Goal: Task Accomplishment & Management: Manage account settings

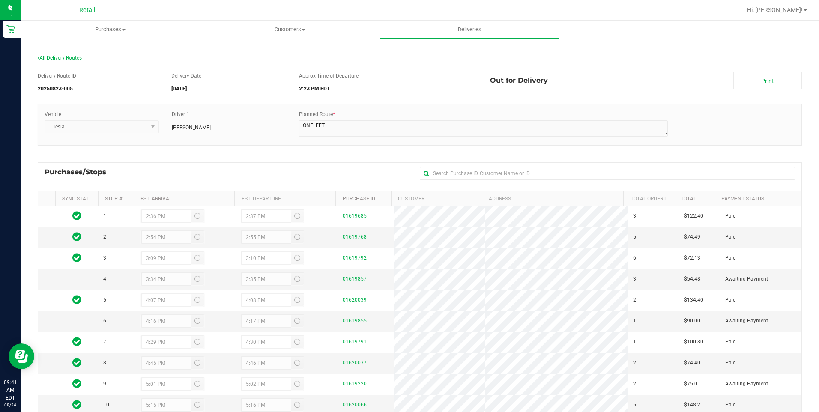
scroll to position [97, 0]
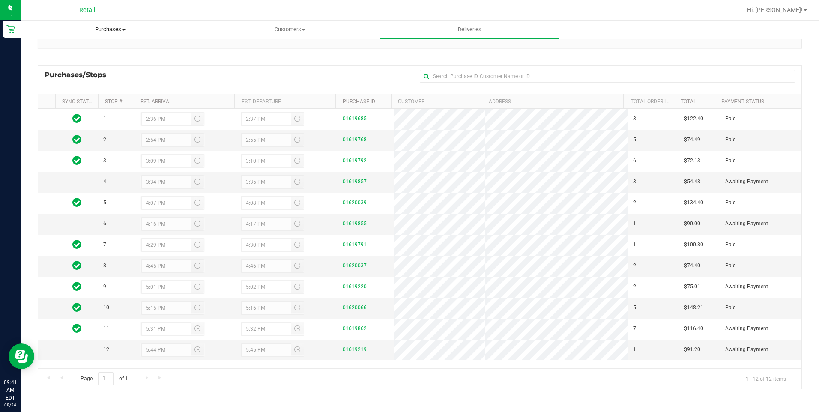
click at [110, 34] on uib-tab-heading "Purchases Summary of purchases Fulfillment All purchases" at bounding box center [110, 29] width 179 height 17
click at [108, 30] on span "Purchases" at bounding box center [110, 30] width 179 height 8
click at [103, 32] on span "Purchases" at bounding box center [110, 30] width 179 height 8
click at [69, 69] on span "All purchases" at bounding box center [51, 72] width 61 height 7
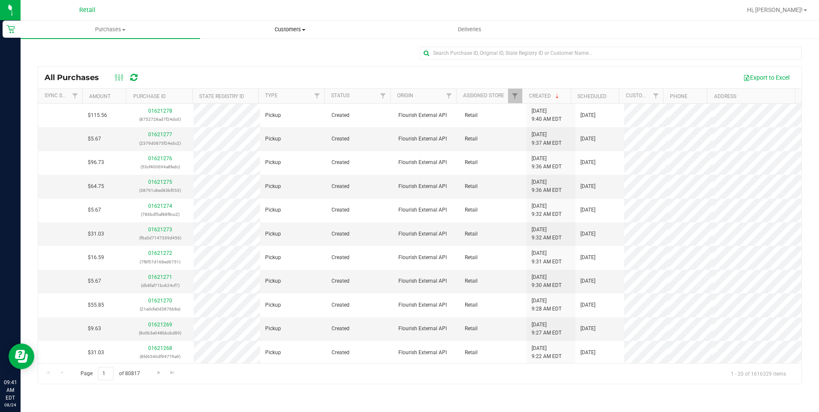
click at [298, 27] on span "Customers" at bounding box center [289, 30] width 179 height 8
click at [262, 51] on li "All customers" at bounding box center [289, 52] width 179 height 10
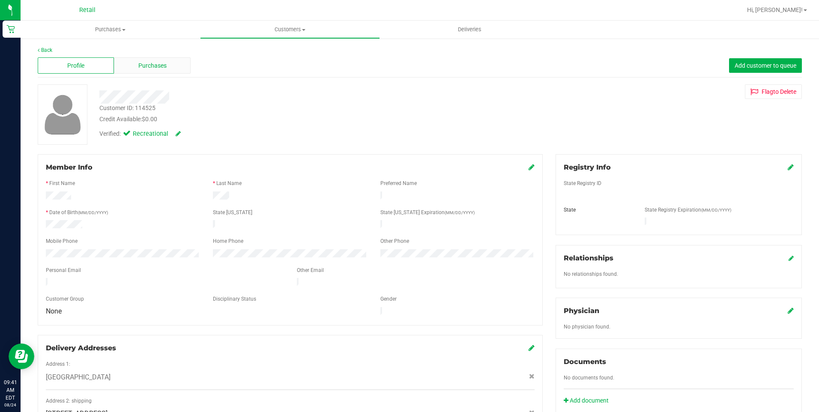
click at [152, 60] on div "Purchases" at bounding box center [152, 65] width 76 height 16
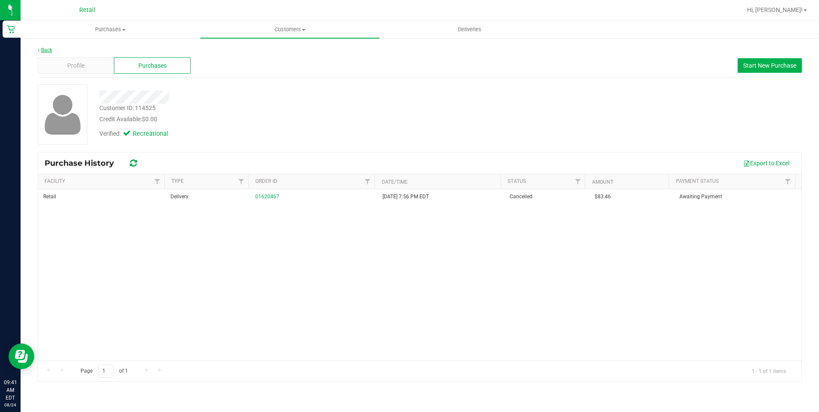
click at [45, 50] on link "Back" at bounding box center [45, 50] width 15 height 6
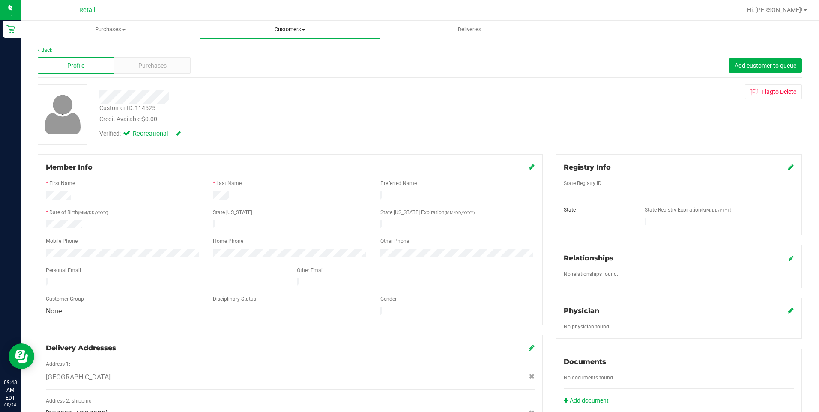
click at [284, 33] on span "Customers" at bounding box center [289, 30] width 179 height 8
click at [242, 53] on span "All customers" at bounding box center [231, 51] width 62 height 7
click at [176, 59] on div "Purchases" at bounding box center [152, 65] width 76 height 16
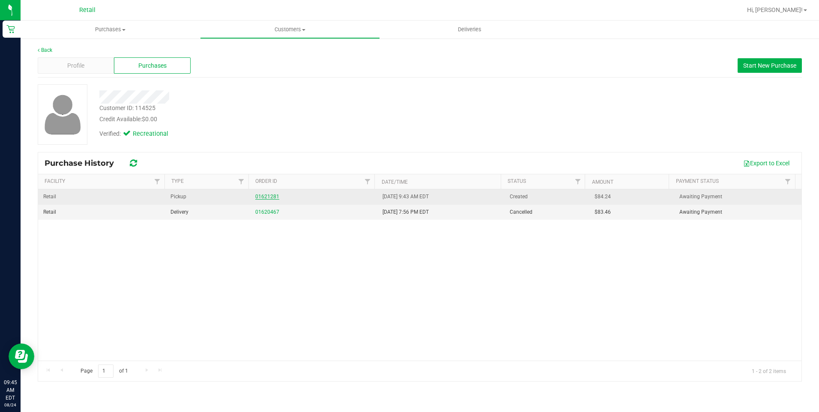
click at [271, 197] on link "01621281" at bounding box center [267, 197] width 24 height 6
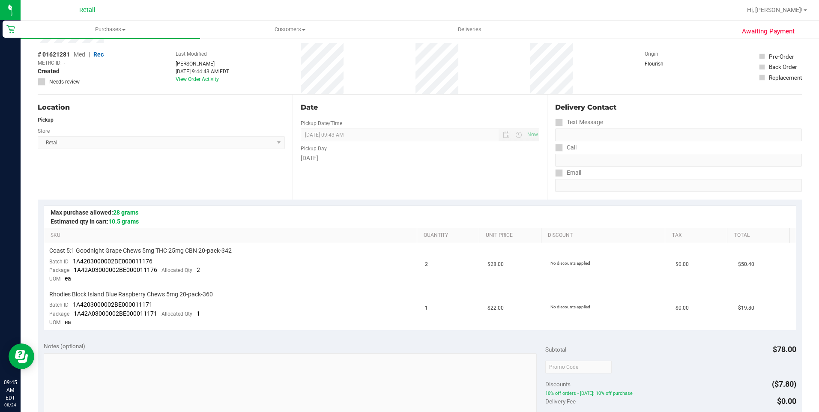
scroll to position [128, 0]
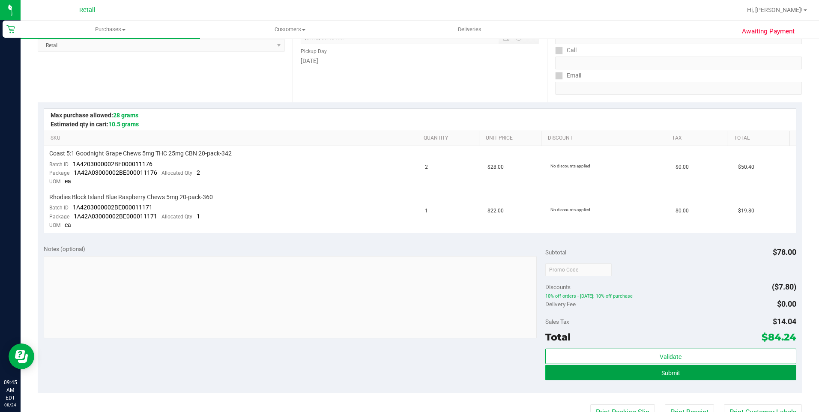
click at [667, 372] on span "Submit" at bounding box center [670, 372] width 19 height 7
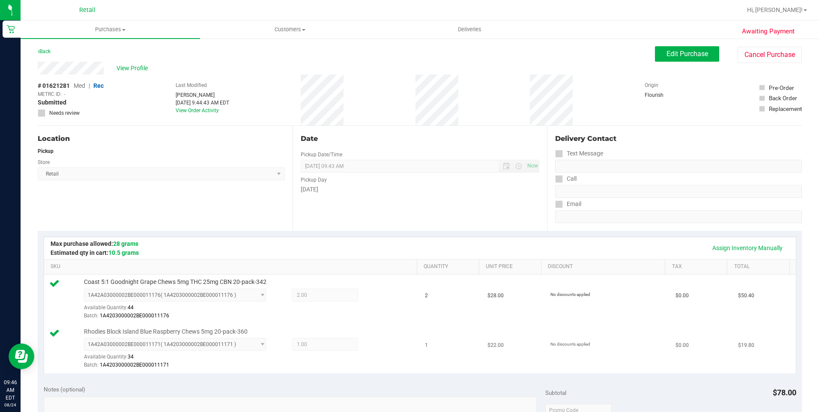
scroll to position [214, 0]
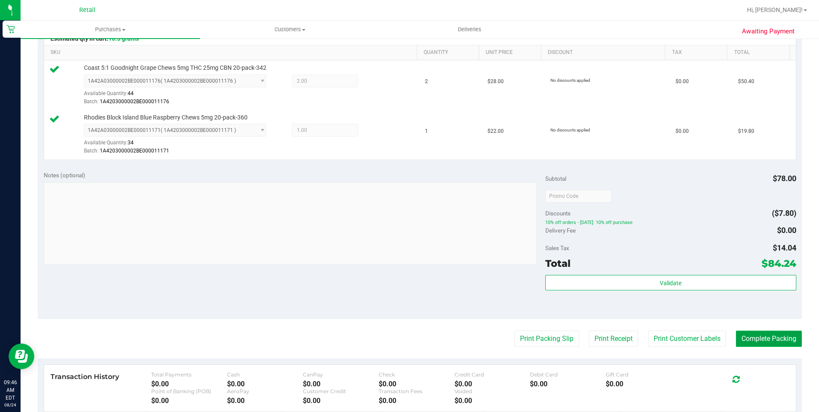
click at [760, 342] on button "Complete Packing" at bounding box center [769, 339] width 66 height 16
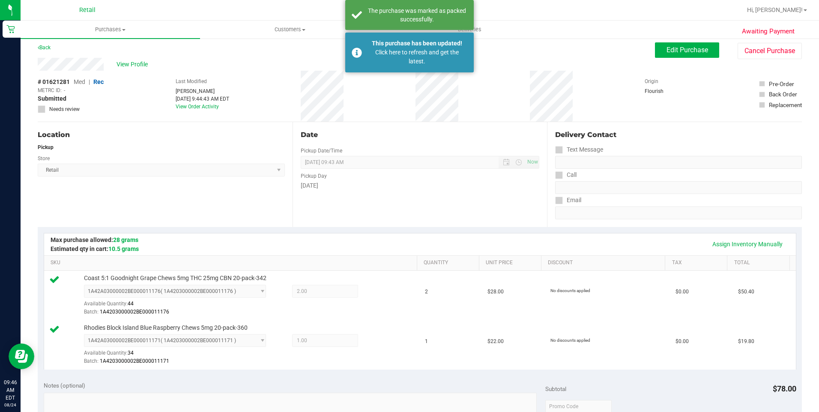
scroll to position [0, 0]
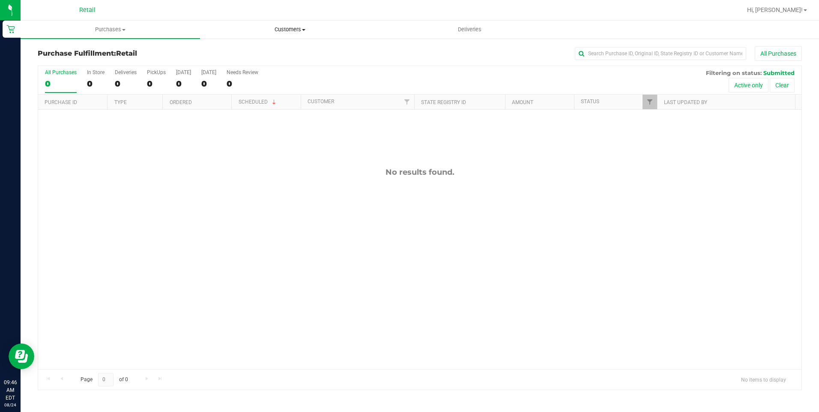
click at [304, 32] on span "Customers" at bounding box center [289, 30] width 179 height 8
click at [235, 52] on span "All customers" at bounding box center [231, 51] width 62 height 7
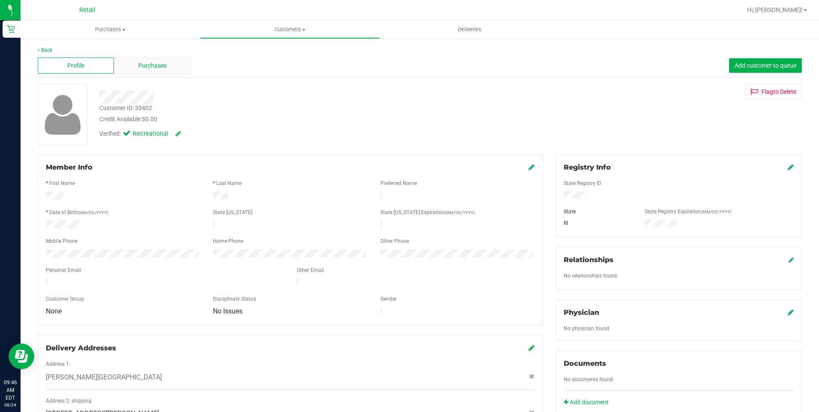
click at [152, 68] on span "Purchases" at bounding box center [152, 65] width 28 height 9
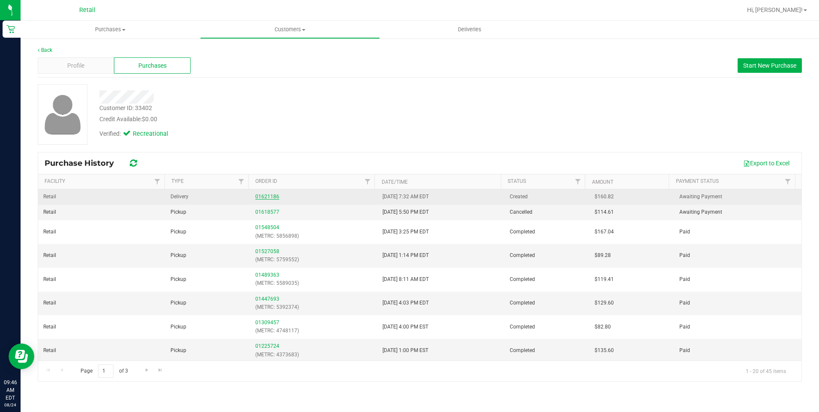
click at [271, 196] on link "01621186" at bounding box center [267, 197] width 24 height 6
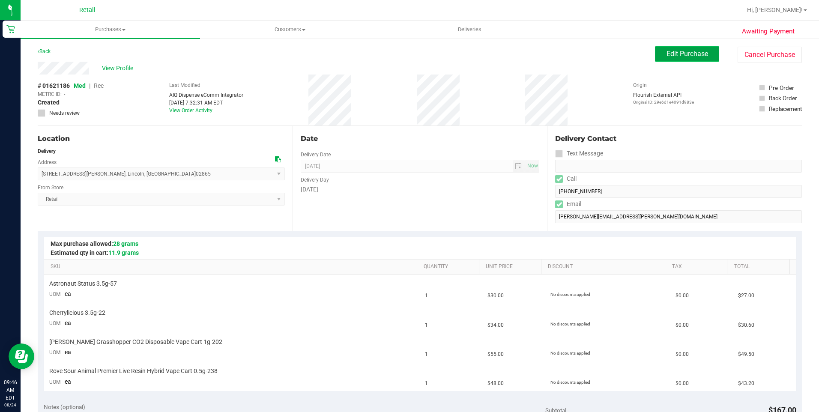
click at [676, 57] on span "Edit Purchase" at bounding box center [687, 54] width 42 height 8
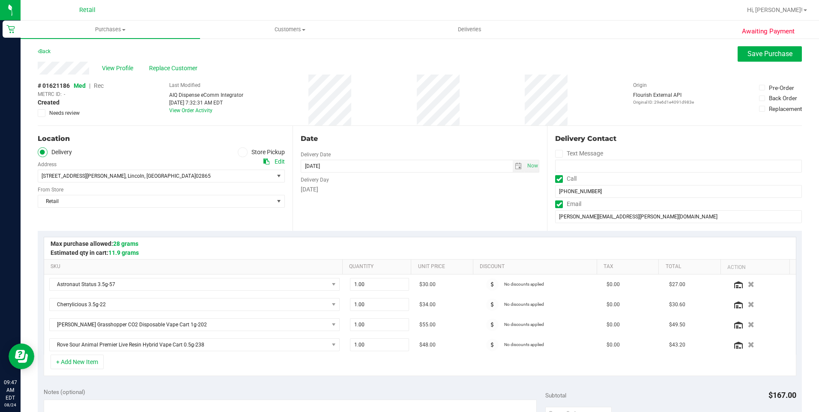
click at [96, 86] on span "Rec" at bounding box center [99, 85] width 10 height 7
click at [751, 51] on span "Save Purchase" at bounding box center [769, 54] width 45 height 8
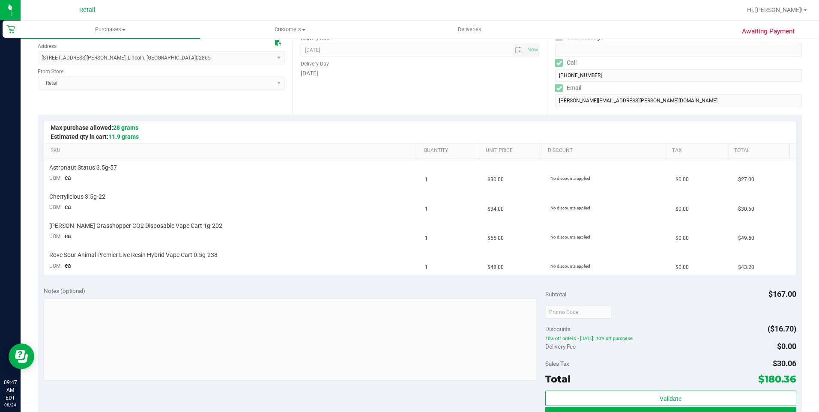
scroll to position [128, 0]
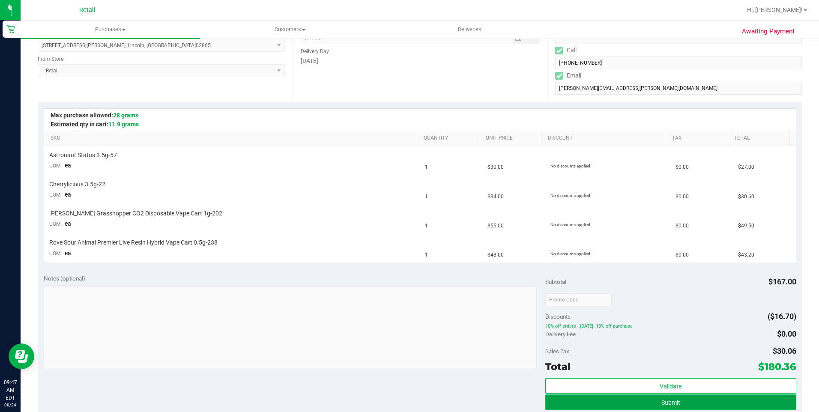
click at [671, 399] on span "Submit" at bounding box center [670, 402] width 19 height 7
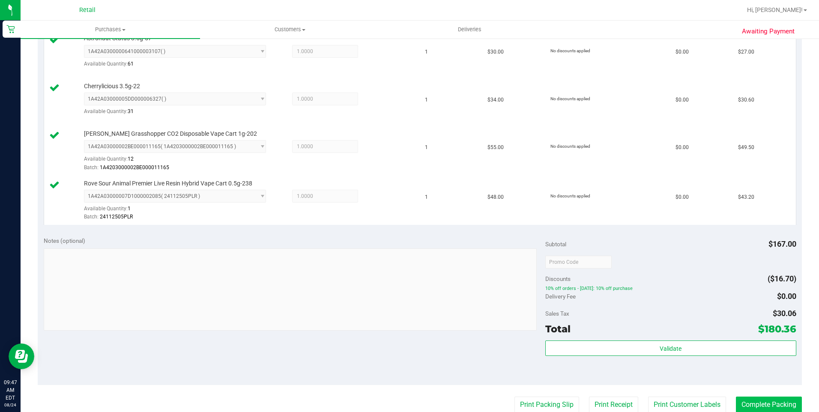
scroll to position [300, 0]
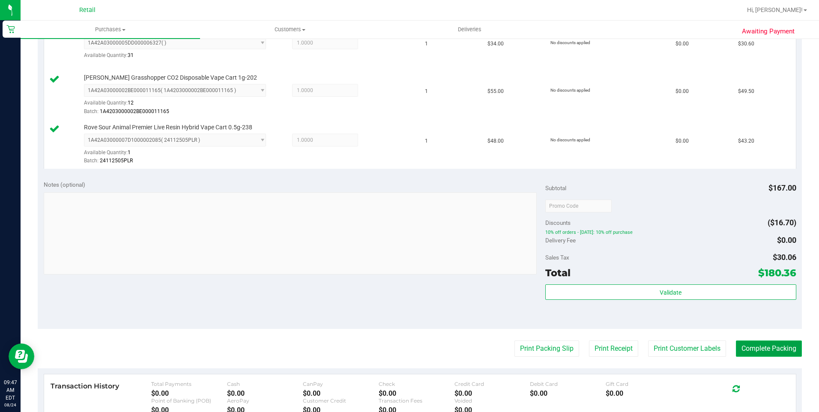
click at [767, 348] on button "Complete Packing" at bounding box center [769, 348] width 66 height 16
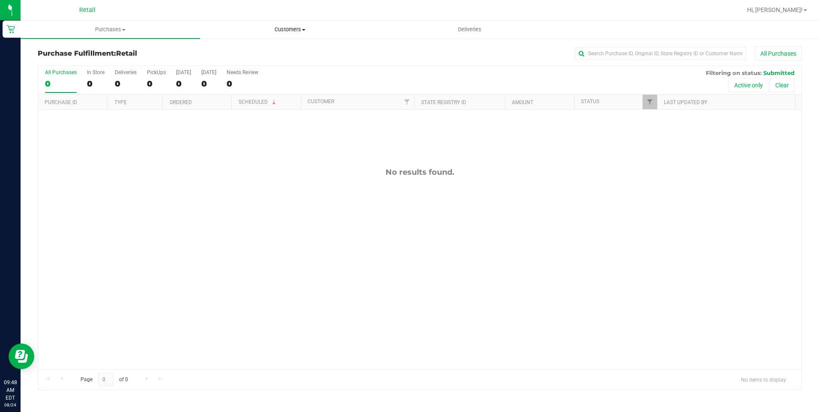
click at [292, 35] on uib-tab-heading "Customers All customers Add a new customer All physicians" at bounding box center [289, 29] width 179 height 17
click at [245, 52] on span "All customers" at bounding box center [231, 51] width 62 height 7
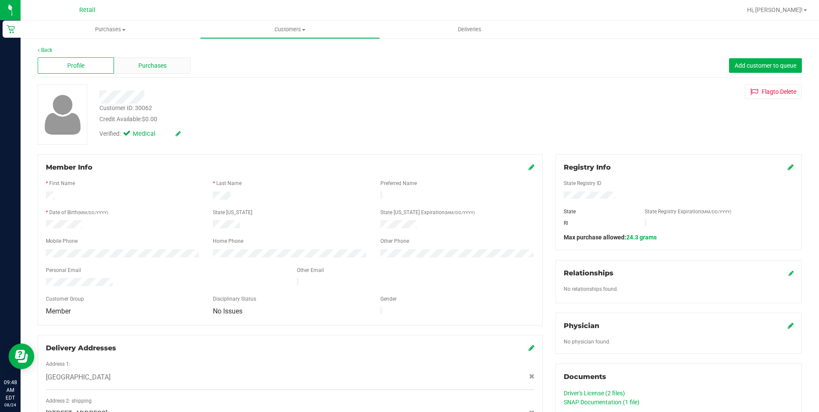
click at [160, 63] on span "Purchases" at bounding box center [152, 65] width 28 height 9
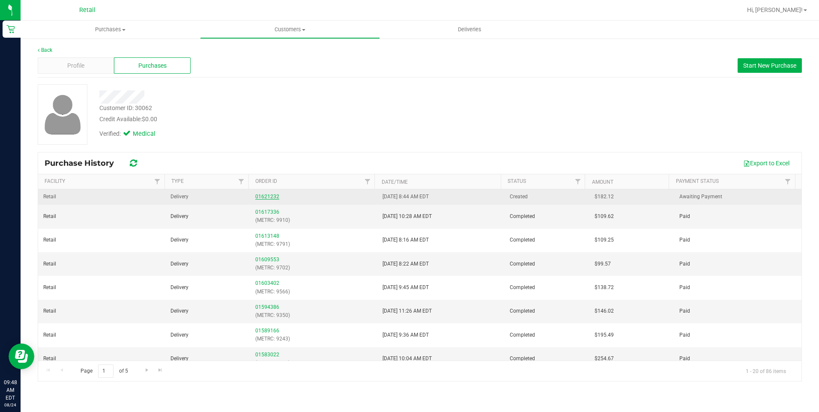
click at [268, 197] on link "01621232" at bounding box center [267, 197] width 24 height 6
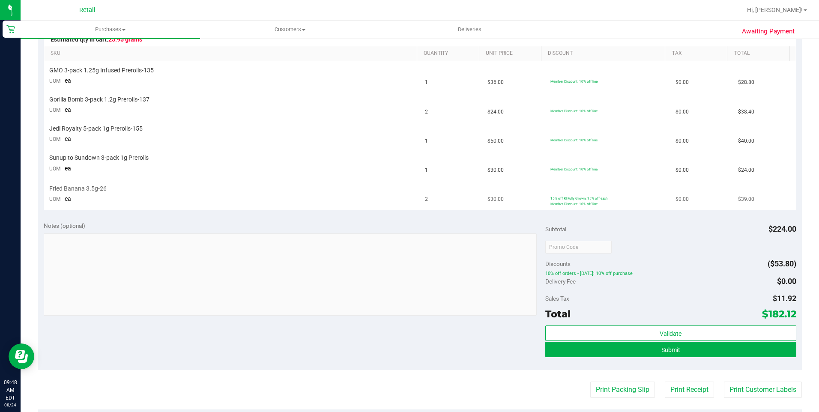
scroll to position [214, 0]
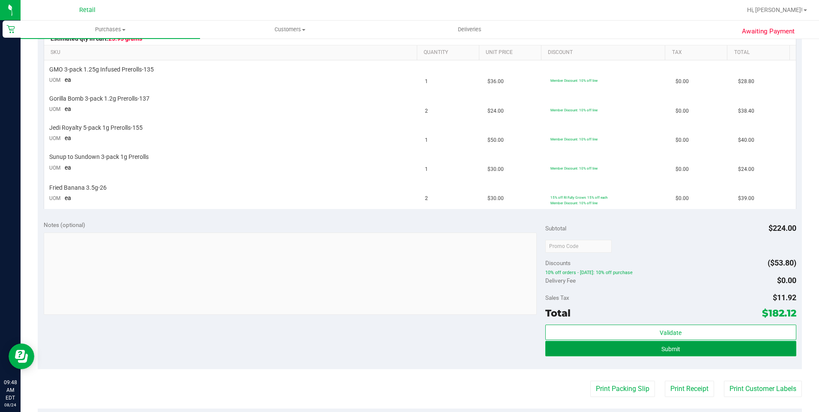
click at [635, 351] on button "Submit" at bounding box center [670, 348] width 251 height 15
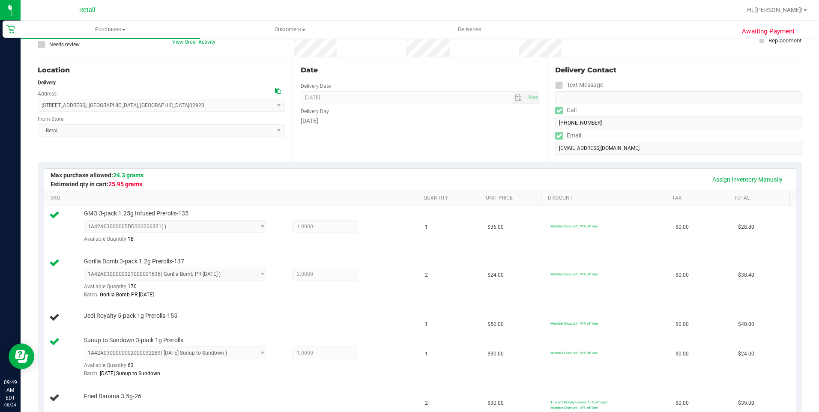
scroll to position [43, 0]
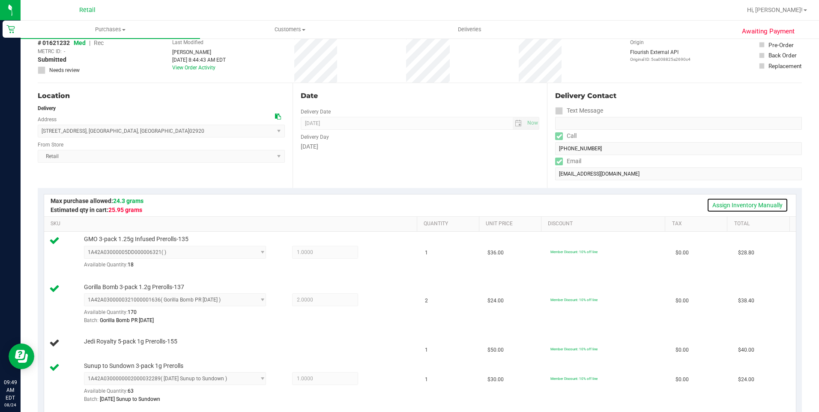
click at [749, 204] on link "Assign Inventory Manually" at bounding box center [746, 205] width 81 height 15
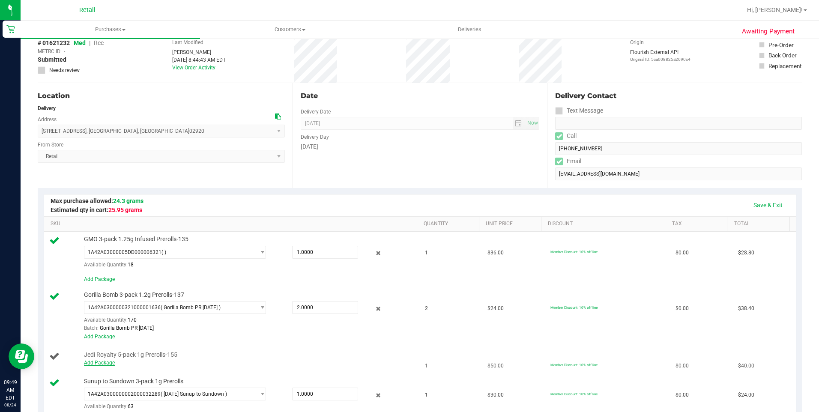
click at [106, 364] on link "Add Package" at bounding box center [99, 363] width 31 height 6
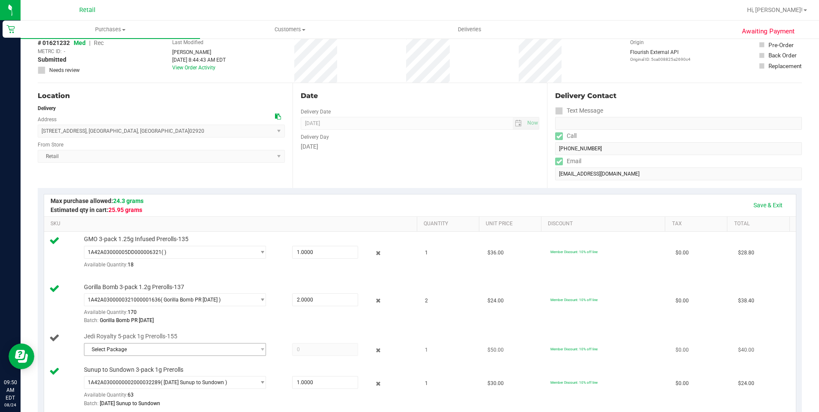
click at [255, 351] on span "select" at bounding box center [260, 349] width 11 height 12
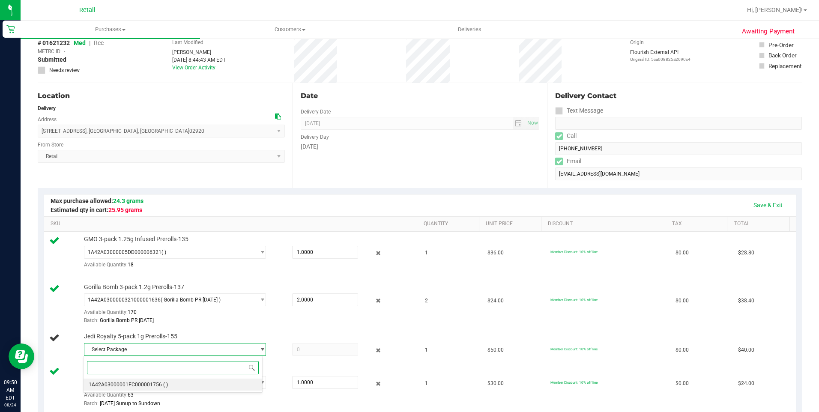
click at [155, 386] on span "1A42A03000001FC000001756" at bounding box center [125, 384] width 73 height 6
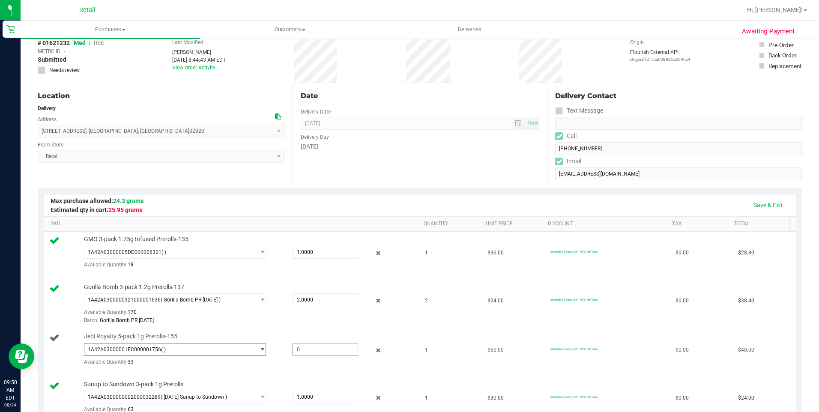
click at [298, 349] on span at bounding box center [325, 349] width 66 height 13
type input "1"
click at [762, 206] on link "Save & Exit" at bounding box center [768, 205] width 40 height 15
type input "1.0000"
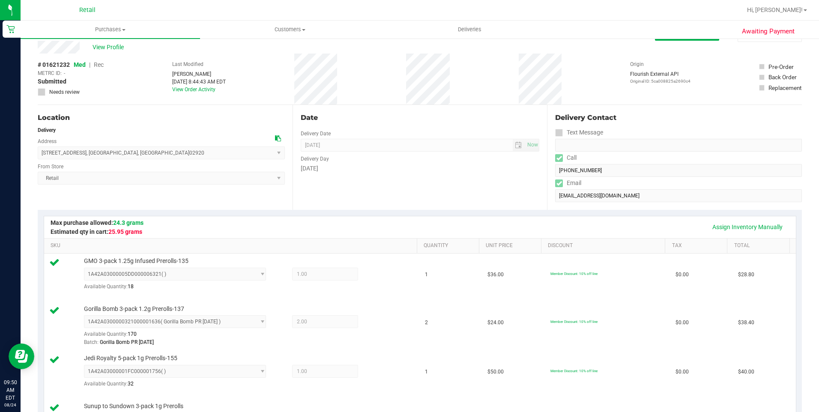
scroll to position [0, 0]
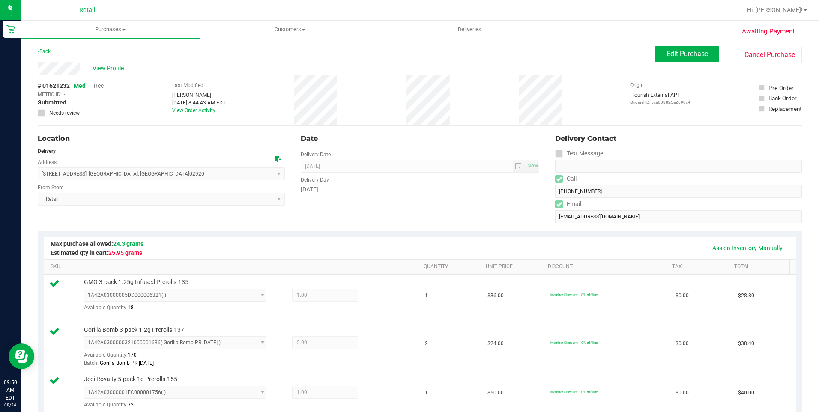
drag, startPoint x: 144, startPoint y: 127, endPoint x: 224, endPoint y: 78, distance: 93.5
click at [226, 79] on div "Last Modified [PERSON_NAME] [DATE] 8:44:43 AM EDT View Order Activity" at bounding box center [199, 99] width 54 height 51
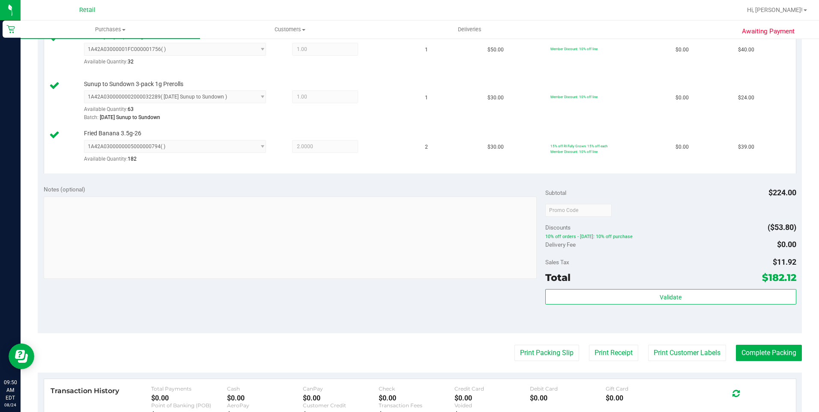
scroll to position [428, 0]
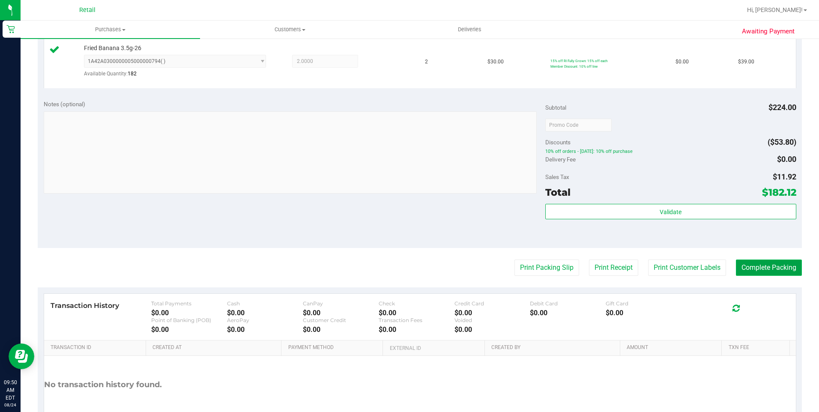
click at [746, 266] on button "Complete Packing" at bounding box center [769, 267] width 66 height 16
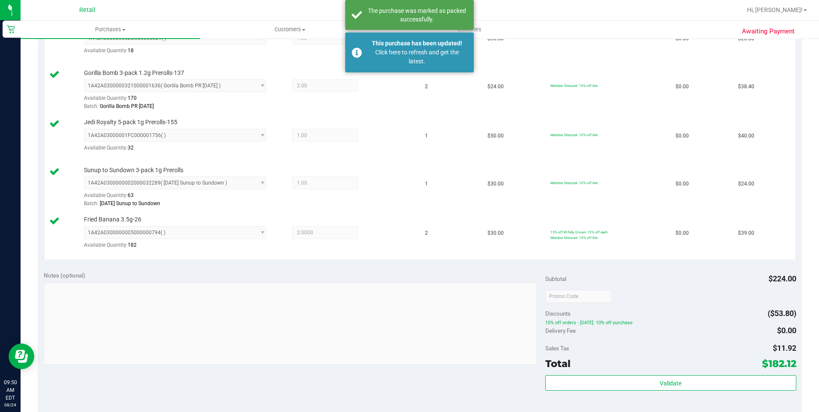
scroll to position [171, 0]
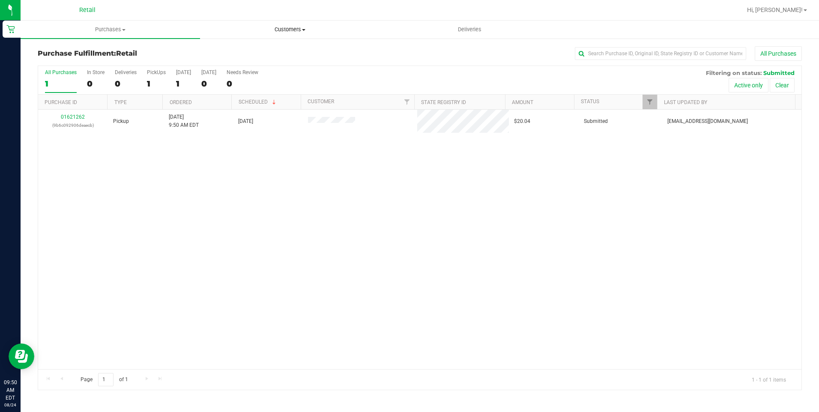
click at [304, 28] on span "Customers" at bounding box center [289, 30] width 179 height 8
click at [224, 52] on span "All customers" at bounding box center [231, 51] width 62 height 7
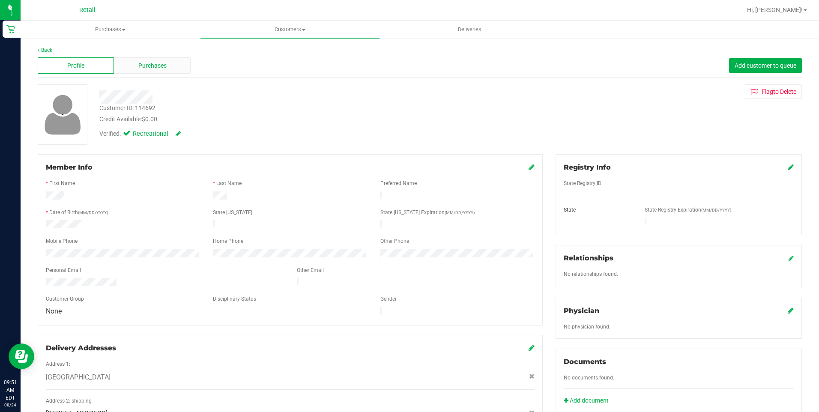
click at [168, 63] on div "Purchases" at bounding box center [152, 65] width 76 height 16
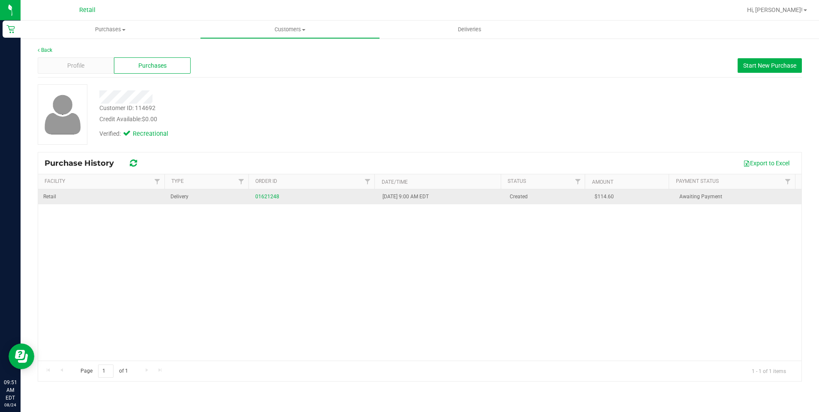
click at [269, 200] on div "01621248" at bounding box center [313, 197] width 117 height 8
click at [269, 198] on link "01621248" at bounding box center [267, 197] width 24 height 6
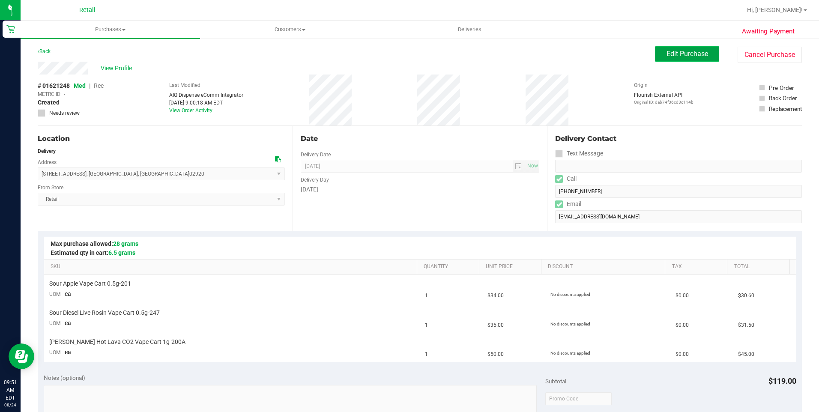
click at [674, 55] on span "Edit Purchase" at bounding box center [687, 54] width 42 height 8
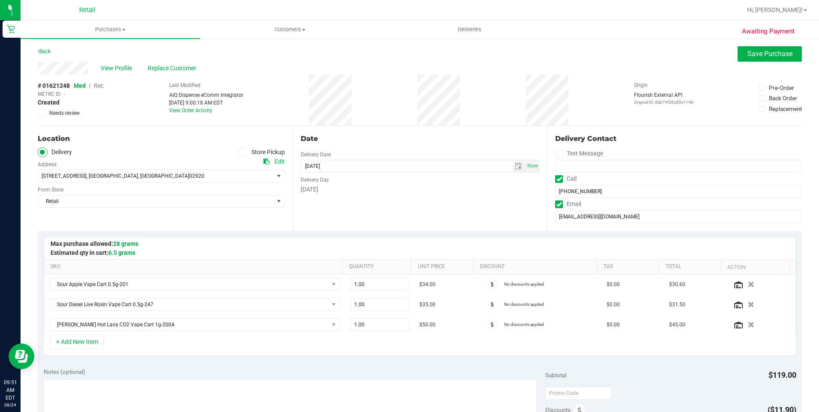
click at [98, 86] on span "Rec" at bounding box center [99, 85] width 10 height 7
click at [753, 63] on div "View Profile Replace Customer" at bounding box center [420, 68] width 764 height 13
click at [763, 54] on span "Save Purchase" at bounding box center [769, 54] width 45 height 8
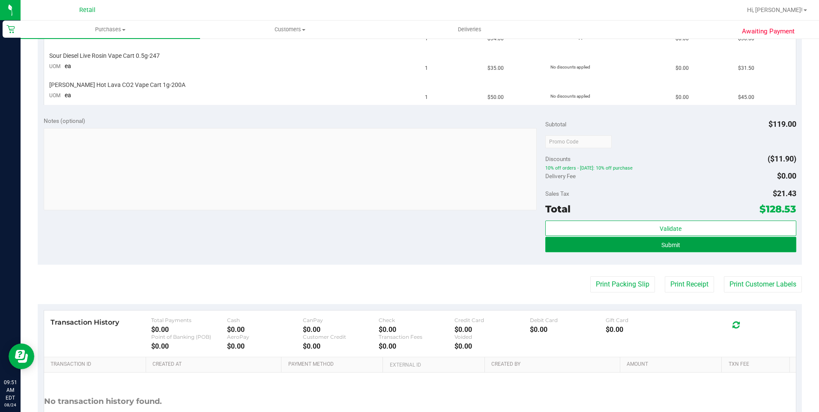
click at [682, 243] on button "Submit" at bounding box center [670, 244] width 251 height 15
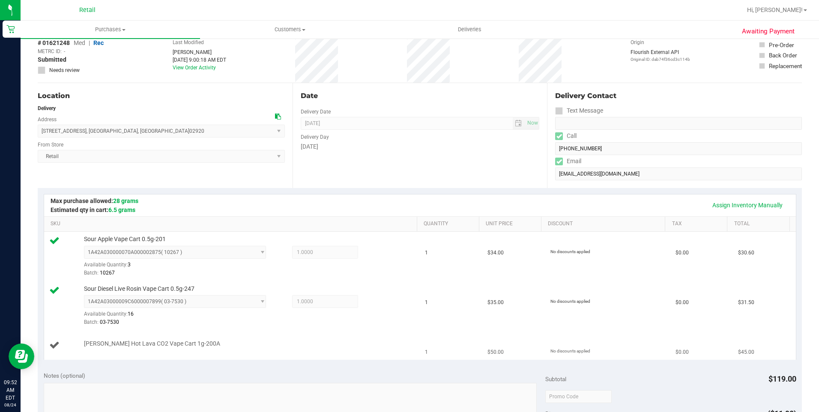
scroll to position [128, 0]
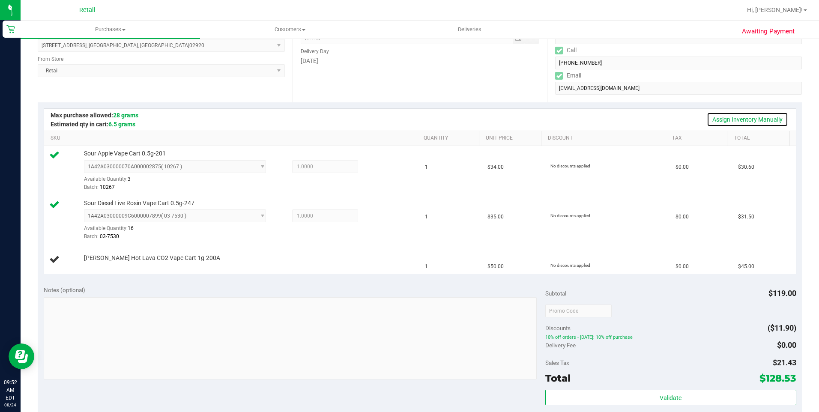
click at [729, 116] on link "Assign Inventory Manually" at bounding box center [746, 119] width 81 height 15
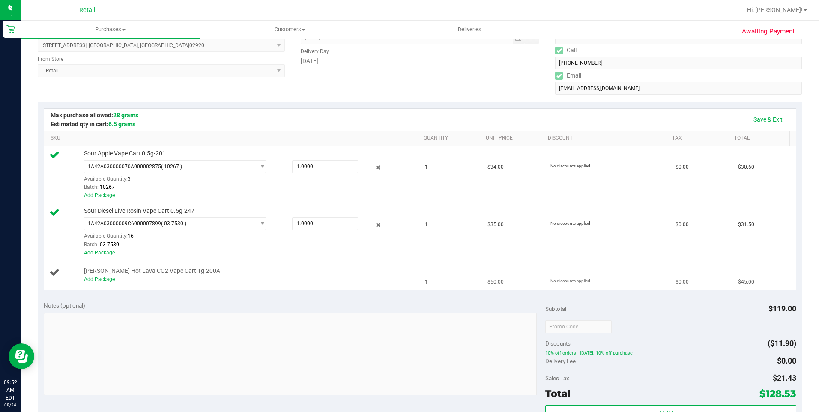
click at [99, 280] on link "Add Package" at bounding box center [99, 279] width 31 height 6
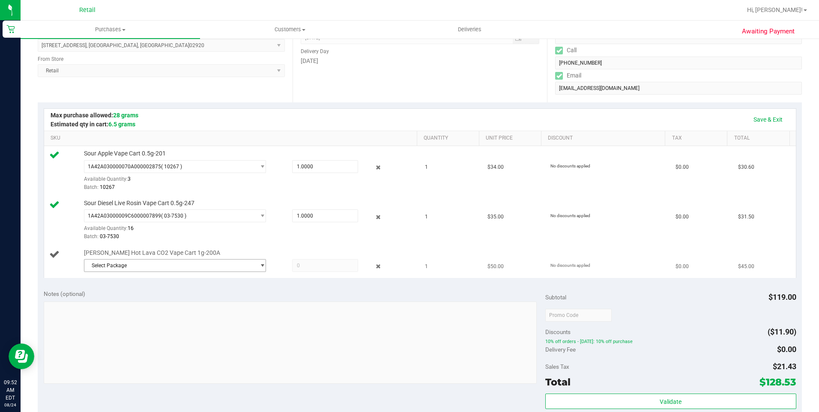
click at [187, 269] on span "Select Package" at bounding box center [169, 265] width 171 height 12
click at [187, 304] on li "1A42A03000002BE000011166 ( 1A4203000002BE000011166 )" at bounding box center [172, 301] width 178 height 12
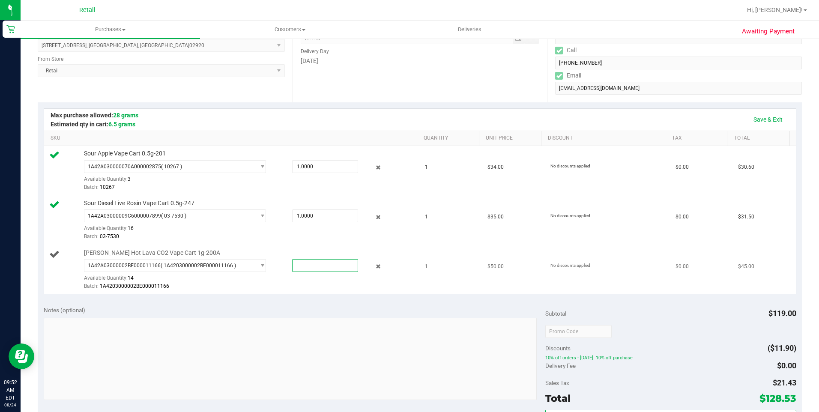
click at [293, 267] on span at bounding box center [325, 265] width 66 height 13
type input "1"
click at [490, 306] on div "Notes (optional)" at bounding box center [294, 310] width 501 height 9
type input "1.0000"
click at [762, 119] on link "Save & Exit" at bounding box center [768, 119] width 40 height 15
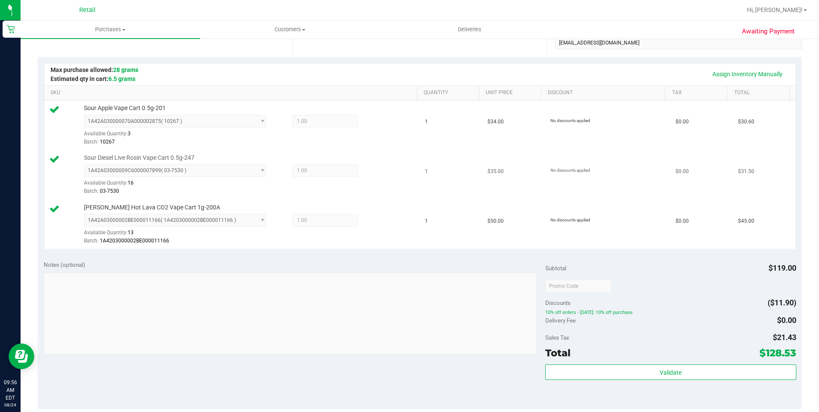
scroll to position [214, 0]
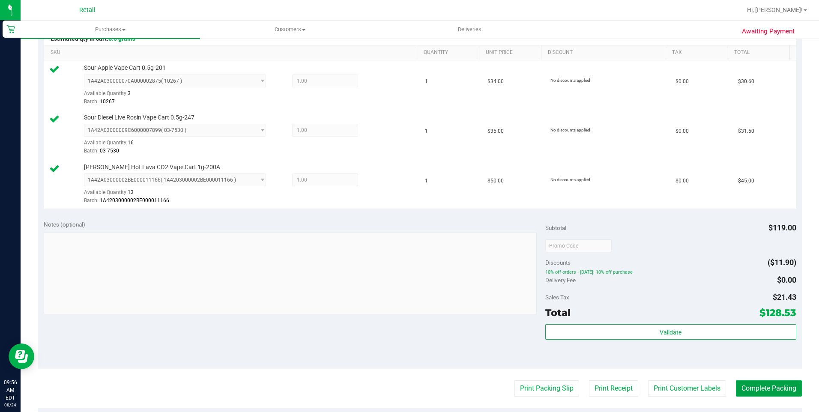
click at [758, 387] on button "Complete Packing" at bounding box center [769, 388] width 66 height 16
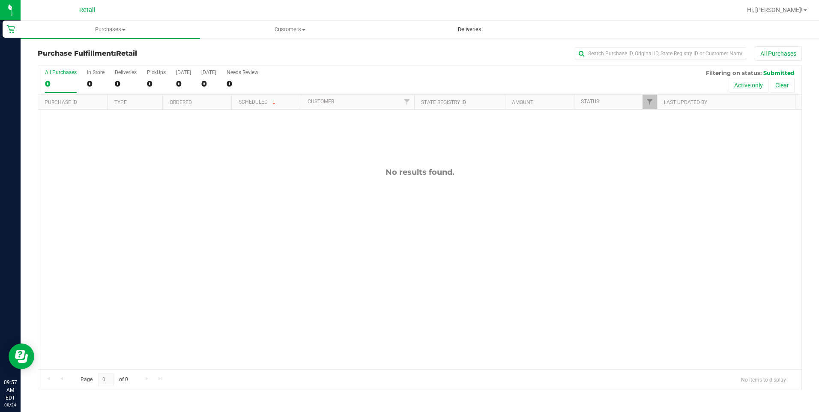
click at [472, 32] on span "Deliveries" at bounding box center [469, 30] width 47 height 8
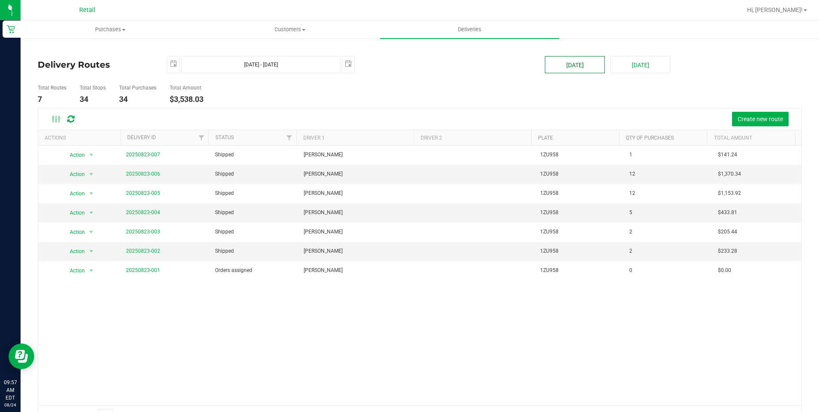
click at [574, 69] on button "[DATE]" at bounding box center [575, 64] width 60 height 17
type input "[DATE] - [DATE]"
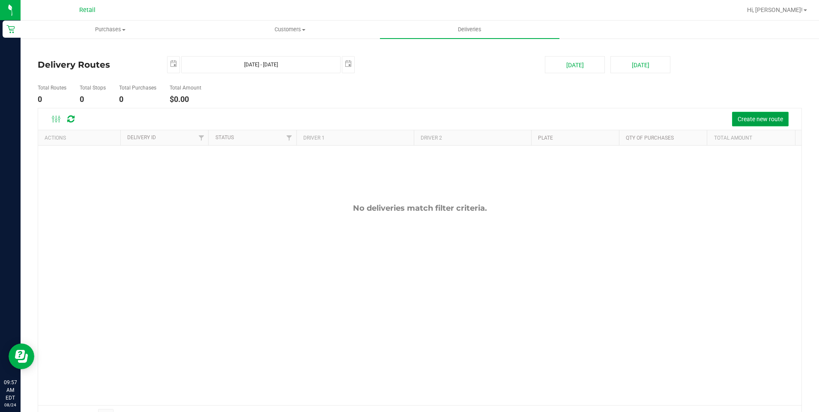
click at [754, 120] on span "Create new route" at bounding box center [759, 119] width 45 height 7
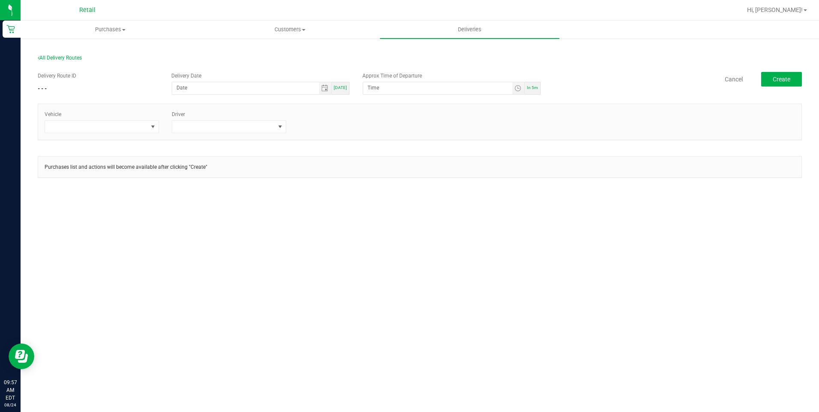
click at [341, 88] on span "[DATE]" at bounding box center [340, 87] width 13 height 5
type input "[DATE]"
click at [521, 88] on span "Toggle time list" at bounding box center [517, 88] width 7 height 7
click at [405, 220] on span "05" at bounding box center [408, 219] width 6 height 6
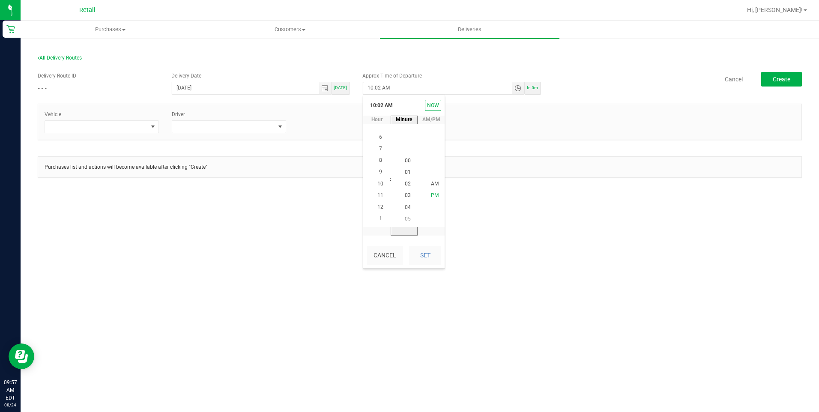
scroll to position [58, 0]
click at [433, 185] on span "AM" at bounding box center [435, 184] width 8 height 6
click at [428, 255] on button "Set" at bounding box center [425, 255] width 32 height 19
type input "10:05 AM"
click at [492, 237] on div "Purchases Summary of purchases Fulfillment All purchases Customers All customer…" at bounding box center [420, 216] width 798 height 391
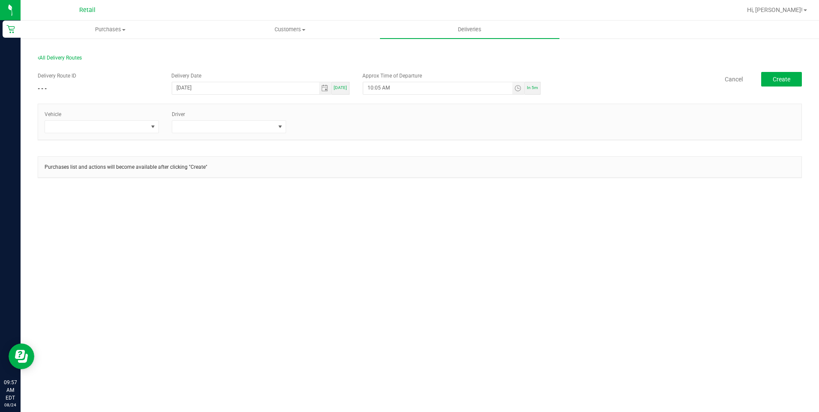
click at [142, 119] on div "Vehicle" at bounding box center [101, 121] width 127 height 23
drag, startPoint x: 142, startPoint y: 125, endPoint x: 139, endPoint y: 132, distance: 7.5
click at [141, 129] on span at bounding box center [96, 127] width 103 height 12
click at [63, 179] on li "Tesla" at bounding box center [101, 178] width 113 height 15
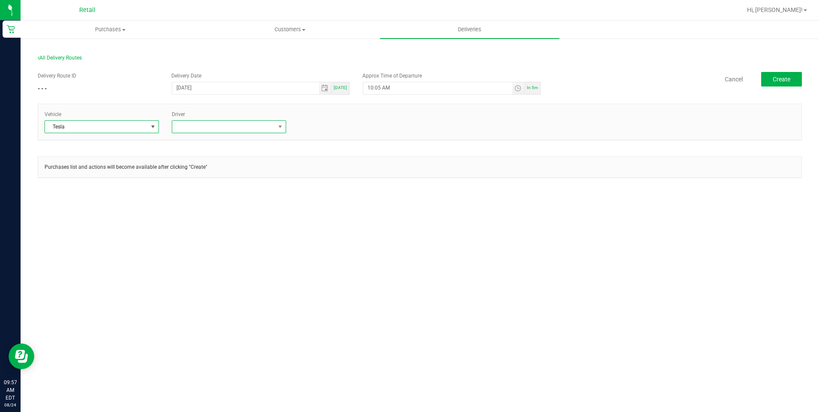
click at [262, 129] on span at bounding box center [223, 127] width 103 height 12
click at [218, 162] on li "[PERSON_NAME]" at bounding box center [228, 163] width 113 height 15
click at [398, 319] on div "Purchases Summary of purchases Fulfillment All purchases Customers All customer…" at bounding box center [420, 216] width 798 height 391
click at [513, 235] on div "Purchases Summary of purchases Fulfillment All purchases Customers All customer…" at bounding box center [420, 216] width 798 height 391
click at [784, 82] on span "Create" at bounding box center [781, 79] width 18 height 7
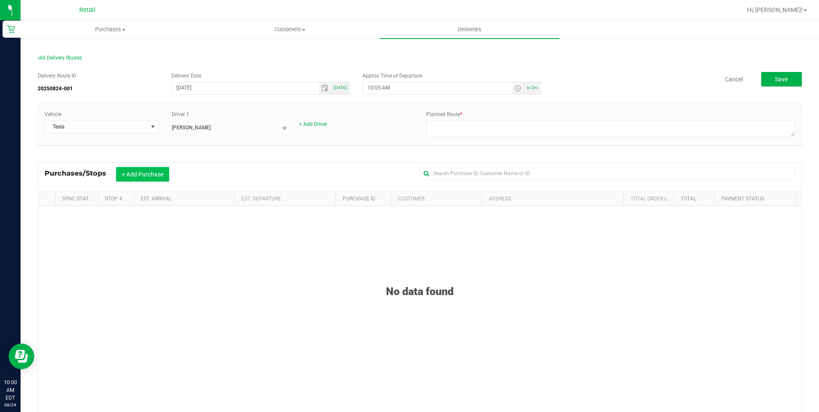
click at [141, 170] on button "+ Add Purchase" at bounding box center [142, 174] width 53 height 15
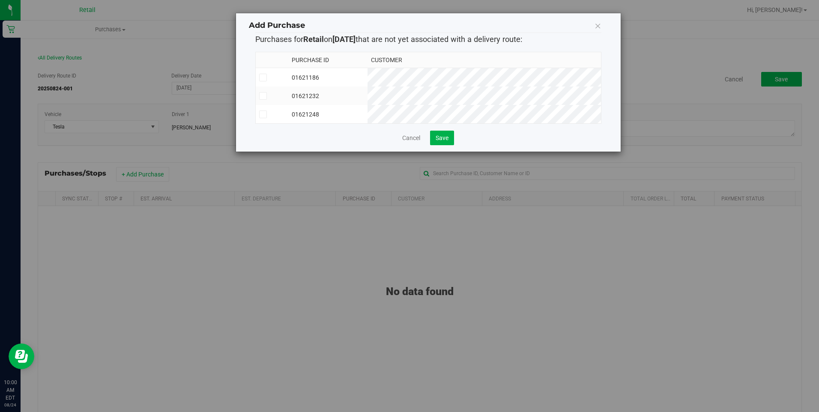
click at [289, 114] on td at bounding box center [272, 114] width 33 height 18
click at [328, 97] on td "01621232" at bounding box center [327, 95] width 79 height 18
click at [349, 75] on td "01621186" at bounding box center [327, 77] width 79 height 19
click at [445, 141] on span "Save" at bounding box center [441, 137] width 13 height 7
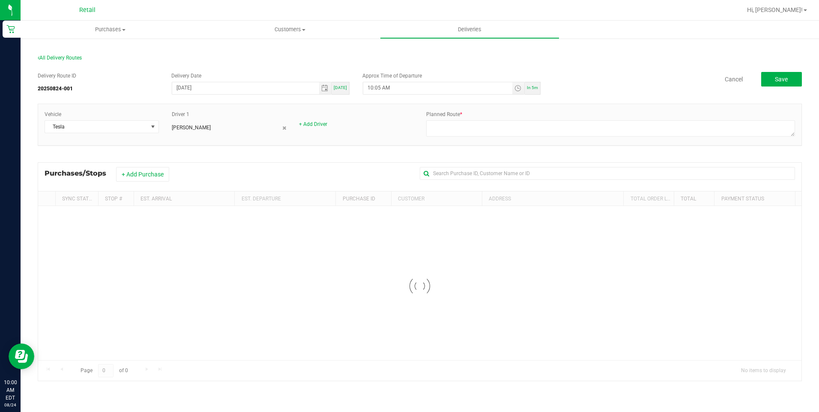
click at [294, 29] on span "Customers" at bounding box center [289, 30] width 179 height 8
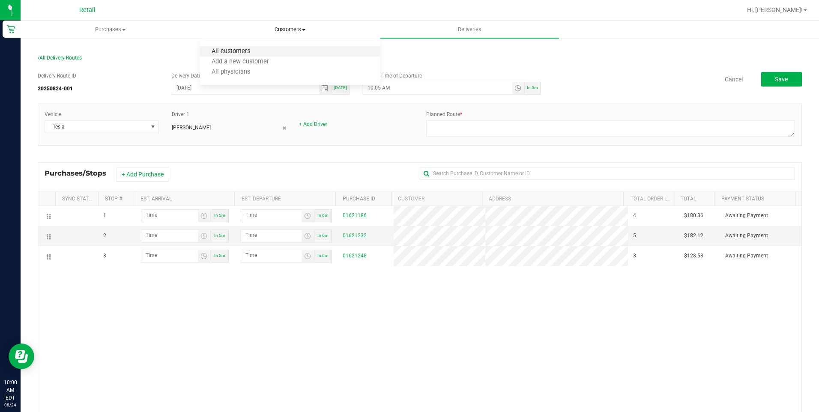
click at [242, 53] on span "All customers" at bounding box center [231, 51] width 62 height 7
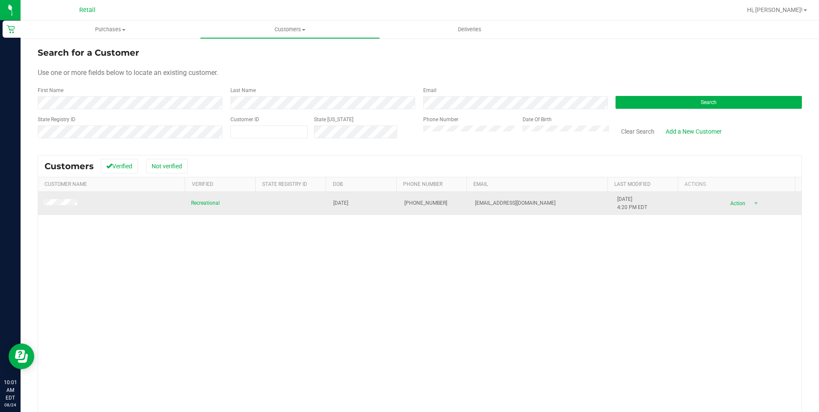
click at [67, 207] on span at bounding box center [61, 203] width 36 height 9
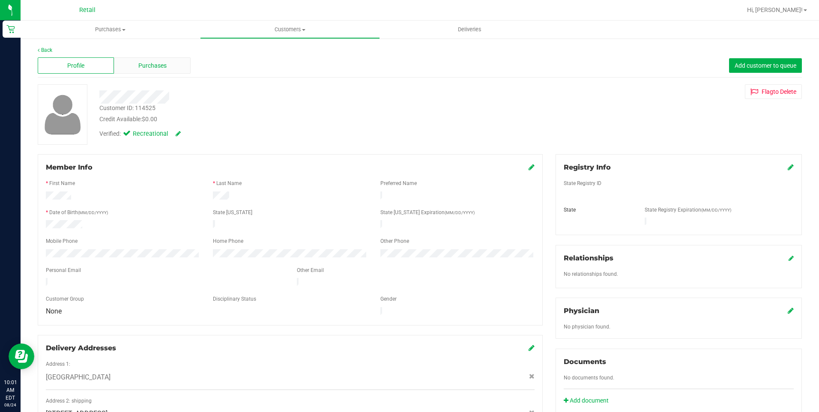
click at [164, 67] on span "Purchases" at bounding box center [152, 65] width 28 height 9
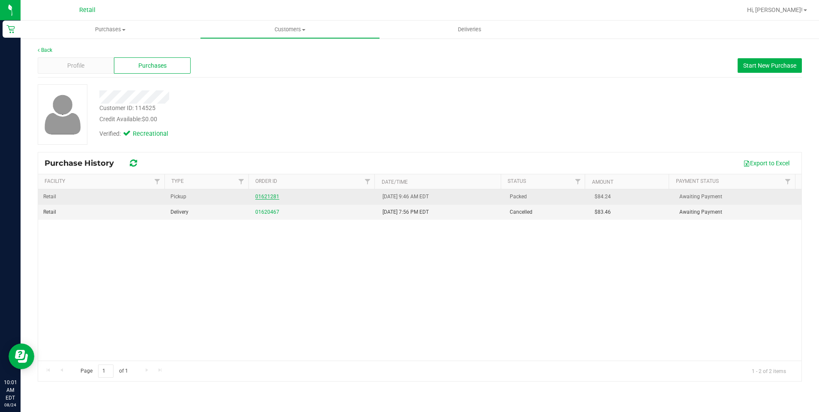
click at [264, 195] on link "01621281" at bounding box center [267, 197] width 24 height 6
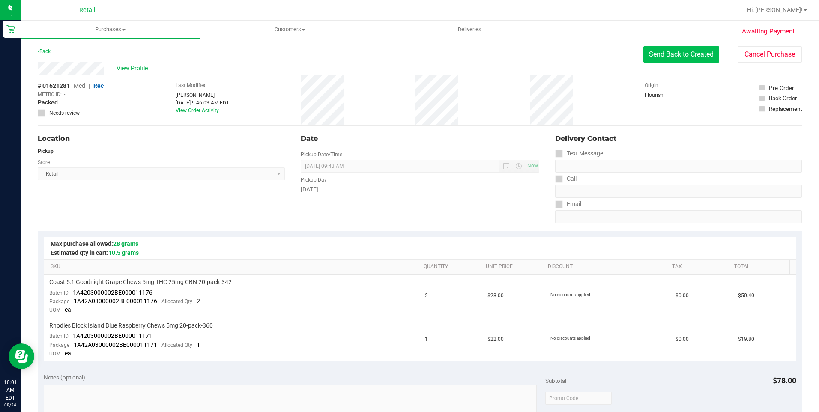
click at [668, 54] on button "Send Back to Created" at bounding box center [681, 54] width 76 height 16
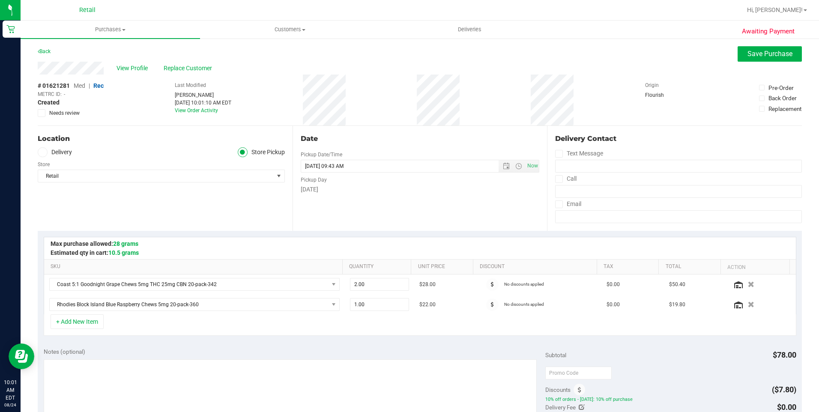
click at [40, 152] on icon at bounding box center [42, 152] width 5 height 0
click at [0, 0] on input "Delivery" at bounding box center [0, 0] width 0 height 0
click at [556, 179] on icon at bounding box center [559, 179] width 6 height 0
click at [0, 0] on input "Call" at bounding box center [0, 0] width 0 height 0
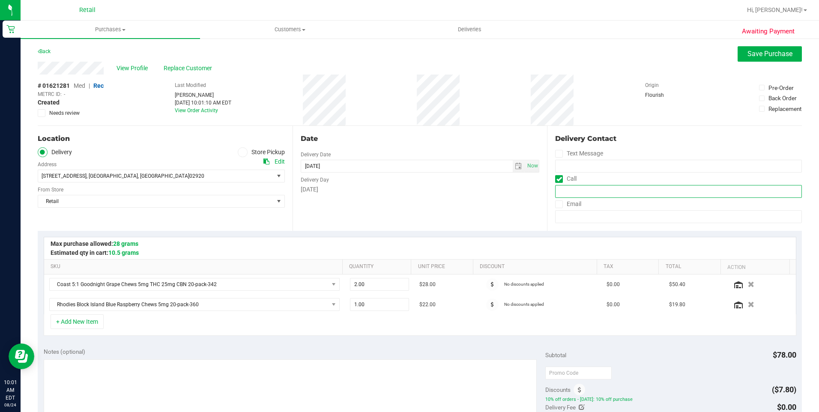
click at [573, 191] on input "tel" at bounding box center [678, 191] width 247 height 13
type input "[PHONE_NUMBER]"
click at [762, 60] on button "Save Purchase" at bounding box center [769, 53] width 64 height 15
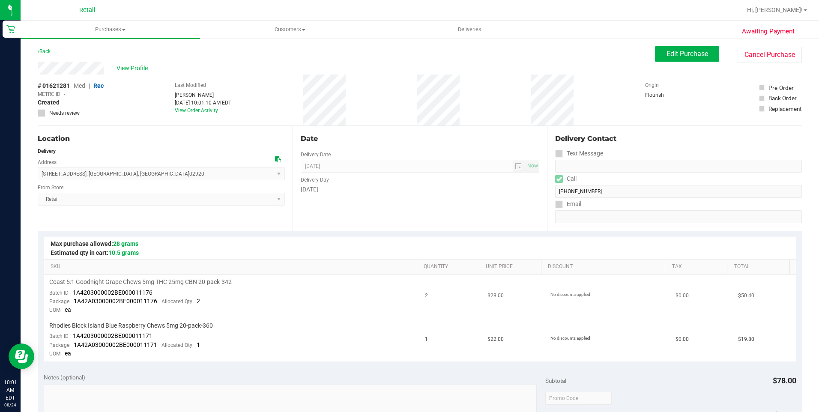
scroll to position [128, 0]
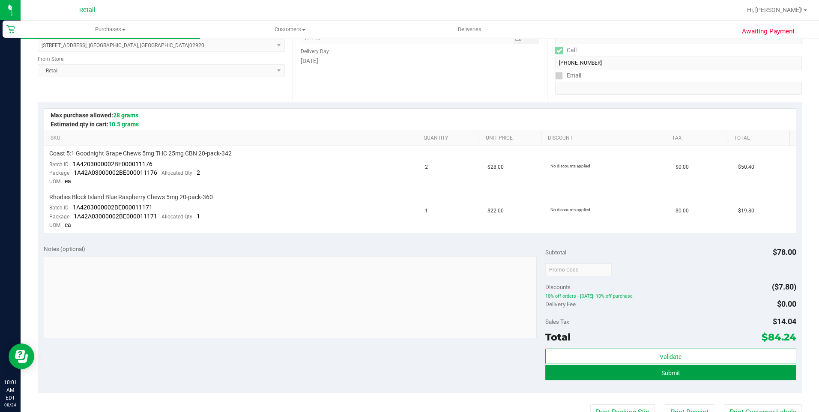
click at [606, 378] on button "Submit" at bounding box center [670, 372] width 251 height 15
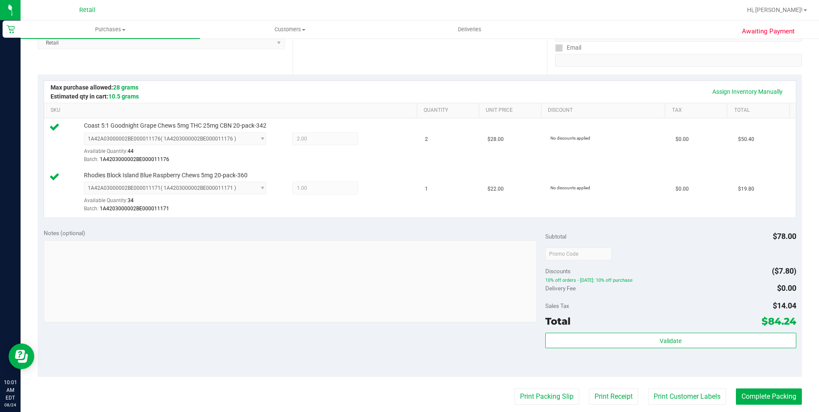
scroll to position [171, 0]
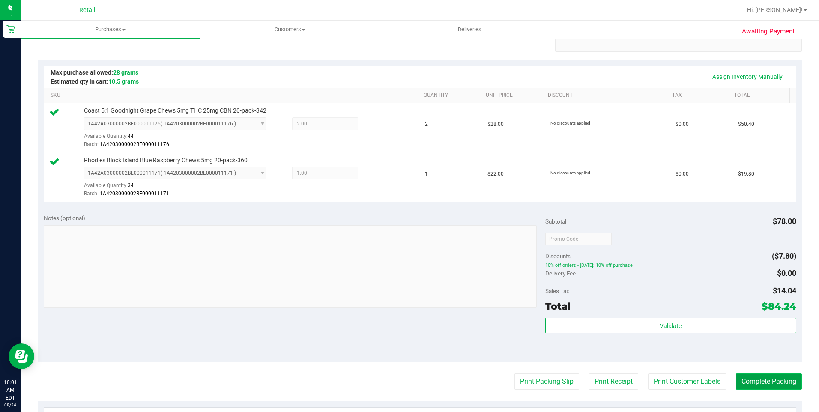
click at [755, 378] on button "Complete Packing" at bounding box center [769, 381] width 66 height 16
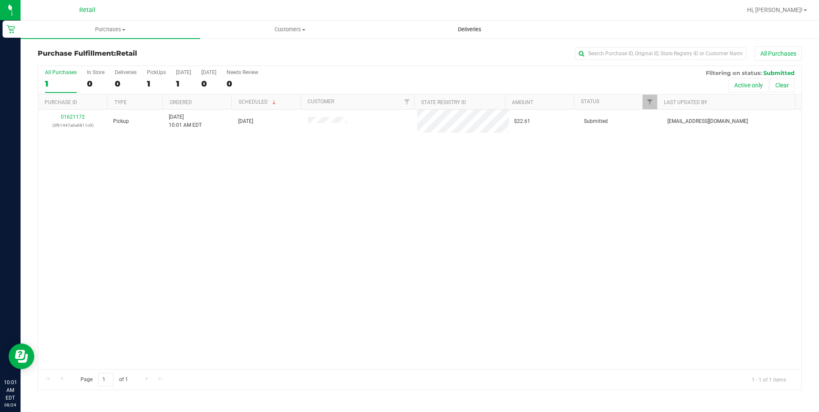
click at [453, 34] on uib-tab-heading "Deliveries" at bounding box center [469, 29] width 179 height 17
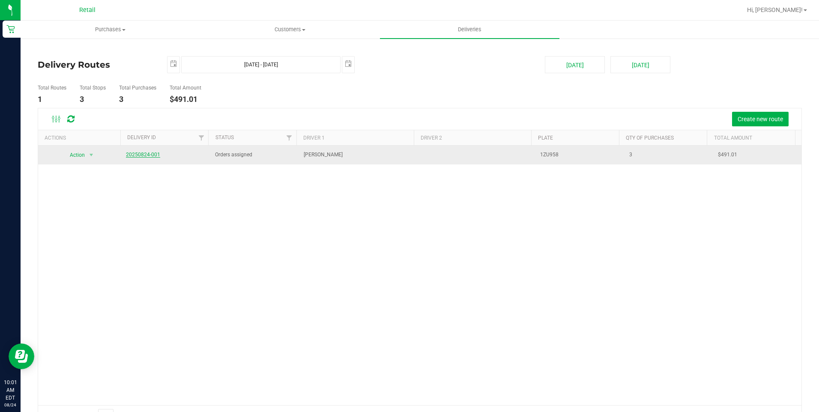
click at [144, 155] on link "20250824-001" at bounding box center [143, 155] width 34 height 6
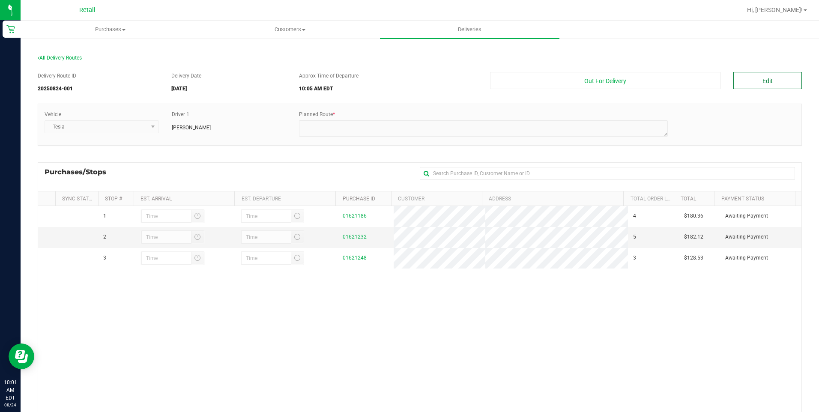
click at [747, 85] on button "Edit" at bounding box center [767, 80] width 69 height 17
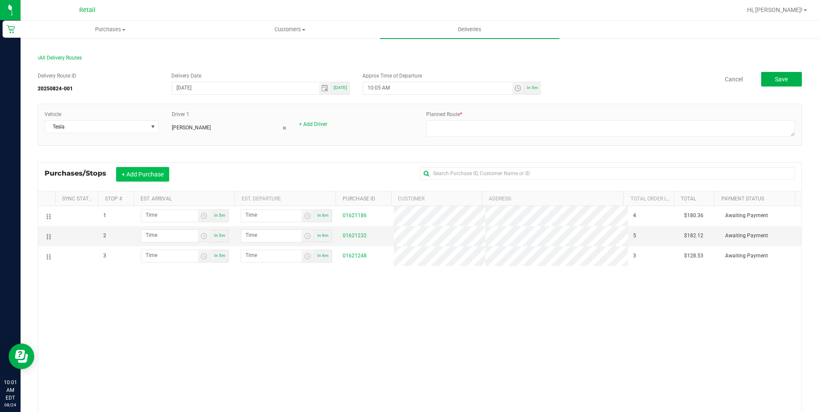
click at [148, 171] on button "+ Add Purchase" at bounding box center [142, 174] width 53 height 15
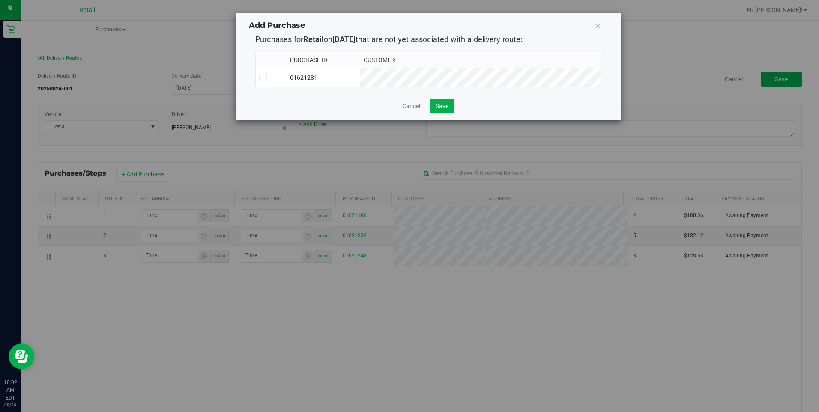
click at [340, 80] on td "01621281" at bounding box center [323, 77] width 74 height 19
click at [443, 109] on span "Save" at bounding box center [441, 106] width 13 height 7
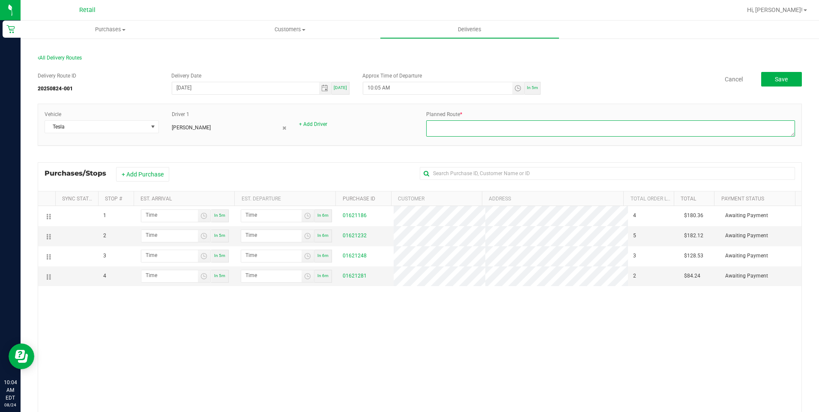
click at [484, 134] on textarea at bounding box center [610, 128] width 369 height 16
type textarea "On Fleet - 8/24/25 - Alex L."
drag, startPoint x: 383, startPoint y: 328, endPoint x: 398, endPoint y: 324, distance: 15.1
click at [383, 328] on div "1 In 5m In 6m 01621186 4 $180.36 Awaiting Payment 2 In 5m In 6m 01621232 5 $182…" at bounding box center [419, 335] width 763 height 259
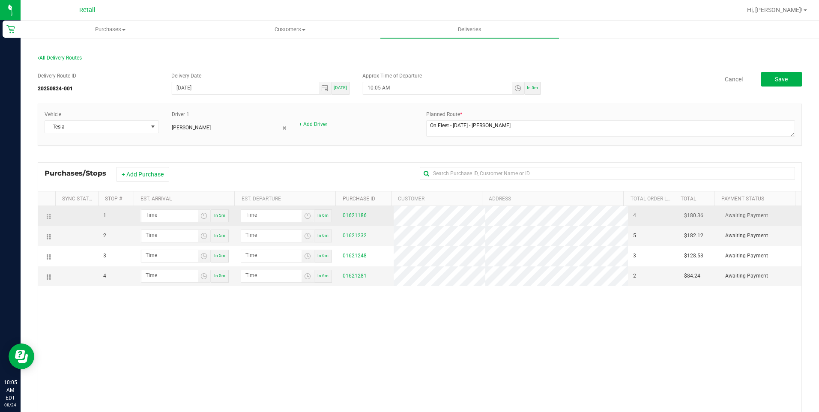
click at [354, 211] on div "01621186" at bounding box center [366, 215] width 46 height 8
click at [355, 215] on link "01621186" at bounding box center [355, 215] width 24 height 6
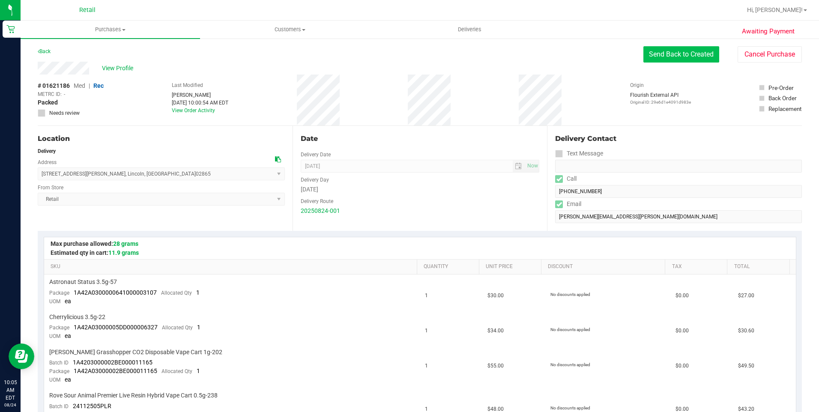
click at [660, 59] on button "Send Back to Created" at bounding box center [681, 54] width 76 height 16
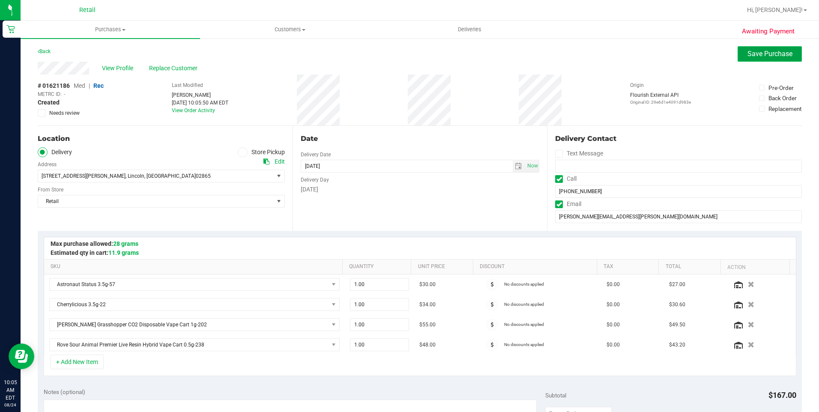
click at [754, 54] on span "Save Purchase" at bounding box center [769, 54] width 45 height 8
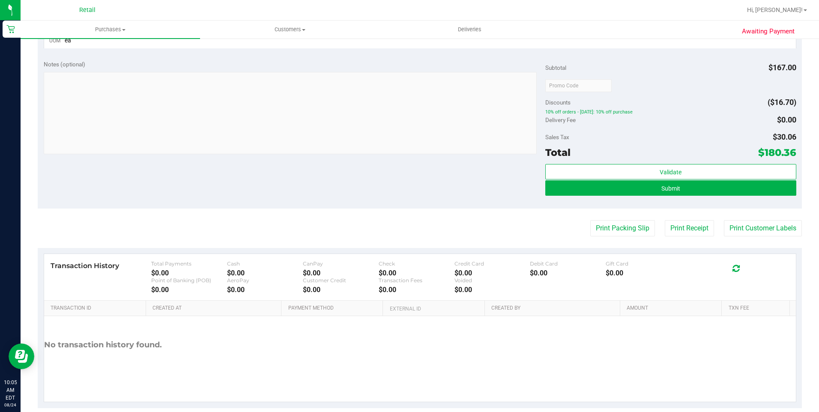
scroll to position [385, 0]
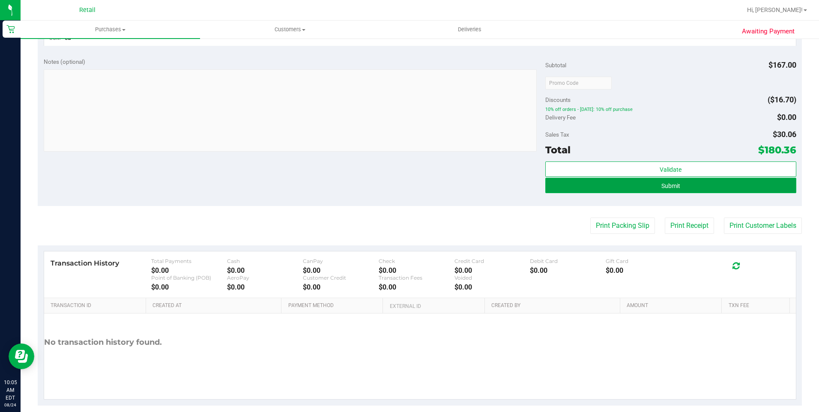
click at [672, 186] on span "Submit" at bounding box center [670, 185] width 19 height 7
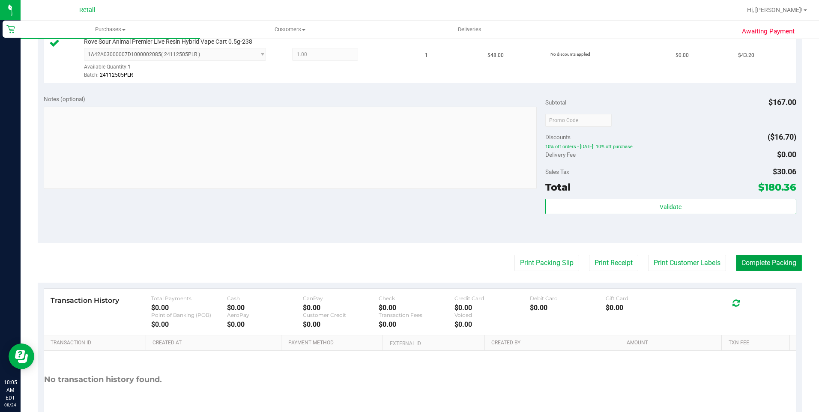
click at [753, 259] on button "Complete Packing" at bounding box center [769, 263] width 66 height 16
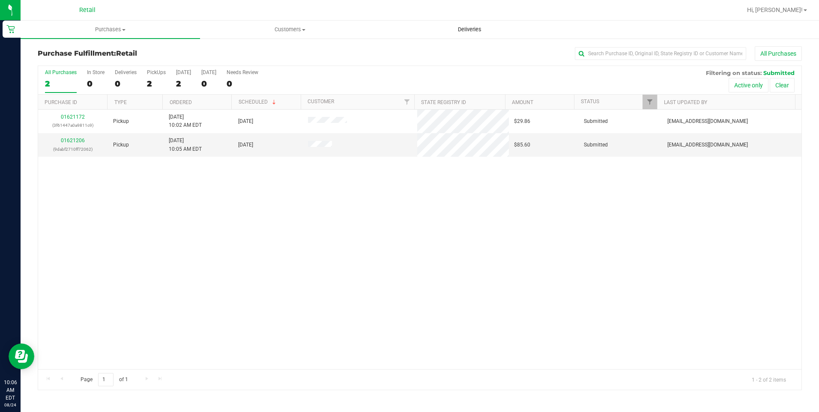
click at [471, 32] on span "Deliveries" at bounding box center [469, 30] width 47 height 8
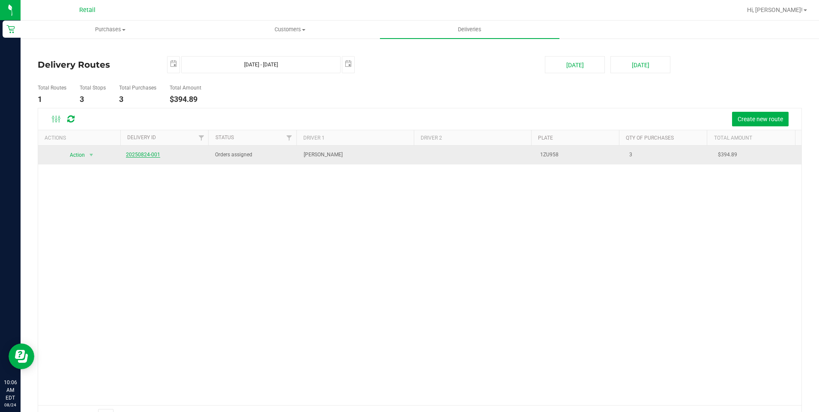
click at [147, 153] on link "20250824-001" at bounding box center [143, 155] width 34 height 6
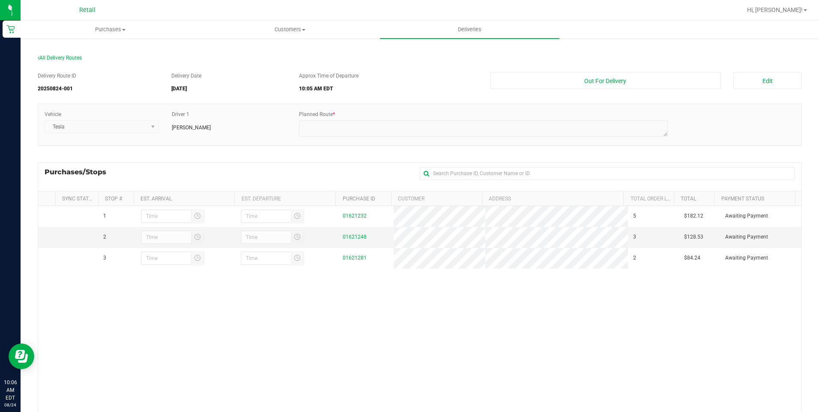
click at [594, 359] on div "1 01621232 5 $182.12 Awaiting Payment 2 01621248 3 $128.53 Awaiting Payment 3" at bounding box center [419, 335] width 763 height 259
click at [770, 79] on button "Edit" at bounding box center [767, 80] width 69 height 17
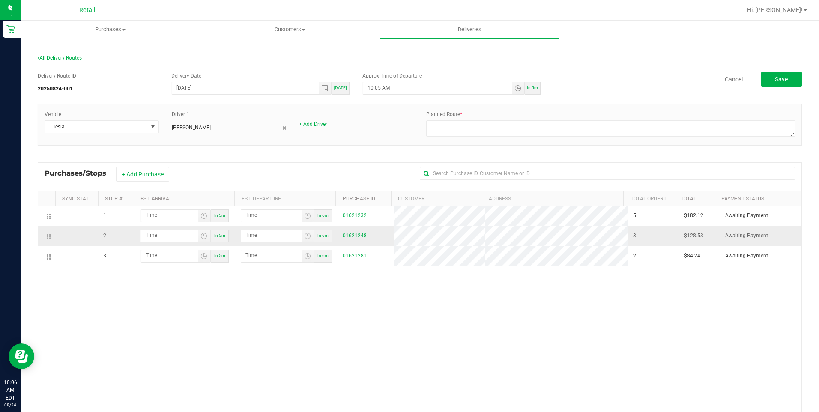
drag, startPoint x: 50, startPoint y: 256, endPoint x: 50, endPoint y: 239, distance: 17.1
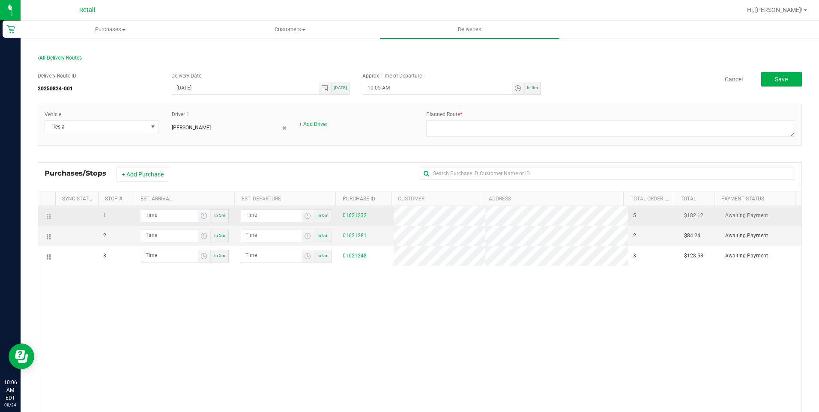
click at [378, 363] on div "1 In 5m In 6m 01621232 5 $182.12 Awaiting Payment 2 In 5m In 6m 01621281 2 $84.…" at bounding box center [419, 335] width 763 height 259
click at [200, 214] on span "Toggle time list" at bounding box center [203, 215] width 7 height 7
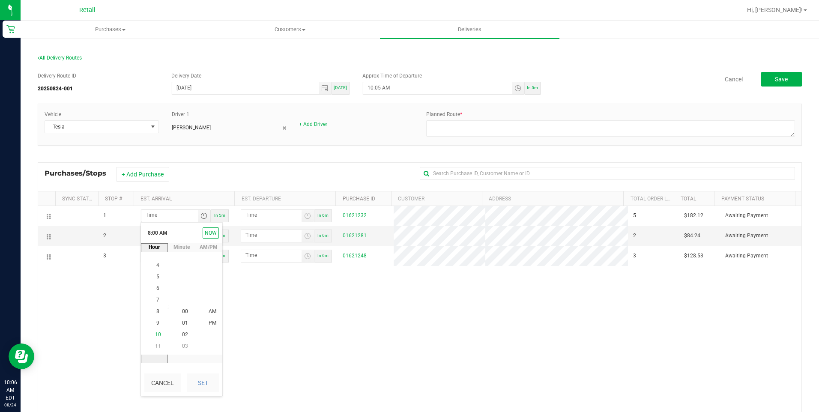
click at [156, 332] on span "10" at bounding box center [158, 335] width 6 height 6
click at [183, 304] on li "26" at bounding box center [185, 300] width 21 height 12
click at [209, 311] on span "AM" at bounding box center [213, 311] width 8 height 6
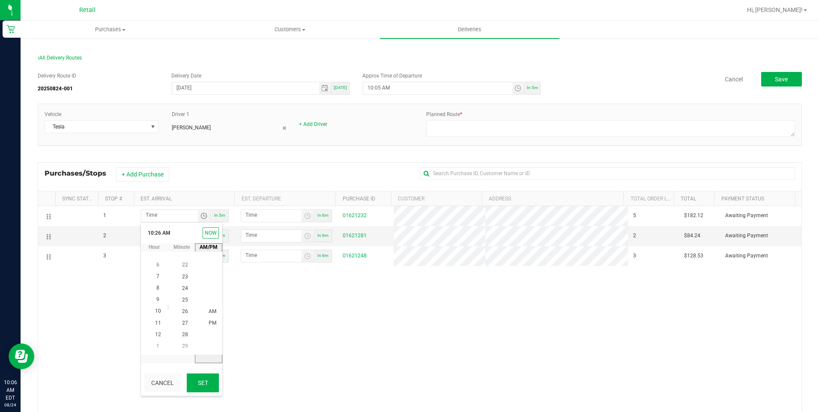
click at [209, 386] on button "Set" at bounding box center [203, 382] width 32 height 19
type input "10:26 AM"
drag, startPoint x: 308, startPoint y: 380, endPoint x: 295, endPoint y: 232, distance: 148.7
click at [310, 378] on div "1 10:26 AM In 5m 10:27 AM In 6m 01621232 5 $182.12 Awaiting Payment 2 In 5m In …" at bounding box center [419, 335] width 763 height 259
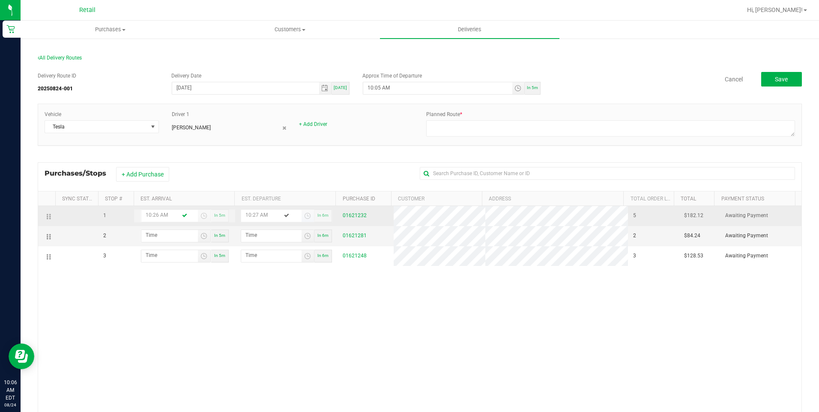
click at [304, 211] on span "Toggle time list" at bounding box center [307, 216] width 12 height 12
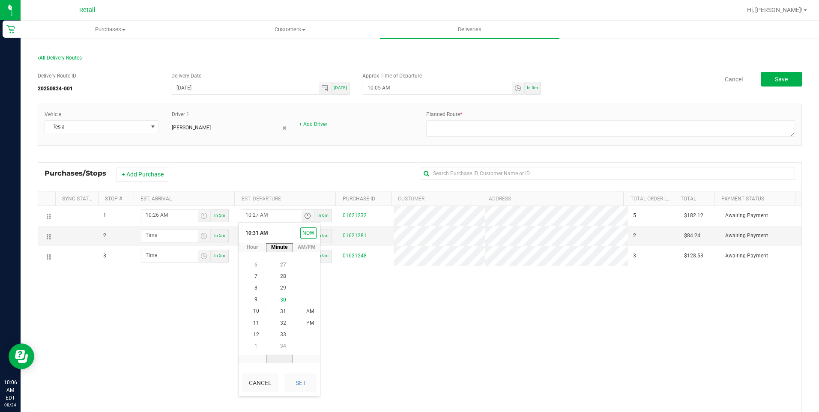
click at [282, 304] on li "30" at bounding box center [283, 300] width 21 height 12
click at [307, 311] on span "AM" at bounding box center [310, 311] width 8 height 6
click at [307, 374] on button "Set" at bounding box center [300, 382] width 32 height 19
type input "10:30 AM"
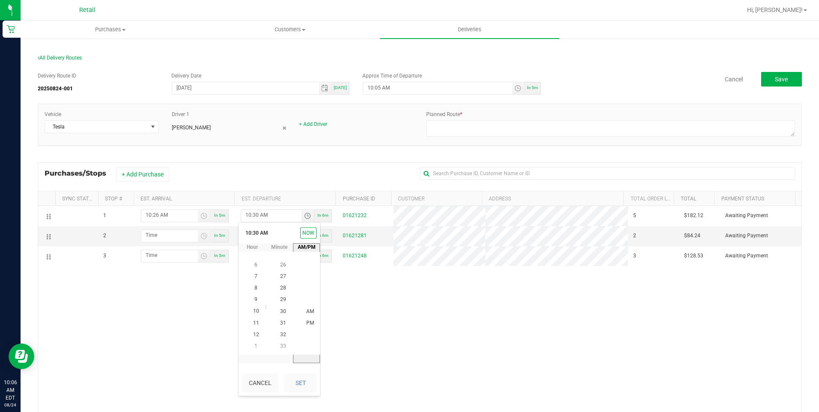
click at [411, 372] on div "1 10:26 AM In 5m 10:30 AM In 6m 01621232 5 $182.12 Awaiting Payment 2 In 5m In …" at bounding box center [419, 335] width 763 height 259
click at [200, 234] on span "Toggle time list" at bounding box center [203, 235] width 7 height 7
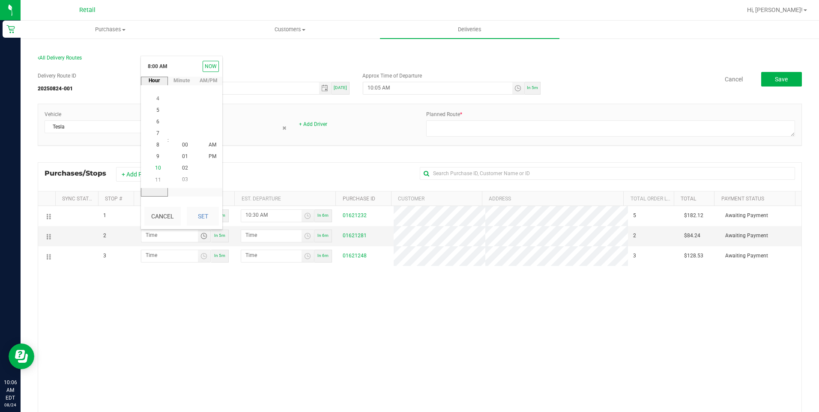
click at [157, 164] on li "10" at bounding box center [158, 169] width 21 height 12
drag, startPoint x: 181, startPoint y: 156, endPoint x: 214, endPoint y: 147, distance: 34.5
click at [182, 156] on span "32" at bounding box center [185, 156] width 6 height 6
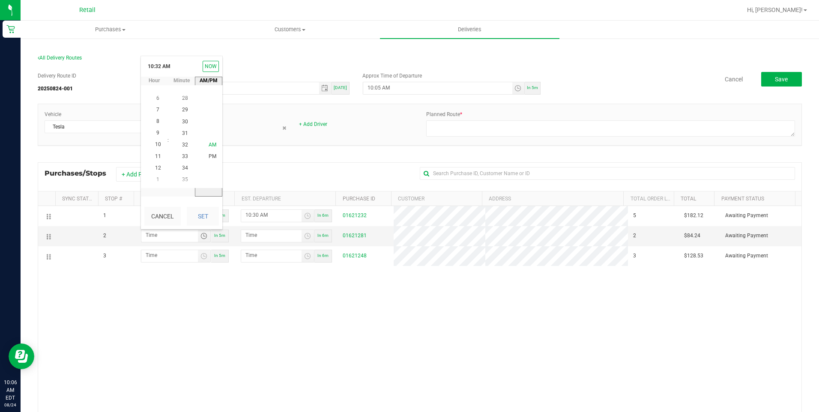
click at [214, 147] on li "AM" at bounding box center [212, 145] width 21 height 12
click at [207, 208] on button "Set" at bounding box center [203, 216] width 32 height 19
type input "10:32 AM"
click at [304, 238] on span "Toggle time list" at bounding box center [307, 235] width 7 height 7
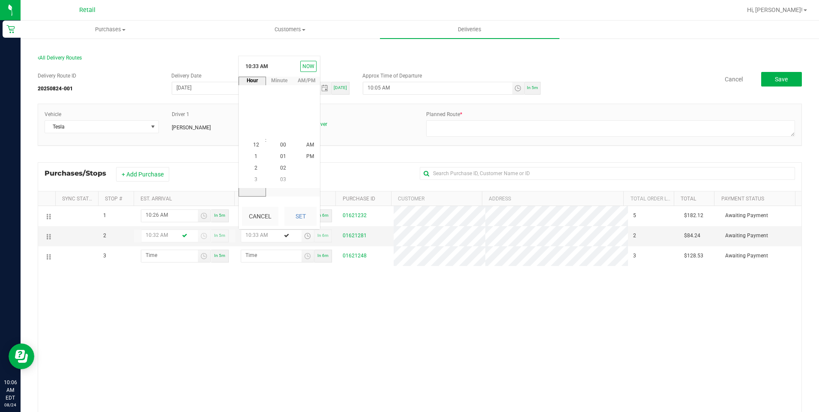
scroll to position [116, 0]
click at [280, 179] on span "36" at bounding box center [283, 180] width 6 height 6
click at [300, 149] on li "AM" at bounding box center [310, 145] width 21 height 12
click at [306, 220] on button "Set" at bounding box center [300, 216] width 32 height 19
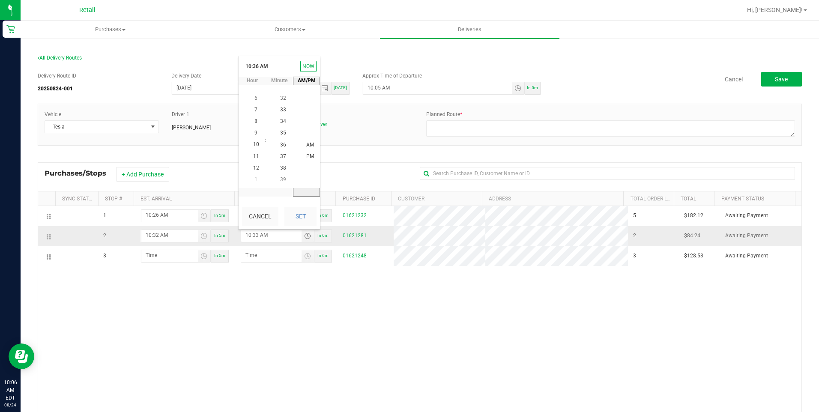
type input "10:36 AM"
drag, startPoint x: 333, startPoint y: 296, endPoint x: 343, endPoint y: 289, distance: 12.6
click at [335, 296] on div "1 10:26 AM In 5m 10:30 AM In 6m 01621232 5 $182.12 Awaiting Payment 2 10:32 AM …" at bounding box center [419, 335] width 763 height 259
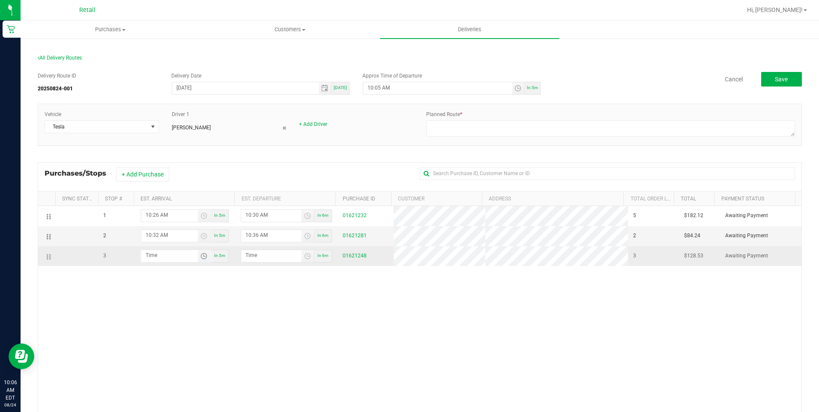
click at [200, 257] on span "Toggle time list" at bounding box center [203, 256] width 7 height 7
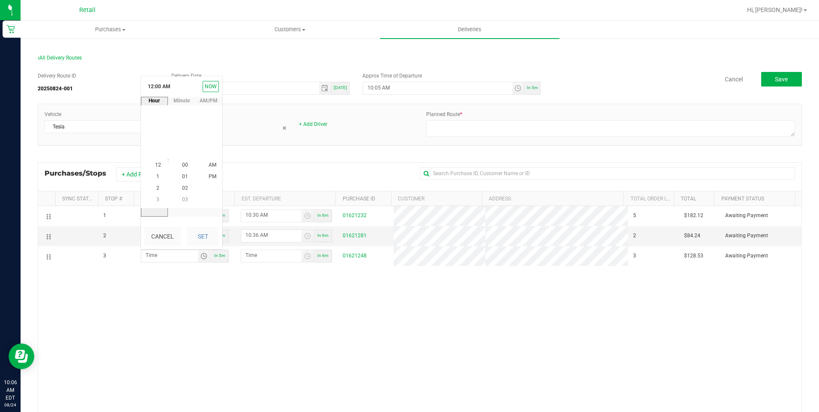
scroll to position [0, 0]
click at [157, 187] on span "10" at bounding box center [158, 188] width 6 height 6
click at [183, 130] on span "38" at bounding box center [185, 130] width 6 height 6
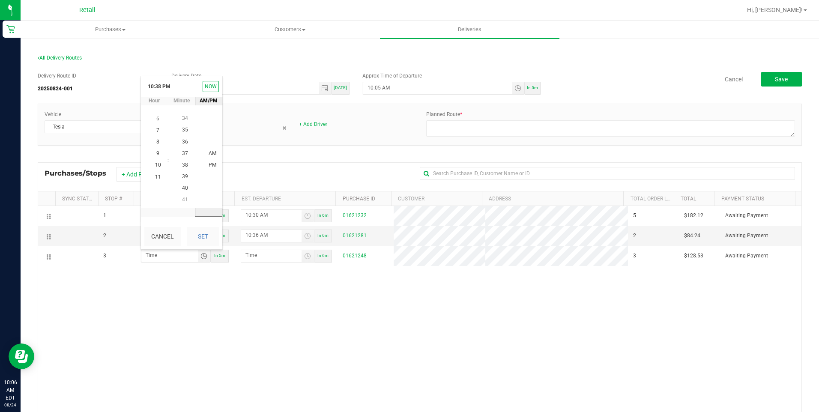
click at [210, 154] on span "AM" at bounding box center [213, 153] width 8 height 6
click at [202, 236] on button "Set" at bounding box center [203, 236] width 32 height 19
type input "10:38 AM"
drag, startPoint x: 290, startPoint y: 319, endPoint x: 308, endPoint y: 296, distance: 29.3
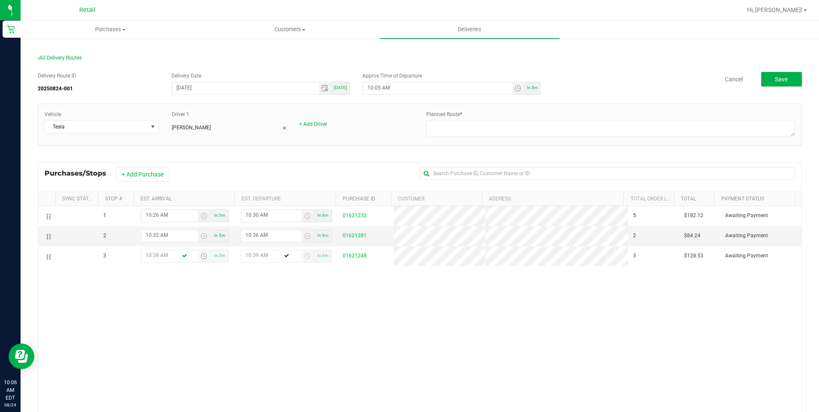
click at [290, 319] on div "1 10:26 AM In 5m 10:30 AM In 6m 01621232 5 $182.12 Awaiting Payment 2 10:32 AM …" at bounding box center [419, 335] width 763 height 259
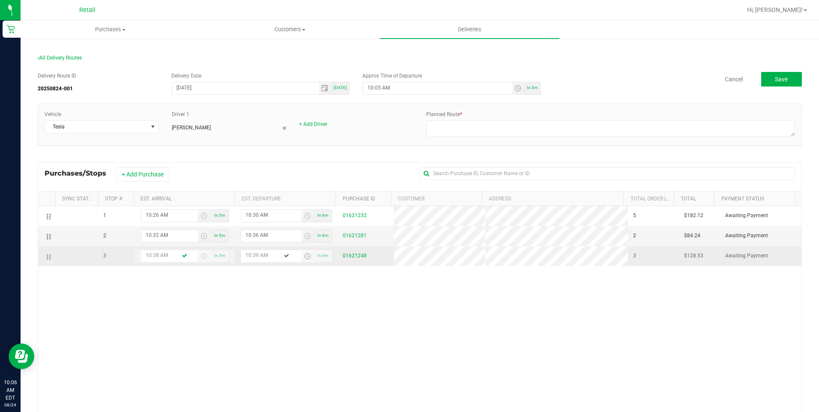
click at [304, 258] on span "Toggle time list" at bounding box center [307, 256] width 7 height 7
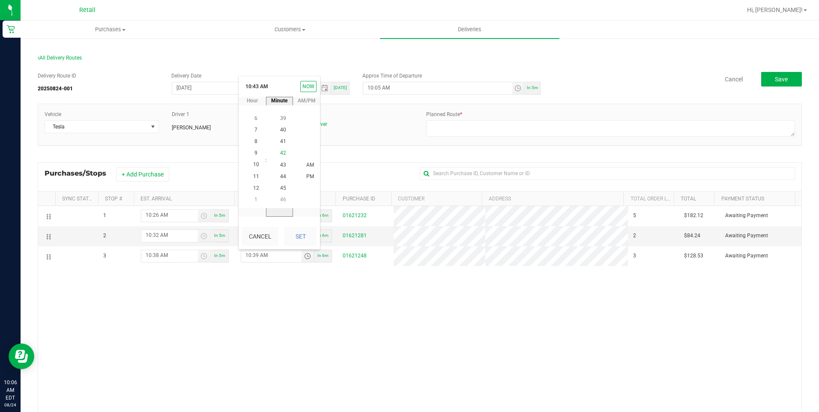
click at [281, 157] on li "42" at bounding box center [283, 154] width 21 height 12
click at [306, 164] on span "AM" at bounding box center [310, 165] width 8 height 6
click at [308, 232] on button "Set" at bounding box center [300, 236] width 32 height 19
type input "10:42 AM"
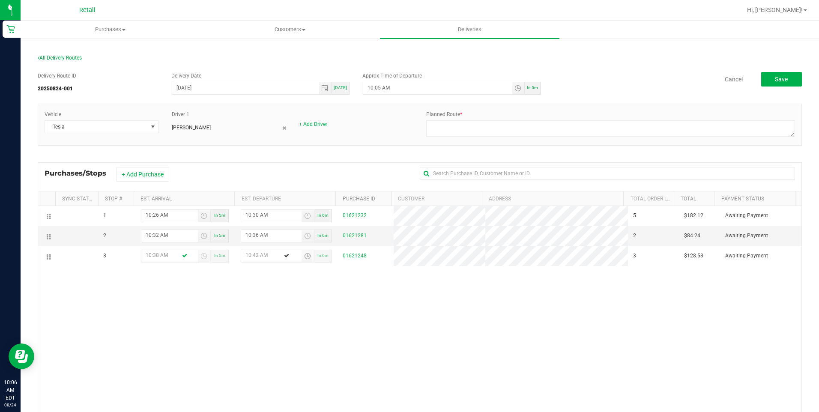
click at [450, 357] on div "1 10:26 AM In 5m 10:30 AM In 6m 01621232 5 $182.12 Awaiting Payment 2 10:32 AM …" at bounding box center [419, 335] width 763 height 259
click at [765, 83] on button "Save" at bounding box center [781, 79] width 41 height 15
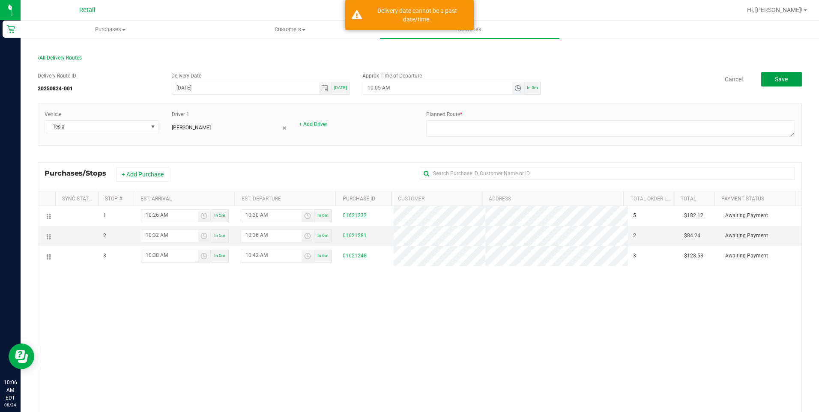
click at [514, 88] on span "Toggle time list" at bounding box center [517, 88] width 7 height 7
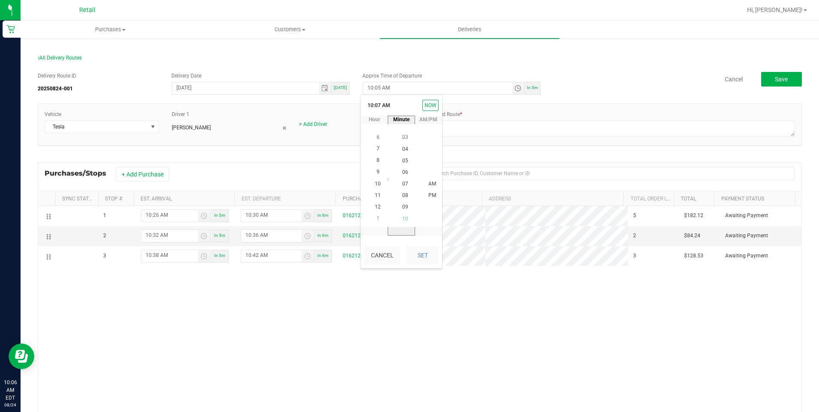
click at [402, 216] on span "10" at bounding box center [405, 219] width 6 height 6
click at [428, 184] on span "AM" at bounding box center [432, 184] width 8 height 6
click at [430, 261] on button "Set" at bounding box center [422, 255] width 32 height 19
type input "10:10 AM"
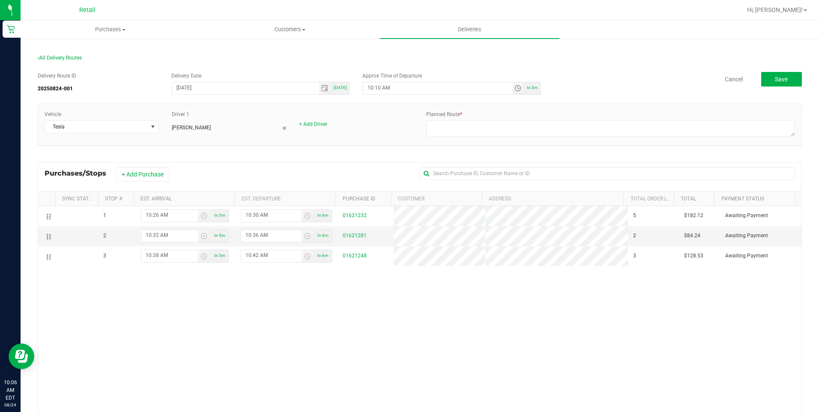
drag, startPoint x: 544, startPoint y: 329, endPoint x: 612, endPoint y: 314, distance: 69.6
click at [545, 329] on div "1 10:26 AM In 5m 10:30 AM In 6m 01621232 5 $182.12 Awaiting Payment 2 10:32 AM …" at bounding box center [419, 335] width 763 height 259
click at [777, 81] on span "Save" at bounding box center [780, 79] width 13 height 7
click at [468, 118] on div "Planned Route *" at bounding box center [610, 124] width 381 height 28
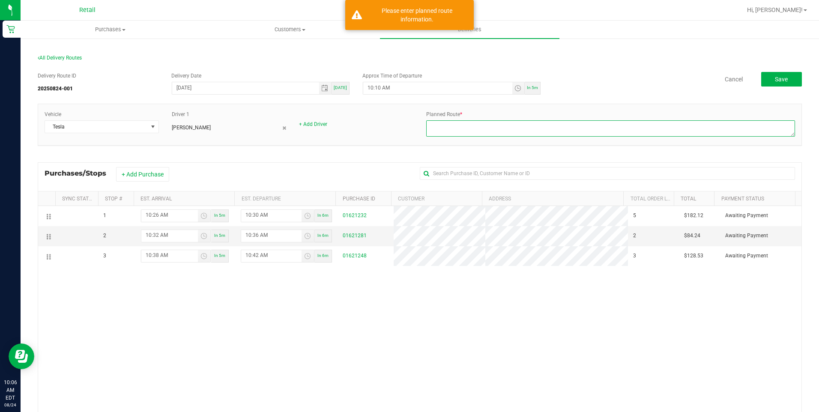
click at [468, 125] on textarea at bounding box center [610, 128] width 369 height 16
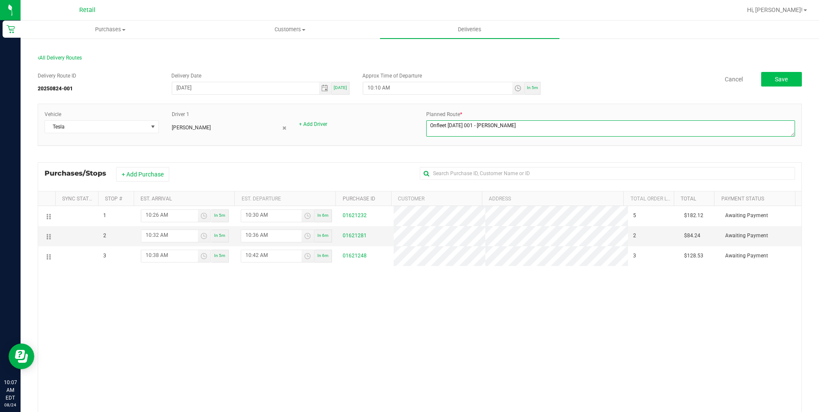
type textarea "Onfleet 08/24/25 001 - Alex L"
click at [781, 83] on button "Save" at bounding box center [781, 79] width 41 height 15
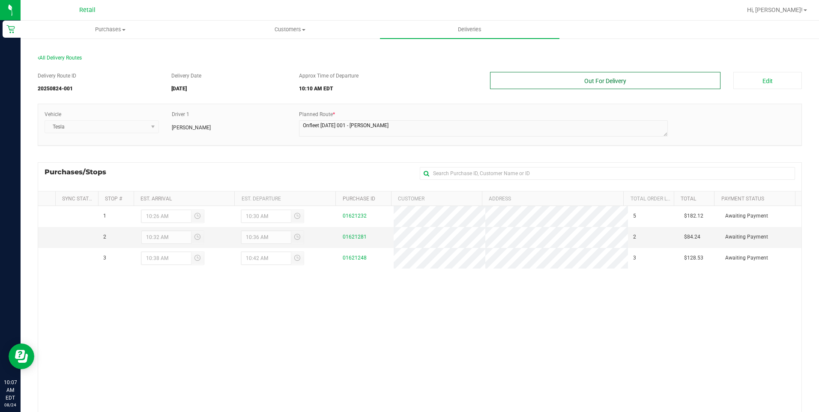
click at [660, 81] on button "Out For Delivery" at bounding box center [605, 80] width 231 height 17
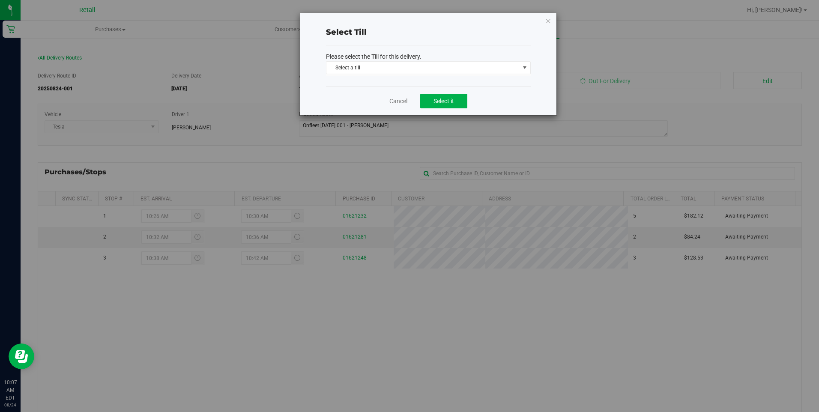
click at [471, 66] on span "Select a till" at bounding box center [422, 68] width 193 height 12
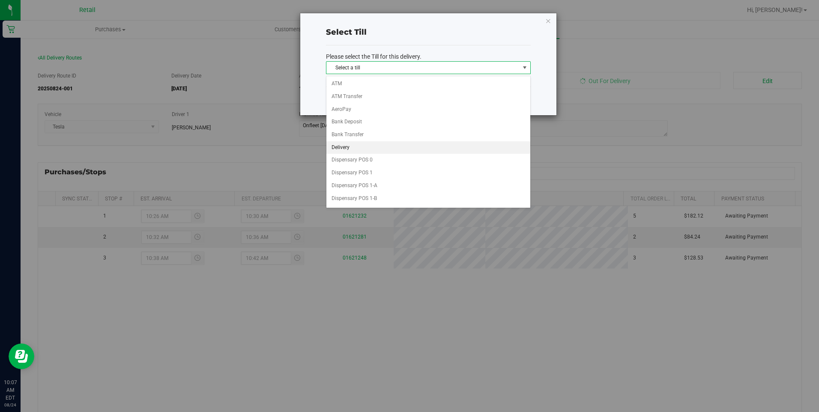
click at [358, 149] on li "Delivery" at bounding box center [428, 147] width 204 height 13
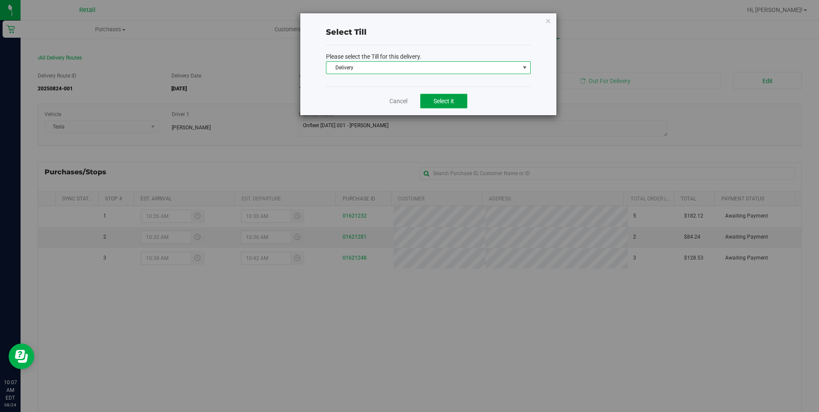
click at [443, 105] on button "Select it" at bounding box center [443, 101] width 47 height 15
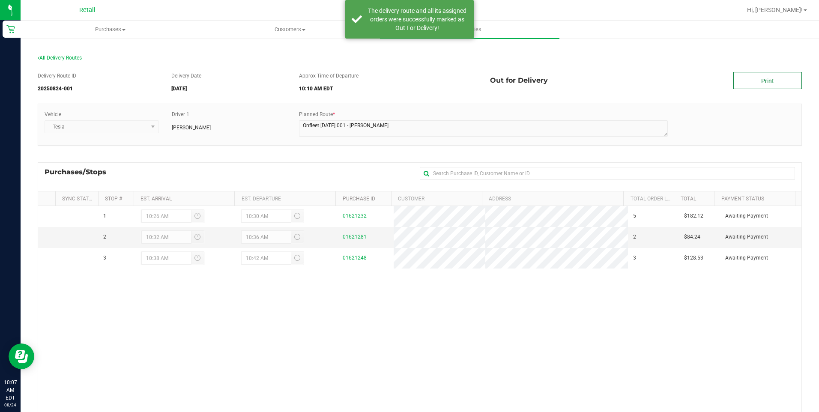
click at [761, 80] on link "Print" at bounding box center [767, 80] width 69 height 17
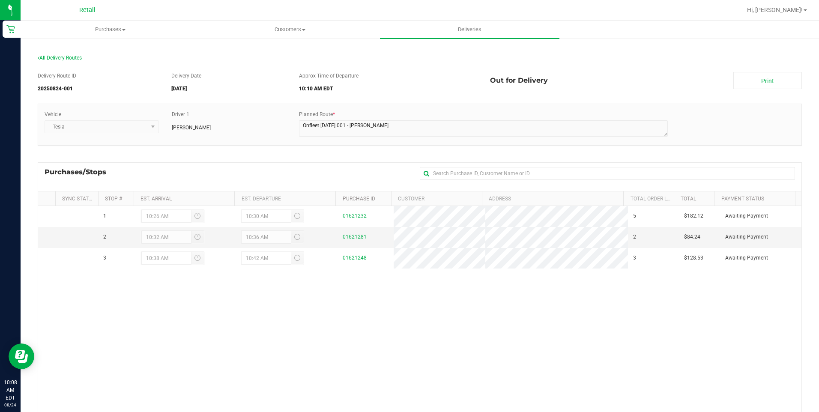
drag, startPoint x: 436, startPoint y: 375, endPoint x: 295, endPoint y: 65, distance: 341.0
click at [437, 375] on div "1 10:26 AM 10:30 AM 01621232 5 $182.12 Awaiting Payment 2 10:32 AM 10:36 AM 016…" at bounding box center [419, 335] width 763 height 259
click at [474, 30] on span "Deliveries" at bounding box center [469, 30] width 47 height 8
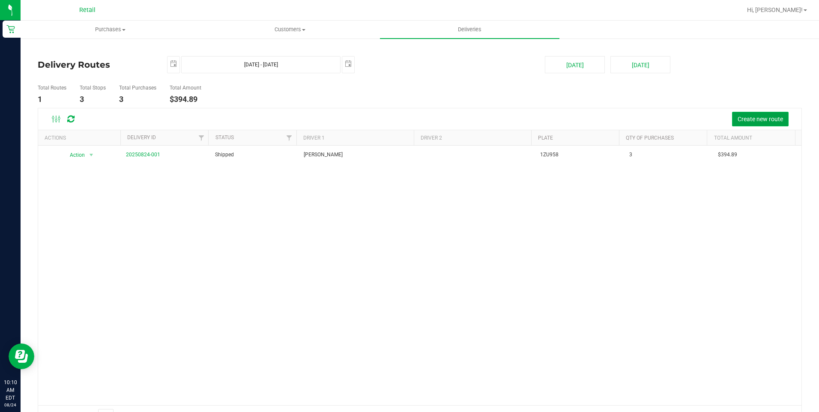
click at [751, 116] on span "Create new route" at bounding box center [759, 119] width 45 height 7
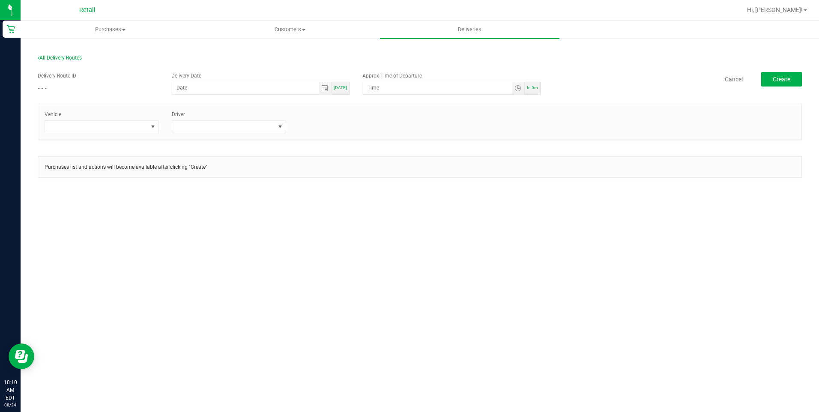
click at [348, 87] on div "[DATE]" at bounding box center [340, 88] width 18 height 13
type input "[DATE]"
type input "10:15 AM"
click at [143, 124] on span at bounding box center [96, 127] width 103 height 12
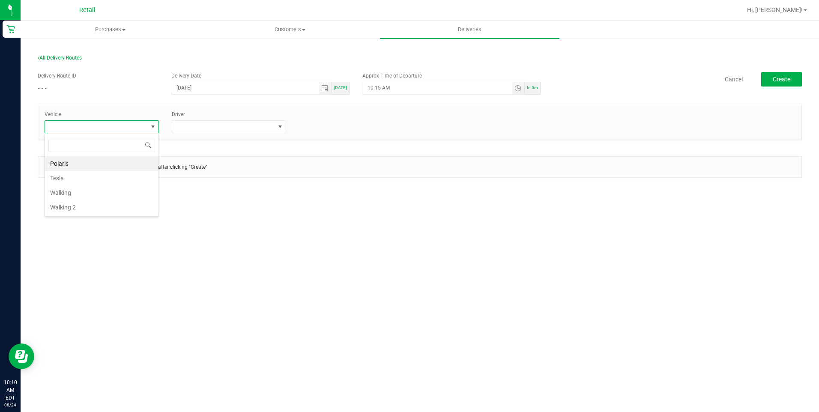
click at [69, 179] on li "Tesla" at bounding box center [101, 178] width 113 height 15
click at [217, 126] on span at bounding box center [223, 127] width 103 height 12
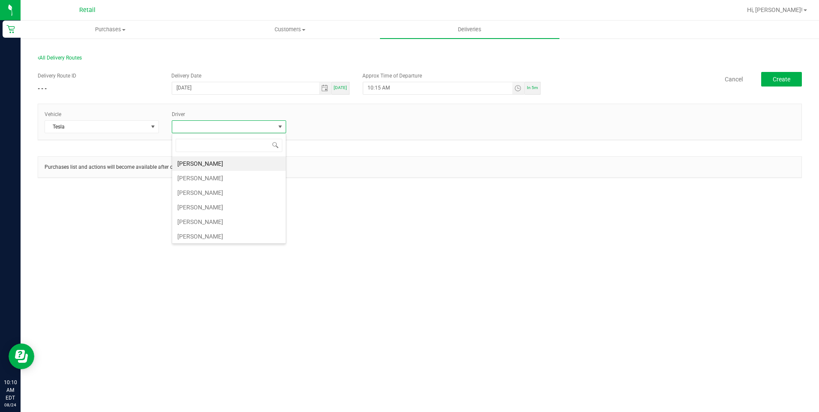
click at [209, 206] on li "[PERSON_NAME]" at bounding box center [228, 207] width 113 height 15
click at [773, 74] on button "Create" at bounding box center [781, 79] width 41 height 15
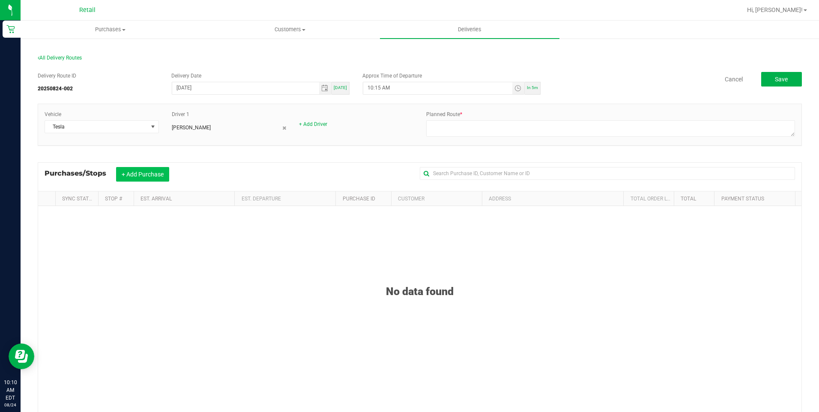
click at [150, 172] on button "+ Add Purchase" at bounding box center [142, 174] width 53 height 15
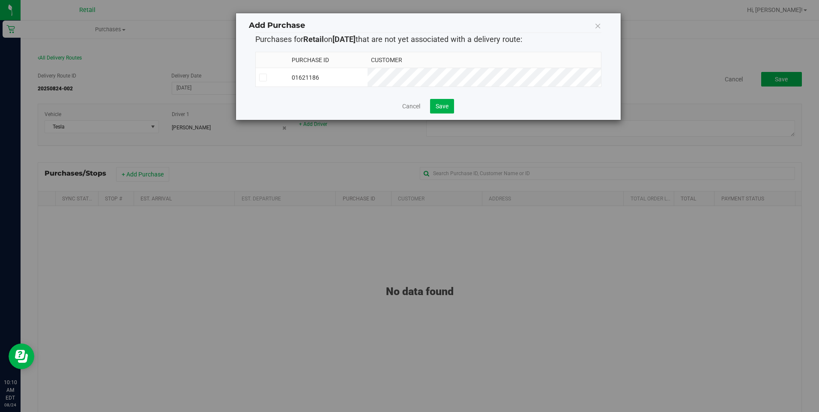
click at [367, 83] on td "01621186" at bounding box center [327, 77] width 79 height 19
click at [289, 71] on td at bounding box center [272, 77] width 33 height 19
click at [350, 78] on td "01621186" at bounding box center [327, 77] width 79 height 19
click at [440, 105] on span "Save" at bounding box center [441, 106] width 13 height 7
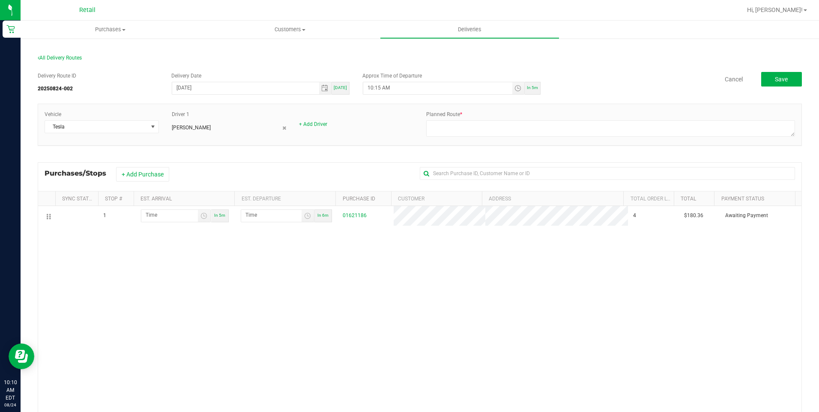
click at [393, 251] on div "1 In 5m In 6m 01621186 4 $180.36 Awaiting Payment" at bounding box center [419, 335] width 763 height 259
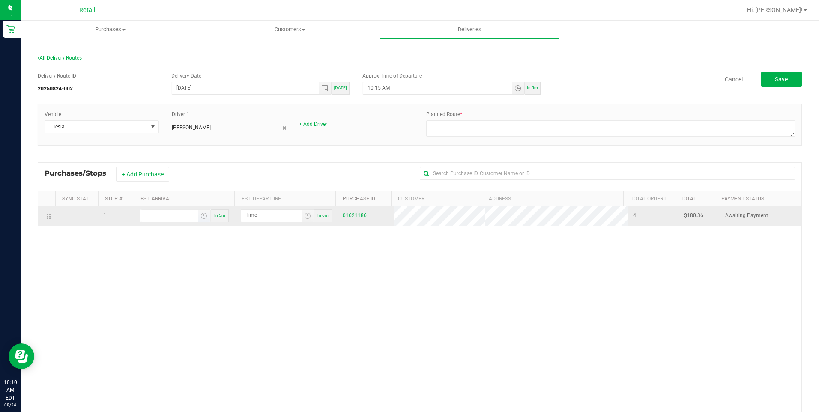
type input "hour:minute AM"
click at [182, 214] on input "hour:minute AM" at bounding box center [169, 215] width 57 height 11
click at [200, 214] on span "Toggle time list" at bounding box center [203, 215] width 7 height 7
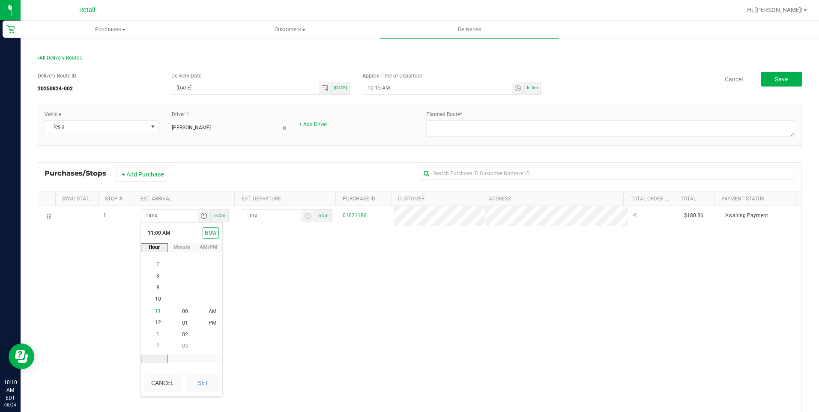
scroll to position [128, 0]
click at [158, 313] on span "11" at bounding box center [158, 311] width 6 height 6
click at [182, 348] on span "03" at bounding box center [185, 346] width 6 height 6
click at [211, 311] on span "AM" at bounding box center [213, 311] width 8 height 6
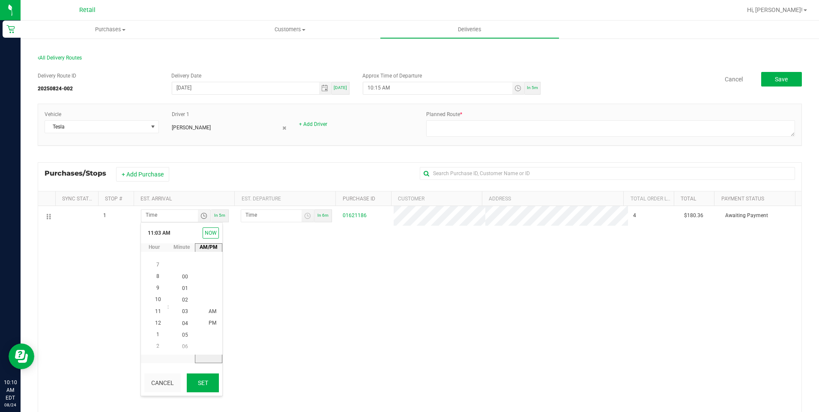
click at [207, 382] on button "Set" at bounding box center [203, 382] width 32 height 19
type input "11:03 AM"
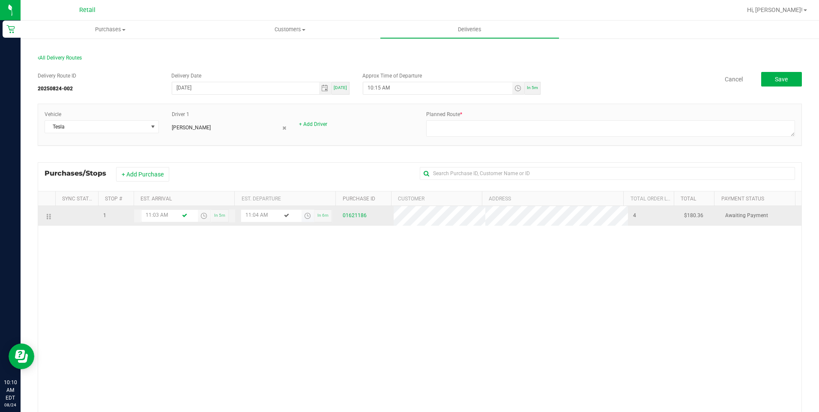
click at [304, 216] on span "Toggle time list" at bounding box center [307, 215] width 7 height 7
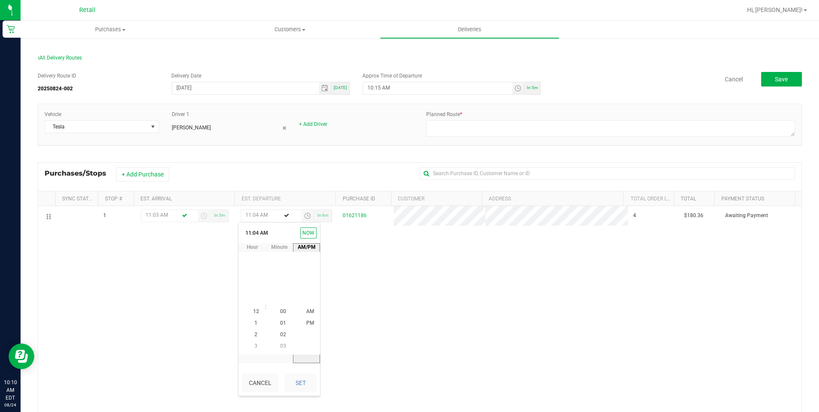
scroll to position [128, 0]
click at [280, 343] on span "07" at bounding box center [283, 346] width 6 height 6
click at [302, 310] on li "AM" at bounding box center [310, 312] width 21 height 12
drag, startPoint x: 299, startPoint y: 379, endPoint x: 426, endPoint y: 352, distance: 130.1
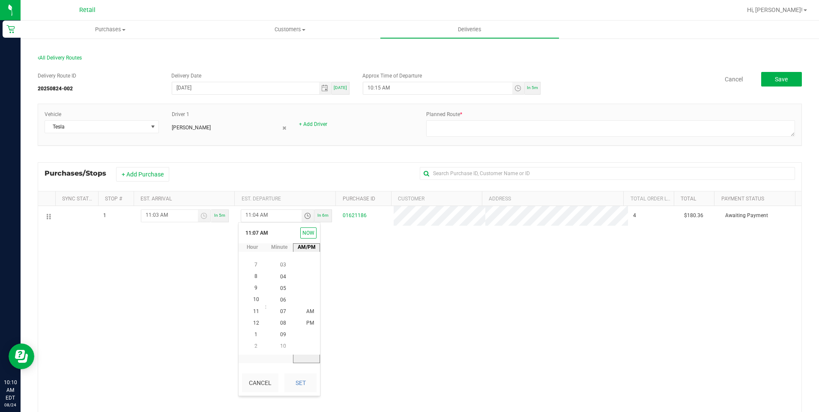
click at [298, 379] on button "Set" at bounding box center [300, 382] width 32 height 19
type input "11:07 AM"
click at [438, 344] on div "1 11:03 AM In 5m 11:07 AM In 6m 01621186 4 $180.36 Awaiting Payment" at bounding box center [419, 335] width 763 height 259
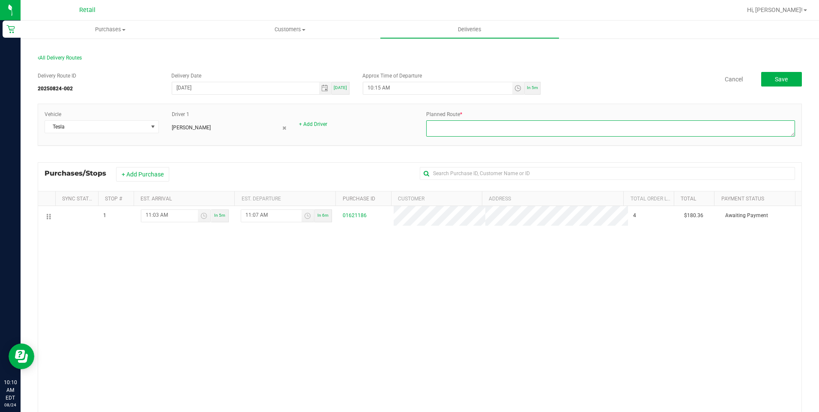
click at [515, 131] on textarea at bounding box center [610, 128] width 369 height 16
type textarea "on fleet 001 - Alex L - 08/24/25"
click at [774, 82] on span "Save" at bounding box center [780, 79] width 13 height 7
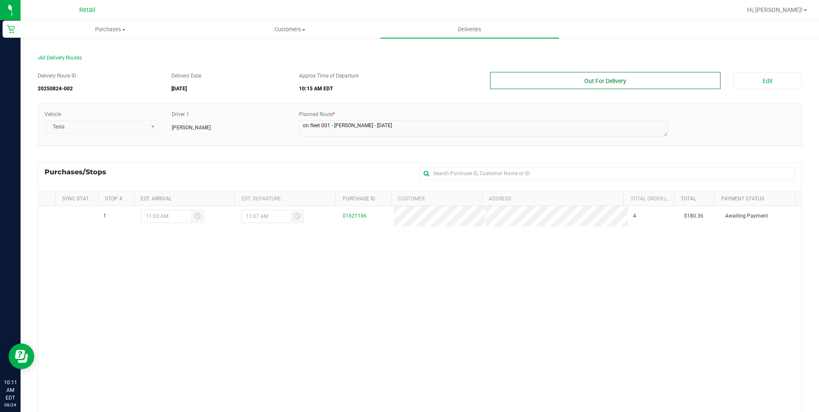
click at [603, 81] on button "Out For Delivery" at bounding box center [605, 80] width 231 height 17
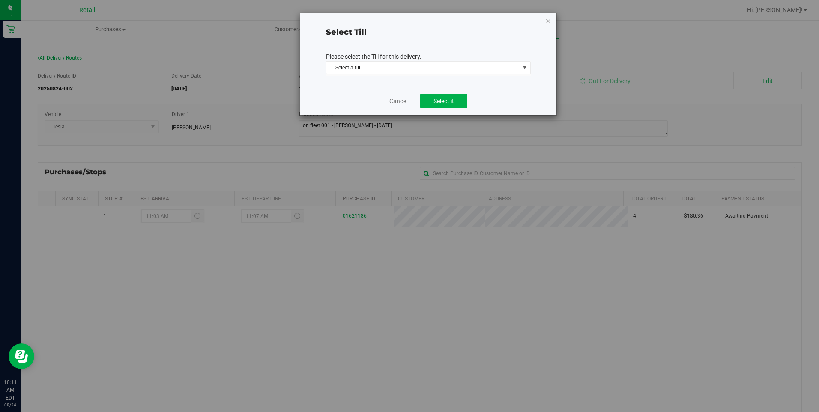
click at [417, 67] on span "Select a till" at bounding box center [422, 68] width 193 height 12
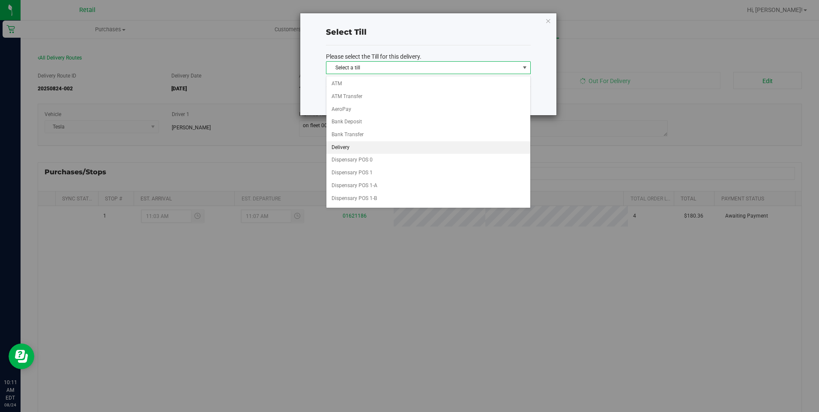
click at [351, 148] on li "Delivery" at bounding box center [428, 147] width 204 height 13
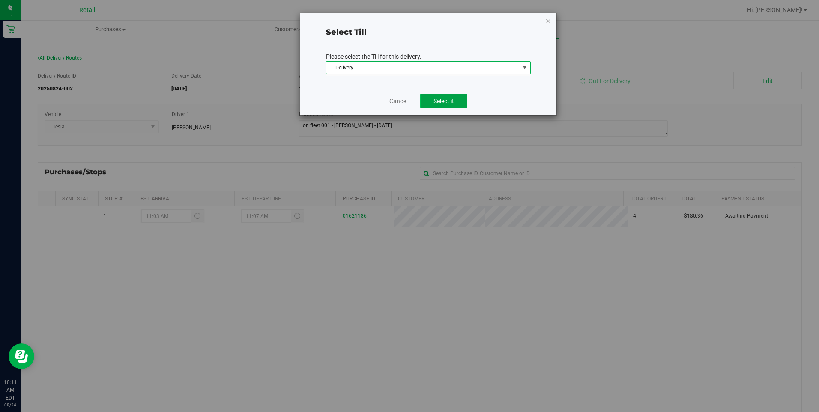
click at [452, 98] on span "Select it" at bounding box center [443, 101] width 21 height 7
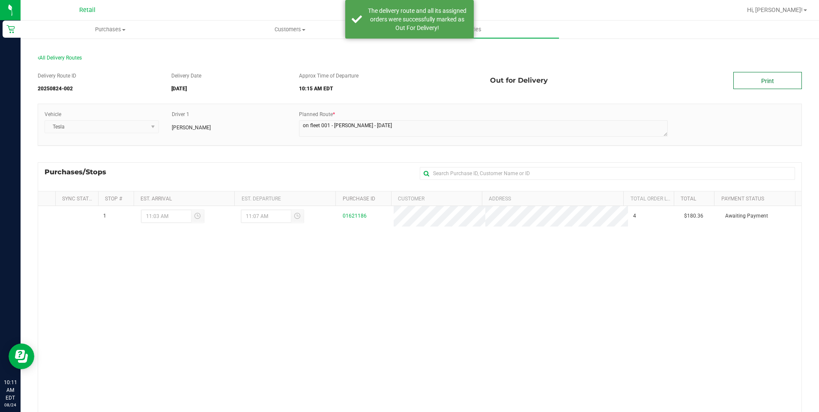
click at [753, 77] on link "Print" at bounding box center [767, 80] width 69 height 17
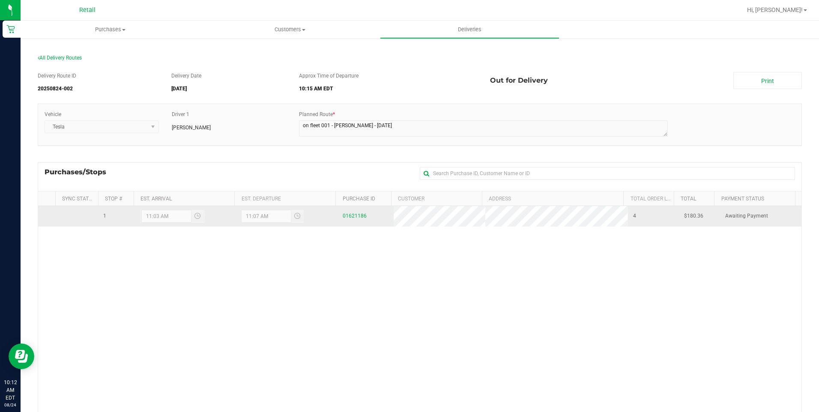
click at [356, 212] on div "01621186" at bounding box center [366, 216] width 46 height 8
click at [354, 214] on link "01621186" at bounding box center [355, 216] width 24 height 6
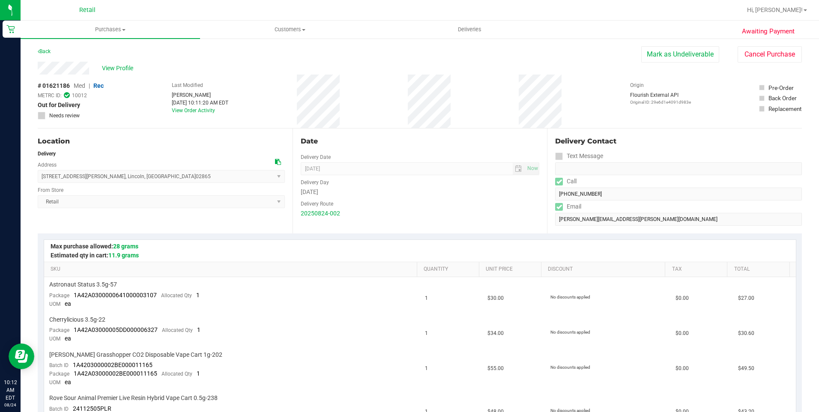
click at [272, 78] on div "# 01621186 Med | Rec METRC ID: 10012 Out for Delivery Needs review Last Modifie…" at bounding box center [420, 101] width 764 height 54
click at [471, 30] on span "Deliveries" at bounding box center [469, 30] width 47 height 8
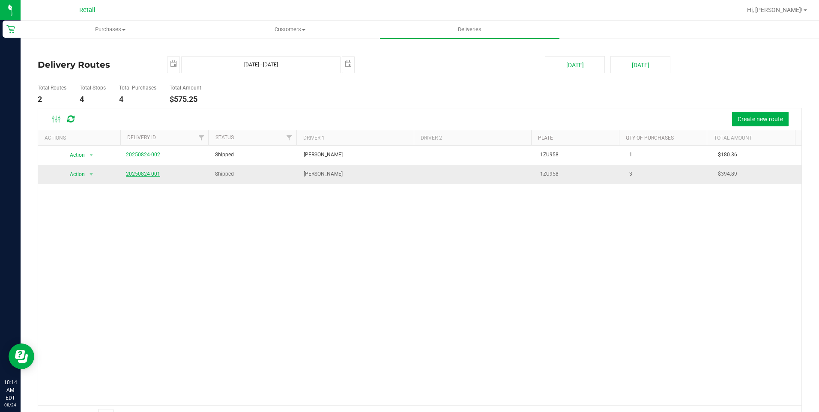
click at [145, 174] on link "20250824-001" at bounding box center [143, 174] width 34 height 6
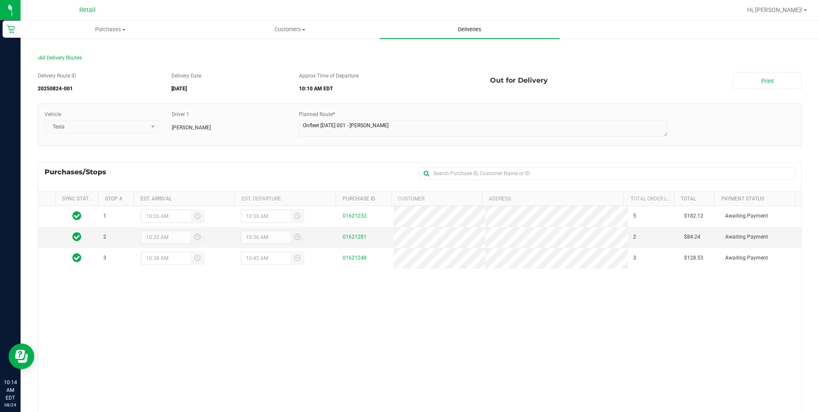
click at [462, 27] on span "Deliveries" at bounding box center [469, 30] width 47 height 8
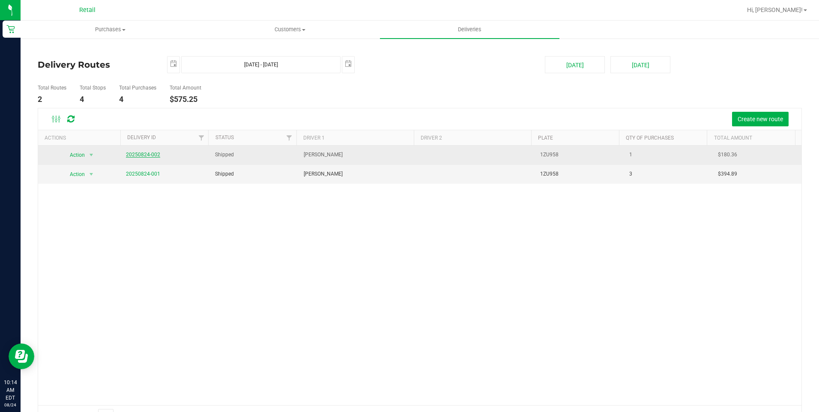
click at [157, 153] on link "20250824-002" at bounding box center [143, 155] width 34 height 6
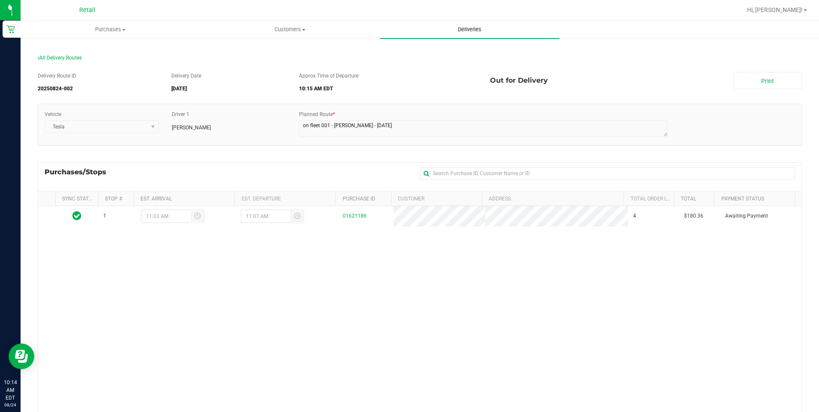
click at [469, 32] on span "Deliveries" at bounding box center [469, 30] width 47 height 8
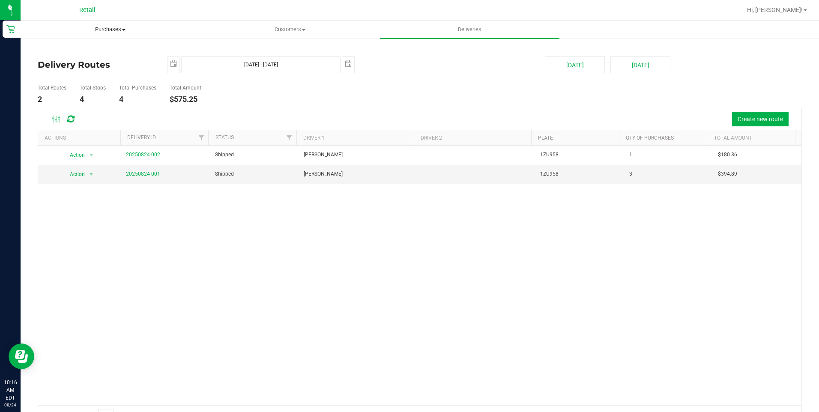
click at [131, 27] on span "Purchases" at bounding box center [110, 30] width 179 height 8
click at [66, 72] on span "All purchases" at bounding box center [51, 72] width 61 height 7
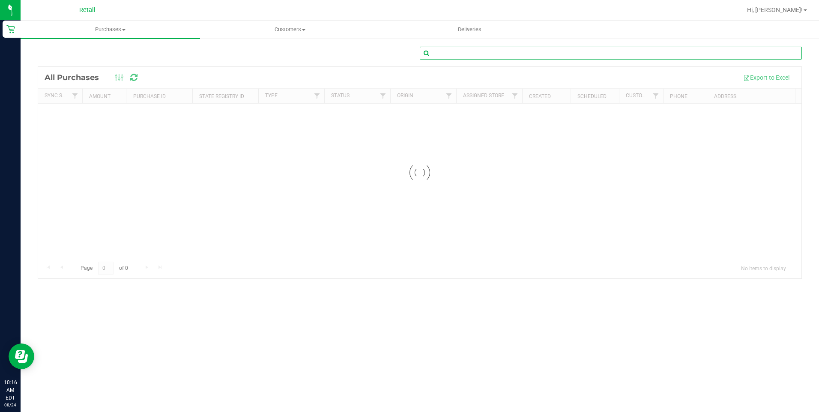
click at [457, 55] on input "text" at bounding box center [611, 53] width 382 height 13
type input "Patricia Paquette"
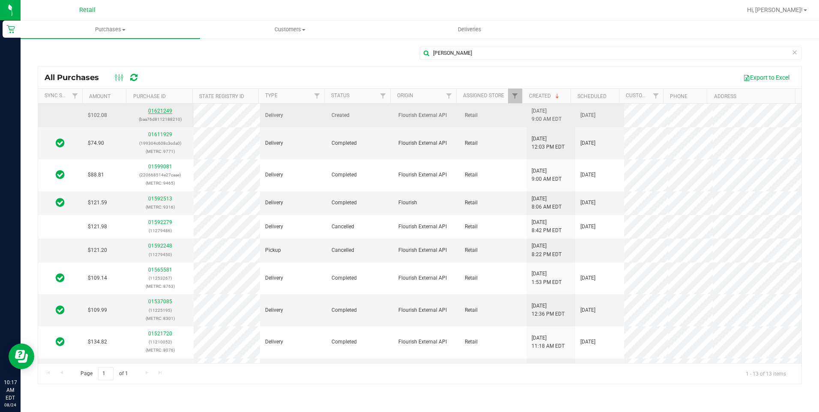
click at [162, 113] on link "01621249" at bounding box center [160, 111] width 24 height 6
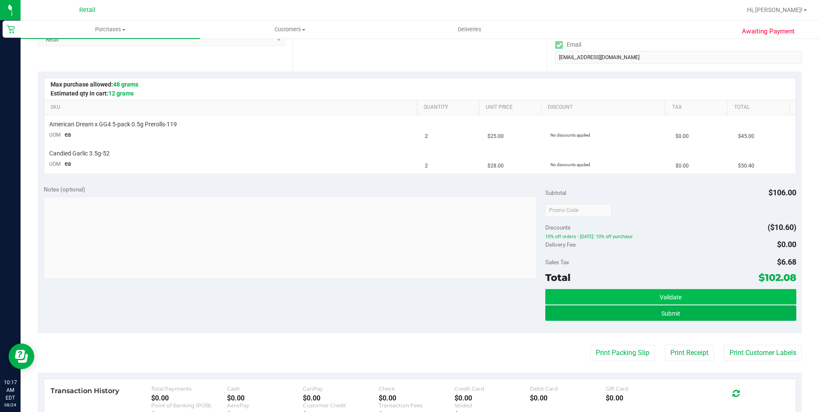
scroll to position [171, 0]
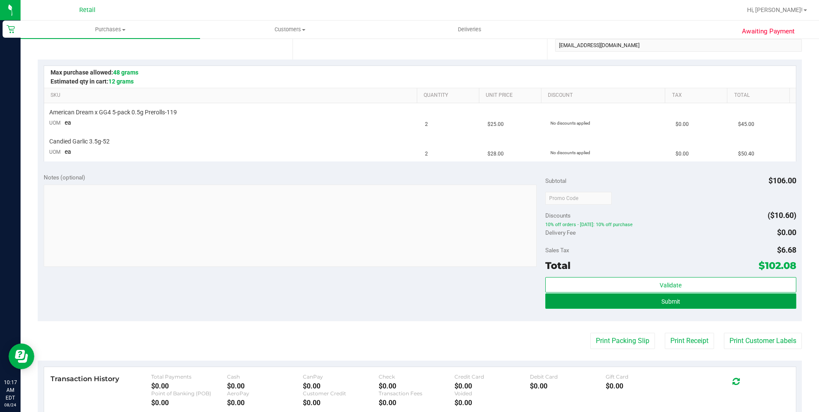
click at [680, 299] on button "Submit" at bounding box center [670, 300] width 251 height 15
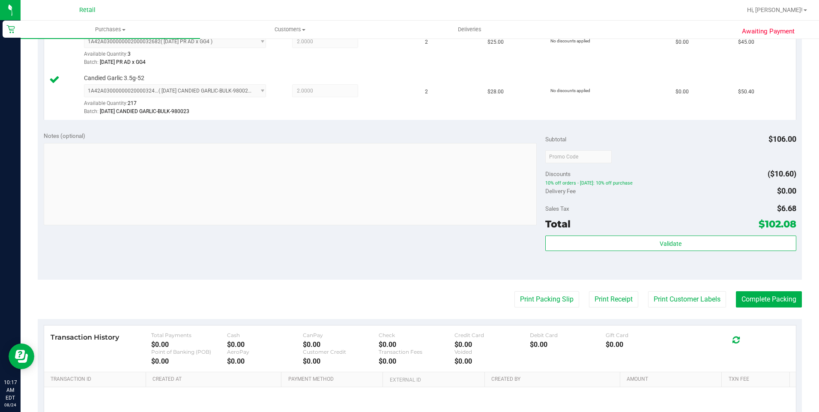
scroll to position [300, 0]
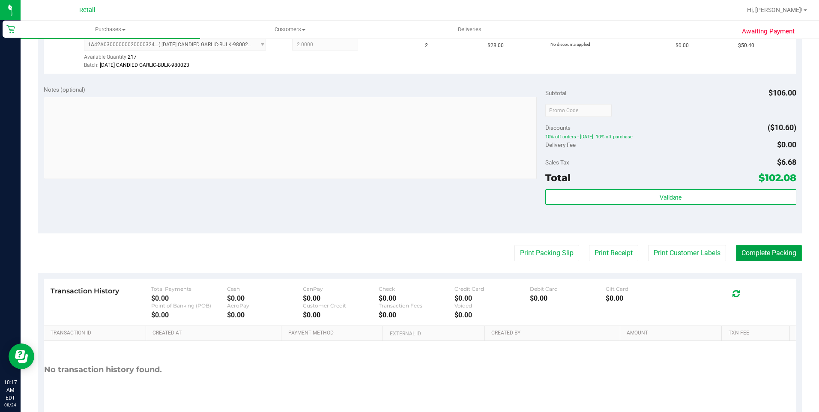
click at [757, 249] on button "Complete Packing" at bounding box center [769, 253] width 66 height 16
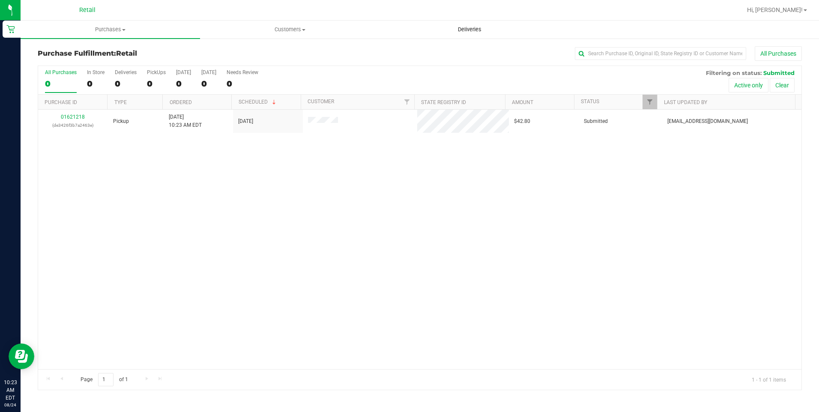
click at [477, 30] on span "Deliveries" at bounding box center [469, 30] width 47 height 8
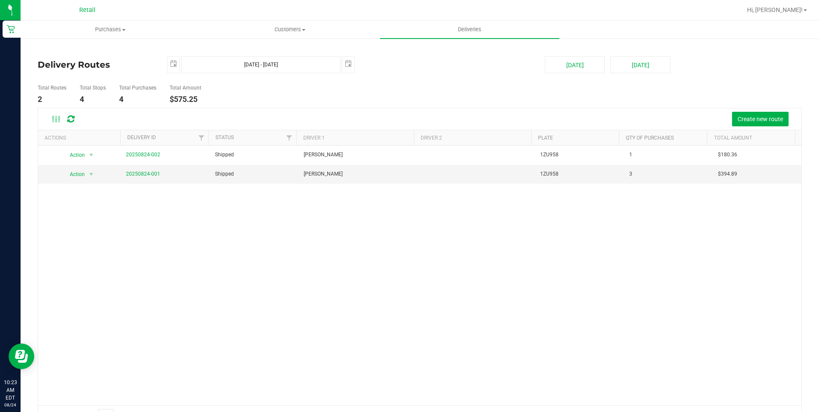
click at [517, 227] on div "Action Action View Delivery 20250824-002 Shipped Kevin Garcia 1ZU958 1 $180.36 …" at bounding box center [419, 275] width 763 height 259
click at [142, 175] on link "20250824-001" at bounding box center [143, 174] width 34 height 6
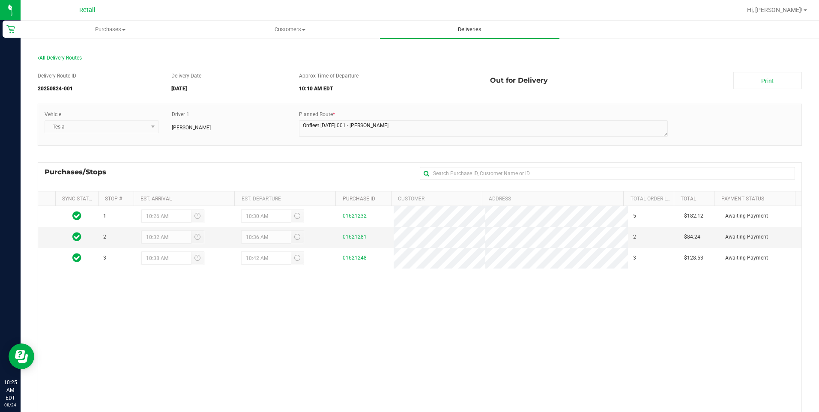
click at [475, 35] on uib-tab-heading "Deliveries" at bounding box center [469, 30] width 179 height 18
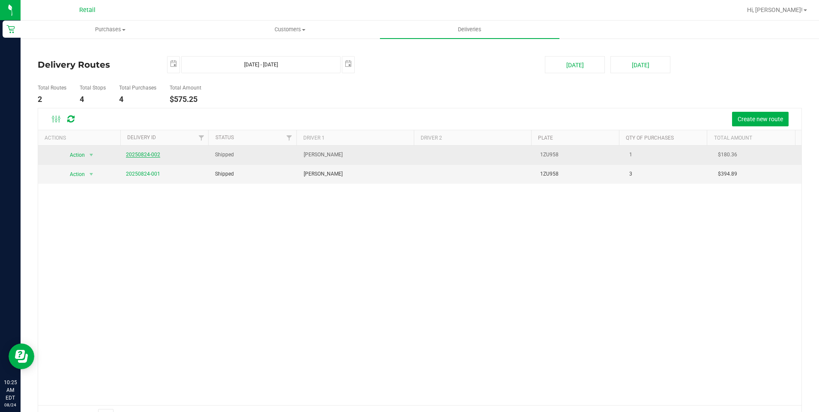
click at [147, 157] on link "20250824-002" at bounding box center [143, 155] width 34 height 6
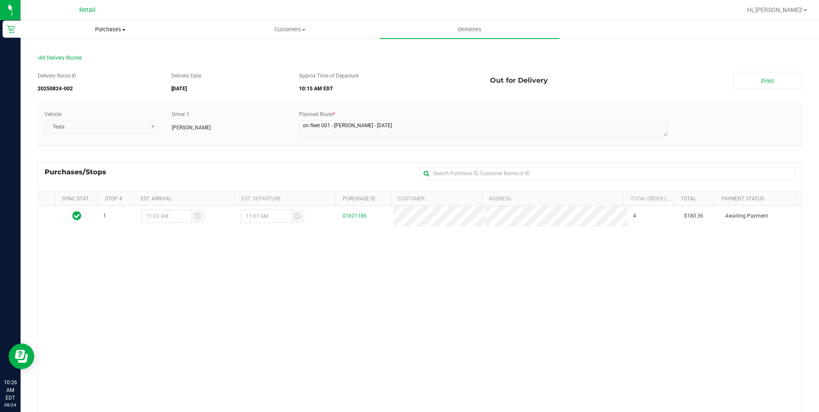
click at [112, 21] on uib-tab-heading "Purchases Summary of purchases Fulfillment All purchases" at bounding box center [110, 29] width 179 height 17
click at [57, 70] on span "All purchases" at bounding box center [51, 72] width 61 height 7
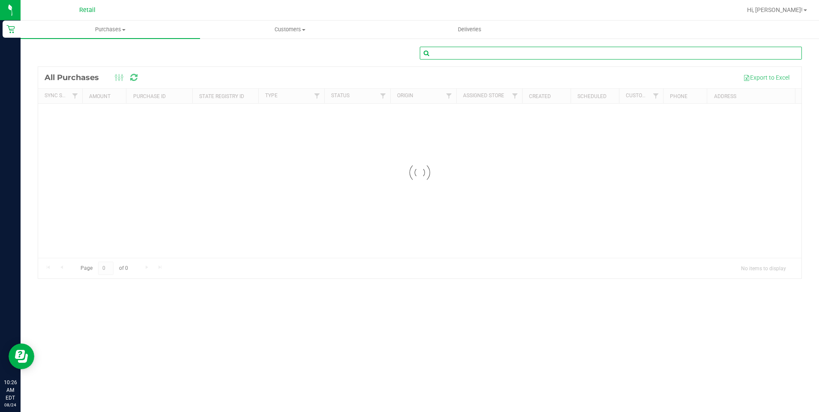
click at [463, 57] on input "text" at bounding box center [611, 53] width 382 height 13
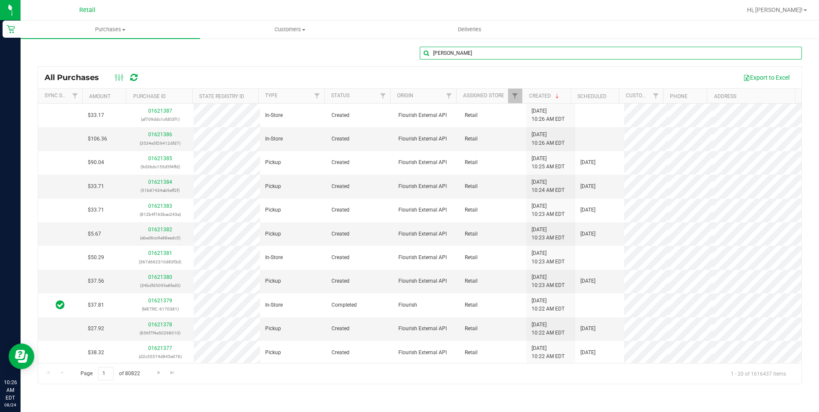
type input "Breanna Poette"
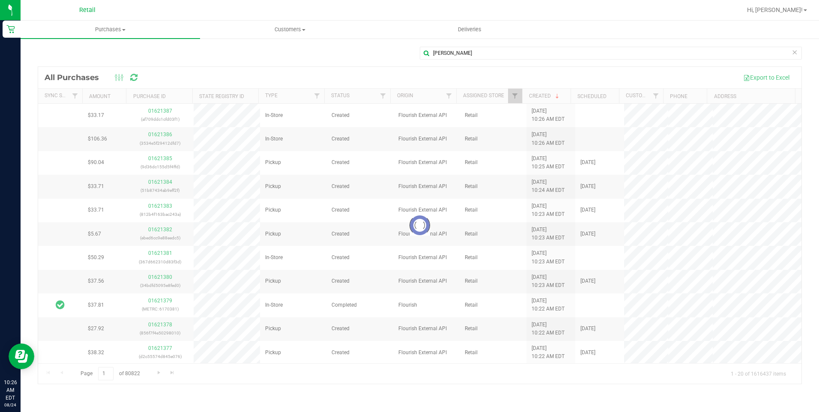
click at [166, 113] on div at bounding box center [419, 225] width 763 height 317
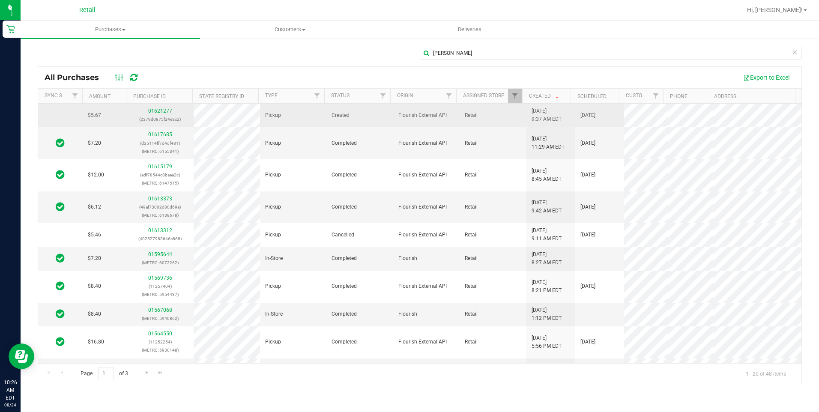
click at [171, 113] on div "01621277 (2379d0875f24e3c2)" at bounding box center [160, 115] width 56 height 16
click at [162, 113] on link "01621277" at bounding box center [160, 111] width 24 height 6
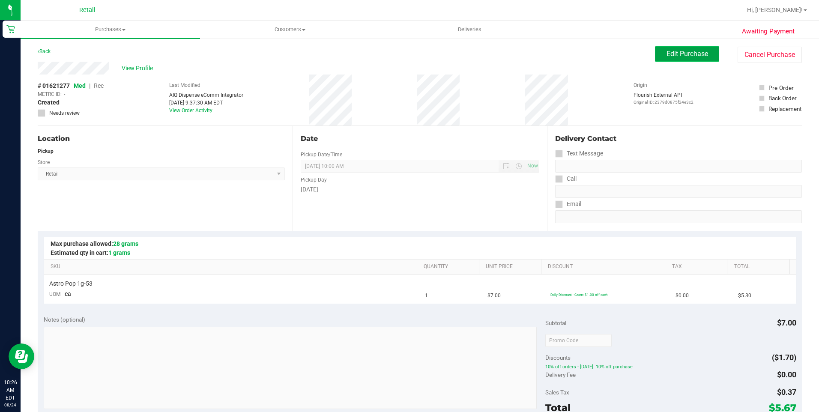
click at [666, 54] on span "Edit Purchase" at bounding box center [687, 54] width 42 height 8
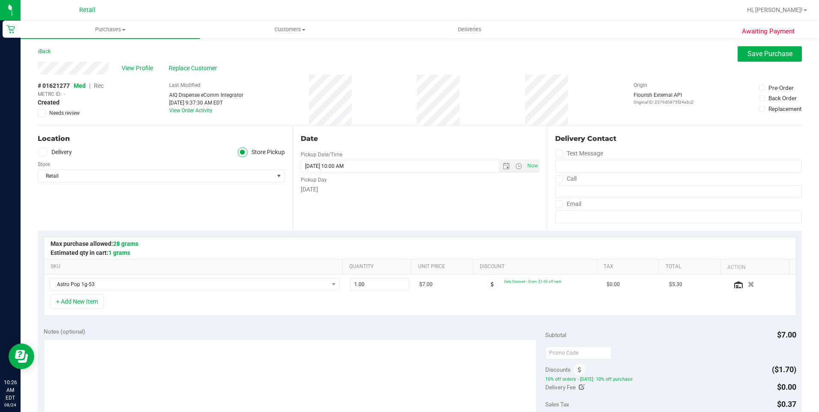
click at [98, 86] on span "Rec" at bounding box center [99, 85] width 10 height 7
click at [760, 54] on span "Save Purchase" at bounding box center [769, 54] width 45 height 8
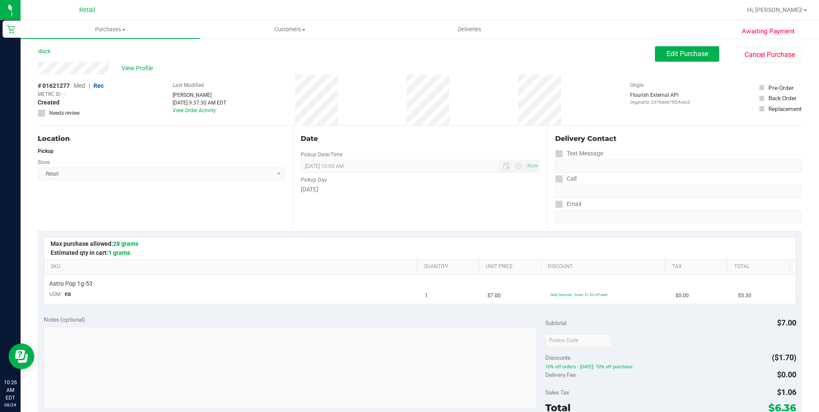
scroll to position [86, 0]
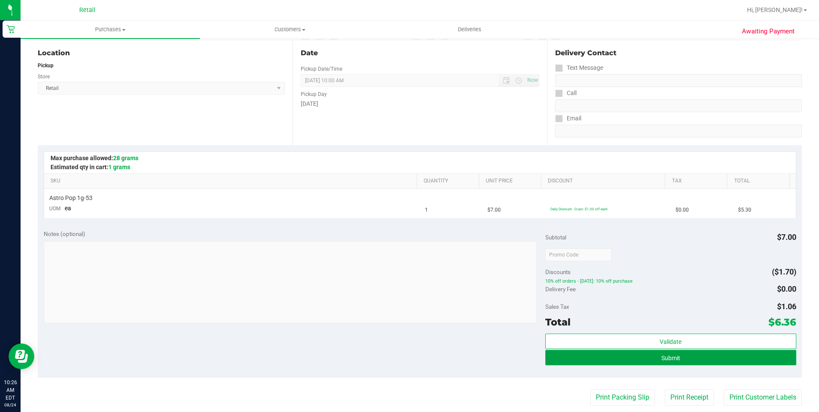
click at [619, 363] on button "Submit" at bounding box center [670, 357] width 251 height 15
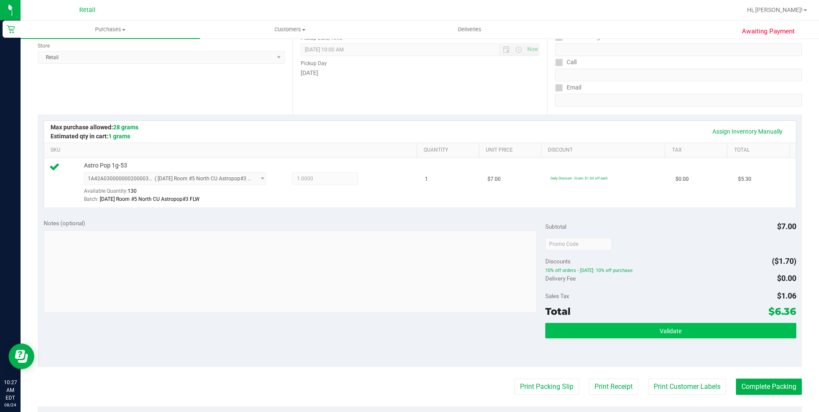
scroll to position [171, 0]
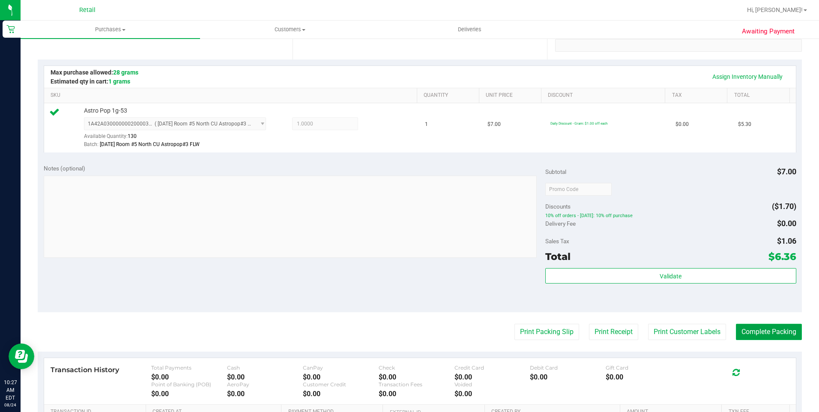
click at [765, 329] on button "Complete Packing" at bounding box center [769, 332] width 66 height 16
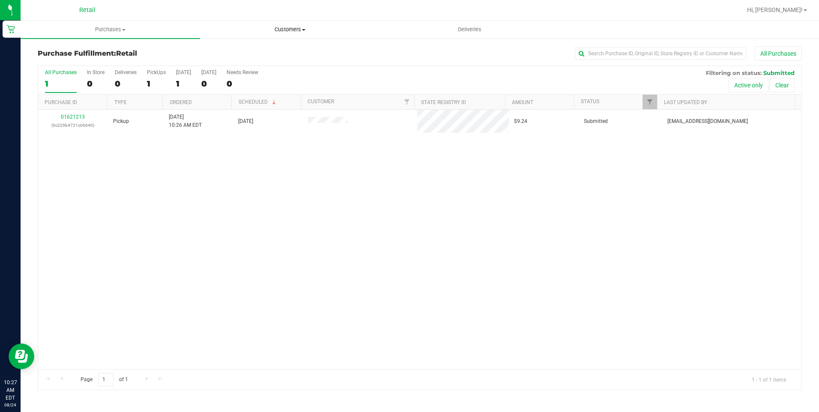
click at [289, 36] on uib-tab-heading "Customers All customers Add a new customer All physicians" at bounding box center [289, 29] width 179 height 17
click at [263, 54] on li "All customers" at bounding box center [289, 52] width 179 height 10
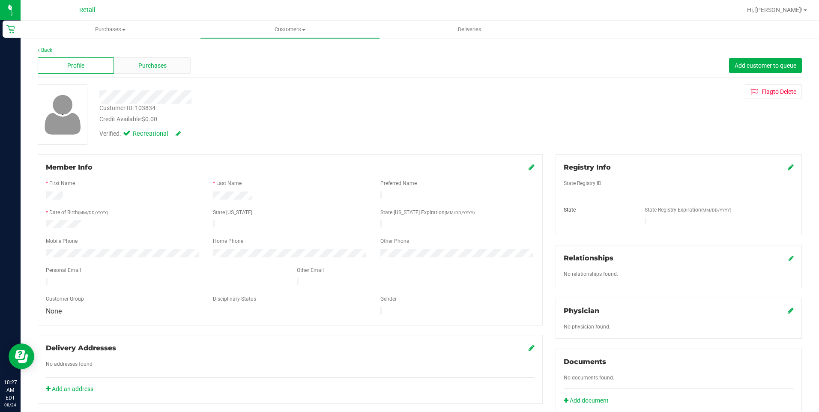
click at [156, 63] on span "Purchases" at bounding box center [152, 65] width 28 height 9
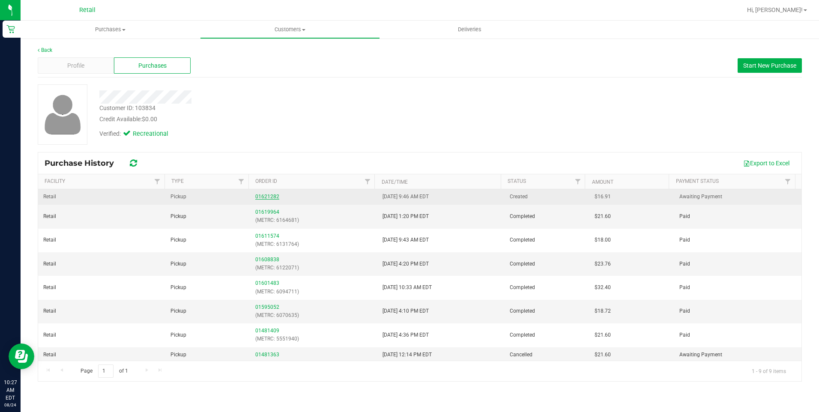
click at [268, 196] on link "01621282" at bounding box center [267, 197] width 24 height 6
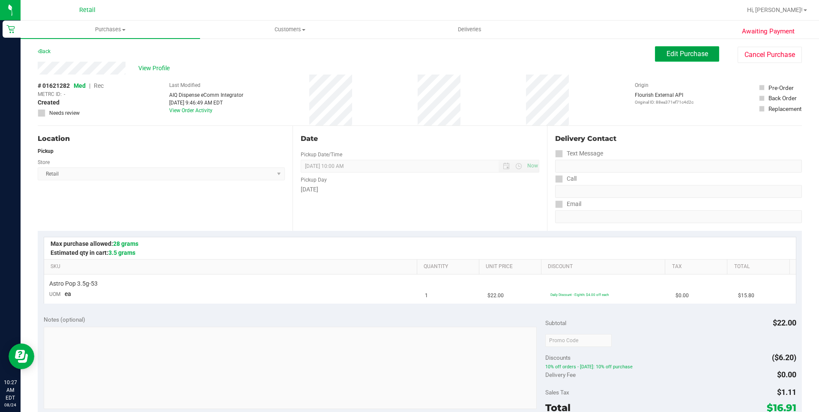
click at [676, 57] on span "Edit Purchase" at bounding box center [687, 54] width 42 height 8
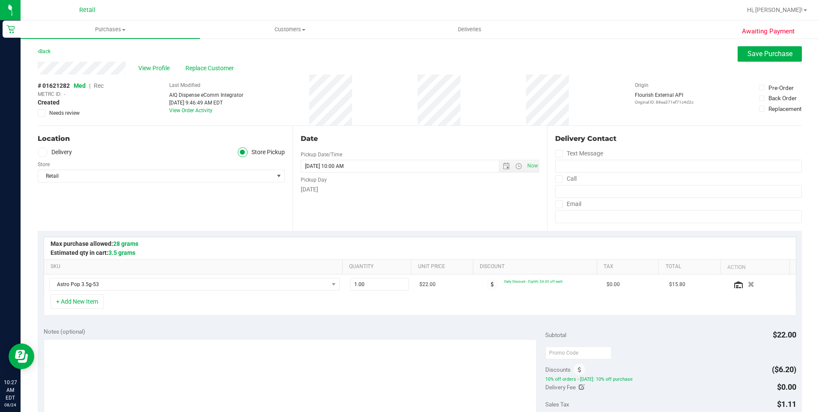
click at [98, 86] on span "Rec" at bounding box center [99, 85] width 10 height 7
click at [763, 56] on span "Save Purchase" at bounding box center [769, 54] width 45 height 8
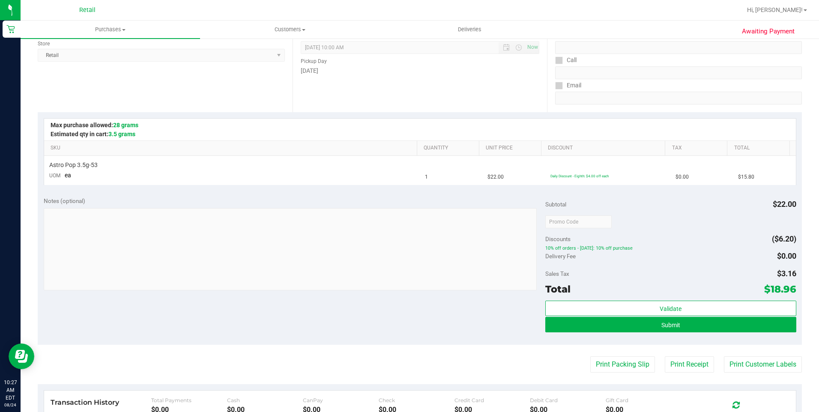
scroll to position [128, 0]
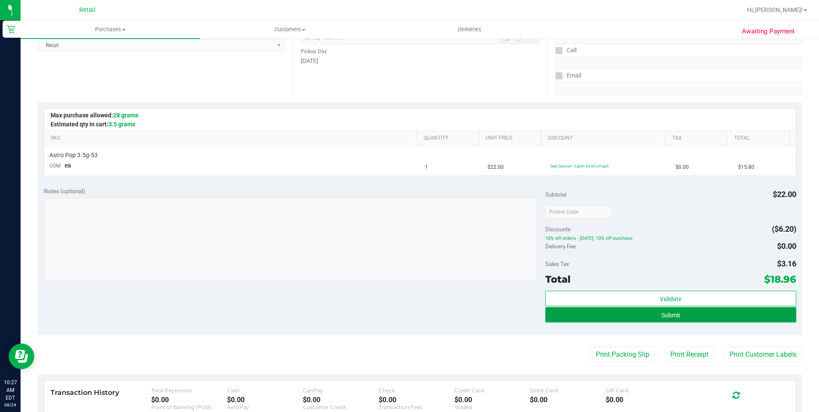
click at [644, 319] on button "Submit" at bounding box center [670, 314] width 251 height 15
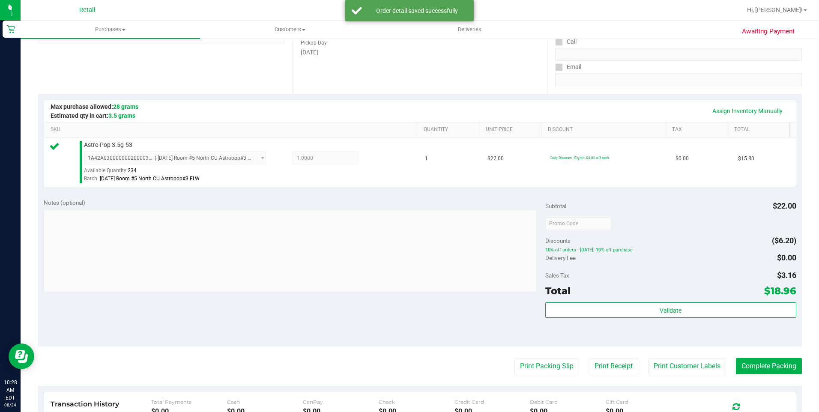
scroll to position [214, 0]
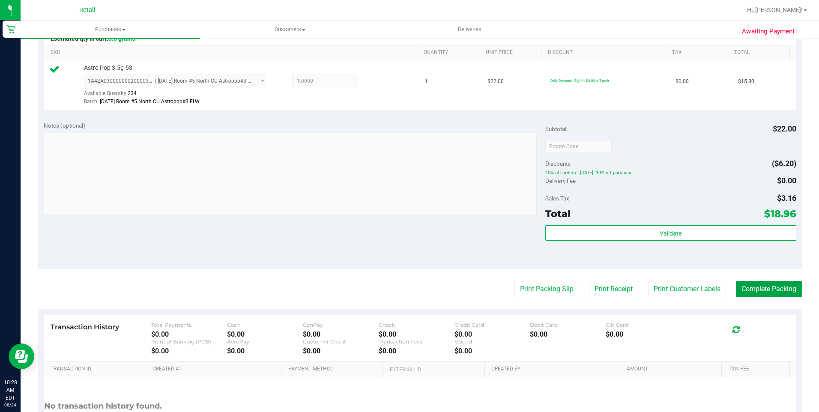
click at [776, 292] on button "Complete Packing" at bounding box center [769, 289] width 66 height 16
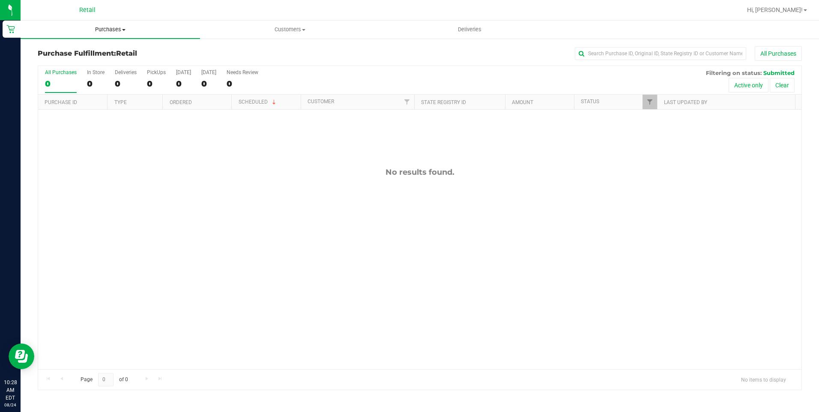
click at [112, 27] on span "Purchases" at bounding box center [110, 30] width 179 height 8
click at [57, 72] on span "All purchases" at bounding box center [51, 72] width 61 height 7
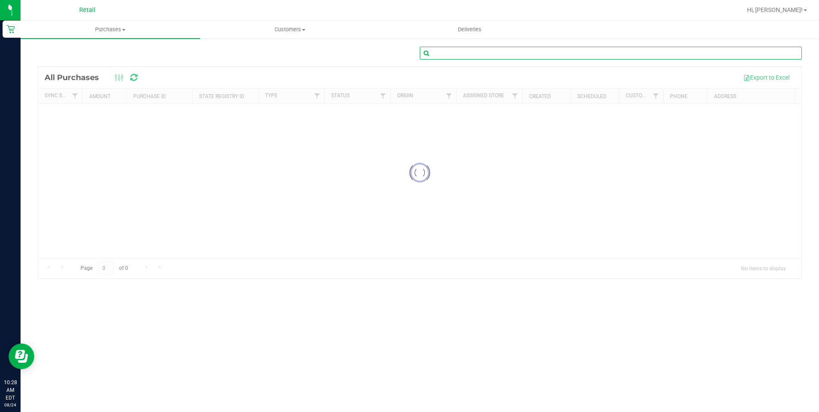
click at [481, 51] on input "text" at bounding box center [611, 53] width 382 height 13
type input "4014407801"
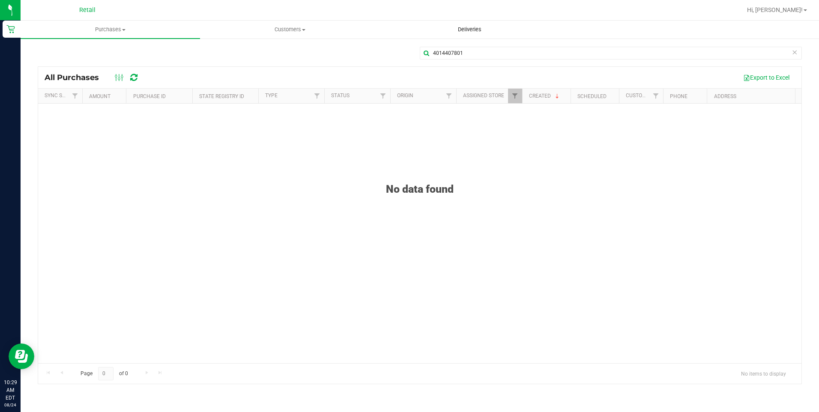
click at [477, 33] on span "Deliveries" at bounding box center [469, 30] width 47 height 8
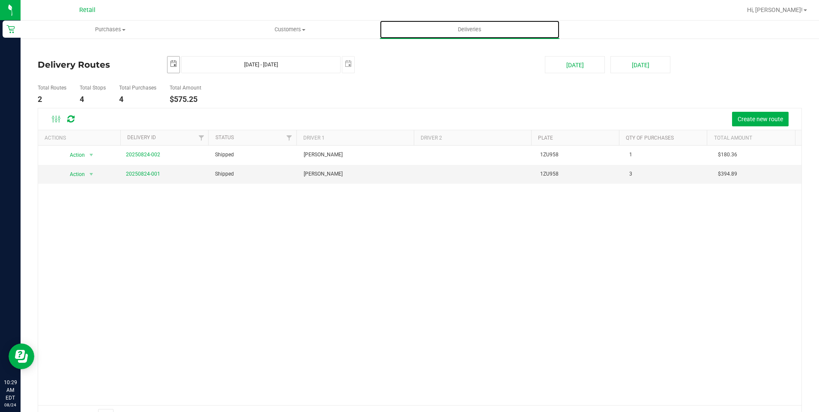
click at [170, 65] on span "select" at bounding box center [173, 63] width 7 height 7
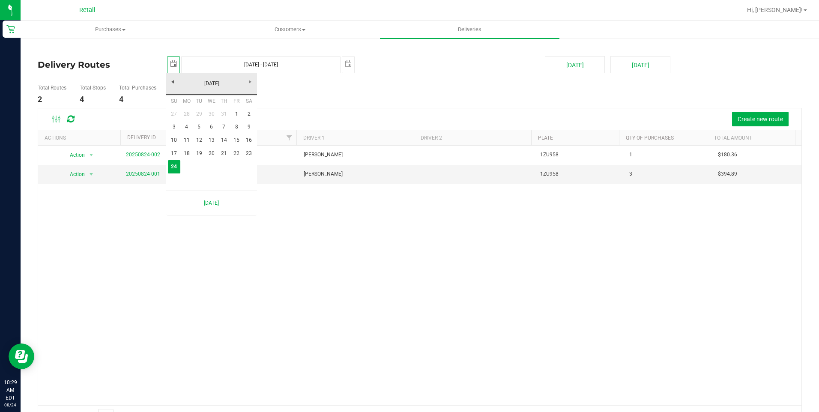
scroll to position [0, 21]
click at [247, 153] on link "23" at bounding box center [249, 153] width 12 height 13
type input "2025-08-23"
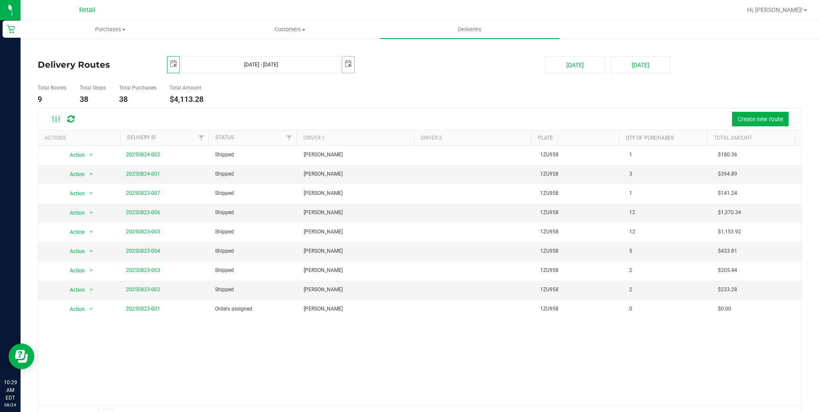
click at [349, 61] on span "select" at bounding box center [348, 63] width 7 height 7
click at [422, 148] on link "23" at bounding box center [423, 151] width 12 height 13
type input "Aug 23, 2025 - Aug 23, 2025"
type input "2025-08-23"
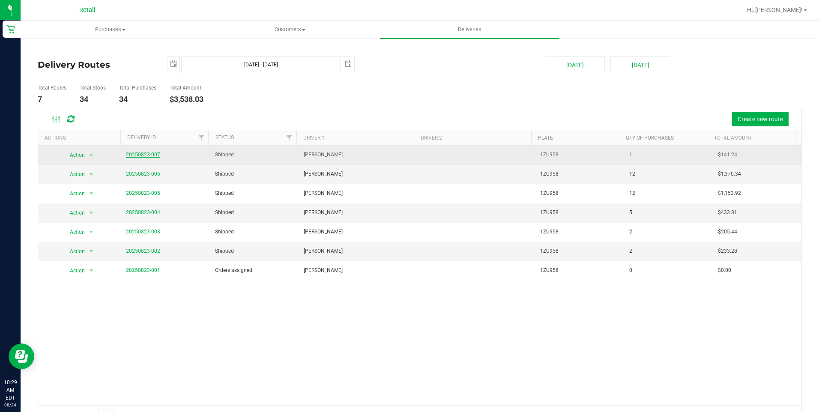
click at [153, 157] on link "20250823-007" at bounding box center [143, 155] width 34 height 6
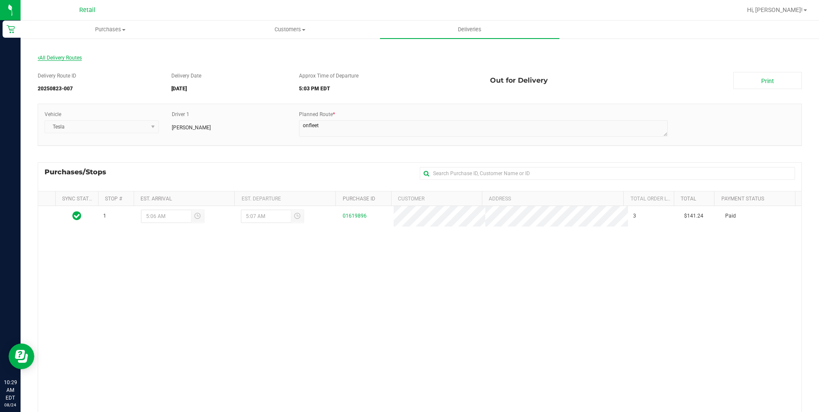
click at [74, 58] on span "All Delivery Routes" at bounding box center [60, 58] width 44 height 6
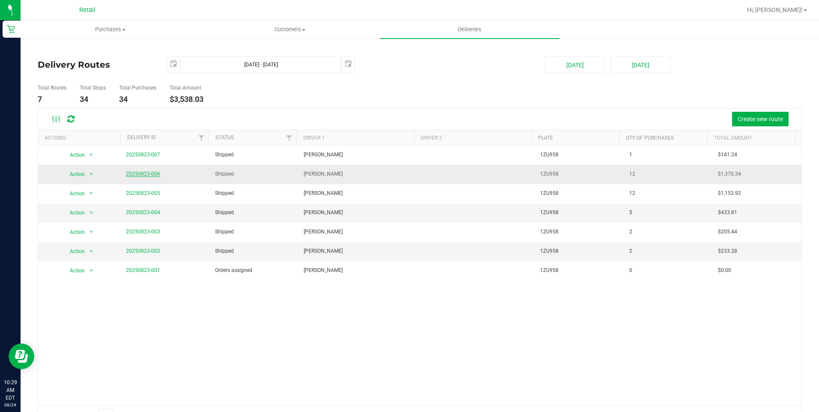
click at [149, 173] on link "20250823-006" at bounding box center [143, 174] width 34 height 6
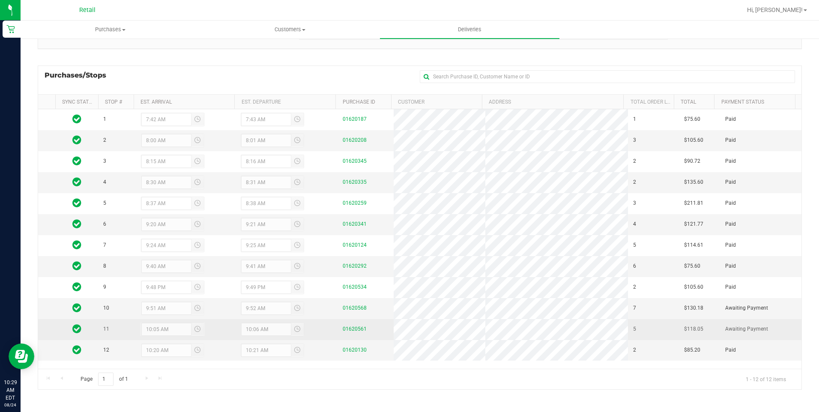
scroll to position [97, 0]
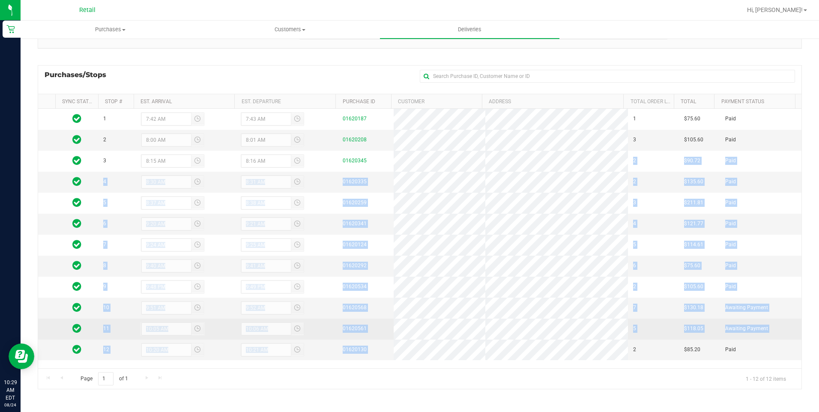
click at [395, 123] on tbody "1 7:42 AM 7:43 AM 01620187 1 $75.60 Paid 2 8:00 AM 8:01 AM 01620208 3 $105.60 P…" at bounding box center [419, 234] width 763 height 251
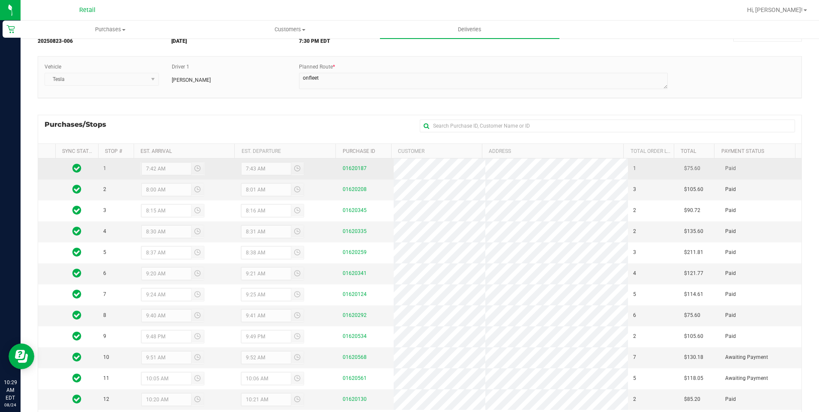
scroll to position [0, 0]
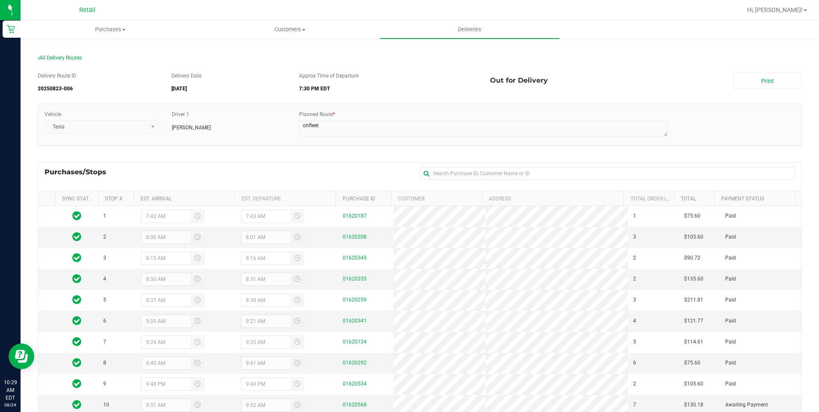
click at [345, 159] on div "Delivery Route ID 20250823-006 Delivery Date 08/23/2025 Approx Time of Departur…" at bounding box center [420, 279] width 764 height 427
click at [67, 59] on span "All Delivery Routes" at bounding box center [60, 58] width 44 height 6
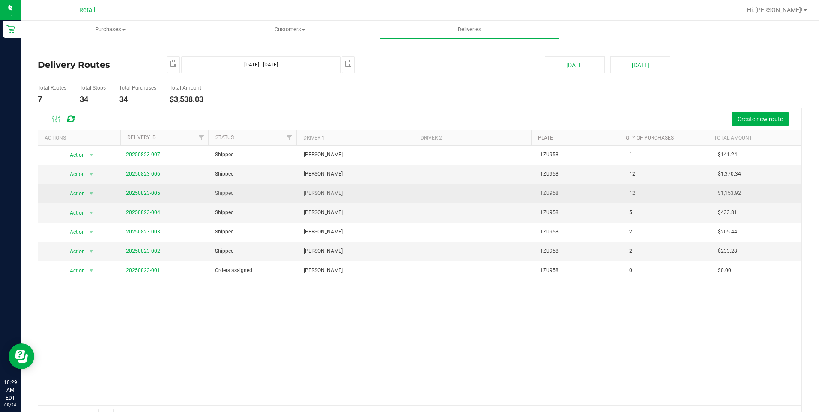
click at [149, 193] on link "20250823-005" at bounding box center [143, 193] width 34 height 6
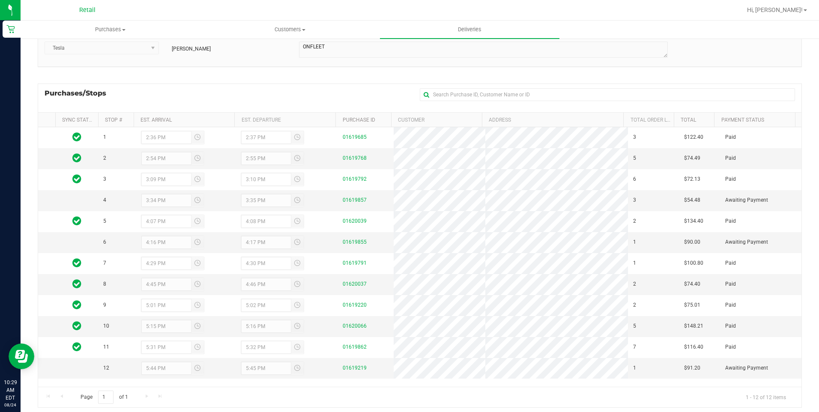
scroll to position [97, 0]
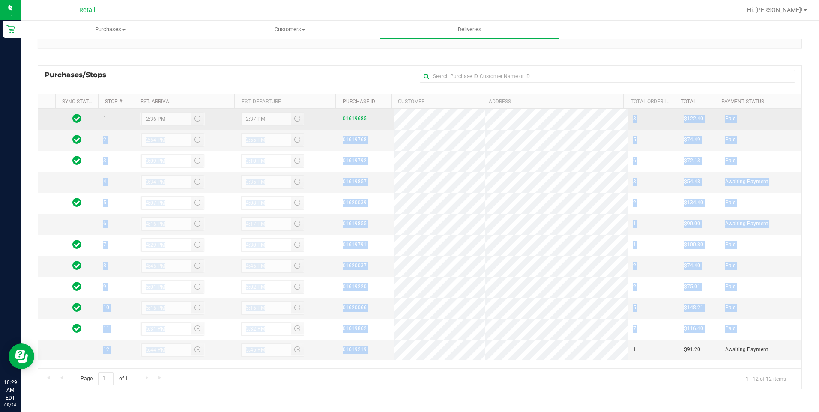
click at [385, 113] on tbody "1 2:36 PM 2:37 PM 01619685 3 $122.40 Paid 2 2:54 PM 2:55 PM 01619768 5 $74.49 P…" at bounding box center [419, 234] width 763 height 251
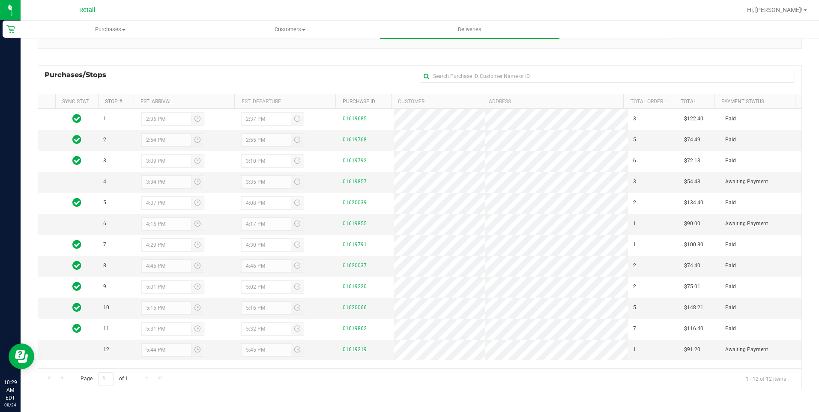
drag, startPoint x: 385, startPoint y: 113, endPoint x: 316, endPoint y: 77, distance: 78.1
click at [316, 77] on div "Purchases/Stops + Add Purchase" at bounding box center [420, 79] width 764 height 29
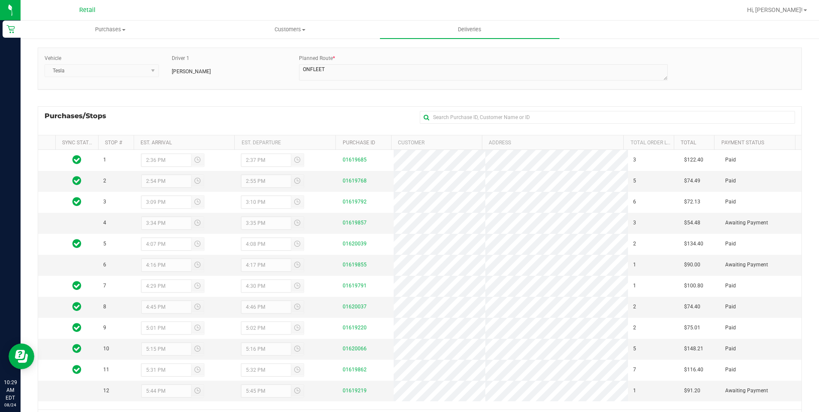
scroll to position [0, 0]
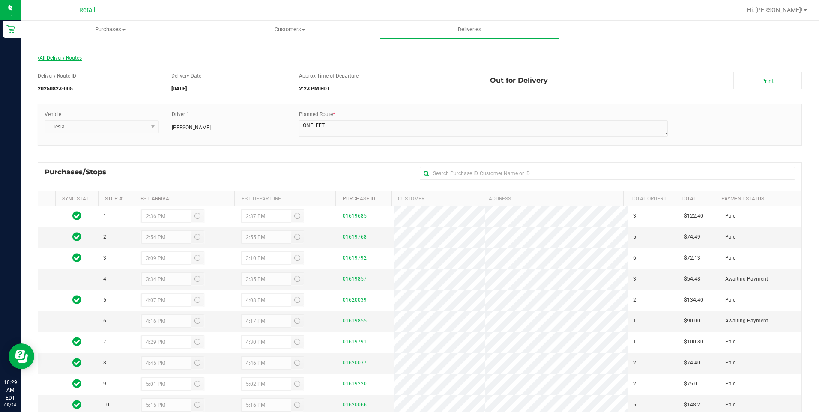
click at [74, 57] on span "All Delivery Routes" at bounding box center [60, 58] width 44 height 6
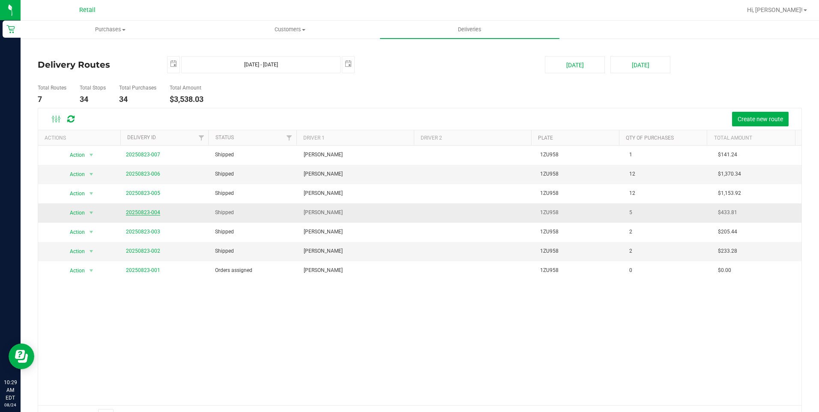
click at [147, 211] on link "20250823-004" at bounding box center [143, 212] width 34 height 6
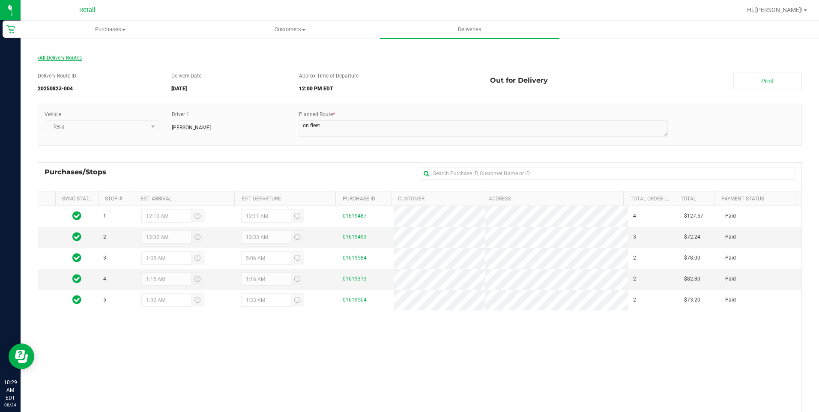
click at [78, 58] on span "All Delivery Routes" at bounding box center [60, 58] width 44 height 6
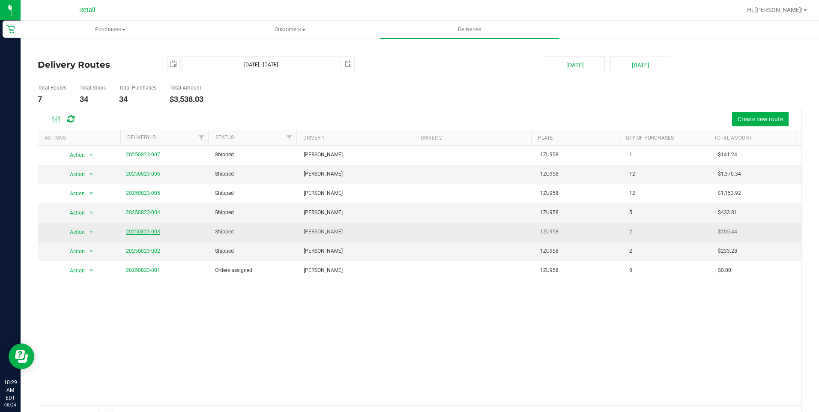
click at [150, 232] on link "20250823-003" at bounding box center [143, 232] width 34 height 6
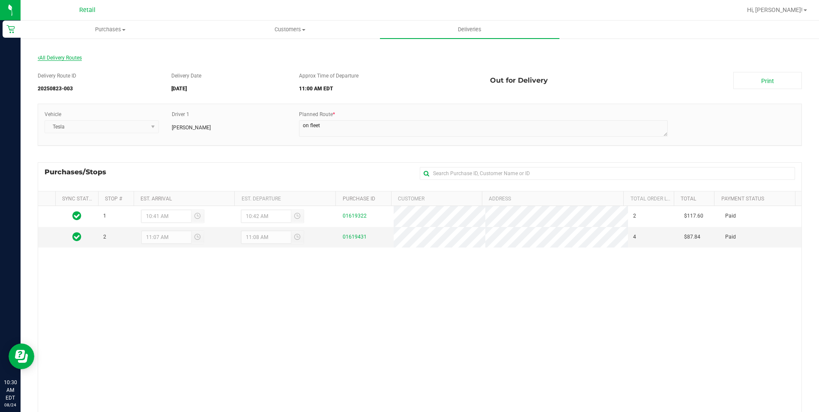
click at [66, 57] on span "All Delivery Routes" at bounding box center [60, 58] width 44 height 6
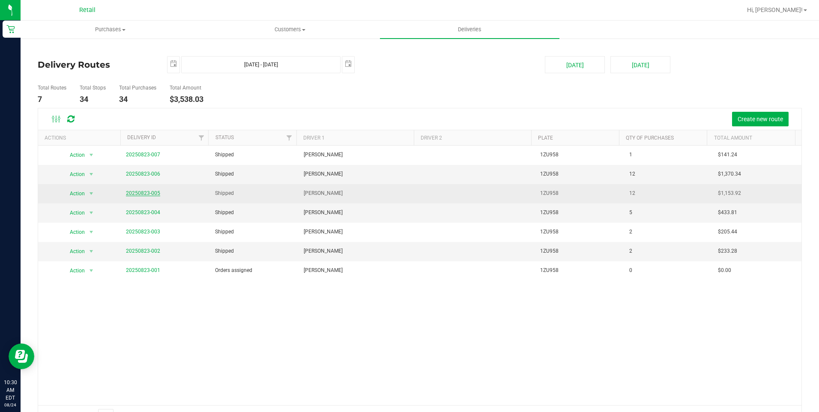
click at [148, 193] on link "20250823-005" at bounding box center [143, 193] width 34 height 6
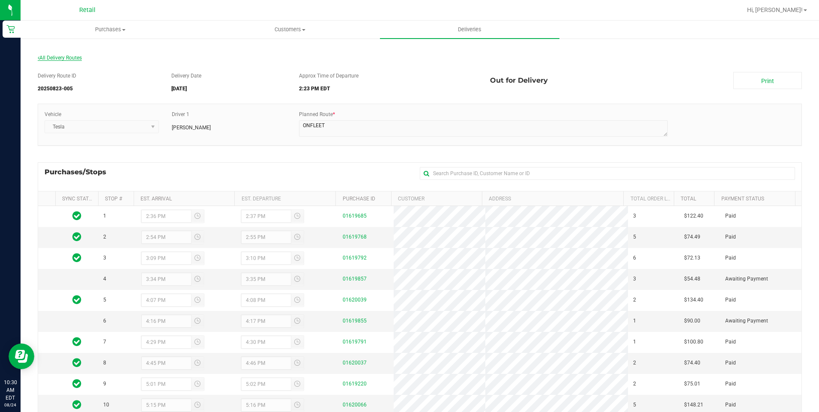
click at [78, 58] on span "All Delivery Routes" at bounding box center [60, 58] width 44 height 6
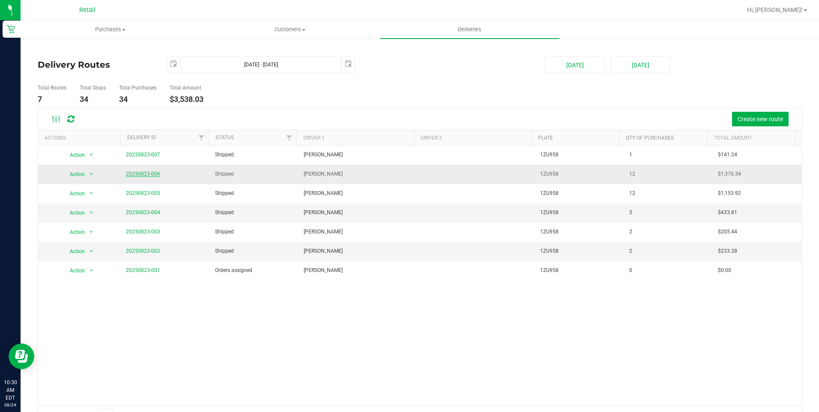
click at [151, 174] on link "20250823-006" at bounding box center [143, 174] width 34 height 6
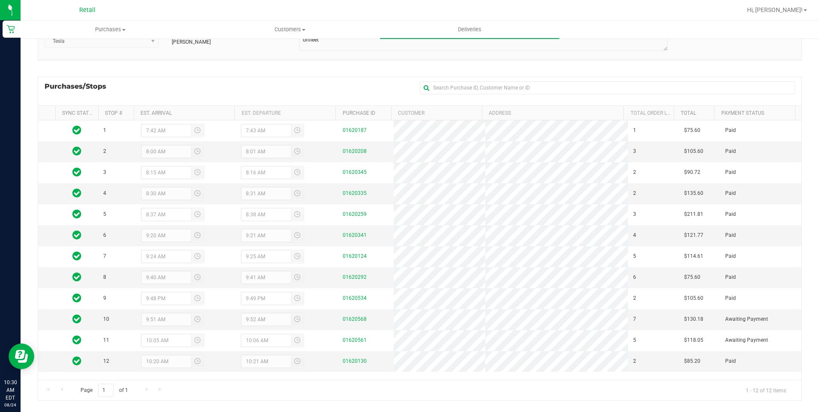
scroll to position [97, 0]
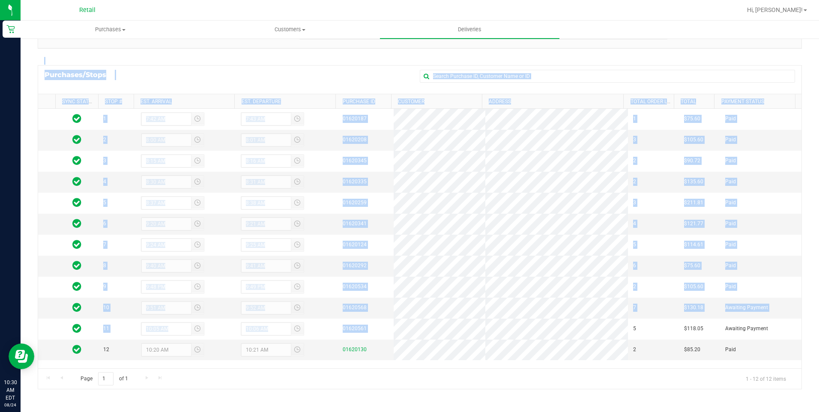
click at [374, 64] on div "Delivery Route ID 20250823-006 Delivery Date 08/23/2025 Approx Time of Departur…" at bounding box center [420, 181] width 764 height 427
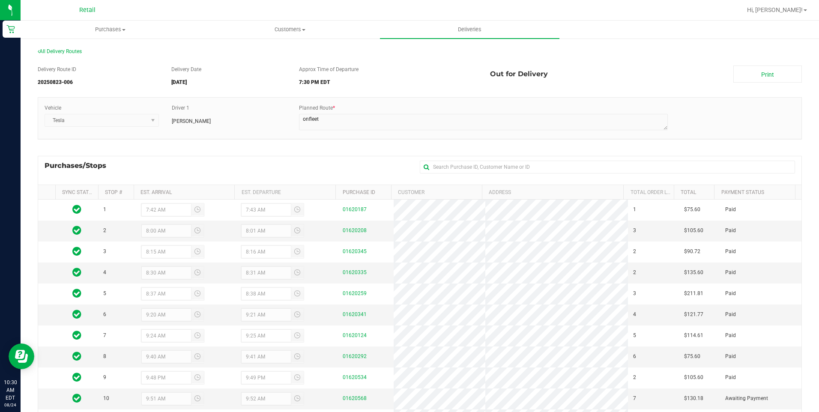
scroll to position [0, 0]
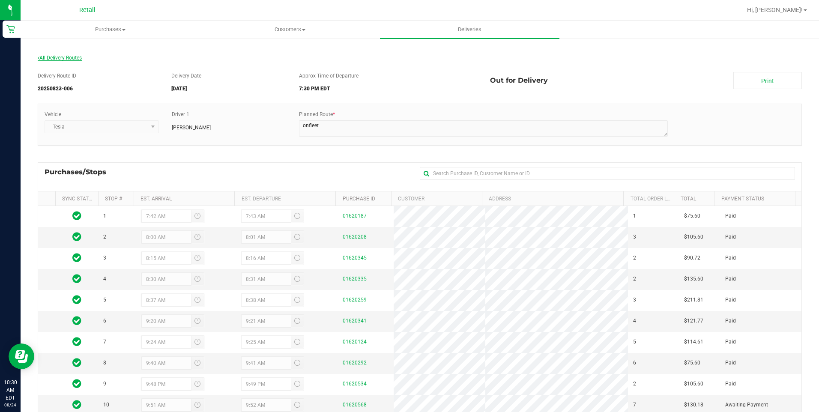
click at [69, 57] on span "All Delivery Routes" at bounding box center [60, 58] width 44 height 6
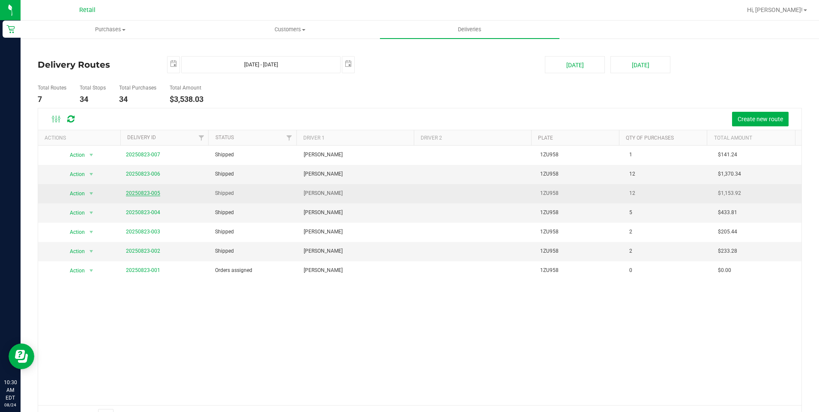
click at [150, 193] on link "20250823-005" at bounding box center [143, 193] width 34 height 6
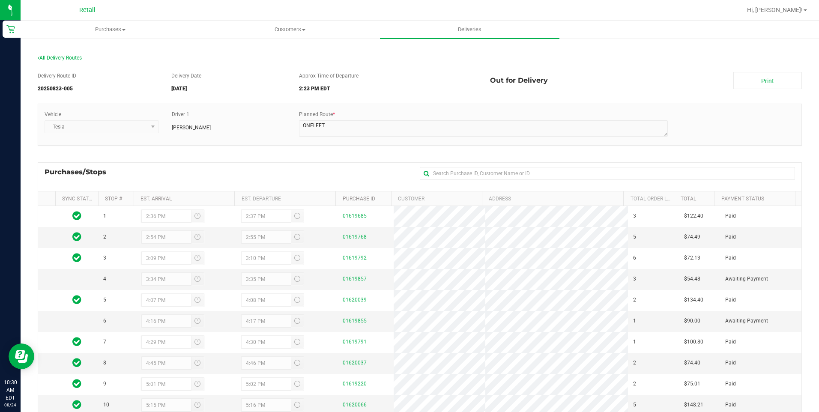
scroll to position [97, 0]
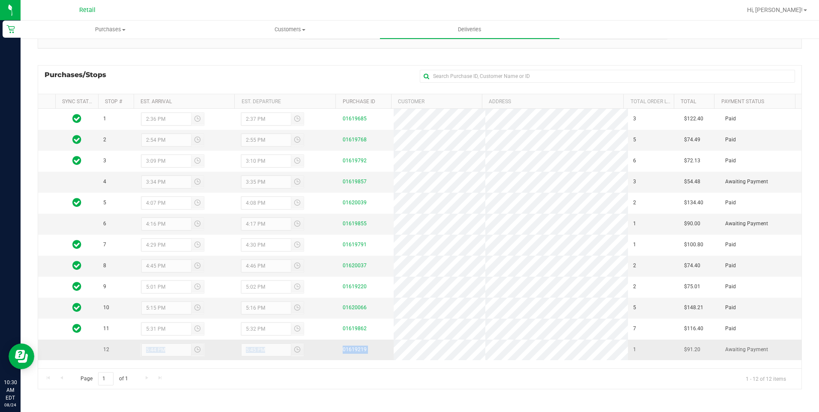
click at [138, 343] on tr "12 5:44 PM 5:45 PM 01619219 1 $91.20 Awaiting Payment" at bounding box center [419, 350] width 763 height 21
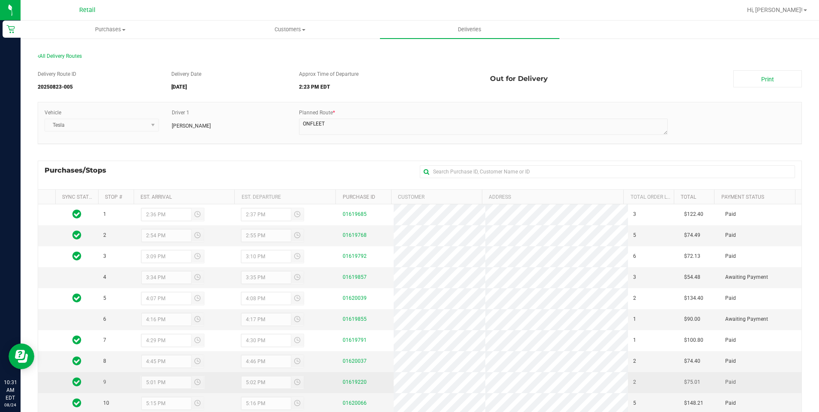
scroll to position [0, 0]
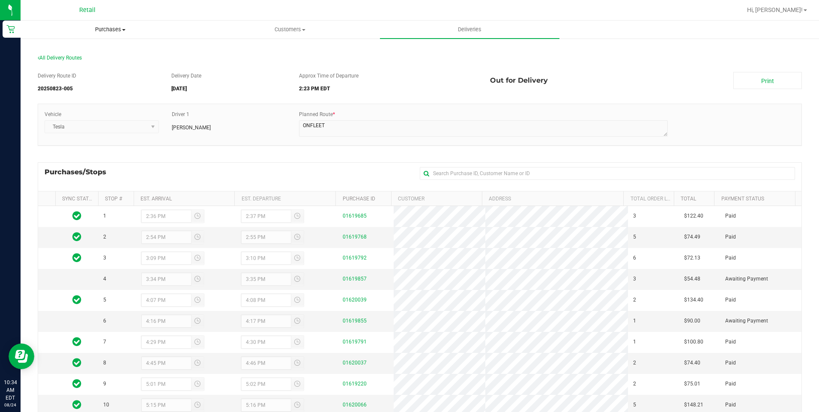
click at [110, 30] on span "Purchases" at bounding box center [110, 30] width 179 height 8
click at [70, 74] on span "All purchases" at bounding box center [51, 72] width 61 height 7
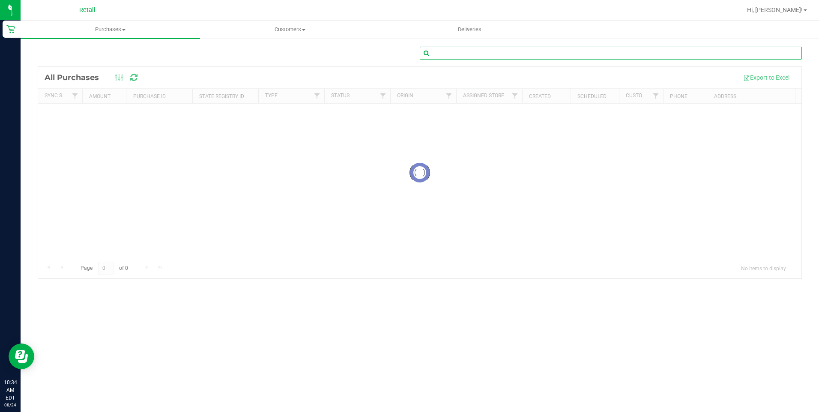
click at [463, 51] on input "text" at bounding box center [611, 53] width 382 height 13
type input "Jackie Champagne"
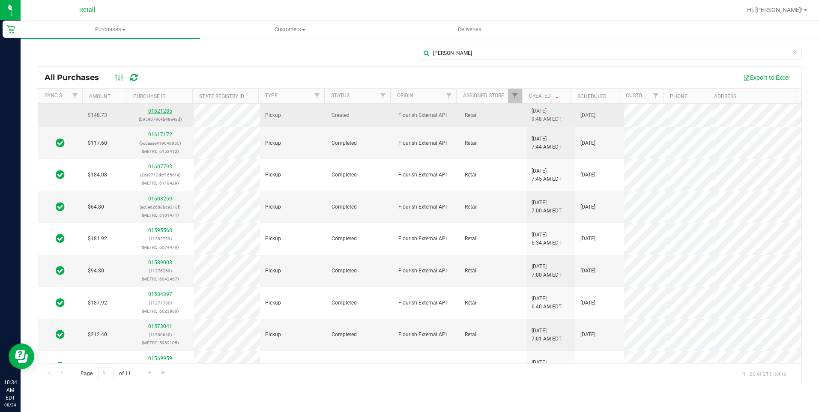
click at [158, 110] on link "01621285" at bounding box center [160, 111] width 24 height 6
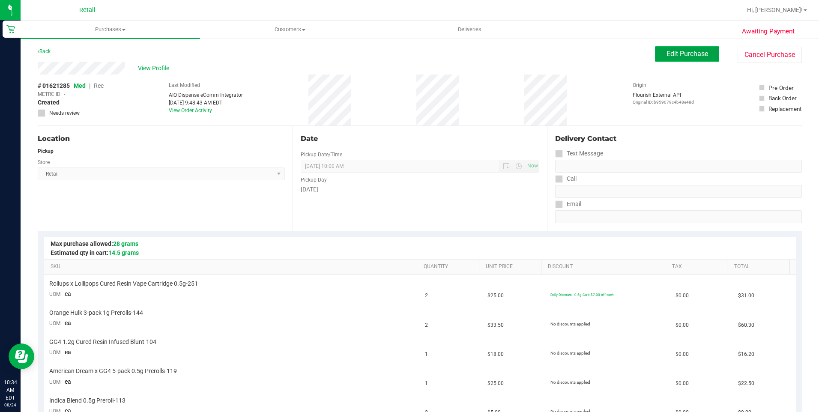
click at [673, 51] on span "Edit Purchase" at bounding box center [687, 54] width 42 height 8
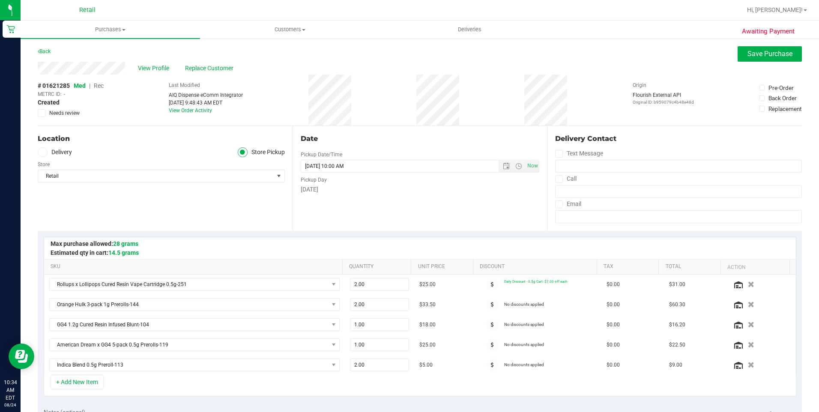
click at [97, 86] on span "Rec" at bounding box center [99, 85] width 10 height 7
click at [754, 49] on button "Save Purchase" at bounding box center [769, 53] width 64 height 15
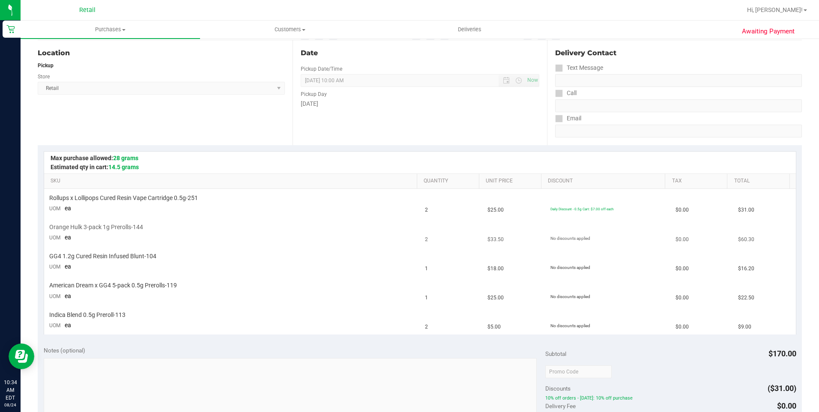
scroll to position [171, 0]
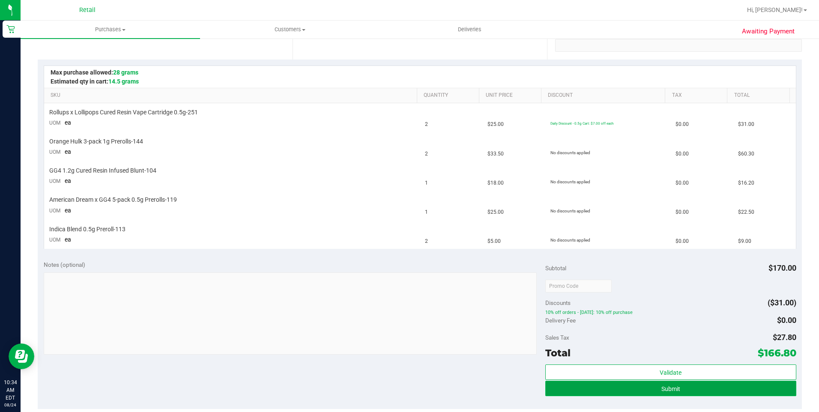
click at [591, 385] on button "Submit" at bounding box center [670, 388] width 251 height 15
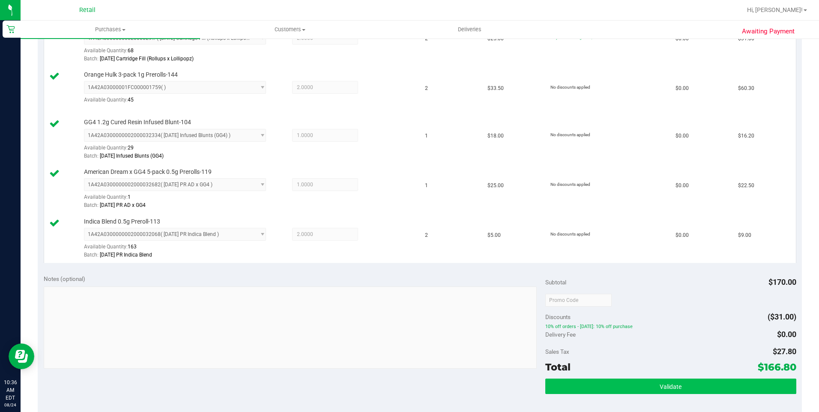
scroll to position [428, 0]
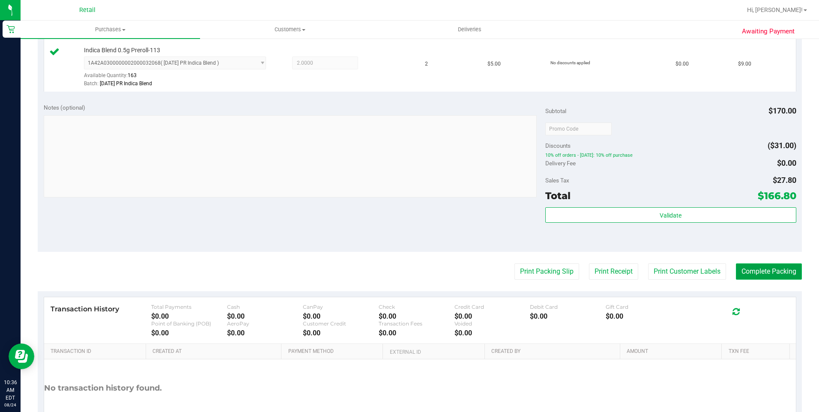
click at [745, 272] on button "Complete Packing" at bounding box center [769, 271] width 66 height 16
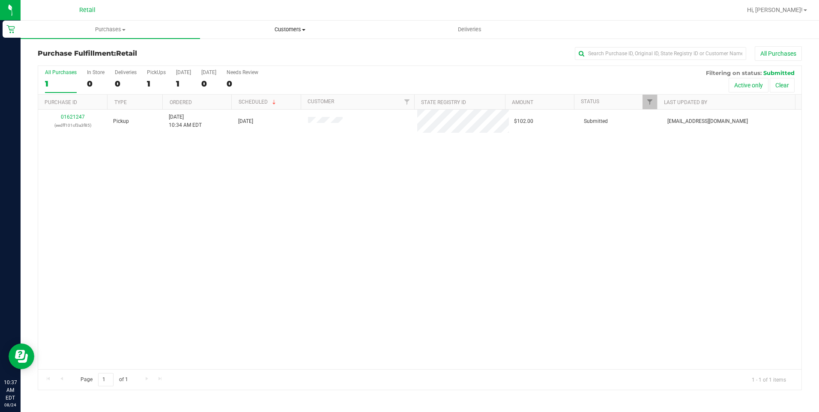
click at [295, 28] on span "Customers" at bounding box center [289, 30] width 179 height 8
click at [246, 47] on li "All customers" at bounding box center [289, 52] width 179 height 10
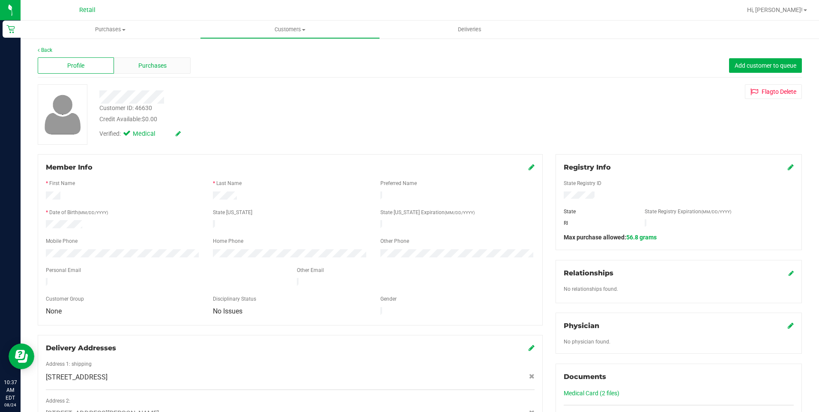
click at [160, 67] on span "Purchases" at bounding box center [152, 65] width 28 height 9
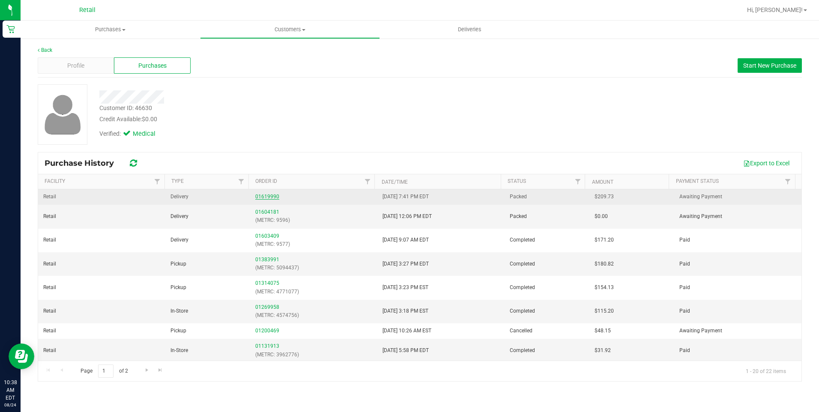
click at [262, 195] on link "01619990" at bounding box center [267, 197] width 24 height 6
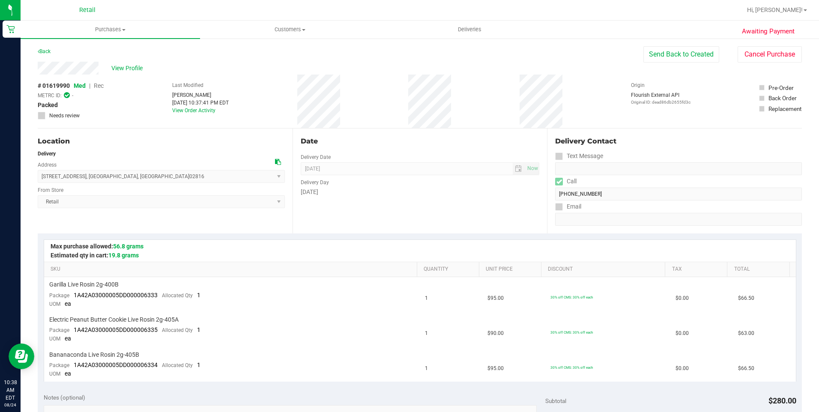
drag, startPoint x: 249, startPoint y: 102, endPoint x: 169, endPoint y: 97, distance: 80.3
click at [169, 97] on div "# 01619990 Med | Rec METRC ID: - Packed Needs review Last Modified Joselyn Cast…" at bounding box center [420, 101] width 764 height 54
click at [280, 106] on div "# 01619990 Med | Rec METRC ID: - Packed Needs review Last Modified Joselyn Cast…" at bounding box center [420, 101] width 764 height 54
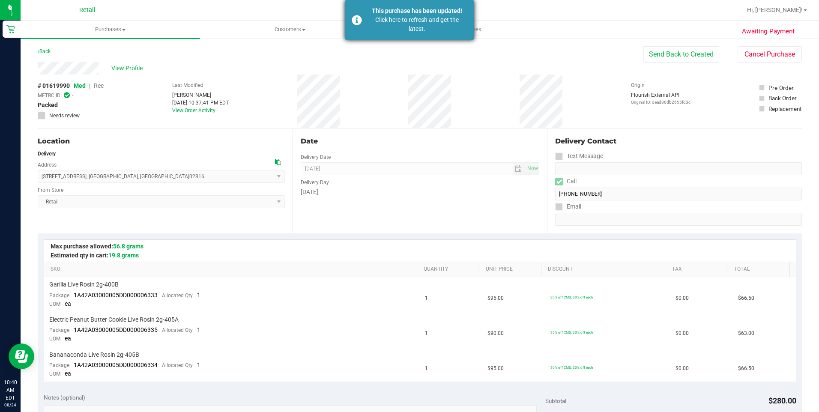
click at [442, 35] on div "This purchase has been updated! Click here to refresh and get the latest." at bounding box center [409, 20] width 128 height 40
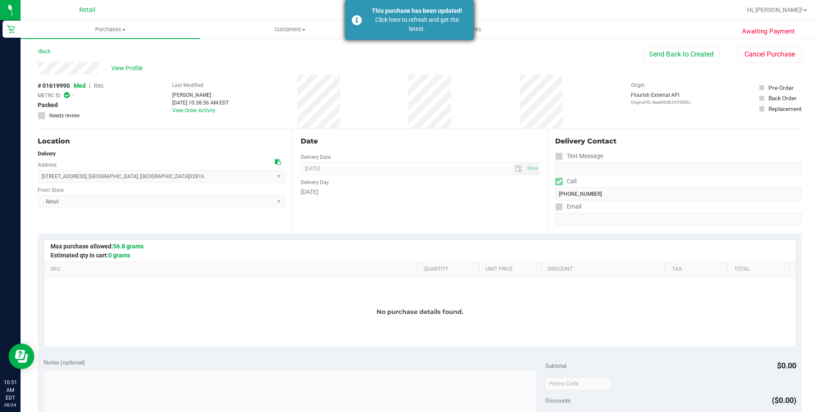
click at [393, 25] on div "Click here to refresh and get the latest." at bounding box center [416, 24] width 101 height 18
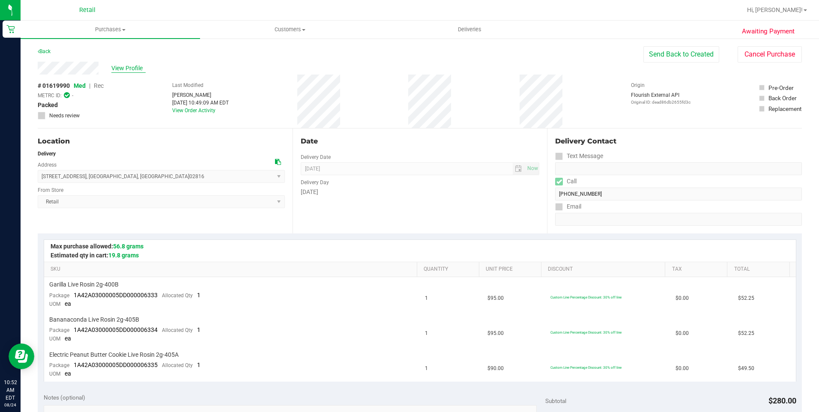
click at [132, 68] on span "View Profile" at bounding box center [128, 68] width 34 height 9
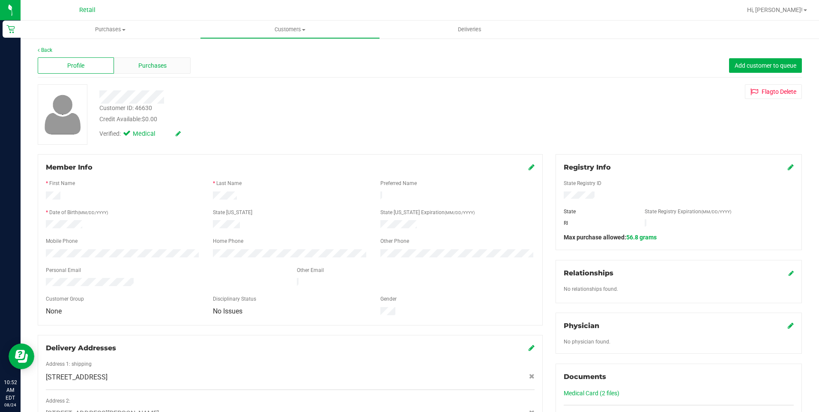
click at [163, 65] on span "Purchases" at bounding box center [152, 65] width 28 height 9
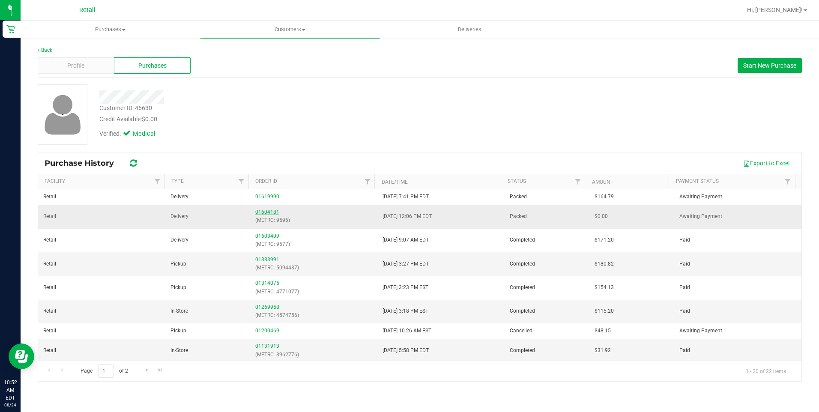
click at [266, 213] on link "01604181" at bounding box center [267, 212] width 24 height 6
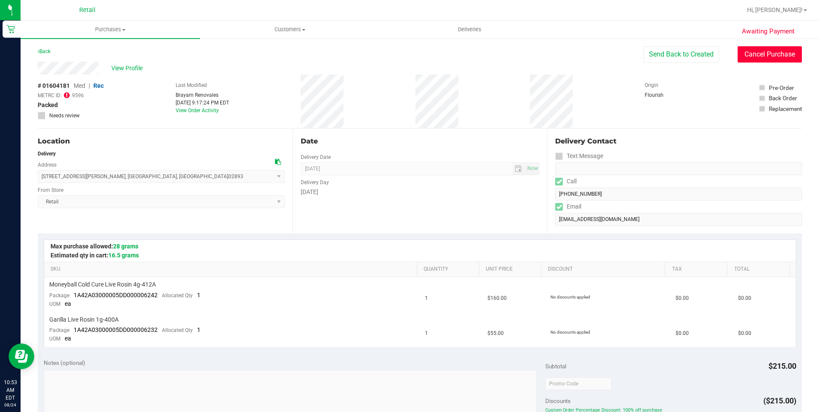
click at [750, 54] on button "Cancel Purchase" at bounding box center [769, 54] width 64 height 16
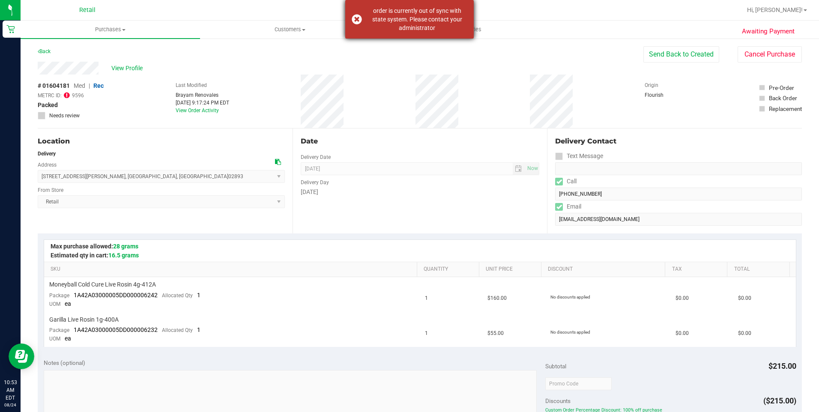
click at [433, 35] on div "order is currently out of sync with state system. Please contact your administr…" at bounding box center [409, 19] width 128 height 39
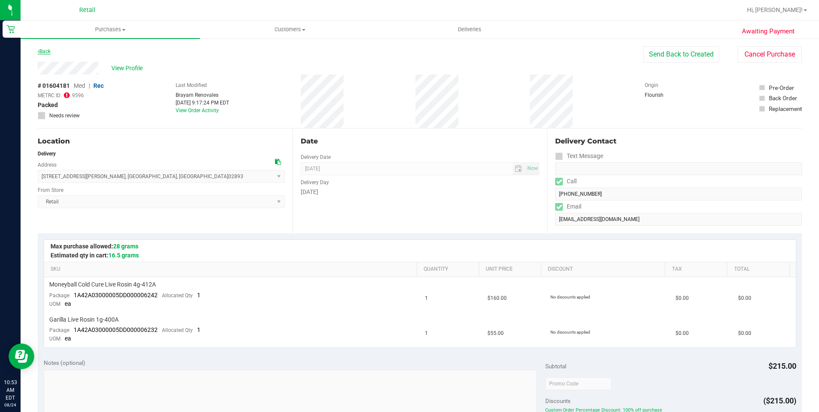
click at [48, 52] on link "Back" at bounding box center [44, 51] width 13 height 6
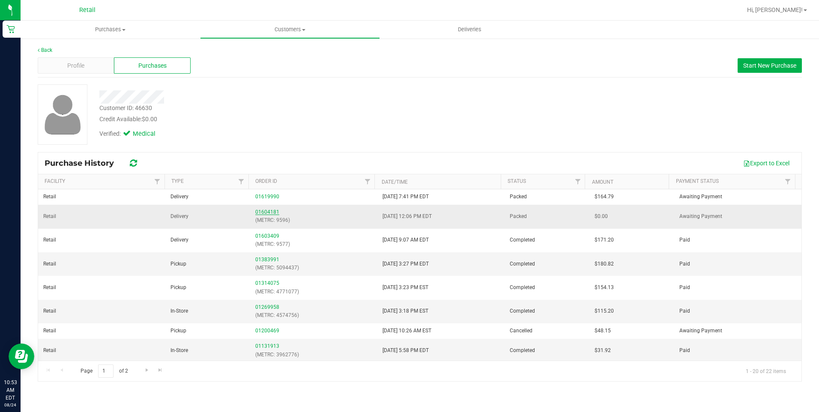
click at [266, 212] on link "01604181" at bounding box center [267, 212] width 24 height 6
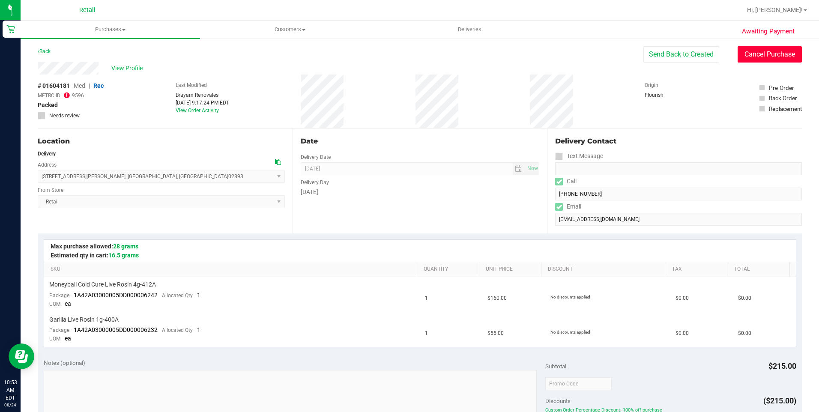
click at [756, 55] on button "Cancel Purchase" at bounding box center [769, 54] width 64 height 16
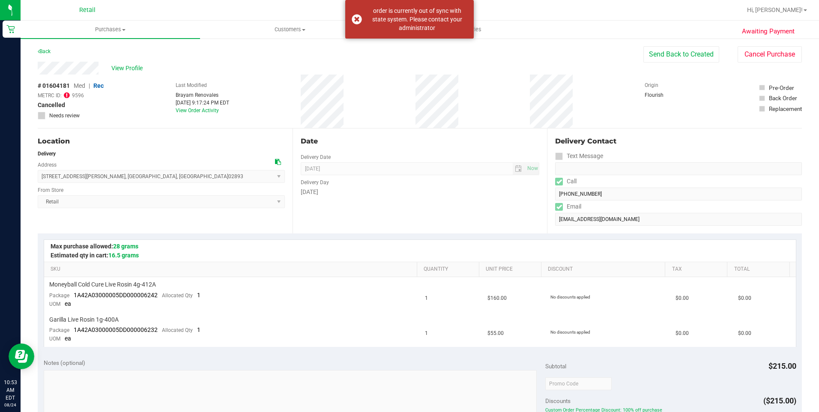
click at [56, 91] on div "METRC ID: 9596" at bounding box center [71, 95] width 66 height 10
click at [66, 94] on icon at bounding box center [67, 95] width 6 height 7
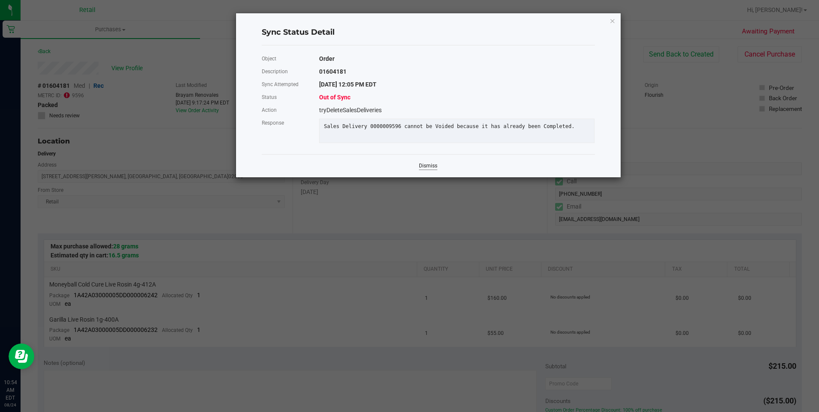
click at [422, 170] on link "Dismiss" at bounding box center [428, 165] width 18 height 7
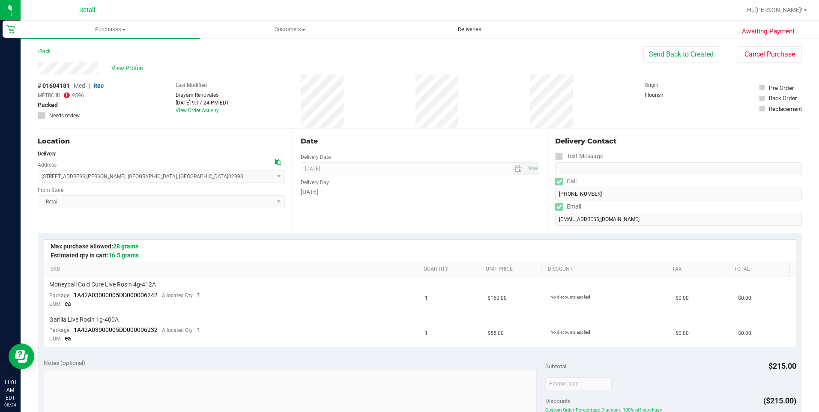
click at [468, 29] on span "Deliveries" at bounding box center [469, 30] width 47 height 8
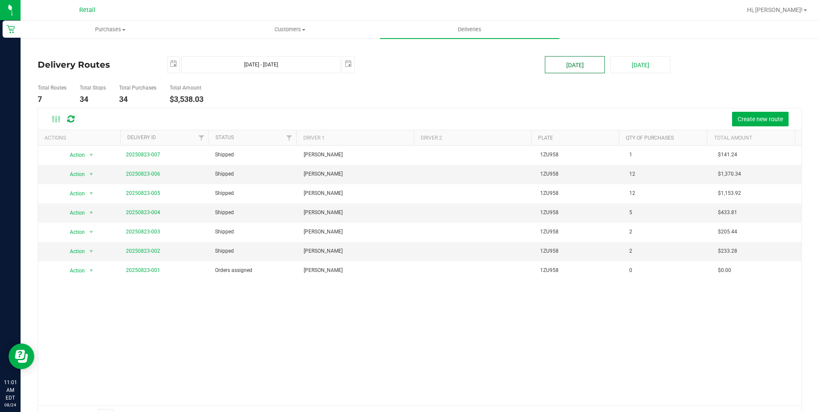
click at [577, 66] on button "[DATE]" at bounding box center [575, 64] width 60 height 17
type input "Aug 24, 2025 - Aug 24, 2025"
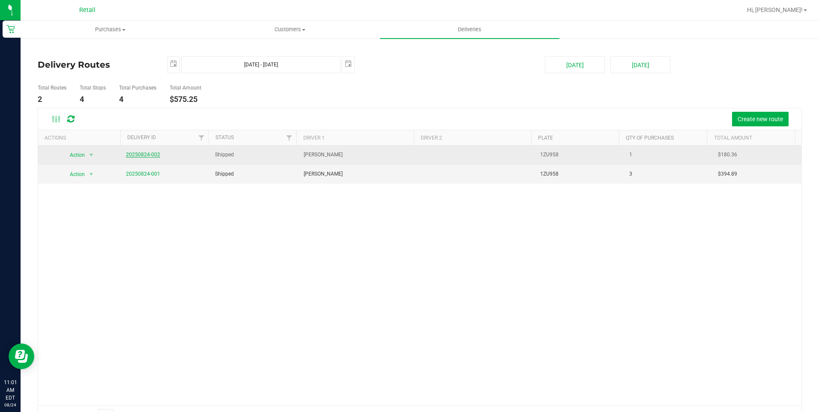
click at [155, 155] on link "20250824-002" at bounding box center [143, 155] width 34 height 6
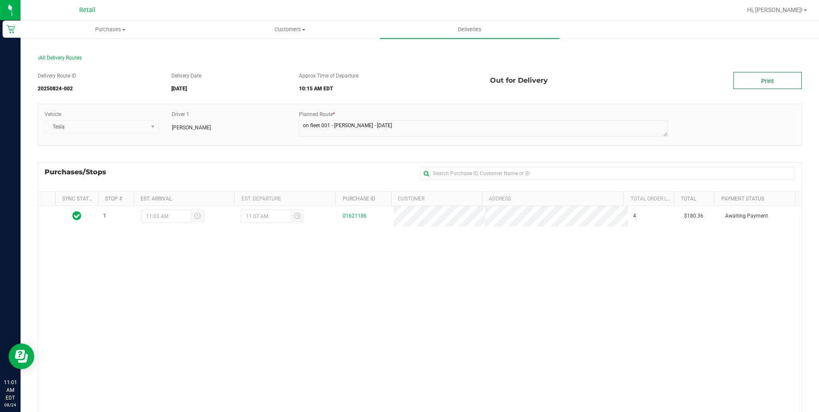
click at [760, 76] on link "Print" at bounding box center [767, 80] width 69 height 17
click at [104, 33] on uib-tab-heading "Purchases Summary of purchases Fulfillment All purchases" at bounding box center [110, 29] width 179 height 17
click at [68, 70] on span "All purchases" at bounding box center [51, 72] width 61 height 7
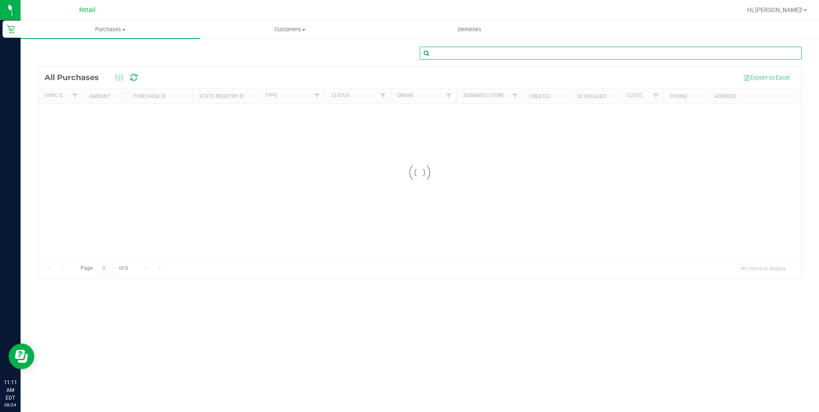
click at [504, 48] on input "text" at bounding box center [611, 53] width 382 height 13
click at [498, 54] on input "text" at bounding box center [611, 53] width 382 height 13
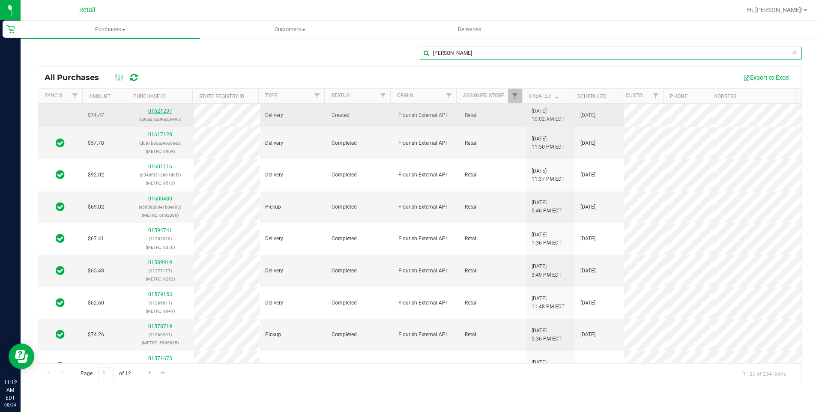
type input "Ryan Hartley"
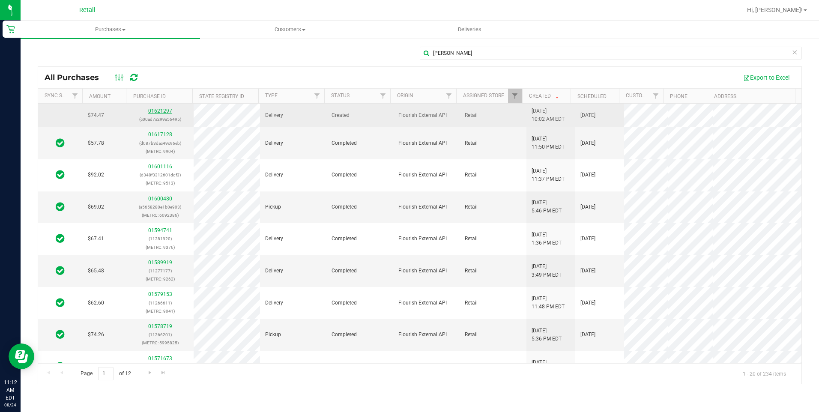
click at [163, 110] on link "01621297" at bounding box center [160, 111] width 24 height 6
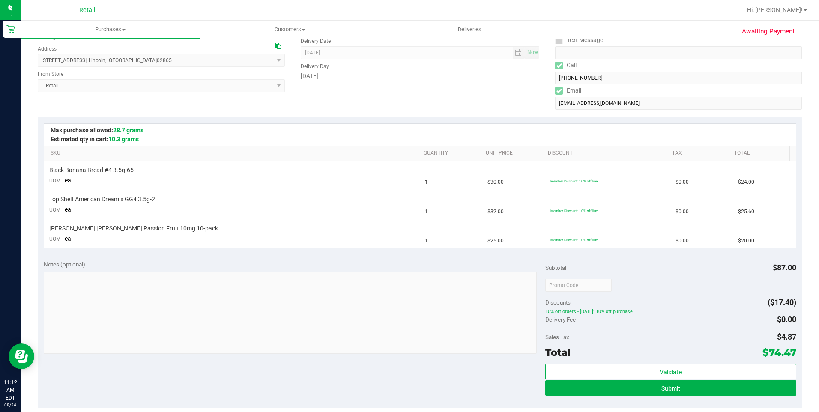
scroll to position [128, 0]
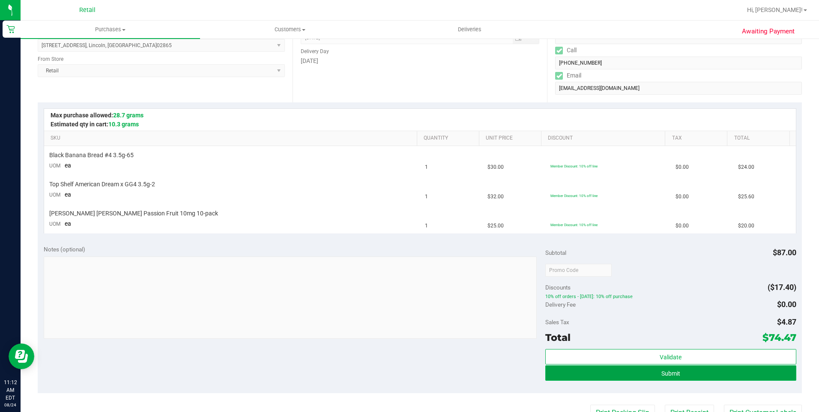
click at [596, 371] on button "Submit" at bounding box center [670, 372] width 251 height 15
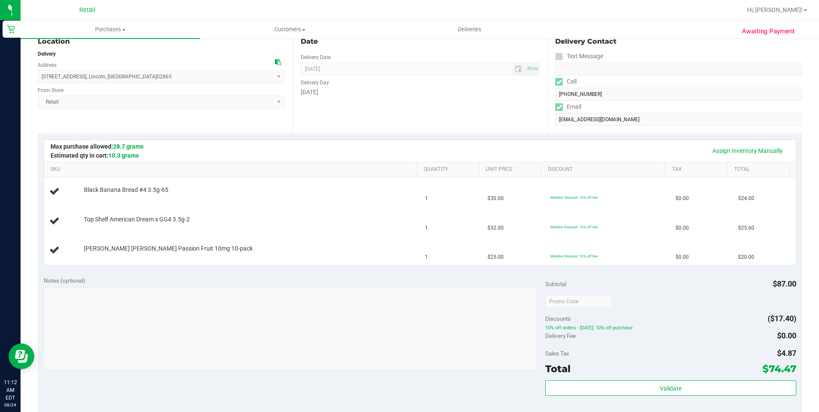
scroll to position [86, 0]
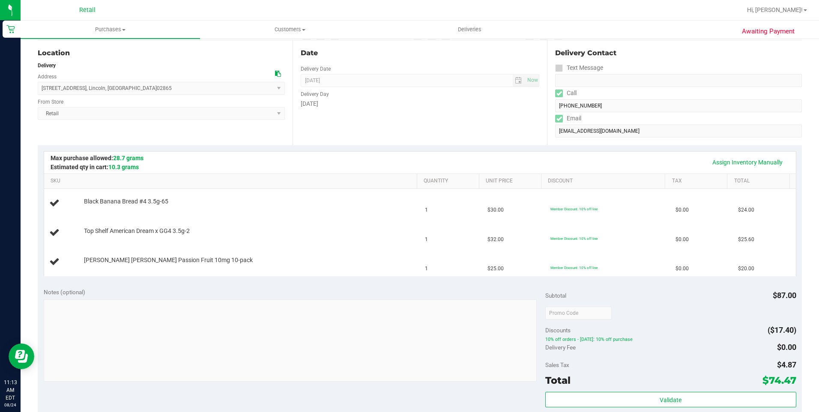
click at [409, 297] on div "Notes (optional)" at bounding box center [294, 336] width 501 height 96
click at [488, 288] on div "Notes (optional)" at bounding box center [294, 292] width 501 height 9
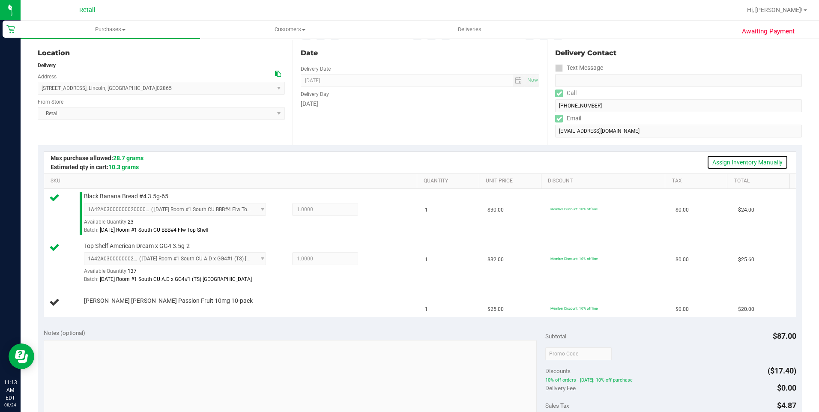
click at [730, 166] on link "Assign Inventory Manually" at bounding box center [746, 162] width 81 height 15
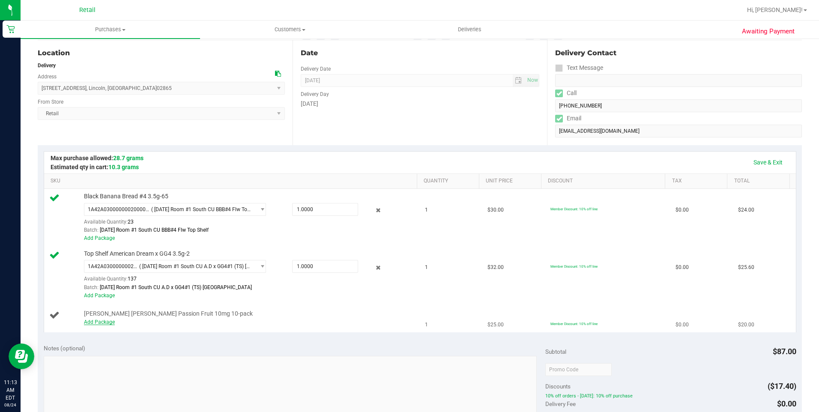
click at [109, 321] on link "Add Package" at bounding box center [99, 322] width 31 height 6
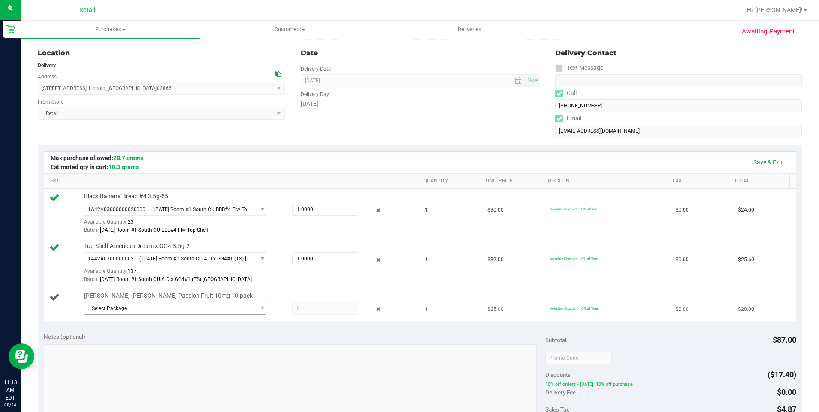
click at [142, 324] on div "Save & Exit SKU Quantity Unit Price Discount Tax Total Black Banana Bread #4 3.…" at bounding box center [420, 236] width 764 height 182
click at [175, 312] on span "Select Package" at bounding box center [169, 308] width 171 height 12
click at [324, 279] on div "Batch: 06/26/25 Room #1 South CU A.D x GG4#1 (TS) FL" at bounding box center [248, 279] width 329 height 8
click at [257, 312] on span "select" at bounding box center [260, 308] width 11 height 12
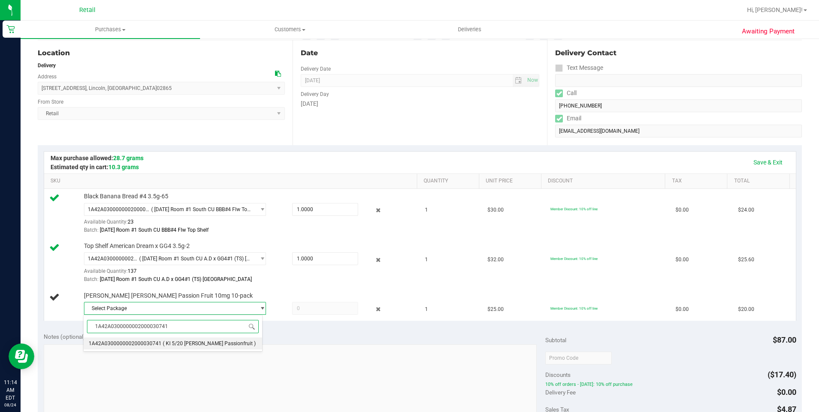
type input "1A42A0300000002000030741"
click at [757, 162] on link "Save & Exit" at bounding box center [768, 162] width 40 height 15
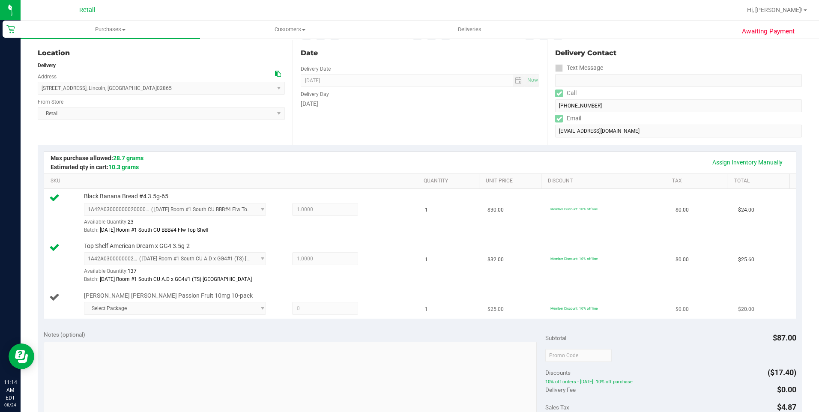
click at [311, 290] on td "Bettys Eddies Passion Fruit 10mg 10-pack Select Package 1A42A0300000002000030741" at bounding box center [232, 303] width 376 height 30
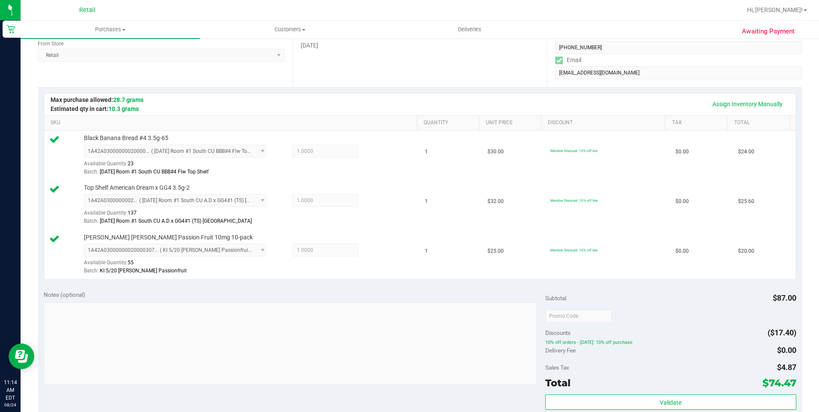
scroll to position [214, 0]
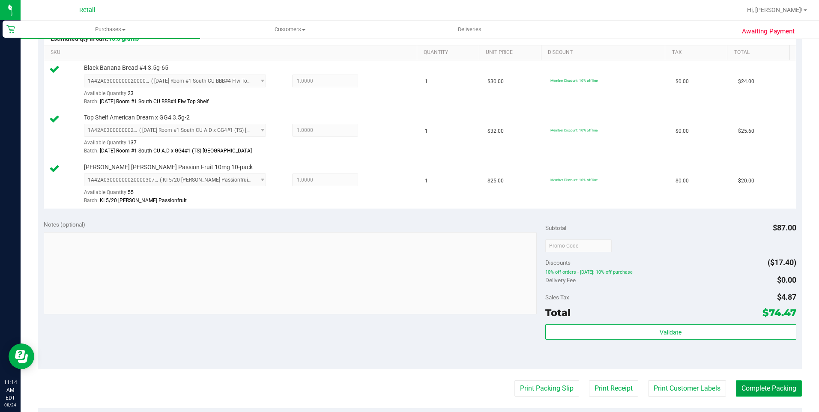
click at [754, 390] on button "Complete Packing" at bounding box center [769, 388] width 66 height 16
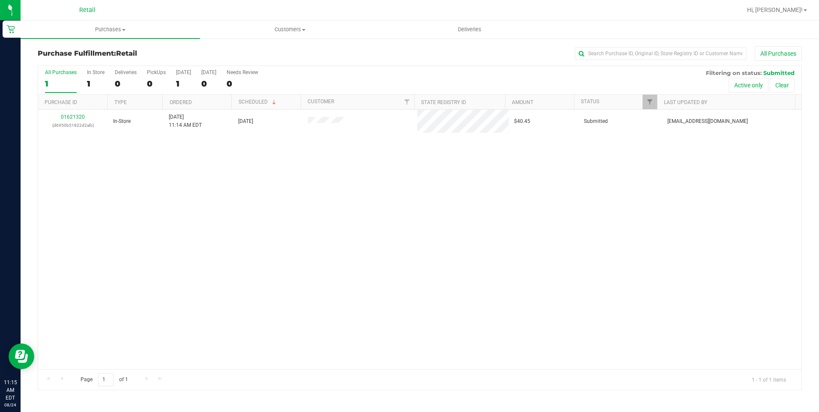
click at [433, 182] on div "01621320 (d6950b51822d2afc) In-Store 8/24/2025 11:14 AM EDT 8/24/2025 $40.45 Su…" at bounding box center [419, 239] width 763 height 259
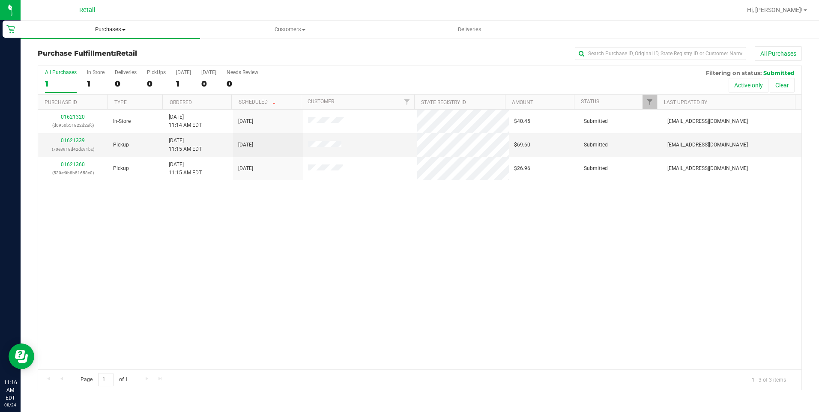
click at [105, 35] on uib-tab-heading "Purchases Summary of purchases Fulfillment All purchases" at bounding box center [110, 30] width 179 height 18
click at [52, 74] on span "All purchases" at bounding box center [51, 72] width 61 height 7
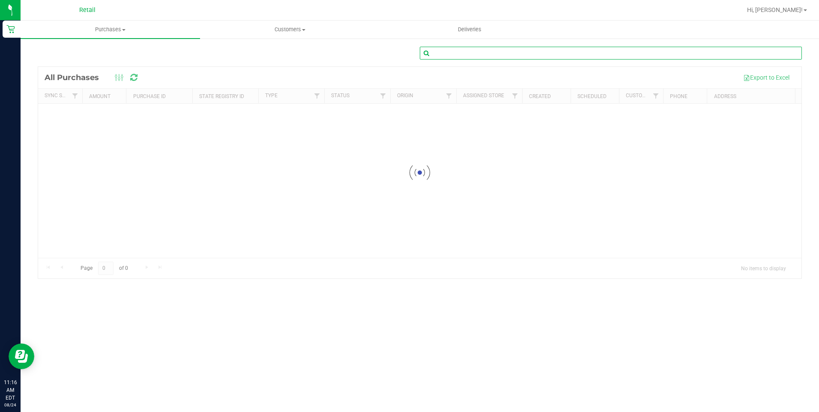
click at [451, 54] on input "text" at bounding box center [611, 53] width 382 height 13
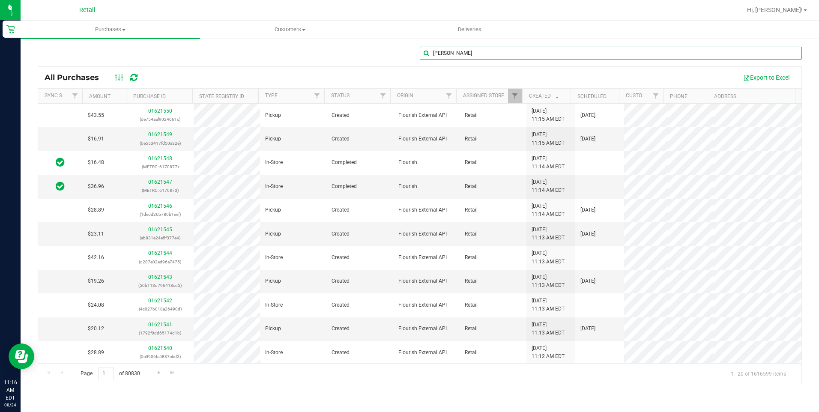
type input "Jeremy Golding"
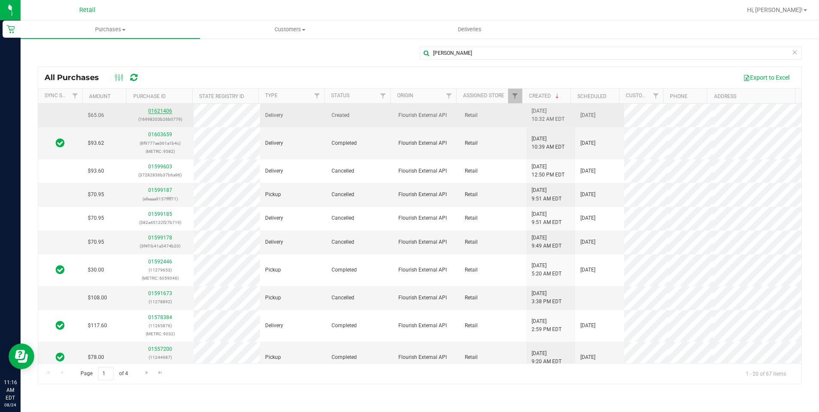
click at [162, 110] on link "01621406" at bounding box center [160, 111] width 24 height 6
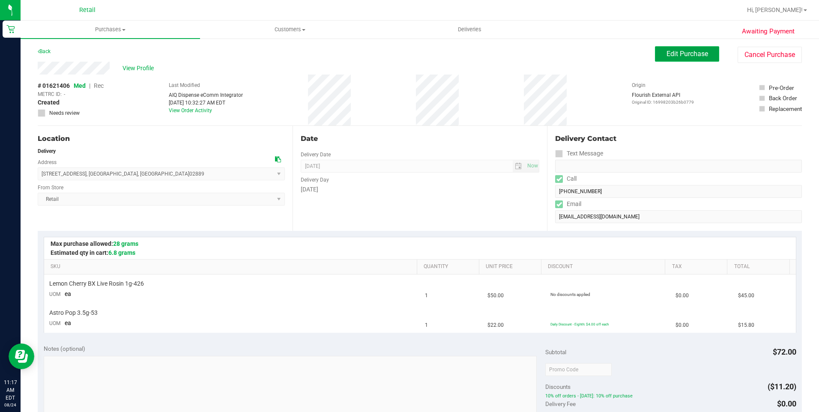
click at [671, 52] on span "Edit Purchase" at bounding box center [687, 54] width 42 height 8
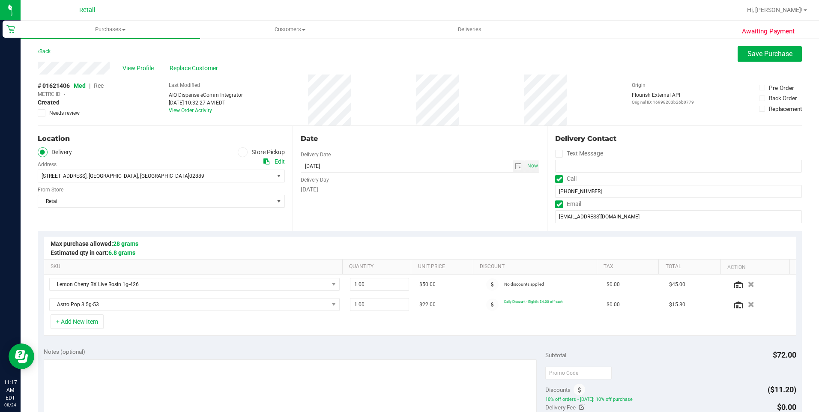
click at [98, 85] on span "Rec" at bounding box center [99, 85] width 10 height 7
click at [760, 51] on span "Save Purchase" at bounding box center [769, 54] width 45 height 8
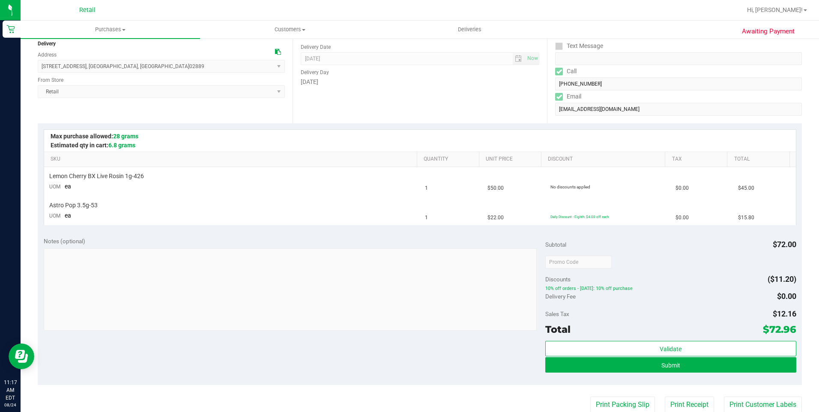
scroll to position [128, 0]
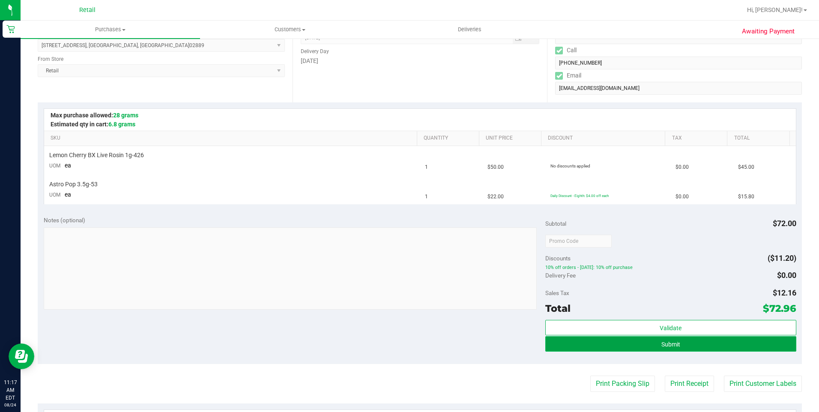
click at [588, 350] on button "Submit" at bounding box center [670, 343] width 251 height 15
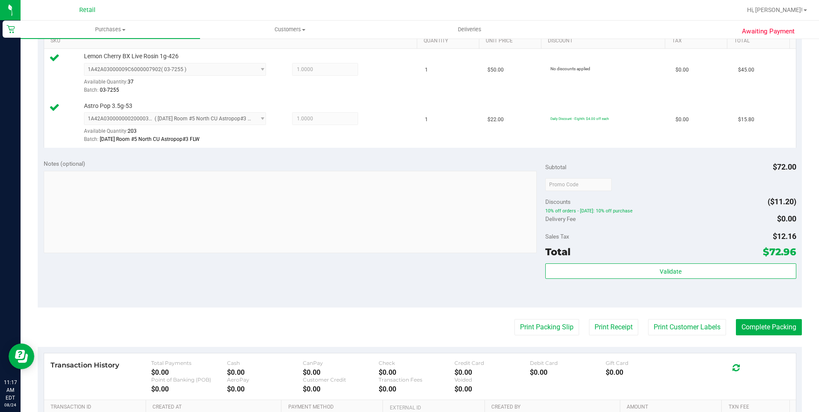
scroll to position [257, 0]
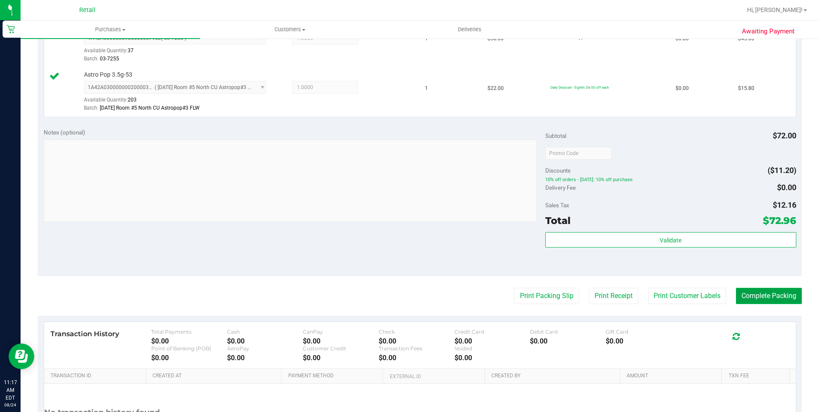
click at [758, 298] on button "Complete Packing" at bounding box center [769, 296] width 66 height 16
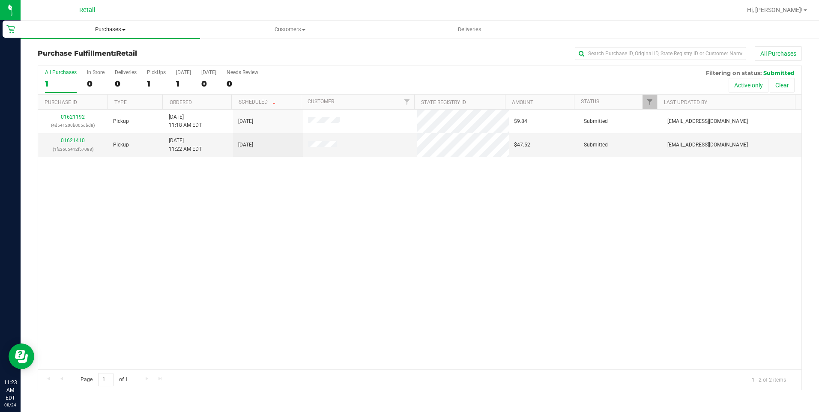
click at [104, 29] on span "Purchases" at bounding box center [110, 30] width 179 height 8
click at [65, 73] on span "All purchases" at bounding box center [51, 72] width 61 height 7
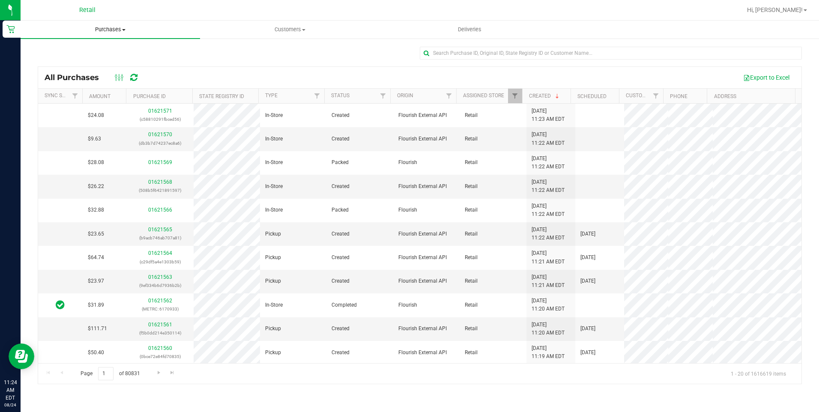
click at [106, 30] on span "Purchases" at bounding box center [110, 30] width 179 height 8
click at [65, 73] on span "All purchases" at bounding box center [51, 72] width 61 height 7
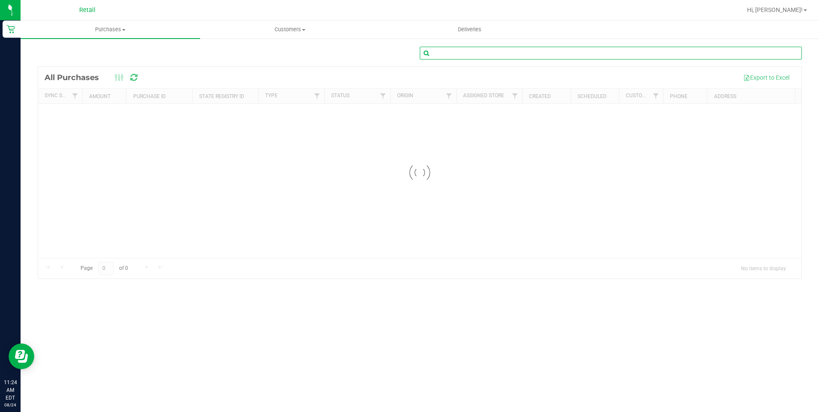
click at [433, 57] on input "text" at bounding box center [611, 53] width 382 height 13
click at [450, 52] on input "text" at bounding box center [611, 53] width 382 height 13
type input "Douglas Denson"
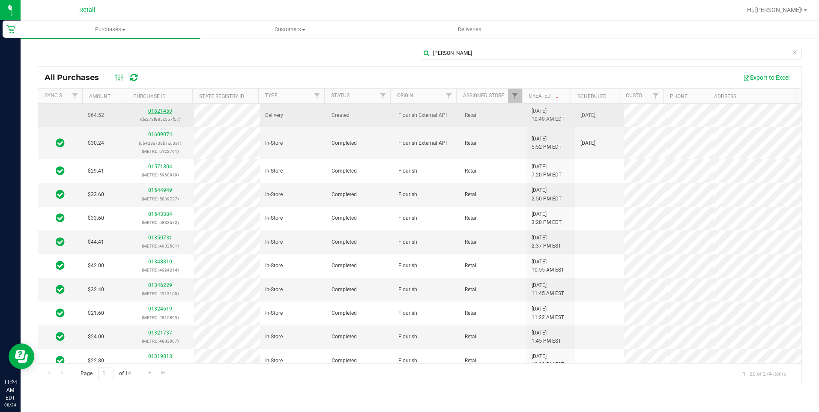
click at [163, 107] on div "01621459 (de273f885c557f57)" at bounding box center [160, 115] width 56 height 16
click at [163, 110] on link "01621459" at bounding box center [160, 111] width 24 height 6
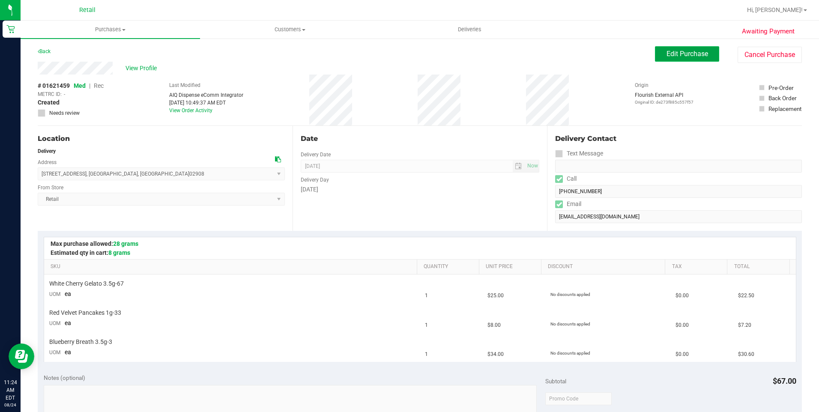
click at [672, 57] on span "Edit Purchase" at bounding box center [687, 54] width 42 height 8
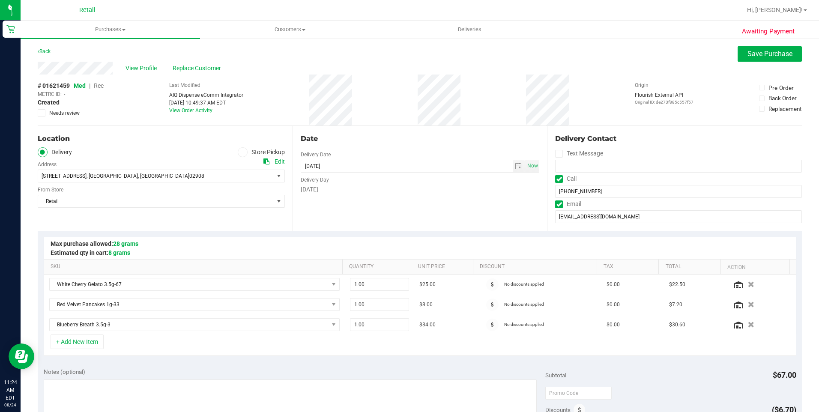
click at [100, 85] on span "Rec" at bounding box center [99, 85] width 10 height 7
click at [749, 57] on span "Save Purchase" at bounding box center [769, 54] width 45 height 8
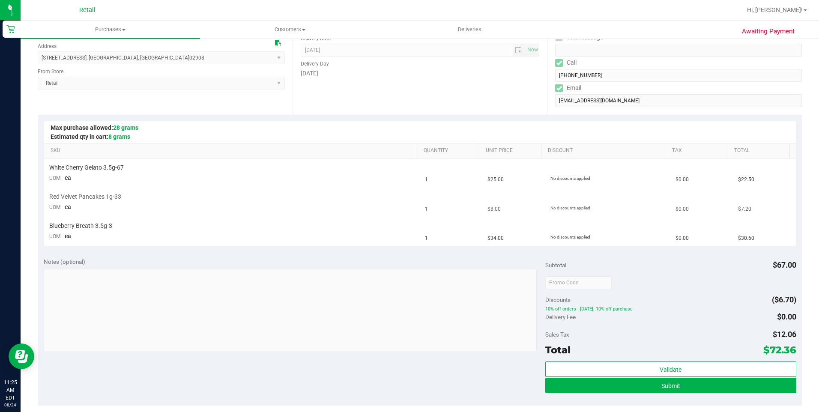
scroll to position [128, 0]
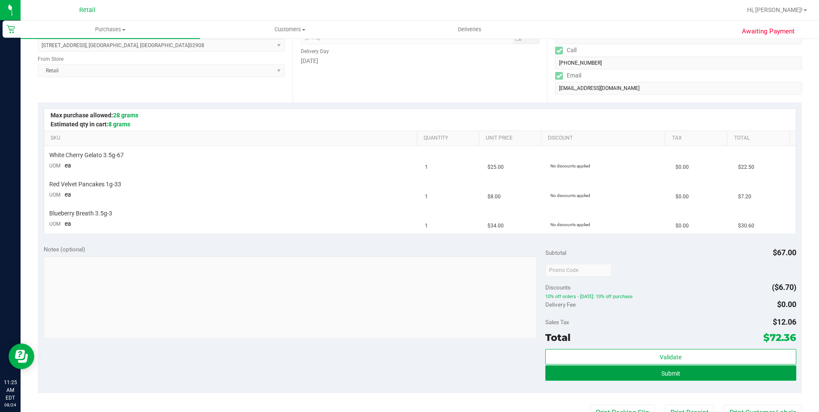
click at [626, 371] on button "Submit" at bounding box center [670, 372] width 251 height 15
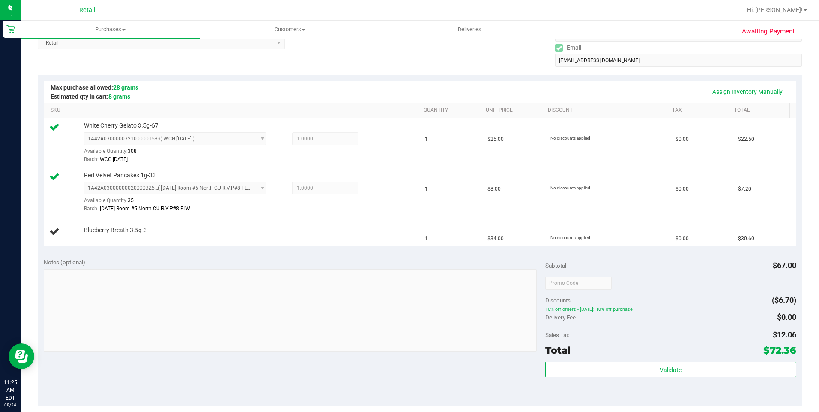
scroll to position [171, 0]
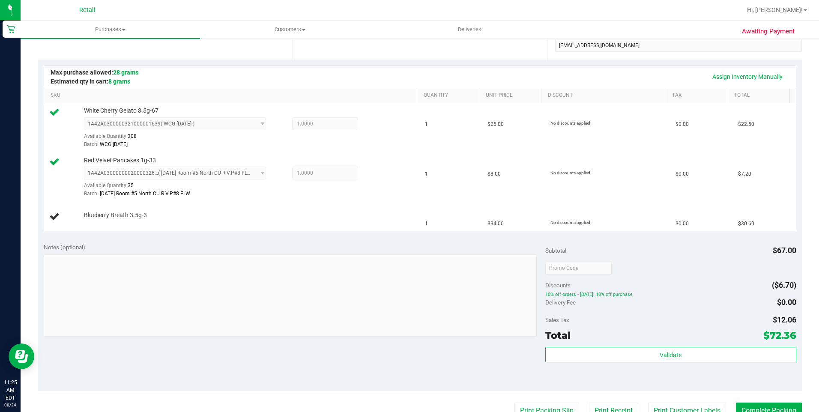
click at [569, 245] on div "Subtotal $67.00" at bounding box center [670, 250] width 251 height 15
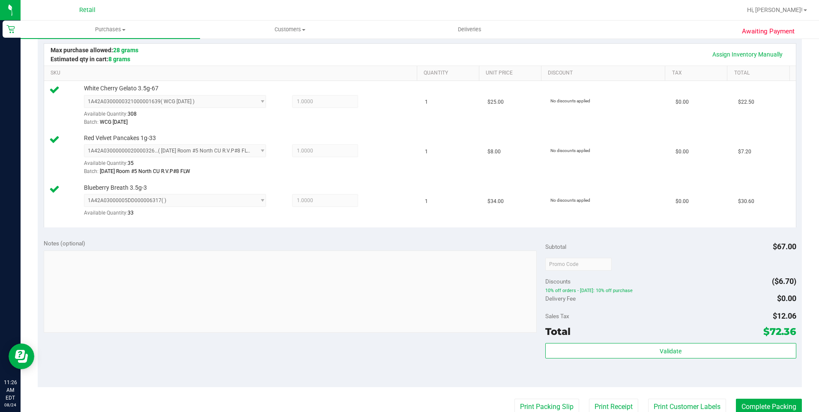
scroll to position [257, 0]
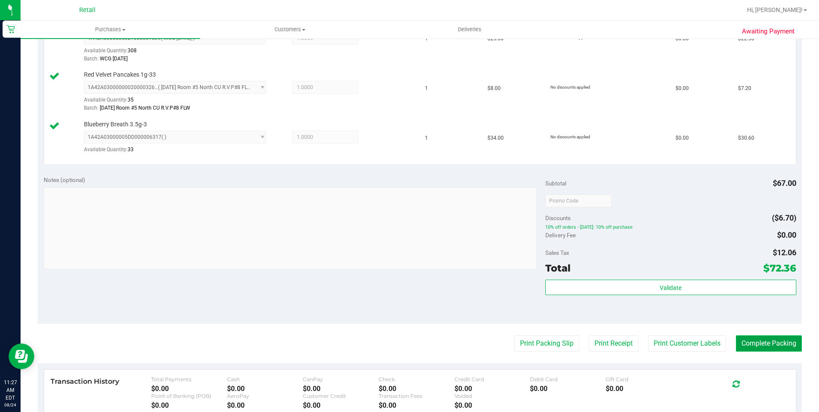
click at [784, 348] on button "Complete Packing" at bounding box center [769, 343] width 66 height 16
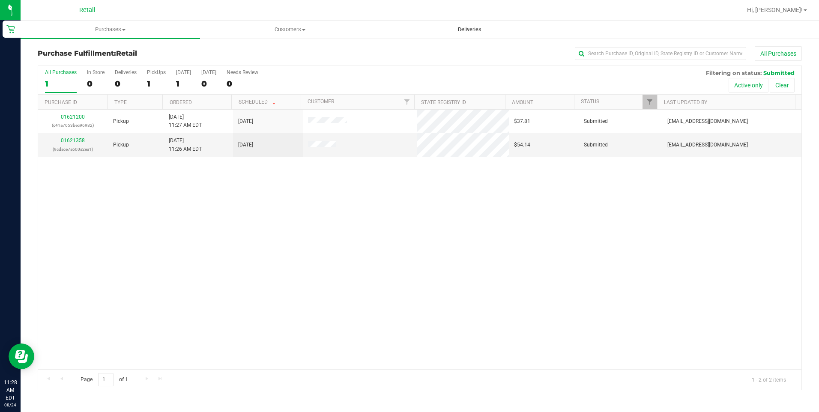
click at [479, 29] on span "Deliveries" at bounding box center [469, 30] width 47 height 8
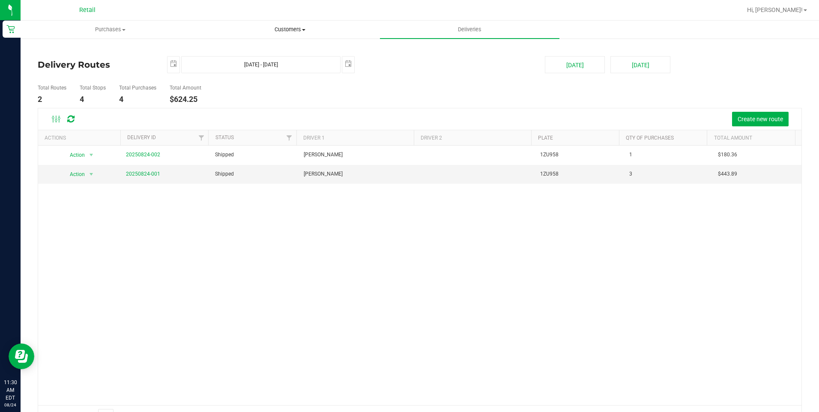
click at [298, 30] on span "Customers" at bounding box center [289, 30] width 179 height 8
click at [290, 30] on span "Customers" at bounding box center [289, 30] width 179 height 8
click at [244, 54] on span "All customers" at bounding box center [231, 51] width 62 height 7
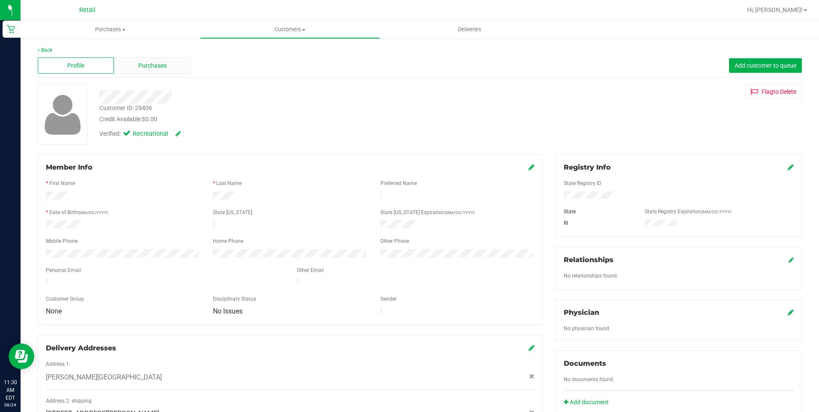
click at [162, 71] on div "Purchases" at bounding box center [152, 65] width 76 height 16
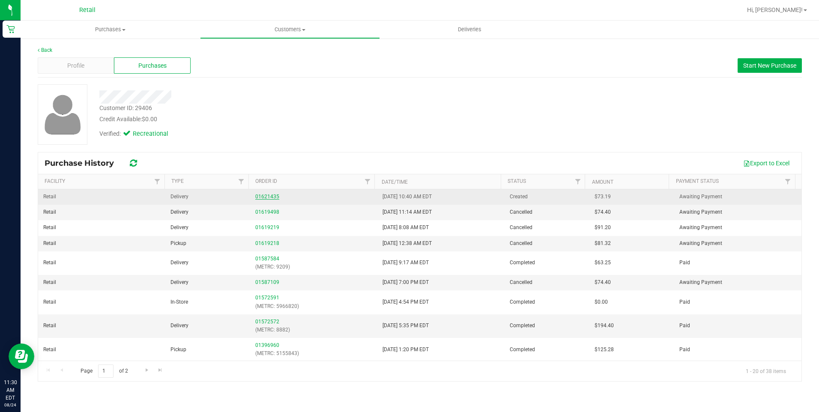
click at [262, 195] on link "01621435" at bounding box center [267, 197] width 24 height 6
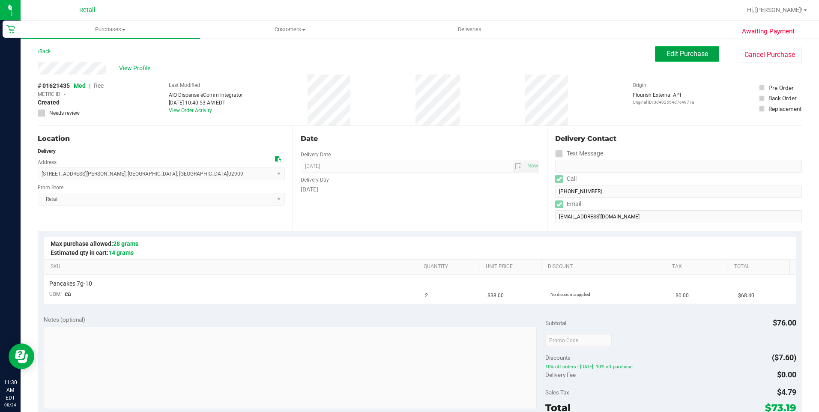
click at [668, 54] on span "Edit Purchase" at bounding box center [687, 54] width 42 height 8
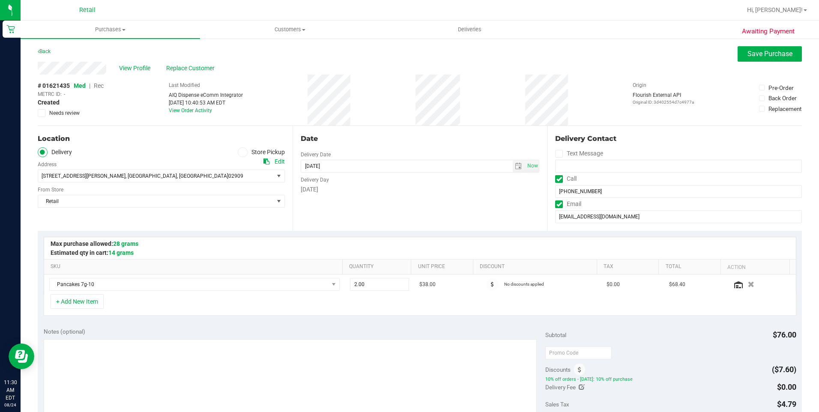
click at [99, 86] on span "Rec" at bounding box center [99, 85] width 10 height 7
click at [747, 53] on span "Save Purchase" at bounding box center [769, 54] width 45 height 8
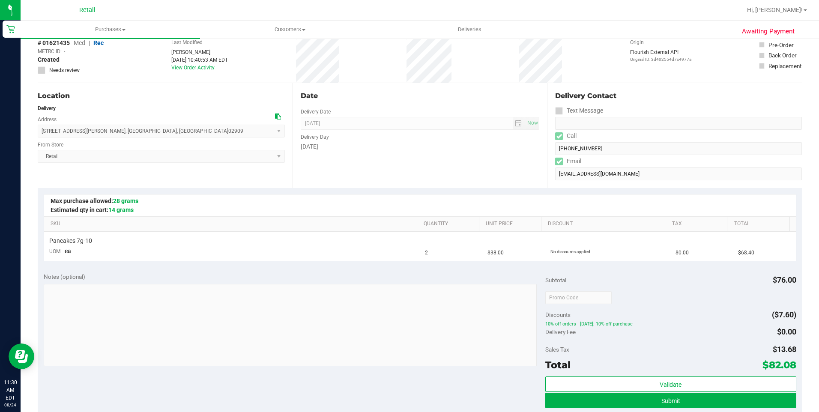
scroll to position [86, 0]
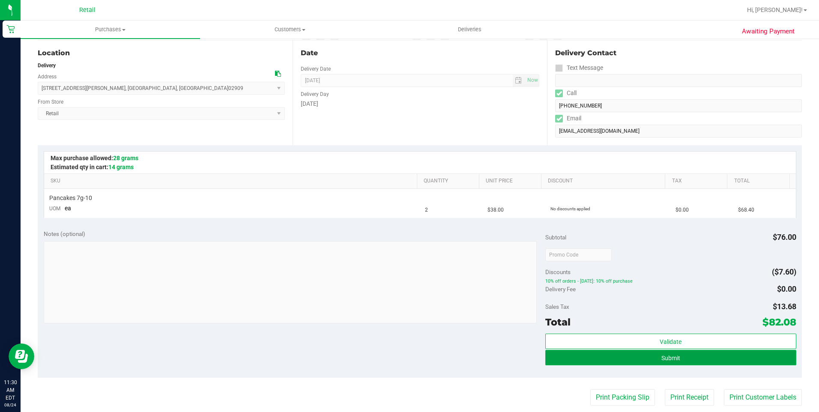
click at [593, 356] on button "Submit" at bounding box center [670, 357] width 251 height 15
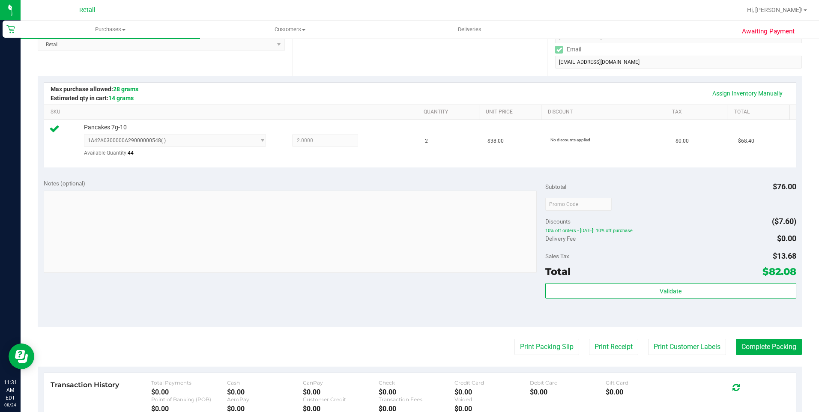
scroll to position [171, 0]
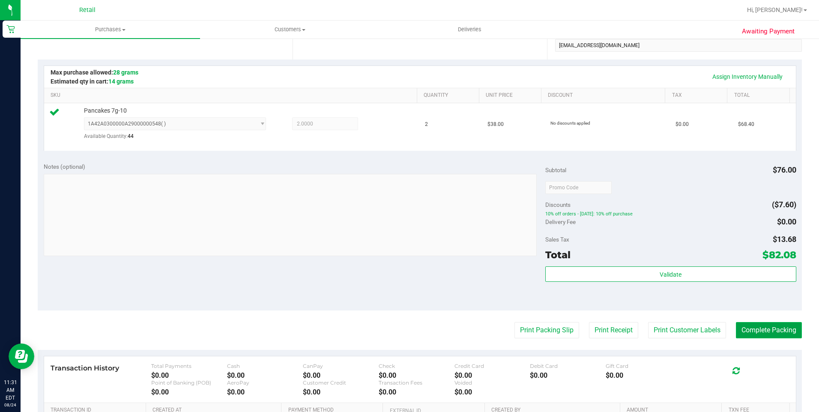
click at [775, 334] on button "Complete Packing" at bounding box center [769, 330] width 66 height 16
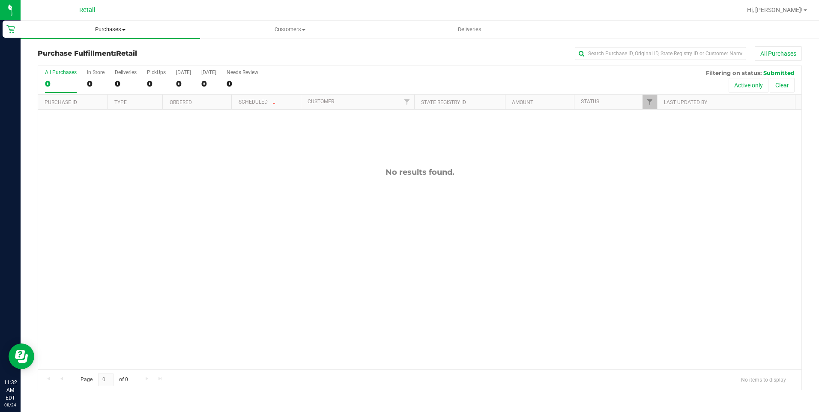
click at [107, 31] on span "Purchases" at bounding box center [110, 30] width 179 height 8
click at [296, 32] on span "Customers" at bounding box center [289, 30] width 179 height 8
click at [220, 47] on li "All customers" at bounding box center [289, 52] width 179 height 10
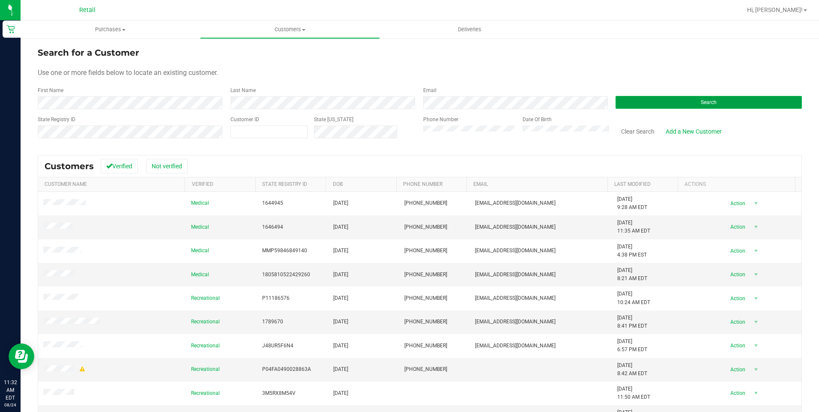
click at [687, 105] on button "Search" at bounding box center [708, 102] width 186 height 13
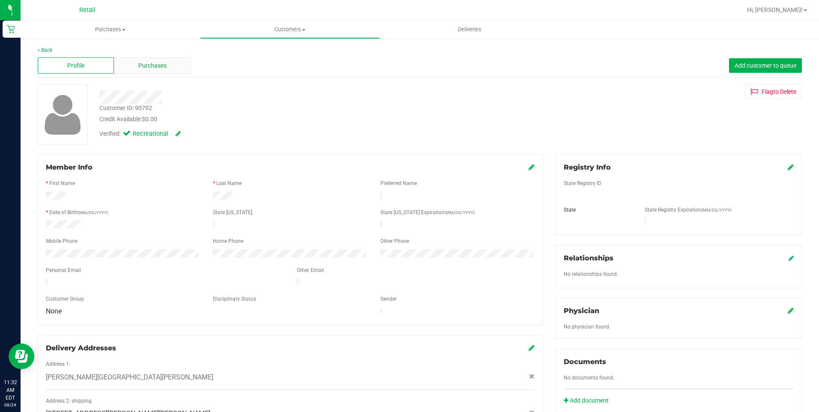
click at [141, 65] on span "Purchases" at bounding box center [152, 65] width 28 height 9
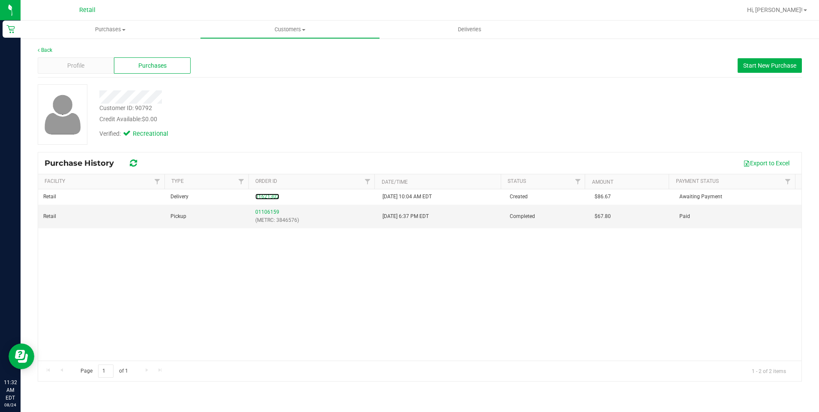
click at [268, 196] on link "01621302" at bounding box center [267, 197] width 24 height 6
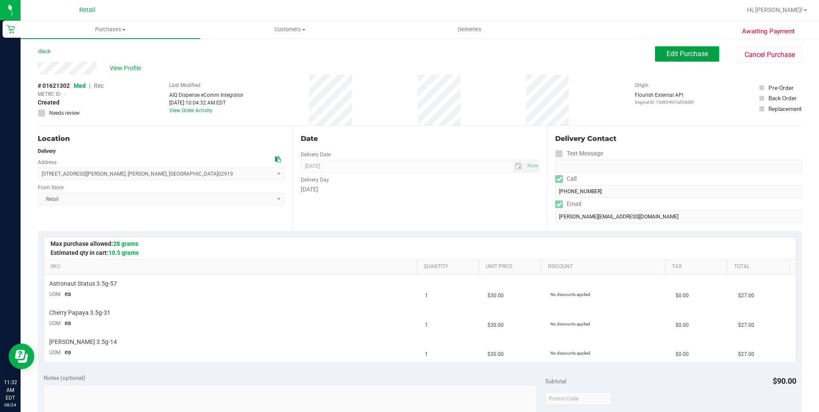
click at [678, 52] on span "Edit Purchase" at bounding box center [687, 54] width 42 height 8
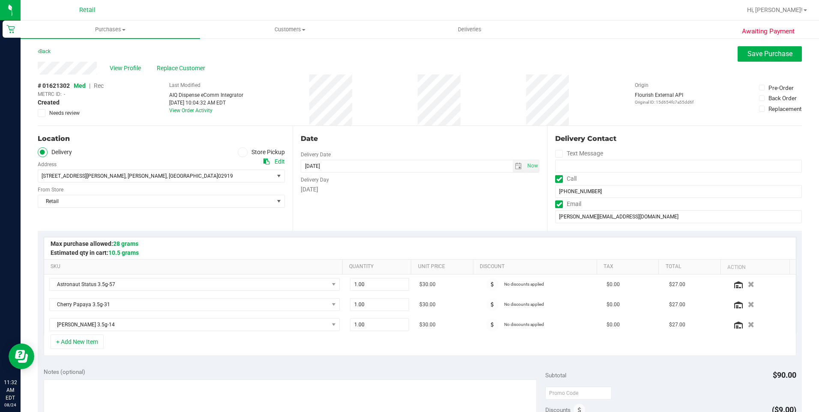
click at [100, 85] on span "Rec" at bounding box center [99, 85] width 10 height 7
click at [773, 60] on button "Save Purchase" at bounding box center [769, 53] width 64 height 15
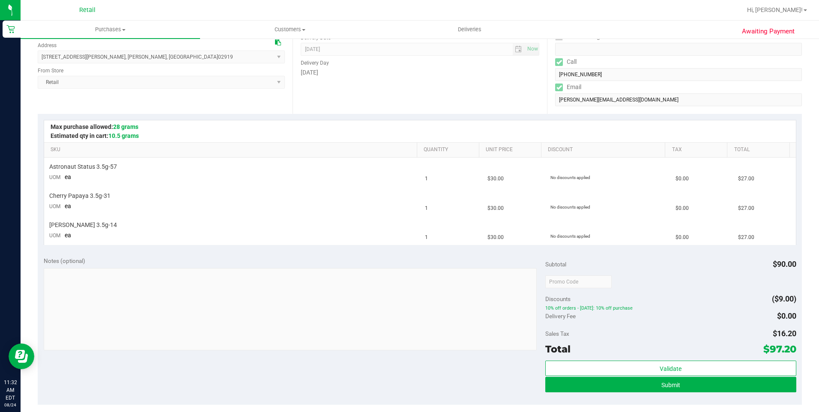
scroll to position [128, 0]
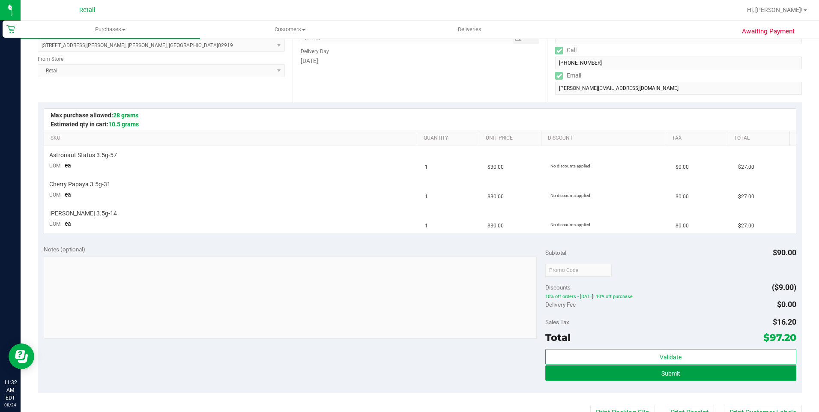
click at [588, 370] on button "Submit" at bounding box center [670, 372] width 251 height 15
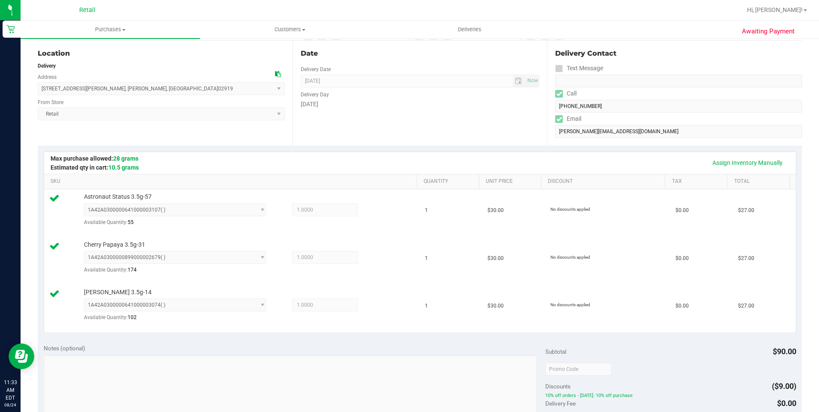
scroll to position [214, 0]
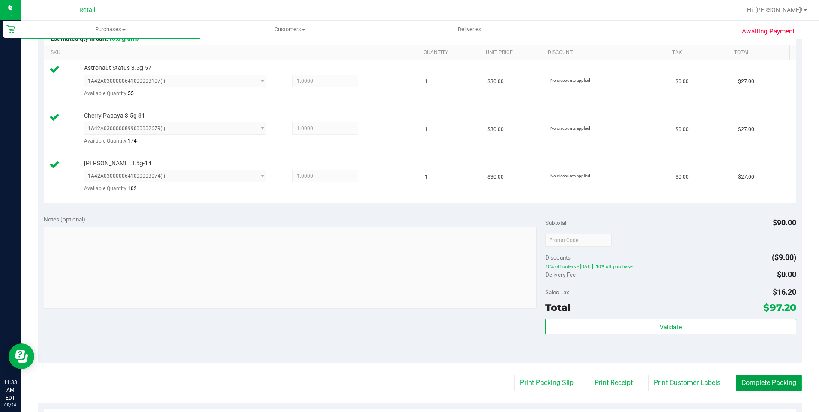
click at [760, 376] on button "Complete Packing" at bounding box center [769, 383] width 66 height 16
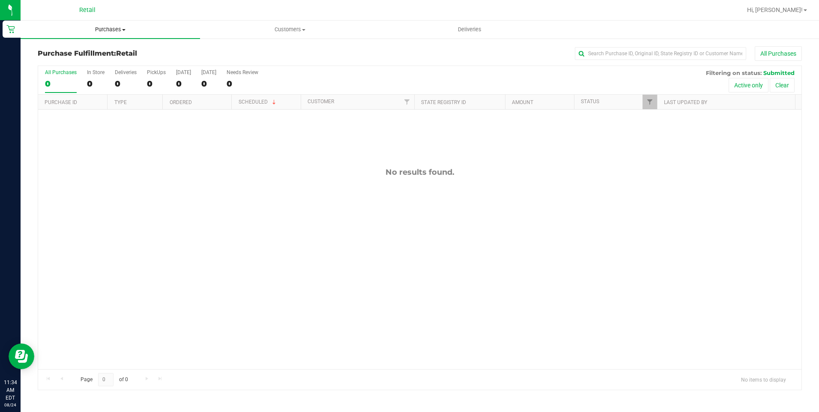
click at [131, 30] on span "Purchases" at bounding box center [110, 30] width 179 height 8
click at [68, 68] on li "All purchases" at bounding box center [110, 72] width 179 height 10
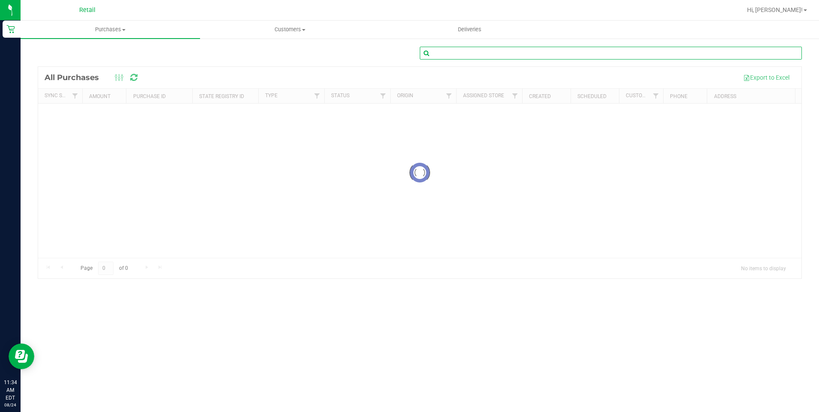
click at [473, 57] on input "text" at bounding box center [611, 53] width 382 height 13
type input "Jessica Sandler"
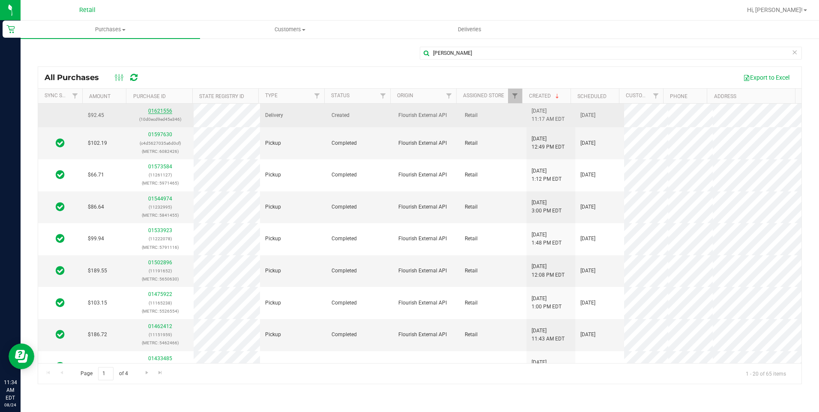
click at [163, 111] on link "01621556" at bounding box center [160, 111] width 24 height 6
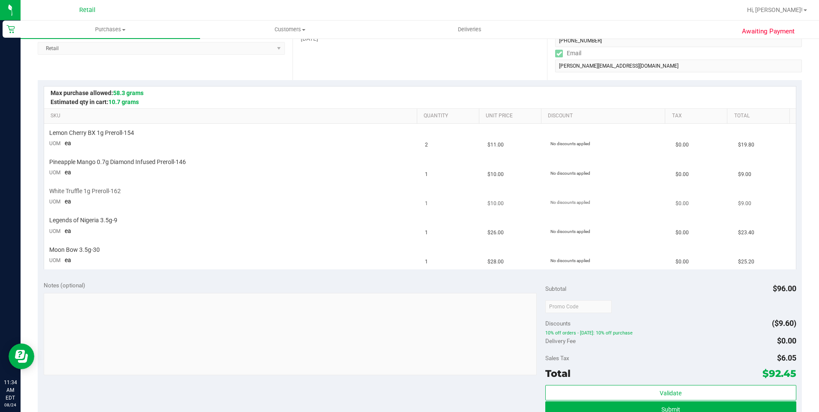
scroll to position [171, 0]
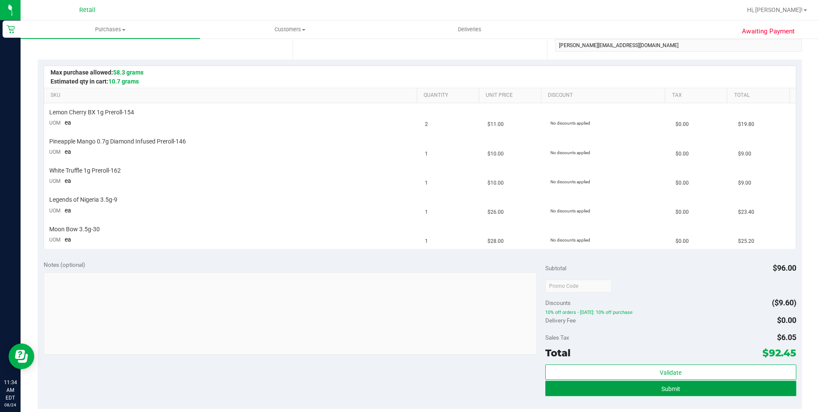
click at [604, 388] on button "Submit" at bounding box center [670, 388] width 251 height 15
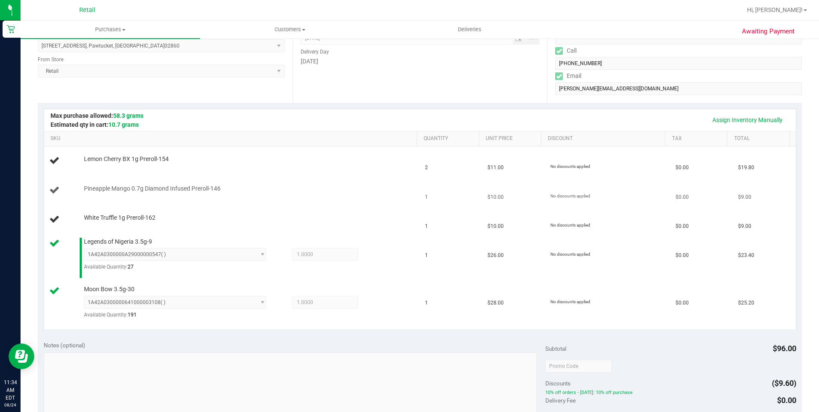
scroll to position [128, 0]
click at [657, 279] on td "No discounts applied" at bounding box center [607, 258] width 125 height 48
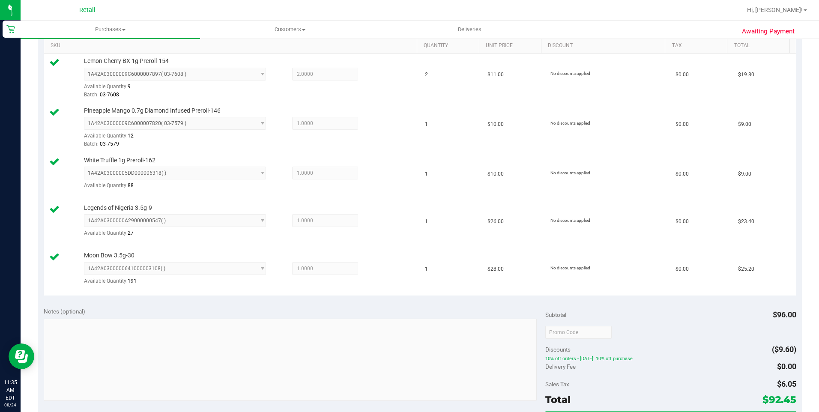
scroll to position [300, 0]
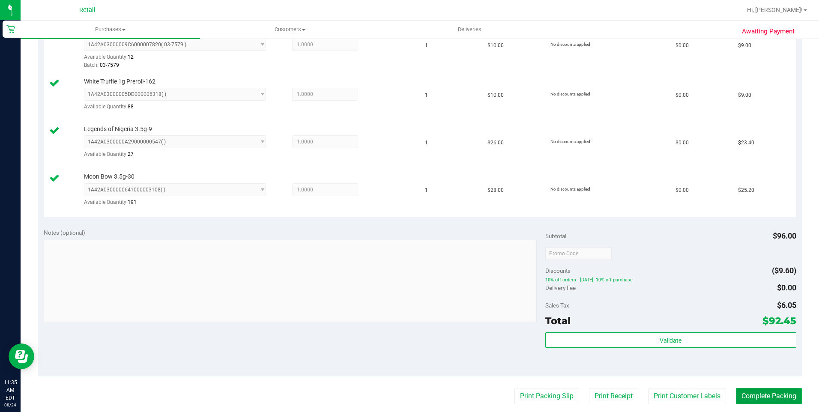
click at [755, 394] on button "Complete Packing" at bounding box center [769, 396] width 66 height 16
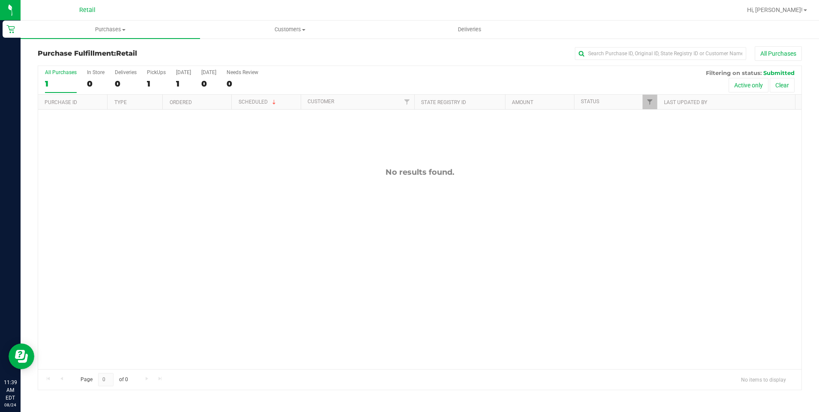
click at [319, 107] on th "Customer" at bounding box center [357, 102] width 113 height 15
click at [105, 31] on span "Purchases" at bounding box center [110, 30] width 179 height 8
click at [67, 74] on span "All purchases" at bounding box center [51, 72] width 61 height 7
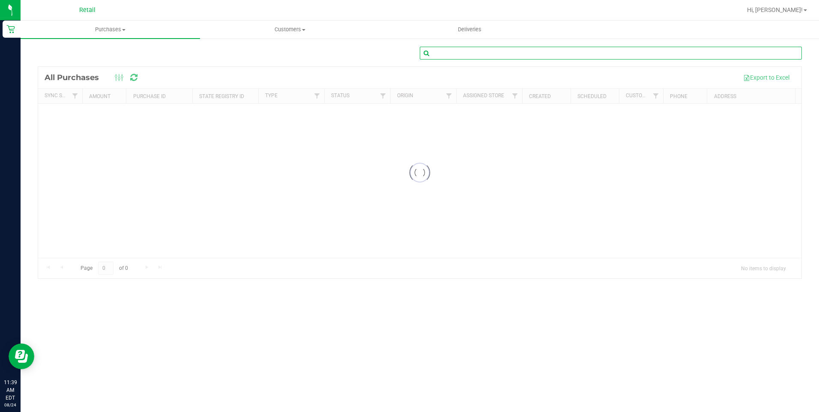
click at [478, 54] on input "text" at bounding box center [611, 53] width 382 height 13
type input "Maia Roper"
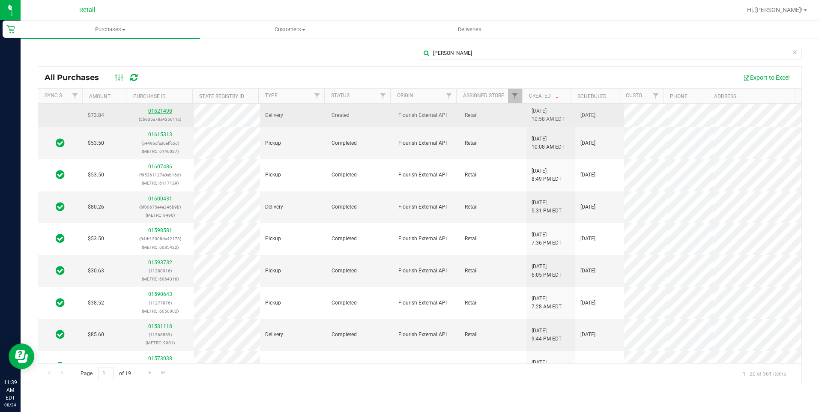
click at [162, 113] on link "01621498" at bounding box center [160, 111] width 24 height 6
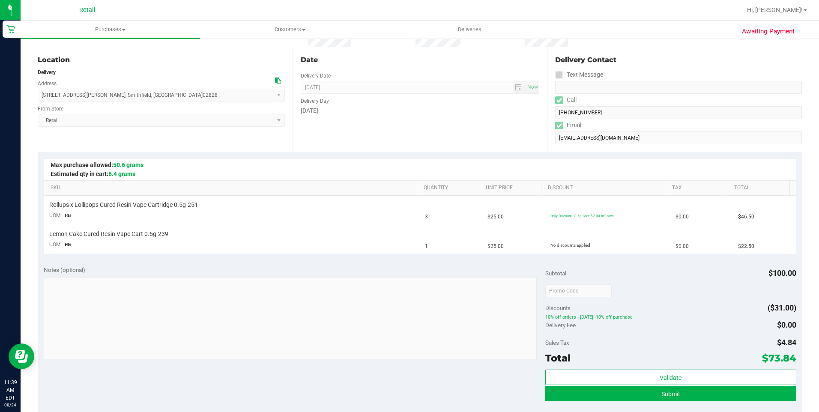
scroll to position [86, 0]
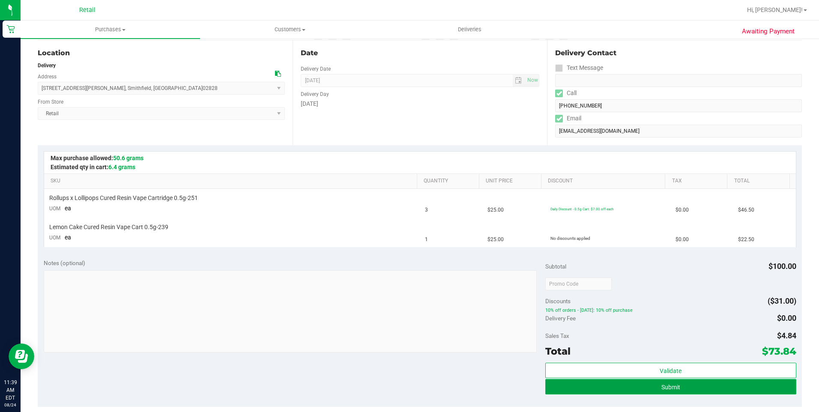
click at [578, 385] on button "Submit" at bounding box center [670, 386] width 251 height 15
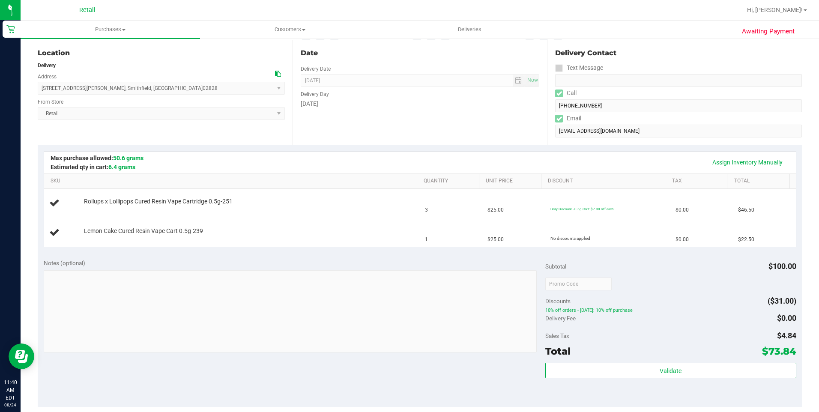
click at [646, 300] on div "Discounts ($31.00)" at bounding box center [670, 300] width 251 height 15
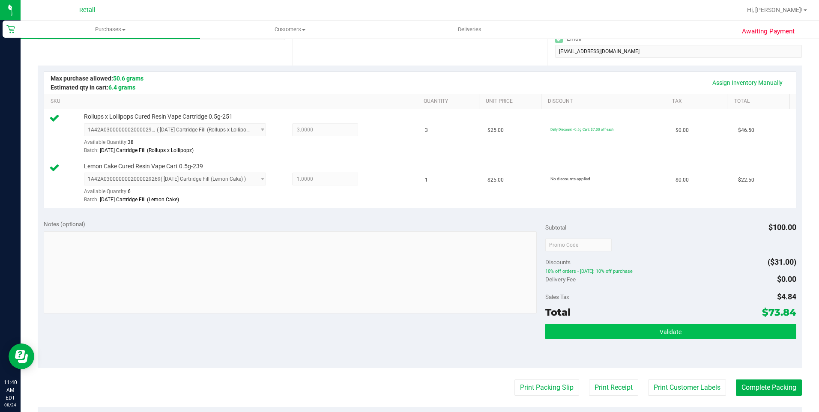
scroll to position [257, 0]
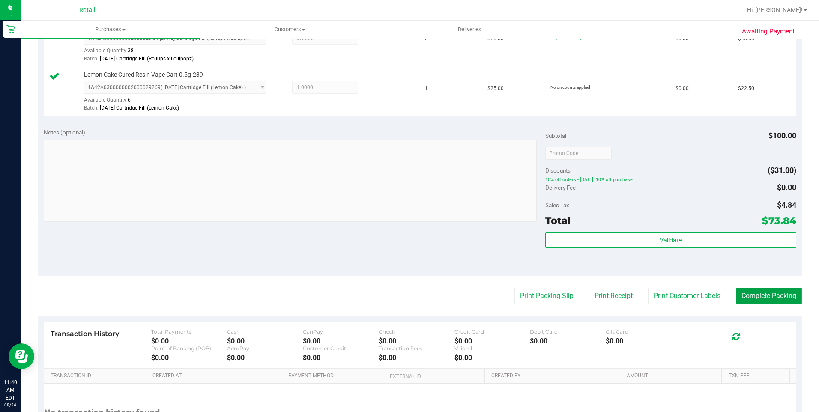
click at [761, 297] on button "Complete Packing" at bounding box center [769, 296] width 66 height 16
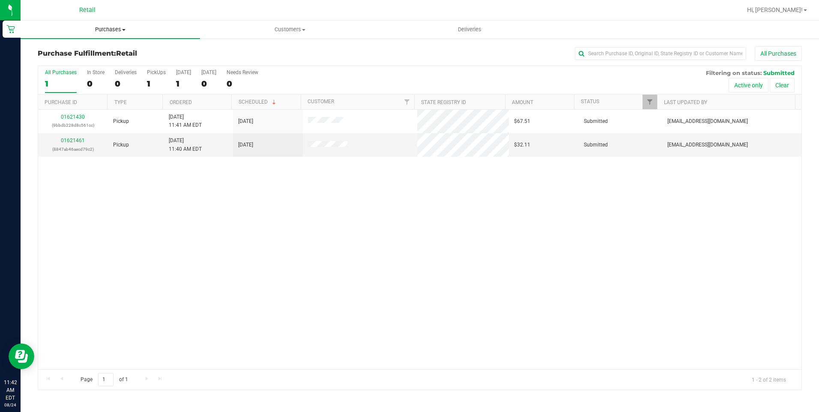
click at [105, 32] on span "Purchases" at bounding box center [110, 30] width 179 height 8
click at [63, 70] on span "All purchases" at bounding box center [51, 72] width 61 height 7
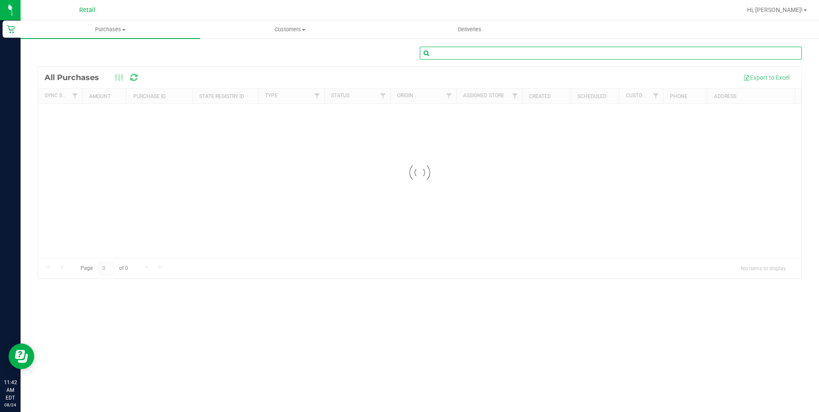
click at [478, 51] on input "text" at bounding box center [611, 53] width 382 height 13
type input "q"
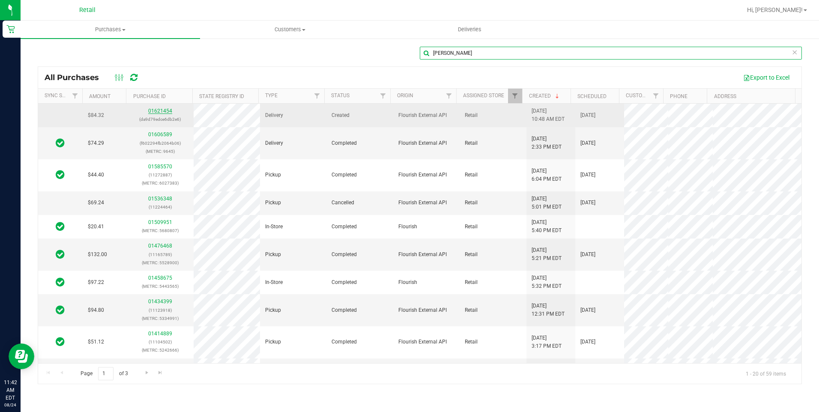
type input "andrea buitrago"
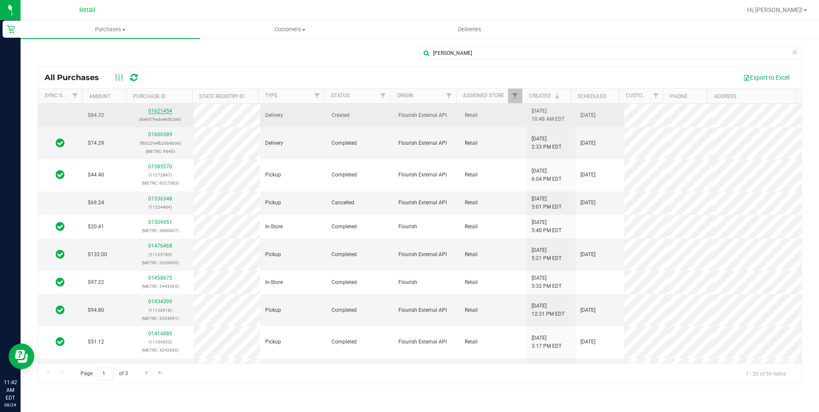
click at [158, 110] on link "01621454" at bounding box center [160, 111] width 24 height 6
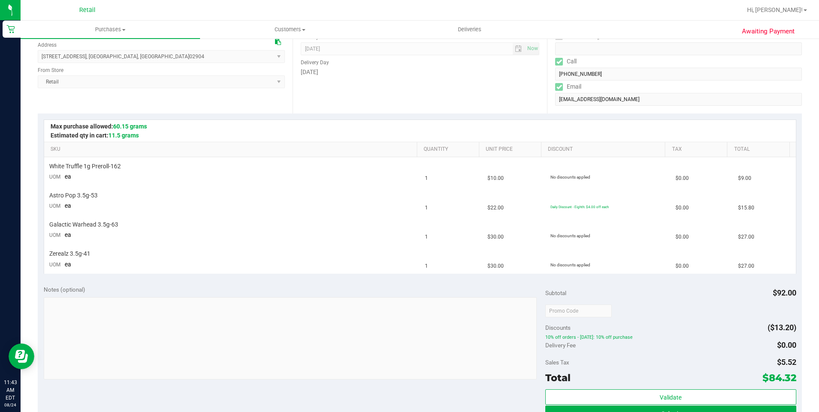
scroll to position [171, 0]
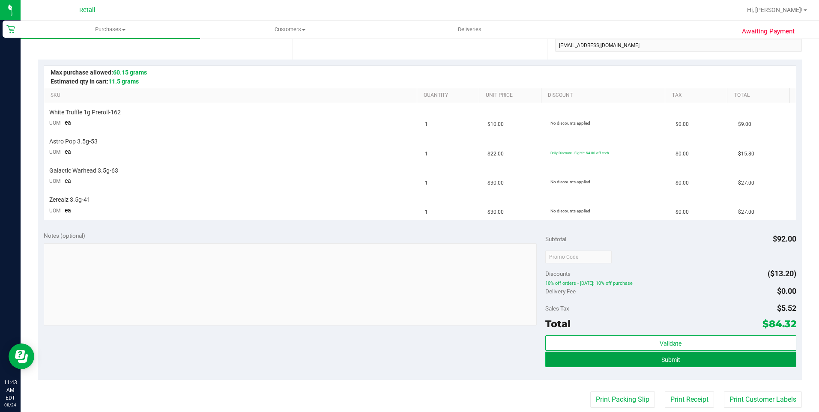
click at [695, 357] on button "Submit" at bounding box center [670, 358] width 251 height 15
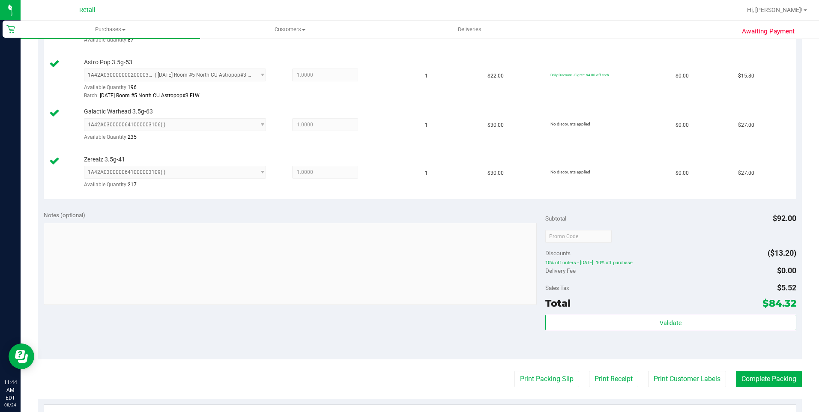
scroll to position [300, 0]
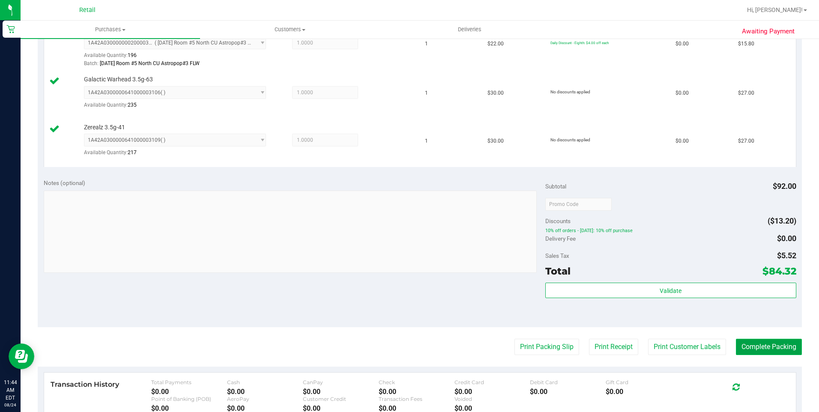
click at [757, 340] on button "Complete Packing" at bounding box center [769, 347] width 66 height 16
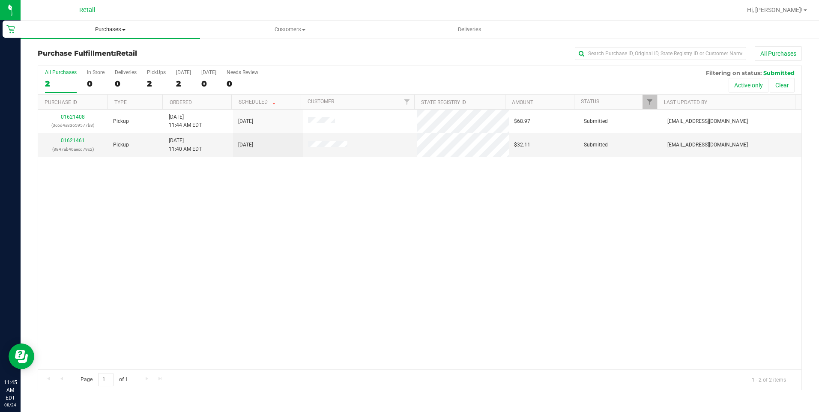
click at [117, 27] on span "Purchases" at bounding box center [110, 30] width 179 height 8
click at [48, 73] on span "All purchases" at bounding box center [51, 72] width 61 height 7
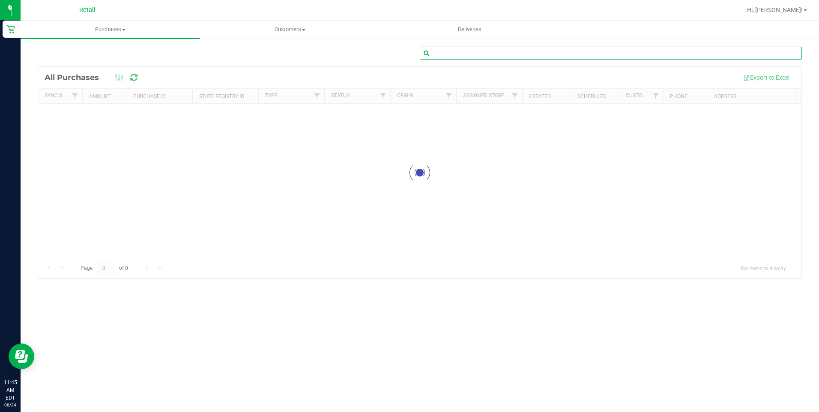
click at [480, 52] on input "text" at bounding box center [611, 53] width 382 height 13
type input "Michelle Araujo"
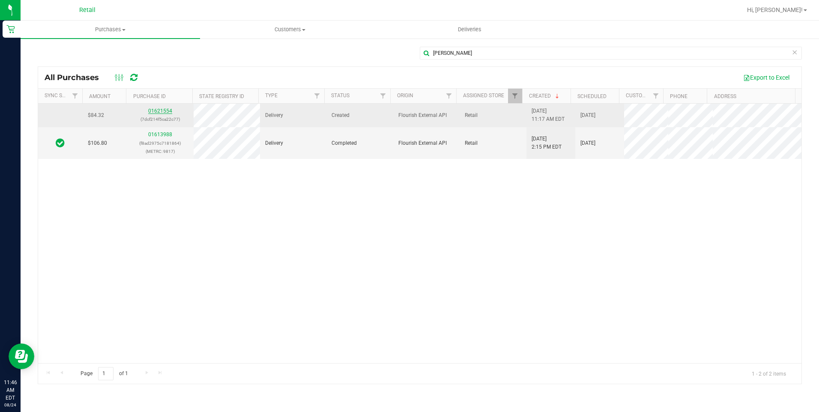
drag, startPoint x: 153, startPoint y: 105, endPoint x: 155, endPoint y: 109, distance: 4.6
click at [153, 105] on td "01621554 (7dcf214f5ca22c77)" at bounding box center [160, 116] width 66 height 24
click at [156, 111] on link "01621554" at bounding box center [160, 111] width 24 height 6
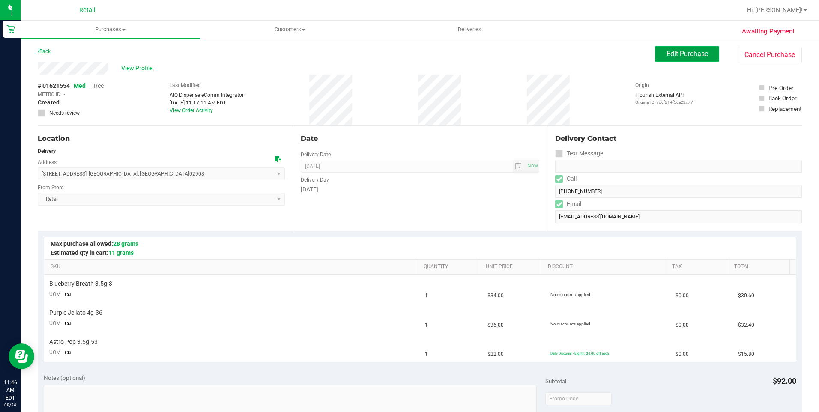
click at [692, 60] on button "Edit Purchase" at bounding box center [687, 53] width 64 height 15
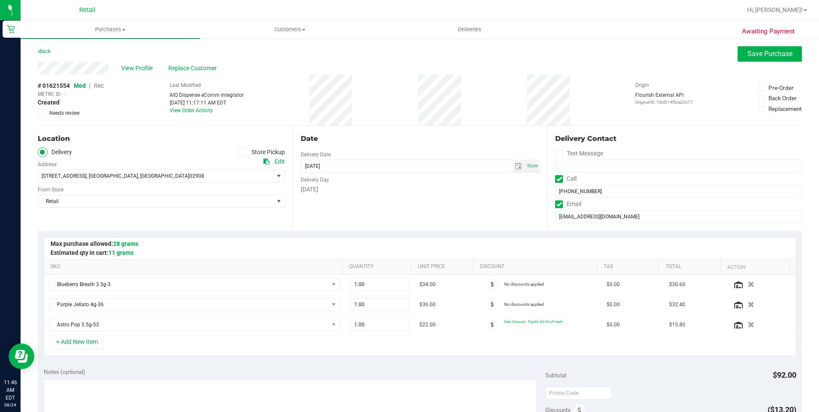
click at [101, 85] on span "Rec" at bounding box center [99, 85] width 10 height 7
click at [769, 56] on span "Save Purchase" at bounding box center [769, 54] width 45 height 8
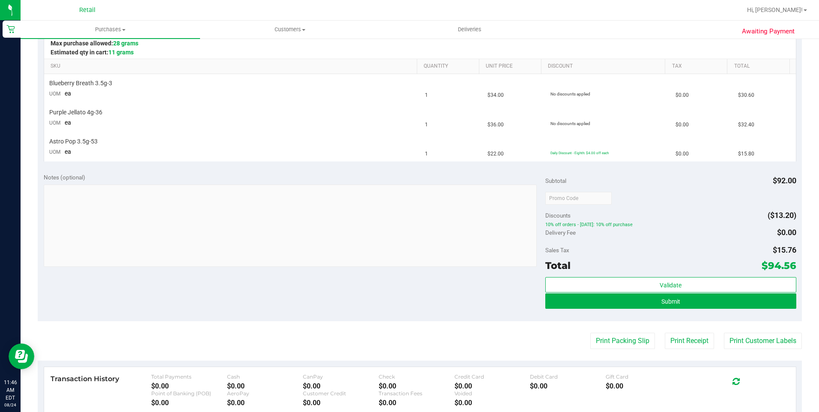
scroll to position [214, 0]
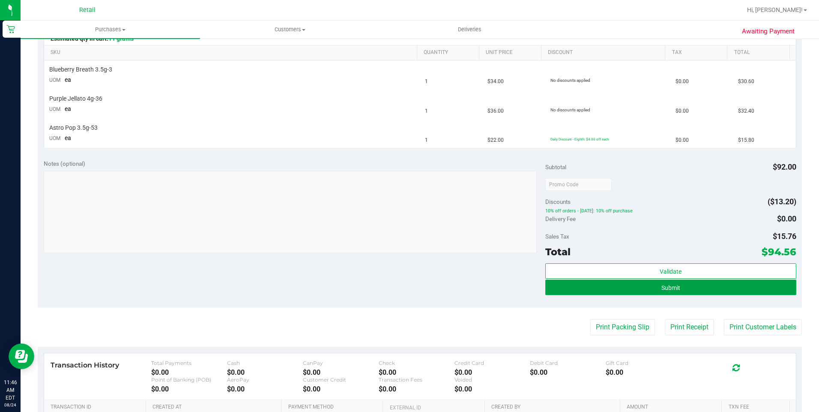
click at [665, 289] on span "Submit" at bounding box center [670, 287] width 19 height 7
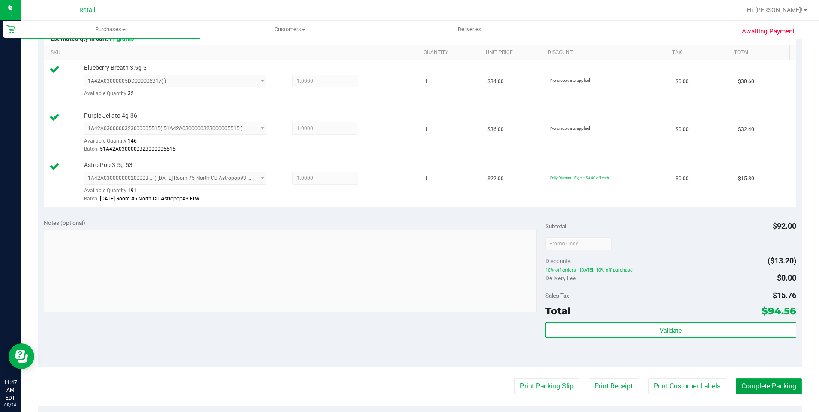
click at [768, 387] on button "Complete Packing" at bounding box center [769, 386] width 66 height 16
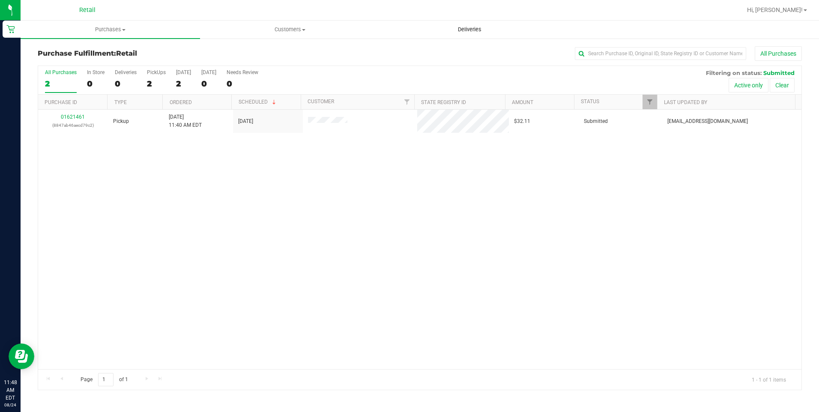
click at [463, 33] on span "Deliveries" at bounding box center [469, 30] width 47 height 8
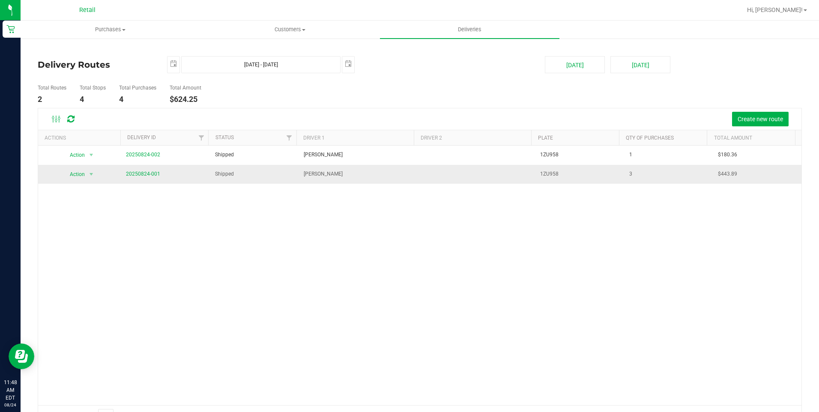
drag, startPoint x: 539, startPoint y: 121, endPoint x: 463, endPoint y: 170, distance: 90.5
drag, startPoint x: 463, startPoint y: 170, endPoint x: 345, endPoint y: 375, distance: 237.4
click at [302, 32] on span "Customers" at bounding box center [289, 30] width 179 height 8
click at [290, 51] on li "All customers" at bounding box center [289, 52] width 179 height 10
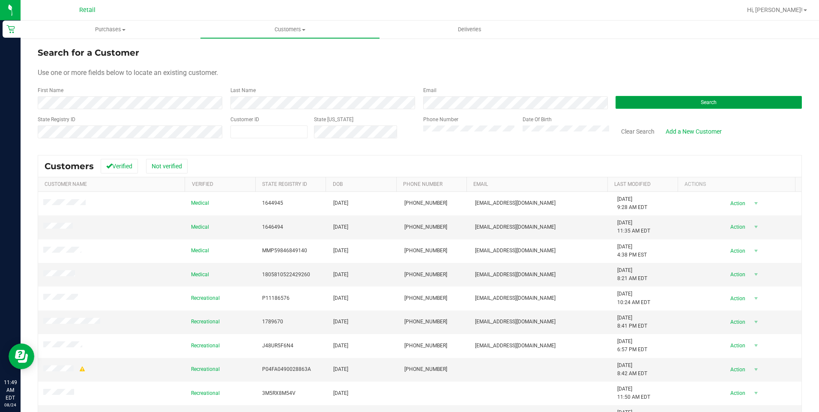
click at [656, 102] on button "Search" at bounding box center [708, 102] width 186 height 13
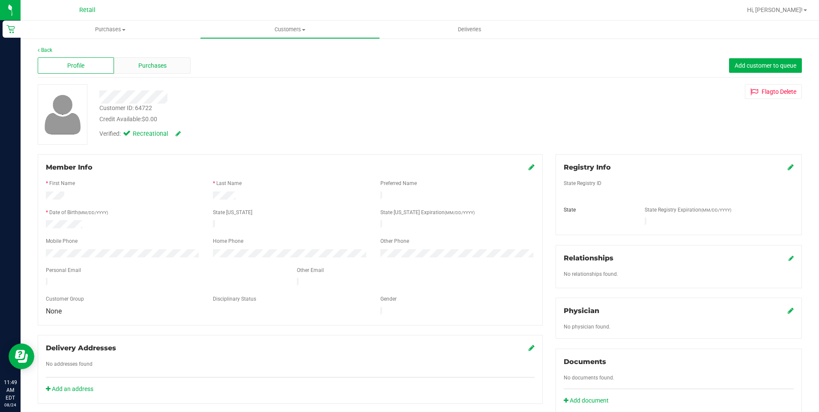
click at [164, 69] on span "Purchases" at bounding box center [152, 65] width 28 height 9
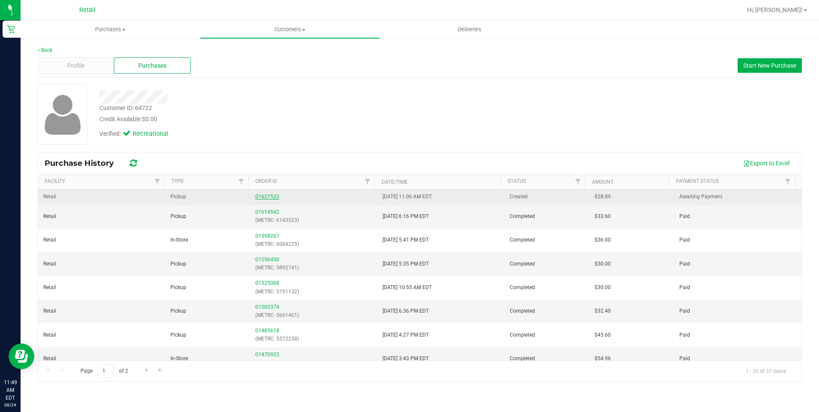
click at [257, 195] on link "01621523" at bounding box center [267, 197] width 24 height 6
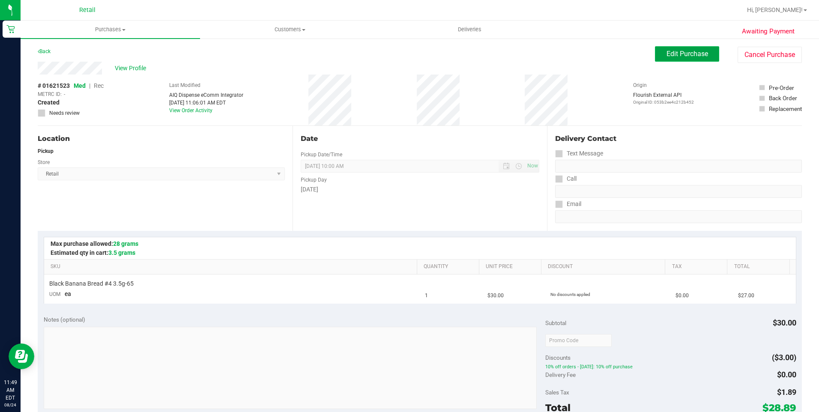
click at [666, 58] on button "Edit Purchase" at bounding box center [687, 53] width 64 height 15
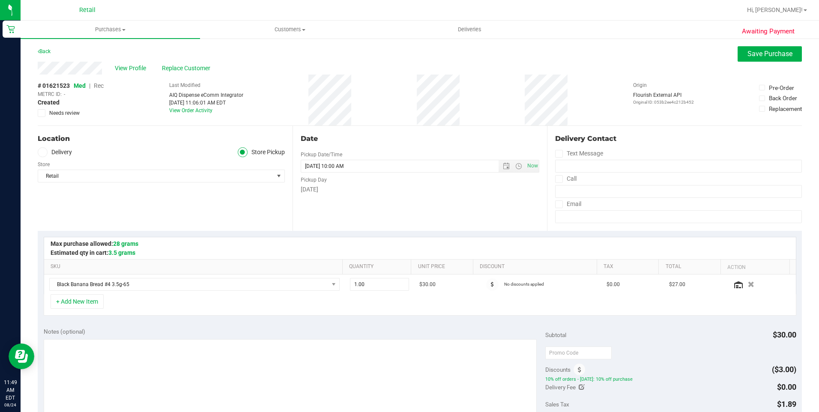
click at [99, 85] on span "Rec" at bounding box center [99, 85] width 10 height 7
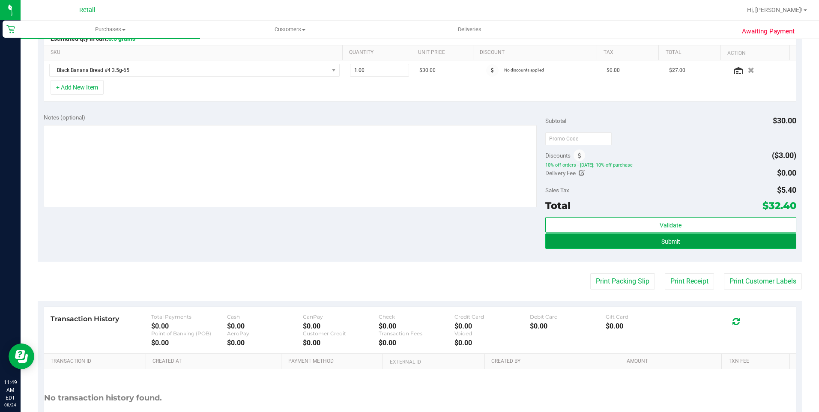
click at [731, 241] on button "Submit" at bounding box center [670, 240] width 251 height 15
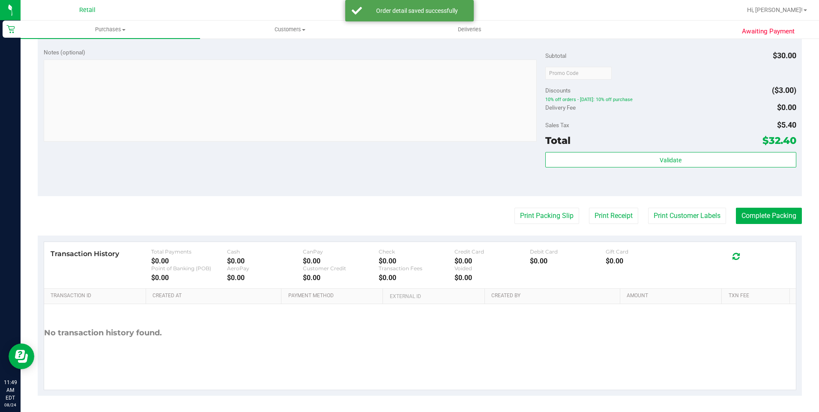
scroll to position [288, 0]
click at [782, 217] on button "Complete Packing" at bounding box center [769, 215] width 66 height 16
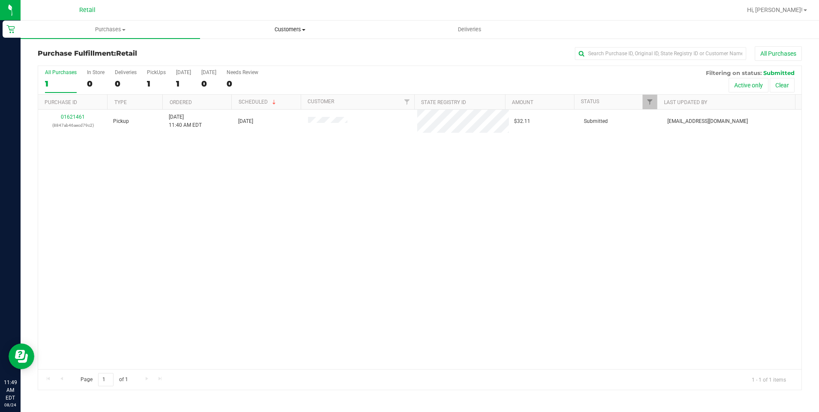
click at [304, 30] on span at bounding box center [303, 30] width 3 height 2
click at [284, 52] on li "All customers" at bounding box center [289, 52] width 179 height 10
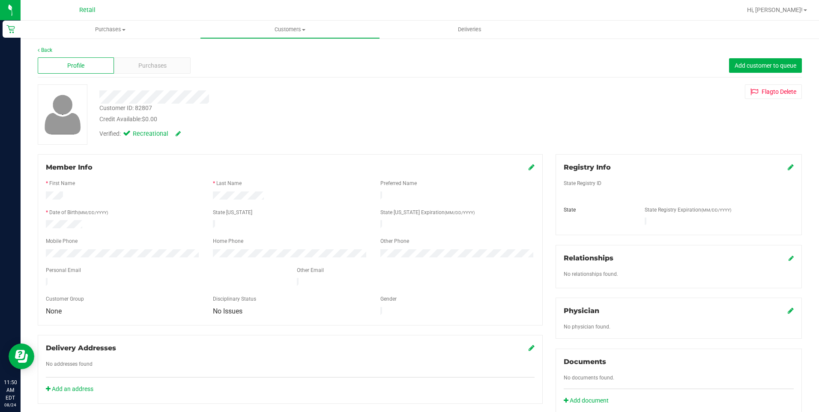
click at [80, 202] on div at bounding box center [290, 205] width 488 height 7
click at [168, 60] on div "Purchases" at bounding box center [152, 65] width 76 height 16
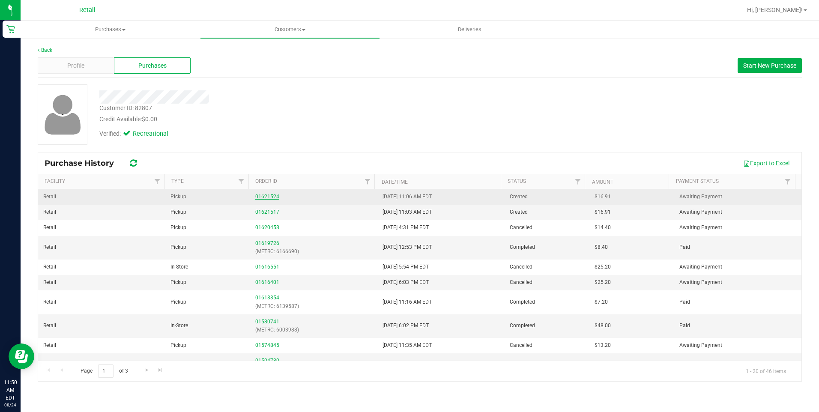
click at [272, 198] on link "01621524" at bounding box center [267, 197] width 24 height 6
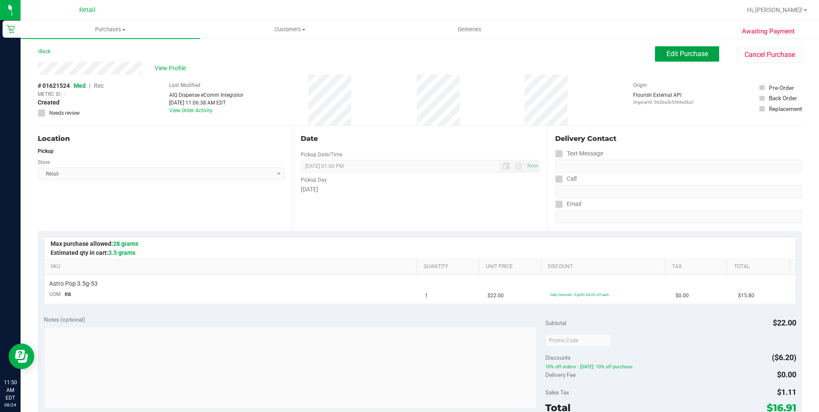
click at [687, 50] on span "Edit Purchase" at bounding box center [687, 54] width 42 height 8
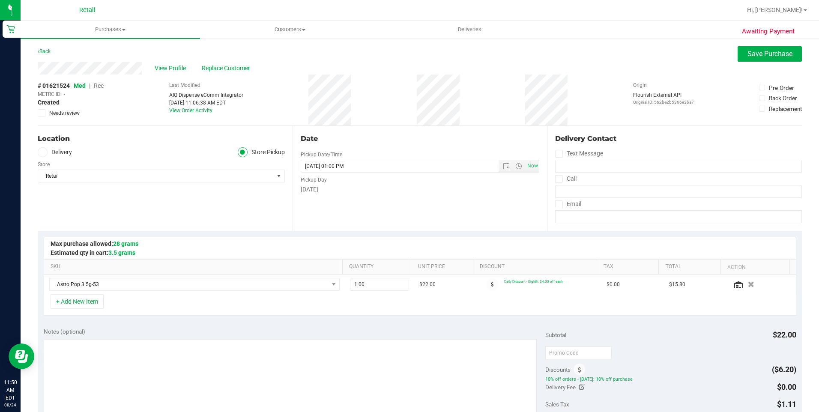
click at [101, 86] on span "Rec" at bounding box center [99, 85] width 10 height 7
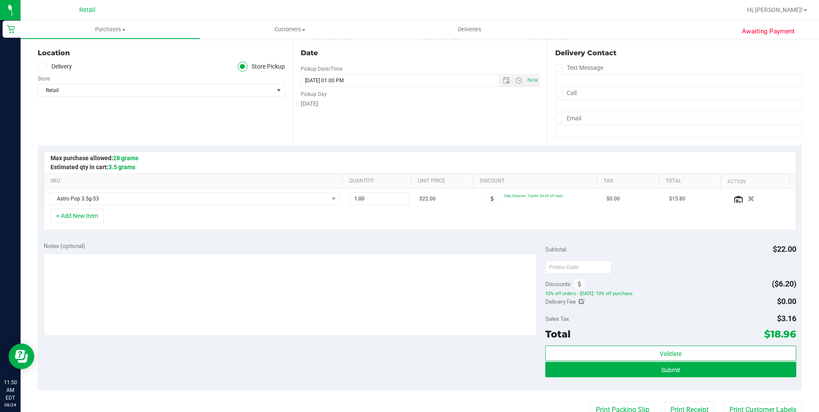
scroll to position [214, 0]
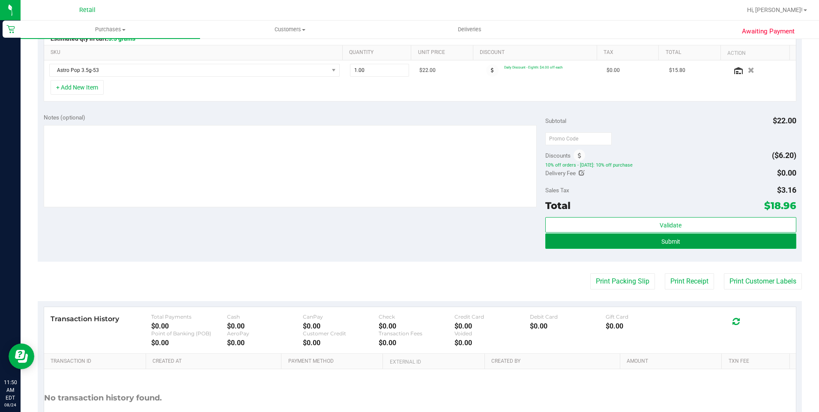
click at [670, 245] on button "Submit" at bounding box center [670, 240] width 251 height 15
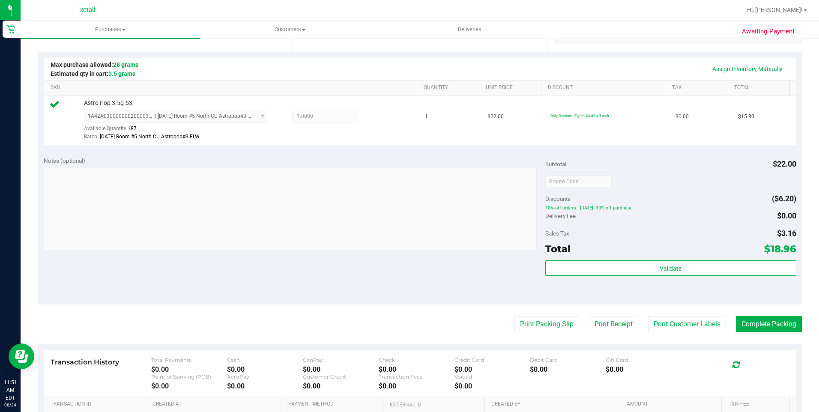
scroll to position [257, 0]
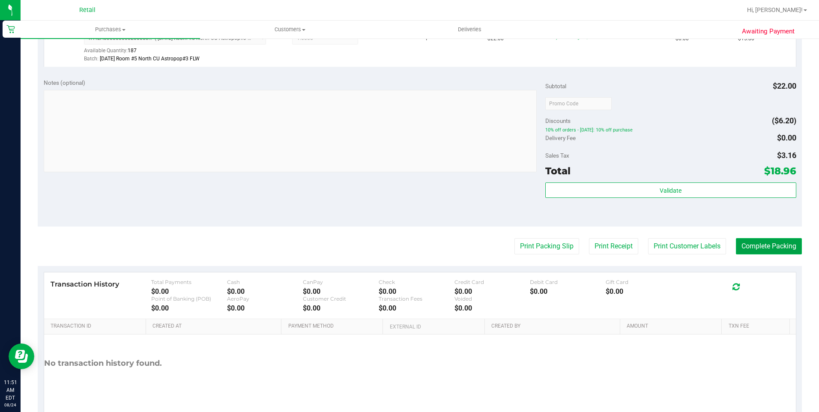
click at [774, 245] on button "Complete Packing" at bounding box center [769, 246] width 66 height 16
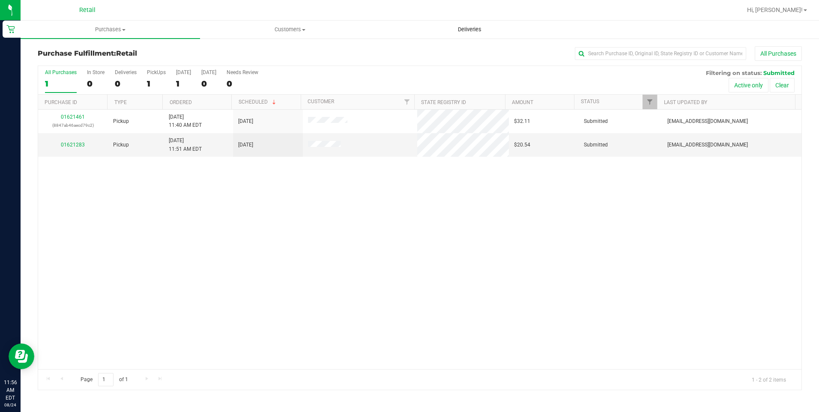
click at [469, 31] on span "Deliveries" at bounding box center [469, 30] width 47 height 8
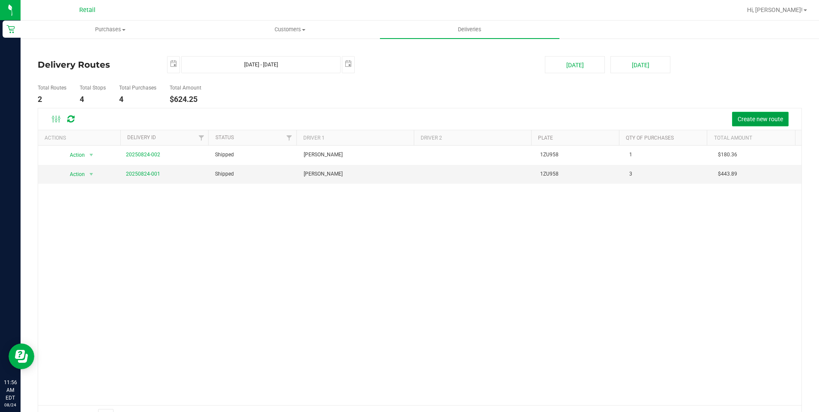
click at [744, 117] on span "Create new route" at bounding box center [759, 119] width 45 height 7
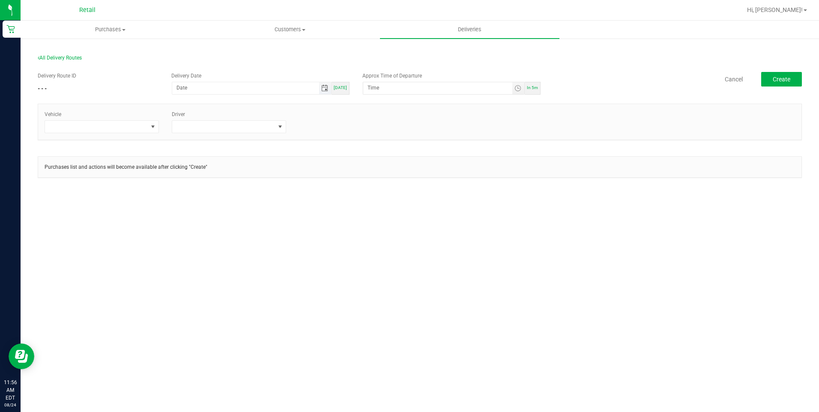
click at [327, 86] on span "Toggle calendar" at bounding box center [324, 88] width 7 height 7
click at [340, 89] on span "[DATE]" at bounding box center [340, 87] width 13 height 5
type input "[DATE]"
click at [149, 128] on span at bounding box center [152, 126] width 7 height 7
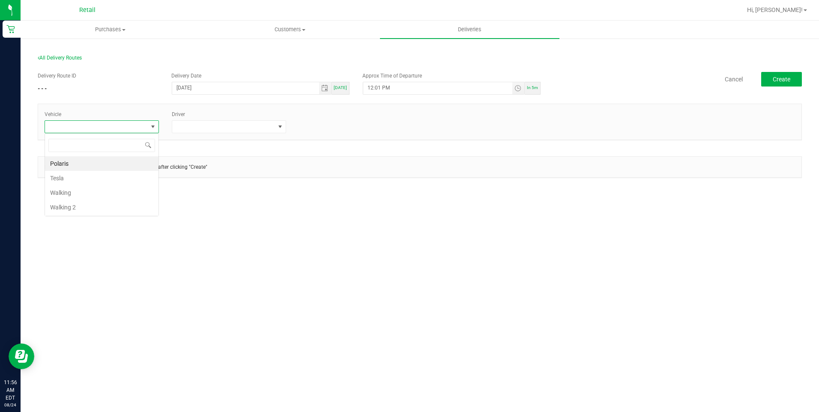
scroll to position [13, 114]
click at [114, 185] on li "Walking" at bounding box center [101, 192] width 113 height 15
click at [151, 127] on span at bounding box center [152, 126] width 7 height 7
click at [56, 174] on li "Tesla" at bounding box center [101, 178] width 113 height 15
click at [283, 128] on span at bounding box center [280, 126] width 7 height 7
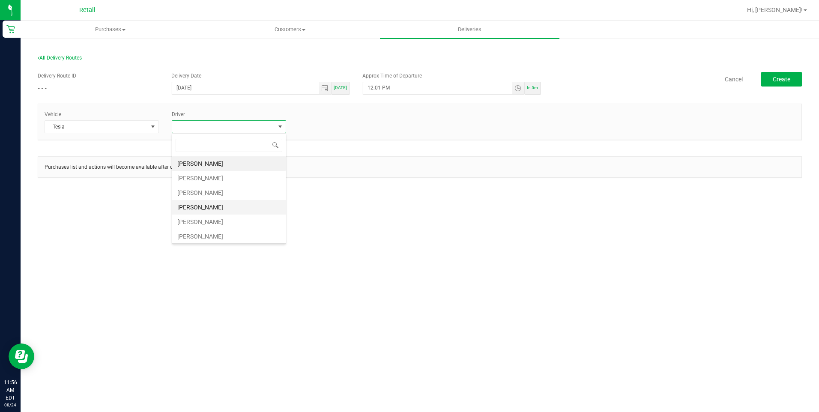
click at [218, 206] on li "[PERSON_NAME]" at bounding box center [228, 207] width 113 height 15
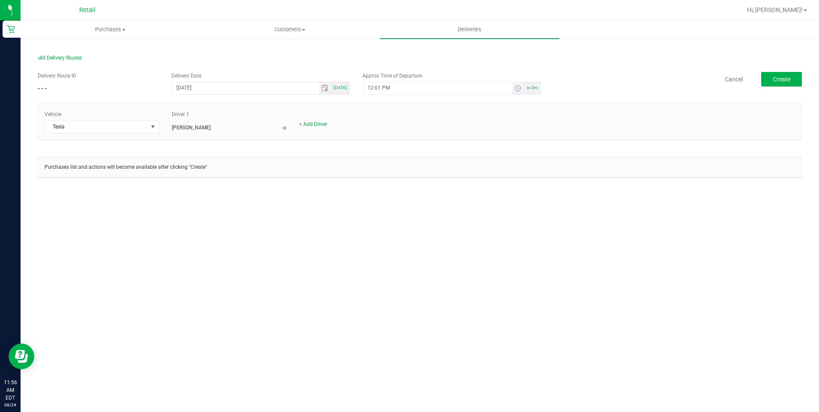
click at [514, 89] on span "Toggle time list" at bounding box center [518, 88] width 12 height 12
click at [381, 184] on li "12" at bounding box center [380, 184] width 21 height 12
click at [380, 185] on span "12" at bounding box center [380, 184] width 6 height 6
click at [406, 197] on span "10" at bounding box center [408, 196] width 6 height 6
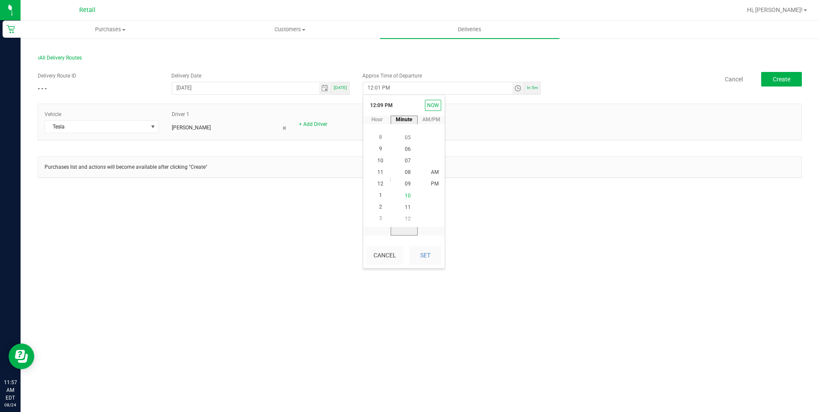
scroll to position [116, 0]
click at [423, 264] on button "Set" at bounding box center [425, 255] width 32 height 19
type input "12:10 PM"
click at [775, 83] on button "Create" at bounding box center [781, 79] width 41 height 15
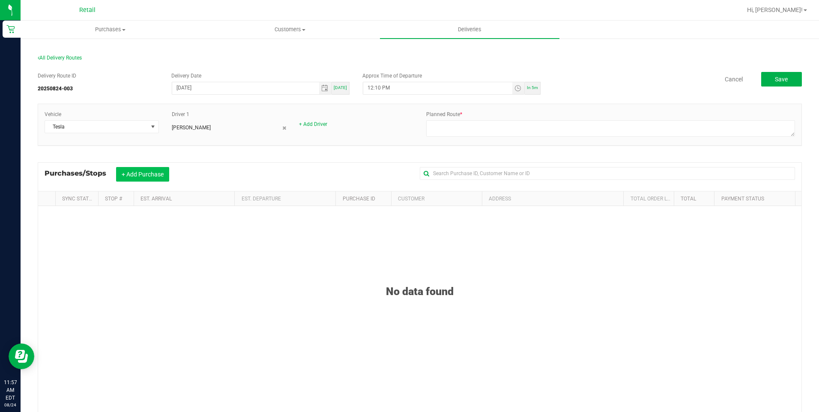
click at [127, 173] on button "+ Add Purchase" at bounding box center [142, 174] width 53 height 15
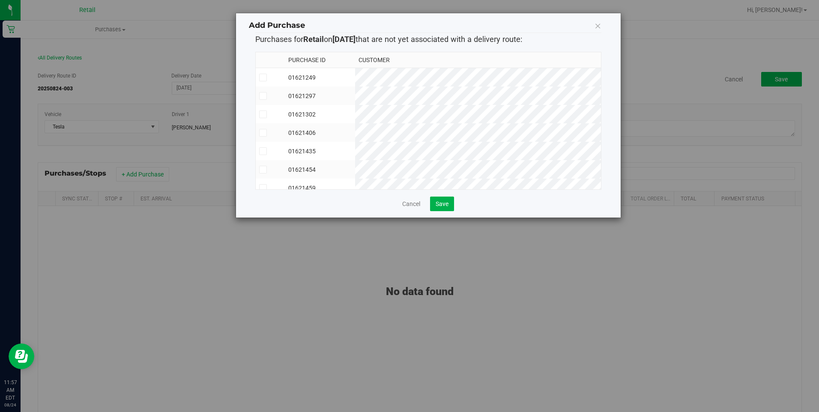
click at [261, 77] on icon at bounding box center [263, 77] width 6 height 0
click at [0, 0] on input "checkbox" at bounding box center [0, 0] width 0 height 0
click at [261, 96] on icon at bounding box center [263, 96] width 6 height 0
click at [0, 0] on input "checkbox" at bounding box center [0, 0] width 0 height 0
click at [261, 114] on icon at bounding box center [263, 114] width 6 height 0
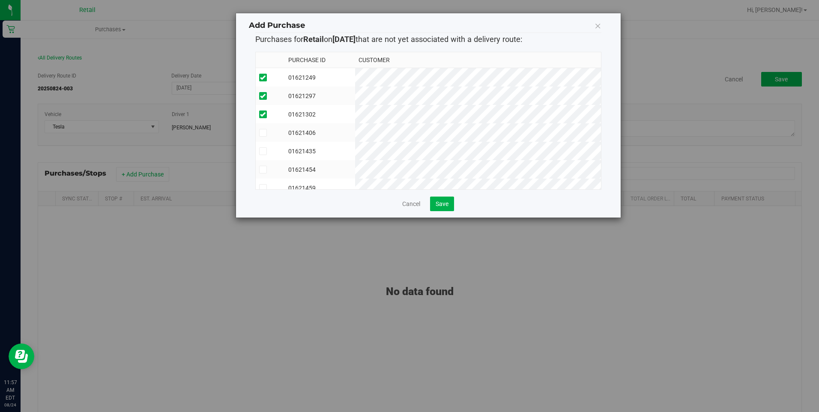
click at [0, 0] on input "checkbox" at bounding box center [0, 0] width 0 height 0
click at [262, 133] on icon at bounding box center [263, 133] width 6 height 0
click at [0, 0] on input "checkbox" at bounding box center [0, 0] width 0 height 0
click at [264, 158] on td at bounding box center [270, 151] width 29 height 18
click at [261, 170] on icon at bounding box center [263, 170] width 6 height 0
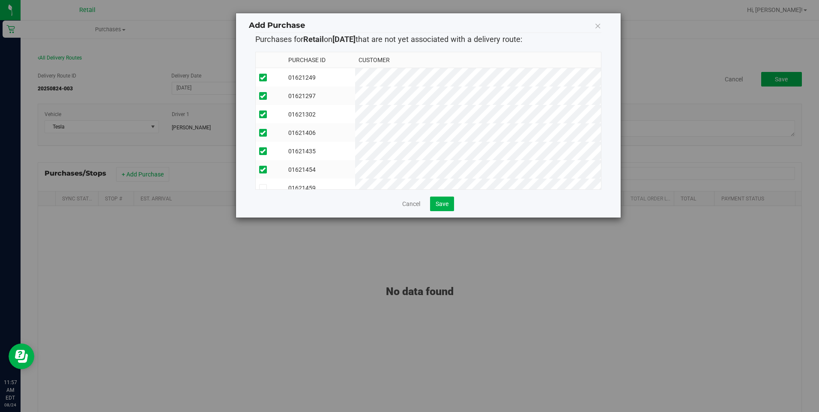
click at [0, 0] on input "checkbox" at bounding box center [0, 0] width 0 height 0
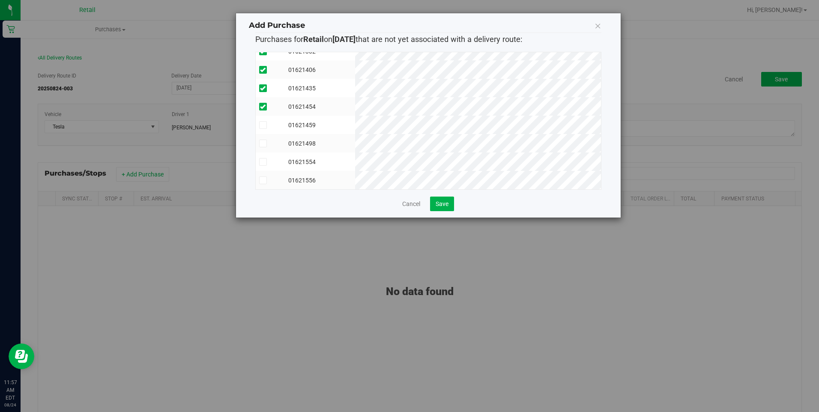
scroll to position [69, 0]
click at [261, 125] on icon at bounding box center [263, 125] width 6 height 0
click at [0, 0] on input "checkbox" at bounding box center [0, 0] width 0 height 0
click at [262, 140] on span at bounding box center [263, 144] width 8 height 8
click at [0, 0] on input "checkbox" at bounding box center [0, 0] width 0 height 0
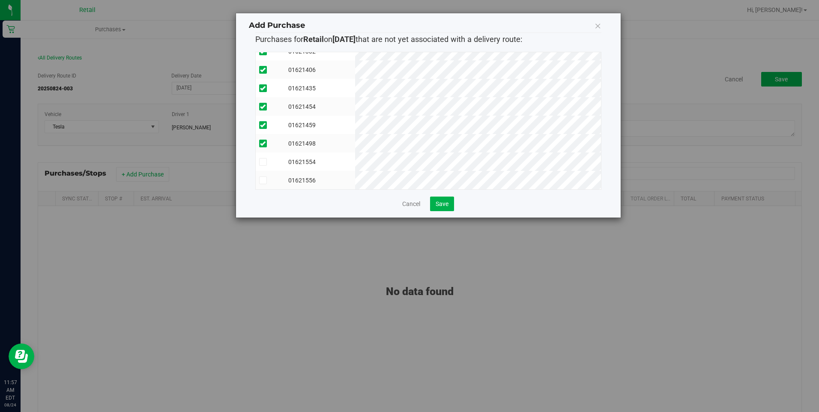
click at [267, 158] on label at bounding box center [270, 162] width 22 height 8
click at [0, 0] on input "checkbox" at bounding box center [0, 0] width 0 height 0
click at [262, 180] on icon at bounding box center [263, 180] width 6 height 0
click at [0, 0] on input "checkbox" at bounding box center [0, 0] width 0 height 0
click at [446, 210] on button "Save" at bounding box center [442, 204] width 24 height 15
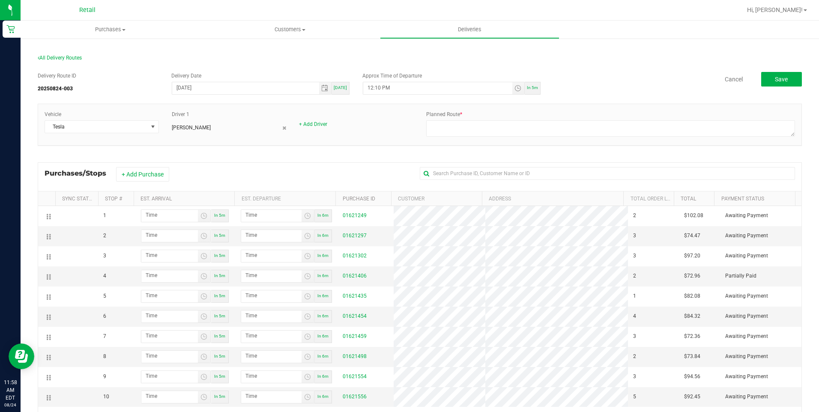
scroll to position [43, 0]
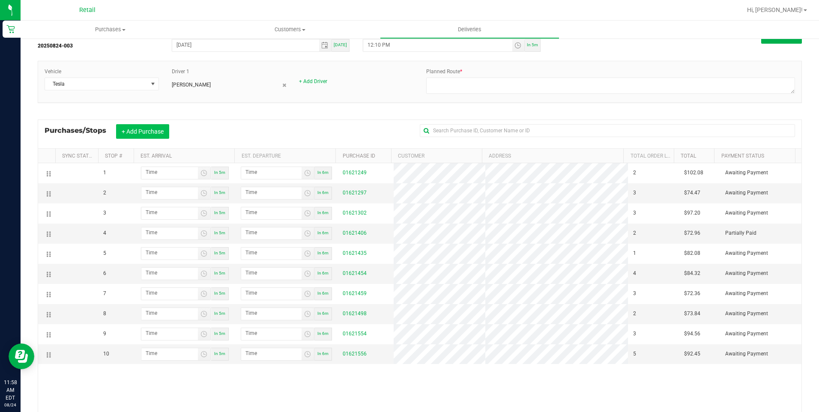
click at [161, 137] on button "+ Add Purchase" at bounding box center [142, 131] width 53 height 15
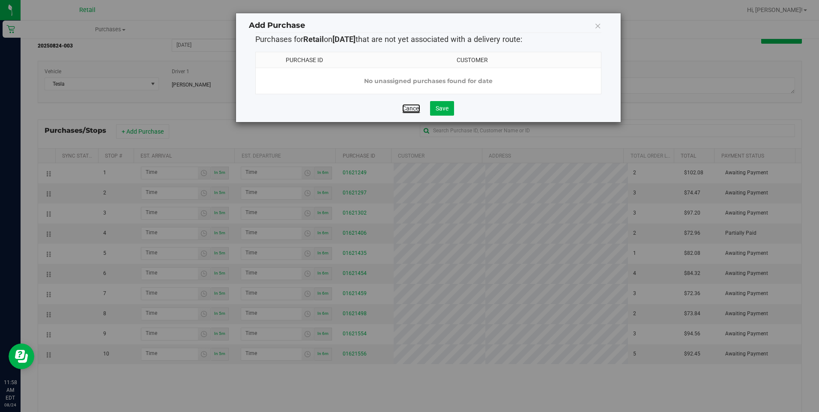
click at [419, 113] on link "Cancel" at bounding box center [411, 108] width 18 height 9
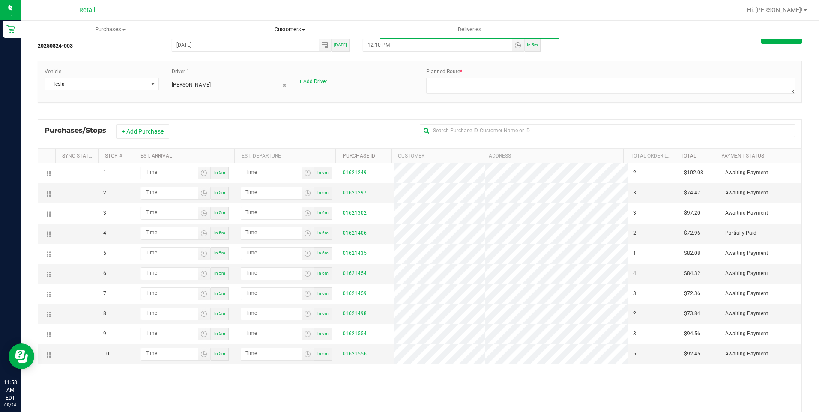
click at [292, 26] on span "Customers" at bounding box center [289, 30] width 179 height 8
click at [282, 50] on li "All customers" at bounding box center [289, 52] width 179 height 10
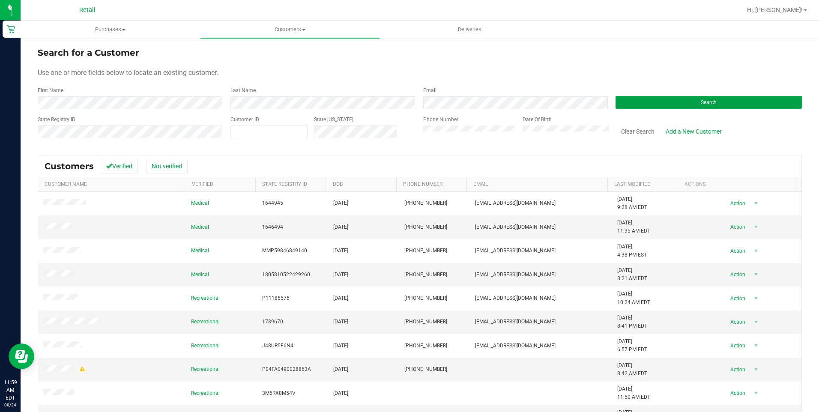
click at [664, 101] on button "Search" at bounding box center [708, 102] width 186 height 13
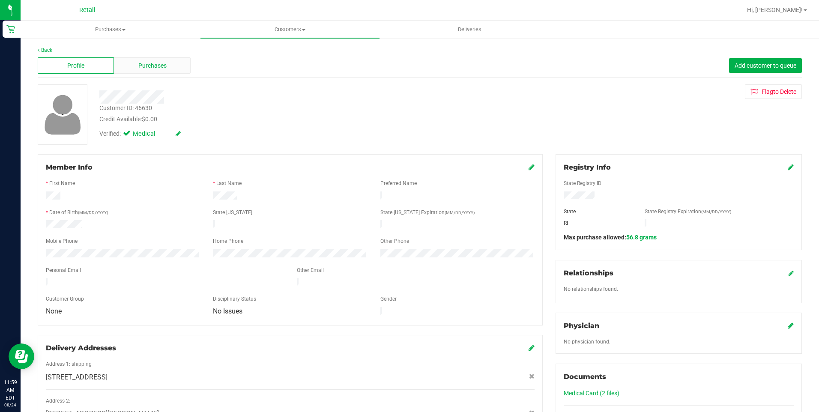
click at [140, 68] on span "Purchases" at bounding box center [152, 65] width 28 height 9
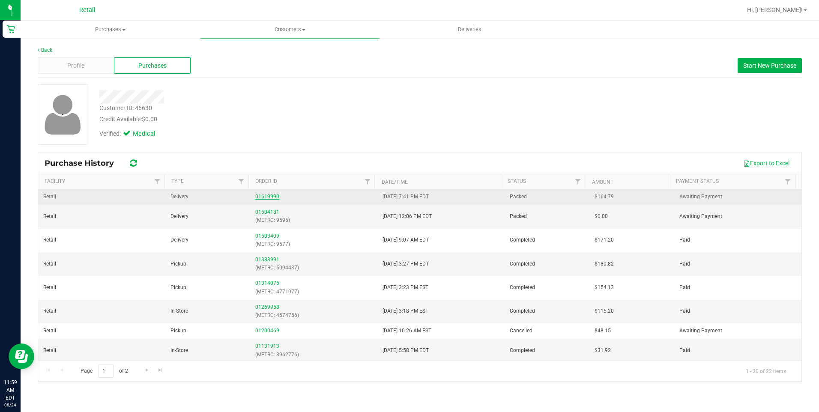
click at [258, 196] on link "01619990" at bounding box center [267, 197] width 24 height 6
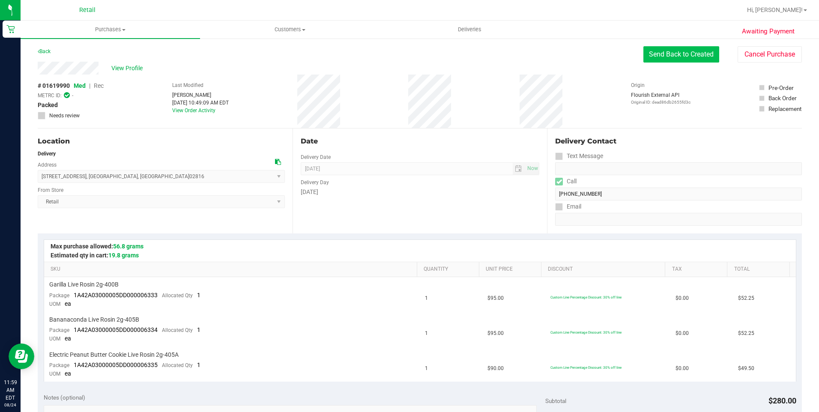
click at [674, 60] on button "Send Back to Created" at bounding box center [681, 54] width 76 height 16
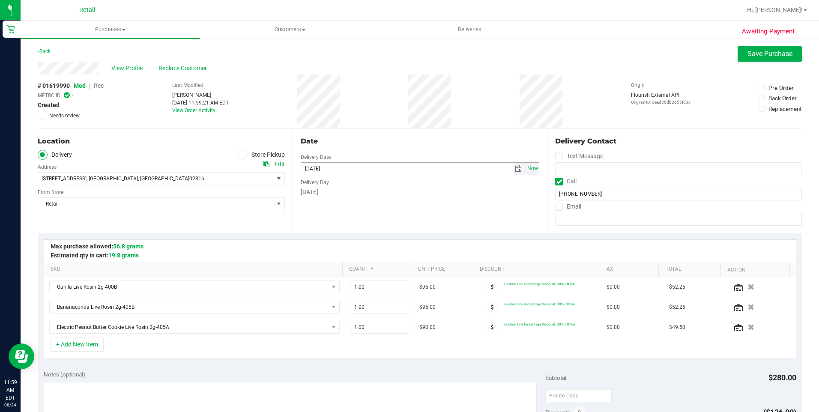
click at [525, 170] on span "Now" at bounding box center [532, 168] width 15 height 12
type input "[DATE]"
click at [759, 60] on button "Save Purchase" at bounding box center [769, 53] width 64 height 15
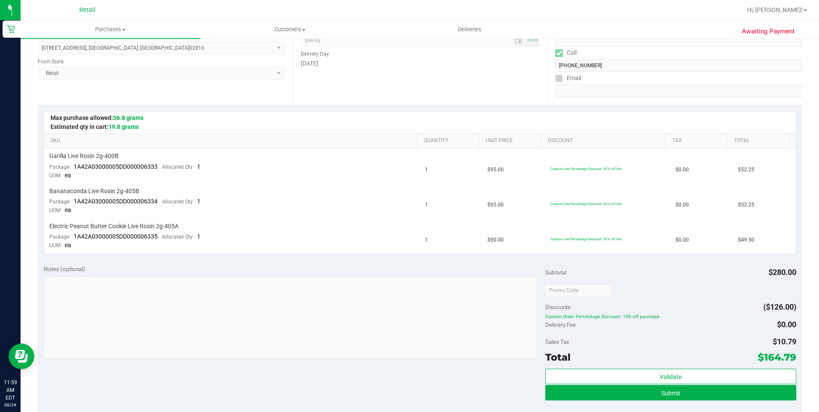
scroll to position [343, 0]
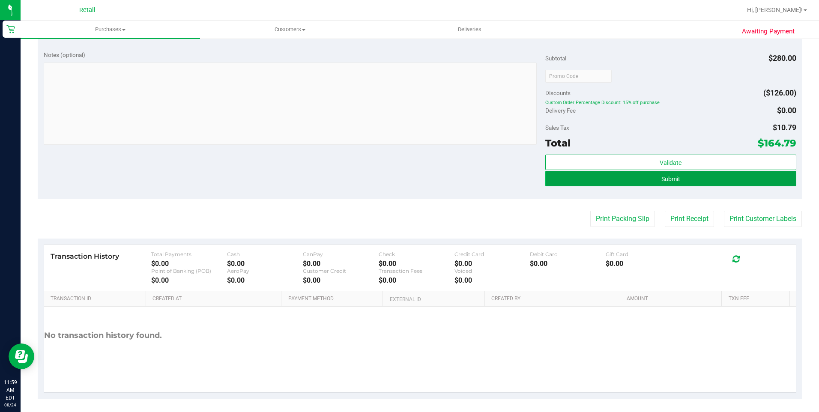
click at [693, 181] on button "Submit" at bounding box center [670, 178] width 251 height 15
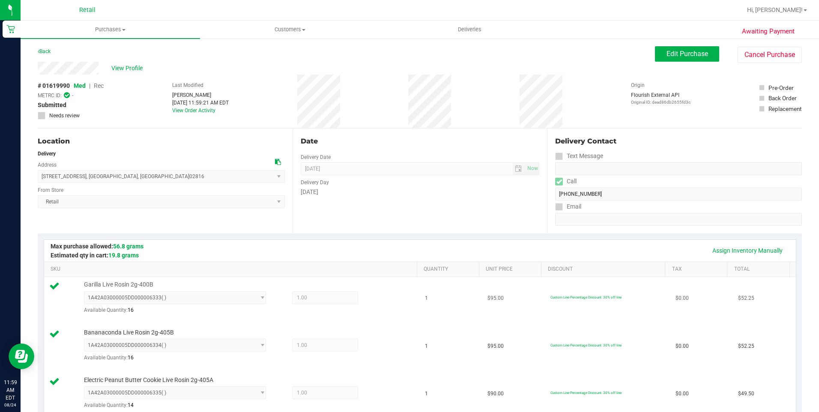
scroll to position [214, 0]
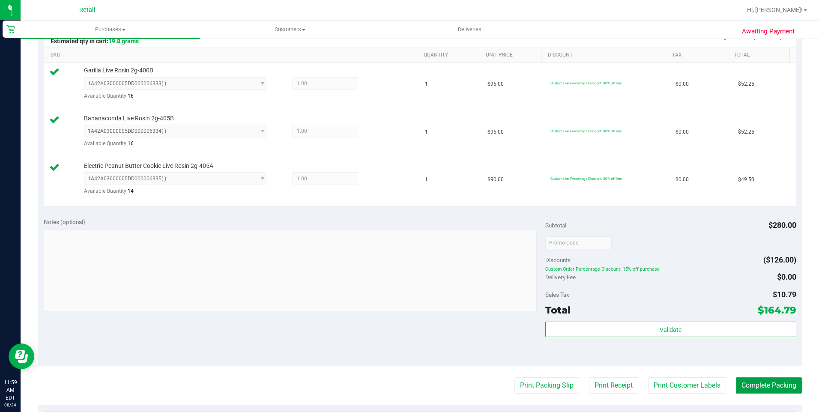
click at [760, 386] on button "Complete Packing" at bounding box center [769, 385] width 66 height 16
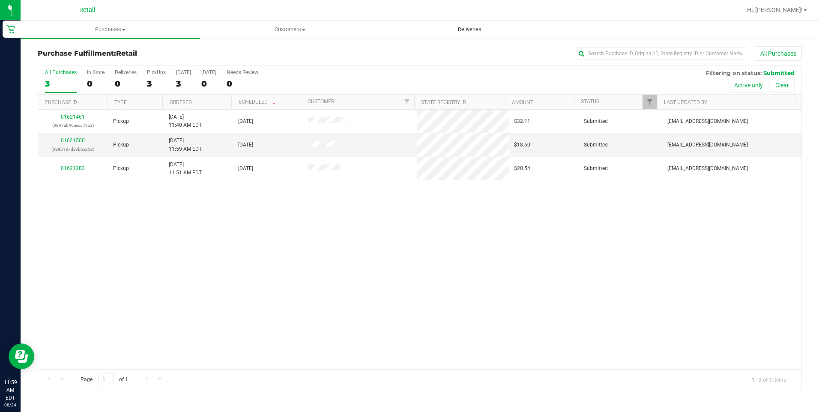
click at [468, 30] on span "Deliveries" at bounding box center [469, 30] width 47 height 8
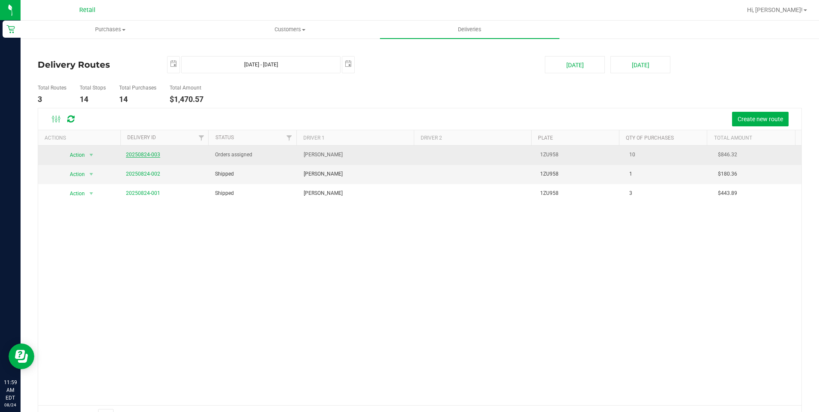
click at [146, 155] on link "20250824-003" at bounding box center [143, 155] width 34 height 6
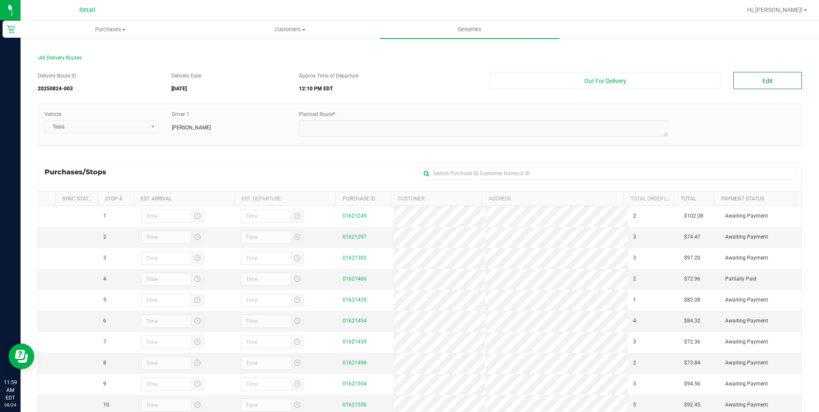
click at [748, 85] on button "Edit" at bounding box center [767, 80] width 69 height 17
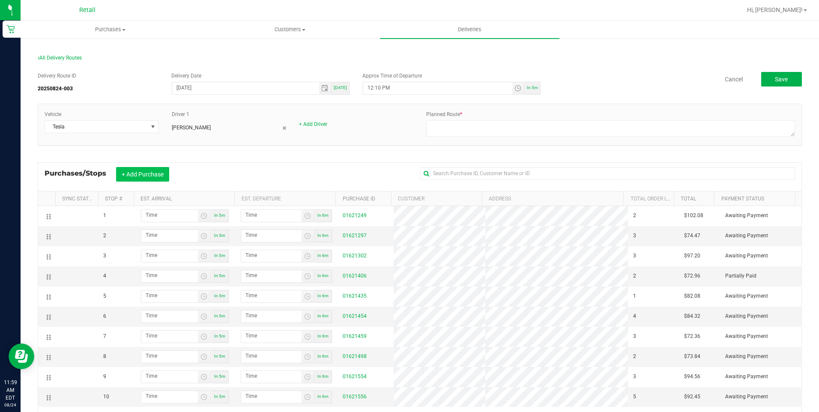
click at [146, 176] on button "+ Add Purchase" at bounding box center [142, 174] width 53 height 15
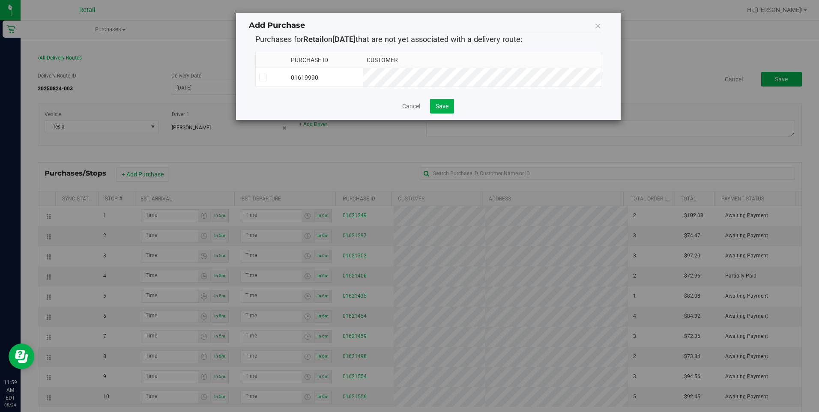
click at [266, 78] on span at bounding box center [263, 78] width 8 height 8
click at [0, 0] on input "checkbox" at bounding box center [0, 0] width 0 height 0
click at [449, 115] on div "Add Purchase Purchases for Retail on 8/24/2025 that are not yet associated with…" at bounding box center [428, 66] width 384 height 107
click at [448, 112] on button "Save" at bounding box center [442, 106] width 24 height 15
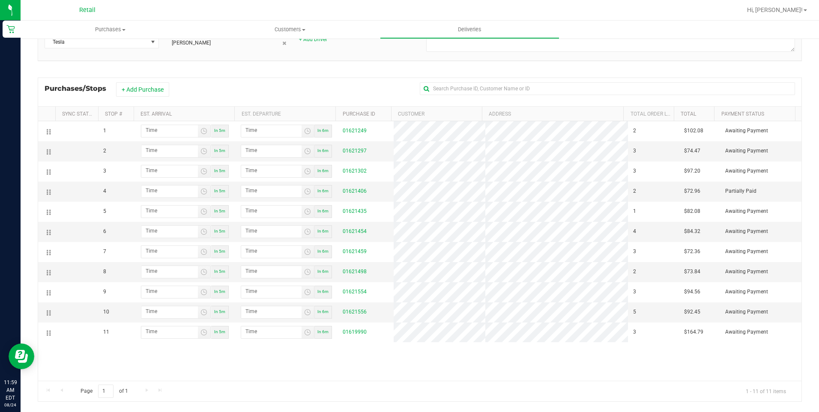
scroll to position [97, 0]
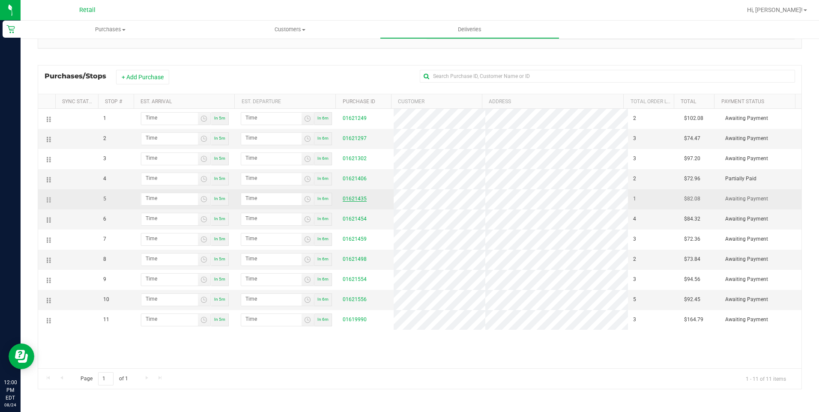
click at [348, 198] on link "01621435" at bounding box center [355, 199] width 24 height 6
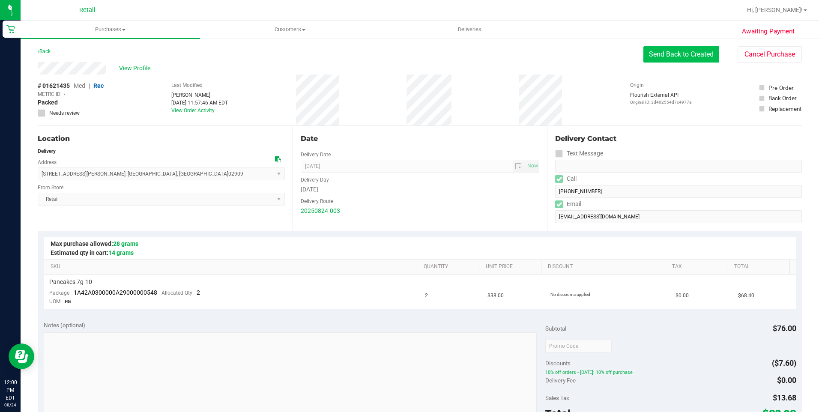
click at [661, 56] on button "Send Back to Created" at bounding box center [681, 54] width 76 height 16
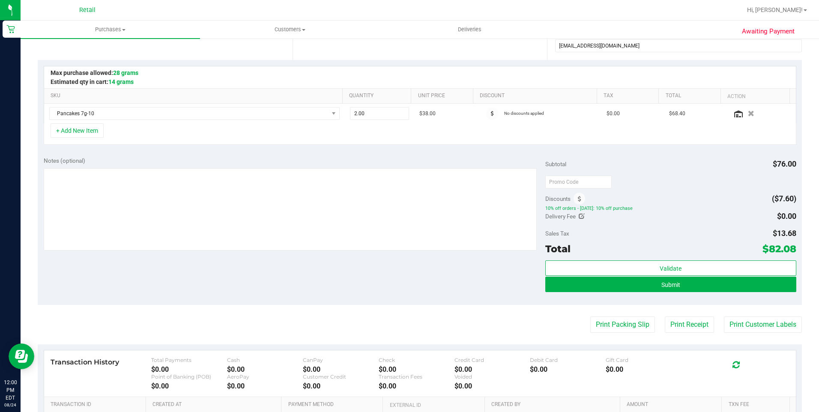
scroll to position [171, 0]
click at [681, 288] on button "Submit" at bounding box center [670, 283] width 251 height 15
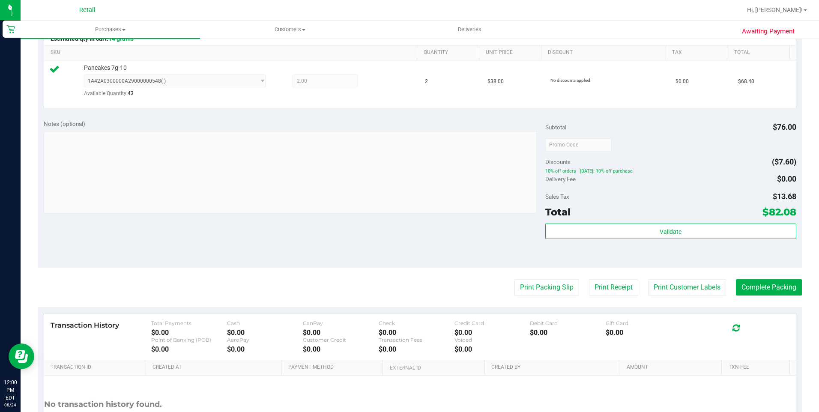
scroll to position [286, 0]
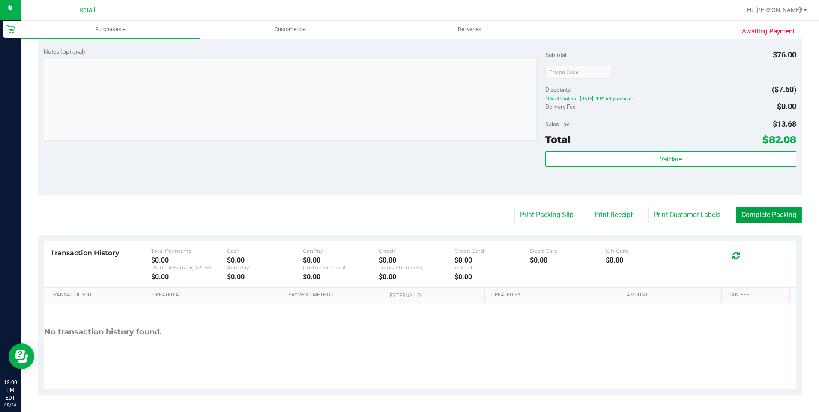
click at [770, 218] on button "Complete Packing" at bounding box center [769, 215] width 66 height 16
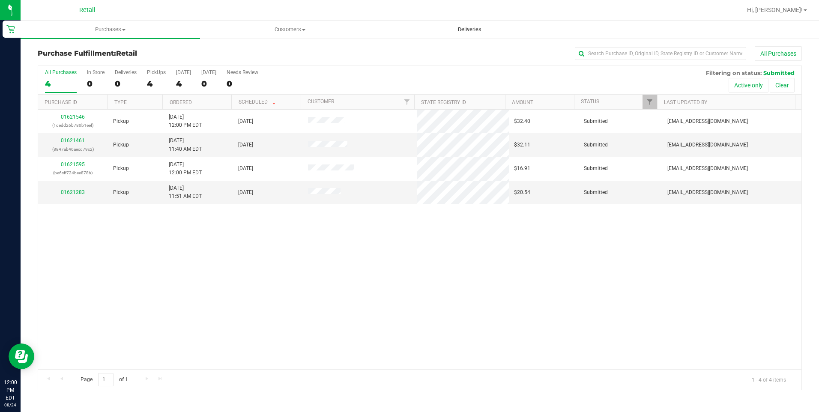
click at [475, 30] on span "Deliveries" at bounding box center [469, 30] width 47 height 8
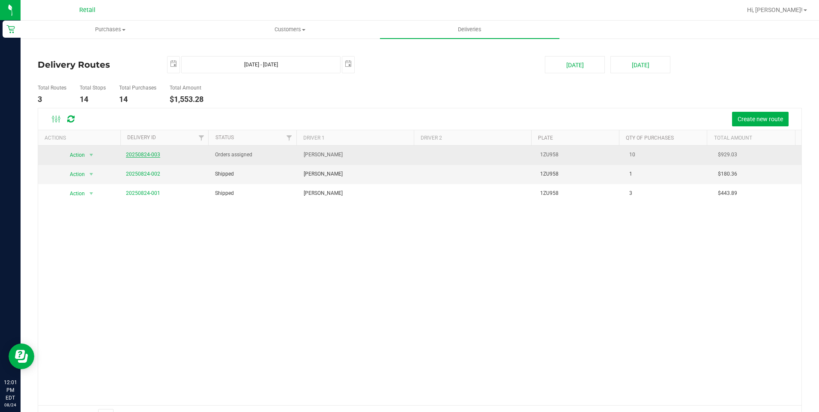
click at [153, 154] on link "20250824-003" at bounding box center [143, 155] width 34 height 6
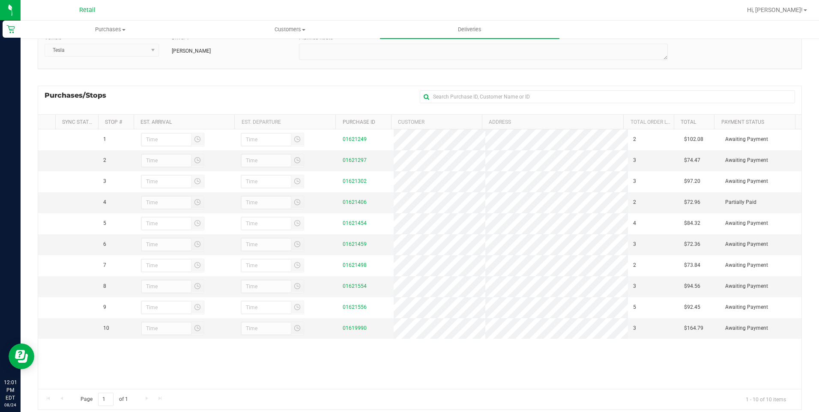
scroll to position [97, 0]
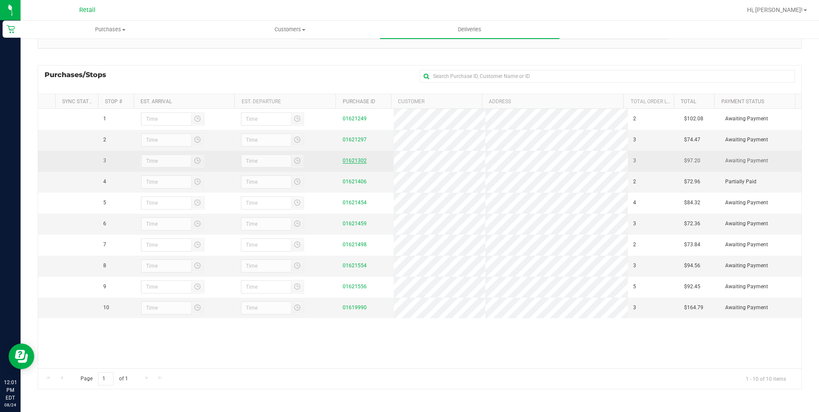
click at [354, 163] on link "01621302" at bounding box center [355, 161] width 24 height 6
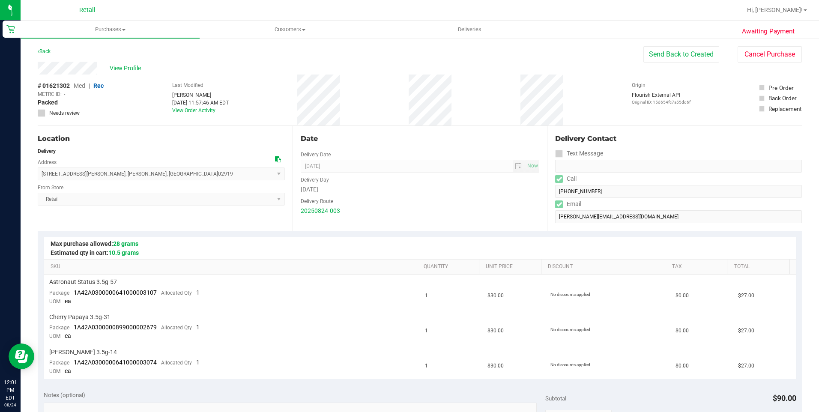
click at [541, 194] on div "Location Delivery Address 28 Hopkins Avenue , Johnston , RI 02919 Select addres…" at bounding box center [420, 178] width 764 height 105
click at [541, 194] on div "Date Delivery Date 08/24/2025 Now 08/24/2025 08:00 AM Now Delivery Day Sunday D…" at bounding box center [419, 178] width 255 height 105
click at [549, 191] on div "Delivery Contact Text Message Call (401) 222-9828 Email nicole.revan@yahoo.com" at bounding box center [674, 178] width 255 height 105
click at [628, 203] on div "Email" at bounding box center [678, 204] width 247 height 12
click at [97, 67] on div "Awaiting Payment Back Send Back to Created Cancel Purchase View Profile # 01621…" at bounding box center [420, 397] width 798 height 718
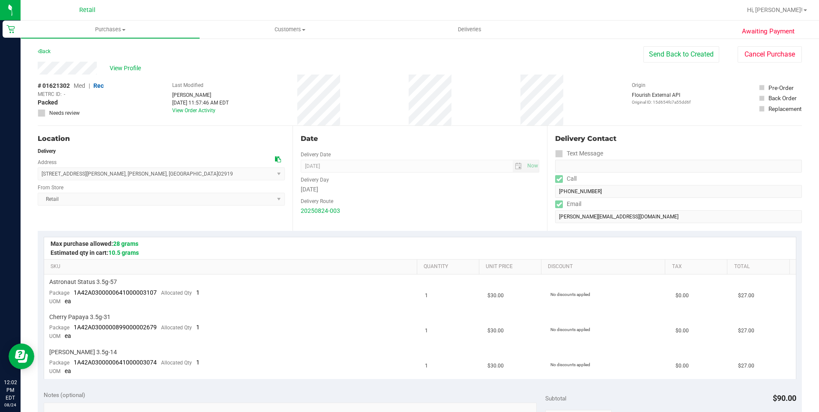
drag, startPoint x: 33, startPoint y: 66, endPoint x: 97, endPoint y: 67, distance: 64.2
drag, startPoint x: 42, startPoint y: 173, endPoint x: 154, endPoint y: 171, distance: 111.3
click at [154, 171] on span "28 Hopkins Avenue , Johnston , RI 02919 Select address Hopkins Avenue 28 Hopkin…" at bounding box center [161, 173] width 247 height 13
copy span "28 Hopkins Avenue , Johnston , RI 02919"
click at [462, 31] on span "Deliveries" at bounding box center [469, 30] width 47 height 8
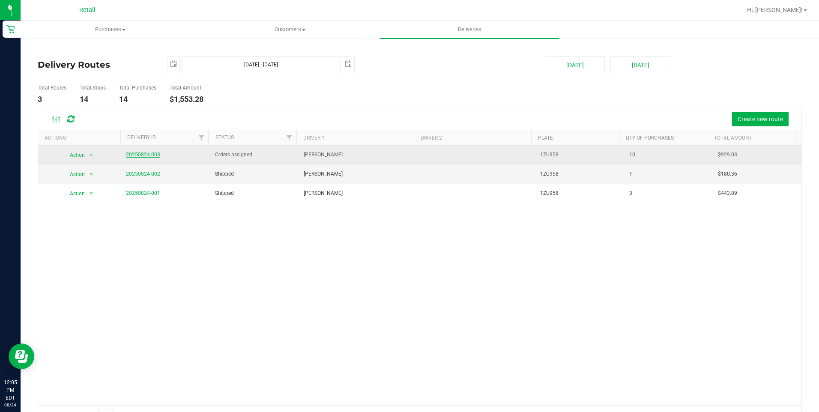
click at [142, 154] on link "20250824-003" at bounding box center [143, 155] width 34 height 6
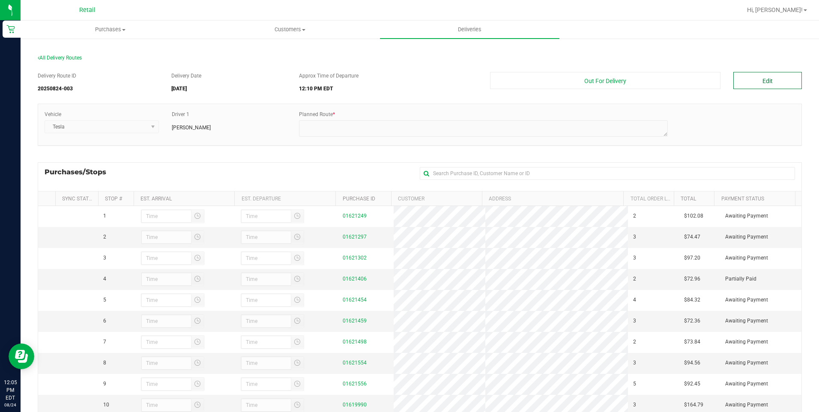
click at [761, 72] on button "Edit" at bounding box center [767, 80] width 69 height 17
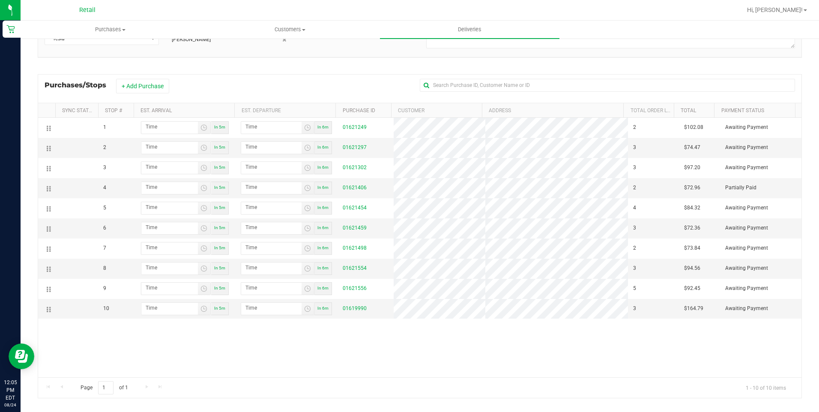
scroll to position [97, 0]
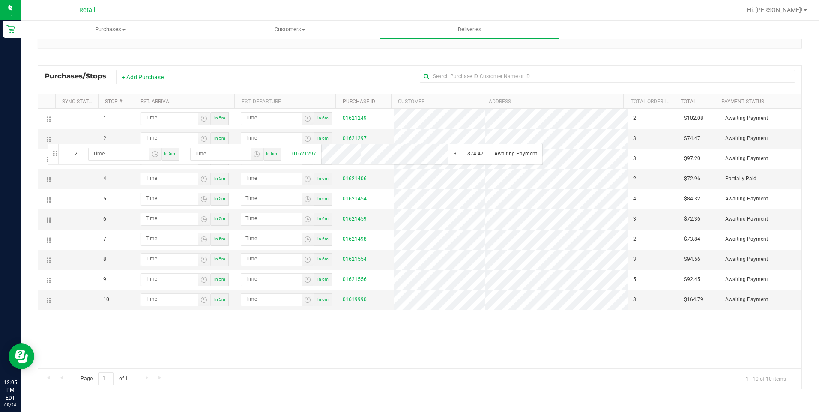
drag, startPoint x: 49, startPoint y: 140, endPoint x: 48, endPoint y: 149, distance: 9.1
drag, startPoint x: 45, startPoint y: 120, endPoint x: 43, endPoint y: 129, distance: 9.5
drag, startPoint x: 47, startPoint y: 303, endPoint x: 36, endPoint y: 128, distance: 175.9
click at [36, 128] on div "All Delivery Routes Delivery Route ID 20250824-003 Delivery Date 08/24/2025 Tod…" at bounding box center [419, 176] width 777 height 454
drag, startPoint x: 48, startPoint y: 277, endPoint x: 48, endPoint y: 296, distance: 18.8
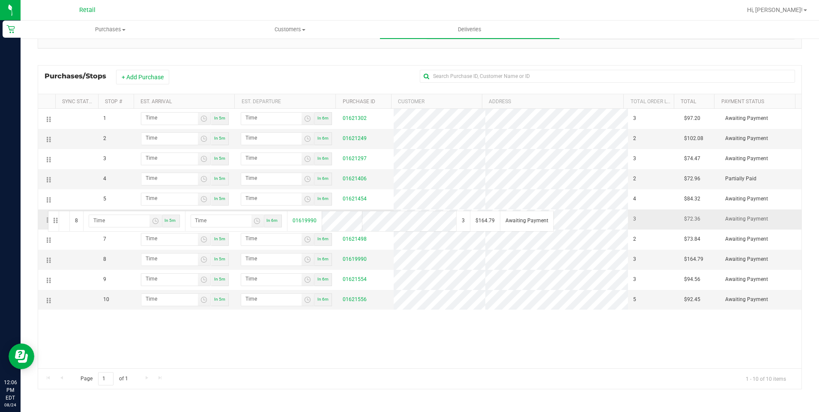
drag, startPoint x: 48, startPoint y: 259, endPoint x: 47, endPoint y: 210, distance: 49.3
drag, startPoint x: 49, startPoint y: 189, endPoint x: 49, endPoint y: 140, distance: 49.2
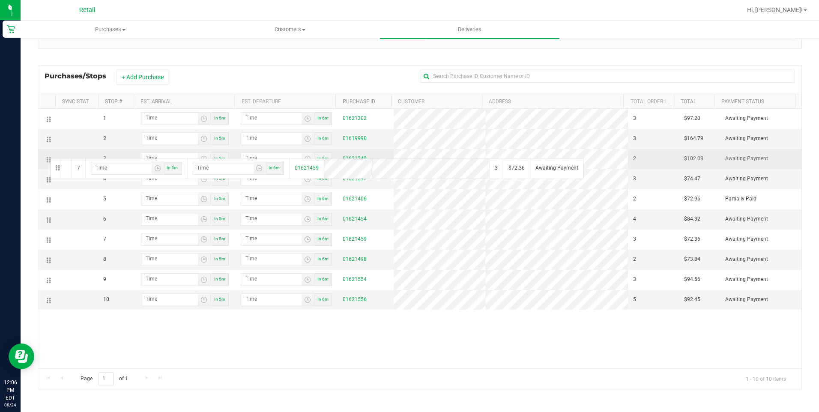
drag, startPoint x: 48, startPoint y: 238, endPoint x: 49, endPoint y: 157, distance: 80.9
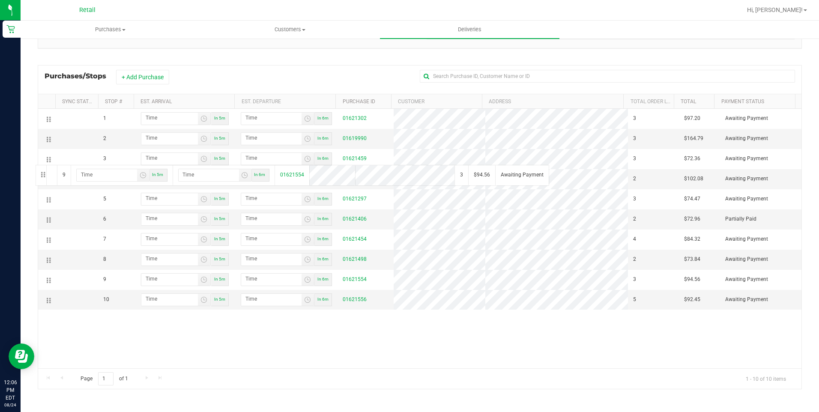
drag, startPoint x: 48, startPoint y: 283, endPoint x: 34, endPoint y: 164, distance: 119.8
click at [34, 164] on div "All Delivery Routes Delivery Route ID 20250824-003 Delivery Date 08/24/2025 Tod…" at bounding box center [419, 176] width 777 height 454
drag, startPoint x: 49, startPoint y: 281, endPoint x: 66, endPoint y: 183, distance: 99.9
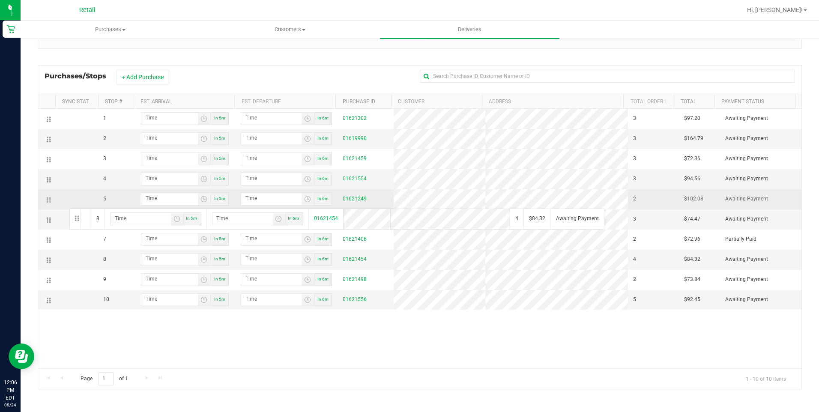
drag, startPoint x: 49, startPoint y: 260, endPoint x: 68, endPoint y: 208, distance: 55.5
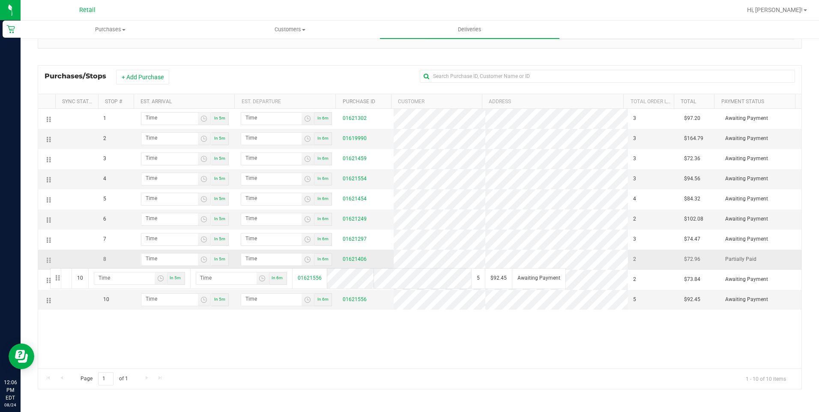
drag, startPoint x: 49, startPoint y: 301, endPoint x: 49, endPoint y: 267, distance: 33.8
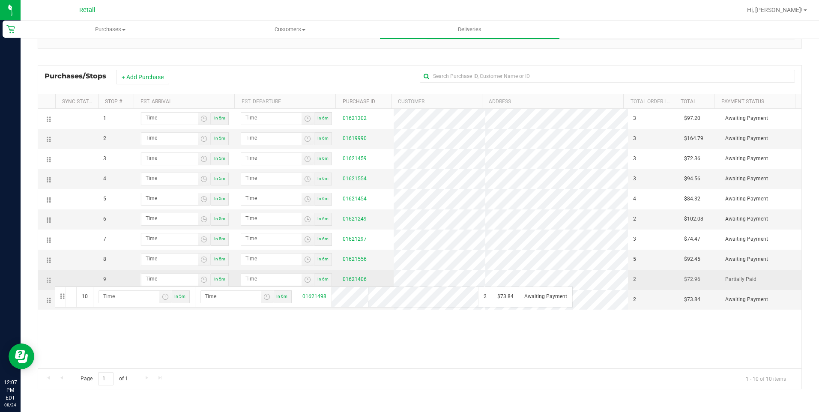
drag, startPoint x: 48, startPoint y: 301, endPoint x: 54, endPoint y: 284, distance: 17.7
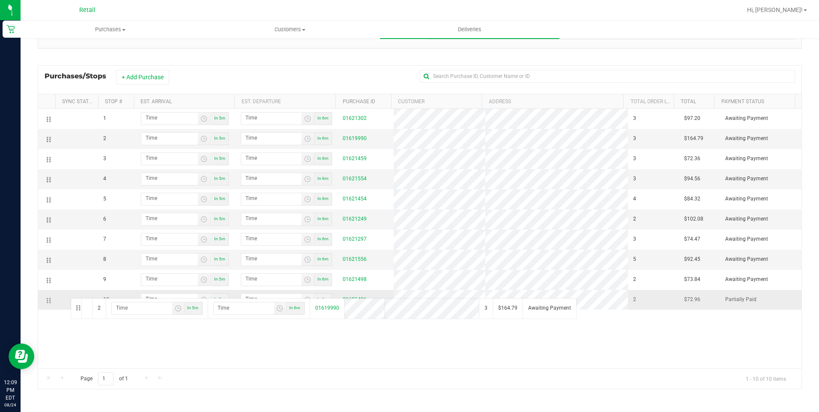
drag, startPoint x: 48, startPoint y: 141, endPoint x: 69, endPoint y: 297, distance: 157.8
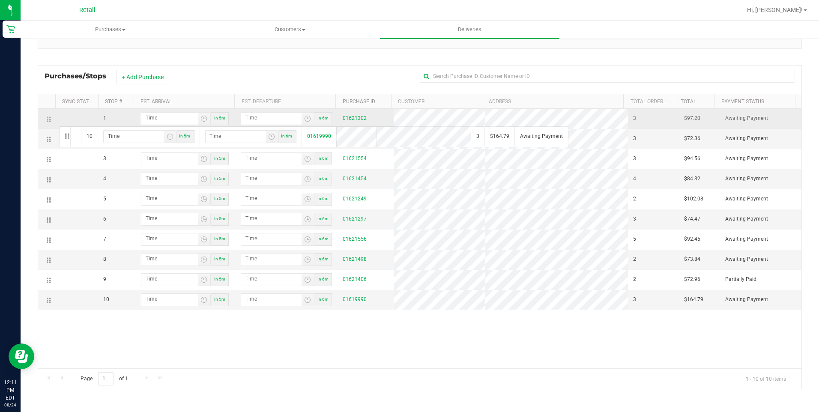
drag, startPoint x: 50, startPoint y: 302, endPoint x: 58, endPoint y: 125, distance: 177.0
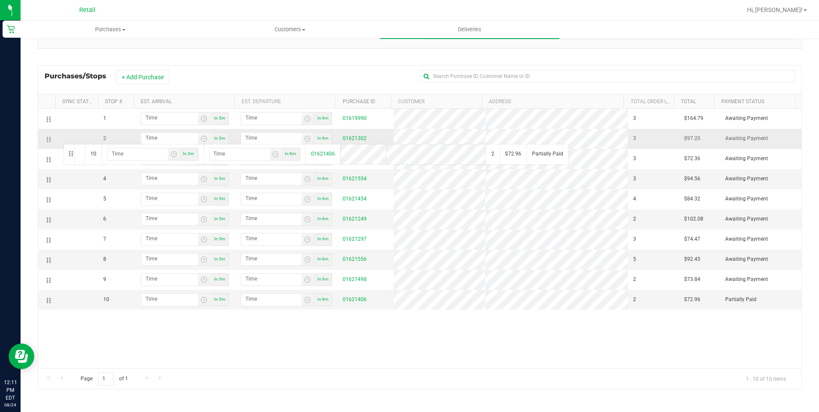
drag, startPoint x: 47, startPoint y: 305, endPoint x: 62, endPoint y: 143, distance: 162.5
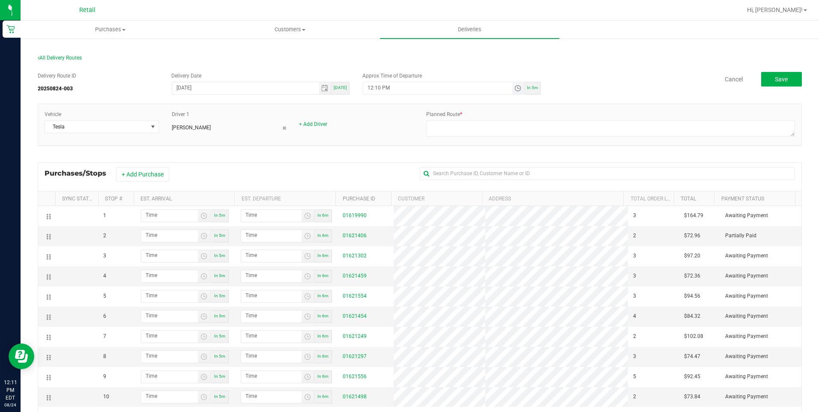
click at [514, 87] on span "Toggle time list" at bounding box center [517, 88] width 7 height 7
click at [376, 185] on span "12" at bounding box center [378, 184] width 6 height 6
click at [404, 193] on span "15" at bounding box center [405, 196] width 6 height 6
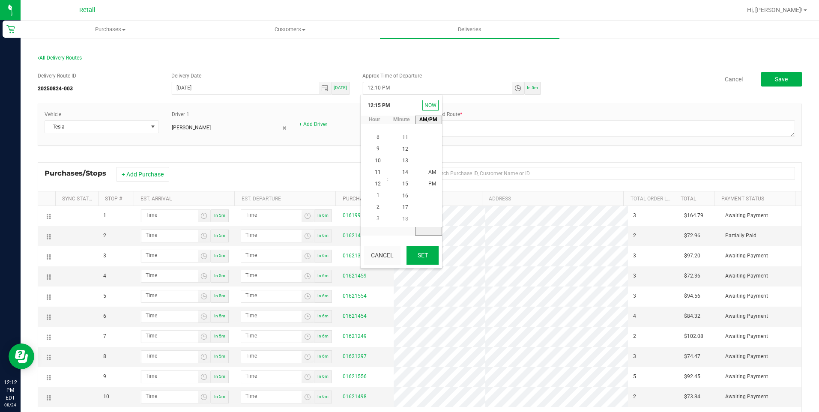
click at [422, 252] on button "Set" at bounding box center [422, 255] width 32 height 19
type input "12:15 PM"
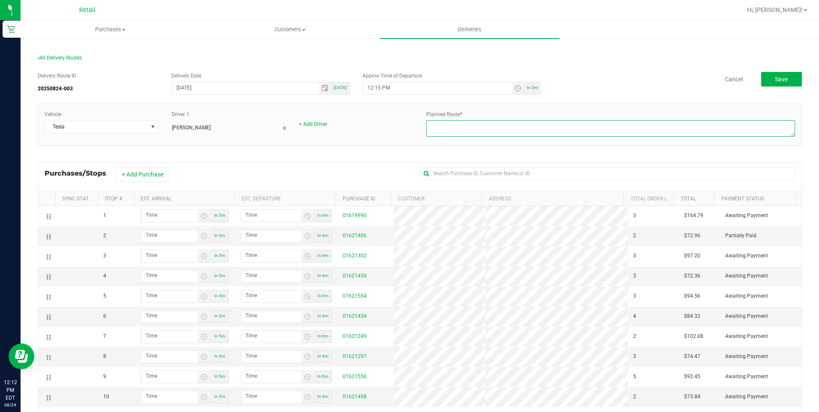
click at [459, 130] on textarea at bounding box center [610, 128] width 369 height 16
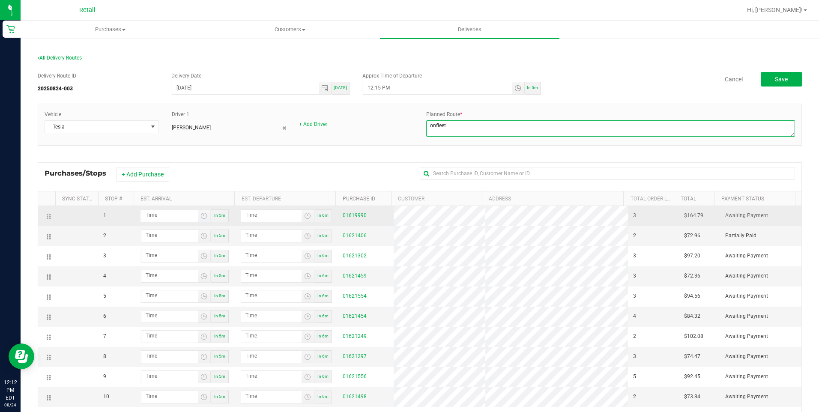
click at [205, 218] on span "Toggle time list" at bounding box center [204, 216] width 12 height 12
type textarea "onfleet"
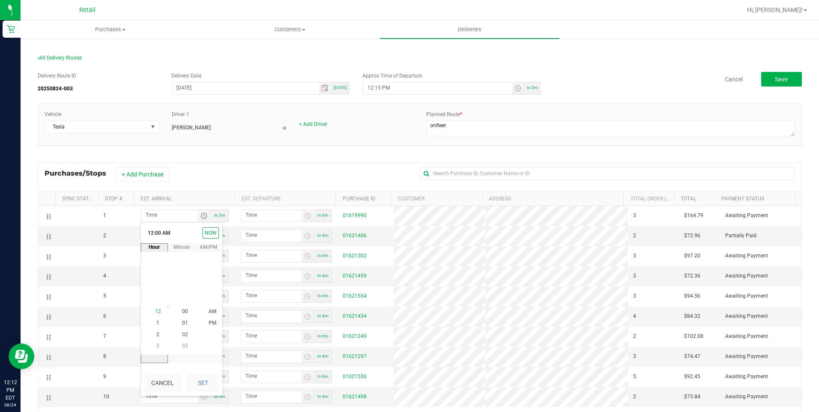
click at [157, 310] on span "12" at bounding box center [158, 311] width 6 height 6
click at [183, 343] on span "46" at bounding box center [185, 346] width 6 height 6
click at [203, 384] on button "Set" at bounding box center [203, 382] width 32 height 19
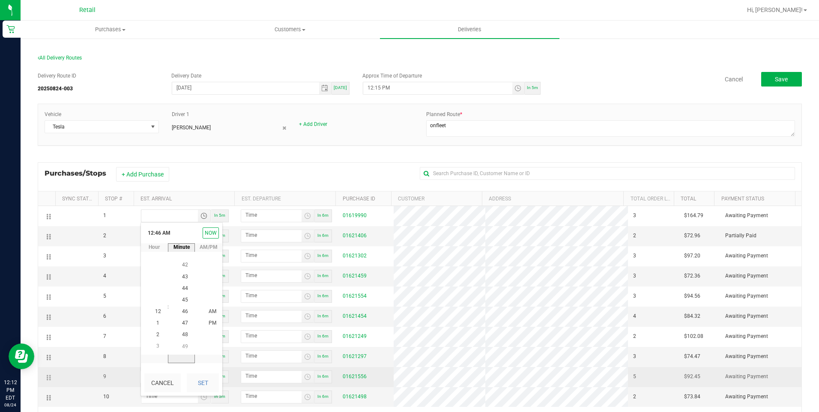
type input "12:46 AM"
type input "12:47 AM"
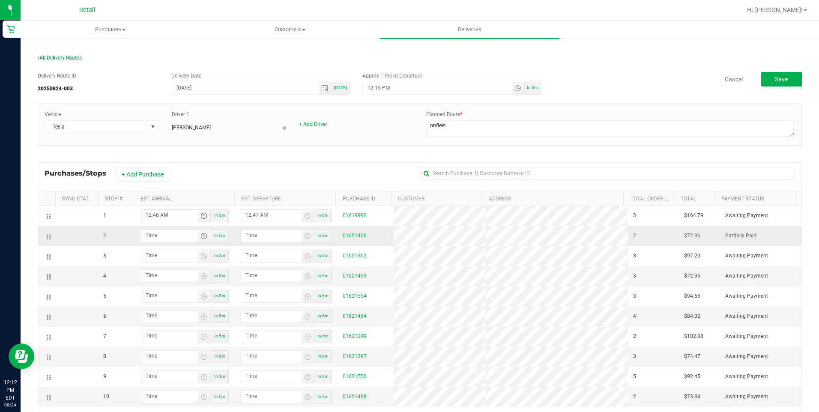
click at [200, 237] on span "Toggle time list" at bounding box center [203, 235] width 7 height 7
click at [157, 158] on li "1" at bounding box center [158, 157] width 21 height 12
click at [182, 111] on span "16" at bounding box center [185, 110] width 6 height 6
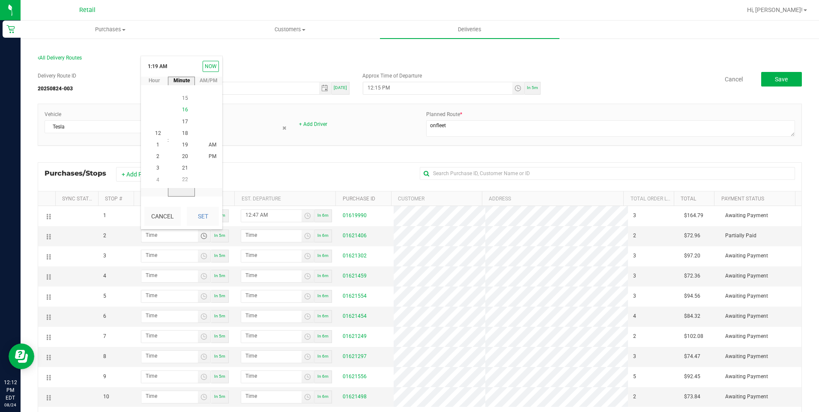
scroll to position [186, 0]
click at [208, 220] on button "Set" at bounding box center [203, 216] width 32 height 19
type input "1:16 AM"
type input "1:17 AM"
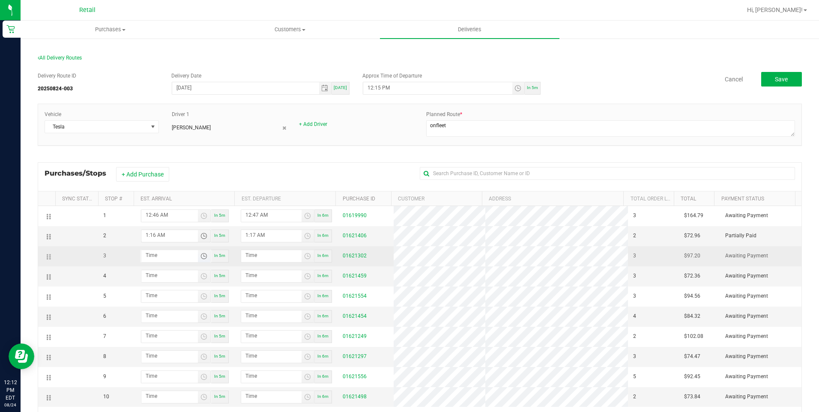
click at [203, 253] on span "Toggle time list" at bounding box center [203, 256] width 7 height 7
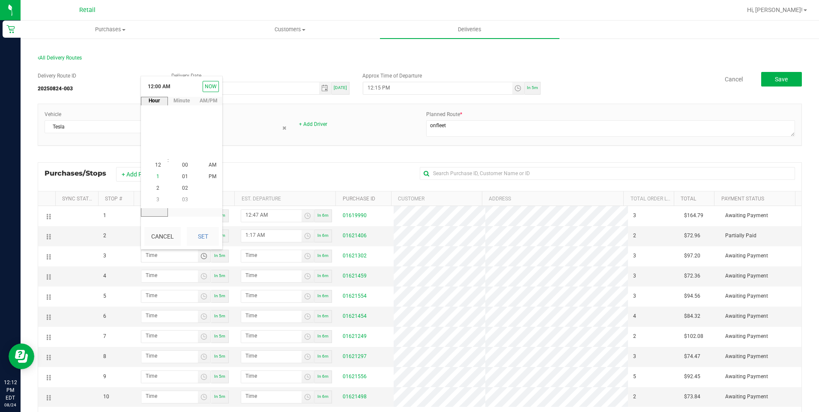
click at [156, 174] on span "1" at bounding box center [157, 177] width 3 height 6
click at [182, 200] on span "49" at bounding box center [185, 200] width 6 height 6
click at [202, 229] on button "Set" at bounding box center [203, 236] width 32 height 19
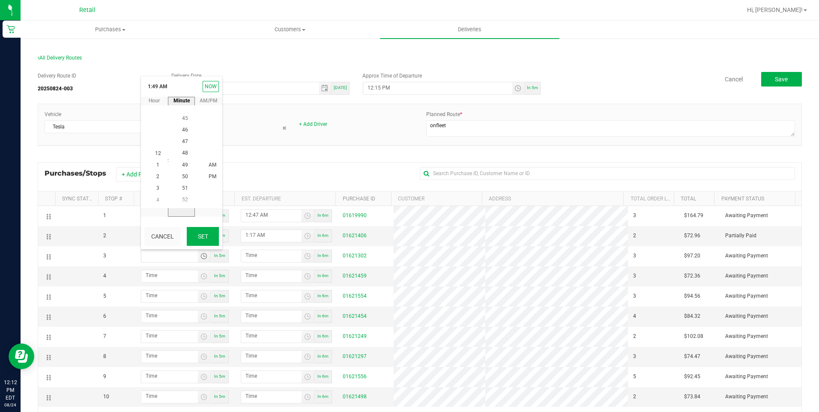
type input "1:49 AM"
type input "1:50 AM"
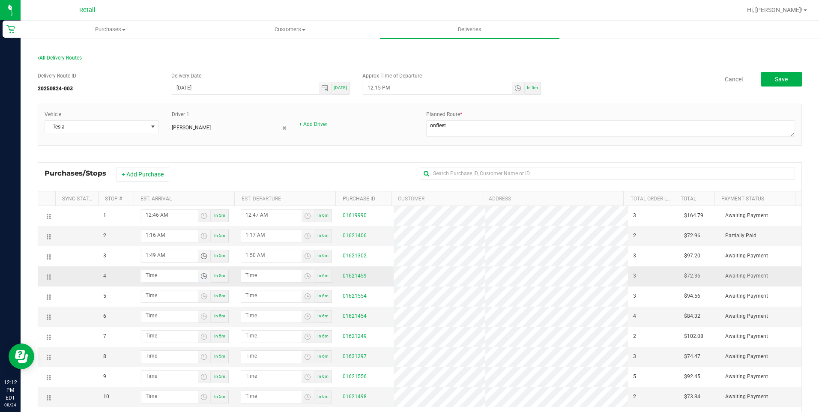
click at [204, 278] on span "Toggle time list" at bounding box center [203, 276] width 7 height 7
click at [156, 210] on span "2" at bounding box center [157, 209] width 3 height 6
click at [183, 217] on li "11" at bounding box center [185, 220] width 21 height 12
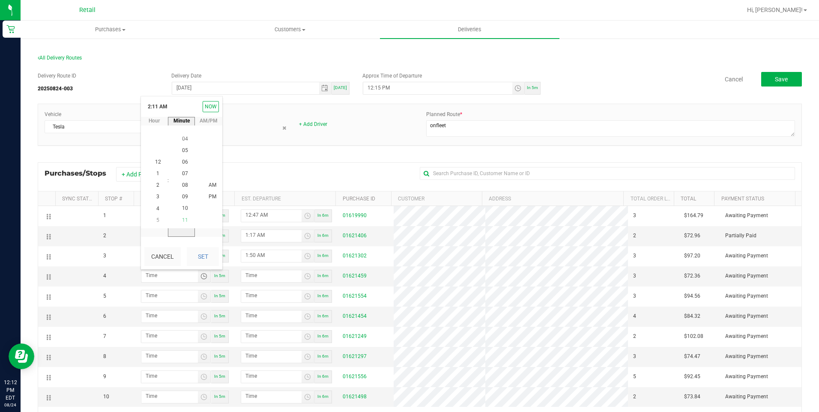
scroll to position [128, 0]
click at [203, 265] on button "Set" at bounding box center [203, 256] width 32 height 19
type input "2:11 AM"
type input "2:12 AM"
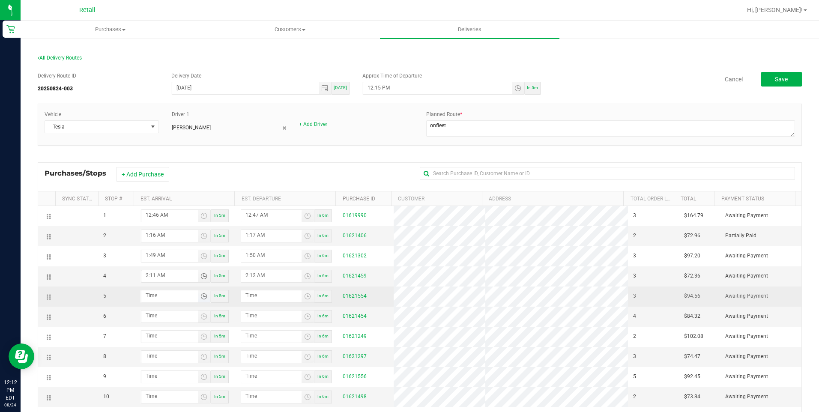
click at [201, 298] on span "Toggle time list" at bounding box center [203, 296] width 7 height 7
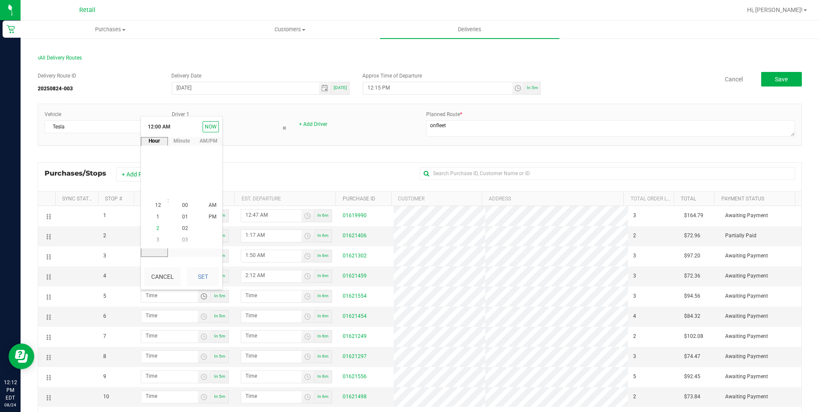
click at [156, 229] on span "2" at bounding box center [157, 229] width 3 height 6
click at [183, 217] on span "21" at bounding box center [185, 217] width 6 height 6
click at [198, 270] on button "Set" at bounding box center [203, 276] width 32 height 19
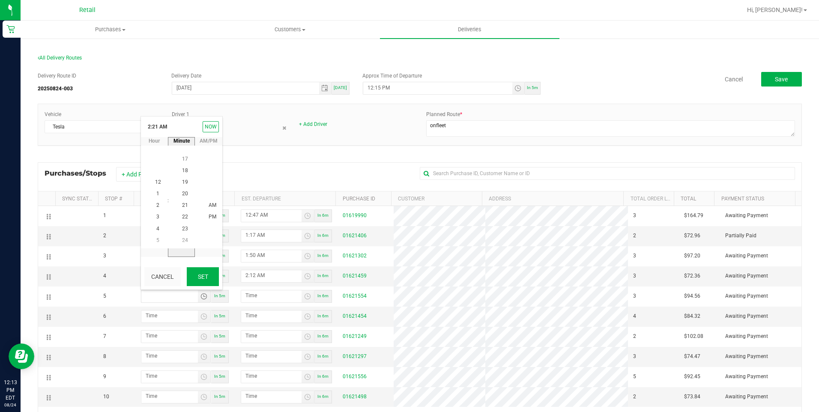
type input "2:21 AM"
type input "2:22 AM"
click at [200, 316] on span "Toggle time list" at bounding box center [203, 316] width 7 height 7
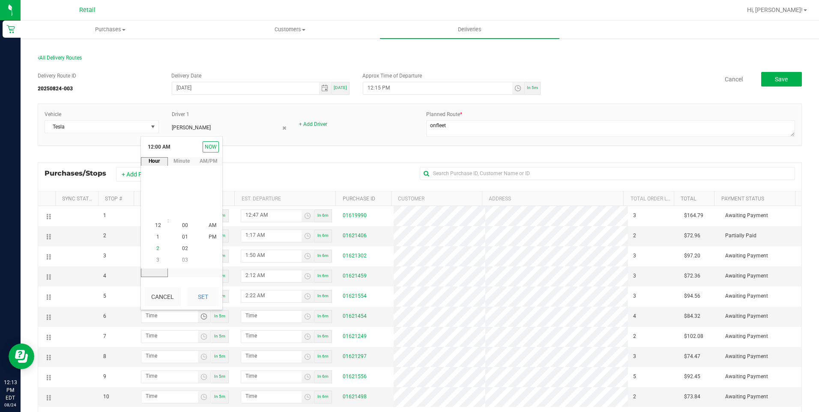
click at [156, 249] on span "2" at bounding box center [157, 249] width 3 height 6
click at [180, 233] on li "31" at bounding box center [185, 237] width 21 height 12
click at [203, 291] on button "Set" at bounding box center [203, 296] width 32 height 19
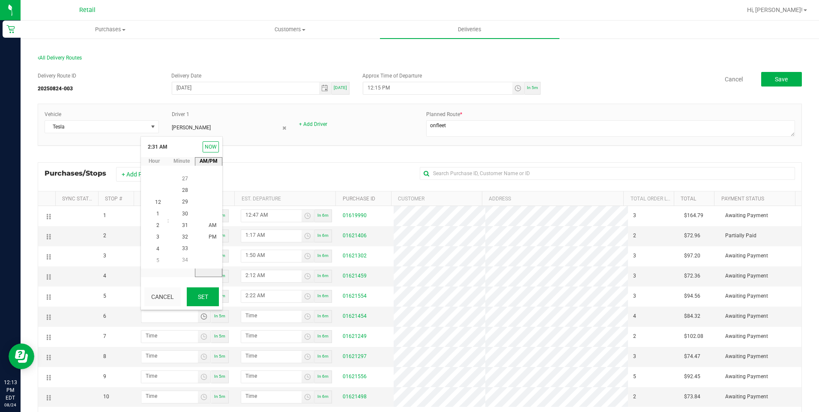
type input "2:31 AM"
type input "2:32 AM"
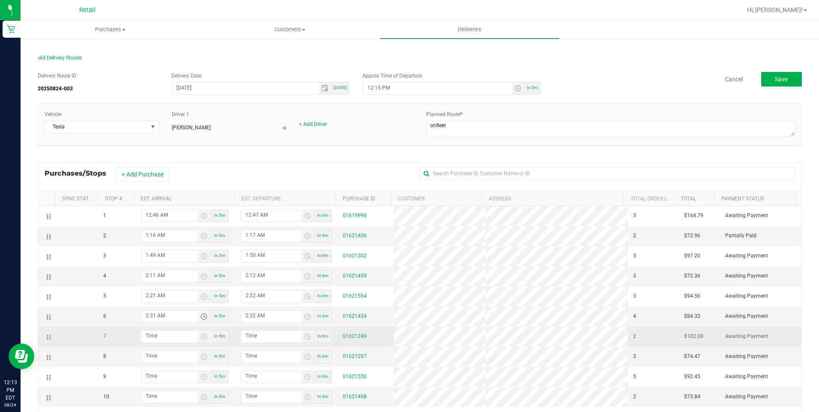
drag, startPoint x: 200, startPoint y: 340, endPoint x: 208, endPoint y: 335, distance: 9.4
click at [200, 340] on span "Toggle time list" at bounding box center [203, 336] width 7 height 7
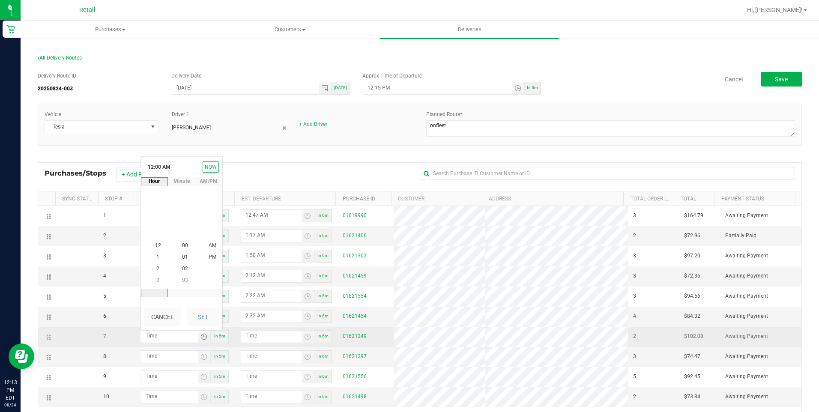
scroll to position [0, 0]
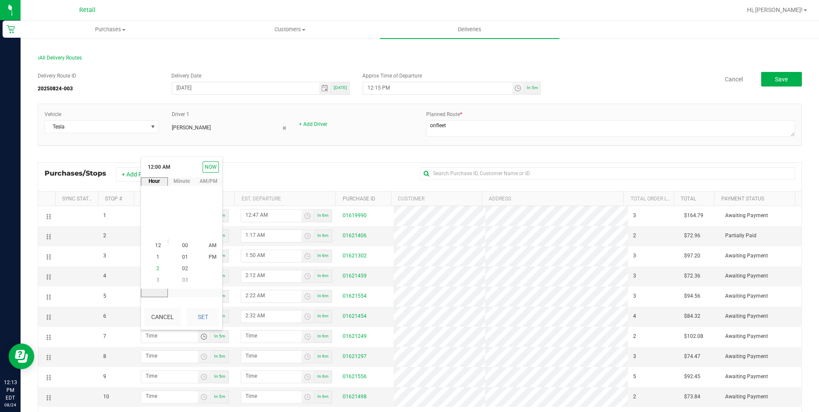
click at [156, 266] on span "2" at bounding box center [157, 269] width 3 height 6
click at [183, 280] on span "45" at bounding box center [185, 280] width 6 height 6
click at [208, 321] on button "Set" at bounding box center [203, 316] width 32 height 19
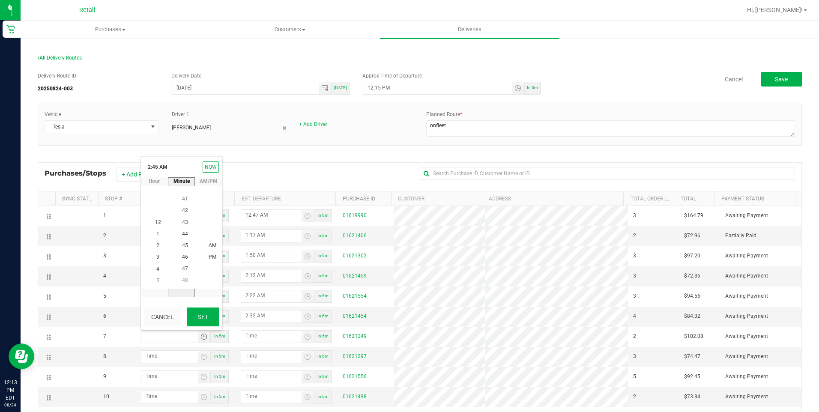
type input "2:45 AM"
type input "2:46 AM"
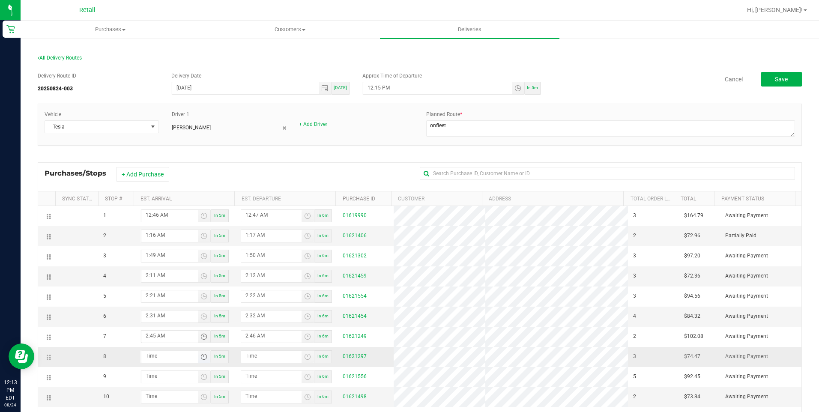
click at [202, 359] on span "Toggle time list" at bounding box center [203, 356] width 7 height 7
click at [156, 289] on span "2" at bounding box center [157, 289] width 3 height 6
click at [182, 232] on span "56" at bounding box center [185, 231] width 6 height 6
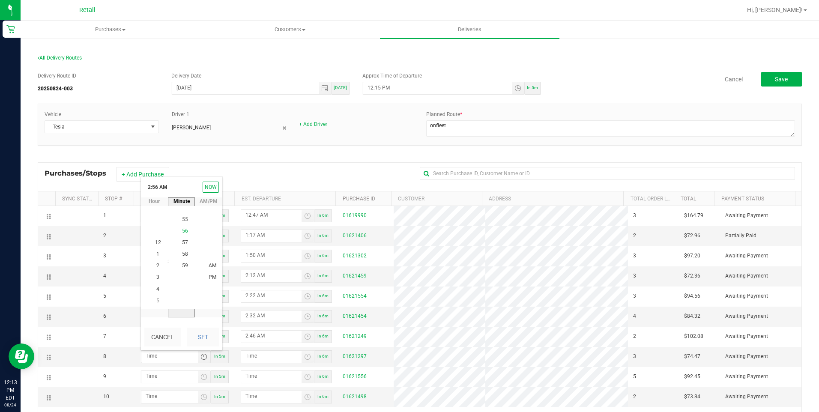
scroll to position [651, 0]
click at [208, 334] on button "Set" at bounding box center [203, 337] width 32 height 19
type input "2:56 AM"
type input "2:57 AM"
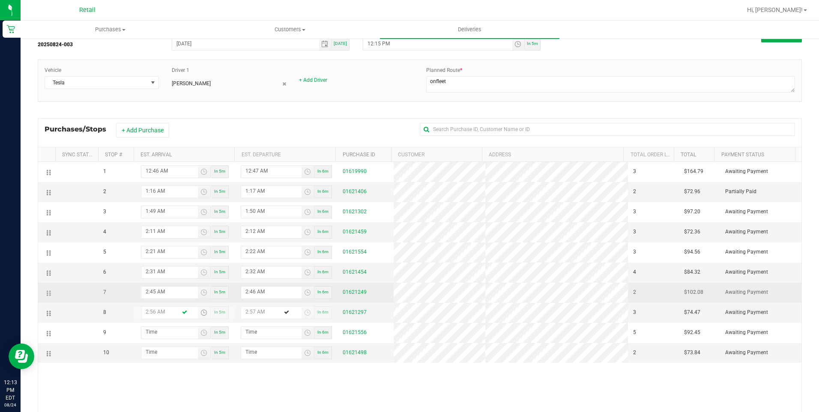
scroll to position [86, 0]
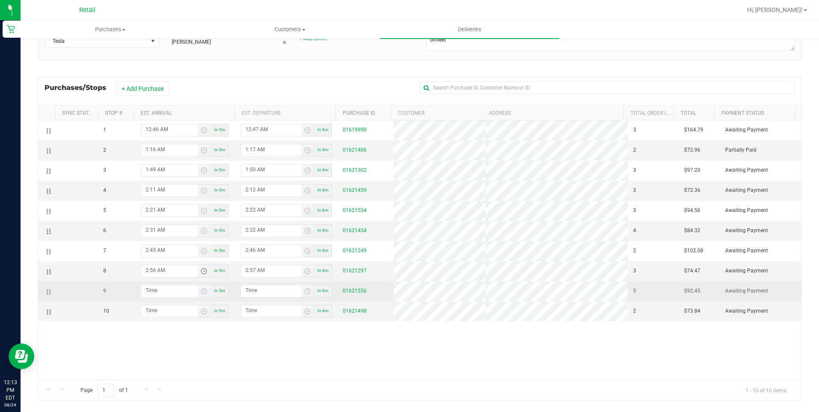
click at [202, 295] on span "Toggle time list" at bounding box center [204, 291] width 12 height 12
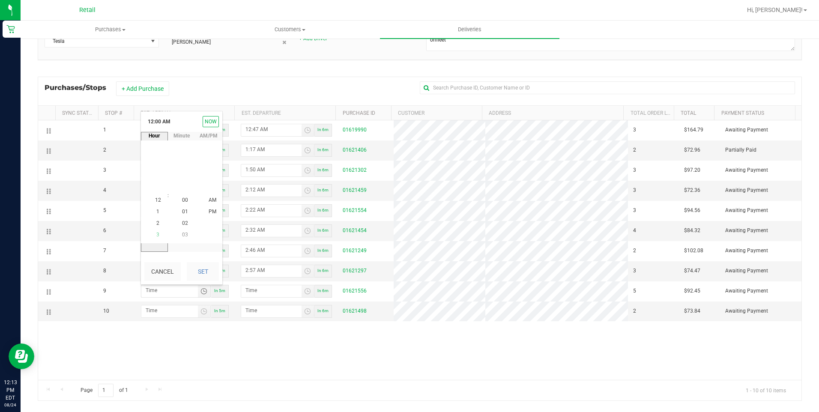
click at [152, 236] on li "3" at bounding box center [158, 235] width 21 height 12
click at [182, 155] on span "15" at bounding box center [185, 154] width 6 height 6
click at [216, 268] on button "Set" at bounding box center [203, 271] width 32 height 19
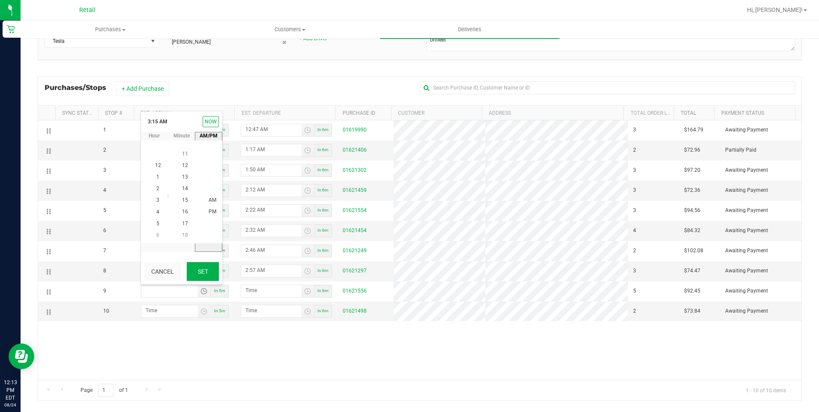
type input "3:15 AM"
type input "3:16 AM"
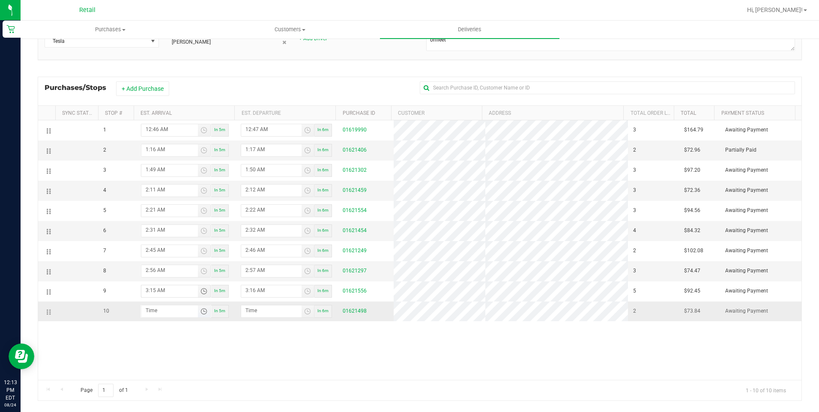
click at [200, 313] on span "Toggle time list" at bounding box center [203, 311] width 7 height 7
click at [156, 256] on li "3" at bounding box center [158, 256] width 21 height 12
click at [182, 197] on span "26" at bounding box center [185, 197] width 6 height 6
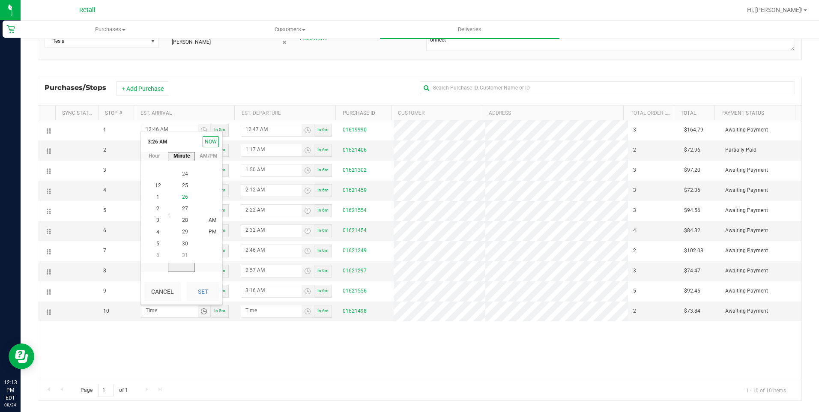
scroll to position [302, 0]
click at [198, 285] on button "Set" at bounding box center [203, 291] width 32 height 19
type input "3:26 AM"
type input "3:27 AM"
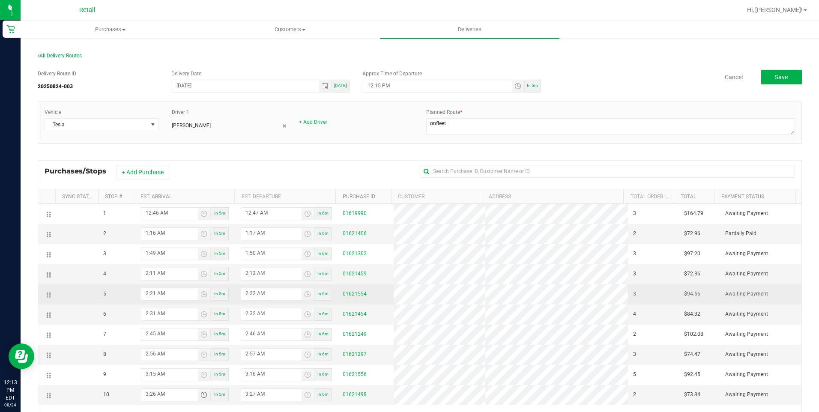
scroll to position [0, 0]
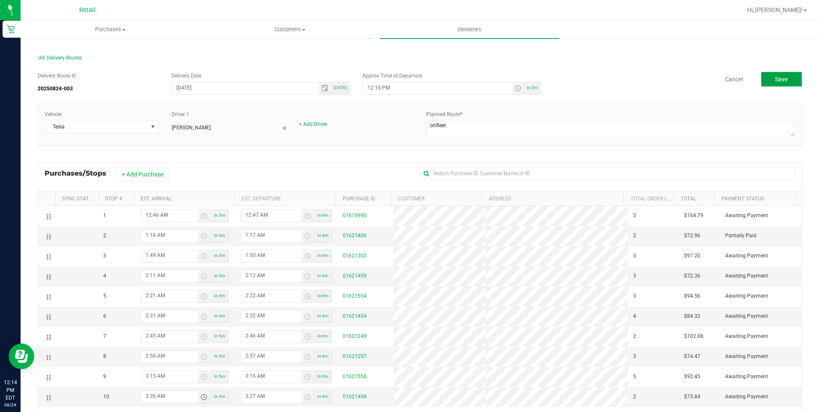
click at [780, 80] on span "Save" at bounding box center [780, 79] width 13 height 7
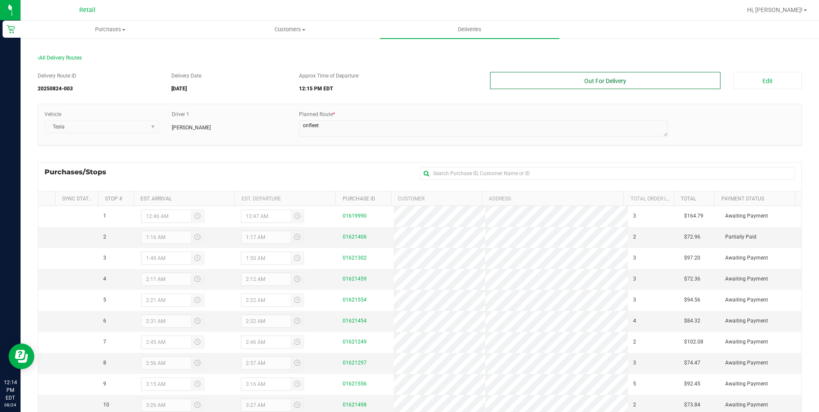
click at [630, 82] on button "Out For Delivery" at bounding box center [605, 80] width 231 height 17
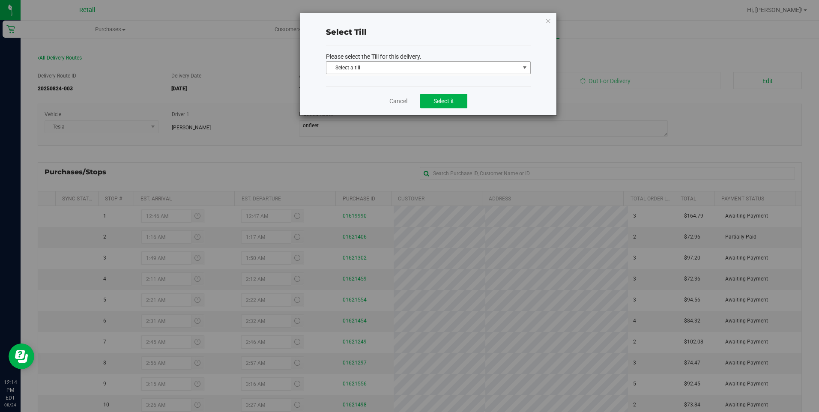
click at [527, 68] on span "select" at bounding box center [524, 67] width 7 height 7
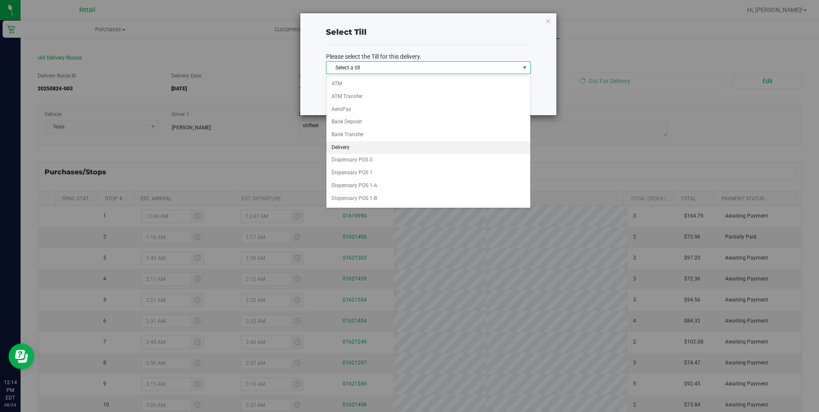
click at [417, 148] on li "Delivery" at bounding box center [428, 147] width 204 height 13
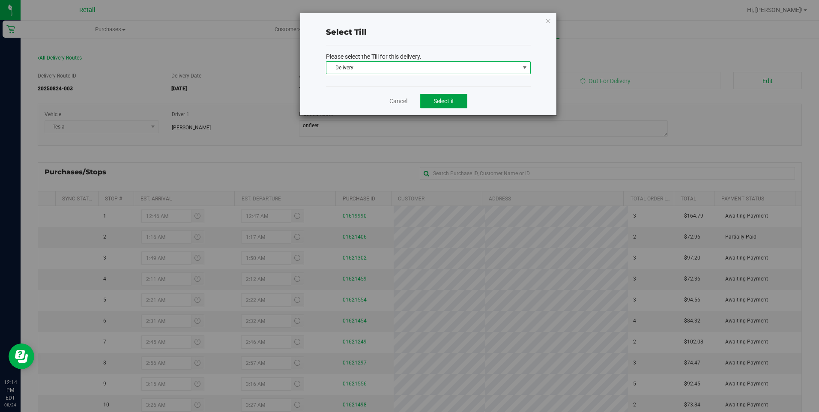
click at [440, 102] on span "Select it" at bounding box center [443, 101] width 21 height 7
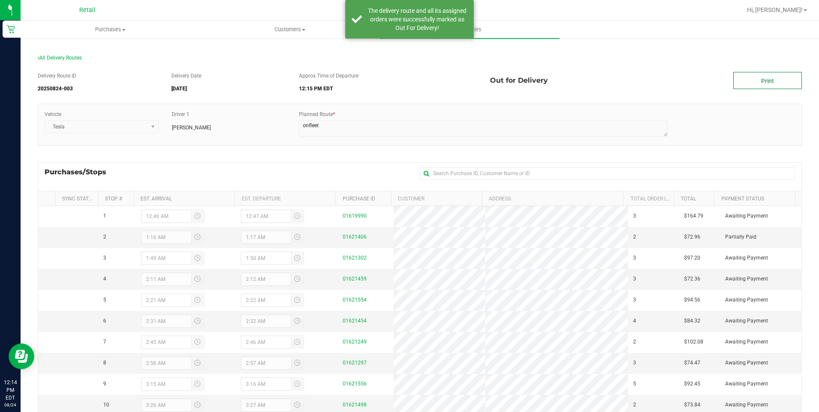
click at [753, 84] on link "Print" at bounding box center [767, 80] width 69 height 17
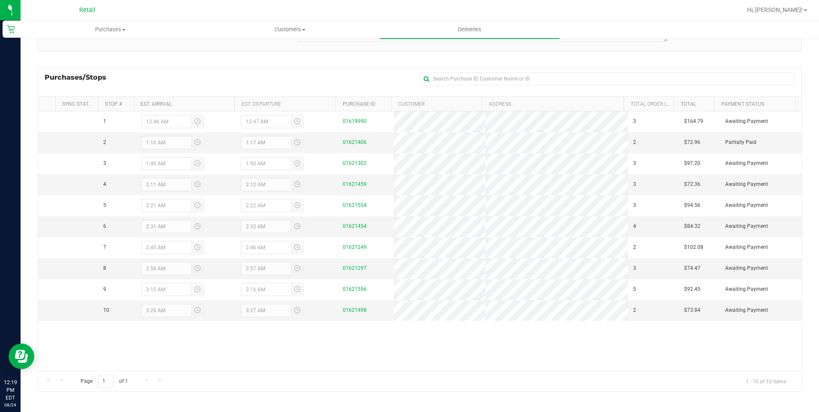
scroll to position [97, 0]
click at [305, 33] on span "Customers" at bounding box center [289, 30] width 179 height 8
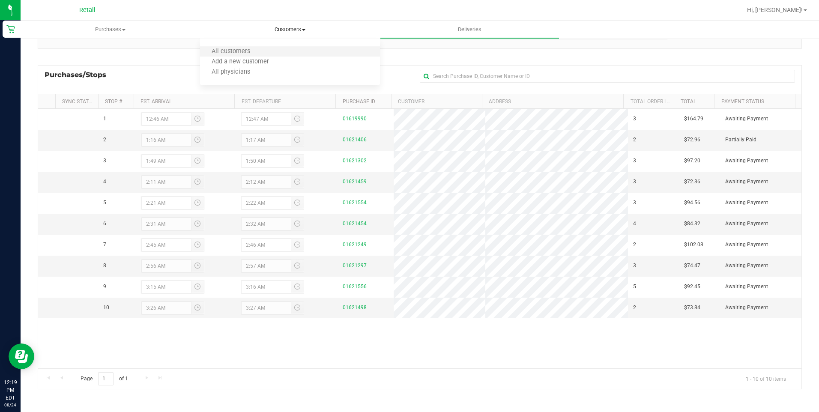
click at [299, 47] on li "All customers" at bounding box center [289, 52] width 179 height 10
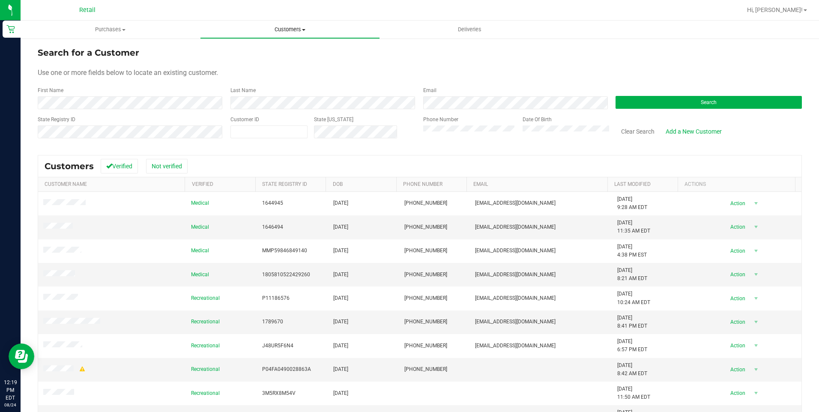
click at [301, 30] on span "Customers" at bounding box center [289, 30] width 179 height 8
click at [320, 13] on div at bounding box center [447, 10] width 588 height 17
click at [324, 95] on div "Last Name" at bounding box center [320, 97] width 193 height 23
click at [640, 101] on button "Search" at bounding box center [708, 102] width 186 height 13
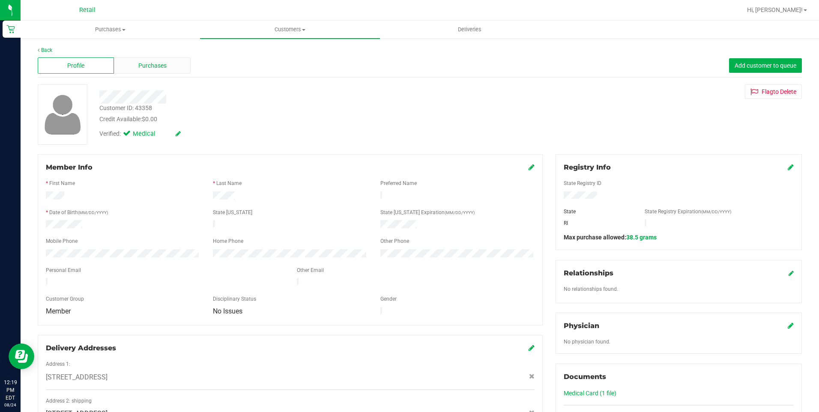
click at [148, 69] on span "Purchases" at bounding box center [152, 65] width 28 height 9
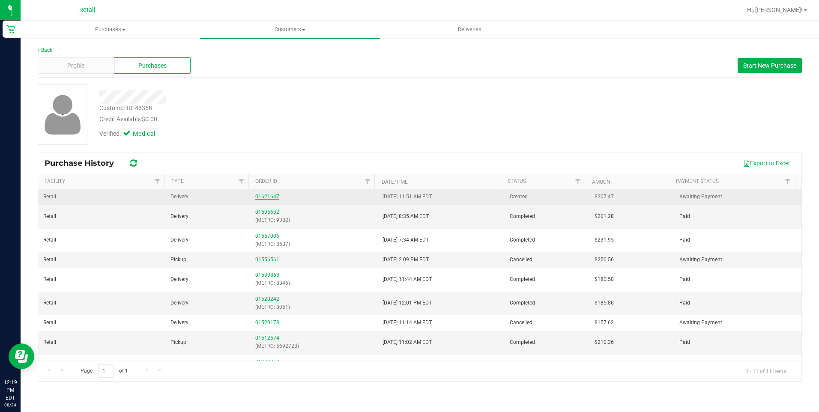
click at [255, 197] on link "01621647" at bounding box center [267, 197] width 24 height 6
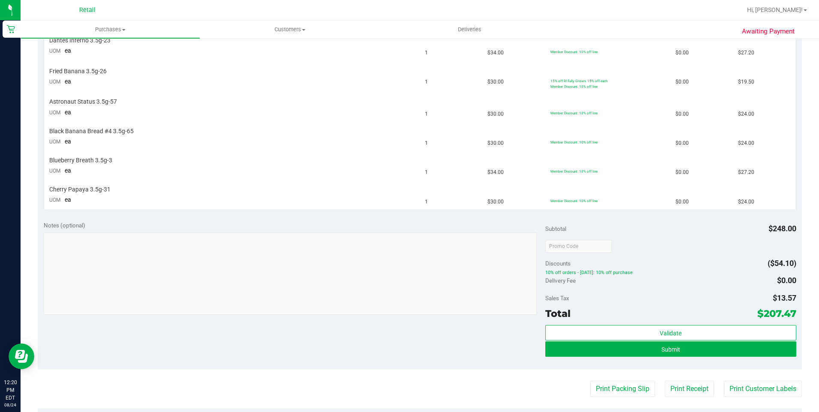
scroll to position [343, 0]
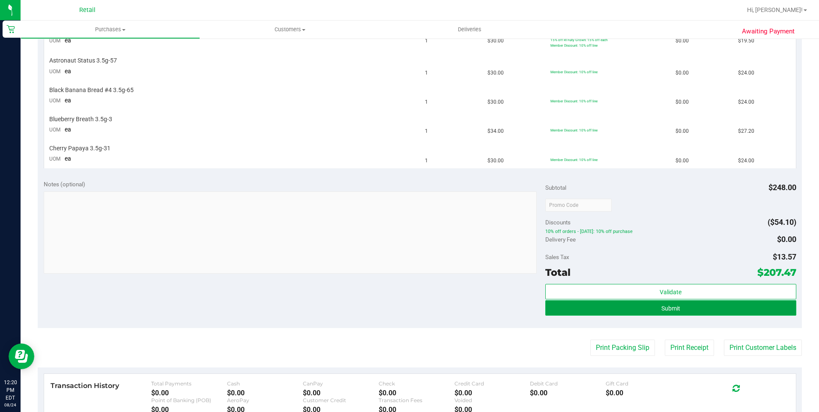
click at [652, 312] on button "Submit" at bounding box center [670, 307] width 251 height 15
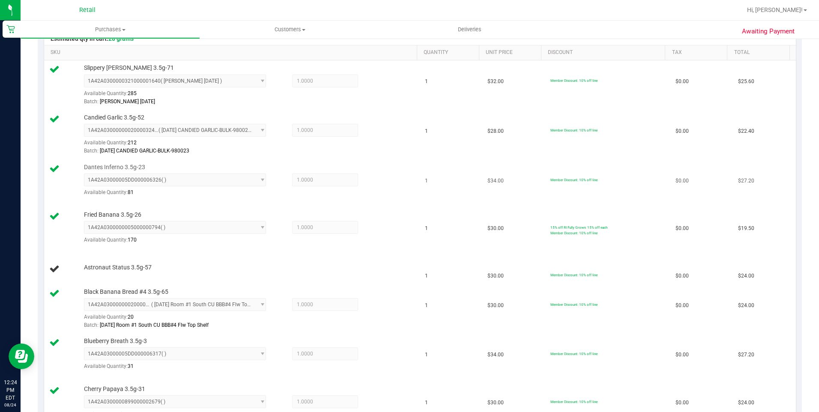
scroll to position [128, 0]
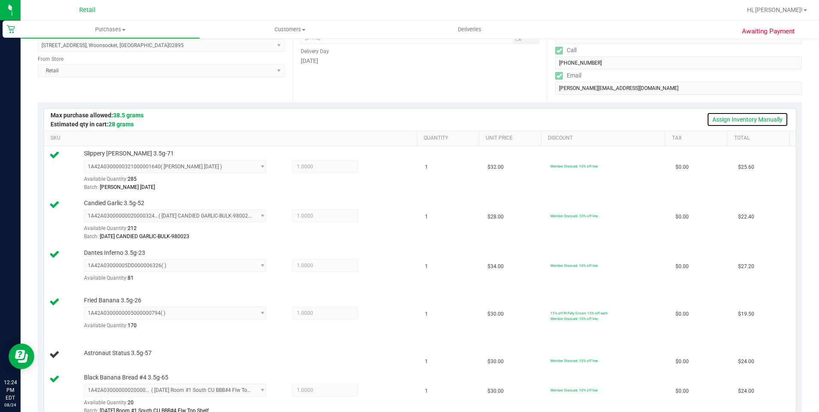
click at [724, 116] on link "Assign Inventory Manually" at bounding box center [746, 119] width 81 height 15
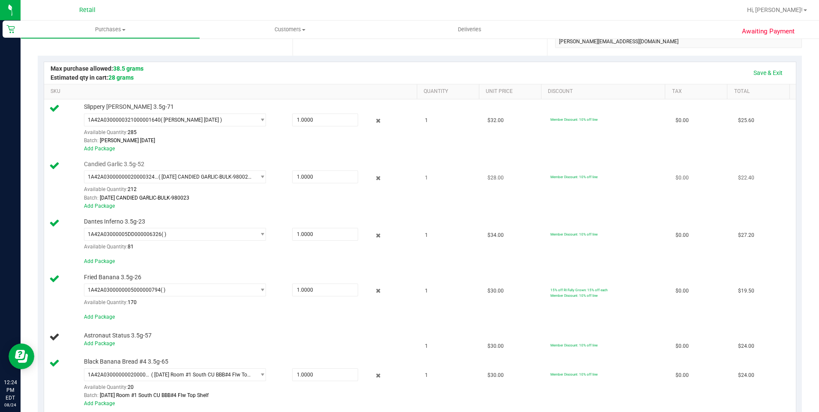
scroll to position [214, 0]
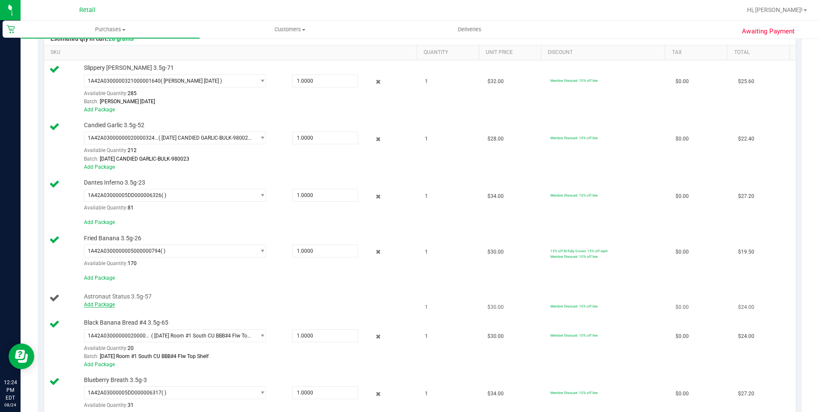
click at [106, 303] on link "Add Package" at bounding box center [99, 304] width 31 height 6
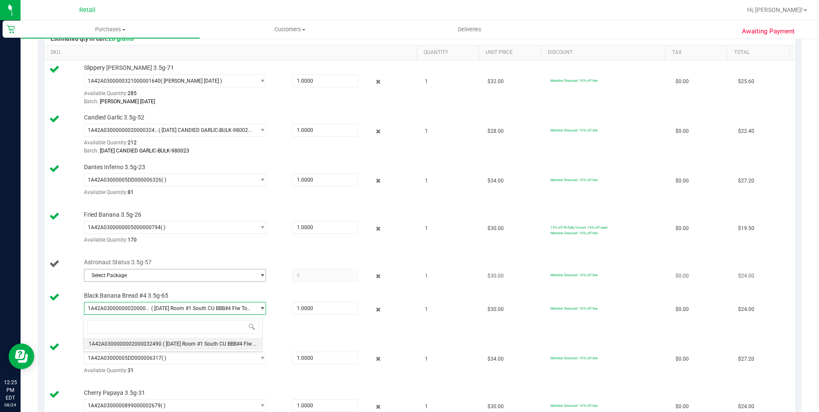
click at [261, 273] on span "select" at bounding box center [262, 275] width 6 height 7
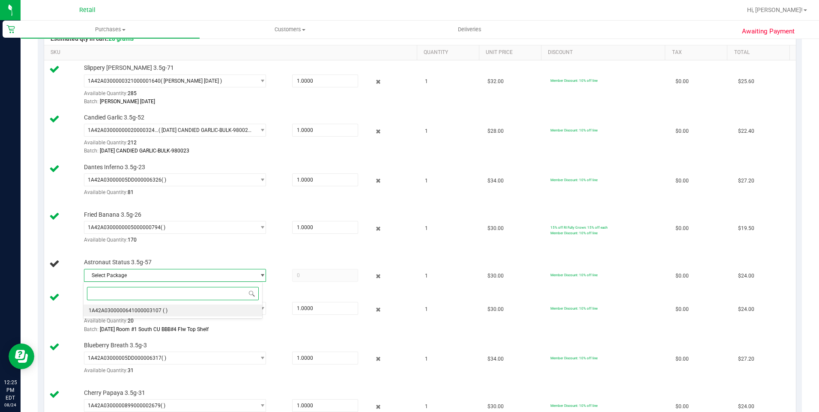
click at [150, 307] on li "1A42A0300000641000003107 ( )" at bounding box center [172, 310] width 178 height 12
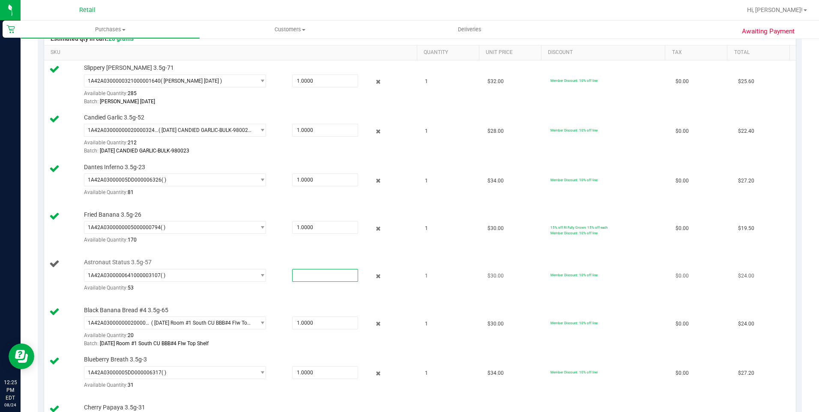
click at [299, 278] on span at bounding box center [325, 275] width 66 height 13
type input "1"
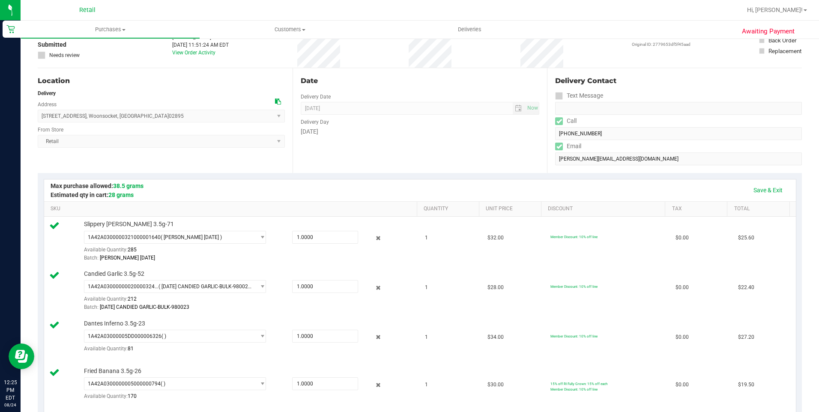
scroll to position [43, 0]
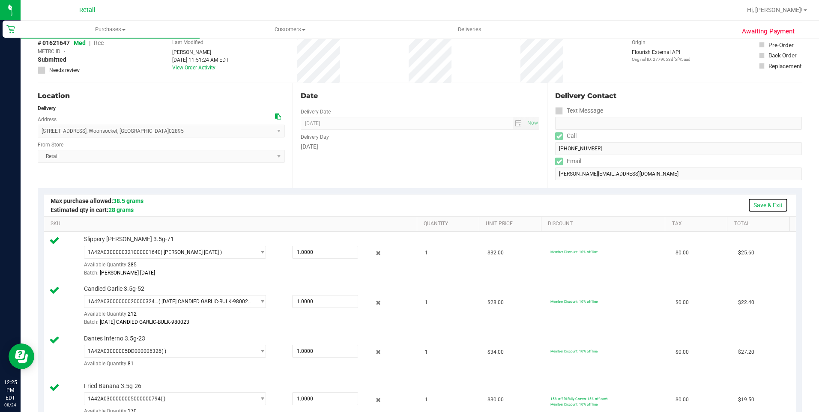
type input "1.0000"
click at [751, 200] on link "Save & Exit" at bounding box center [768, 205] width 40 height 15
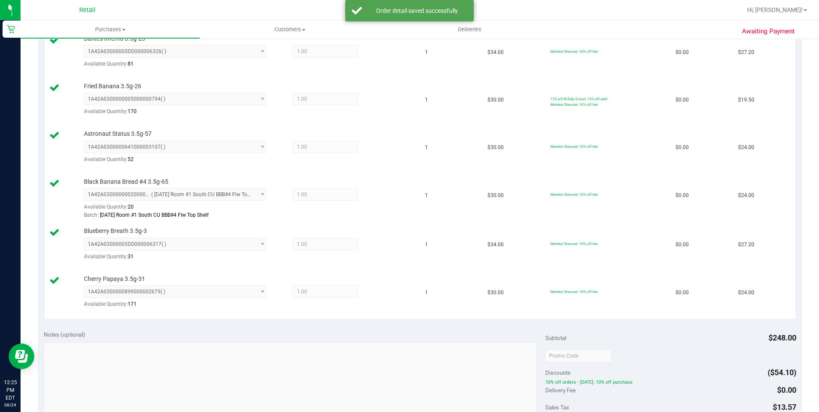
scroll to position [557, 0]
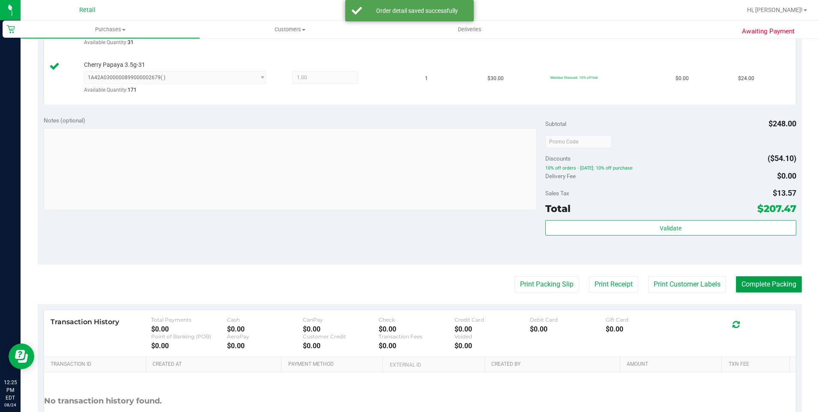
click at [748, 288] on button "Complete Packing" at bounding box center [769, 284] width 66 height 16
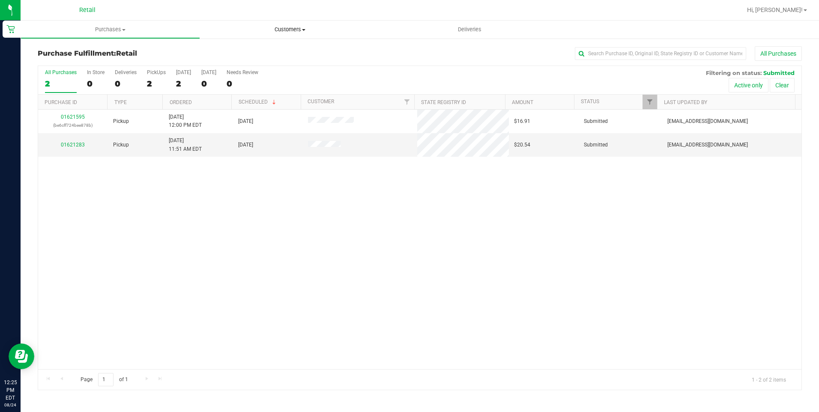
click at [278, 29] on span "Customers" at bounding box center [289, 30] width 179 height 8
click at [250, 52] on span "All customers" at bounding box center [231, 51] width 62 height 7
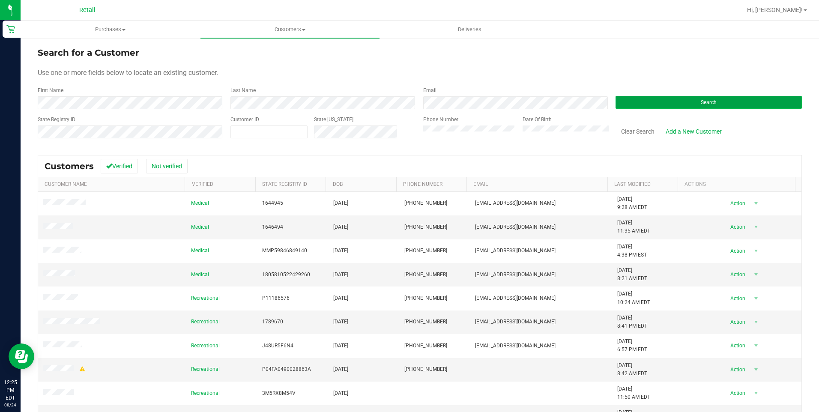
click at [666, 108] on button "Search" at bounding box center [708, 102] width 186 height 13
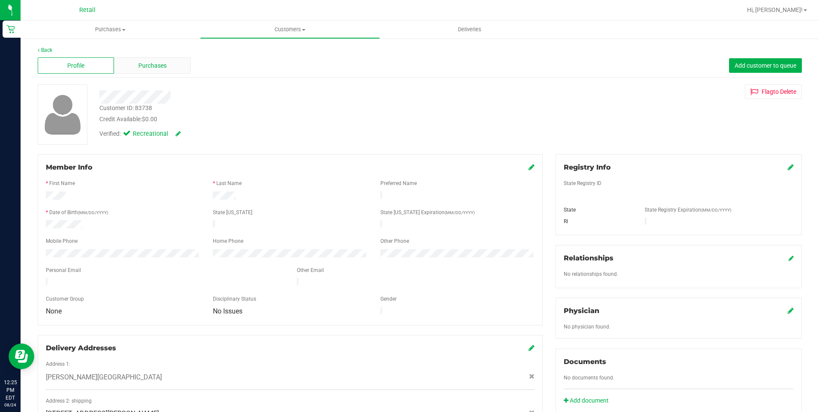
click at [156, 72] on div "Purchases" at bounding box center [152, 65] width 76 height 16
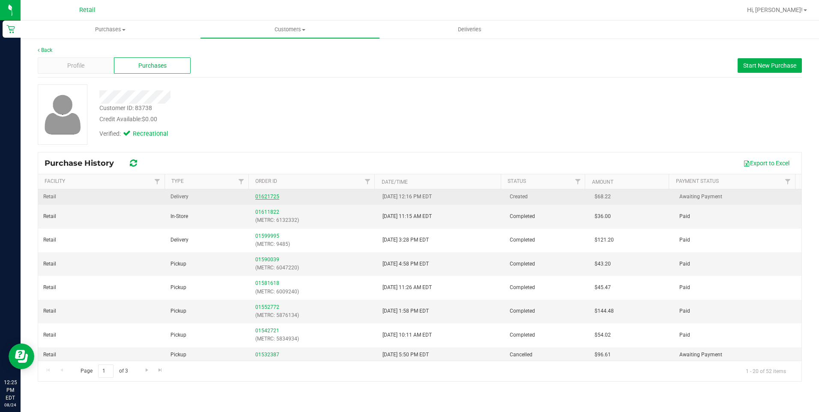
click at [268, 196] on link "01621725" at bounding box center [267, 197] width 24 height 6
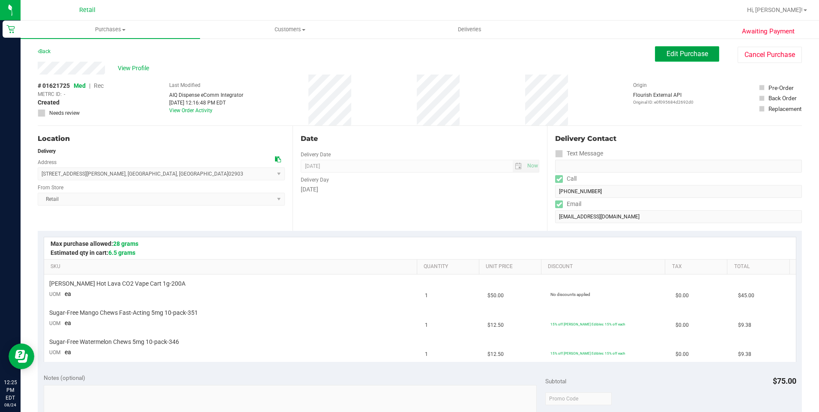
click at [655, 53] on button "Edit Purchase" at bounding box center [687, 53] width 64 height 15
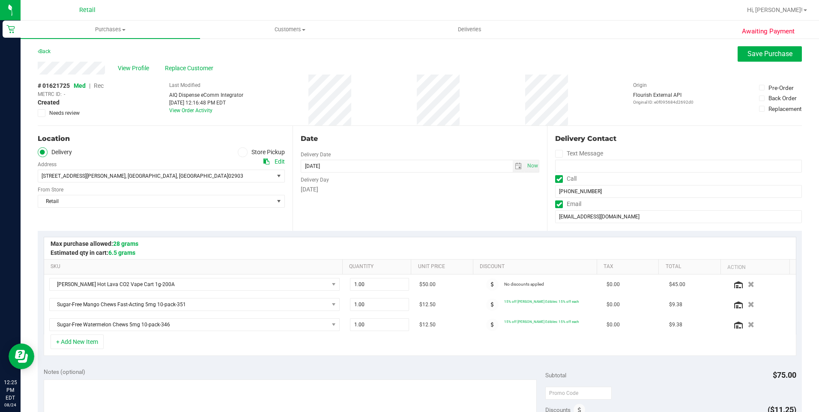
click at [99, 84] on span "Rec" at bounding box center [99, 85] width 10 height 7
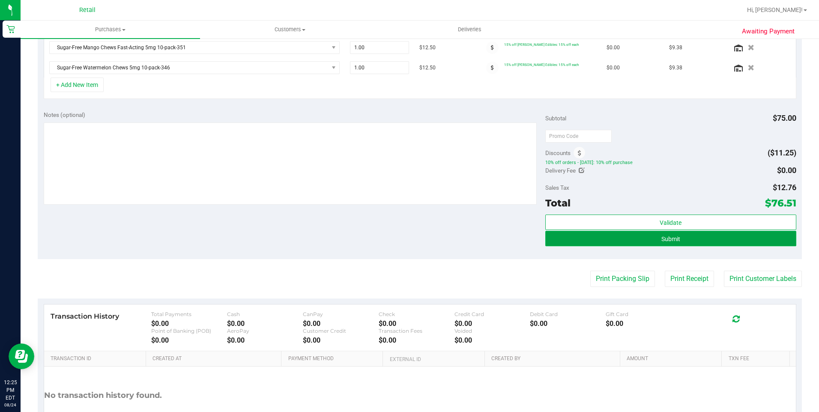
click at [729, 242] on button "Submit" at bounding box center [670, 238] width 251 height 15
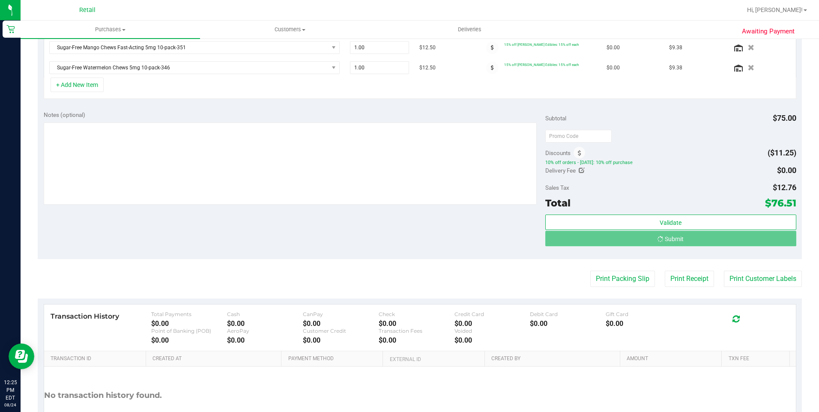
scroll to position [244, 0]
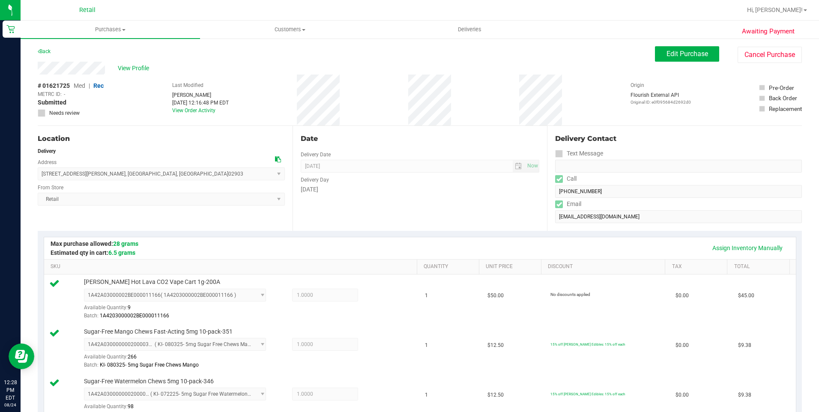
drag, startPoint x: 31, startPoint y: 63, endPoint x: 107, endPoint y: 69, distance: 75.5
click at [107, 69] on div "Awaiting Payment Back Edit Purchase Cancel Purchase View Profile # 01621725 Med…" at bounding box center [420, 419] width 798 height 762
drag, startPoint x: 41, startPoint y: 174, endPoint x: 141, endPoint y: 173, distance: 99.8
click at [141, 173] on span "21 Emmett Street , Providence , RI 02903 Select address Emmett Street 21 Emmett…" at bounding box center [161, 173] width 247 height 13
copy span "21 Emmett Street , Providence , RI 02903"
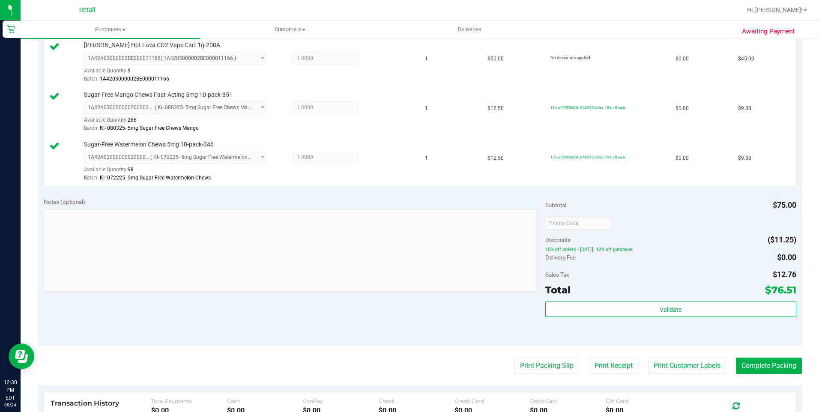
scroll to position [300, 0]
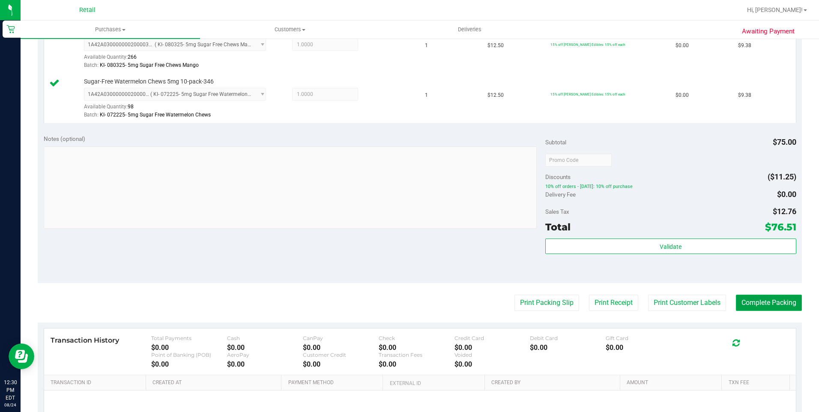
click at [751, 305] on button "Complete Packing" at bounding box center [769, 303] width 66 height 16
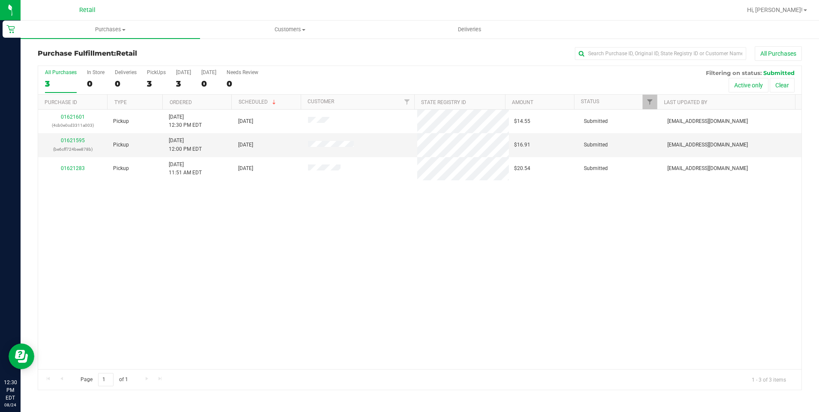
drag, startPoint x: 750, startPoint y: 301, endPoint x: 761, endPoint y: 307, distance: 12.6
click at [757, 304] on div "01621601 (4cb0e0cd3311a003) Pickup 8/24/2025 12:30 PM EDT 8/24/2025 $14.55 Subm…" at bounding box center [419, 239] width 763 height 259
click at [295, 33] on span "Customers" at bounding box center [289, 30] width 179 height 8
click at [286, 52] on li "All customers" at bounding box center [289, 52] width 179 height 10
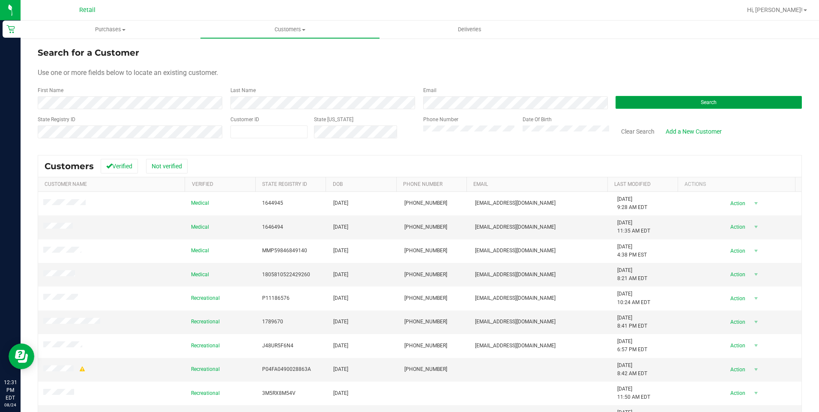
click at [659, 108] on button "Search" at bounding box center [708, 102] width 186 height 13
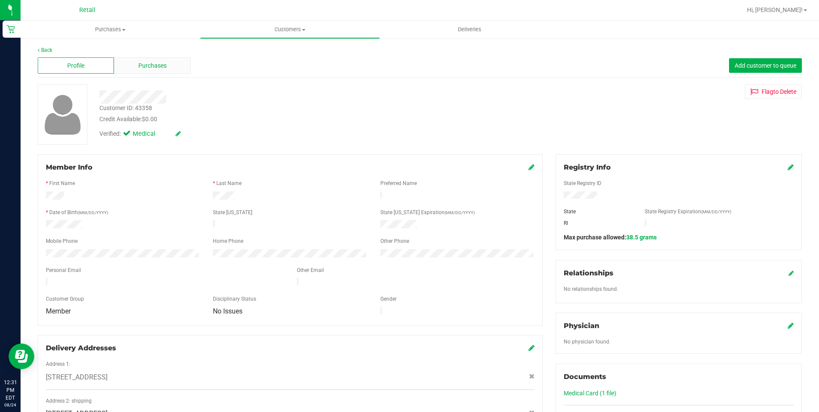
click at [162, 69] on span "Purchases" at bounding box center [152, 65] width 28 height 9
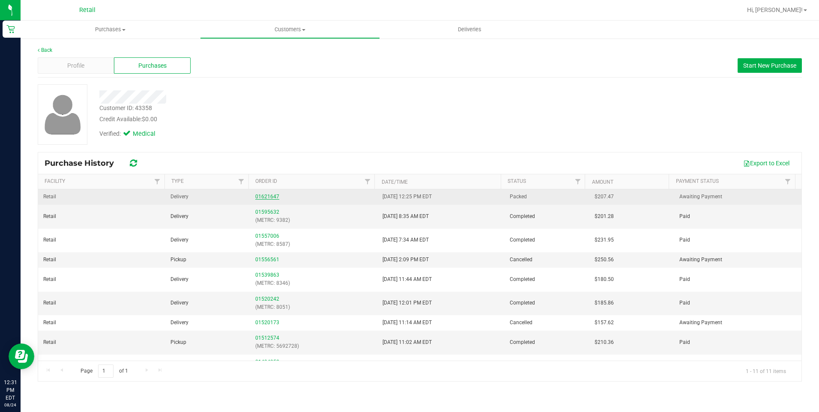
click at [268, 197] on link "01621647" at bounding box center [267, 197] width 24 height 6
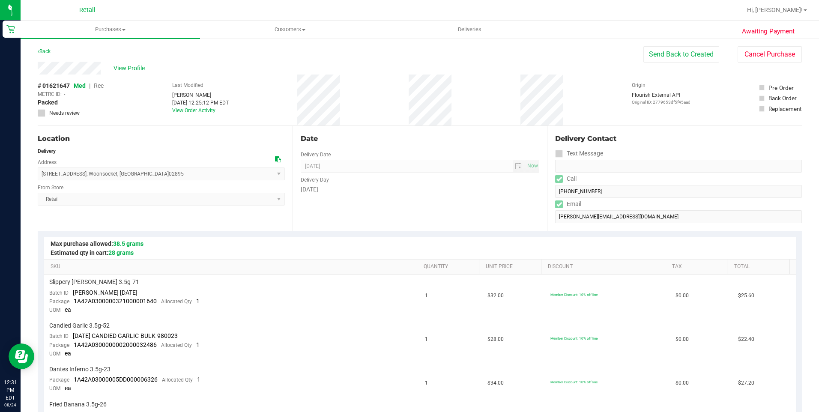
drag, startPoint x: 44, startPoint y: 173, endPoint x: 139, endPoint y: 173, distance: 95.5
click at [139, 173] on span "168 South Main Street , Woonsocket , RI 02895 Select address South Main Street …" at bounding box center [161, 173] width 247 height 13
drag, startPoint x: 40, startPoint y: 174, endPoint x: 154, endPoint y: 173, distance: 113.5
click at [154, 173] on span "168 South Main Street , Woonsocket , RI 02895 Select address South Main Street …" at bounding box center [161, 173] width 247 height 13
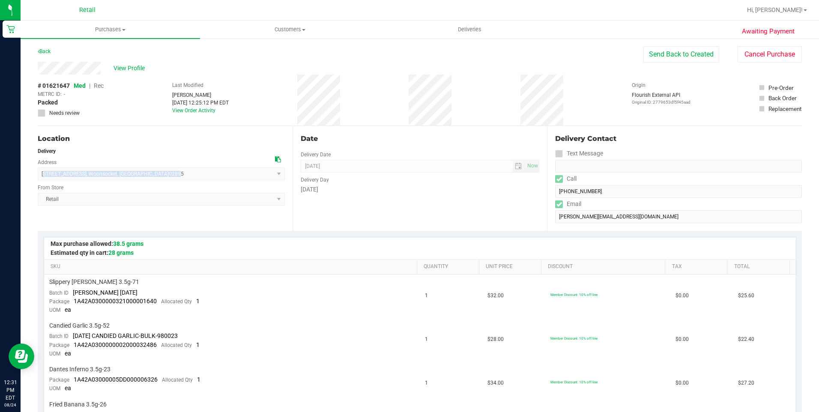
copy span "168 South Main Street , Woonsocket , RI 02895"
click at [296, 26] on span "Customers" at bounding box center [289, 30] width 179 height 8
click at [280, 54] on li "All customers" at bounding box center [289, 52] width 179 height 10
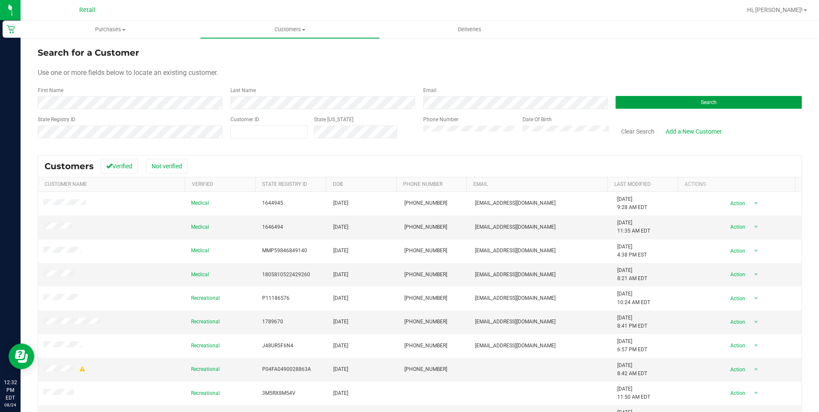
click at [646, 103] on button "Search" at bounding box center [708, 102] width 186 height 13
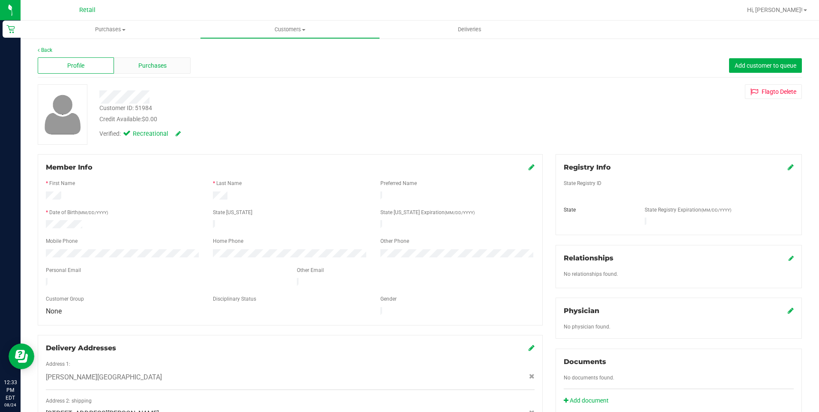
click at [159, 70] on span "Purchases" at bounding box center [152, 65] width 28 height 9
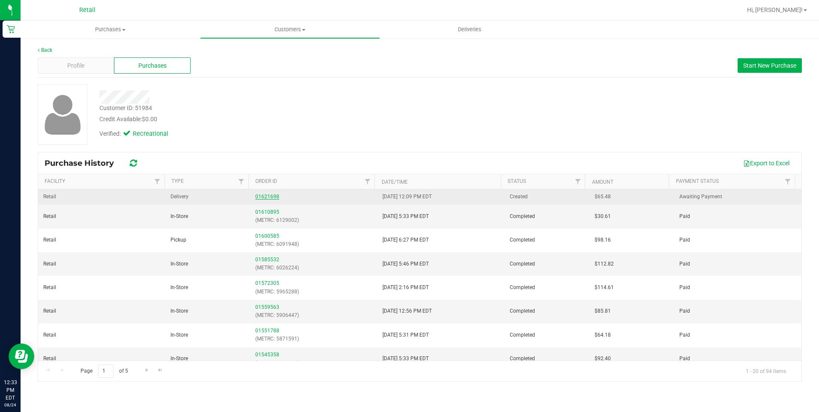
click at [258, 197] on link "01621698" at bounding box center [267, 197] width 24 height 6
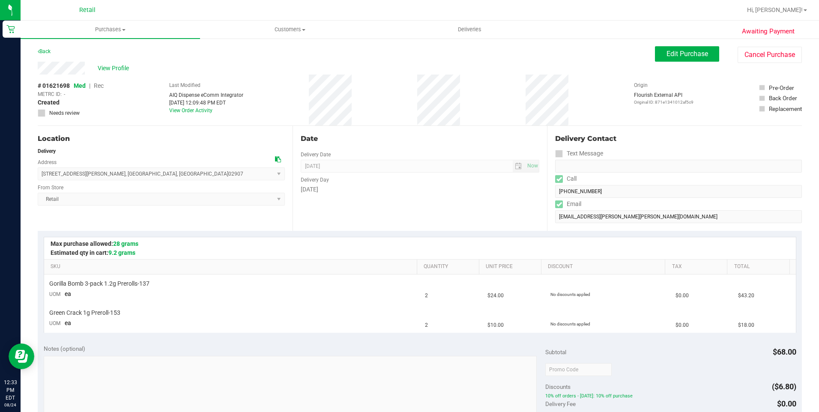
click at [647, 57] on div "Back Edit Purchase Cancel Purchase" at bounding box center [420, 53] width 764 height 15
click at [667, 59] on button "Edit Purchase" at bounding box center [687, 53] width 64 height 15
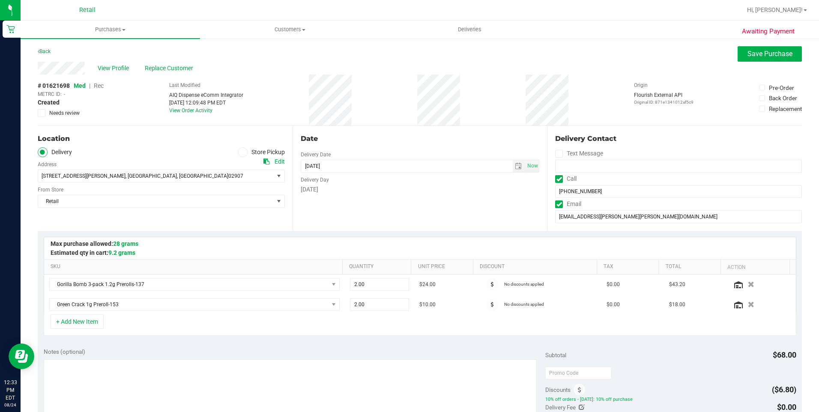
click at [101, 84] on span "Rec" at bounding box center [99, 85] width 10 height 7
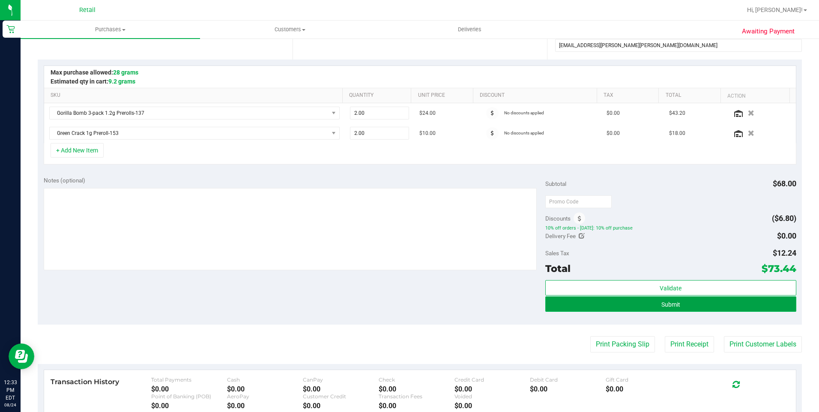
click at [736, 310] on button "Submit" at bounding box center [670, 303] width 251 height 15
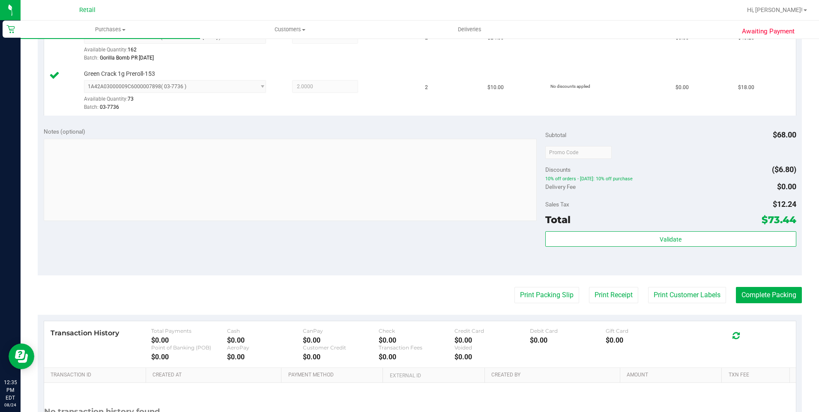
scroll to position [300, 0]
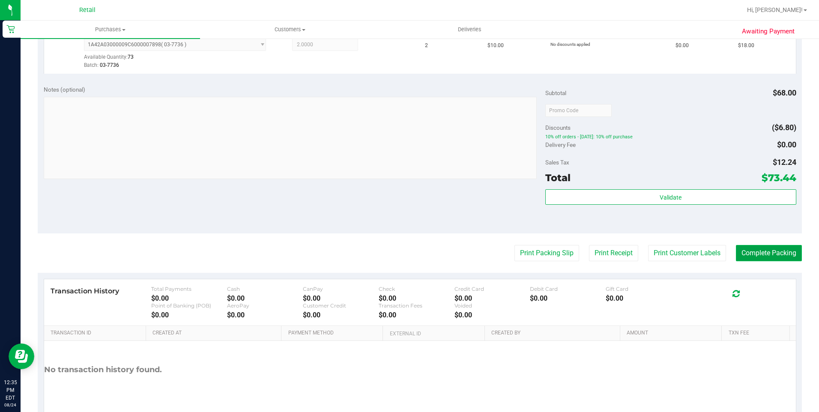
click at [765, 251] on button "Complete Packing" at bounding box center [769, 253] width 66 height 16
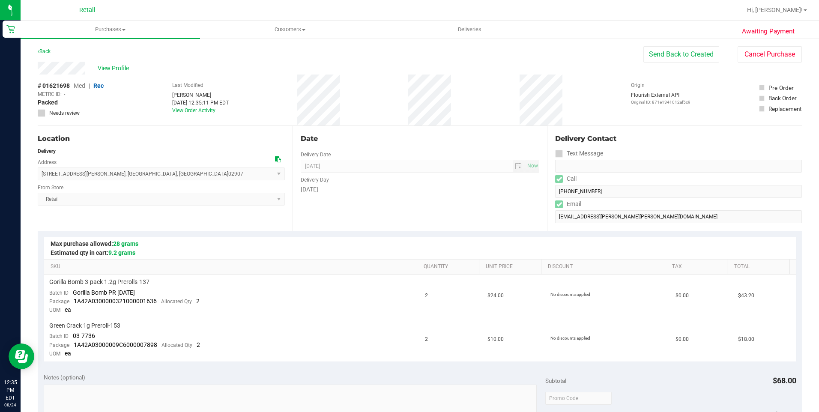
click at [502, 192] on div "[DATE]" at bounding box center [420, 189] width 239 height 9
drag, startPoint x: 37, startPoint y: 66, endPoint x: 85, endPoint y: 69, distance: 48.0
click at [85, 69] on div "Awaiting Payment Back Send Back to Created Cancel Purchase View Profile # 01621…" at bounding box center [420, 388] width 798 height 700
drag, startPoint x: 40, startPoint y: 175, endPoint x: 129, endPoint y: 176, distance: 89.1
click at [129, 176] on span "11 Alger Avenue , Providence , RI 02907 Select address Alger Avenue 11 Alger Av…" at bounding box center [161, 173] width 247 height 13
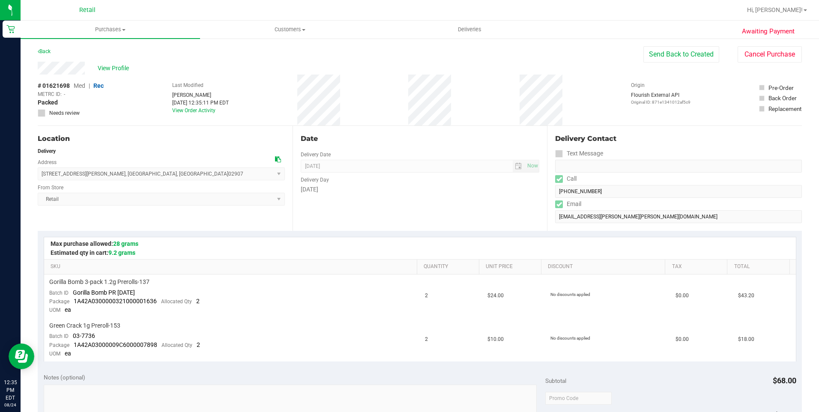
click at [129, 176] on span "11 Alger Avenue , Providence , RI 02907 Select address Alger Avenue 11 Alger Av…" at bounding box center [161, 173] width 247 height 13
drag, startPoint x: 144, startPoint y: 178, endPoint x: 41, endPoint y: 173, distance: 103.3
click at [41, 173] on span "11 Alger Avenue , Providence , RI 02907 Select address Alger Avenue 11 Alger Av…" at bounding box center [161, 173] width 247 height 13
copy span "11 Alger Avenue , Providence , RI 02907"
click at [286, 34] on uib-tab-heading "Customers All customers Add a new customer All physicians" at bounding box center [289, 29] width 179 height 17
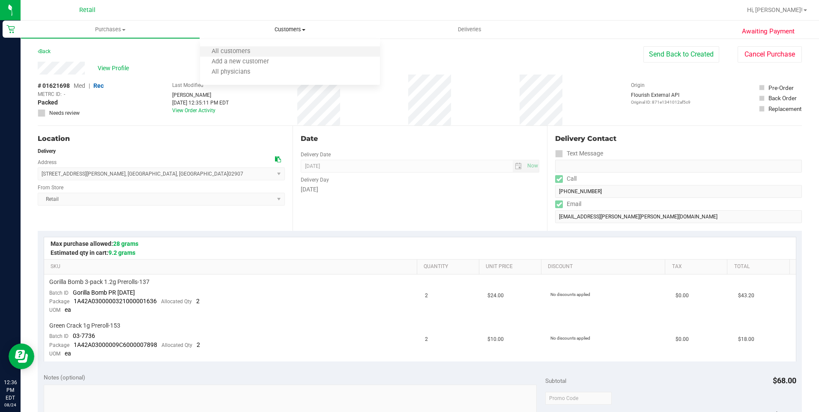
click at [284, 50] on li "All customers" at bounding box center [289, 52] width 179 height 10
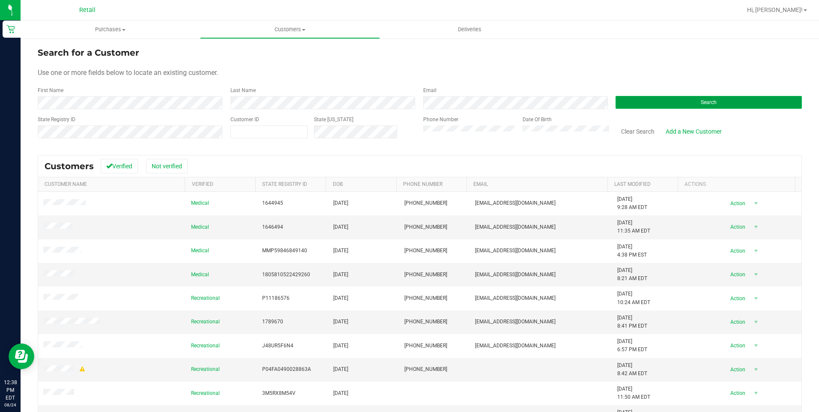
click at [633, 104] on button "Search" at bounding box center [708, 102] width 186 height 13
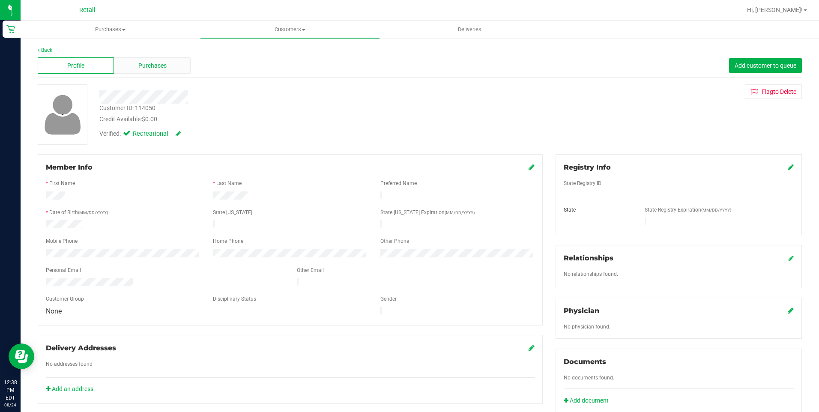
click at [164, 69] on span "Purchases" at bounding box center [152, 65] width 28 height 9
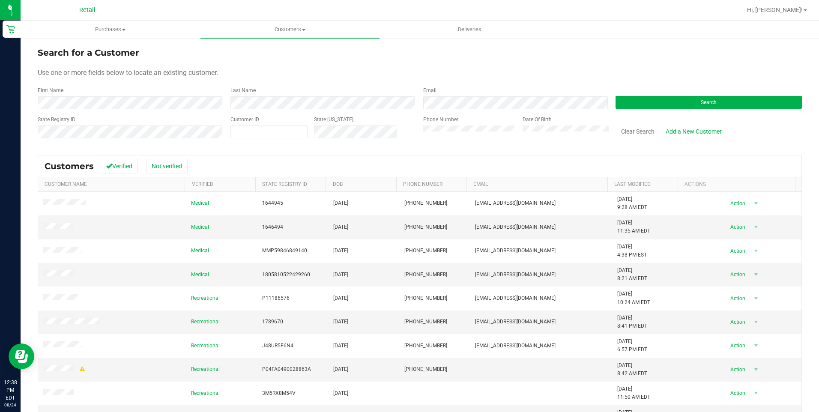
click at [637, 110] on form "Search for a Customer Use one or more fields below to locate an existing custom…" at bounding box center [420, 96] width 764 height 100
click at [637, 106] on button "Search" at bounding box center [708, 102] width 186 height 13
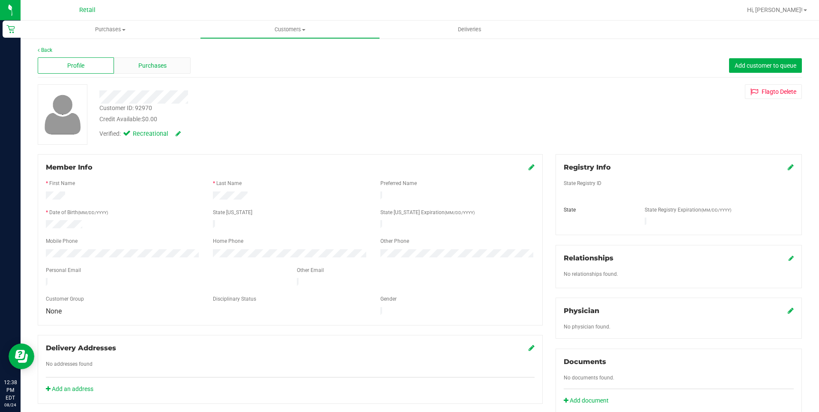
click at [152, 69] on span "Purchases" at bounding box center [152, 65] width 28 height 9
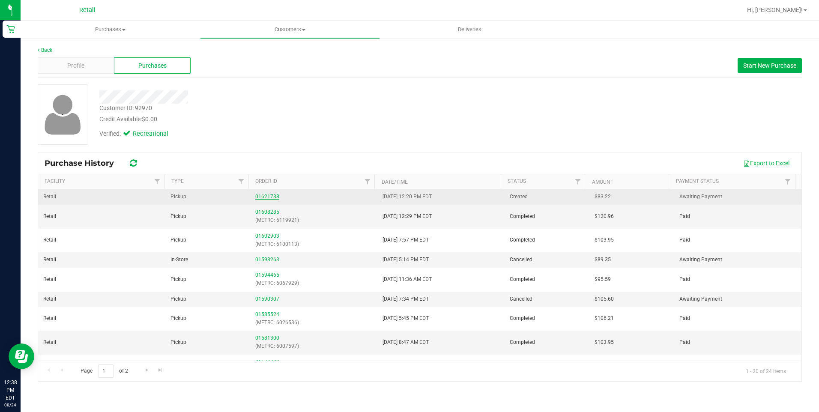
click at [269, 197] on link "01621738" at bounding box center [267, 197] width 24 height 6
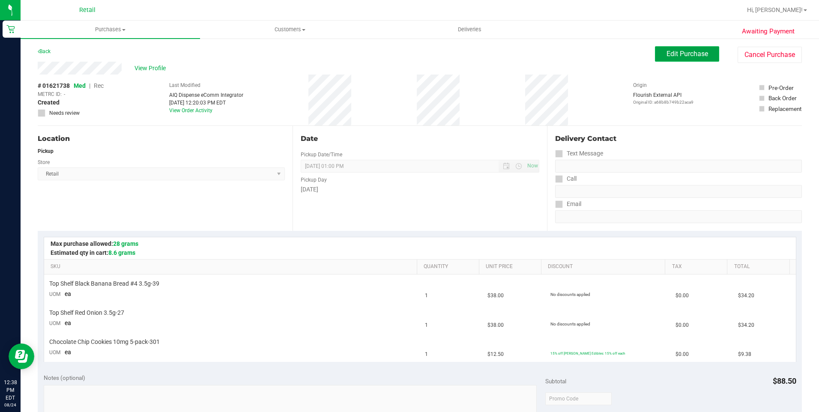
click at [682, 53] on span "Edit Purchase" at bounding box center [687, 54] width 42 height 8
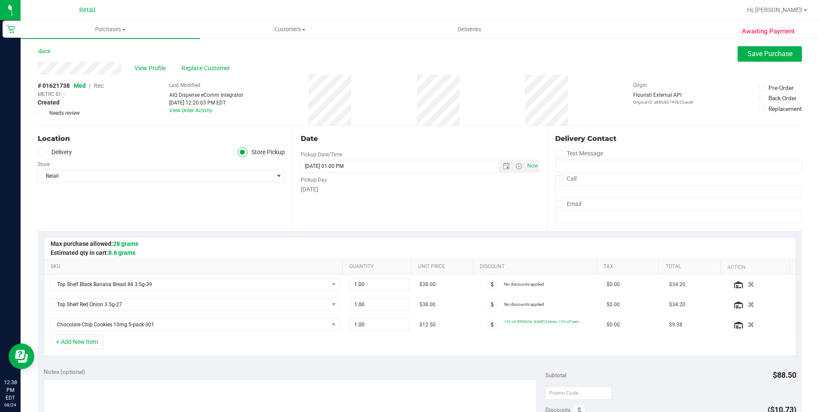
click at [103, 86] on span "Rec" at bounding box center [99, 85] width 10 height 7
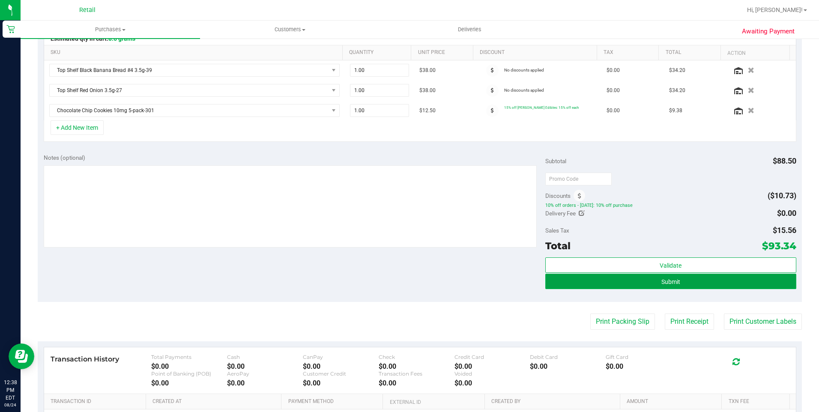
click at [697, 281] on button "Submit" at bounding box center [670, 281] width 251 height 15
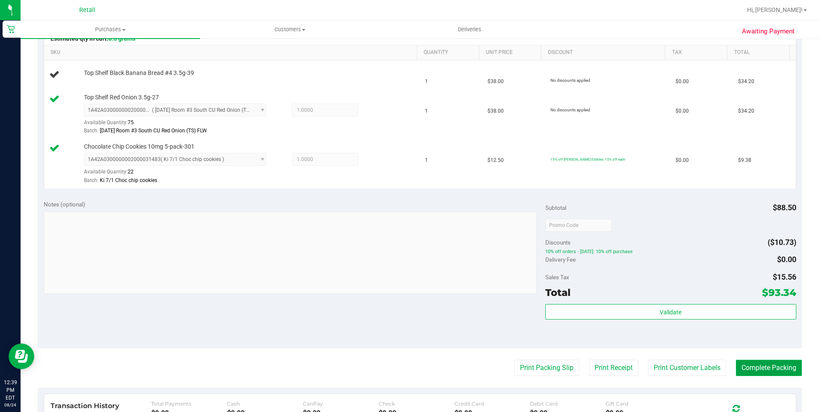
click at [758, 370] on button "Complete Packing" at bounding box center [769, 368] width 66 height 16
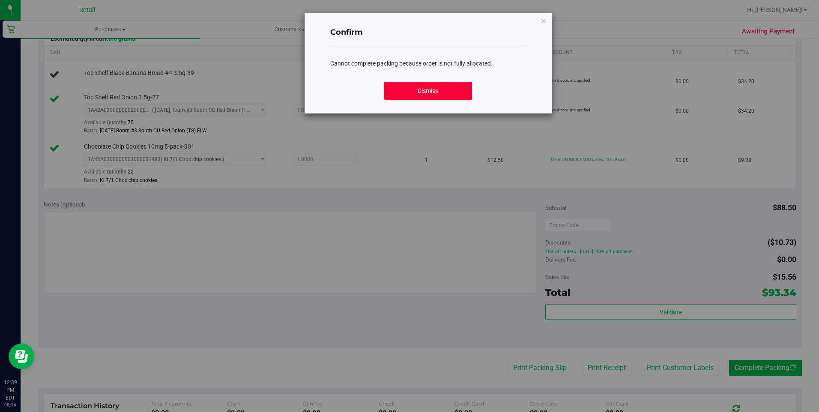
click at [407, 93] on button "Dismiss" at bounding box center [428, 91] width 88 height 18
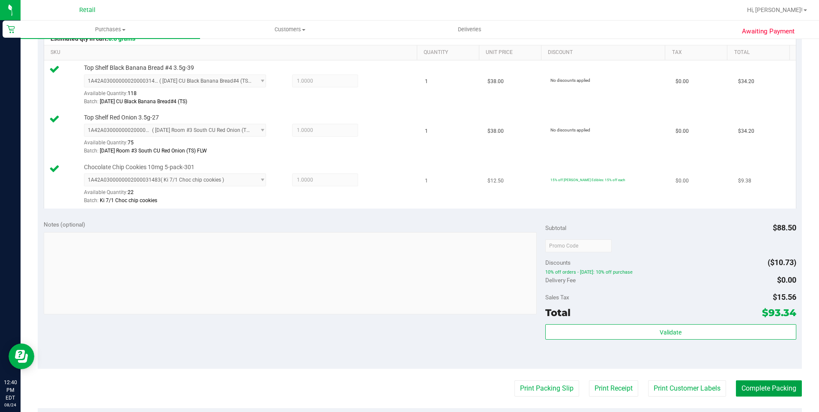
scroll to position [343, 0]
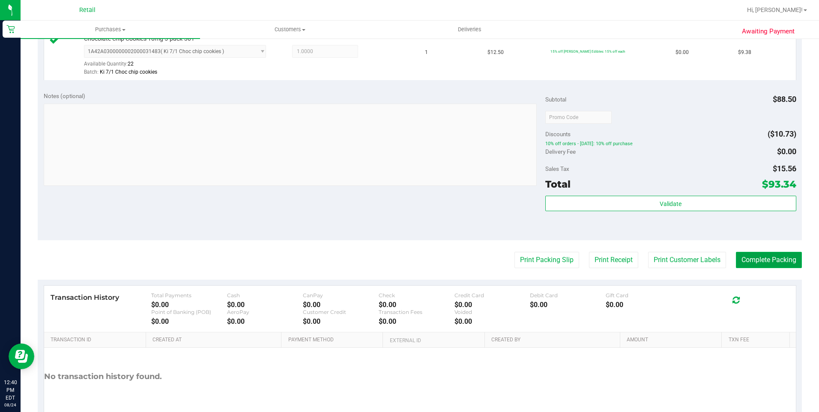
click at [770, 263] on button "Complete Packing" at bounding box center [769, 260] width 66 height 16
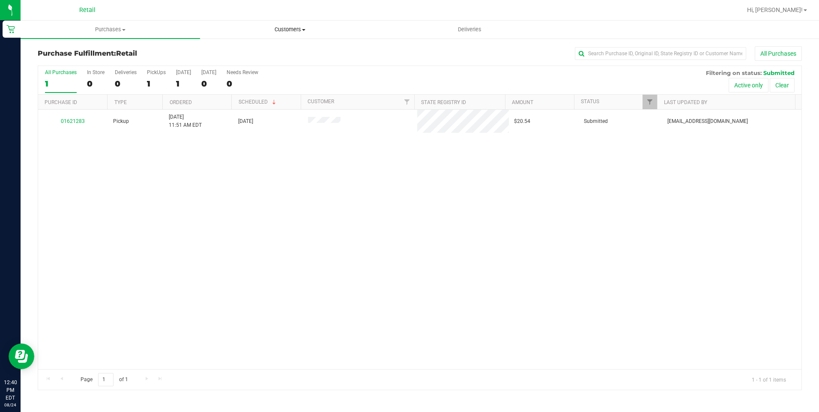
click at [283, 30] on span "Customers" at bounding box center [289, 30] width 179 height 8
click at [269, 54] on li "All customers" at bounding box center [289, 52] width 179 height 10
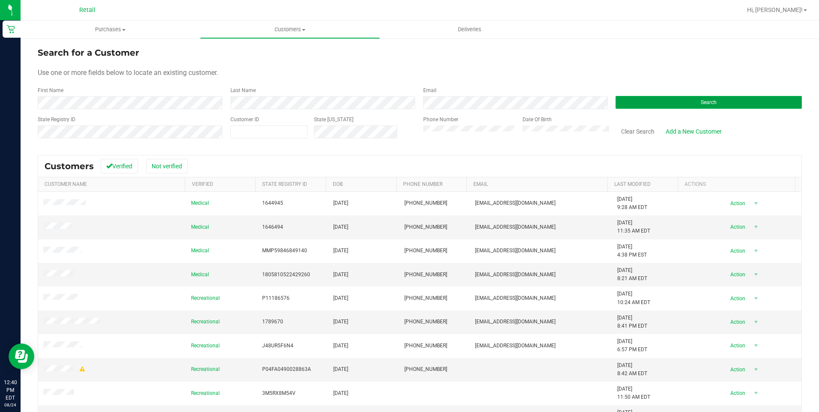
click at [656, 106] on button "Search" at bounding box center [708, 102] width 186 height 13
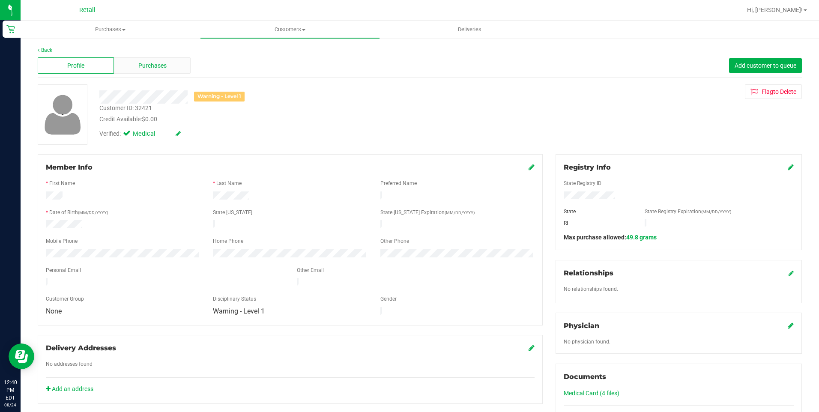
click at [154, 68] on span "Purchases" at bounding box center [152, 65] width 28 height 9
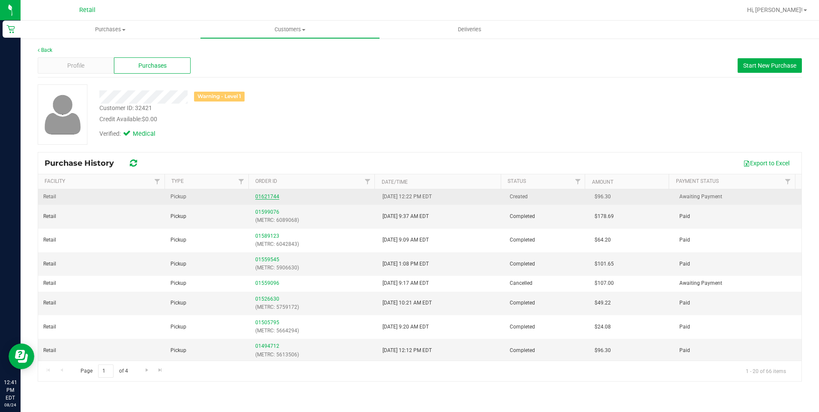
click at [260, 196] on link "01621744" at bounding box center [267, 197] width 24 height 6
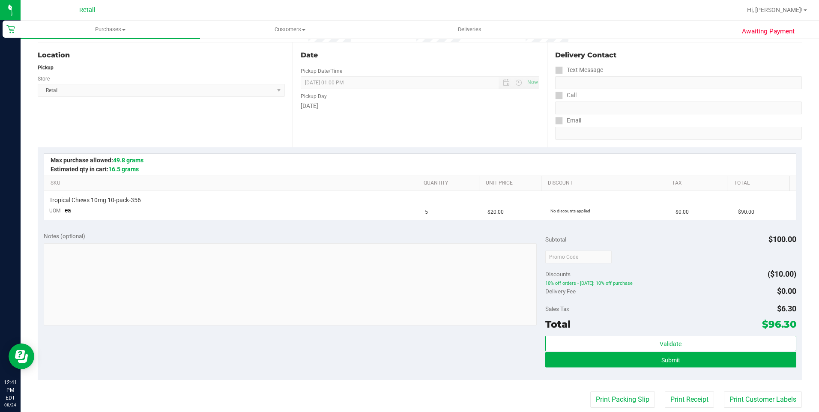
scroll to position [214, 0]
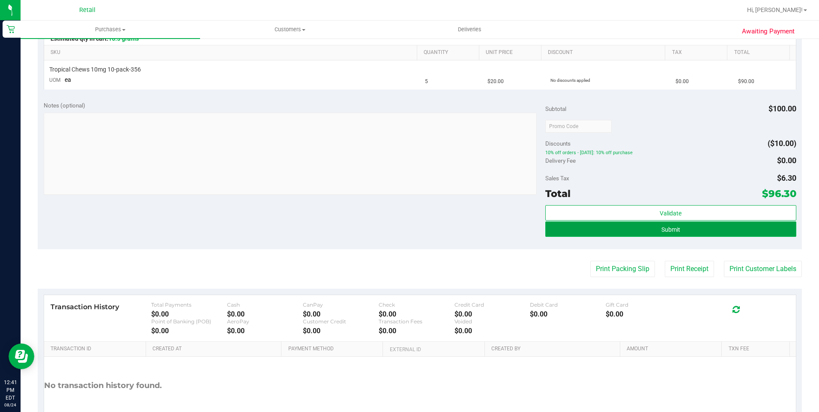
click at [683, 234] on button "Submit" at bounding box center [670, 228] width 251 height 15
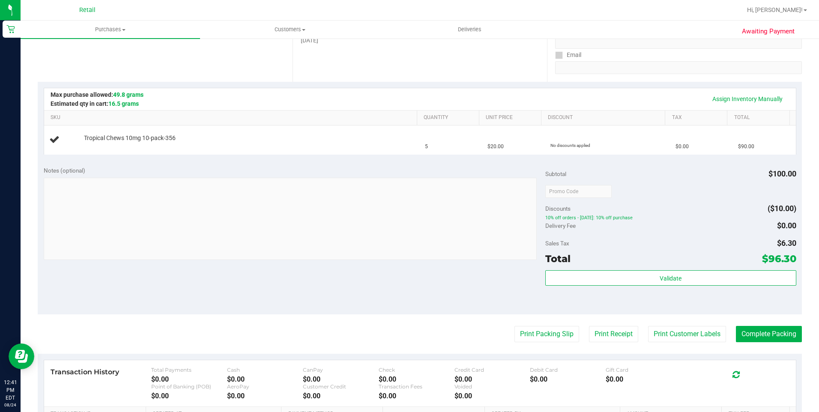
scroll to position [128, 0]
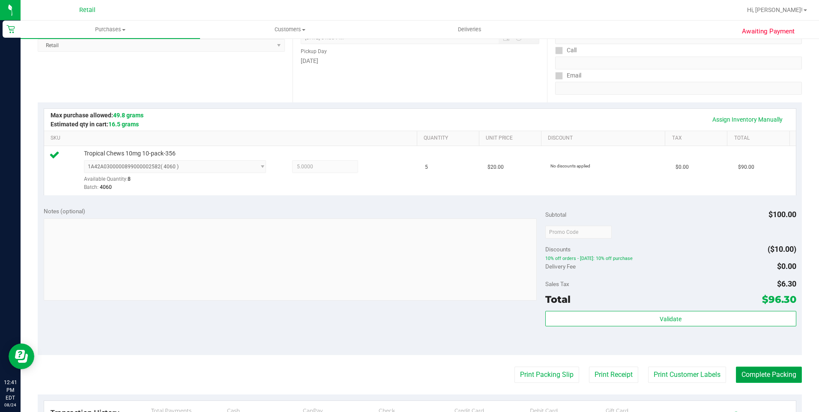
click at [751, 377] on button "Complete Packing" at bounding box center [769, 374] width 66 height 16
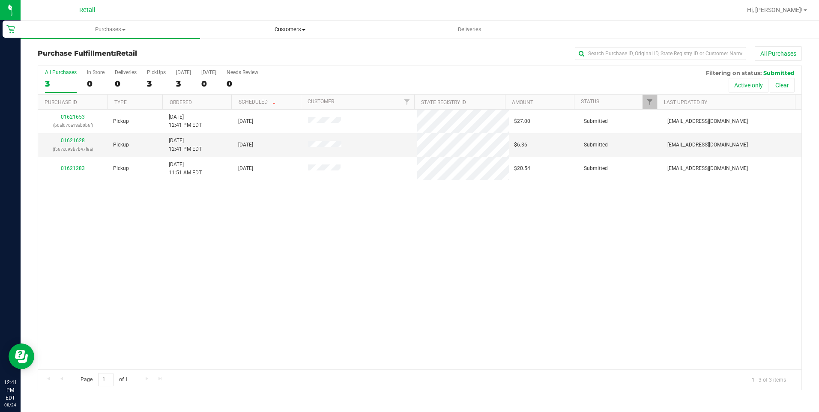
click at [285, 30] on span "Customers" at bounding box center [289, 30] width 179 height 8
click at [274, 48] on li "All customers" at bounding box center [289, 52] width 179 height 10
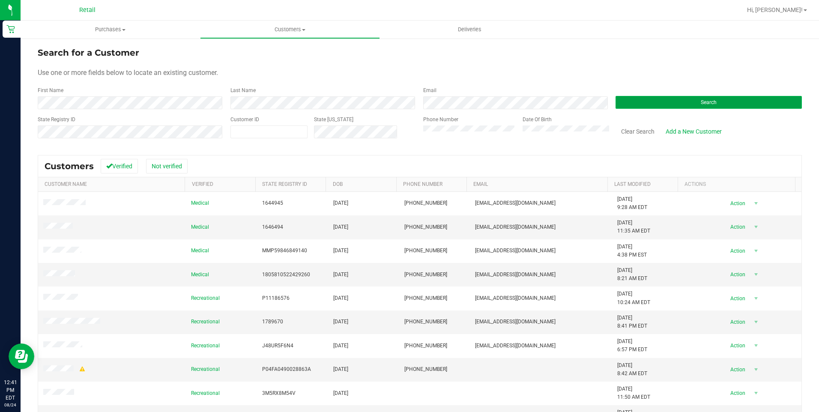
click at [712, 103] on button "Search" at bounding box center [708, 102] width 186 height 13
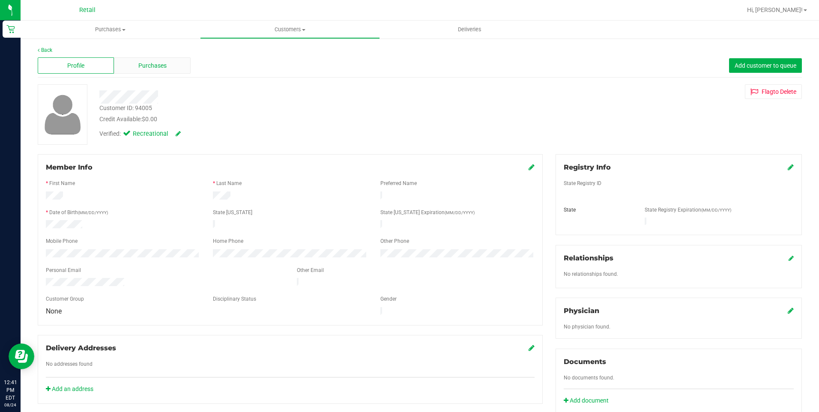
click at [158, 71] on div "Purchases" at bounding box center [152, 65] width 76 height 16
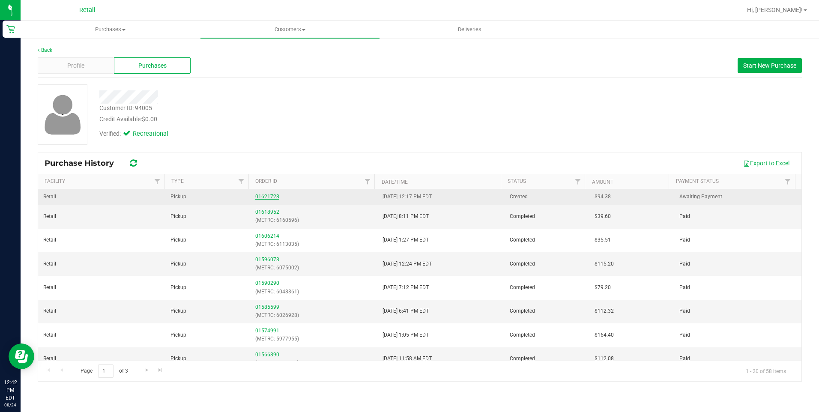
click at [265, 196] on link "01621728" at bounding box center [267, 197] width 24 height 6
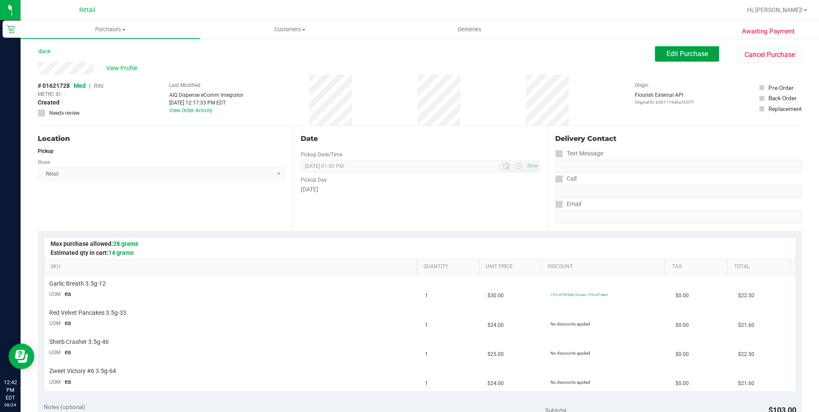
click at [661, 58] on button "Edit Purchase" at bounding box center [687, 53] width 64 height 15
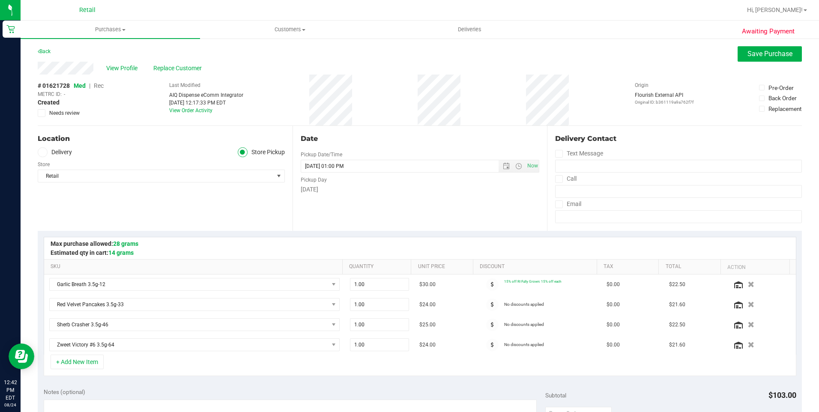
click at [99, 86] on span "Rec" at bounding box center [99, 85] width 10 height 7
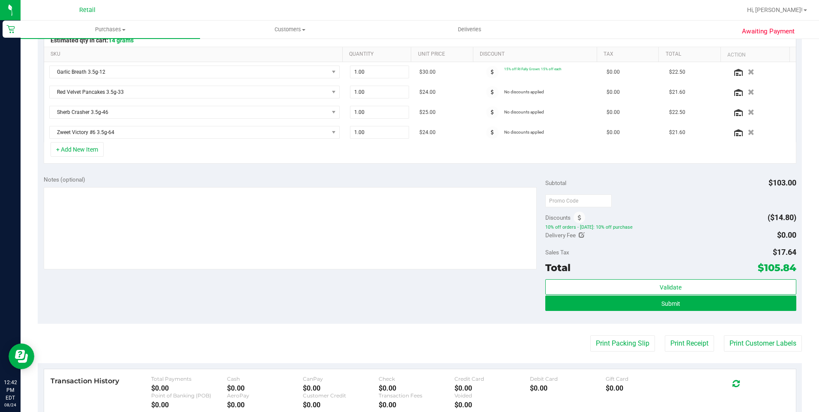
scroll to position [214, 0]
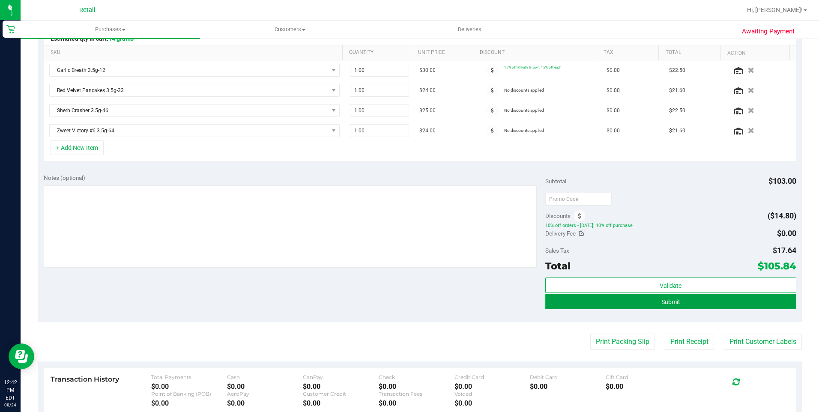
click at [709, 307] on button "Submit" at bounding box center [670, 301] width 251 height 15
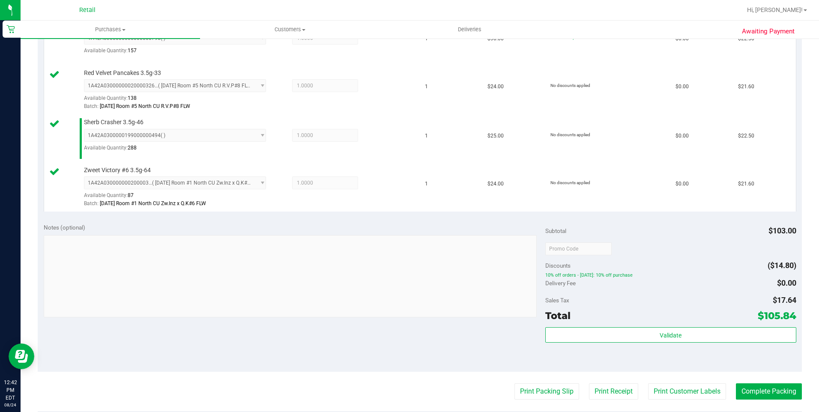
scroll to position [433, 0]
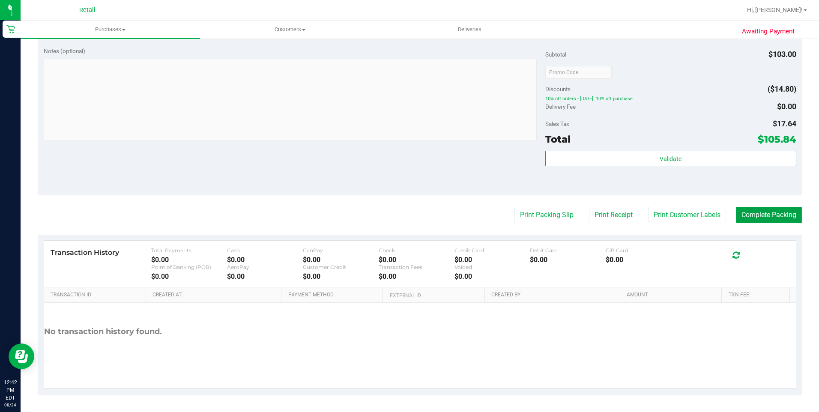
click at [769, 219] on button "Complete Packing" at bounding box center [769, 215] width 66 height 16
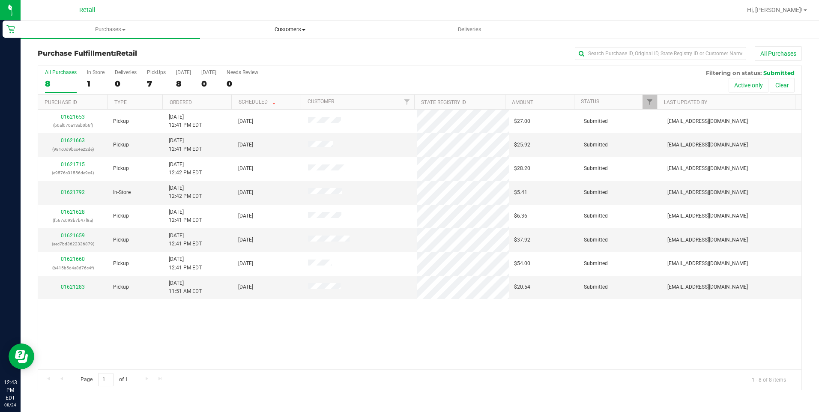
click at [298, 32] on span "Customers" at bounding box center [289, 30] width 179 height 8
click at [265, 54] on li "All customers" at bounding box center [289, 52] width 179 height 10
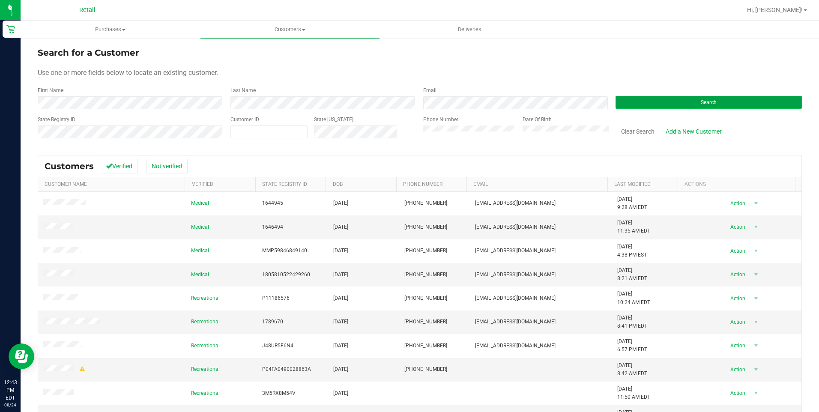
click at [633, 106] on button "Search" at bounding box center [708, 102] width 186 height 13
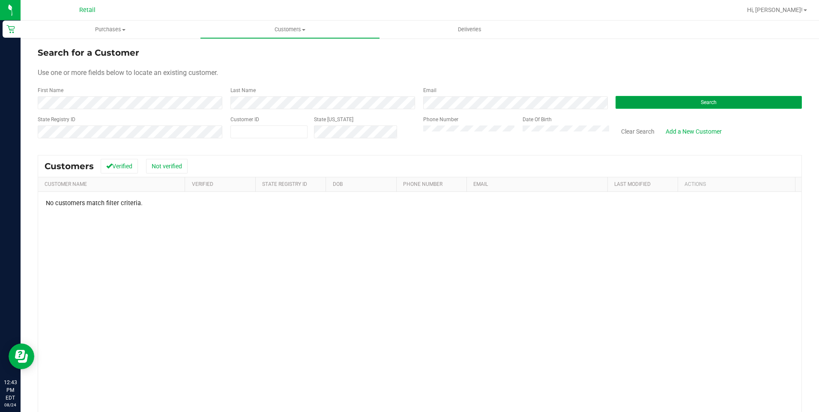
click at [690, 101] on button "Search" at bounding box center [708, 102] width 186 height 13
click at [626, 106] on button "Search" at bounding box center [708, 102] width 186 height 13
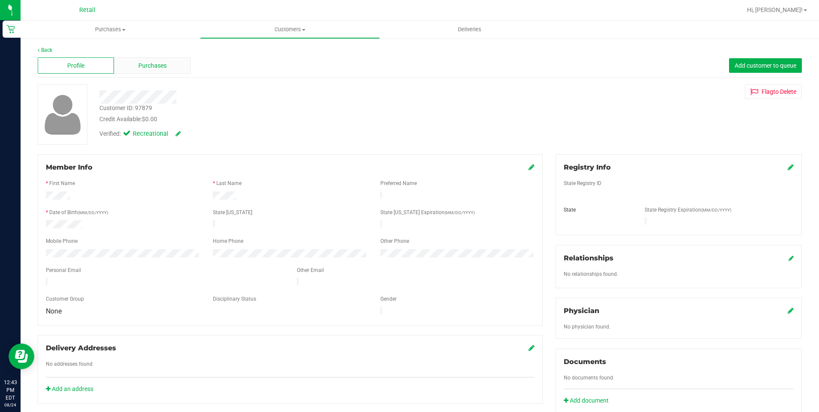
click at [157, 66] on span "Purchases" at bounding box center [152, 65] width 28 height 9
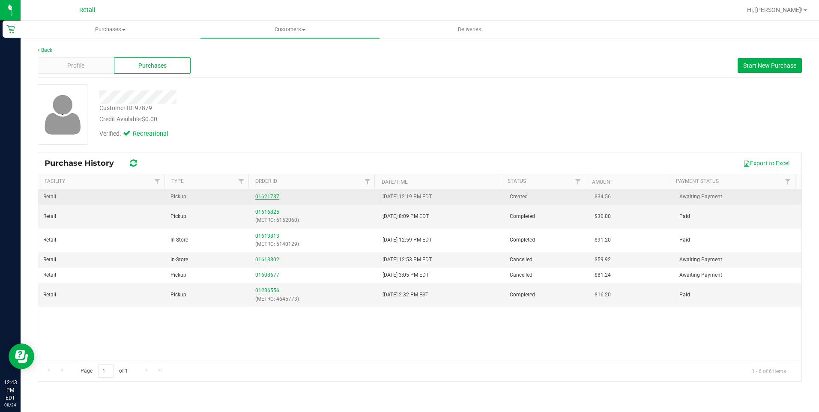
click at [259, 194] on link "01621737" at bounding box center [267, 197] width 24 height 6
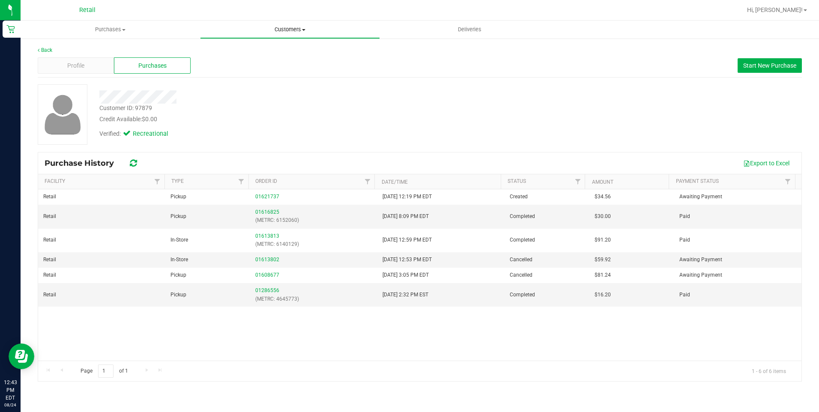
click at [281, 28] on span "Customers" at bounding box center [289, 30] width 179 height 8
click at [276, 49] on li "All customers" at bounding box center [289, 52] width 179 height 10
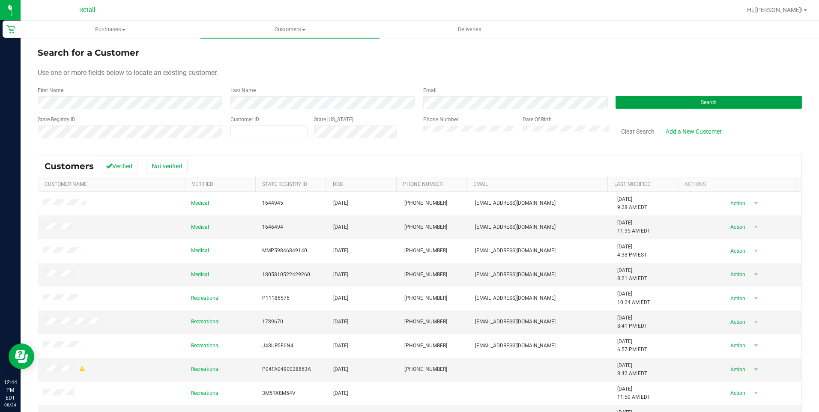
click at [615, 101] on button "Search" at bounding box center [708, 102] width 186 height 13
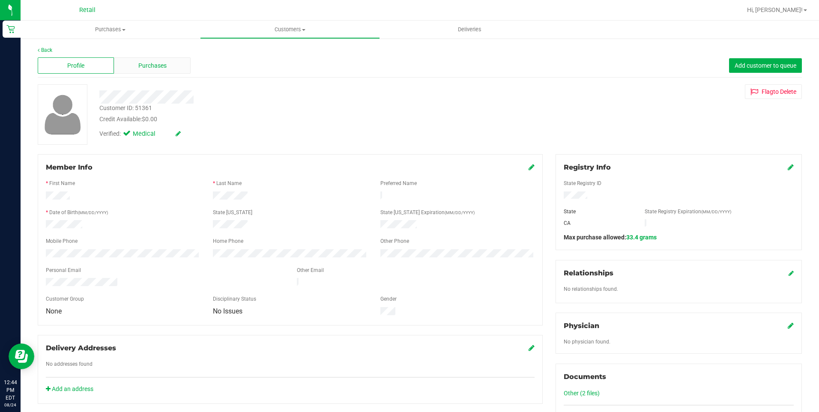
click at [170, 69] on div "Purchases" at bounding box center [152, 65] width 76 height 16
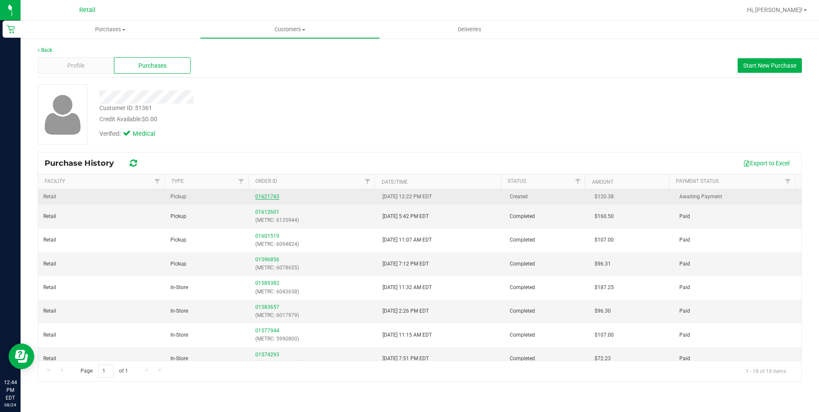
click at [264, 197] on link "01621743" at bounding box center [267, 197] width 24 height 6
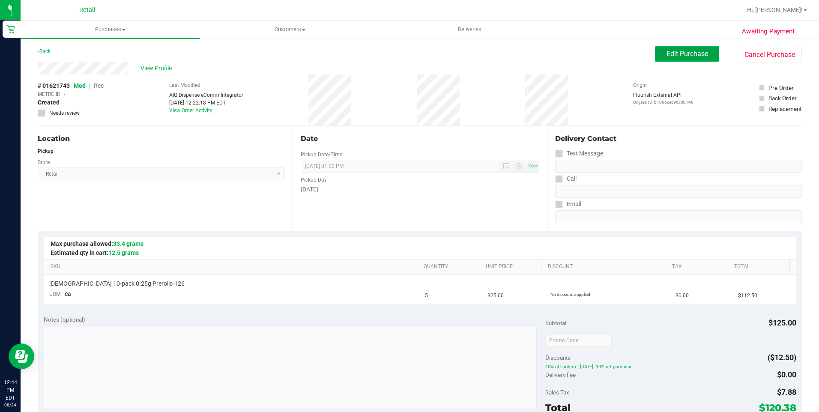
click at [672, 55] on span "Edit Purchase" at bounding box center [687, 54] width 42 height 8
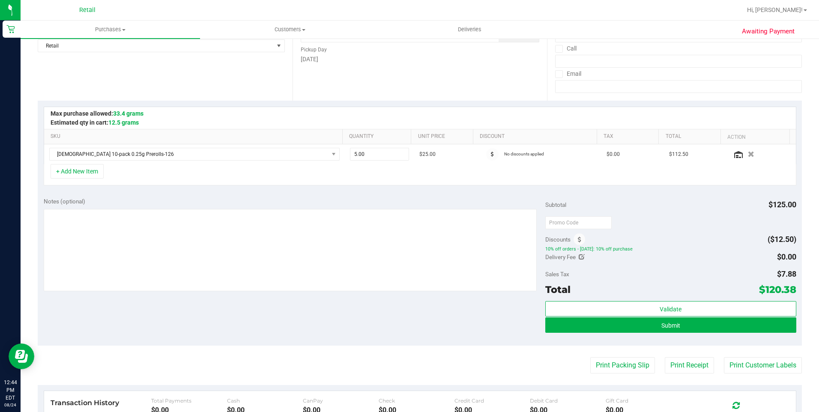
scroll to position [214, 0]
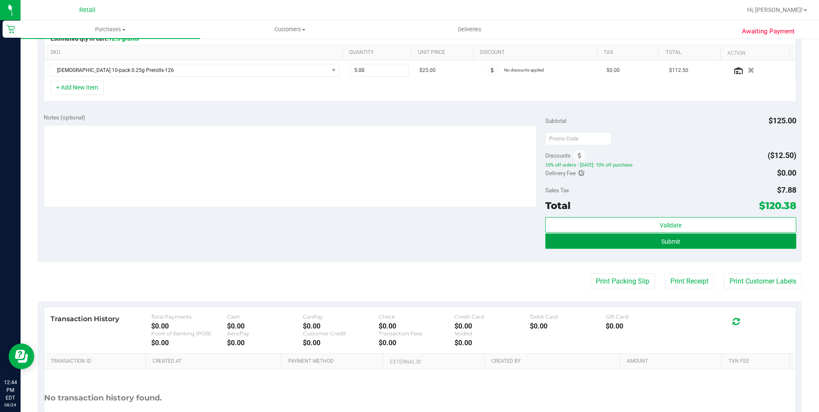
click at [713, 244] on button "Submit" at bounding box center [670, 240] width 251 height 15
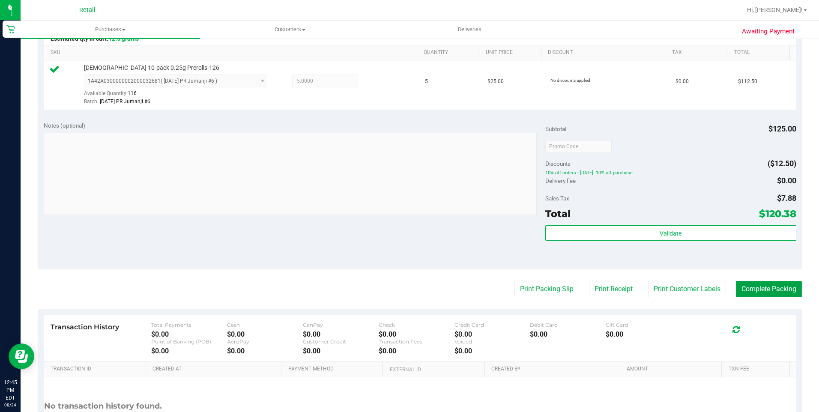
click at [764, 290] on button "Complete Packing" at bounding box center [769, 289] width 66 height 16
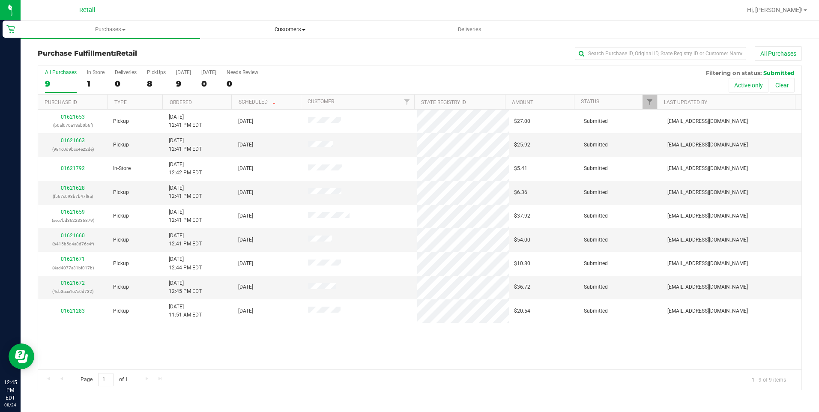
click at [292, 35] on uib-tab-heading "Customers All customers Add a new customer All physicians" at bounding box center [289, 29] width 179 height 17
click at [272, 50] on li "All customers" at bounding box center [289, 52] width 179 height 10
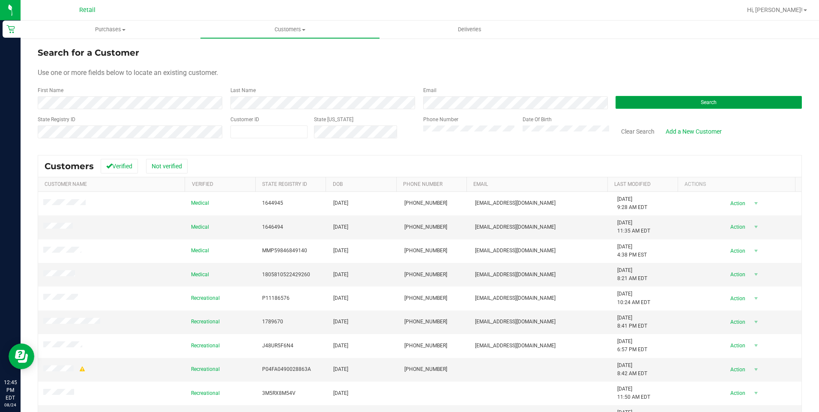
click at [615, 105] on button "Search" at bounding box center [708, 102] width 186 height 13
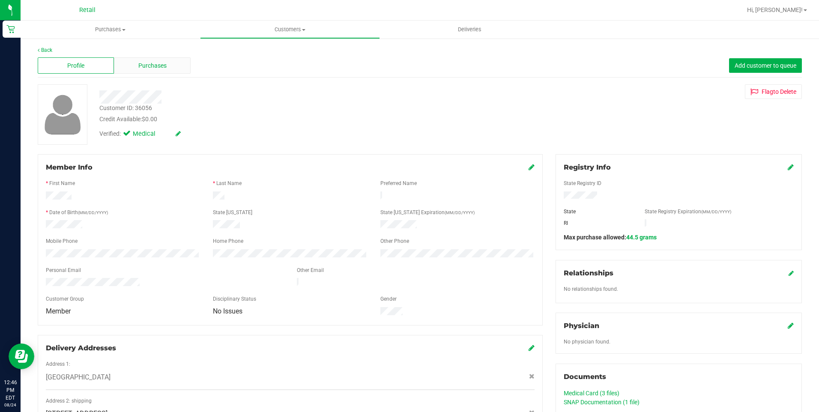
click at [167, 62] on div "Purchases" at bounding box center [152, 65] width 76 height 16
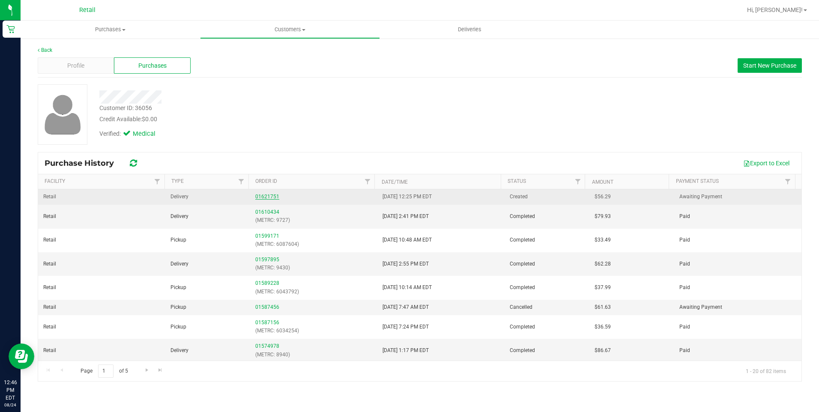
click at [269, 194] on link "01621751" at bounding box center [267, 197] width 24 height 6
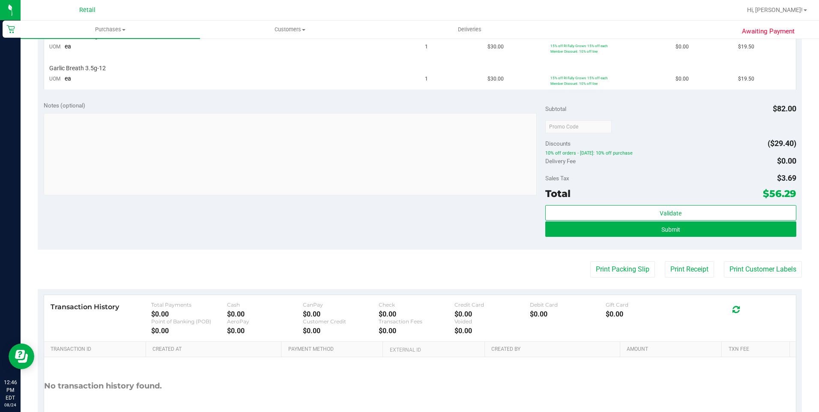
scroll to position [300, 0]
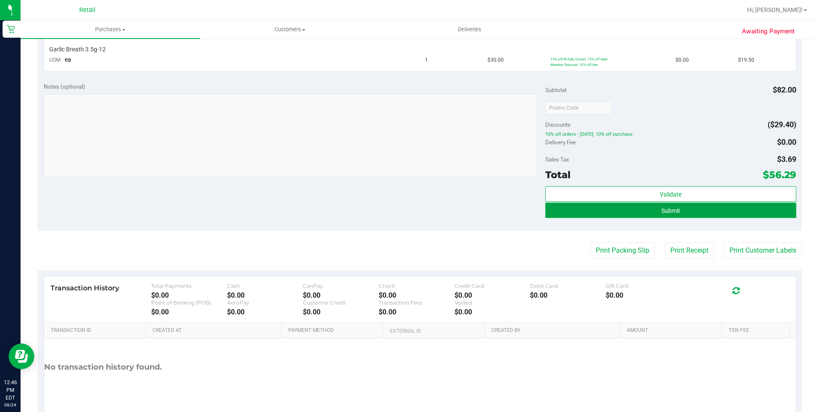
click at [710, 216] on button "Submit" at bounding box center [670, 210] width 251 height 15
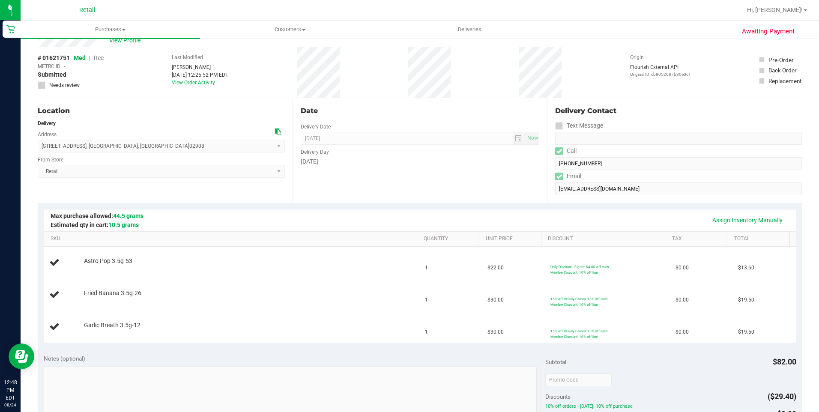
scroll to position [43, 0]
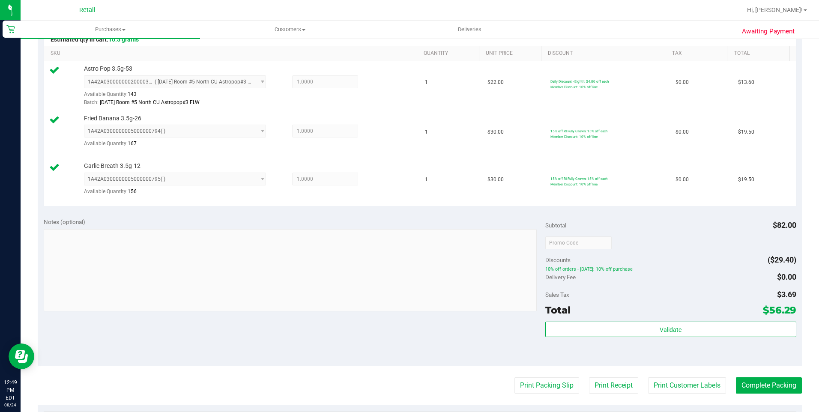
scroll to position [300, 0]
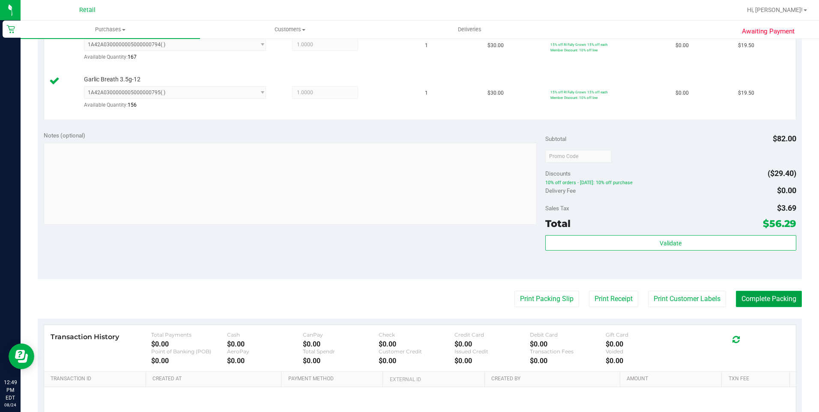
click at [740, 302] on button "Complete Packing" at bounding box center [769, 299] width 66 height 16
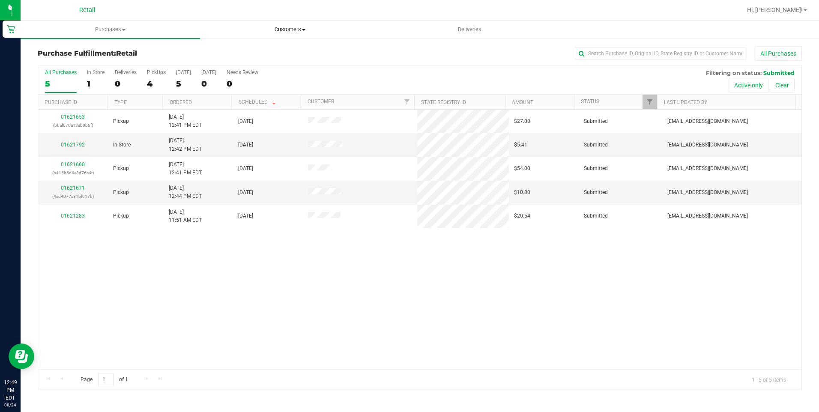
click at [293, 33] on span "Customers" at bounding box center [289, 30] width 179 height 8
click at [280, 50] on li "All customers" at bounding box center [289, 52] width 179 height 10
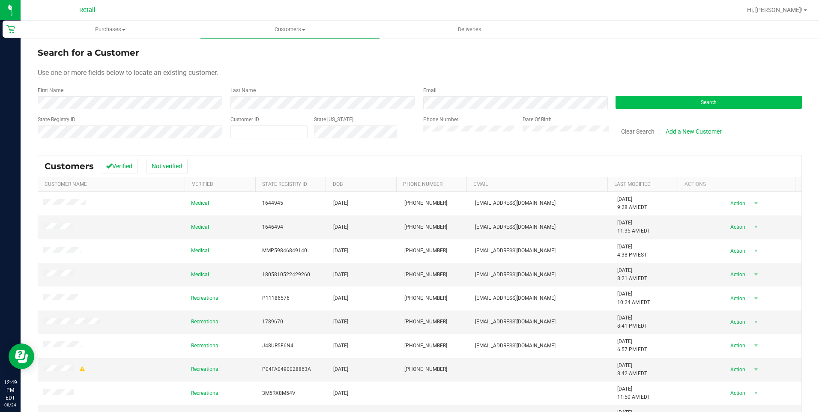
click at [673, 93] on div "Search" at bounding box center [705, 97] width 193 height 23
click at [673, 96] on button "Search" at bounding box center [708, 102] width 186 height 13
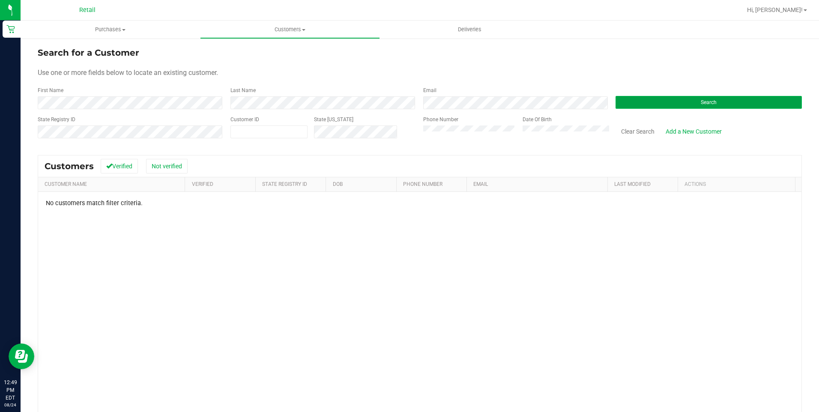
click at [696, 96] on button "Search" at bounding box center [708, 102] width 186 height 13
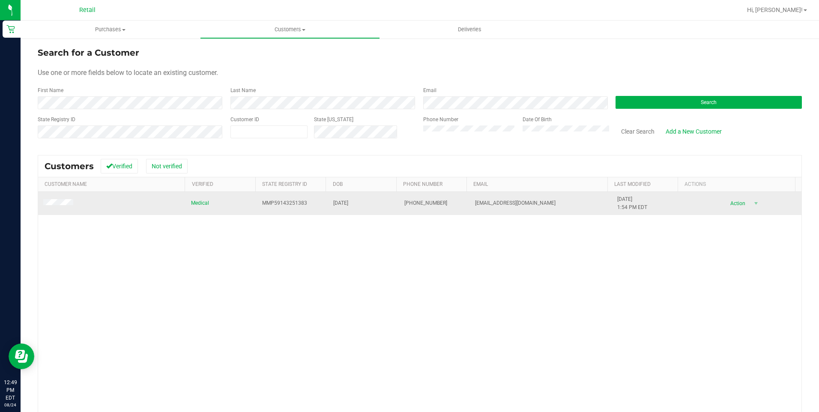
click at [64, 199] on span at bounding box center [59, 203] width 33 height 9
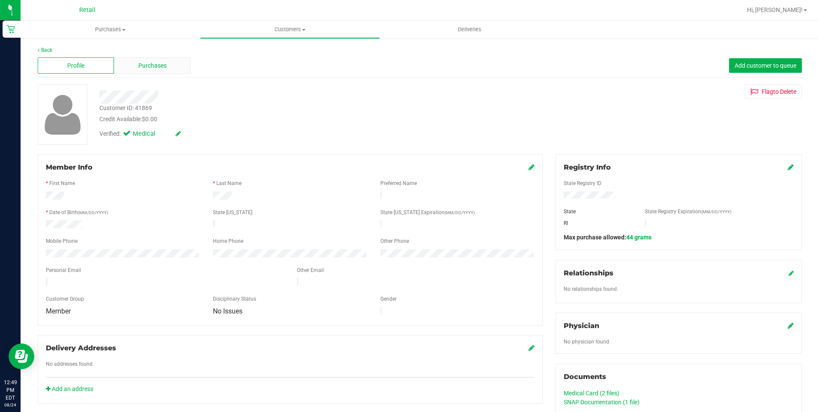
click at [147, 69] on span "Purchases" at bounding box center [152, 65] width 28 height 9
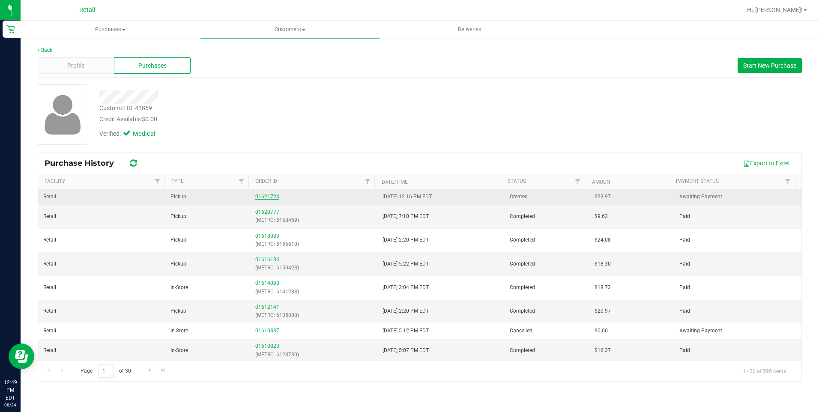
click at [266, 197] on link "01621724" at bounding box center [267, 197] width 24 height 6
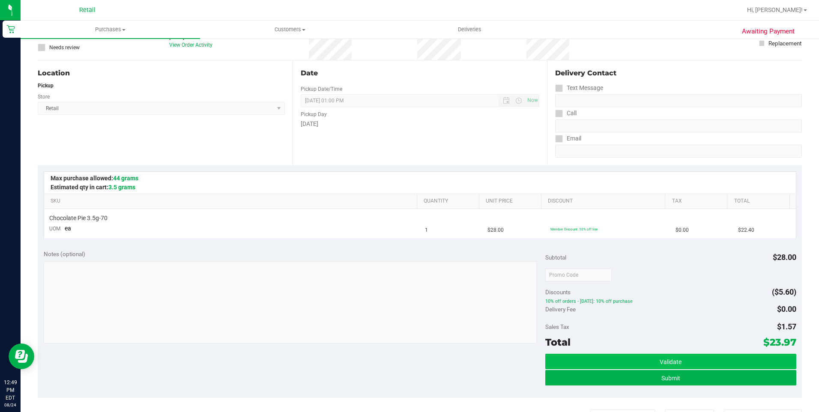
scroll to position [171, 0]
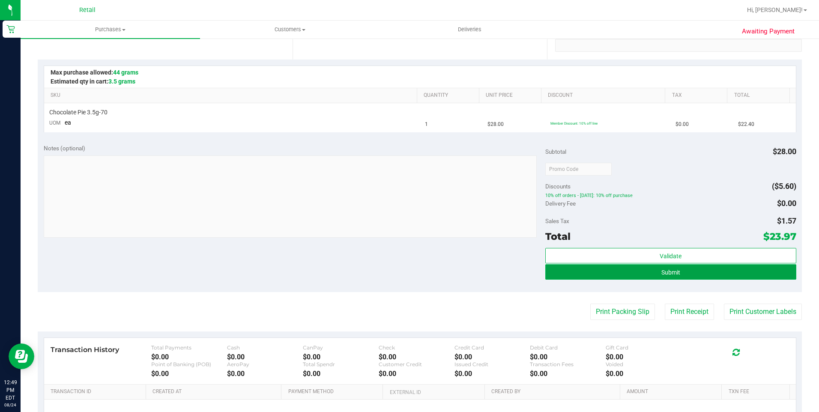
click at [626, 271] on button "Submit" at bounding box center [670, 271] width 251 height 15
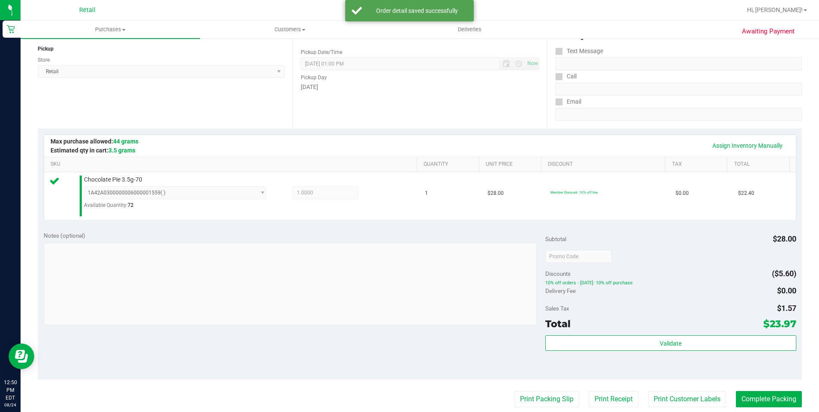
scroll to position [128, 0]
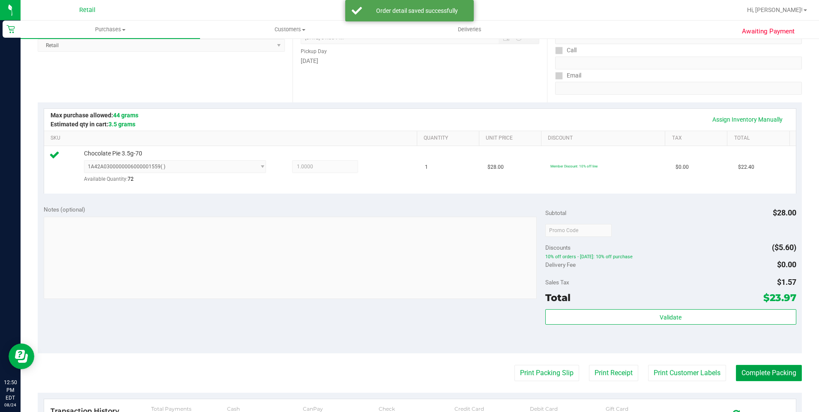
click at [767, 371] on button "Complete Packing" at bounding box center [769, 373] width 66 height 16
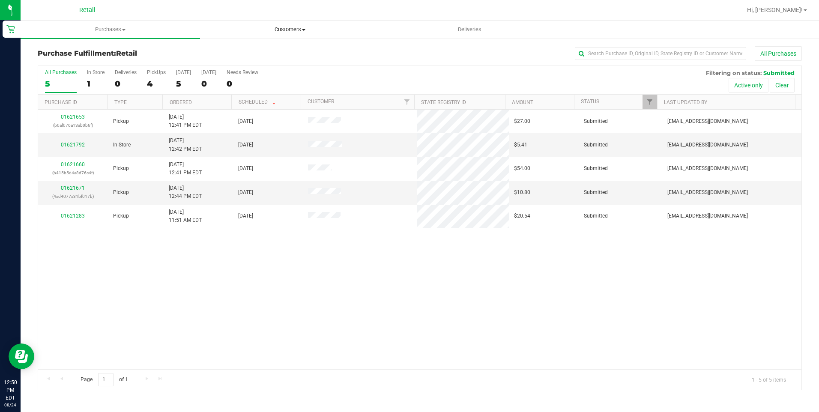
click at [300, 32] on span "Customers" at bounding box center [289, 30] width 179 height 8
click at [304, 30] on span at bounding box center [303, 30] width 3 height 2
click at [301, 30] on span "Customers" at bounding box center [289, 30] width 179 height 8
click at [288, 49] on li "All customers" at bounding box center [289, 52] width 179 height 10
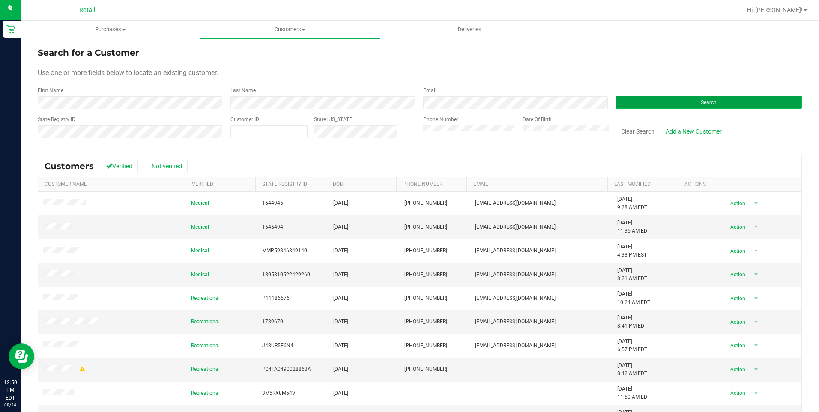
click at [682, 106] on button "Search" at bounding box center [708, 102] width 186 height 13
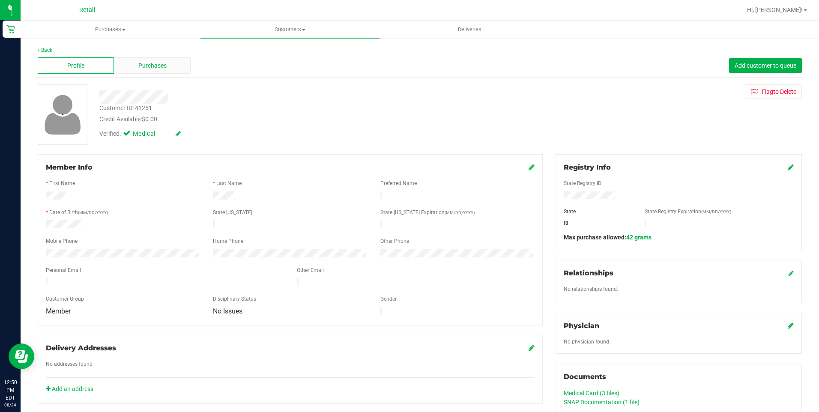
click at [158, 69] on span "Purchases" at bounding box center [152, 65] width 28 height 9
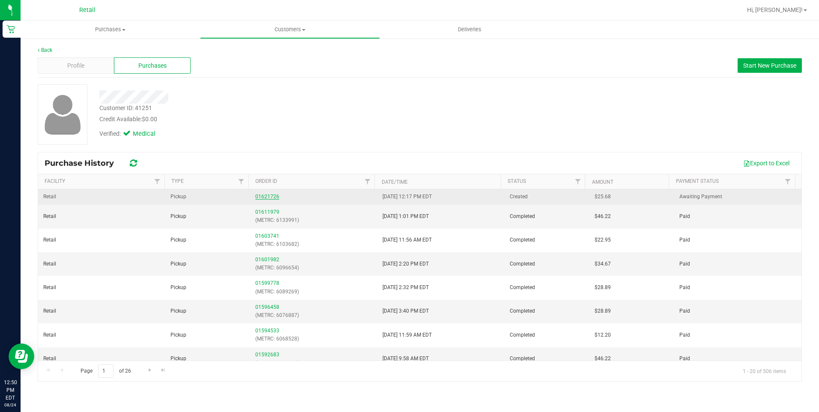
click at [267, 199] on link "01621726" at bounding box center [267, 197] width 24 height 6
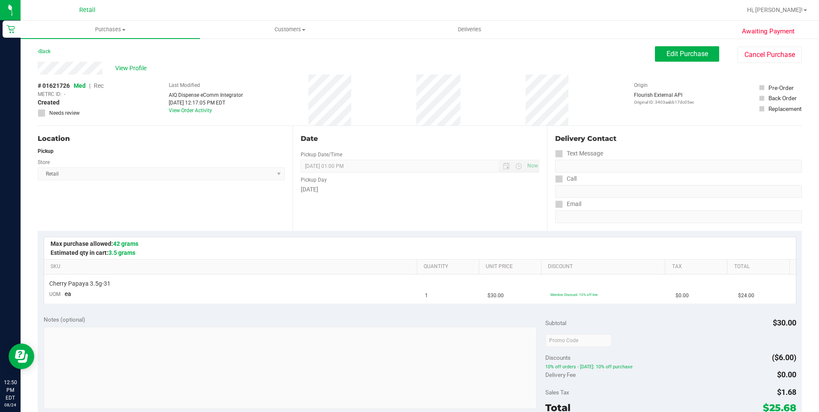
scroll to position [214, 0]
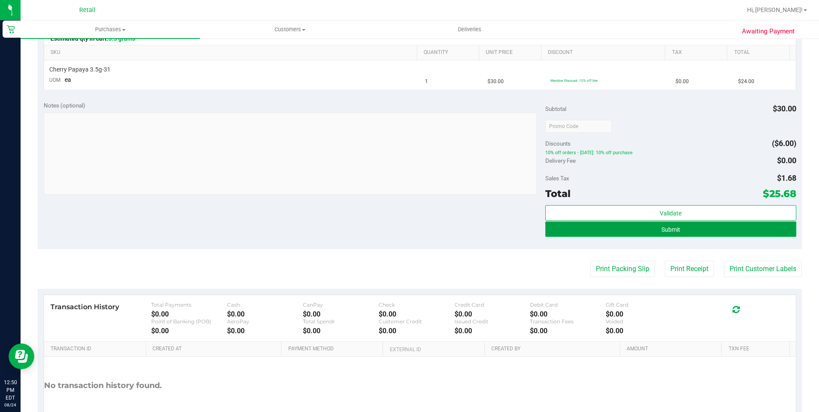
click at [674, 232] on button "Submit" at bounding box center [670, 228] width 251 height 15
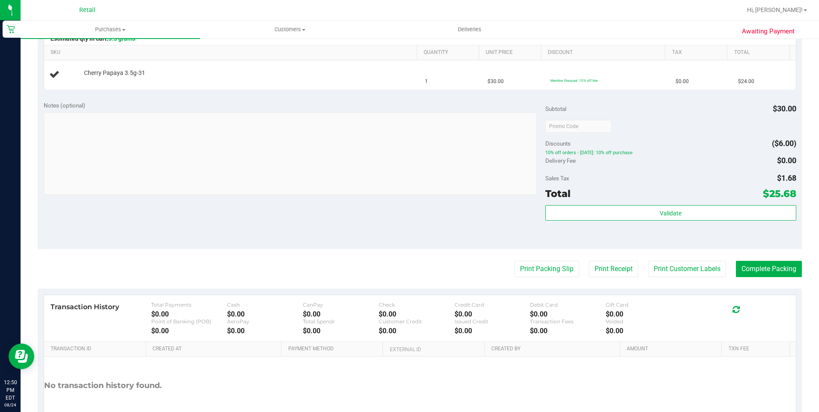
scroll to position [128, 0]
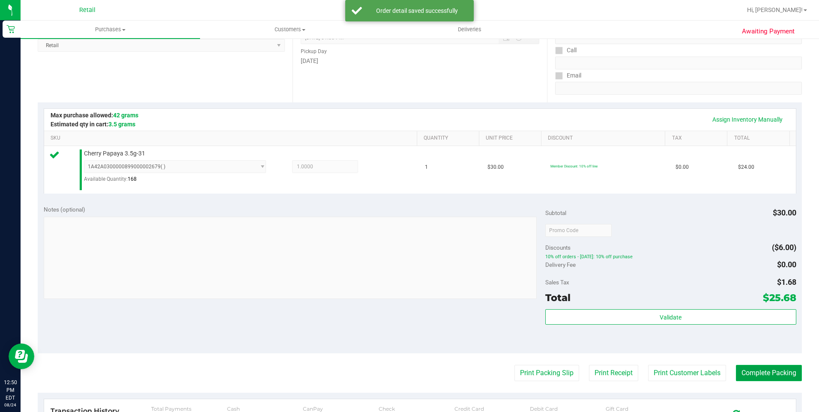
click at [748, 369] on button "Complete Packing" at bounding box center [769, 373] width 66 height 16
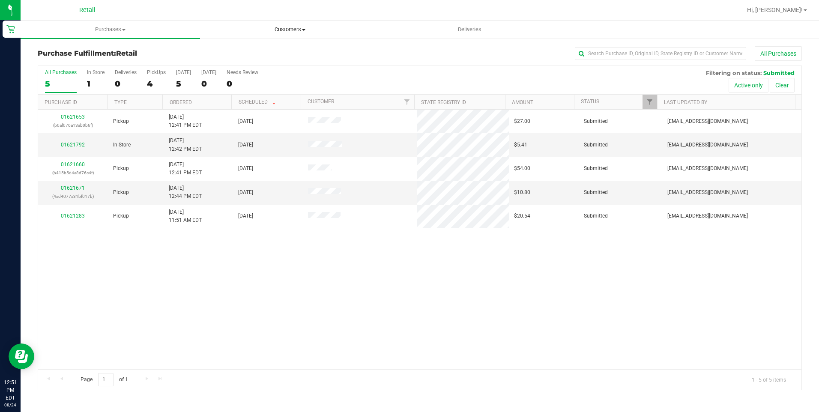
click at [274, 29] on span "Customers" at bounding box center [289, 30] width 179 height 8
click at [273, 49] on li "All customers" at bounding box center [289, 52] width 179 height 10
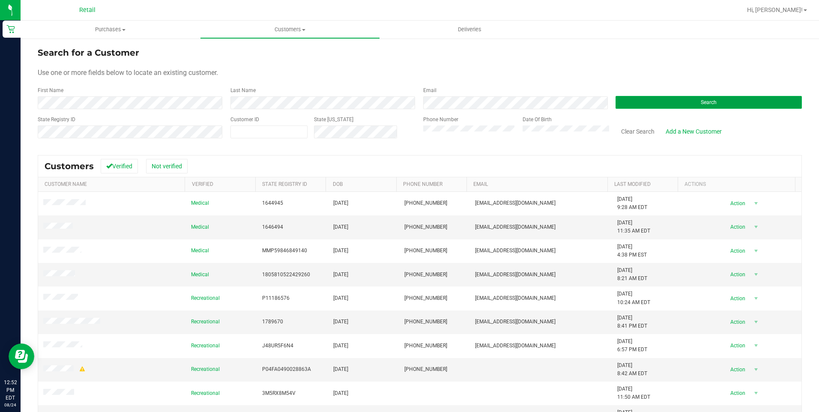
click at [668, 106] on button "Search" at bounding box center [708, 102] width 186 height 13
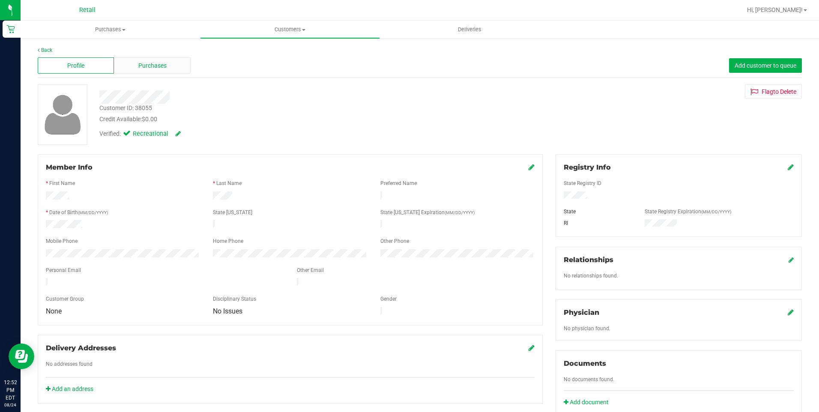
click at [167, 70] on div "Purchases" at bounding box center [152, 65] width 76 height 16
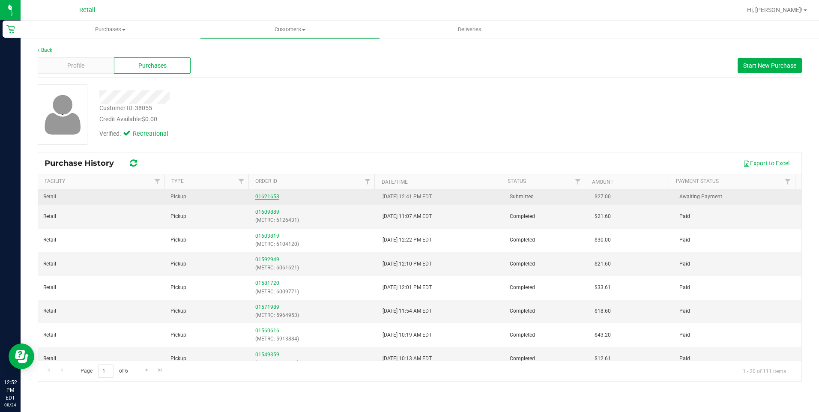
click at [270, 199] on link "01621653" at bounding box center [267, 197] width 24 height 6
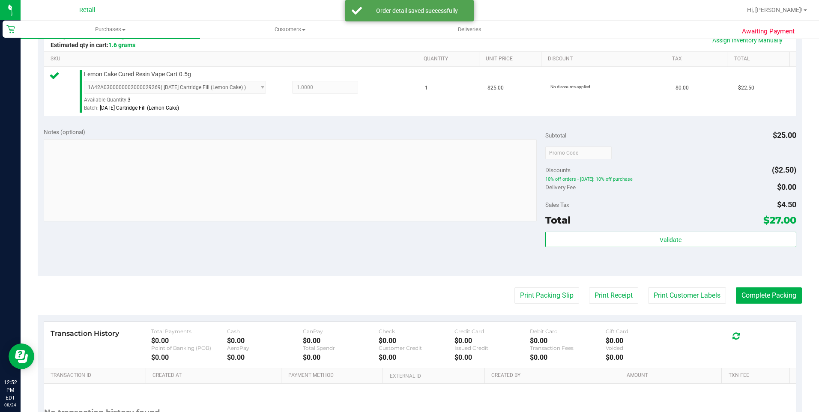
scroll to position [257, 0]
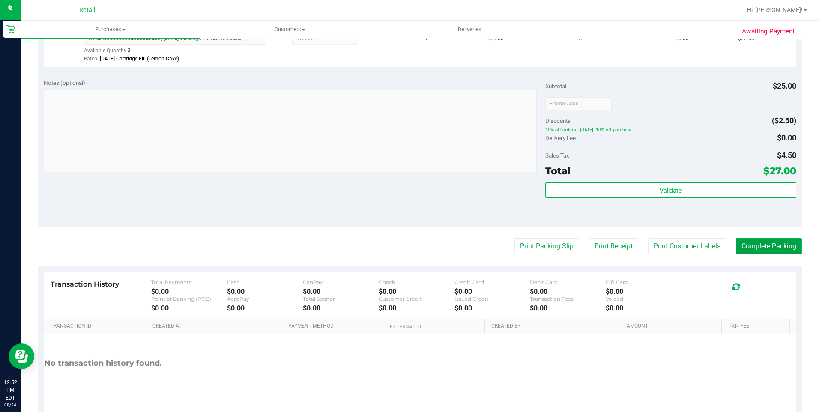
click at [777, 252] on button "Complete Packing" at bounding box center [769, 246] width 66 height 16
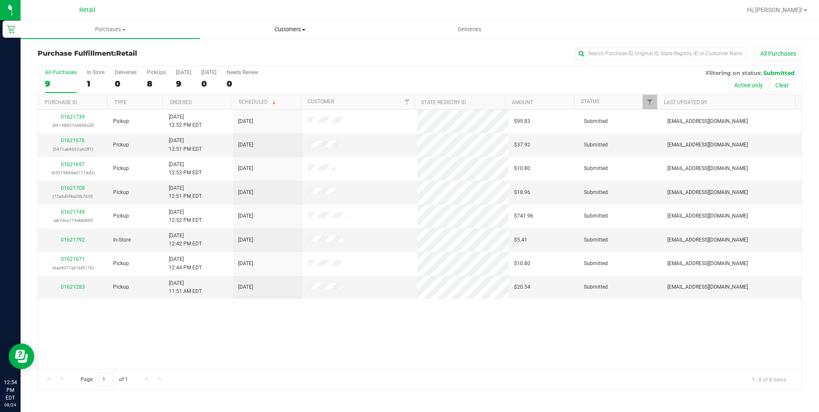
click at [274, 24] on uib-tab-heading "Customers All customers Add a new customer All physicians" at bounding box center [289, 29] width 179 height 17
click at [278, 47] on li "All customers" at bounding box center [289, 52] width 179 height 10
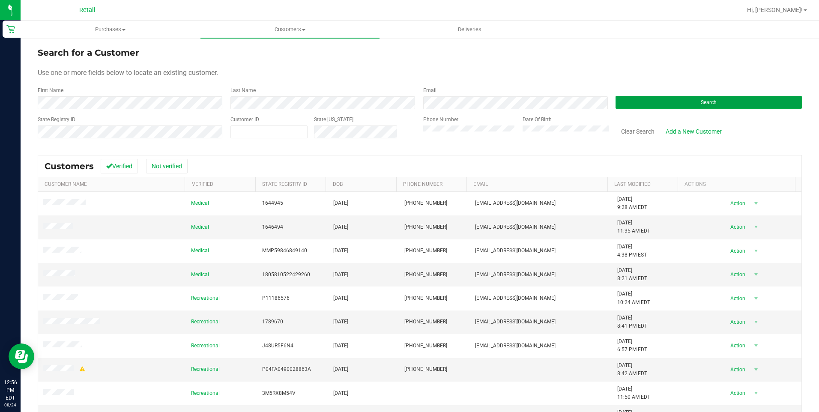
drag, startPoint x: 719, startPoint y: 104, endPoint x: 738, endPoint y: 95, distance: 20.9
click at [723, 101] on button "Search" at bounding box center [708, 102] width 186 height 13
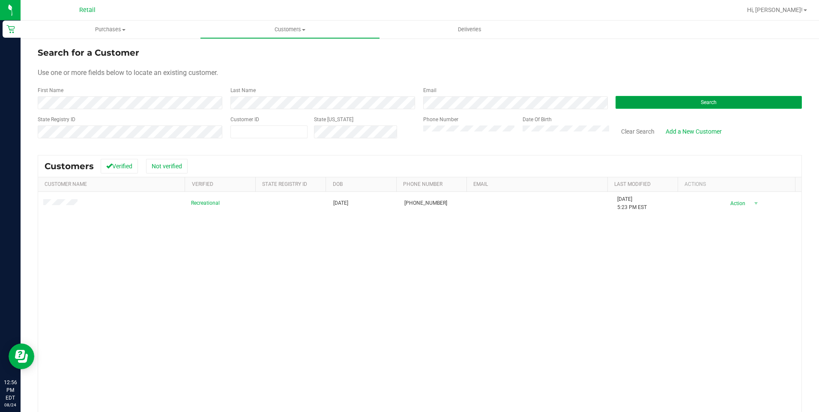
click at [667, 98] on button "Search" at bounding box center [708, 102] width 186 height 13
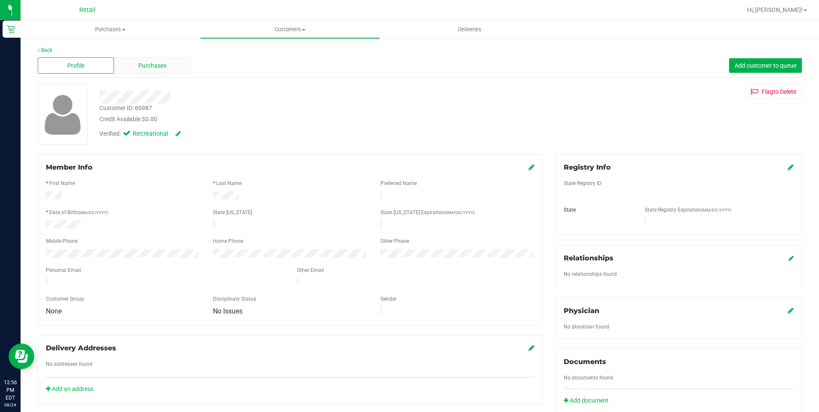
click at [147, 68] on span "Purchases" at bounding box center [152, 65] width 28 height 9
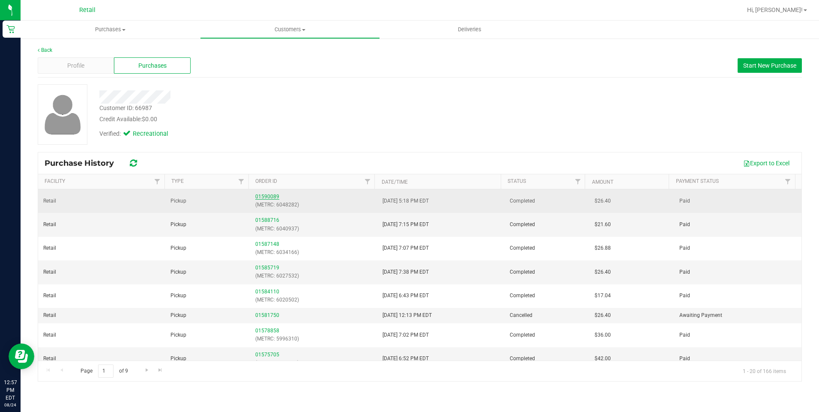
click at [274, 197] on link "01590089" at bounding box center [267, 197] width 24 height 6
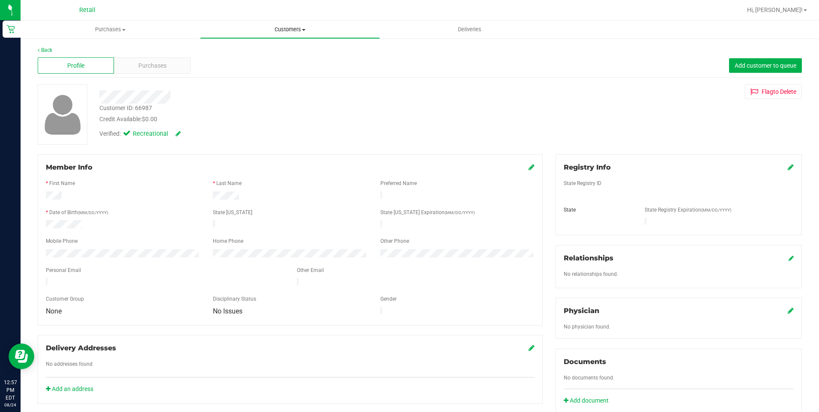
click at [313, 29] on span "Customers" at bounding box center [289, 30] width 179 height 8
click at [282, 48] on li "All customers" at bounding box center [289, 52] width 179 height 10
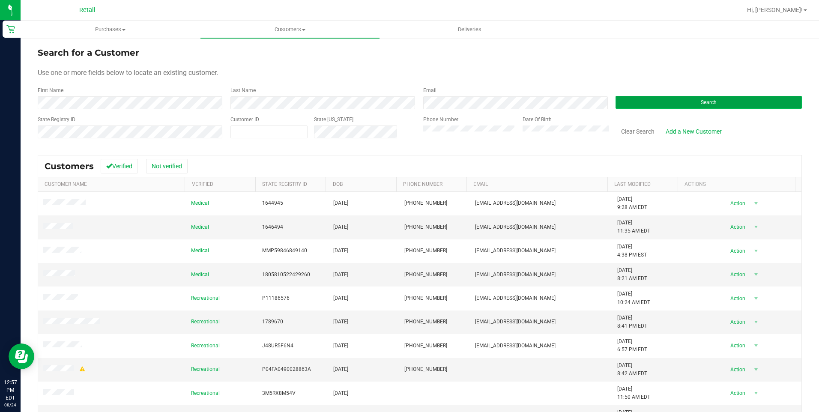
click at [661, 105] on button "Search" at bounding box center [708, 102] width 186 height 13
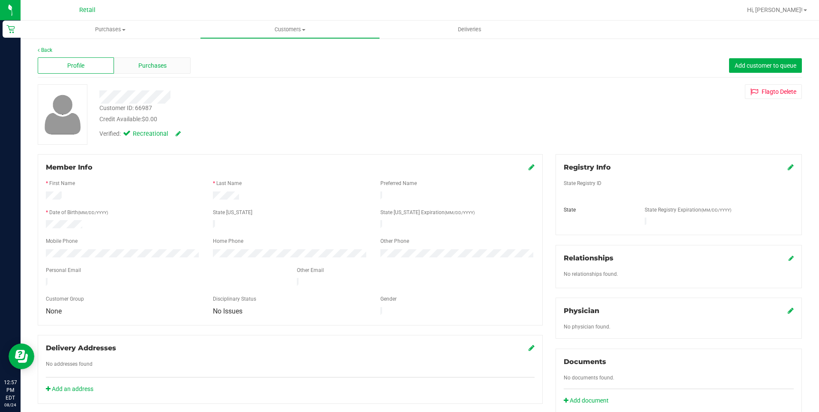
click at [160, 67] on span "Purchases" at bounding box center [152, 65] width 28 height 9
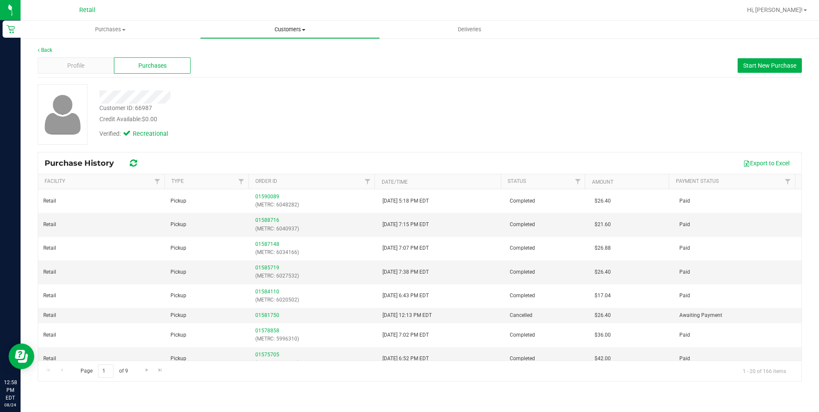
click at [279, 29] on span "Customers" at bounding box center [289, 30] width 179 height 8
click at [269, 55] on li "All customers" at bounding box center [289, 52] width 179 height 10
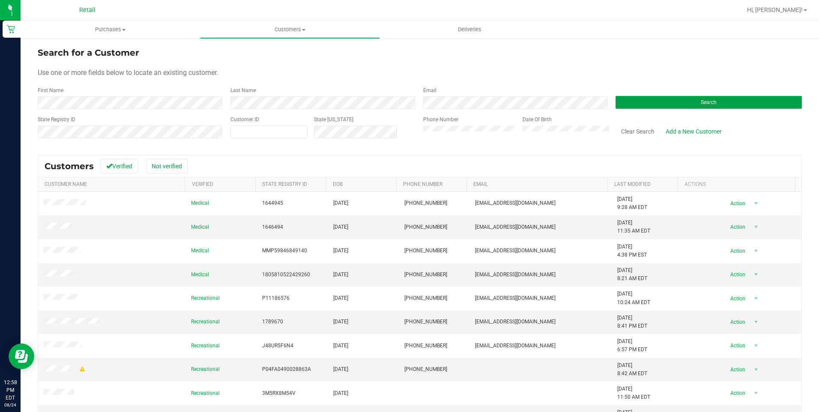
click at [739, 107] on button "Search" at bounding box center [708, 102] width 186 height 13
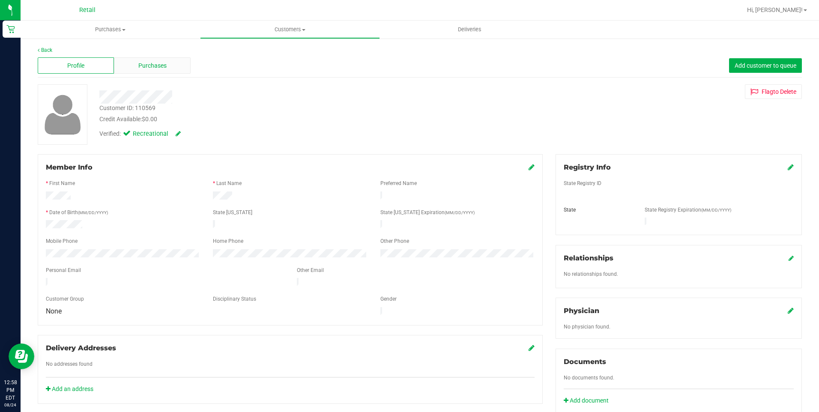
click at [156, 66] on span "Purchases" at bounding box center [152, 65] width 28 height 9
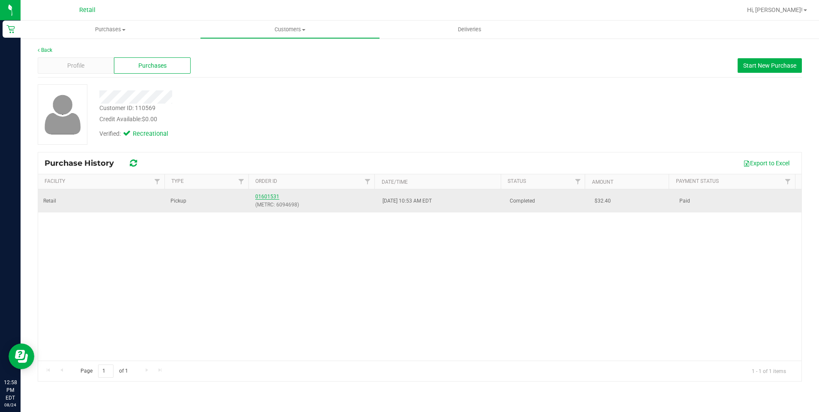
click at [269, 199] on link "01601531" at bounding box center [267, 197] width 24 height 6
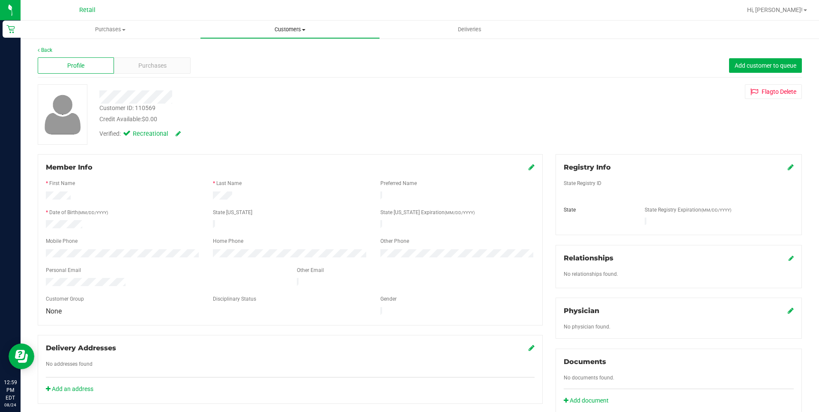
click at [295, 29] on span "Customers" at bounding box center [289, 30] width 179 height 8
click at [235, 16] on div at bounding box center [447, 10] width 588 height 17
click at [199, 8] on div at bounding box center [447, 10] width 588 height 17
click at [167, 12] on div at bounding box center [447, 10] width 588 height 17
click at [302, 30] on span "Customers" at bounding box center [289, 30] width 179 height 8
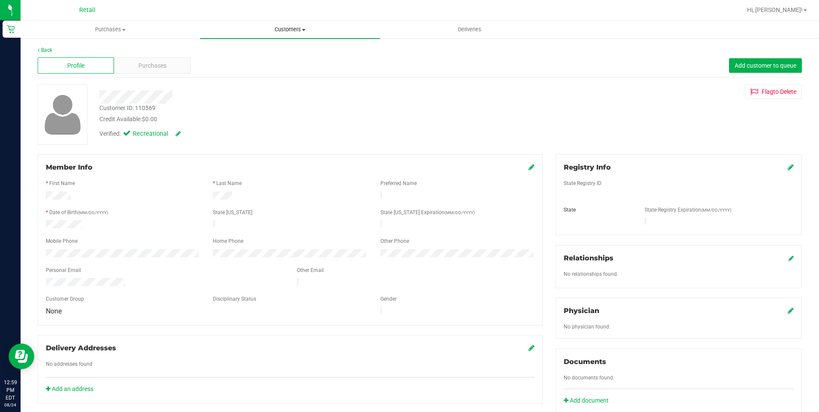
click at [303, 30] on span at bounding box center [303, 30] width 3 height 2
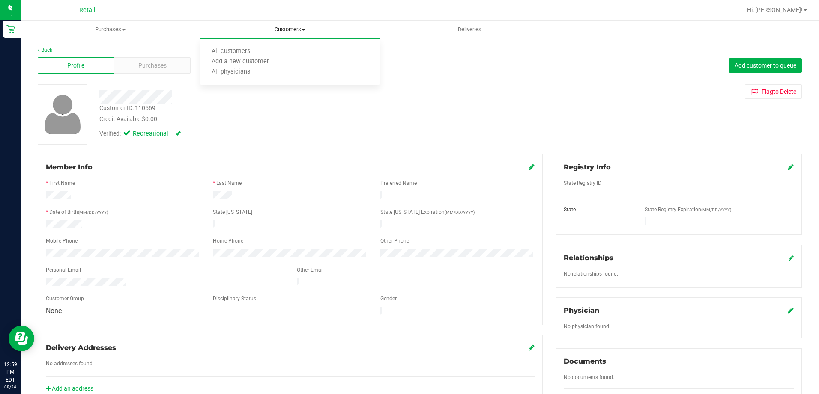
click at [235, 36] on uib-tab-heading "Customers All customers Add a new customer All physicians" at bounding box center [289, 30] width 179 height 18
click at [301, 27] on span "Customers" at bounding box center [289, 30] width 179 height 8
click at [281, 52] on li "All customers" at bounding box center [289, 52] width 179 height 10
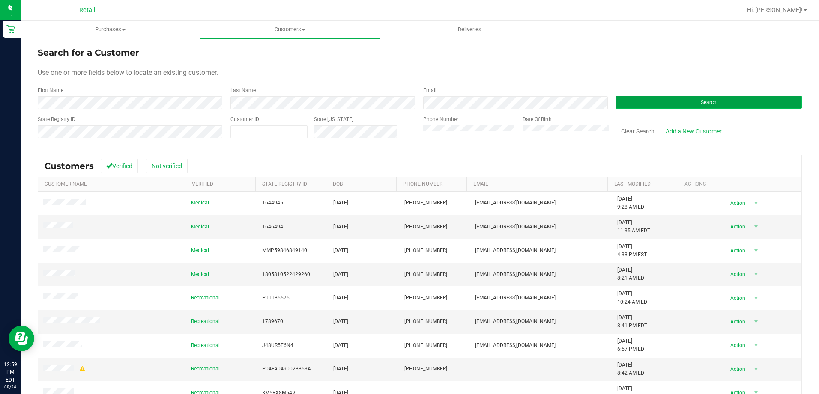
click at [664, 107] on button "Search" at bounding box center [708, 102] width 186 height 13
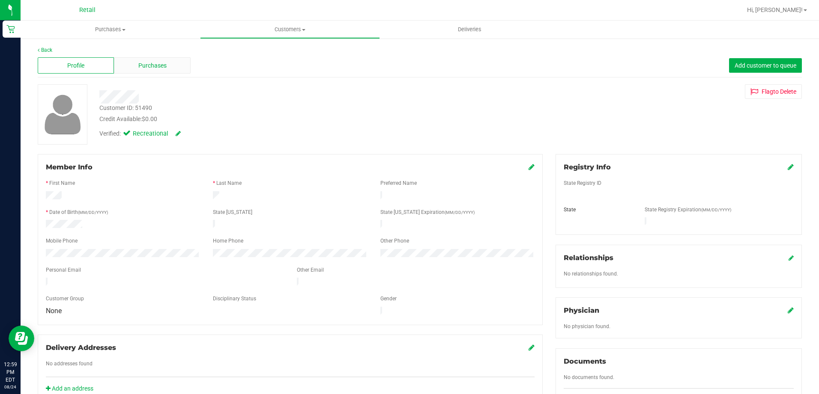
click at [164, 67] on span "Purchases" at bounding box center [152, 65] width 28 height 9
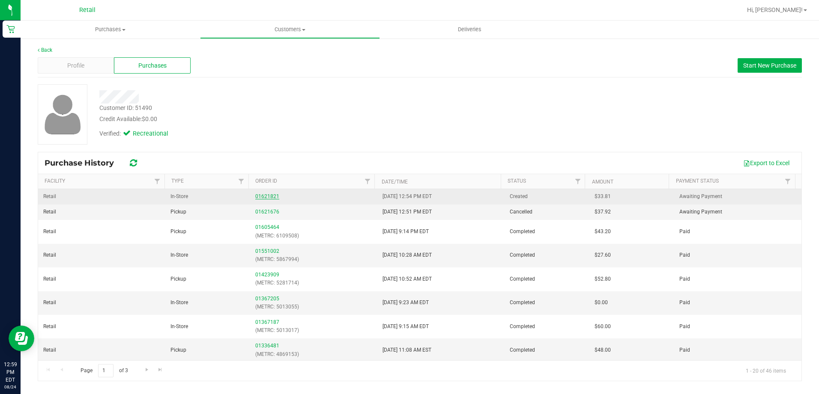
click at [268, 194] on link "01621821" at bounding box center [267, 197] width 24 height 6
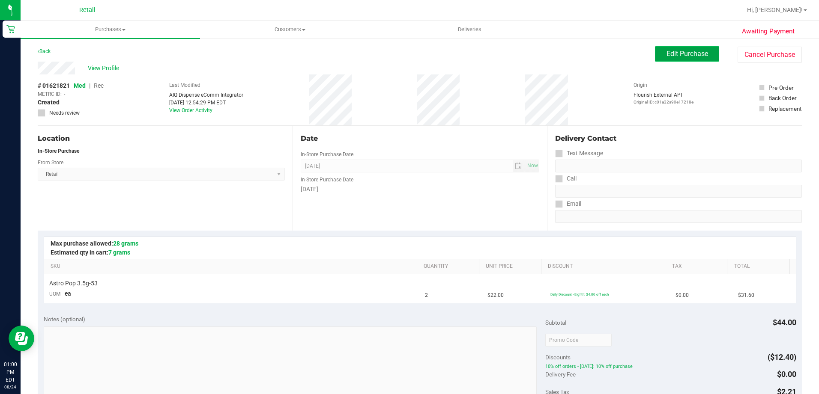
click at [676, 58] on button "Edit Purchase" at bounding box center [687, 53] width 64 height 15
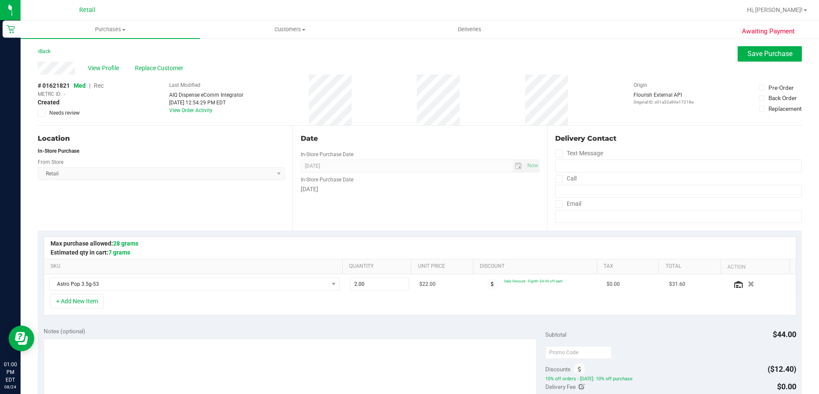
click at [98, 84] on span "Rec" at bounding box center [99, 85] width 10 height 7
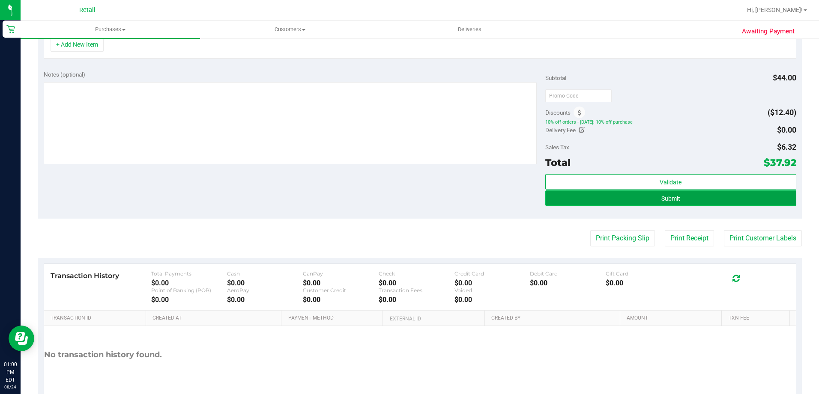
click at [701, 198] on button "Submit" at bounding box center [670, 198] width 251 height 15
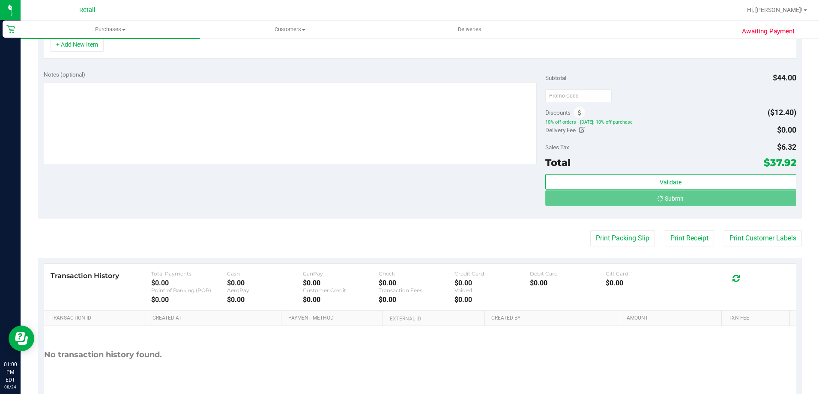
scroll to position [244, 0]
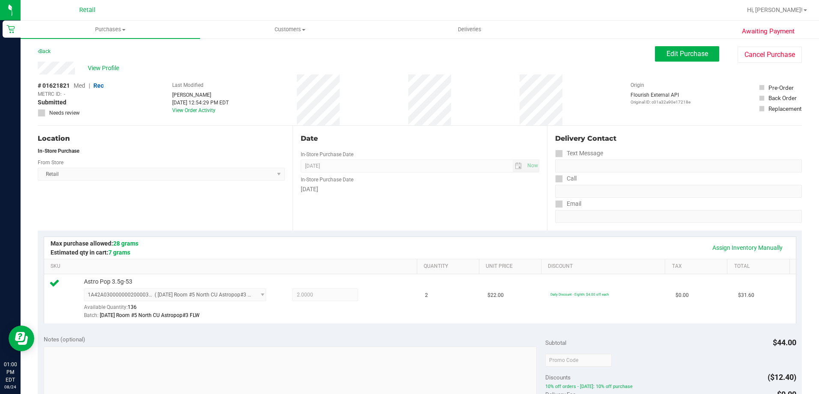
scroll to position [171, 0]
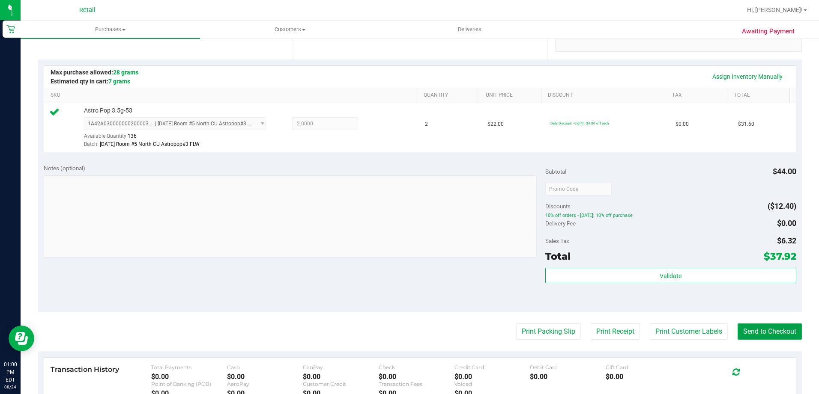
click at [771, 332] on button "Send to Checkout" at bounding box center [769, 332] width 64 height 16
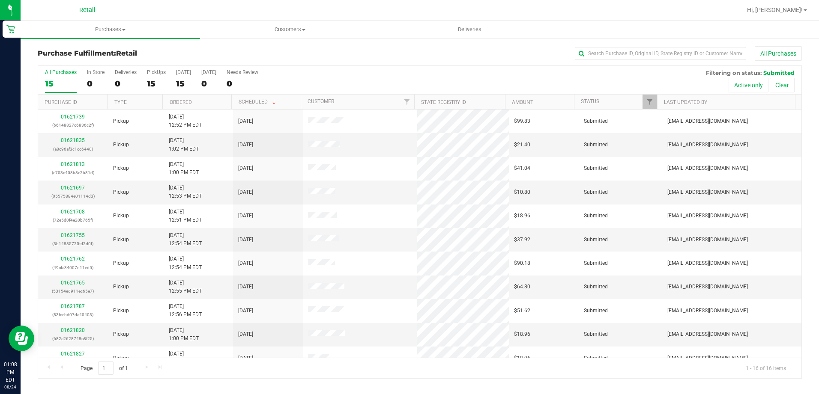
drag, startPoint x: 167, startPoint y: 1, endPoint x: 264, endPoint y: 54, distance: 110.4
click at [264, 54] on h3 "Purchase Fulfillment: Retail" at bounding box center [165, 54] width 255 height 8
click at [281, 30] on span "Customers" at bounding box center [289, 30] width 179 height 8
click at [276, 48] on li "All customers" at bounding box center [289, 52] width 179 height 10
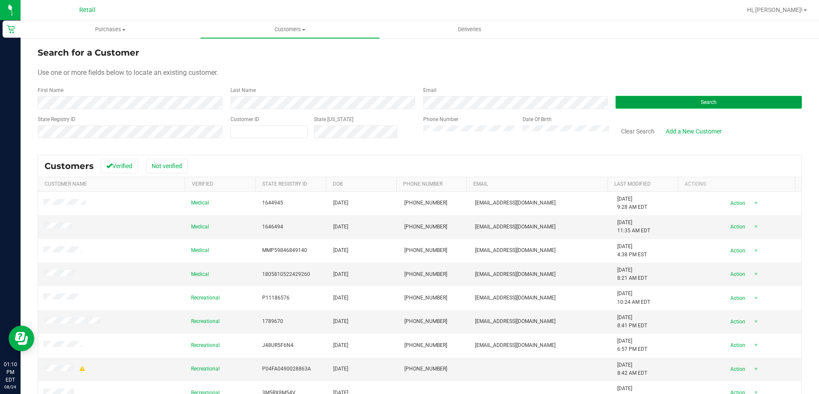
click at [661, 107] on button "Search" at bounding box center [708, 102] width 186 height 13
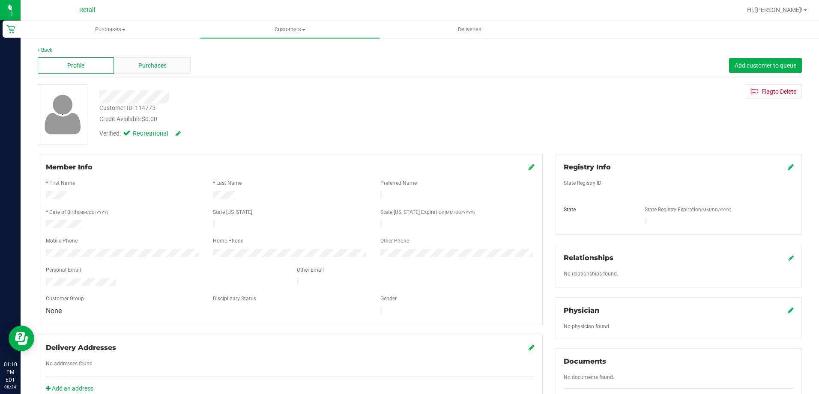
click at [163, 69] on span "Purchases" at bounding box center [152, 65] width 28 height 9
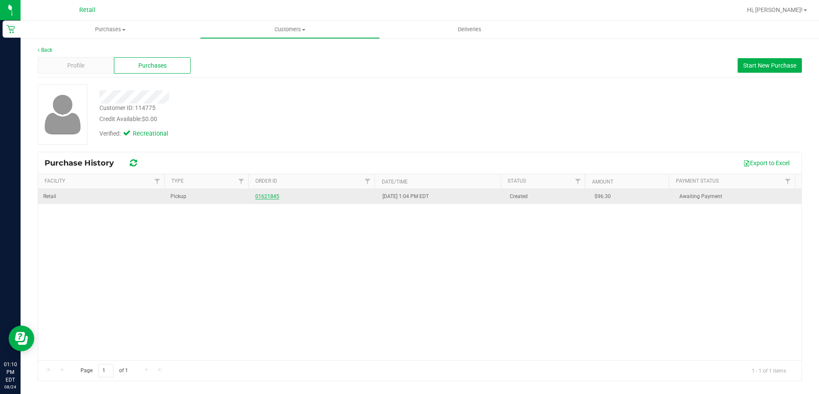
click at [262, 194] on link "01621845" at bounding box center [267, 197] width 24 height 6
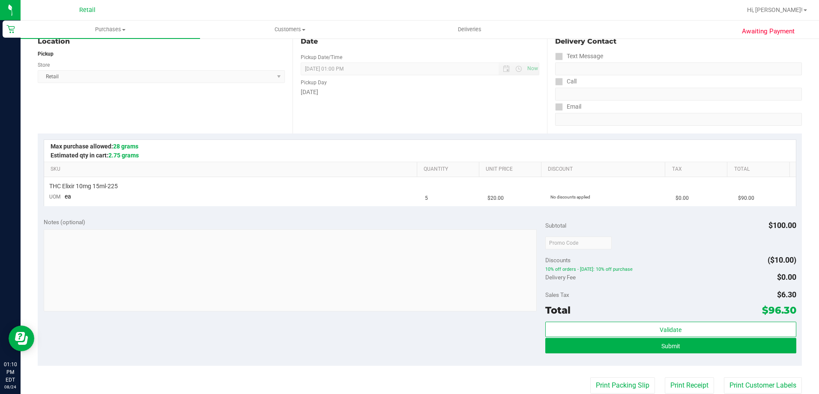
scroll to position [171, 0]
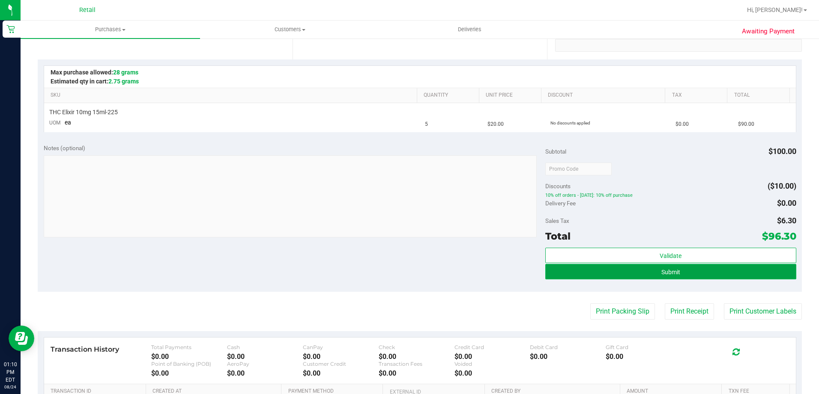
click at [699, 273] on button "Submit" at bounding box center [670, 271] width 251 height 15
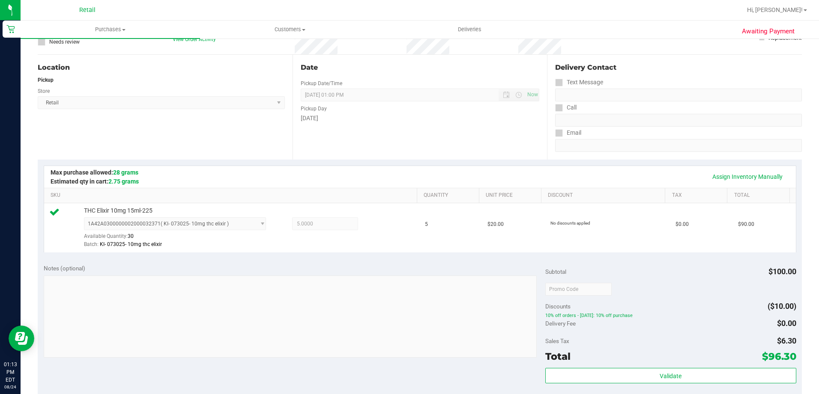
scroll to position [128, 0]
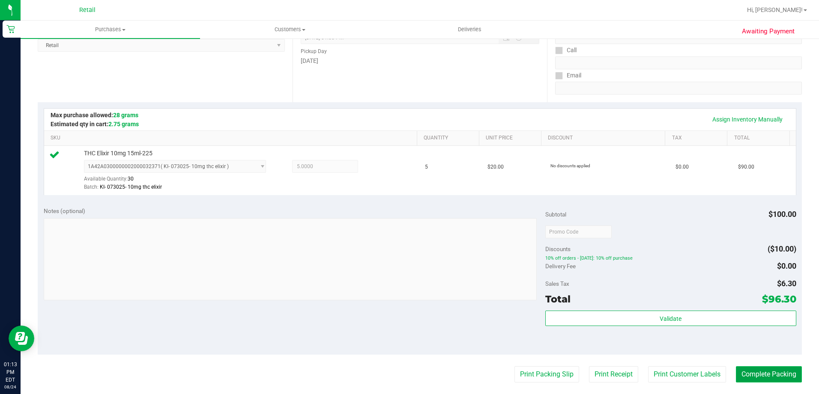
click at [748, 375] on button "Complete Packing" at bounding box center [769, 374] width 66 height 16
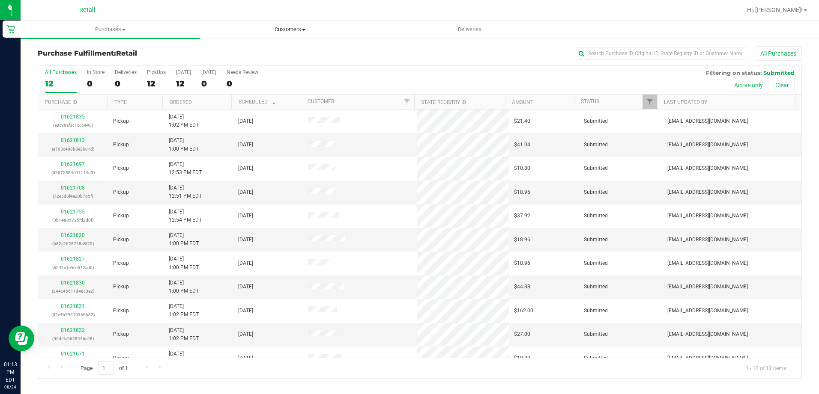
click at [292, 26] on span "Customers" at bounding box center [289, 30] width 179 height 8
click at [270, 48] on li "All customers" at bounding box center [289, 52] width 179 height 10
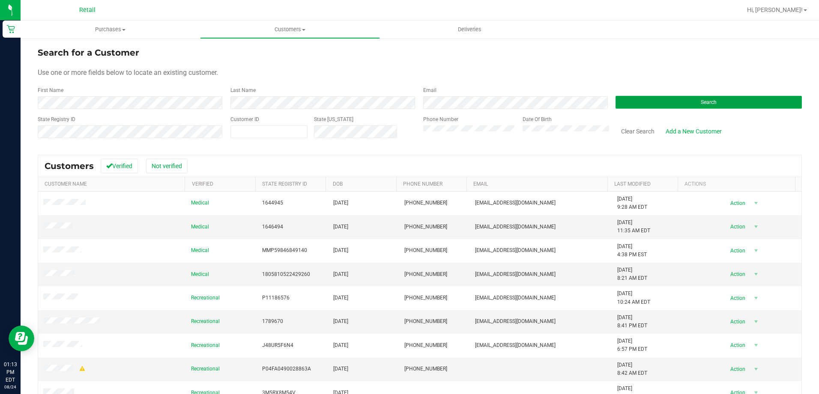
click at [680, 99] on button "Search" at bounding box center [708, 102] width 186 height 13
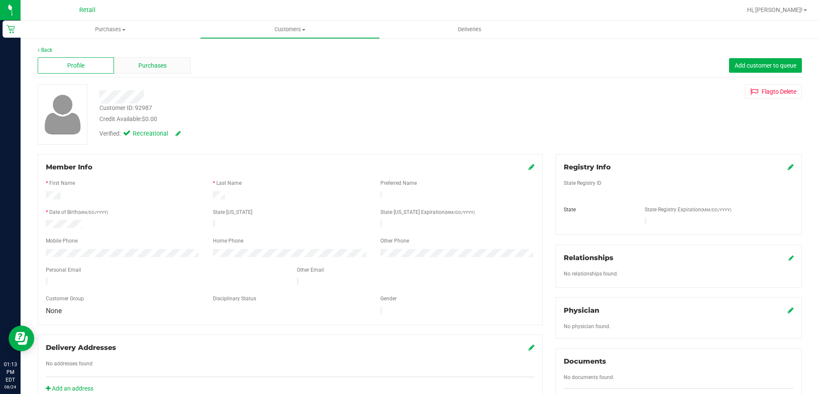
click at [173, 66] on div "Purchases" at bounding box center [152, 65] width 76 height 16
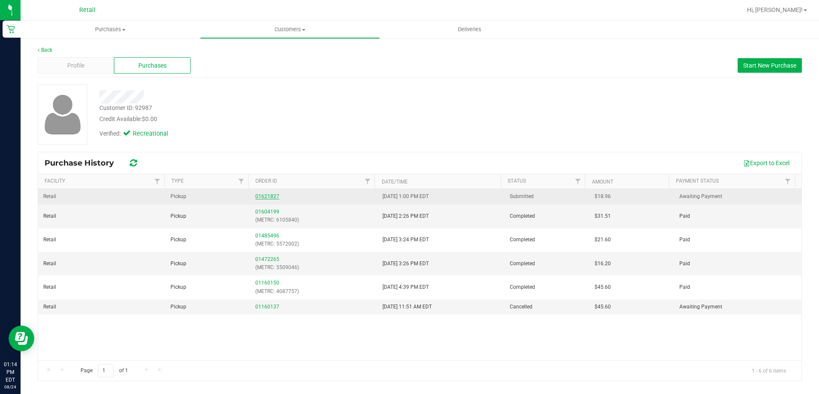
click at [269, 197] on link "01621827" at bounding box center [267, 197] width 24 height 6
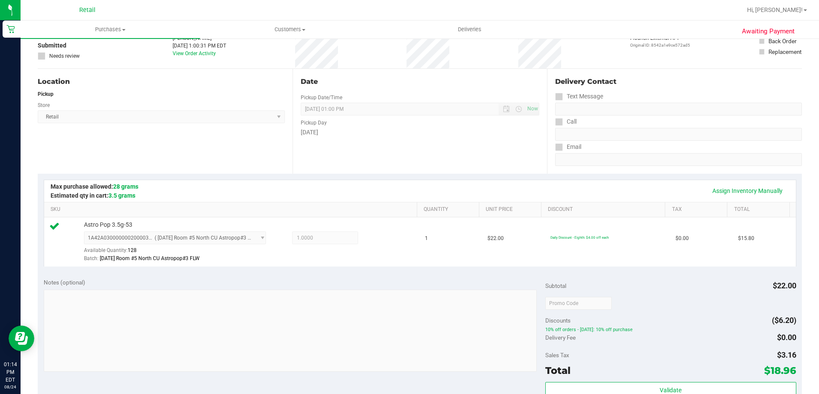
scroll to position [128, 0]
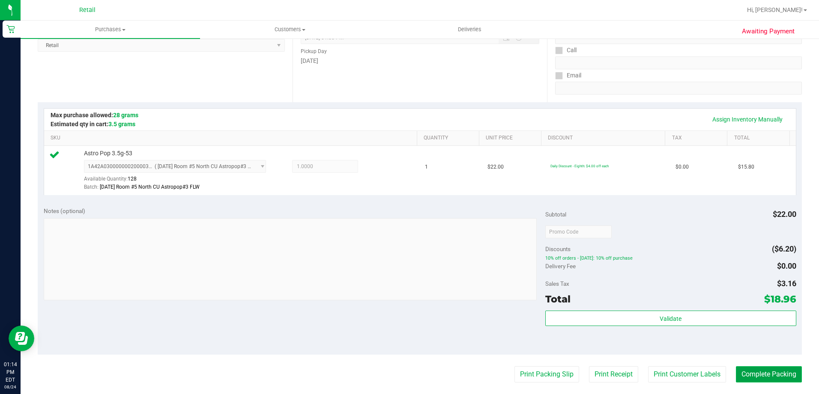
click at [737, 373] on button "Complete Packing" at bounding box center [769, 374] width 66 height 16
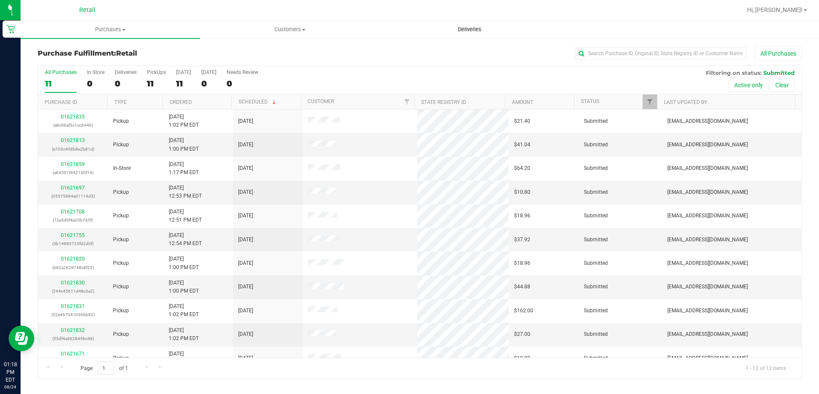
click at [475, 32] on span "Deliveries" at bounding box center [469, 30] width 47 height 8
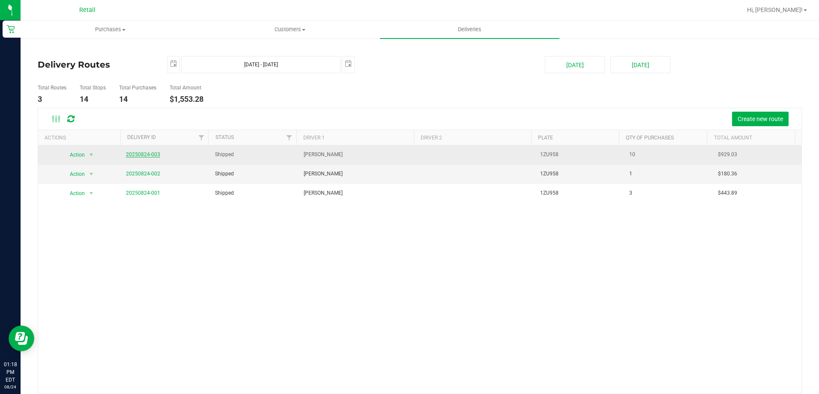
click at [150, 155] on link "20250824-003" at bounding box center [143, 155] width 34 height 6
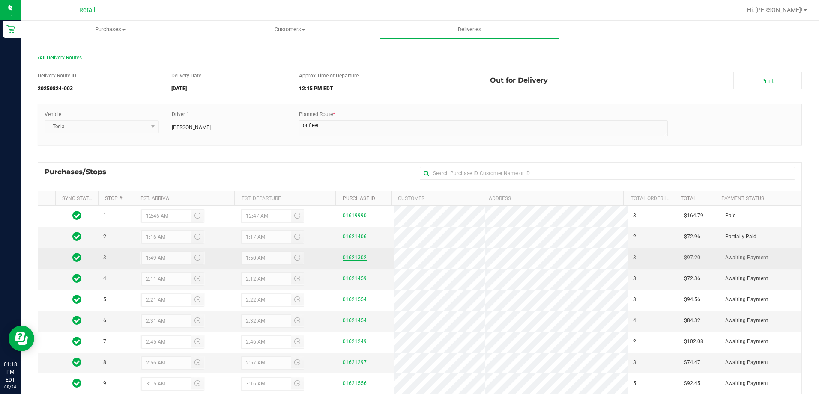
click at [352, 256] on link "01621302" at bounding box center [355, 258] width 24 height 6
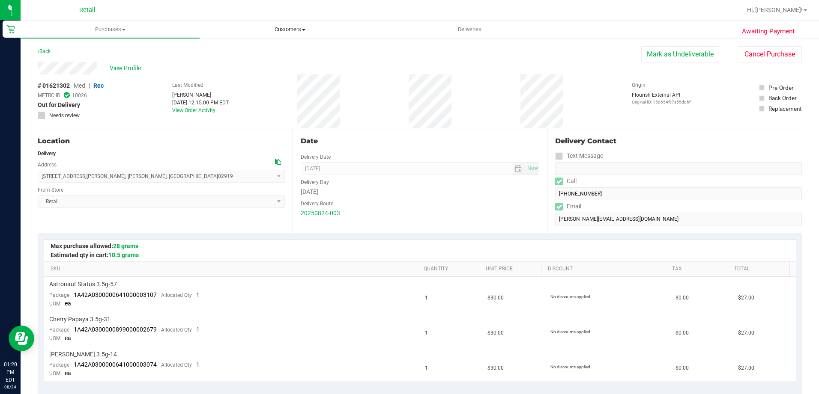
click at [302, 29] on span at bounding box center [303, 30] width 3 height 2
click at [280, 50] on li "All customers" at bounding box center [289, 52] width 179 height 10
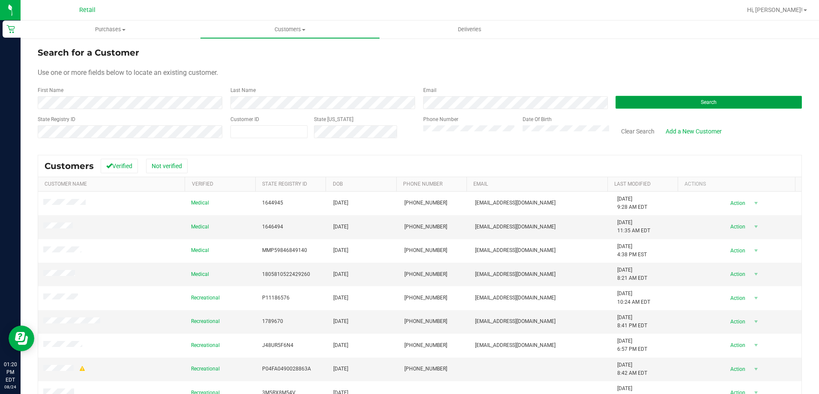
click at [671, 97] on button "Search" at bounding box center [708, 102] width 186 height 13
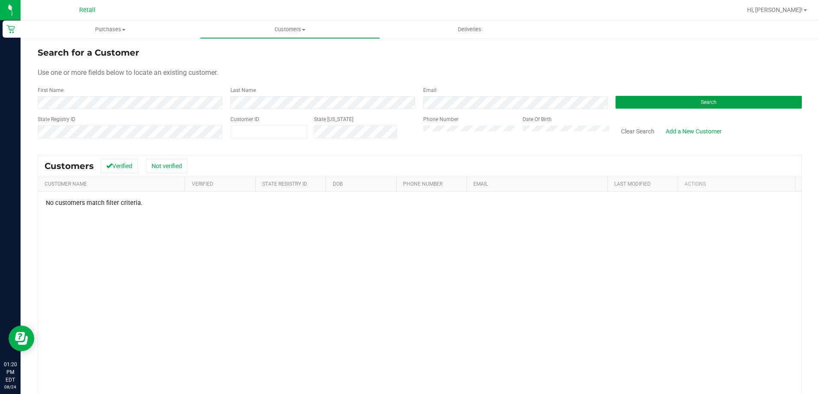
click at [616, 100] on button "Search" at bounding box center [708, 102] width 186 height 13
click at [103, 108] on div "First Name Last Name Email Search" at bounding box center [420, 97] width 764 height 23
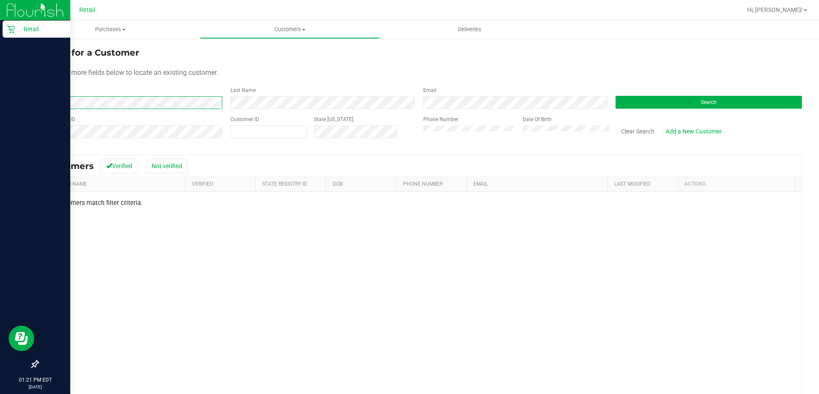
click at [0, 100] on html "Retail 01:21 PM EDT 08/24/2025 08/24 Retail Hi, Alexander! Purchases Summary of…" at bounding box center [409, 197] width 819 height 394
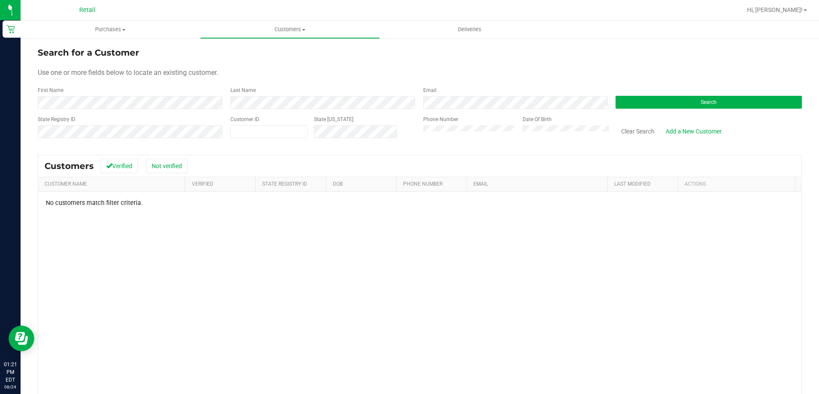
click at [733, 92] on div "Search" at bounding box center [705, 97] width 193 height 23
click at [727, 106] on button "Search" at bounding box center [708, 102] width 186 height 13
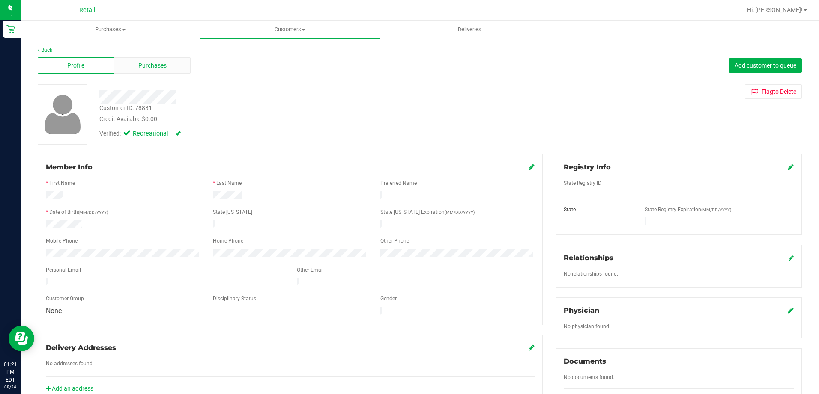
click at [139, 70] on span "Purchases" at bounding box center [152, 65] width 28 height 9
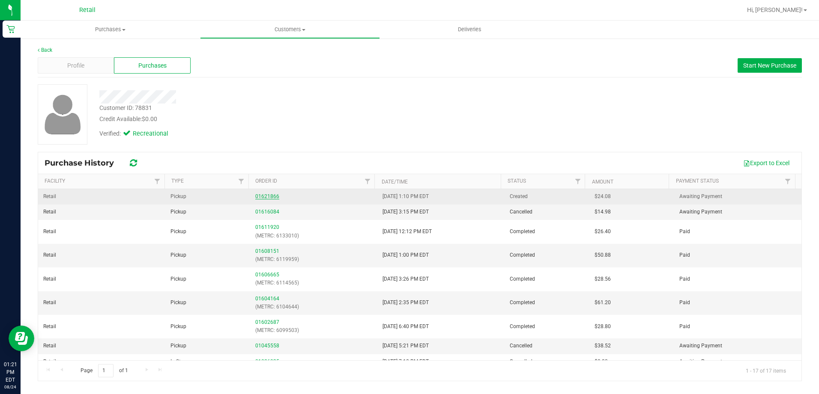
click at [256, 196] on link "01621866" at bounding box center [267, 197] width 24 height 6
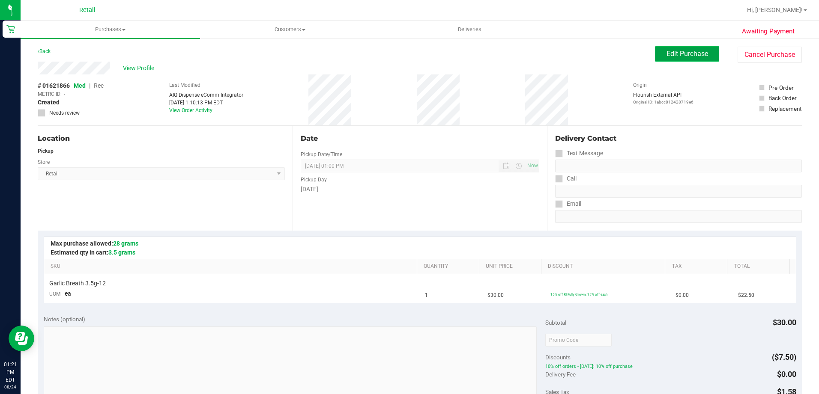
click at [666, 50] on span "Edit Purchase" at bounding box center [687, 54] width 42 height 8
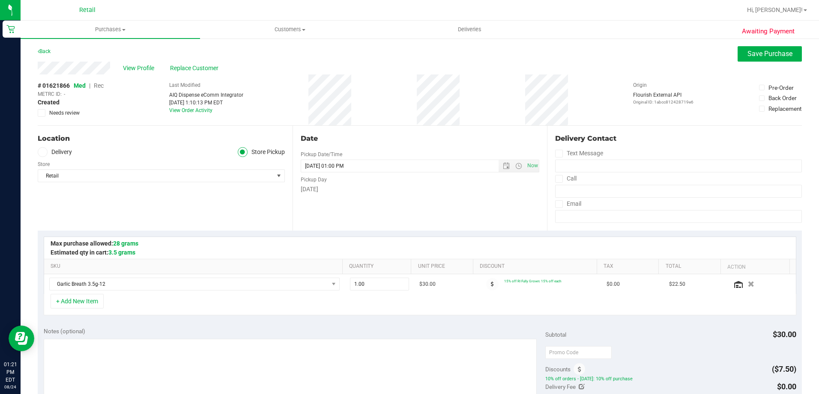
click at [100, 87] on span "Rec" at bounding box center [99, 85] width 10 height 7
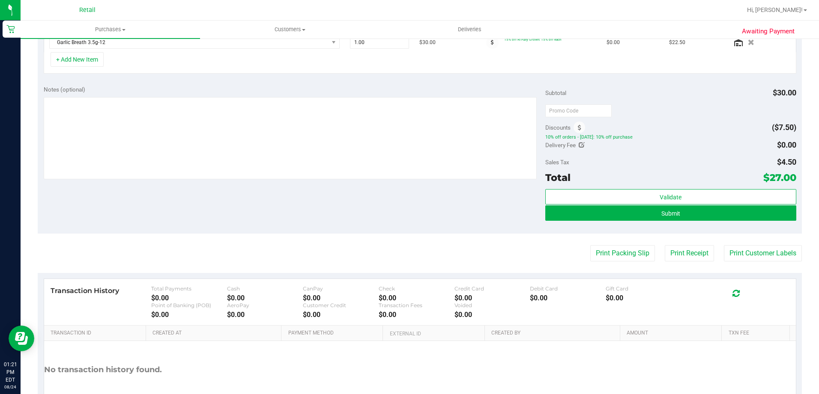
scroll to position [257, 0]
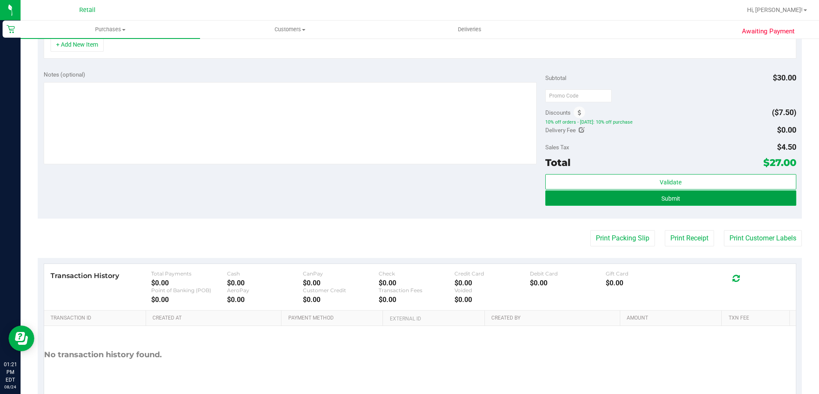
click at [659, 194] on button "Submit" at bounding box center [670, 198] width 251 height 15
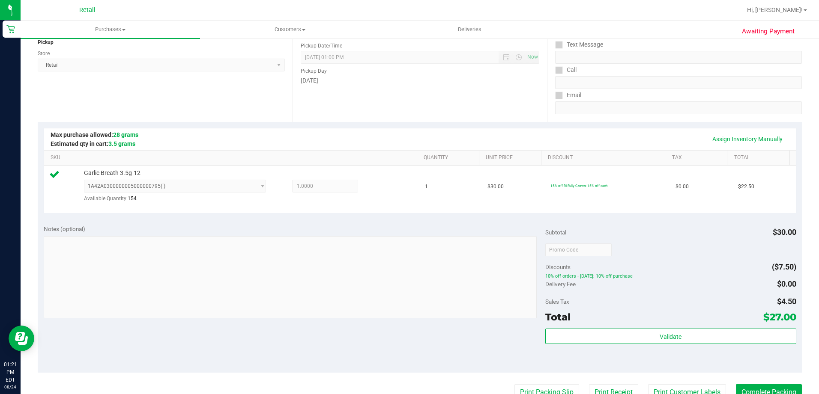
scroll to position [158, 0]
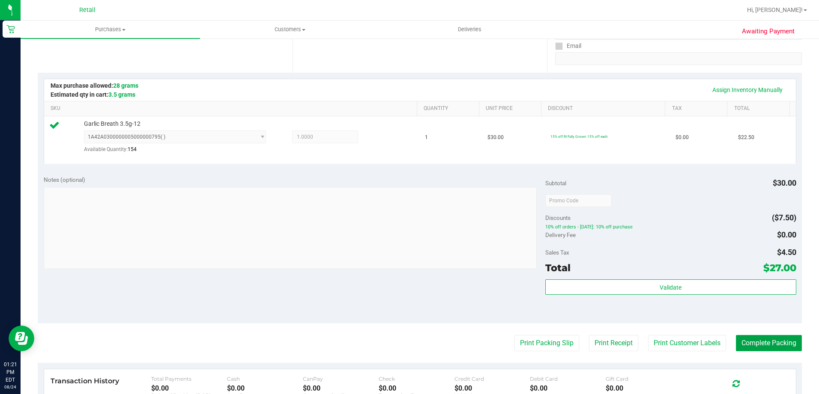
click at [737, 338] on button "Complete Packing" at bounding box center [769, 343] width 66 height 16
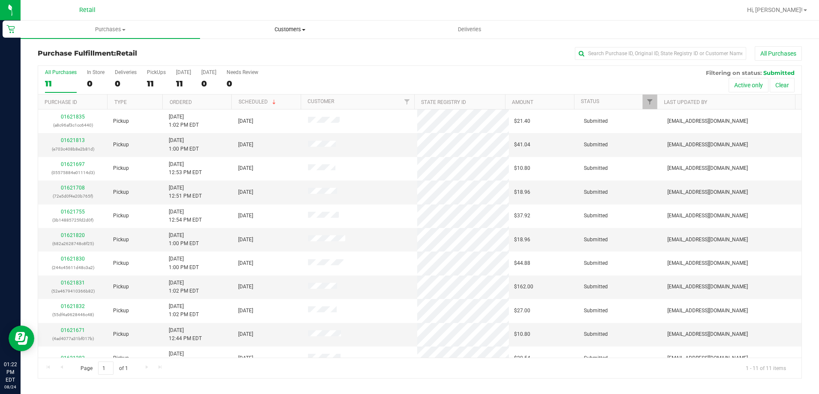
click at [295, 33] on span "Customers" at bounding box center [289, 30] width 179 height 8
click at [271, 47] on li "All customers" at bounding box center [289, 52] width 179 height 10
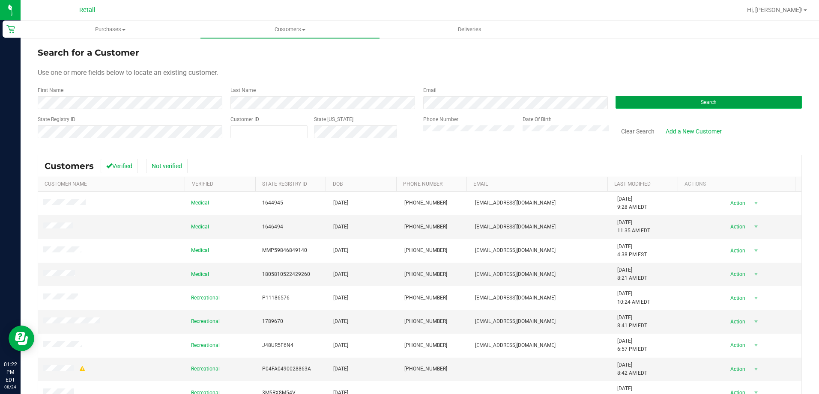
click at [715, 108] on button "Search" at bounding box center [708, 102] width 186 height 13
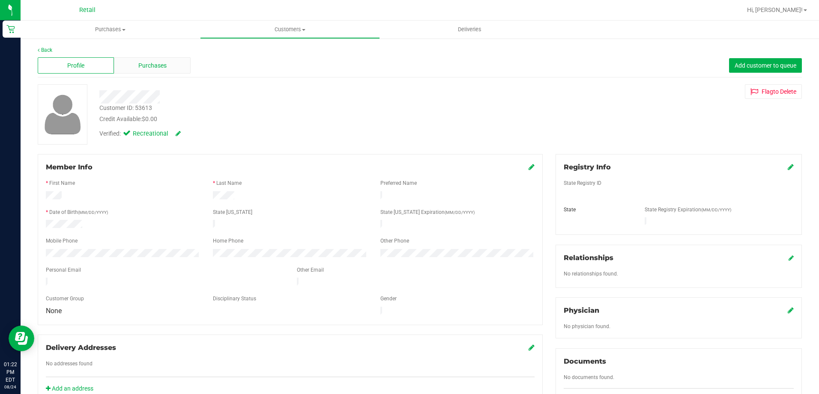
click at [140, 64] on span "Purchases" at bounding box center [152, 65] width 28 height 9
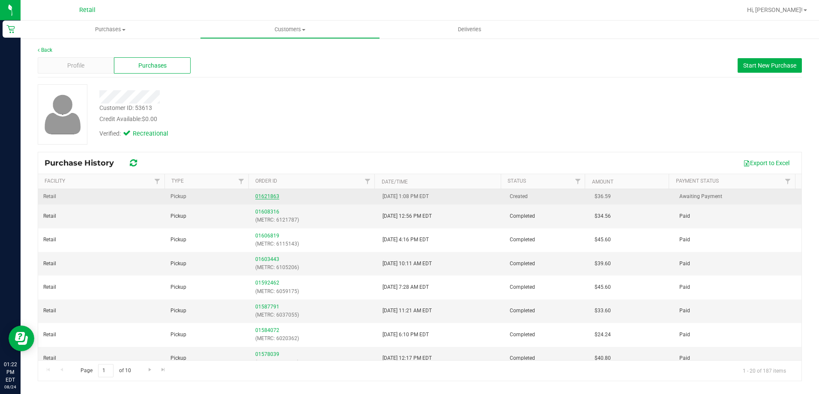
click at [268, 197] on link "01621863" at bounding box center [267, 197] width 24 height 6
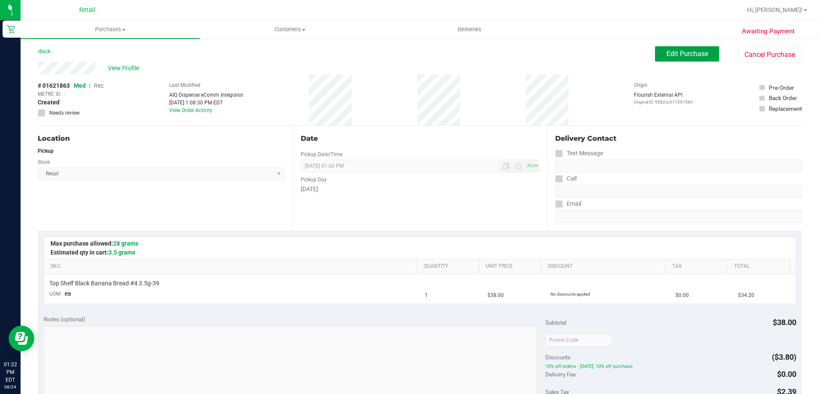
click at [676, 58] on button "Edit Purchase" at bounding box center [687, 53] width 64 height 15
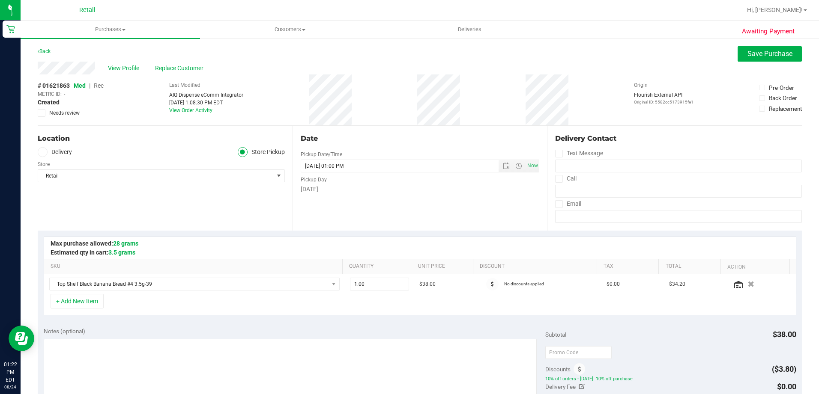
click at [98, 86] on span "Rec" at bounding box center [99, 85] width 10 height 7
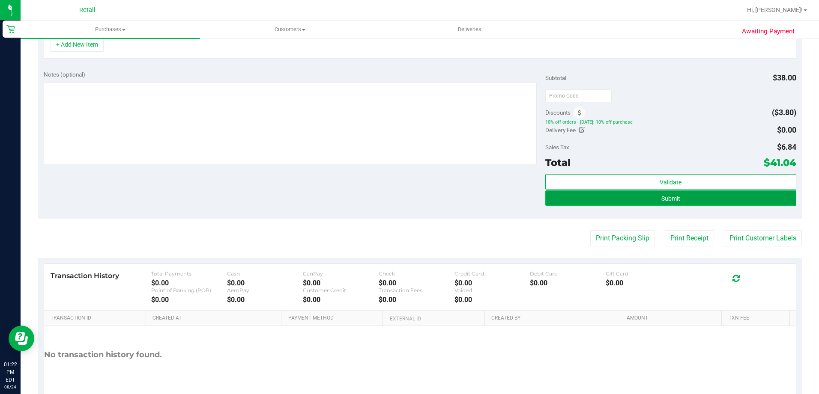
click at [695, 202] on button "Submit" at bounding box center [670, 198] width 251 height 15
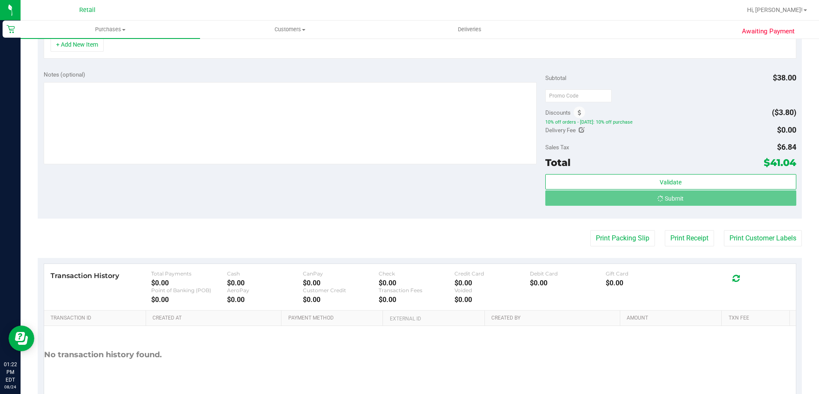
scroll to position [244, 0]
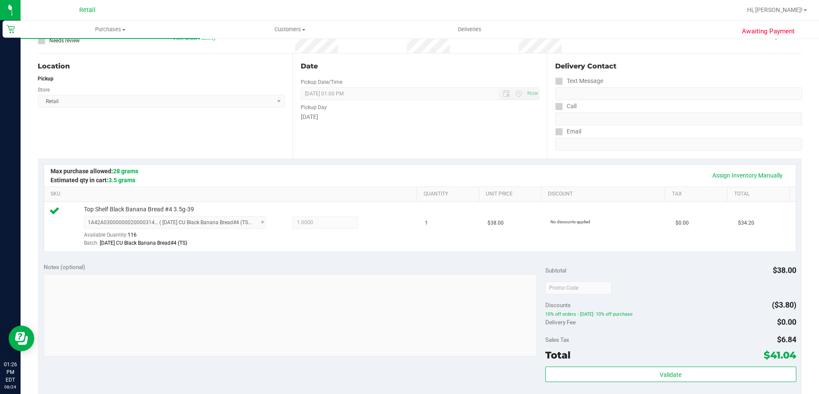
scroll to position [286, 0]
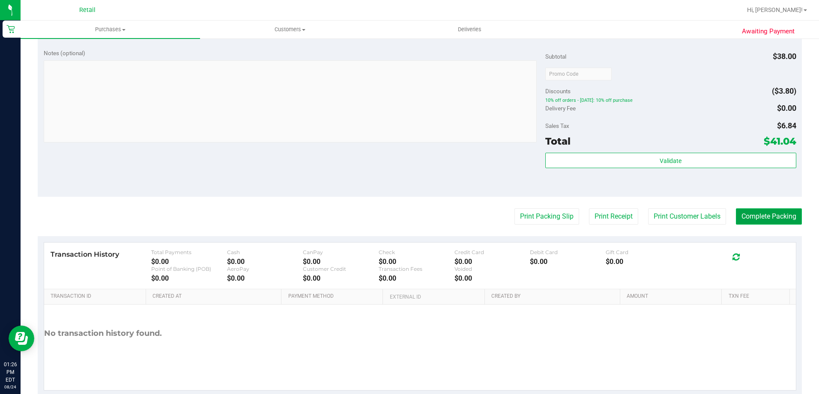
click at [747, 222] on button "Complete Packing" at bounding box center [769, 217] width 66 height 16
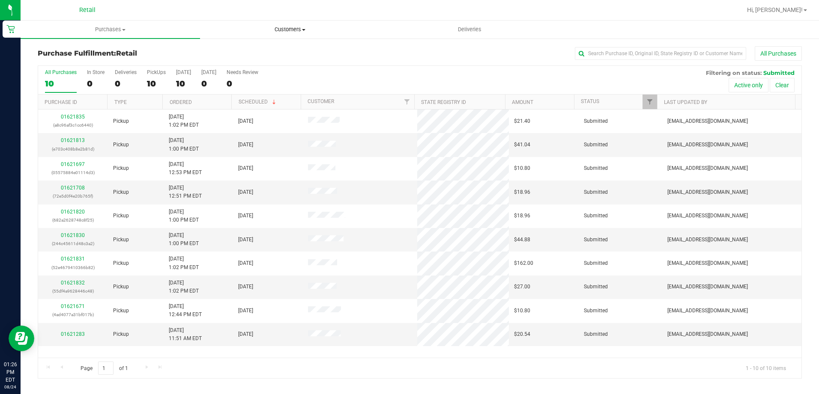
click at [288, 30] on span "Customers" at bounding box center [289, 30] width 179 height 8
click at [276, 49] on li "All customers" at bounding box center [289, 52] width 179 height 10
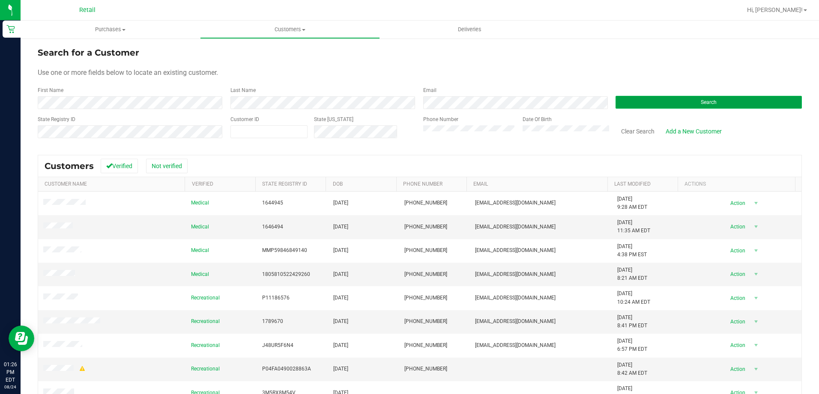
click at [655, 101] on button "Search" at bounding box center [708, 102] width 186 height 13
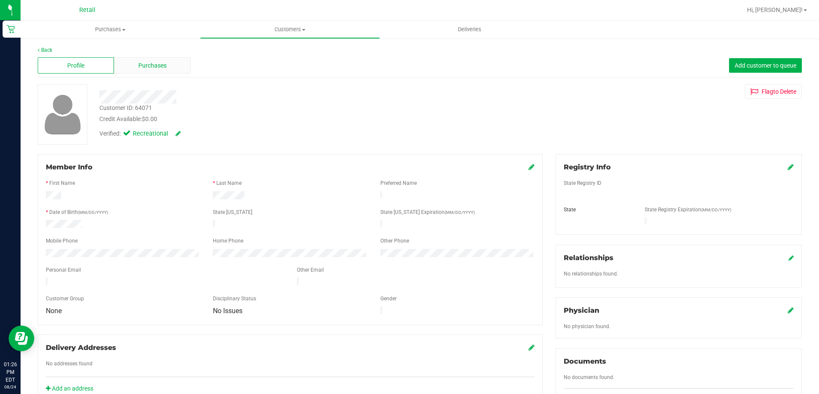
click at [166, 65] on div "Purchases" at bounding box center [152, 65] width 76 height 16
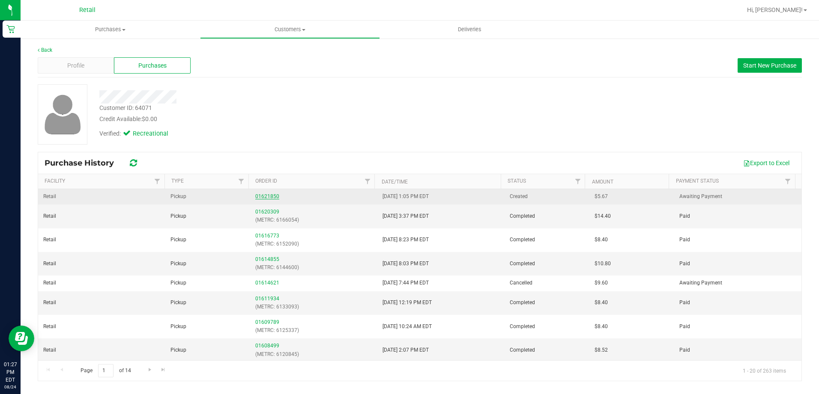
click at [269, 197] on link "01621850" at bounding box center [267, 197] width 24 height 6
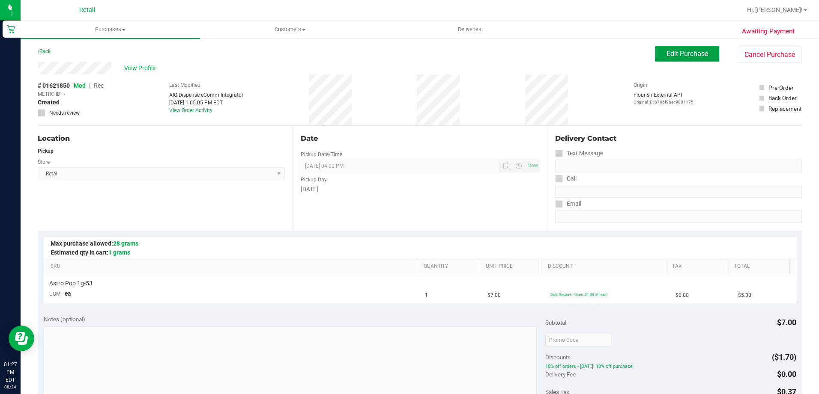
click at [666, 51] on span "Edit Purchase" at bounding box center [687, 54] width 42 height 8
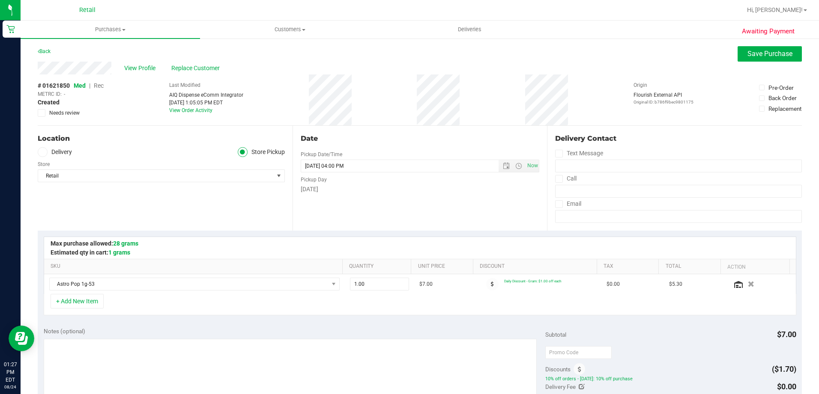
click at [98, 86] on span "Rec" at bounding box center [99, 85] width 10 height 7
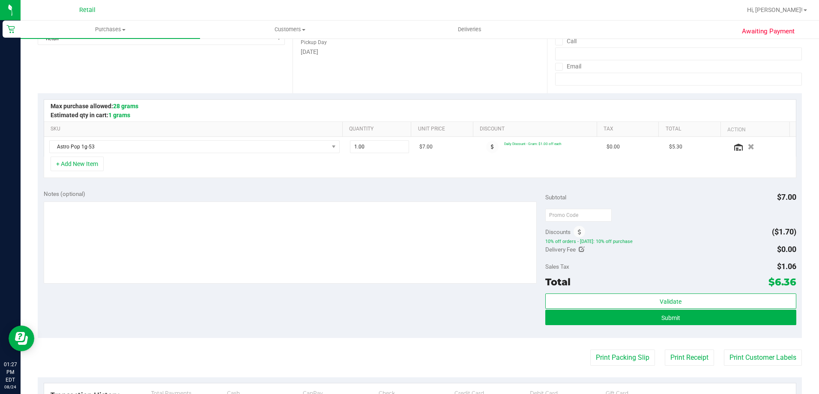
scroll to position [171, 0]
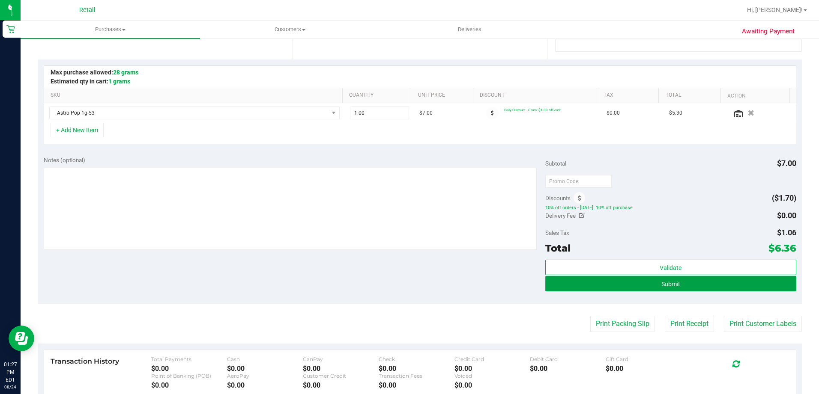
click at [717, 290] on button "Submit" at bounding box center [670, 283] width 251 height 15
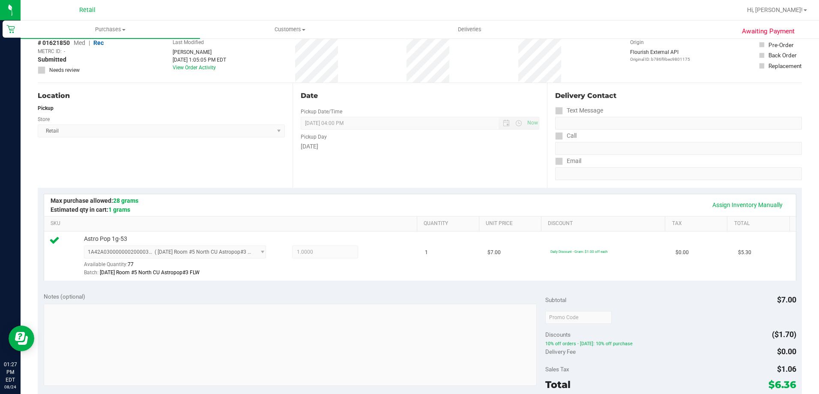
scroll to position [257, 0]
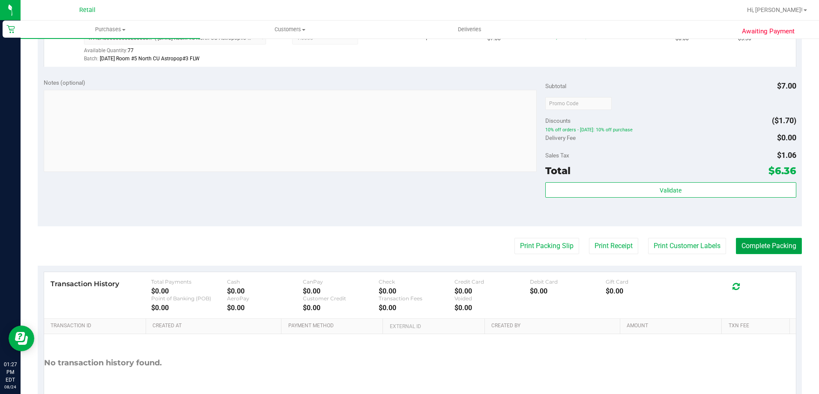
click at [746, 253] on button "Complete Packing" at bounding box center [769, 246] width 66 height 16
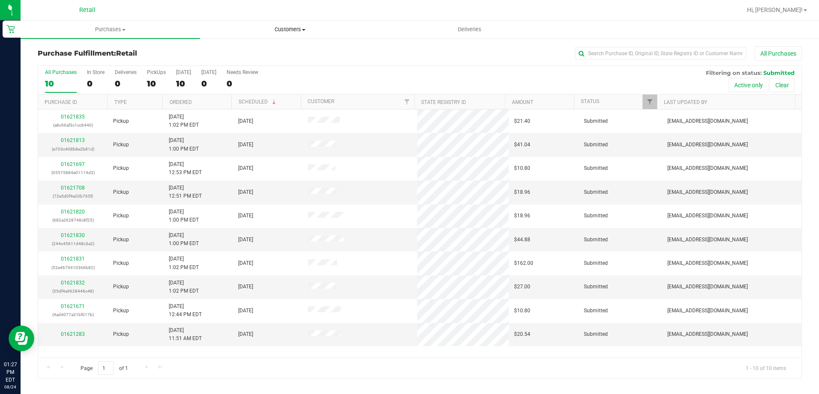
click at [293, 27] on span "Customers" at bounding box center [289, 30] width 179 height 8
click at [241, 52] on span "All customers" at bounding box center [231, 51] width 62 height 7
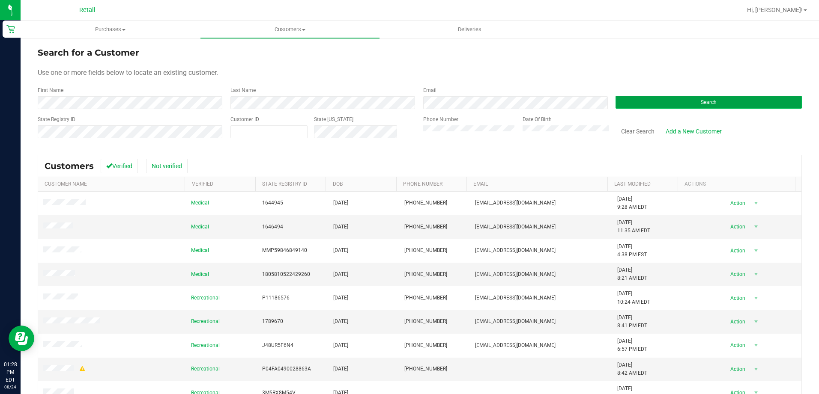
click at [706, 99] on button "Search" at bounding box center [708, 102] width 186 height 13
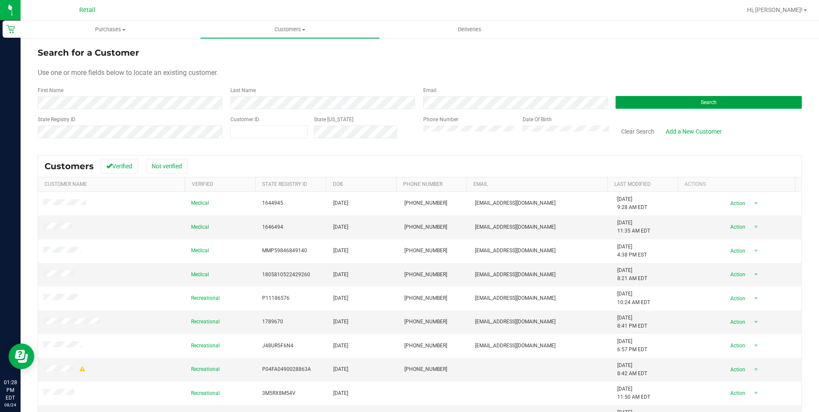
click at [636, 101] on button "Search" at bounding box center [708, 102] width 186 height 13
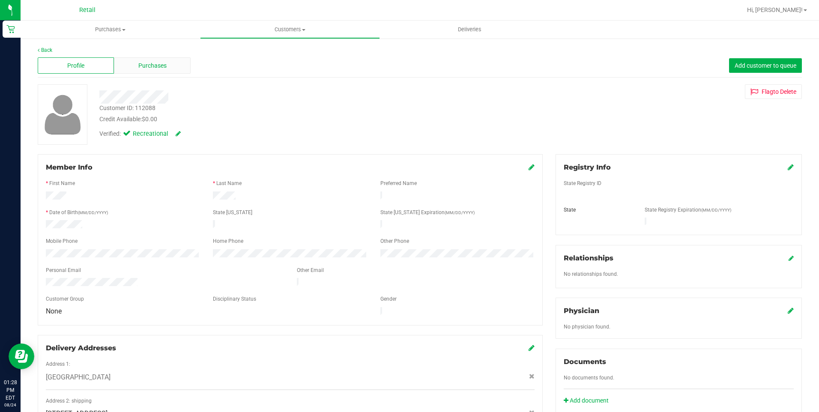
click at [161, 70] on span "Purchases" at bounding box center [152, 65] width 28 height 9
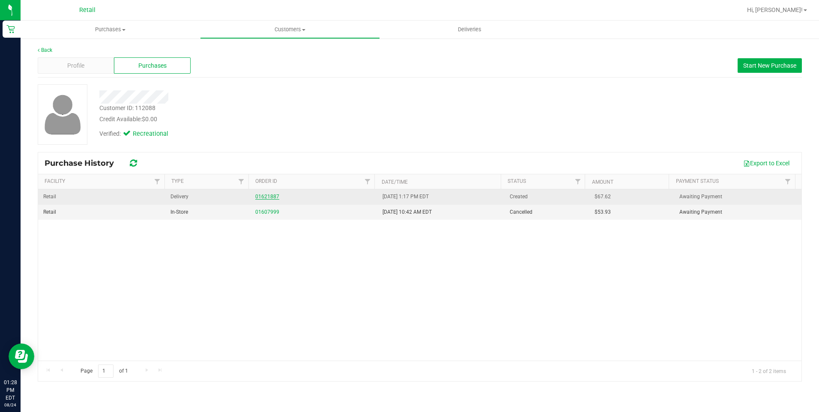
click at [260, 196] on link "01621887" at bounding box center [267, 197] width 24 height 6
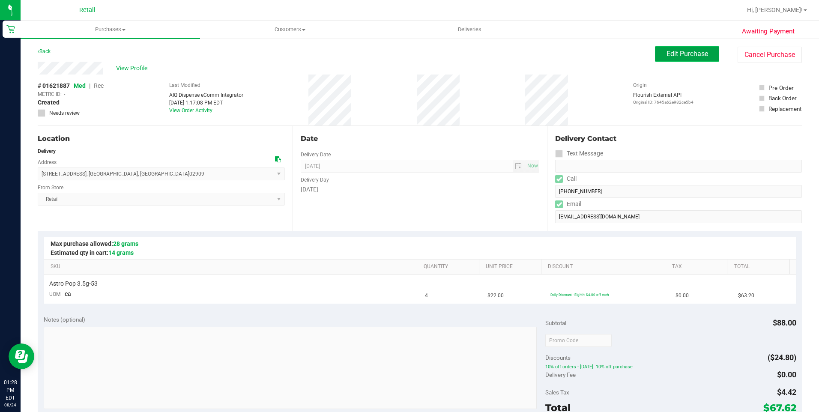
click at [673, 60] on button "Edit Purchase" at bounding box center [687, 53] width 64 height 15
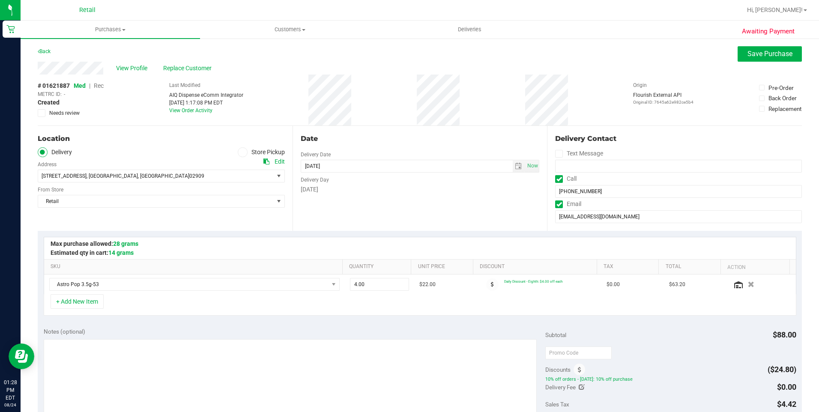
click at [101, 85] on span "Rec" at bounding box center [99, 85] width 10 height 7
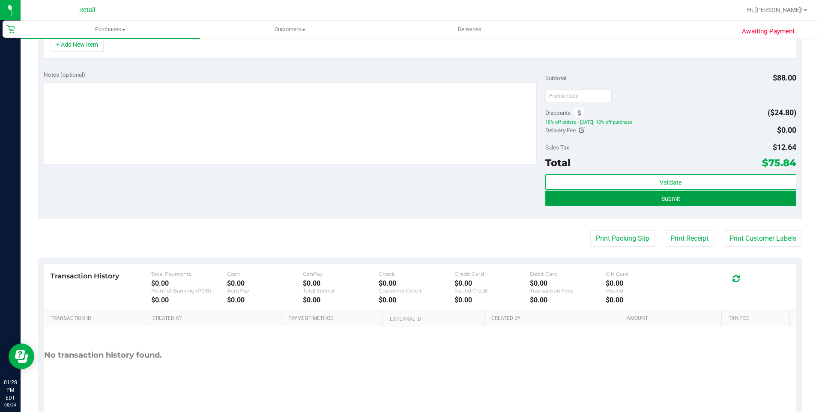
click at [733, 201] on button "Submit" at bounding box center [670, 198] width 251 height 15
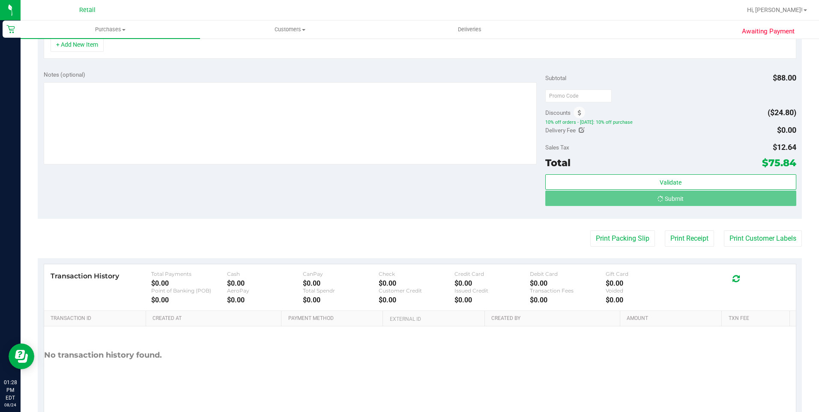
scroll to position [244, 0]
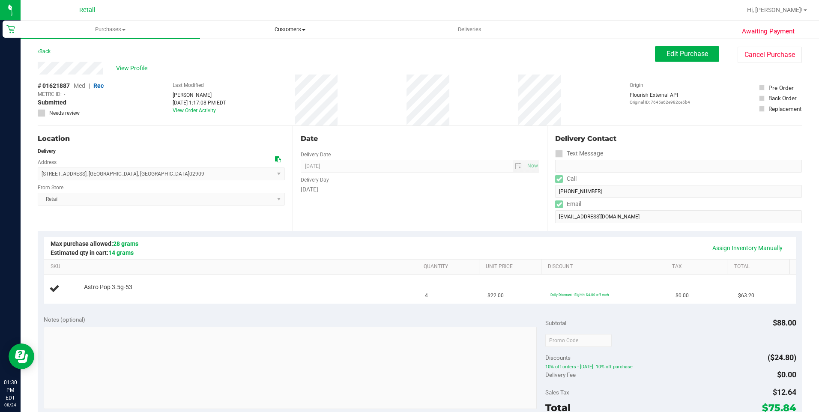
click at [283, 33] on span "Customers" at bounding box center [289, 30] width 179 height 8
click at [255, 55] on span "All customers" at bounding box center [231, 51] width 62 height 7
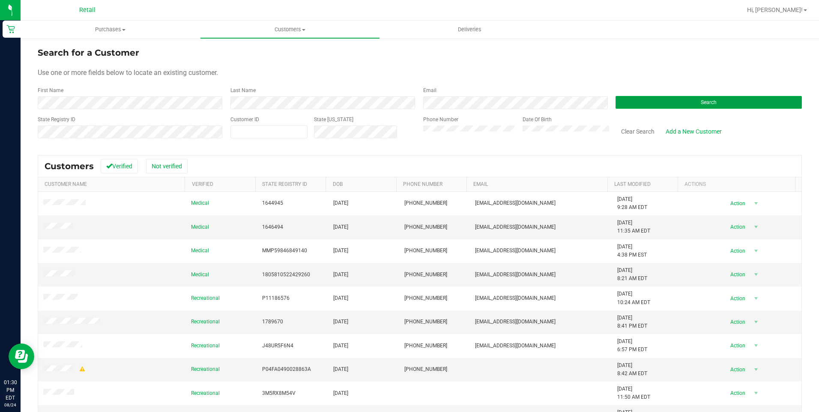
click at [680, 101] on button "Search" at bounding box center [708, 102] width 186 height 13
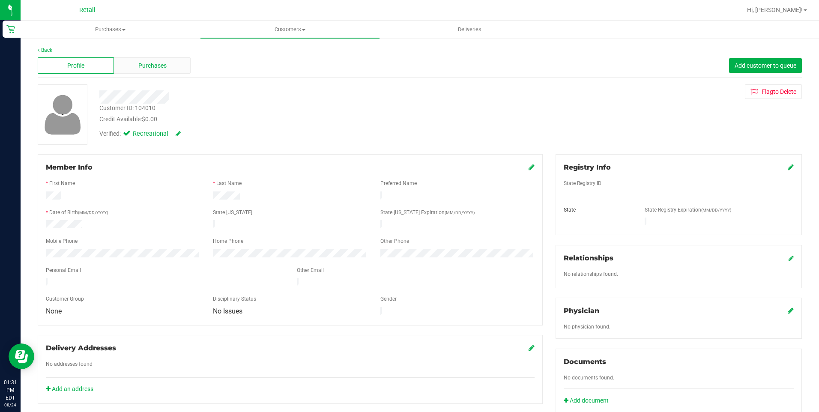
click at [140, 64] on span "Purchases" at bounding box center [152, 65] width 28 height 9
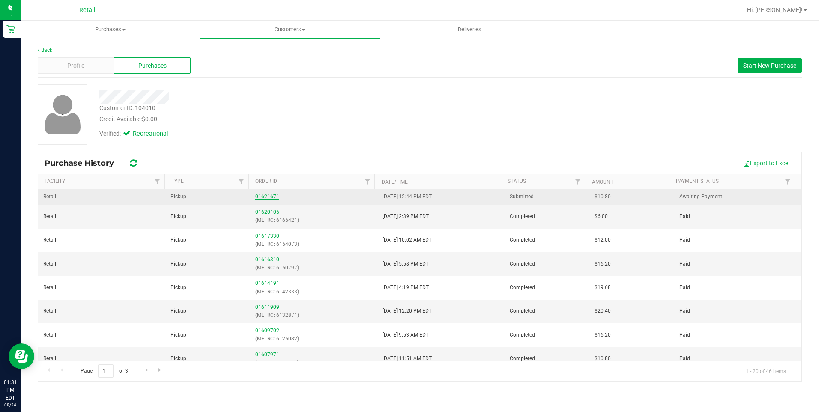
click at [268, 196] on link "01621671" at bounding box center [267, 197] width 24 height 6
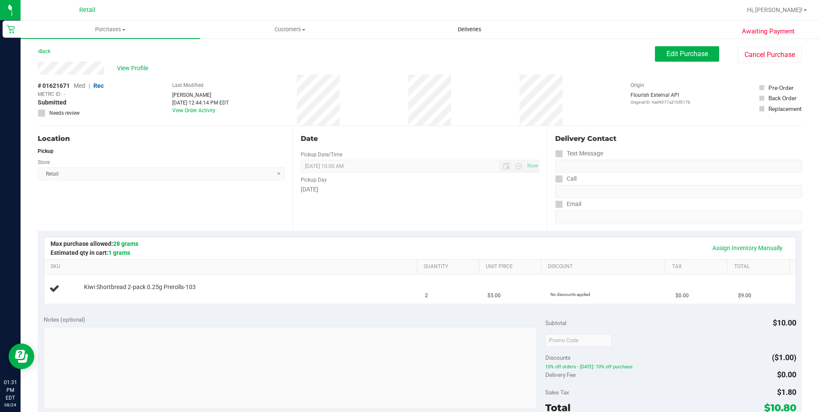
click at [479, 29] on span "Deliveries" at bounding box center [469, 30] width 47 height 8
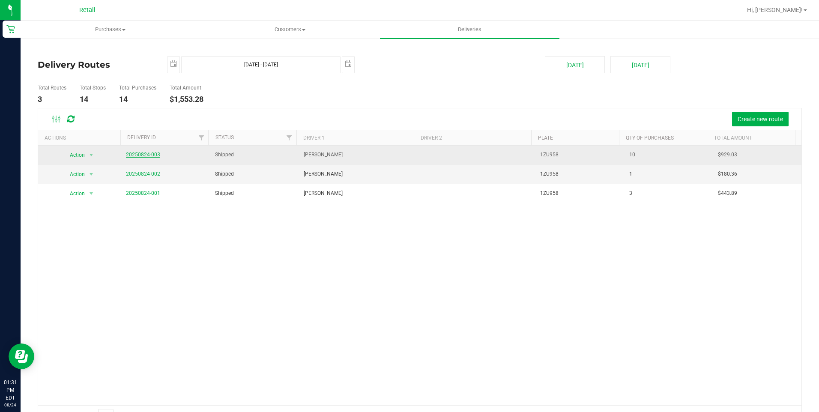
click at [153, 155] on link "20250824-003" at bounding box center [143, 155] width 34 height 6
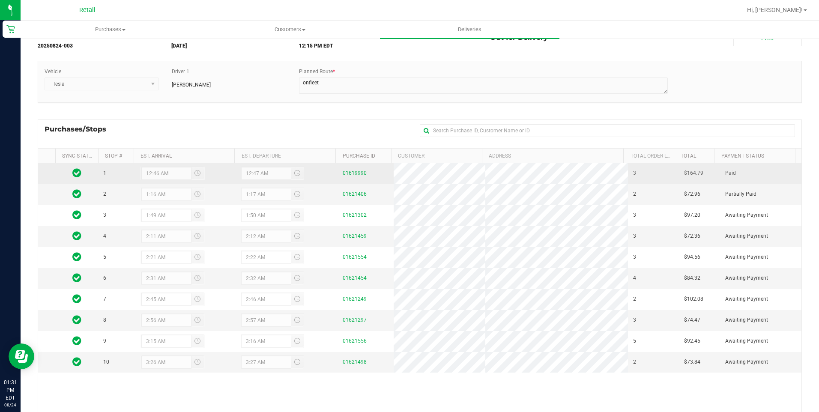
scroll to position [86, 0]
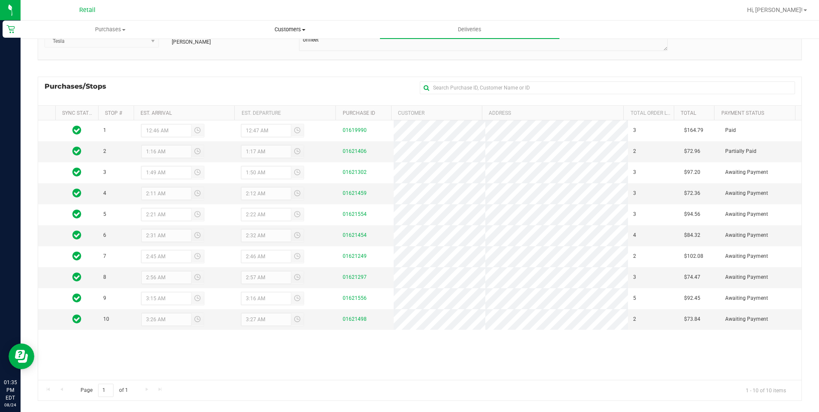
click at [290, 29] on span "Customers" at bounding box center [289, 30] width 179 height 8
click at [293, 53] on li "All customers" at bounding box center [289, 52] width 179 height 10
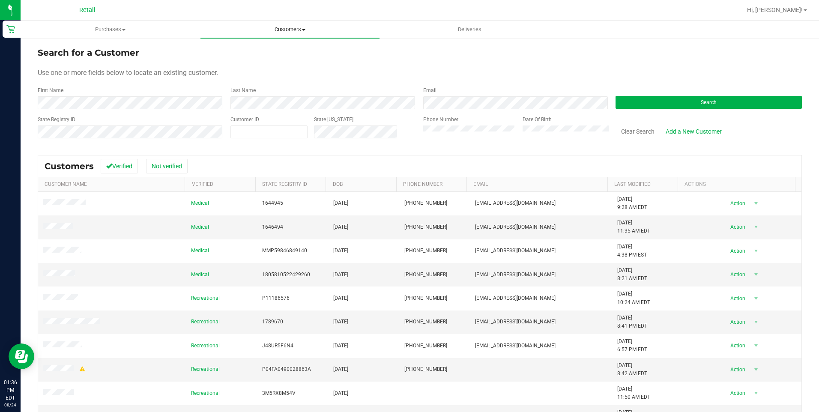
click at [301, 24] on uib-tab-heading "Customers All customers Add a new customer All physicians" at bounding box center [289, 29] width 179 height 17
click at [661, 101] on button "Search" at bounding box center [708, 102] width 186 height 13
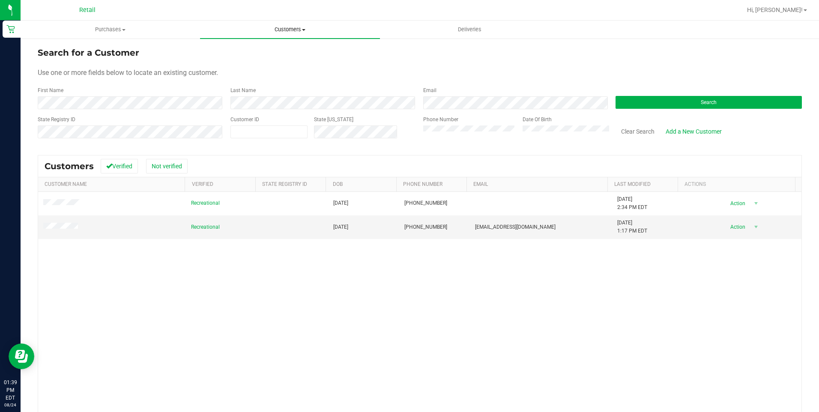
click at [301, 33] on uib-tab-heading "Customers All customers Add a new customer All physicians" at bounding box center [289, 30] width 179 height 18
click at [264, 53] on li "All customers" at bounding box center [289, 52] width 179 height 10
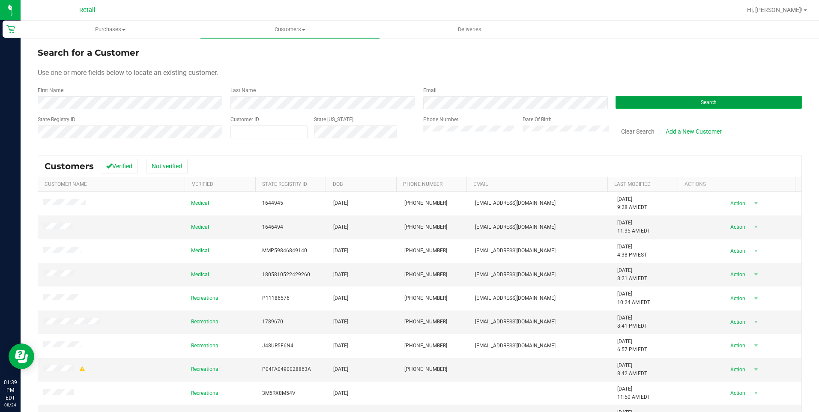
click at [682, 103] on button "Search" at bounding box center [708, 102] width 186 height 13
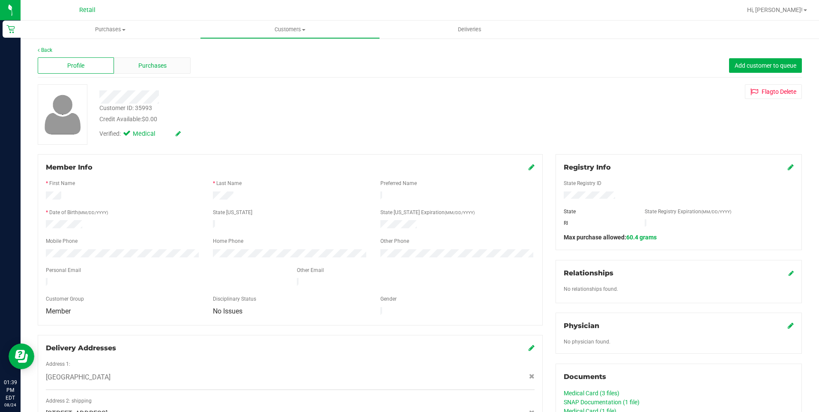
click at [177, 67] on div "Purchases" at bounding box center [152, 65] width 76 height 16
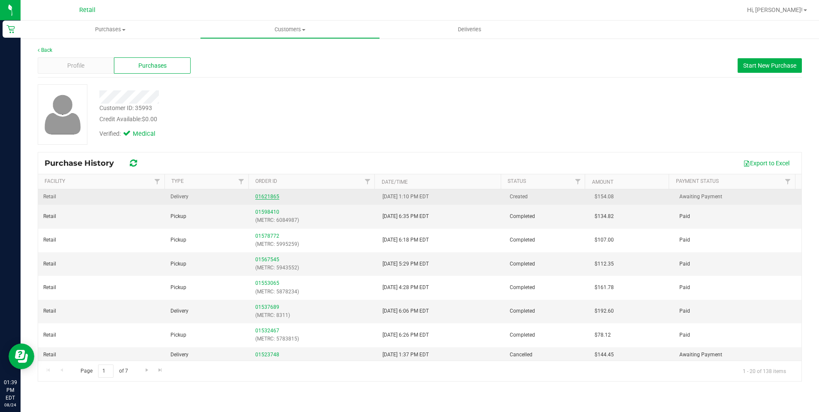
click at [263, 196] on link "01621865" at bounding box center [267, 197] width 24 height 6
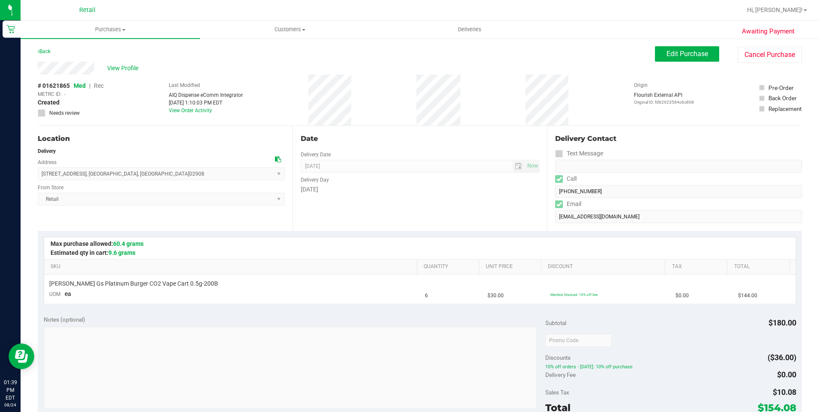
scroll to position [214, 0]
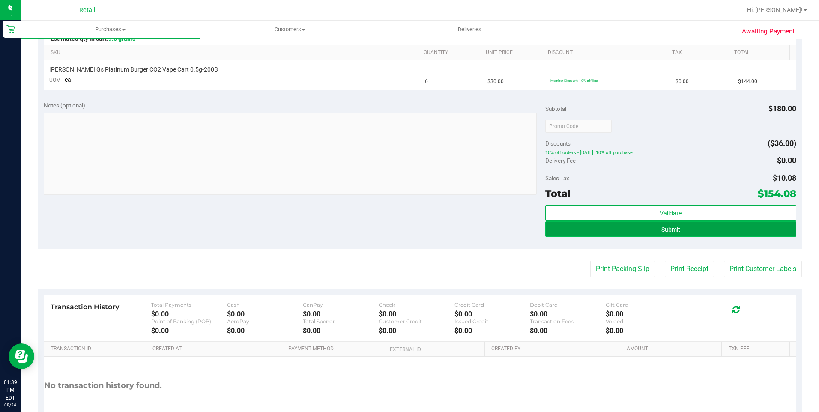
click at [696, 234] on button "Submit" at bounding box center [670, 228] width 251 height 15
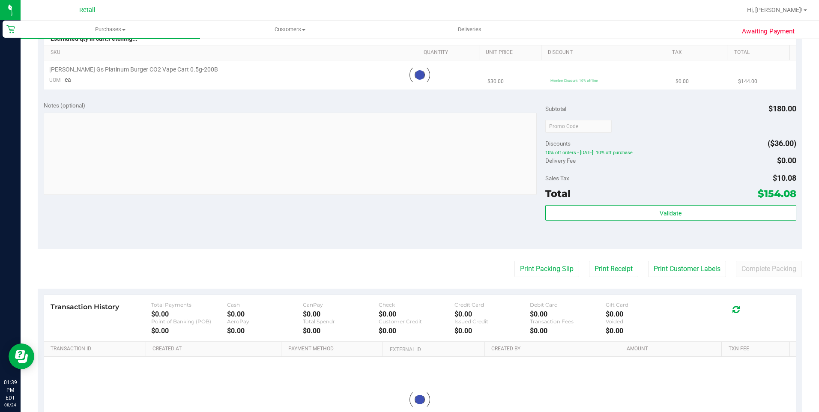
scroll to position [0, 0]
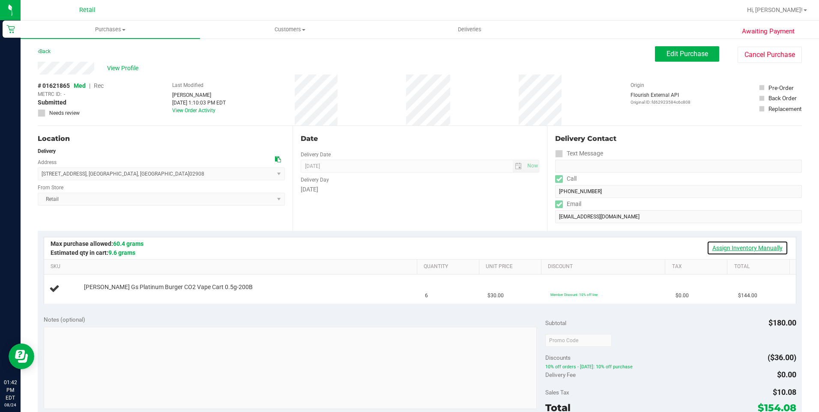
drag, startPoint x: 756, startPoint y: 247, endPoint x: 762, endPoint y: 238, distance: 10.5
click at [756, 247] on link "Assign Inventory Manually" at bounding box center [746, 248] width 81 height 15
click at [109, 295] on link "Add Package" at bounding box center [99, 293] width 31 height 6
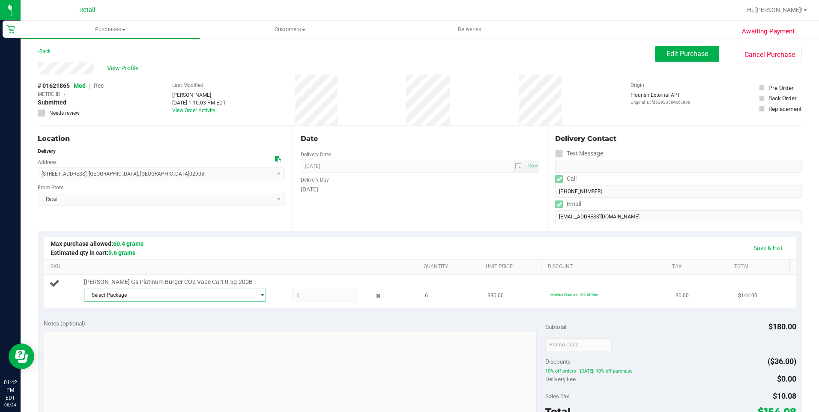
click at [250, 296] on span "Select Package" at bounding box center [169, 295] width 171 height 12
click at [163, 331] on span "( 1A4203000002BE000011169 )" at bounding box center [200, 330] width 75 height 6
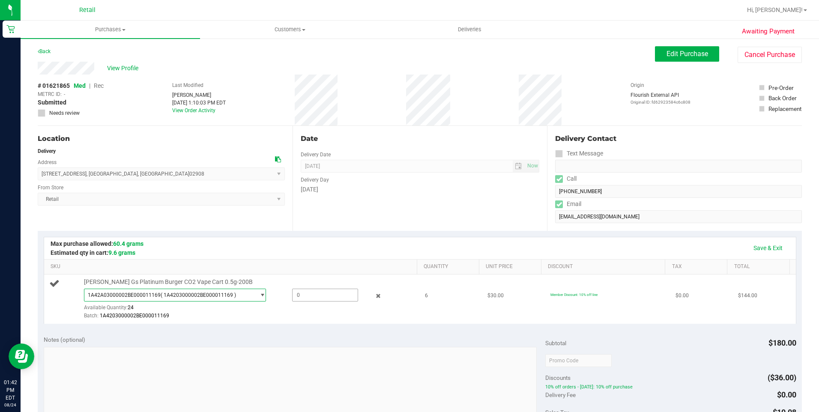
click at [309, 299] on span at bounding box center [325, 295] width 66 height 13
type input "6"
type input "6.0000"
click at [766, 250] on link "Save & Exit" at bounding box center [768, 248] width 40 height 15
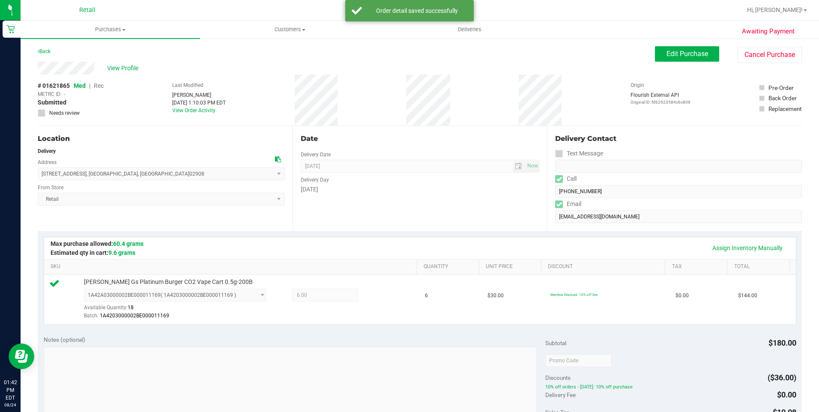
scroll to position [171, 0]
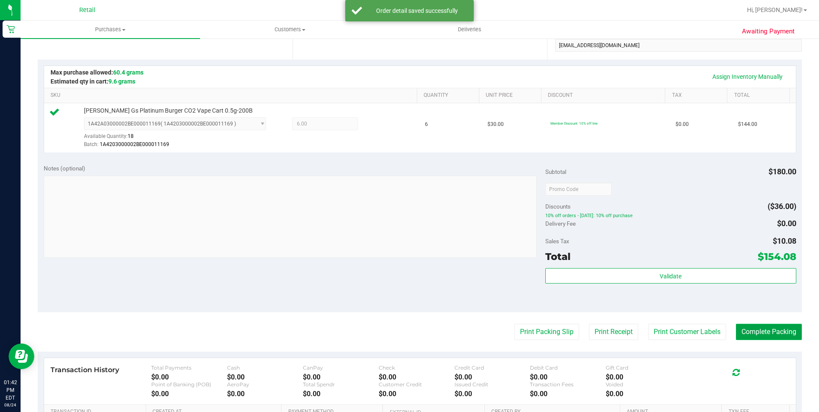
click at [778, 334] on button "Complete Packing" at bounding box center [769, 332] width 66 height 16
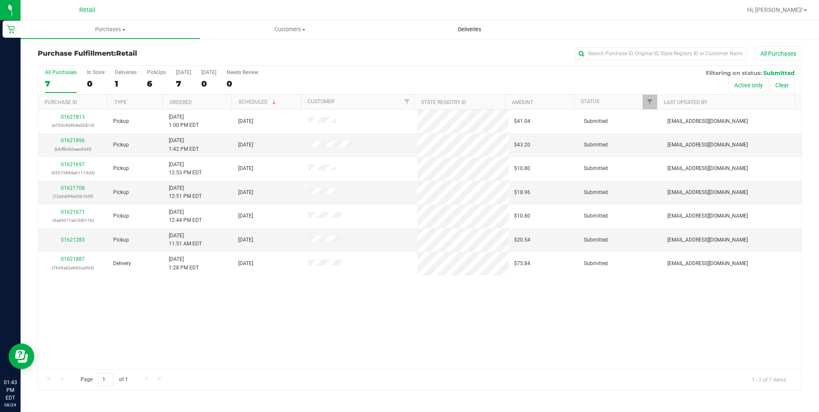
click at [464, 30] on span "Deliveries" at bounding box center [469, 30] width 47 height 8
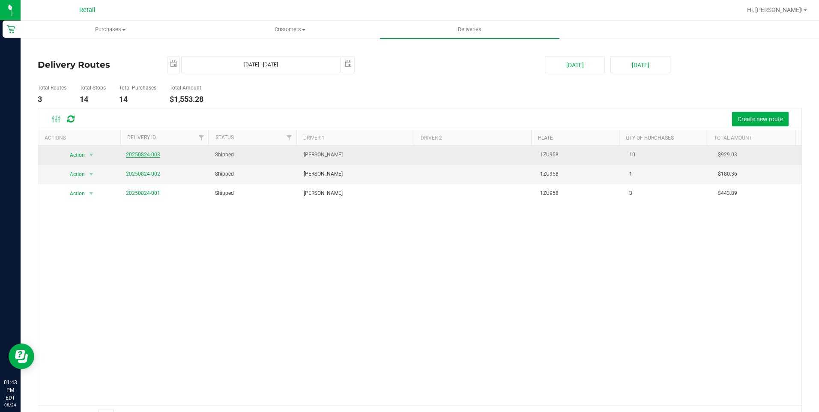
click at [157, 154] on link "20250824-003" at bounding box center [143, 155] width 34 height 6
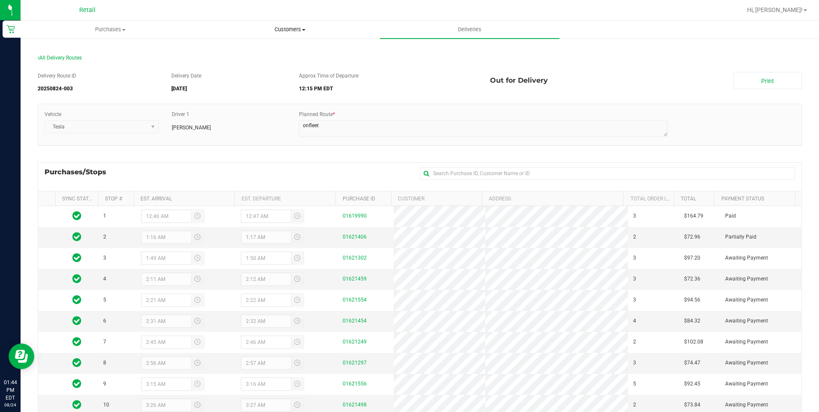
click at [301, 30] on span "Customers" at bounding box center [289, 30] width 179 height 8
click at [227, 55] on span "All customers" at bounding box center [231, 51] width 62 height 7
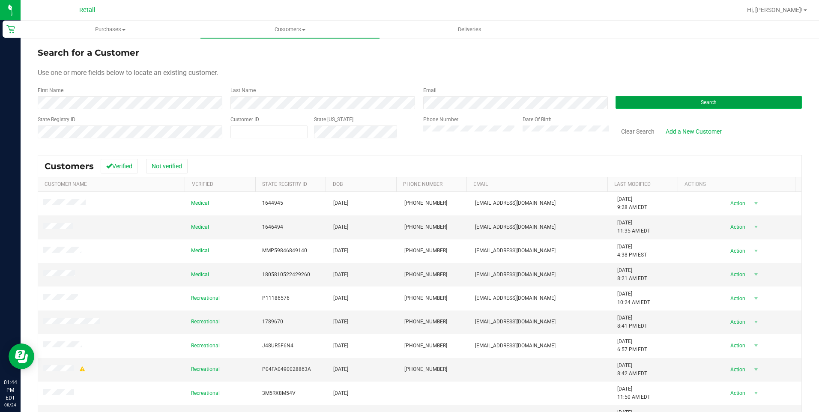
click at [712, 102] on button "Search" at bounding box center [708, 102] width 186 height 13
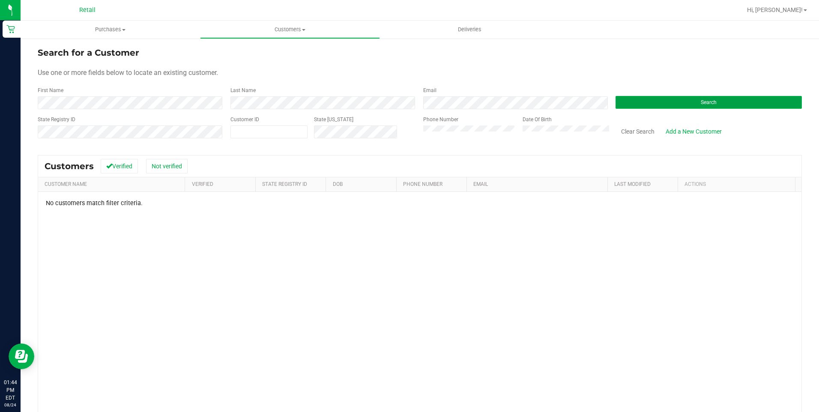
click at [668, 108] on button "Search" at bounding box center [708, 102] width 186 height 13
click at [191, 99] on div "First Name Last Name Email Search" at bounding box center [420, 97] width 764 height 23
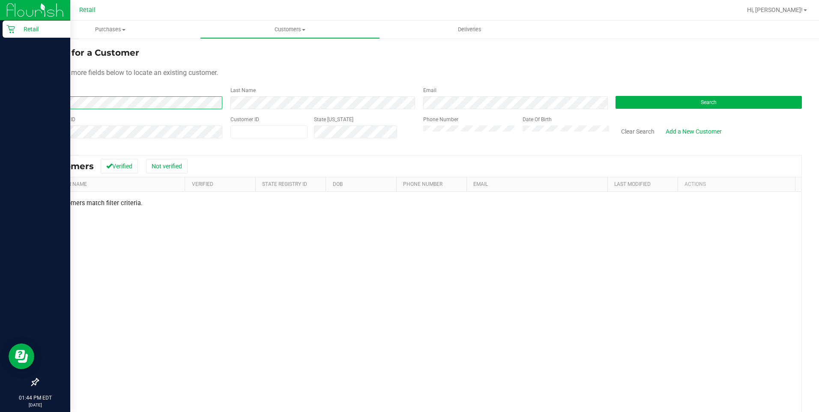
click at [0, 110] on html "Retail 01:44 PM EDT 08/24/2025 08/24 Retail Hi, Alexander! Purchases Summary of…" at bounding box center [409, 206] width 819 height 412
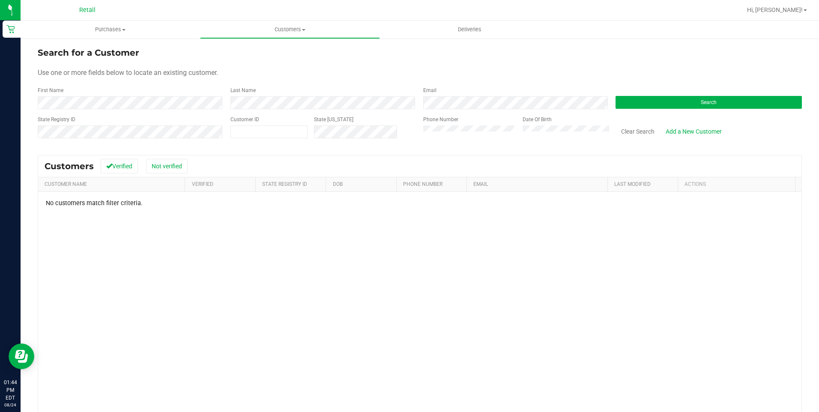
click at [526, 125] on div "Date Of Birth" at bounding box center [562, 131] width 93 height 30
click at [638, 101] on button "Search" at bounding box center [708, 102] width 186 height 13
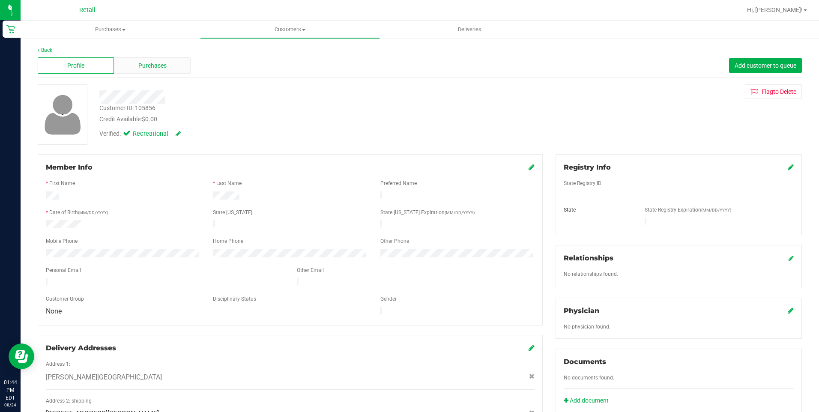
click at [156, 66] on span "Purchases" at bounding box center [152, 65] width 28 height 9
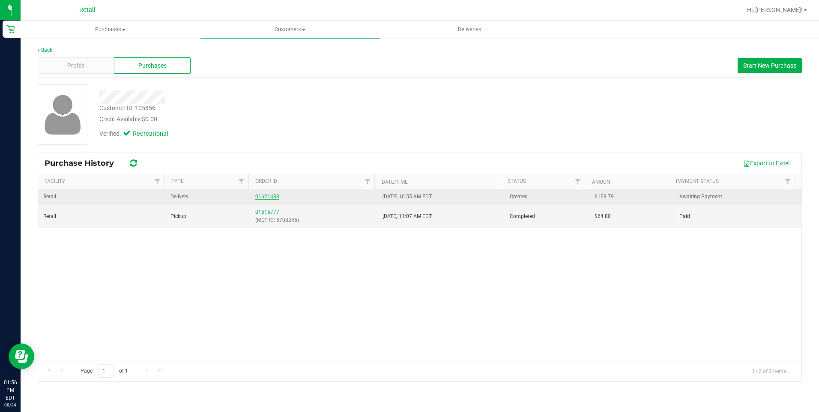
click at [258, 198] on link "01621483" at bounding box center [267, 197] width 24 height 6
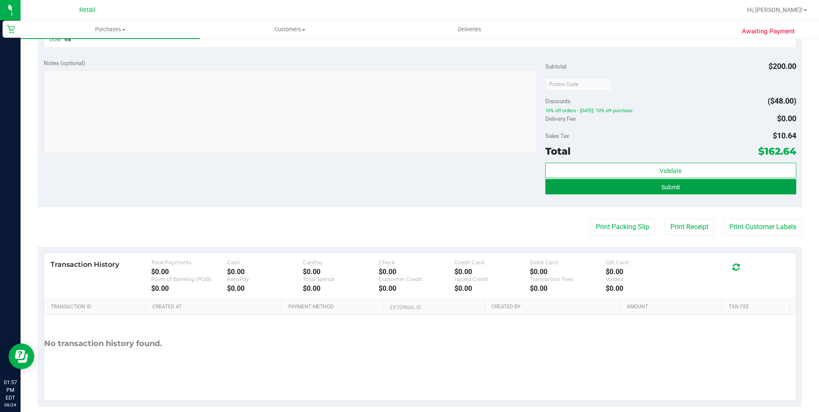
click at [618, 190] on button "Submit" at bounding box center [670, 186] width 251 height 15
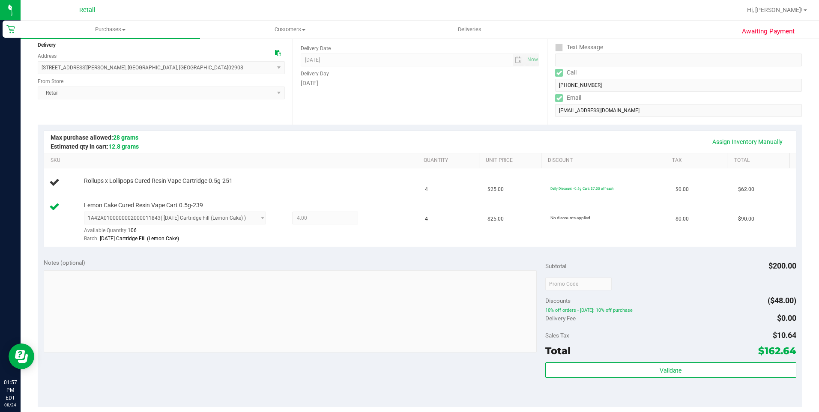
scroll to position [86, 0]
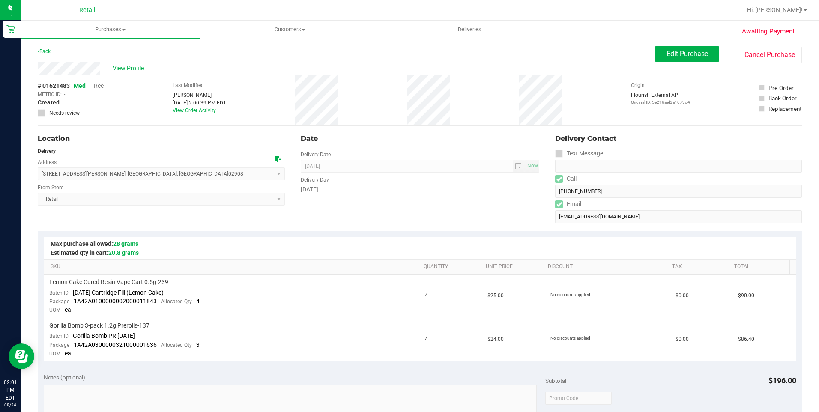
click at [111, 70] on div "View Profile" at bounding box center [346, 68] width 617 height 13
drag, startPoint x: 42, startPoint y: 173, endPoint x: 137, endPoint y: 173, distance: 95.5
click at [137, 173] on span "[STREET_ADDRESS][PERSON_NAME] , [GEOGRAPHIC_DATA] , [GEOGRAPHIC_DATA] 02908 Sel…" at bounding box center [161, 173] width 247 height 13
copy span "[STREET_ADDRESS][PERSON_NAME]"
click at [466, 27] on span "Deliveries" at bounding box center [469, 30] width 47 height 8
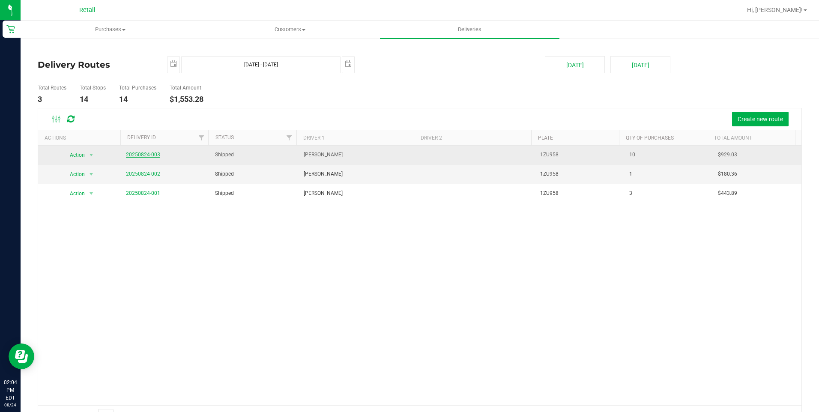
click at [137, 155] on link "20250824-003" at bounding box center [143, 155] width 34 height 6
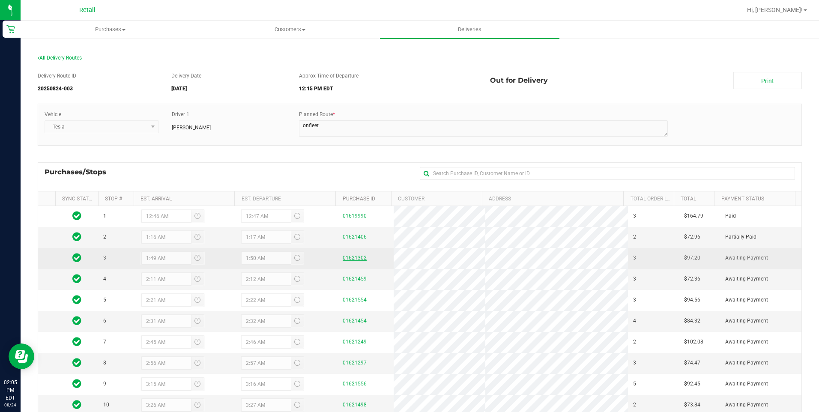
click at [358, 258] on link "01621302" at bounding box center [355, 258] width 24 height 6
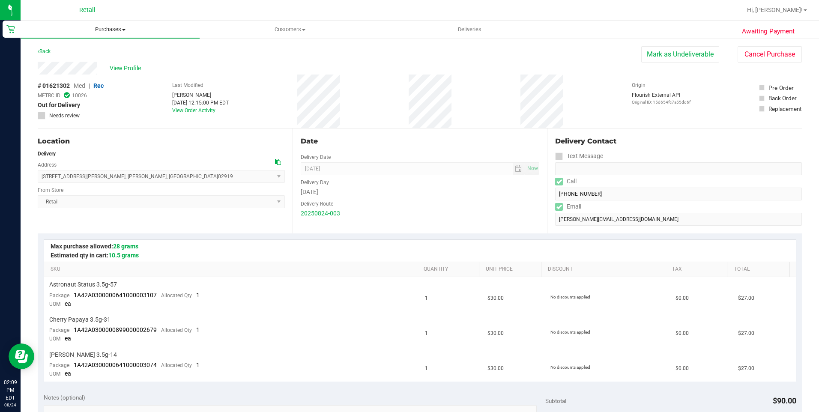
click at [118, 29] on span "Purchases" at bounding box center [110, 30] width 179 height 8
click at [97, 51] on span "Summary of purchases" at bounding box center [65, 51] width 88 height 7
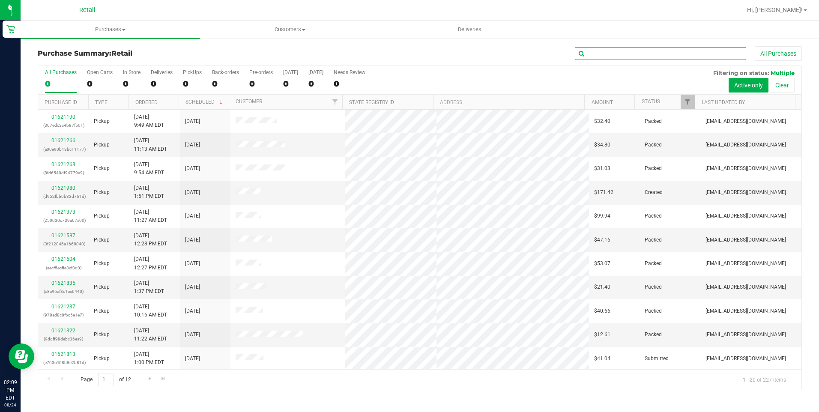
click at [641, 52] on input "text" at bounding box center [660, 53] width 171 height 13
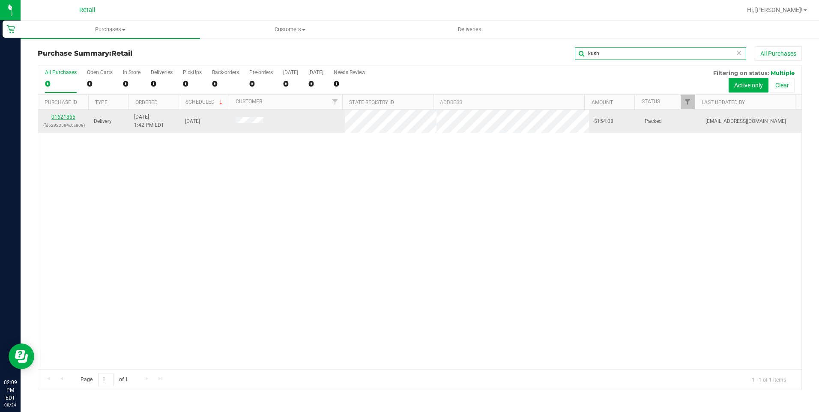
type input "kush"
click at [60, 114] on link "01621865" at bounding box center [63, 117] width 24 height 6
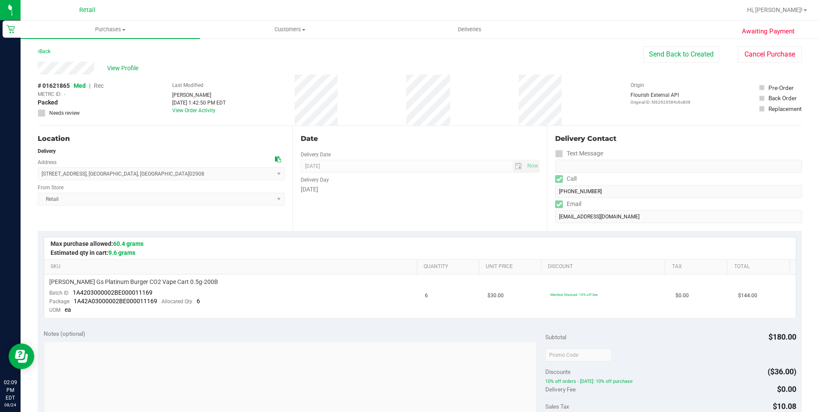
click at [473, 205] on div "Date Delivery Date [DATE] Now [DATE] 08:00 AM Now Delivery Day [DATE]" at bounding box center [419, 178] width 255 height 105
click at [307, 30] on span "Customers" at bounding box center [289, 30] width 179 height 8
click at [234, 53] on span "All customers" at bounding box center [231, 51] width 62 height 7
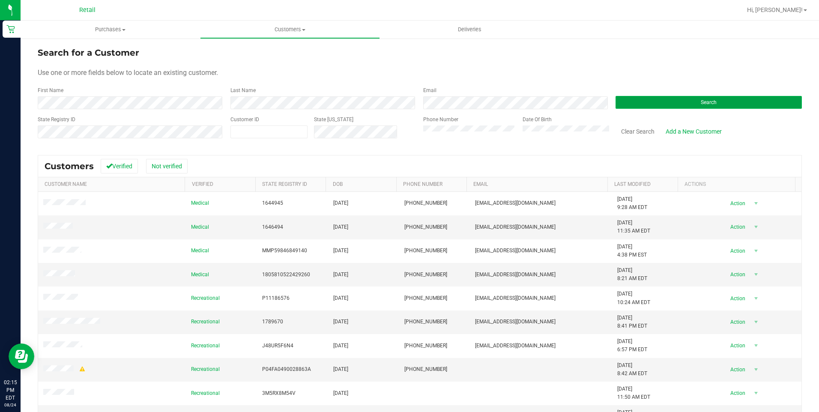
click at [680, 98] on button "Search" at bounding box center [708, 102] width 186 height 13
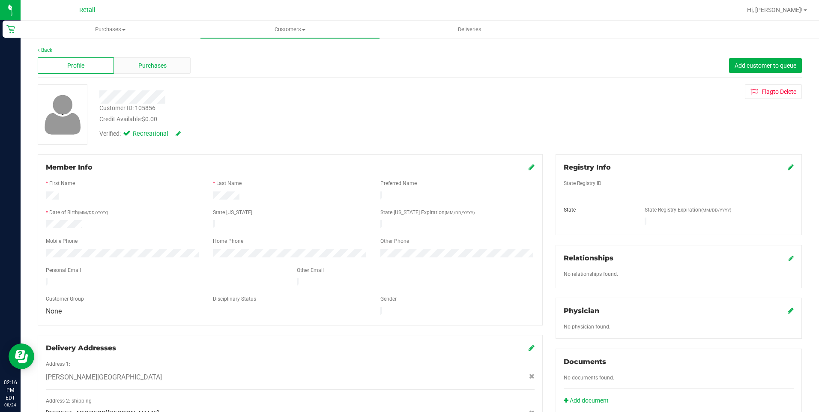
click at [156, 67] on span "Purchases" at bounding box center [152, 65] width 28 height 9
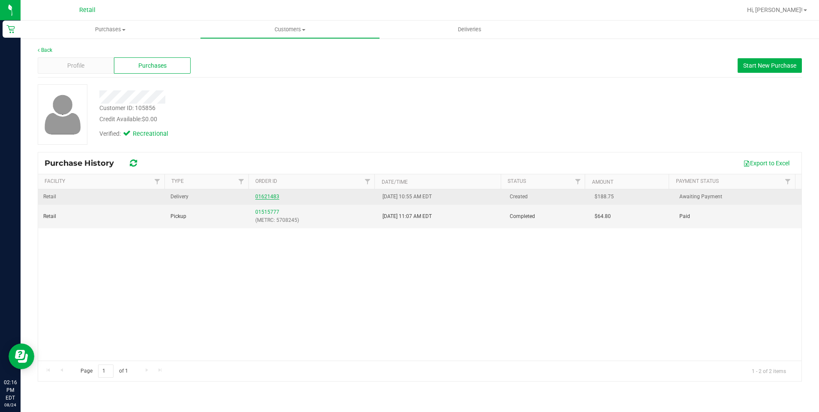
click at [262, 194] on link "01621483" at bounding box center [267, 197] width 24 height 6
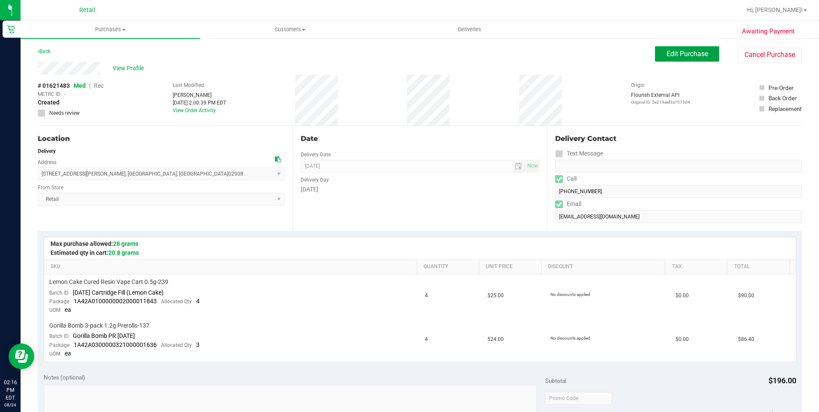
click at [691, 56] on span "Edit Purchase" at bounding box center [687, 54] width 42 height 8
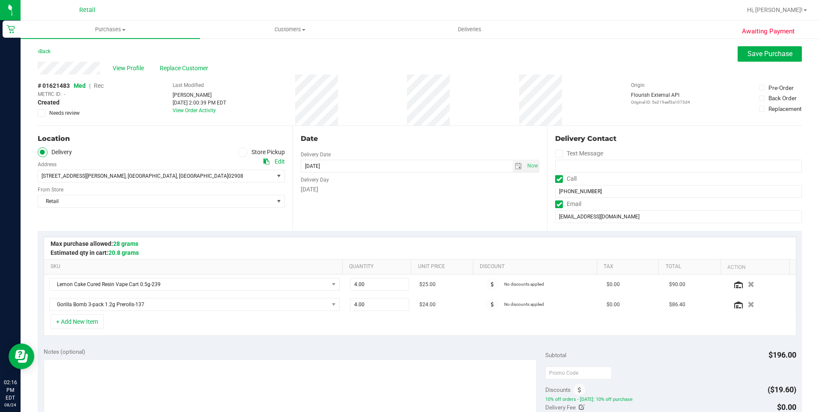
click at [460, 212] on div "Date Delivery Date [DATE] Now [DATE] 10:00 AM Now Delivery Day [DATE]" at bounding box center [419, 178] width 255 height 105
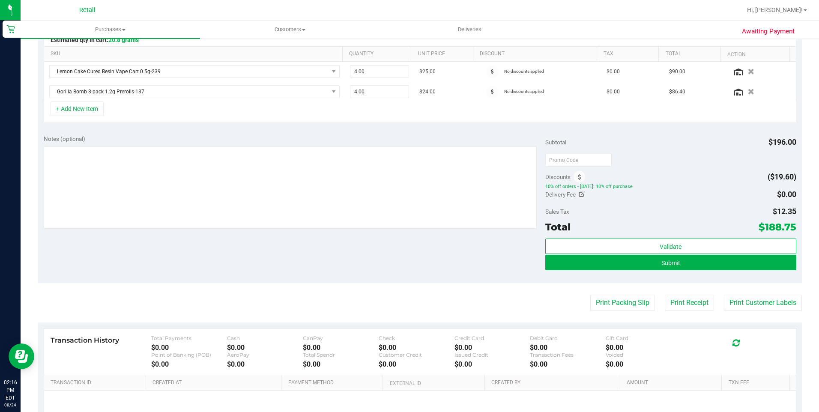
scroll to position [214, 0]
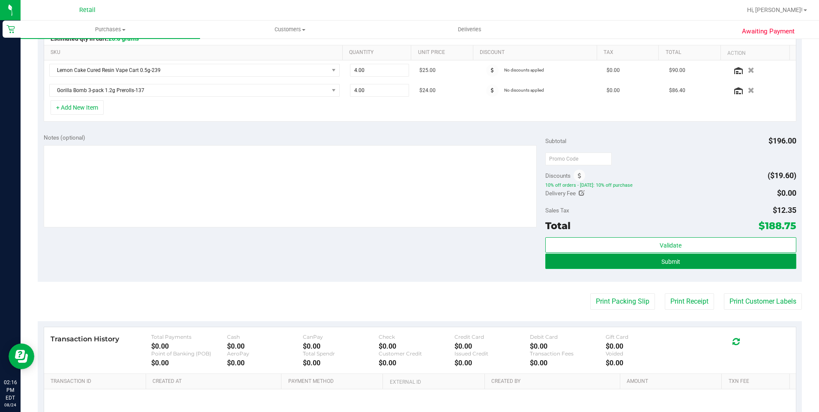
click at [688, 262] on button "Submit" at bounding box center [670, 260] width 251 height 15
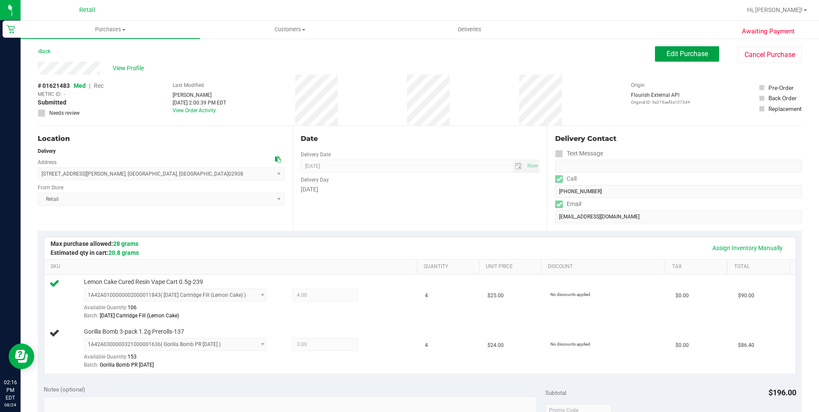
drag, startPoint x: 669, startPoint y: 57, endPoint x: 268, endPoint y: 86, distance: 402.2
click at [669, 57] on span "Edit Purchase" at bounding box center [687, 54] width 42 height 8
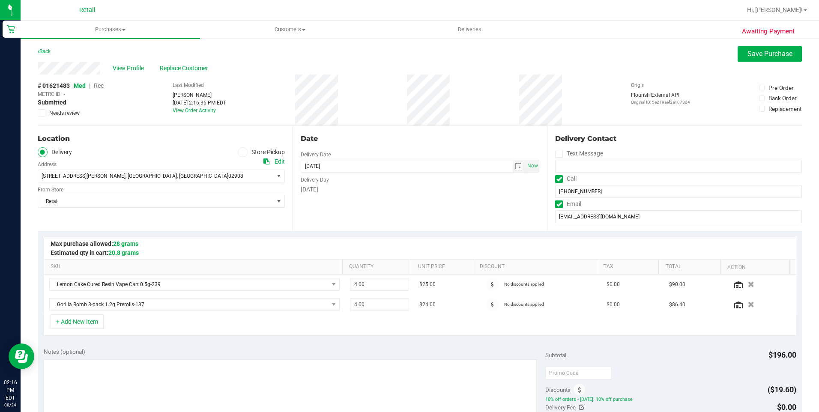
click at [100, 86] on span "Rec" at bounding box center [99, 85] width 10 height 7
click at [102, 85] on span "Rec" at bounding box center [98, 85] width 10 height 7
click at [765, 52] on span "Save Purchase" at bounding box center [769, 54] width 45 height 8
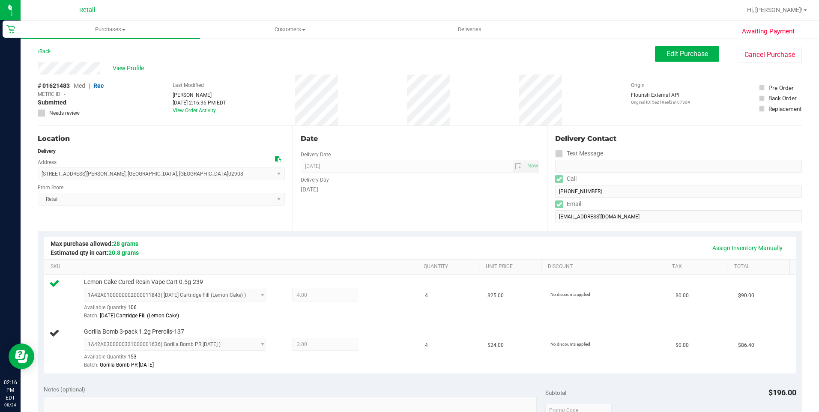
scroll to position [171, 0]
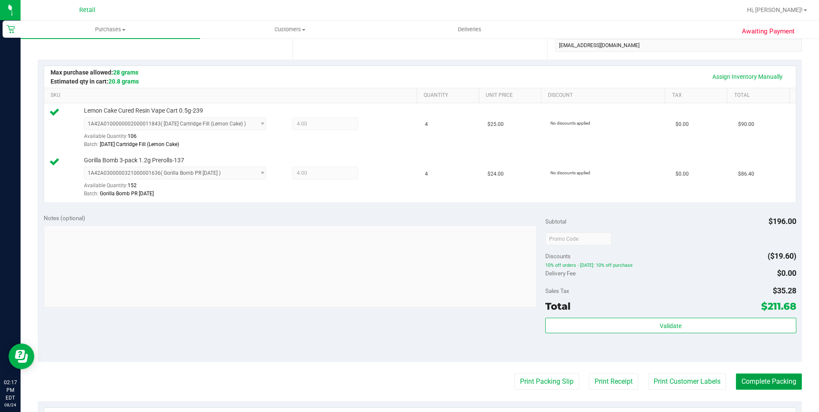
click at [750, 381] on button "Complete Packing" at bounding box center [769, 381] width 66 height 16
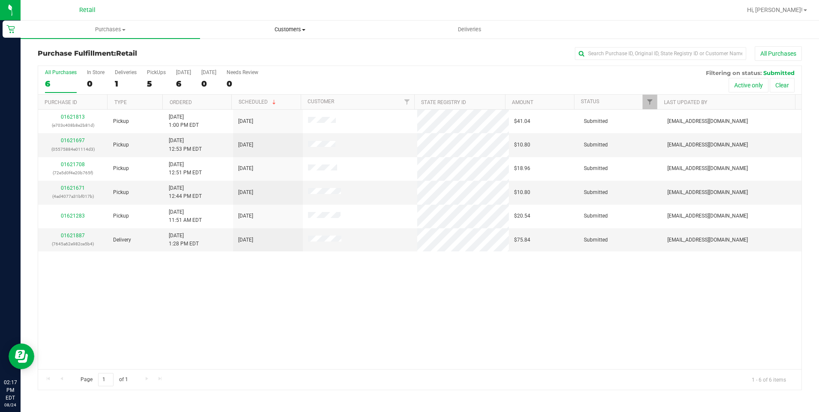
click at [293, 28] on span "Customers" at bounding box center [289, 30] width 179 height 8
click at [270, 51] on li "All customers" at bounding box center [289, 52] width 179 height 10
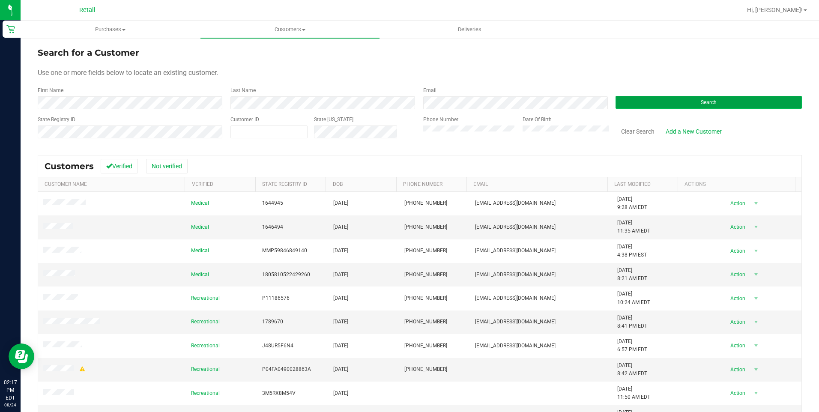
click at [700, 102] on span "Search" at bounding box center [708, 102] width 16 height 6
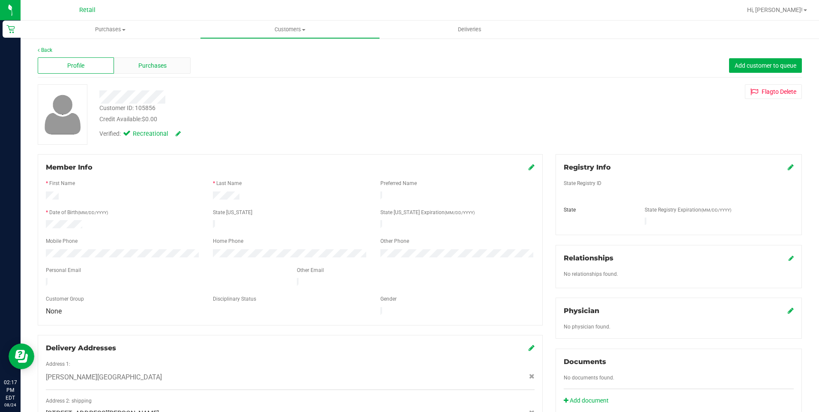
click at [156, 66] on span "Purchases" at bounding box center [152, 65] width 28 height 9
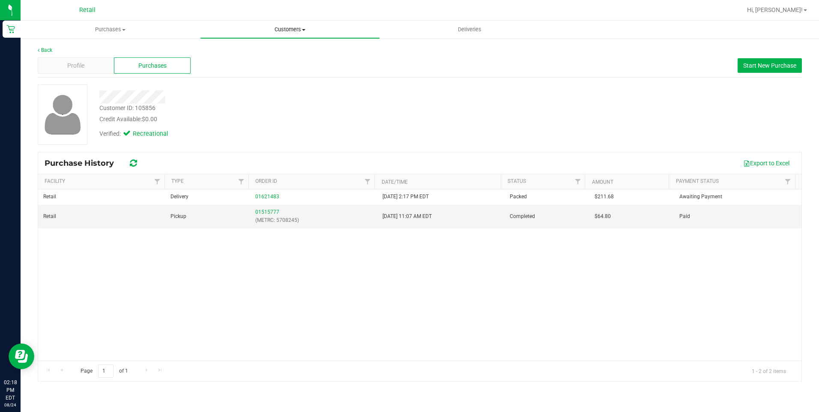
click at [301, 30] on span "Customers" at bounding box center [289, 30] width 179 height 8
click at [243, 51] on span "All customers" at bounding box center [231, 51] width 62 height 7
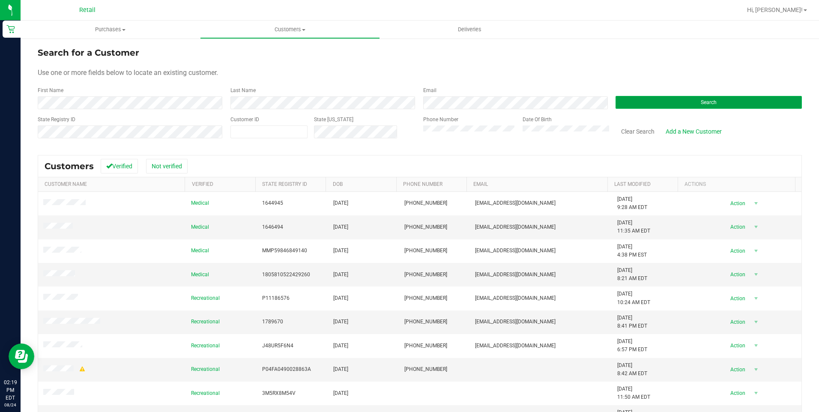
click at [693, 98] on button "Search" at bounding box center [708, 102] width 186 height 13
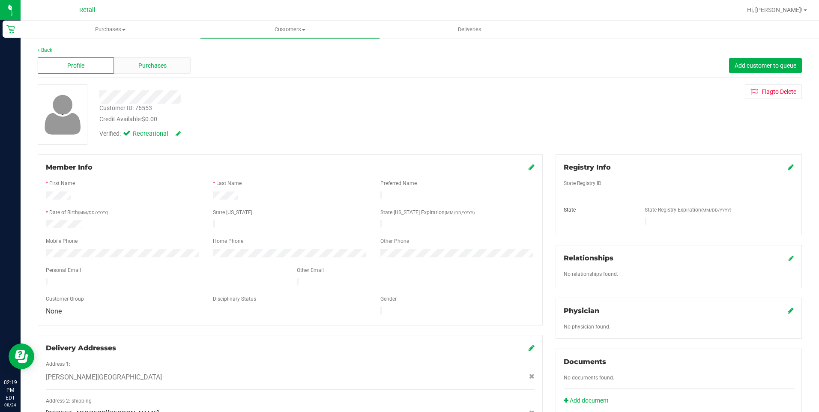
click at [160, 66] on span "Purchases" at bounding box center [152, 65] width 28 height 9
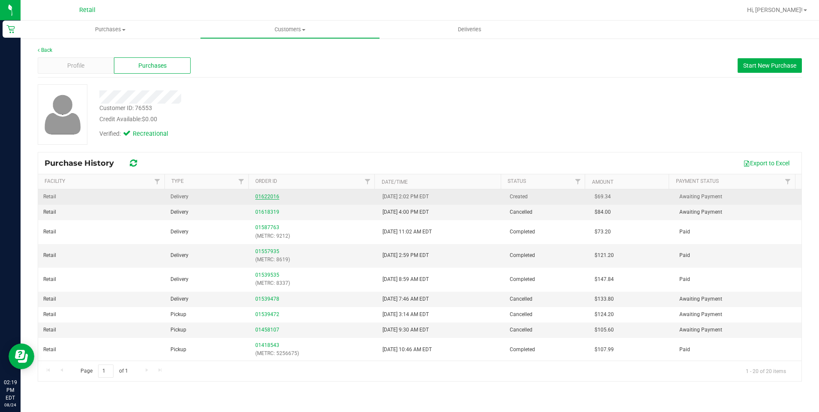
click at [263, 196] on link "01622016" at bounding box center [267, 197] width 24 height 6
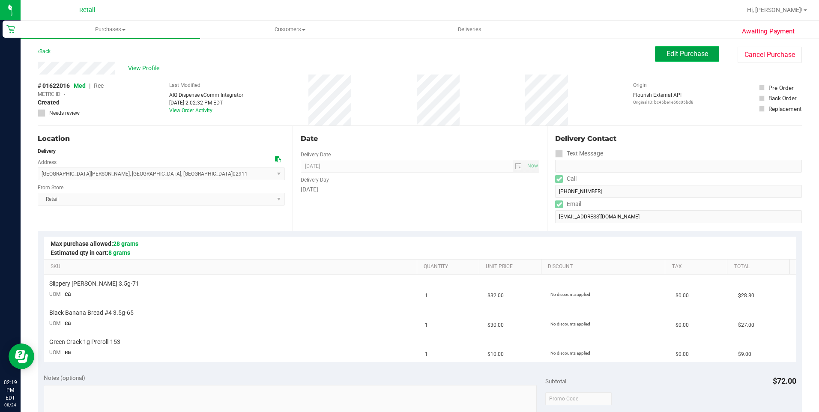
click at [677, 54] on span "Edit Purchase" at bounding box center [687, 54] width 42 height 8
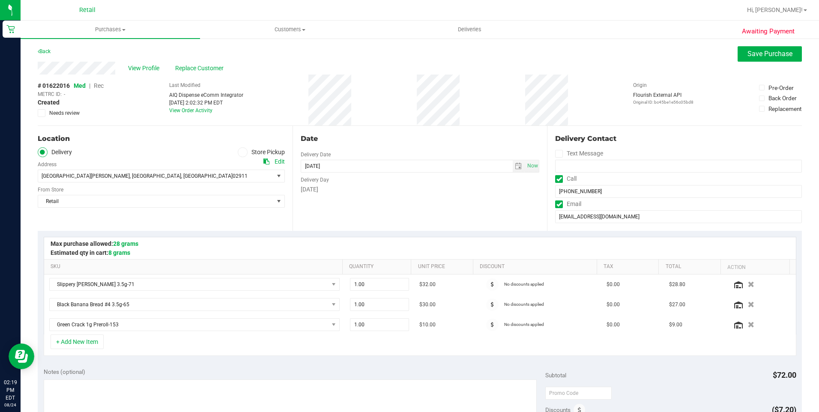
click at [100, 85] on span "Rec" at bounding box center [99, 85] width 10 height 7
click at [763, 54] on span "Save Purchase" at bounding box center [769, 54] width 45 height 8
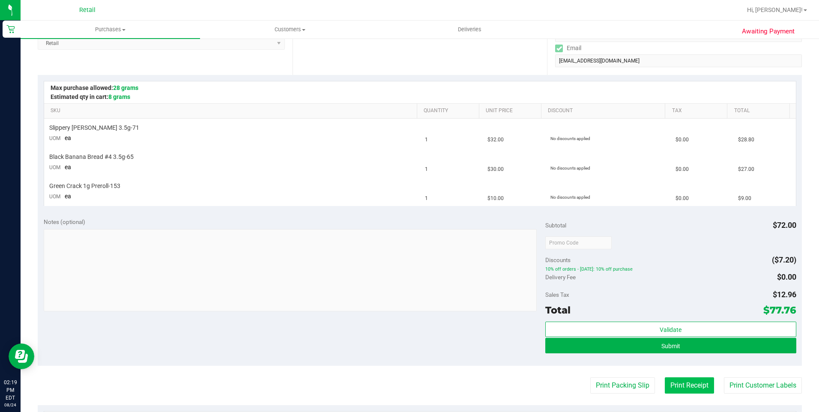
scroll to position [171, 0]
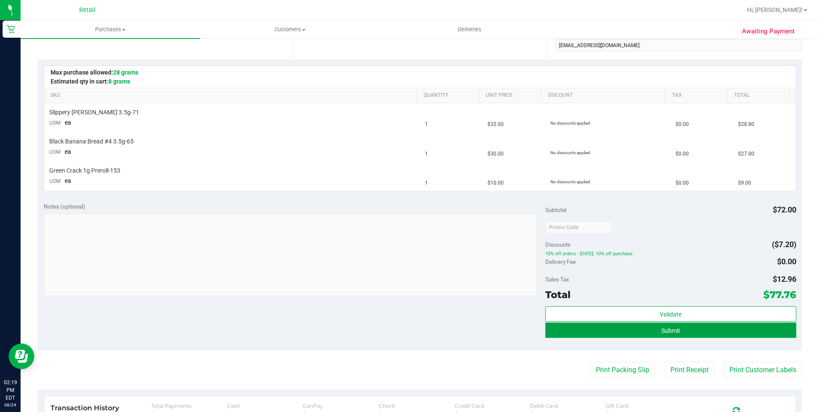
click at [661, 328] on span "Submit" at bounding box center [670, 330] width 19 height 7
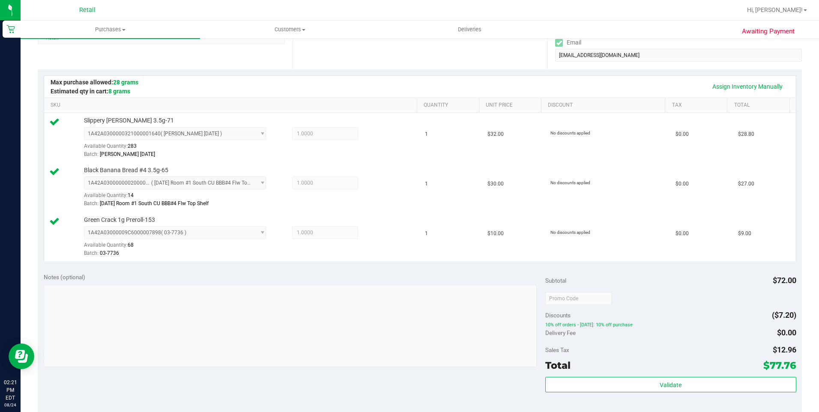
scroll to position [214, 0]
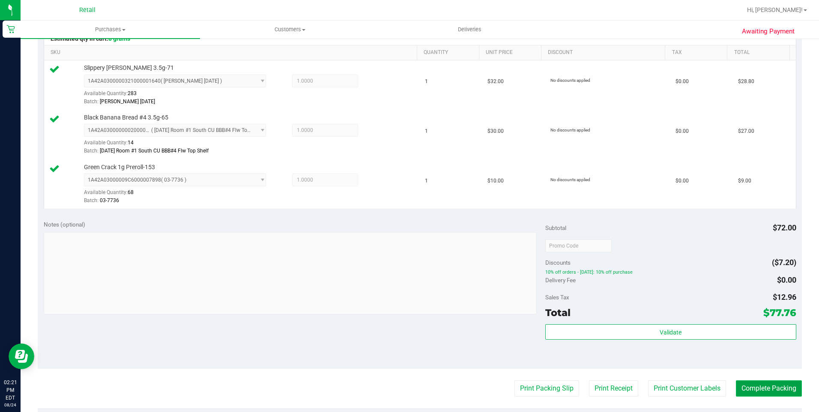
click at [757, 386] on button "Complete Packing" at bounding box center [769, 388] width 66 height 16
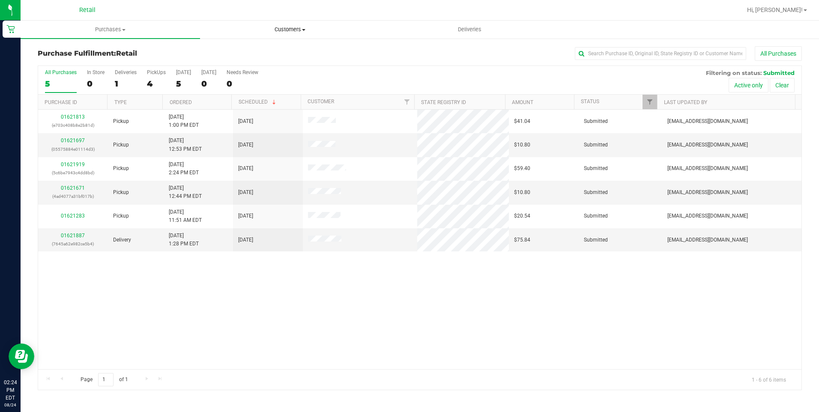
click at [301, 30] on span "Customers" at bounding box center [289, 30] width 179 height 8
click at [264, 48] on li "All customers" at bounding box center [289, 52] width 179 height 10
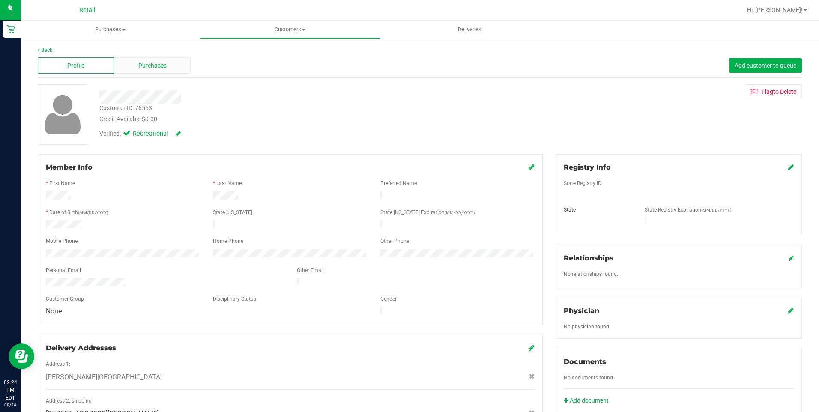
click at [167, 63] on div "Purchases" at bounding box center [152, 65] width 76 height 16
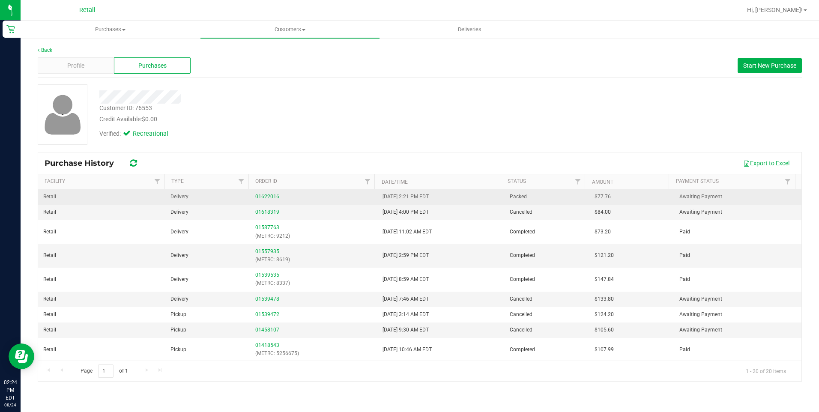
click at [253, 194] on td "01622016" at bounding box center [313, 196] width 127 height 15
click at [262, 196] on link "01622016" at bounding box center [267, 197] width 24 height 6
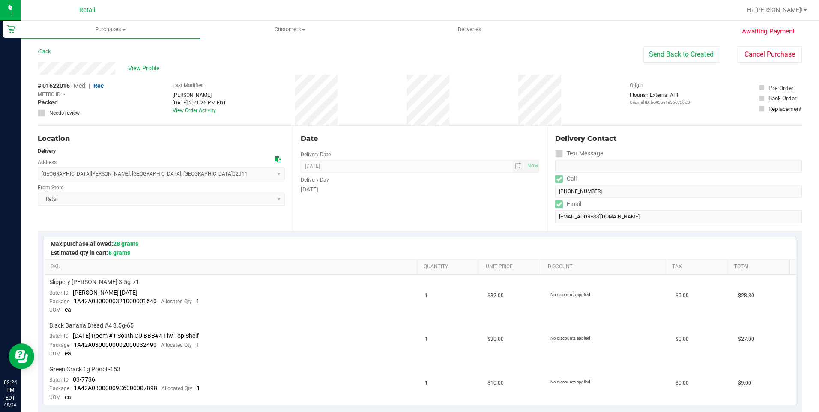
click at [549, 197] on div "Delivery Contact Text Message Call [PHONE_NUMBER] Email [EMAIL_ADDRESS][DOMAIN_…" at bounding box center [674, 178] width 255 height 105
drag, startPoint x: 118, startPoint y: 67, endPoint x: 31, endPoint y: 72, distance: 87.5
click at [31, 72] on div "Awaiting Payment Back Send Back to Created Cancel Purchase View Profile # 01622…" at bounding box center [420, 410] width 798 height 744
drag, startPoint x: 137, startPoint y: 172, endPoint x: 40, endPoint y: 177, distance: 97.3
click at [40, 177] on span "[GEOGRAPHIC_DATA][PERSON_NAME] , [GEOGRAPHIC_DATA] , [GEOGRAPHIC_DATA] 02911 Se…" at bounding box center [161, 173] width 247 height 13
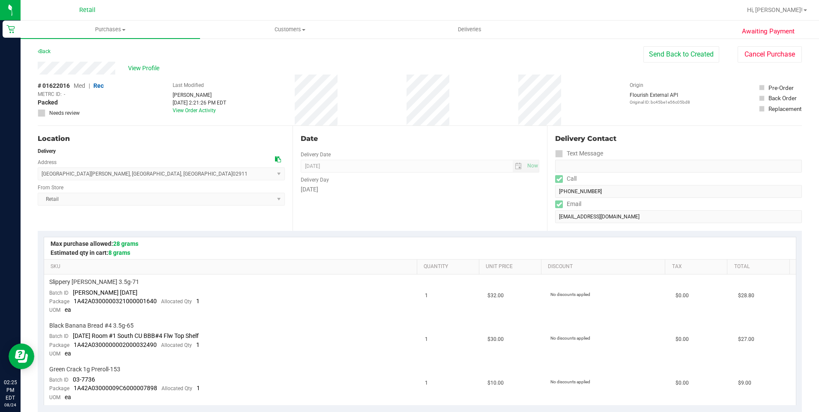
copy span "[STREET_ADDRESS][PERSON_NAME]"
click at [301, 31] on span "Customers" at bounding box center [289, 30] width 179 height 8
click at [261, 49] on span "All customers" at bounding box center [231, 51] width 62 height 7
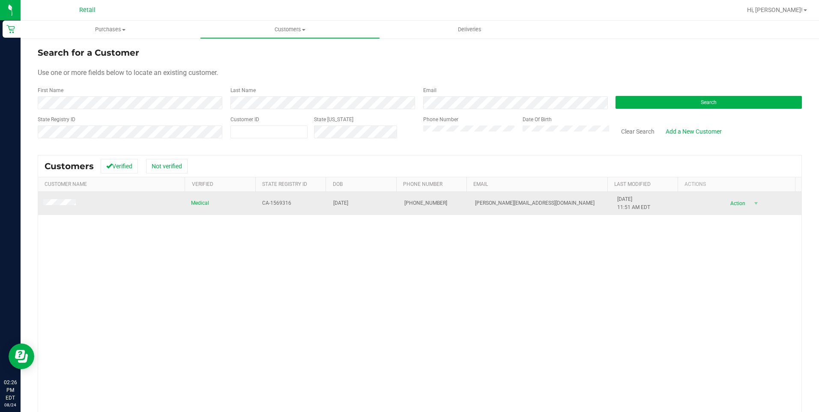
click at [61, 208] on td at bounding box center [112, 203] width 148 height 23
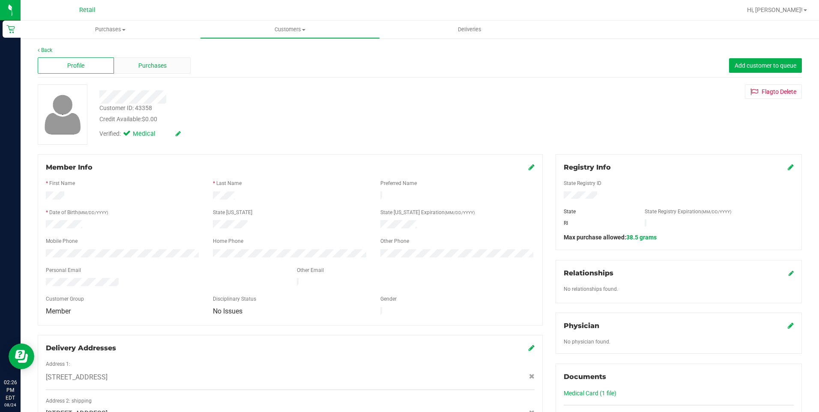
click at [152, 66] on span "Purchases" at bounding box center [152, 65] width 28 height 9
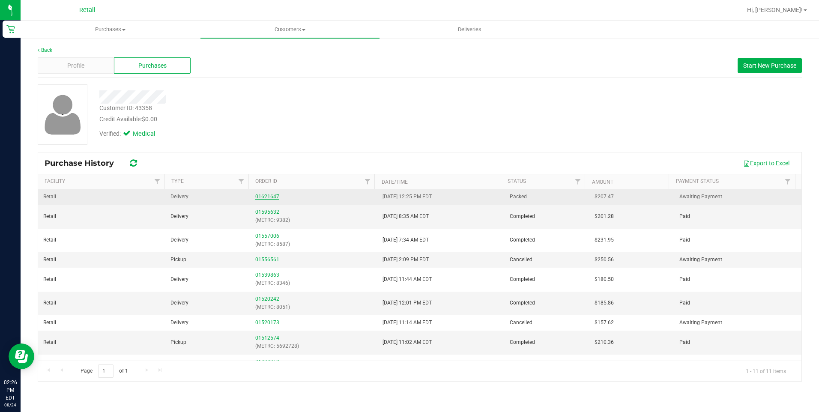
click at [271, 196] on link "01621647" at bounding box center [267, 197] width 24 height 6
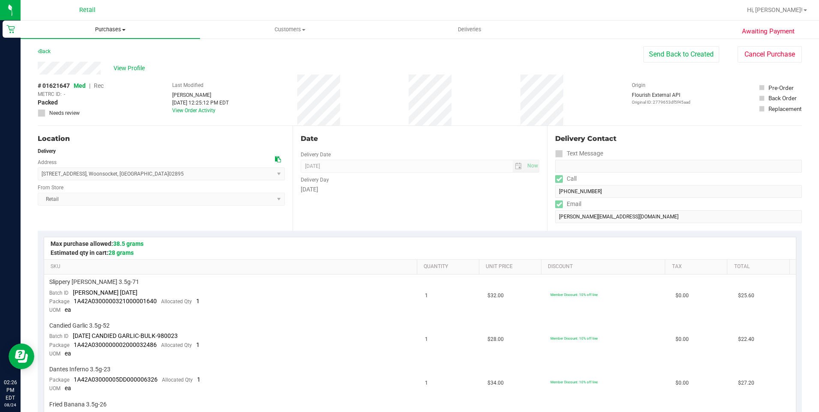
drag, startPoint x: 111, startPoint y: 27, endPoint x: 104, endPoint y: 37, distance: 12.5
click at [111, 27] on span "Purchases" at bounding box center [110, 30] width 179 height 8
click at [85, 51] on span "Summary of purchases" at bounding box center [65, 51] width 88 height 7
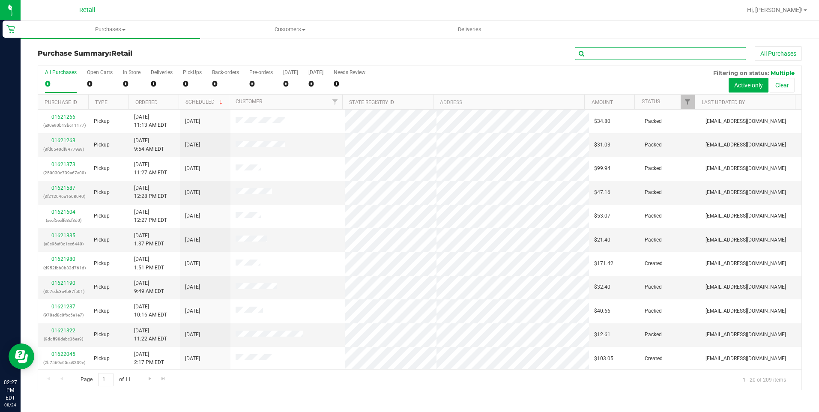
click at [634, 51] on input "text" at bounding box center [660, 53] width 171 height 13
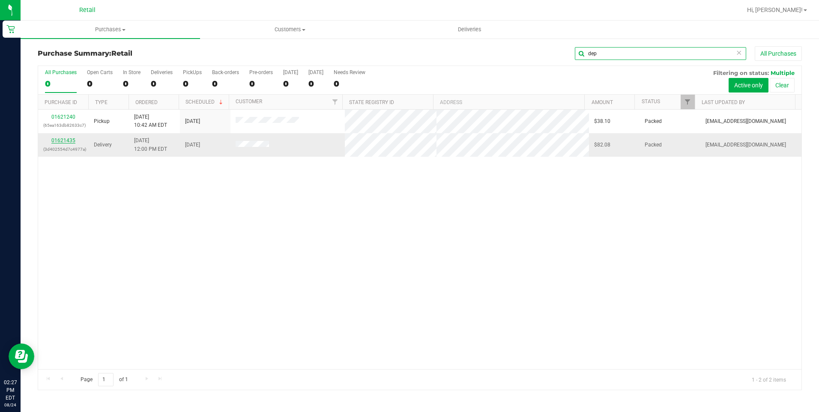
type input "dep"
click at [69, 140] on link "01621435" at bounding box center [63, 140] width 24 height 6
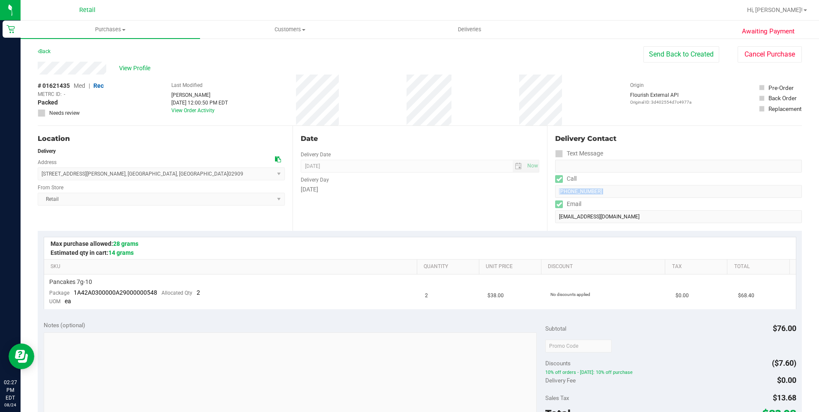
drag, startPoint x: 636, startPoint y: 198, endPoint x: 543, endPoint y: 196, distance: 92.9
click at [547, 196] on div "Delivery Contact Text Message Call [PHONE_NUMBER] Email [EMAIL_ADDRESS][DOMAIN_…" at bounding box center [674, 178] width 255 height 105
drag, startPoint x: 543, startPoint y: 196, endPoint x: 631, endPoint y: 199, distance: 87.4
click at [633, 199] on div "Email" at bounding box center [678, 204] width 247 height 12
click at [555, 198] on form "Delivery Contact Text Message Call [PHONE_NUMBER] Email [EMAIL_ADDRESS][DOMAIN_…" at bounding box center [678, 178] width 247 height 89
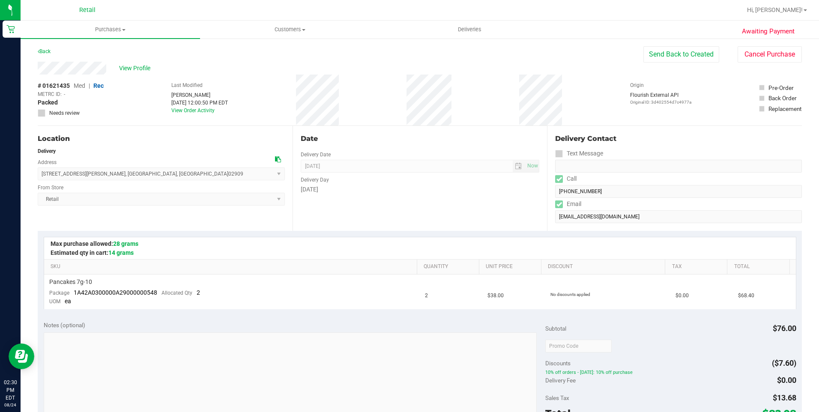
click at [236, 201] on span "Retail Select Store Retail" at bounding box center [161, 199] width 247 height 13
click at [290, 26] on span "Customers" at bounding box center [289, 30] width 179 height 8
click at [258, 53] on span "All customers" at bounding box center [231, 51] width 62 height 7
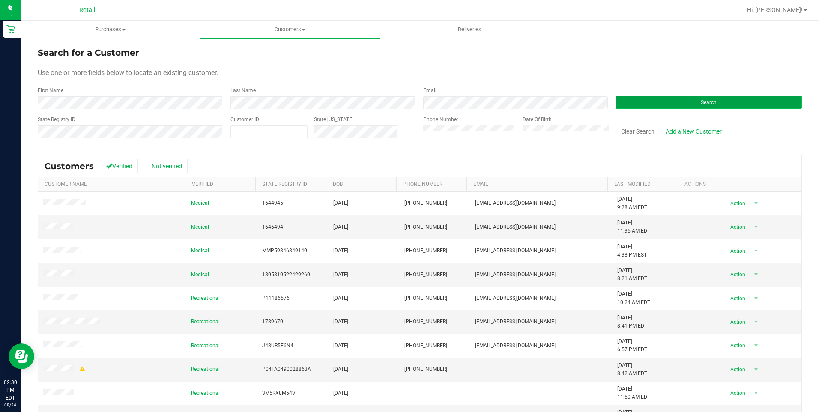
click at [717, 103] on button "Search" at bounding box center [708, 102] width 186 height 13
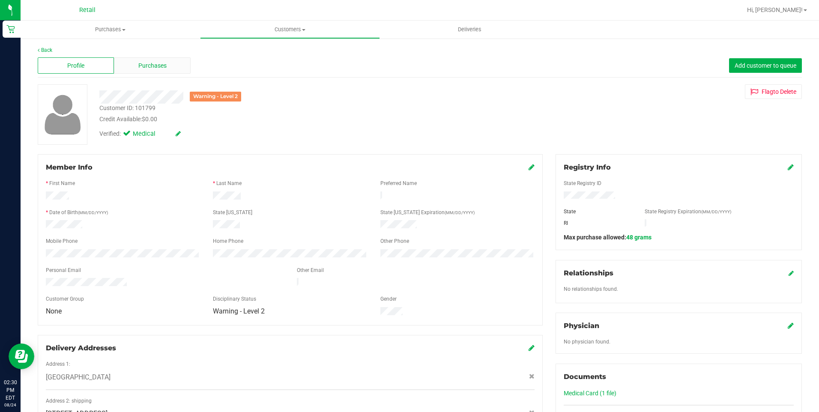
click at [146, 68] on span "Purchases" at bounding box center [152, 65] width 28 height 9
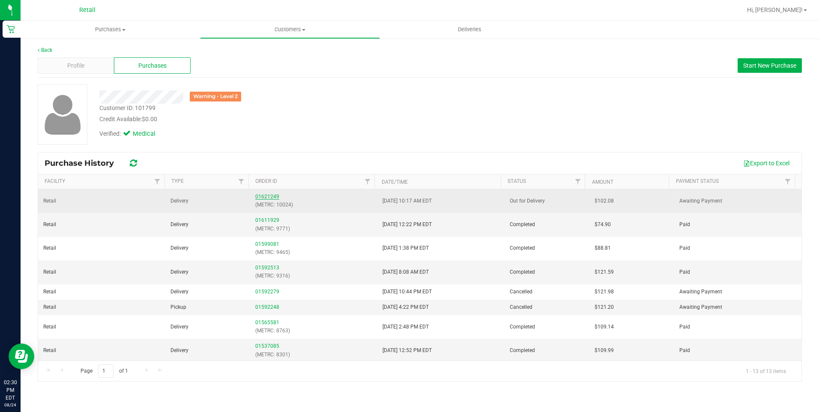
click at [267, 195] on link "01621249" at bounding box center [267, 197] width 24 height 6
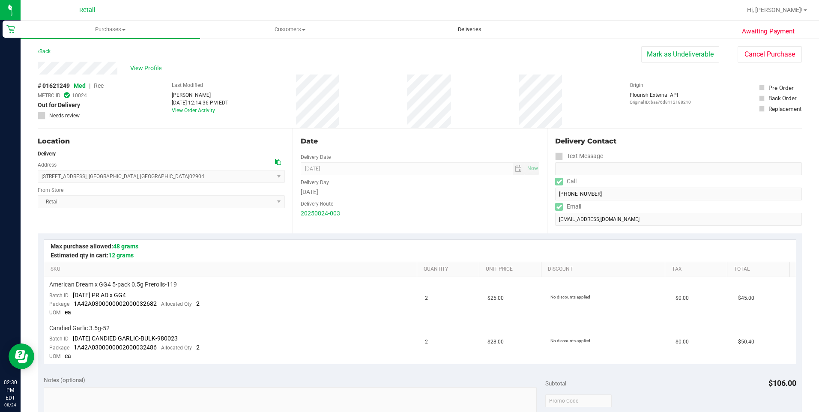
drag, startPoint x: 284, startPoint y: -32, endPoint x: 468, endPoint y: 28, distance: 193.6
click at [468, 28] on span "Deliveries" at bounding box center [469, 30] width 47 height 8
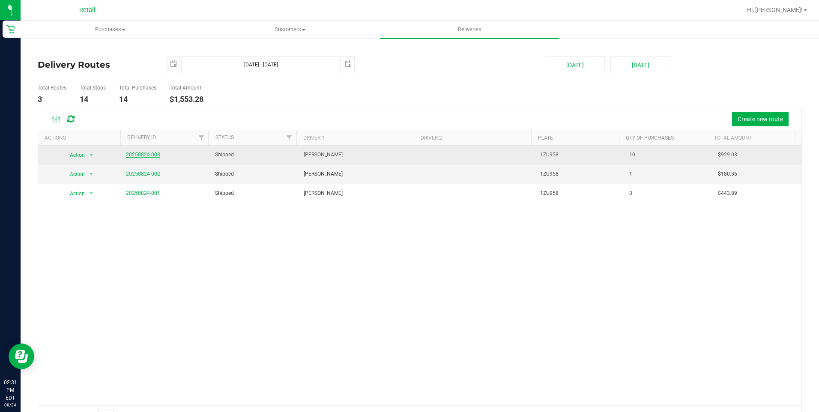
click at [129, 155] on link "20250824-003" at bounding box center [143, 155] width 34 height 6
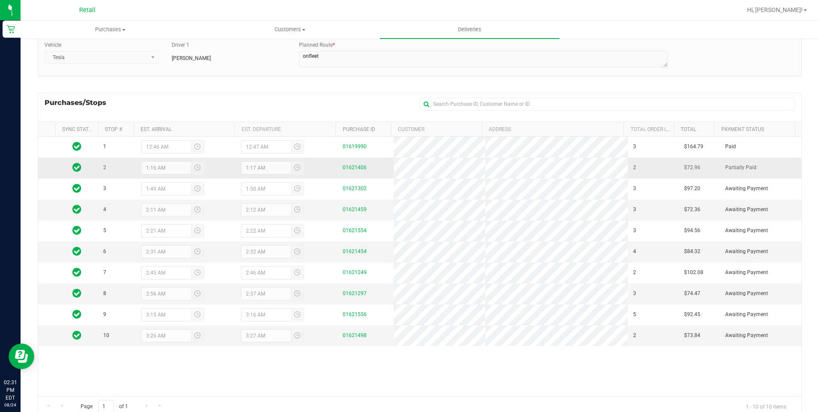
scroll to position [86, 0]
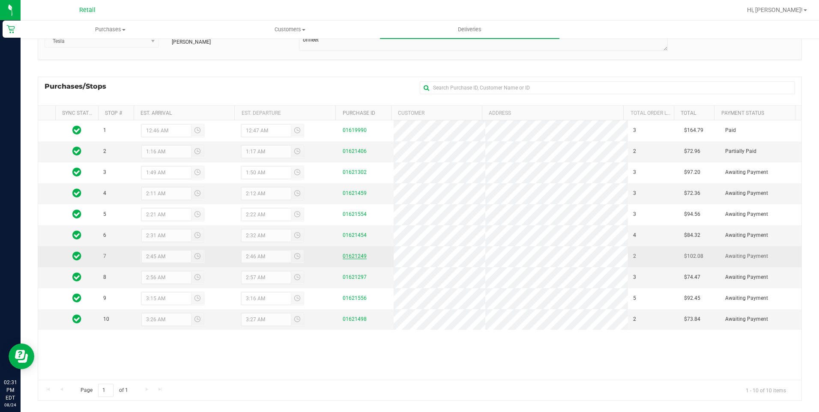
click at [346, 256] on link "01621249" at bounding box center [355, 256] width 24 height 6
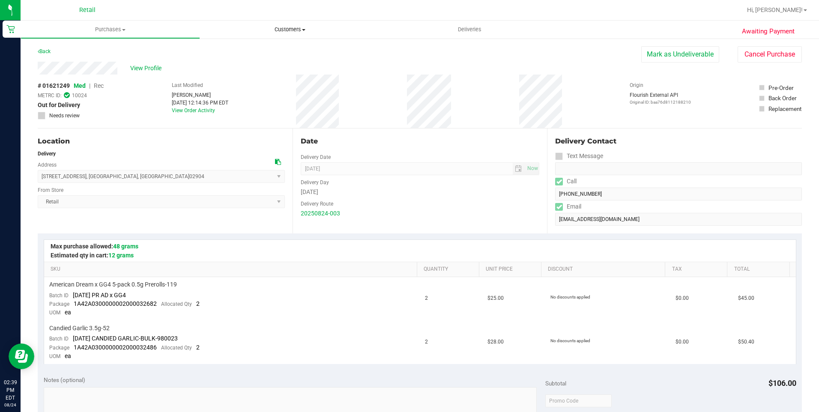
click at [295, 29] on span "Customers" at bounding box center [289, 30] width 179 height 8
click at [250, 50] on span "All customers" at bounding box center [231, 51] width 62 height 7
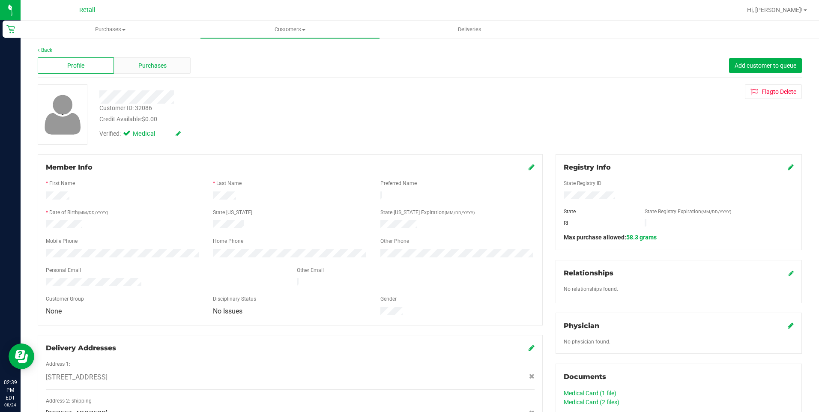
click at [142, 64] on span "Purchases" at bounding box center [152, 65] width 28 height 9
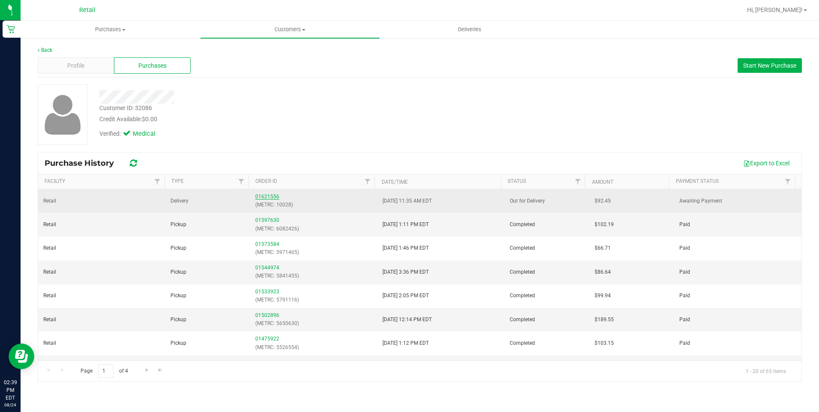
click at [271, 195] on link "01621556" at bounding box center [267, 197] width 24 height 6
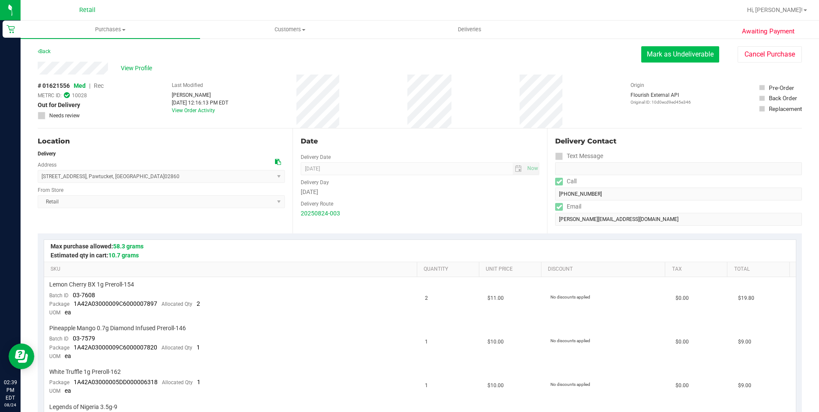
click at [689, 52] on button "Mark as Undeliverable" at bounding box center [680, 54] width 78 height 16
click at [675, 51] on button "Mark as Packed" at bounding box center [687, 54] width 64 height 16
click at [681, 60] on button "Send Back to Created" at bounding box center [681, 54] width 76 height 16
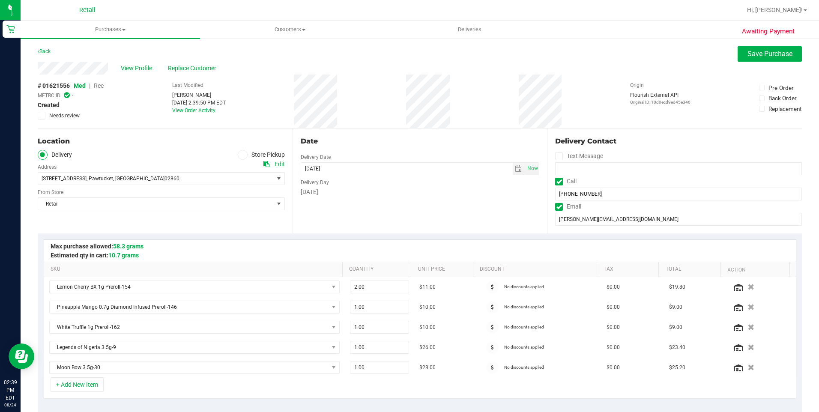
click at [238, 151] on label "Store Pickup" at bounding box center [261, 155] width 47 height 10
click at [0, 0] on input "Store Pickup" at bounding box center [0, 0] width 0 height 0
click at [785, 56] on span "Save Purchase" at bounding box center [769, 54] width 45 height 8
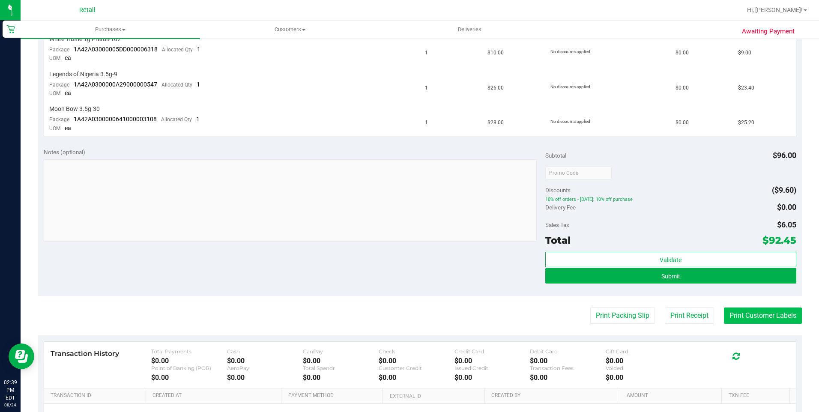
scroll to position [343, 0]
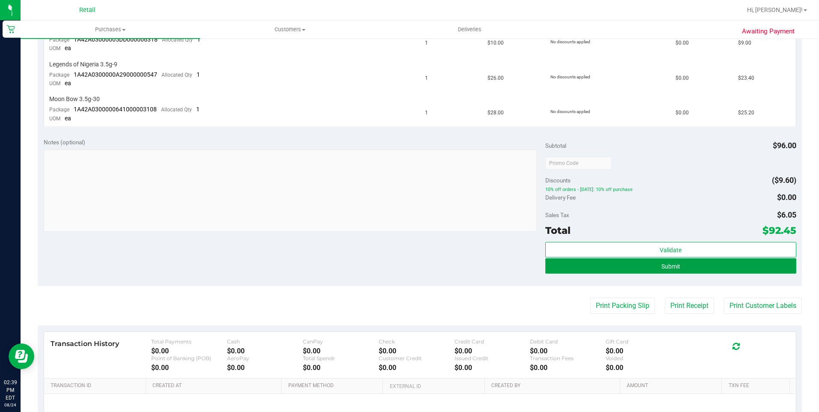
click at [679, 268] on button "Submit" at bounding box center [670, 265] width 251 height 15
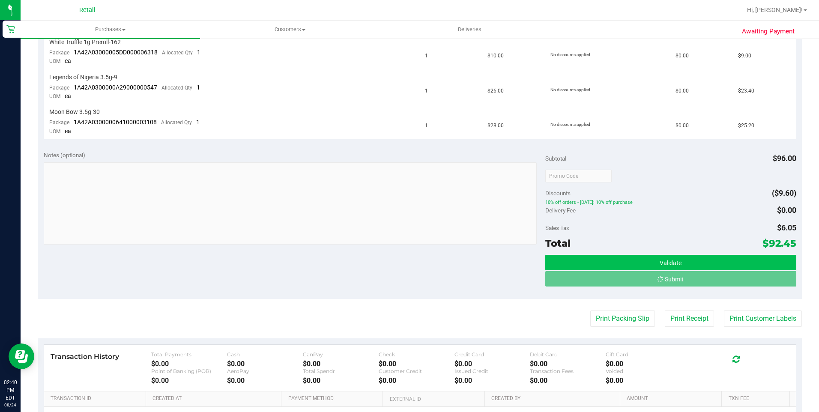
scroll to position [316, 0]
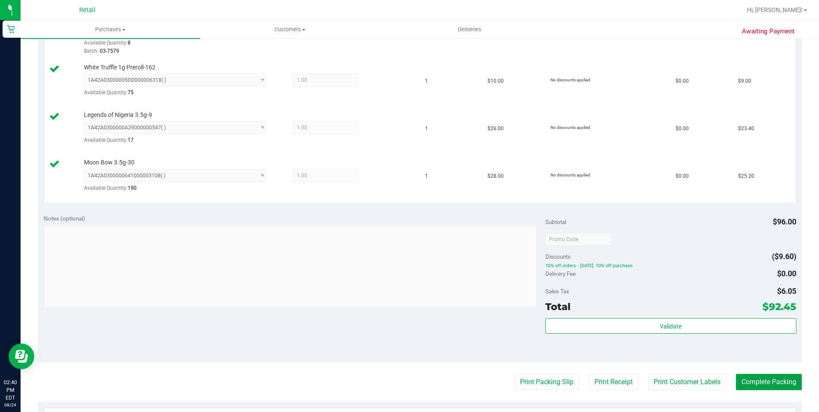
click at [772, 385] on button "Complete Packing" at bounding box center [769, 382] width 66 height 16
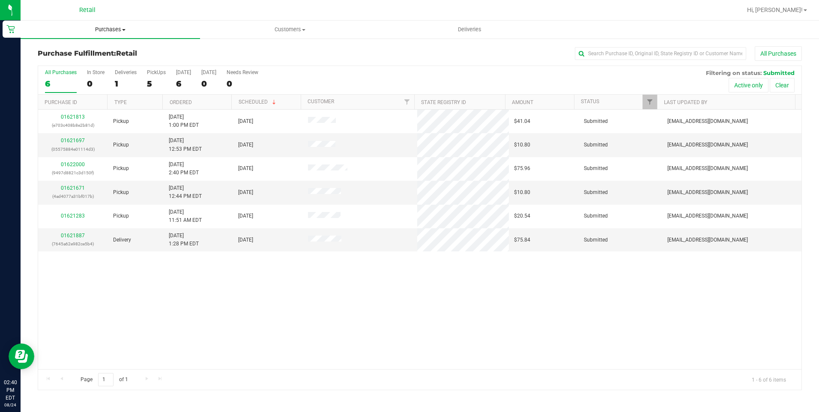
drag, startPoint x: 117, startPoint y: 27, endPoint x: 122, endPoint y: 28, distance: 4.8
click at [117, 27] on span "Purchases" at bounding box center [110, 30] width 179 height 8
click at [101, 52] on span "Summary of purchases" at bounding box center [65, 51] width 88 height 7
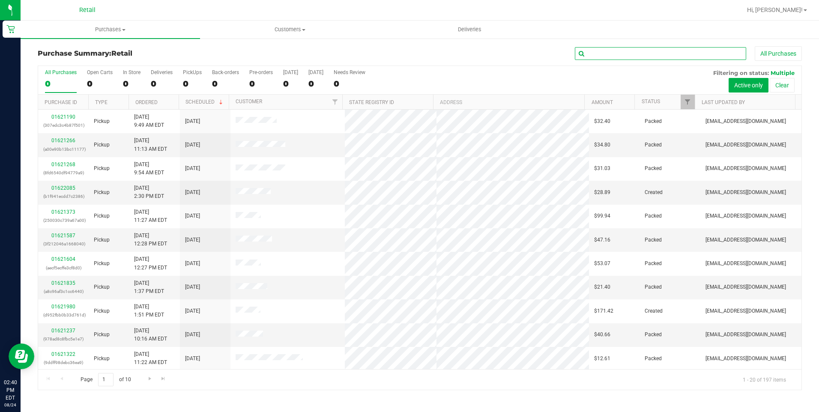
click at [629, 51] on input "text" at bounding box center [660, 53] width 171 height 13
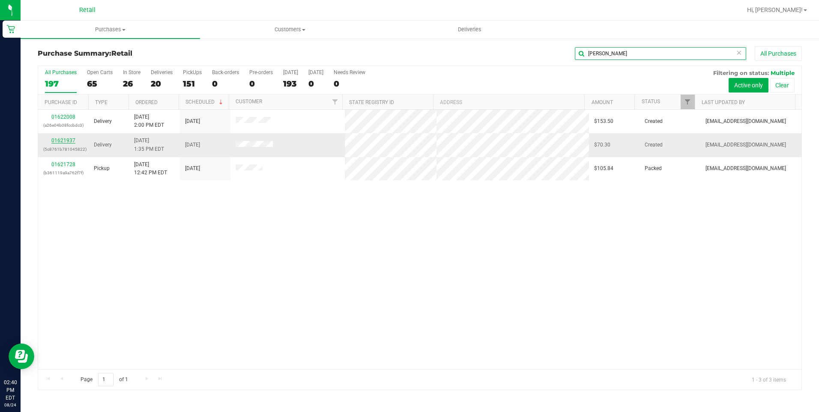
type input "[PERSON_NAME]"
click at [69, 140] on link "01621937" at bounding box center [63, 140] width 24 height 6
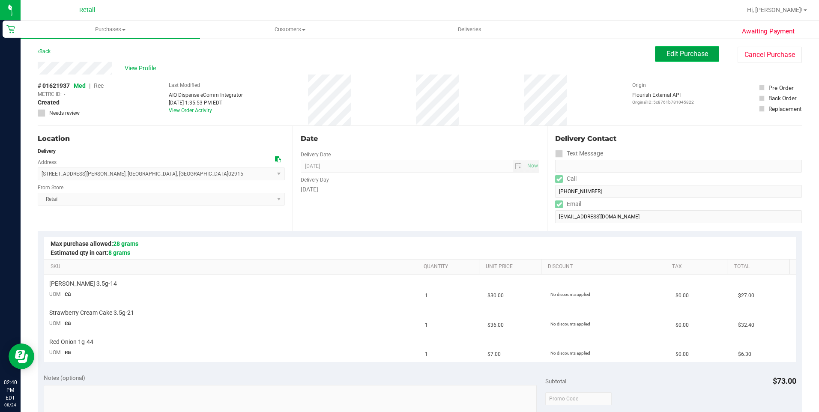
click at [684, 57] on span "Edit Purchase" at bounding box center [687, 54] width 42 height 8
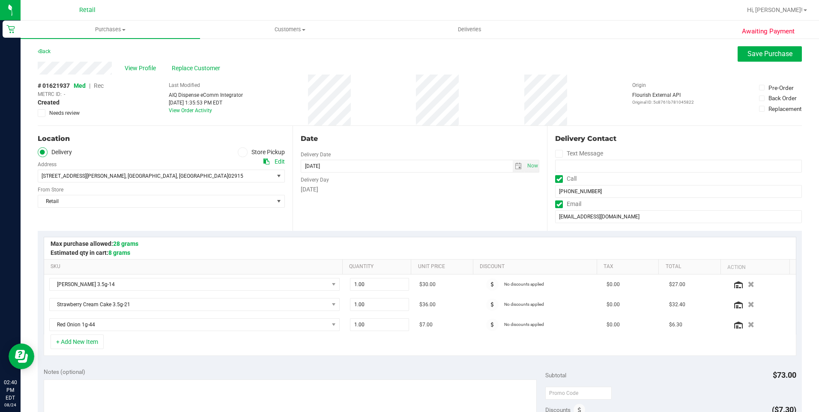
click at [102, 87] on span "Rec" at bounding box center [99, 85] width 10 height 7
click at [747, 55] on span "Save Purchase" at bounding box center [769, 54] width 45 height 8
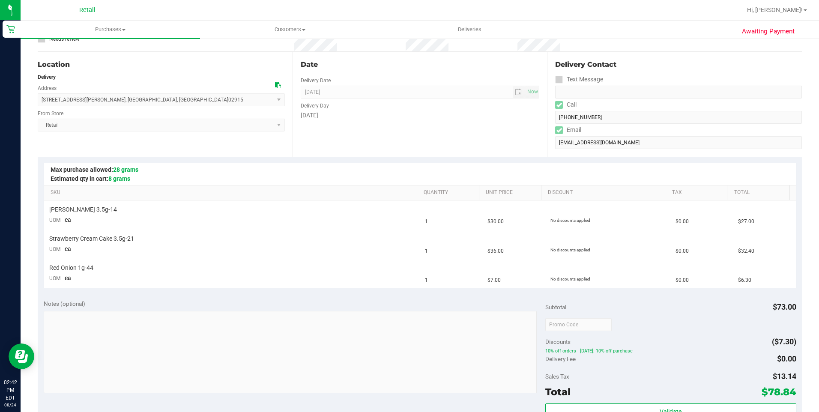
scroll to position [171, 0]
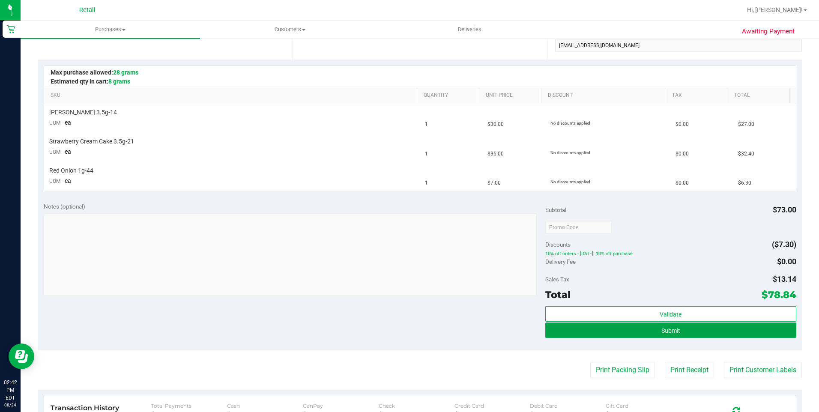
click at [688, 328] on button "Submit" at bounding box center [670, 329] width 251 height 15
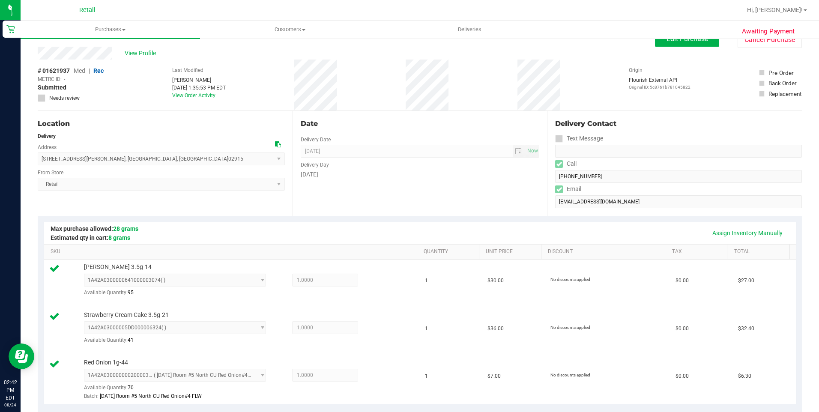
scroll to position [0, 0]
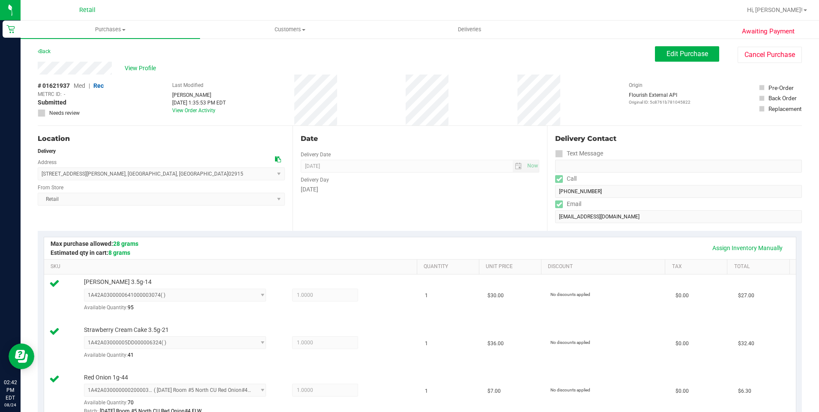
click at [39, 72] on div "View Profile" at bounding box center [346, 68] width 617 height 13
drag, startPoint x: 175, startPoint y: 172, endPoint x: 38, endPoint y: 179, distance: 136.8
click at [38, 179] on span "[STREET_ADDRESS][PERSON_NAME] , [GEOGRAPHIC_DATA] , [GEOGRAPHIC_DATA] 02915 Sel…" at bounding box center [161, 173] width 247 height 13
click at [459, 196] on div "Date Delivery Date [DATE] Now [DATE] 08:00 AM Now Delivery Day [DATE]" at bounding box center [419, 178] width 255 height 105
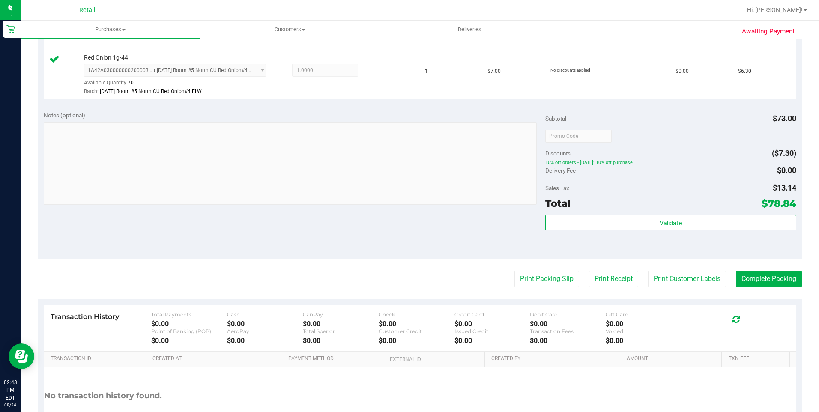
scroll to position [384, 0]
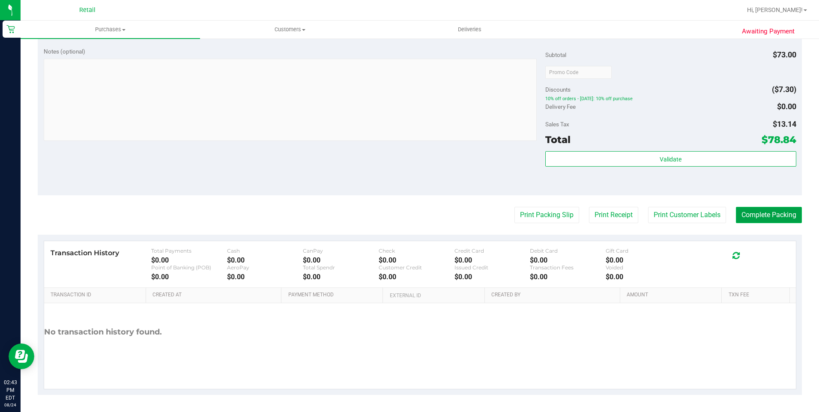
click at [749, 213] on button "Complete Packing" at bounding box center [769, 215] width 66 height 16
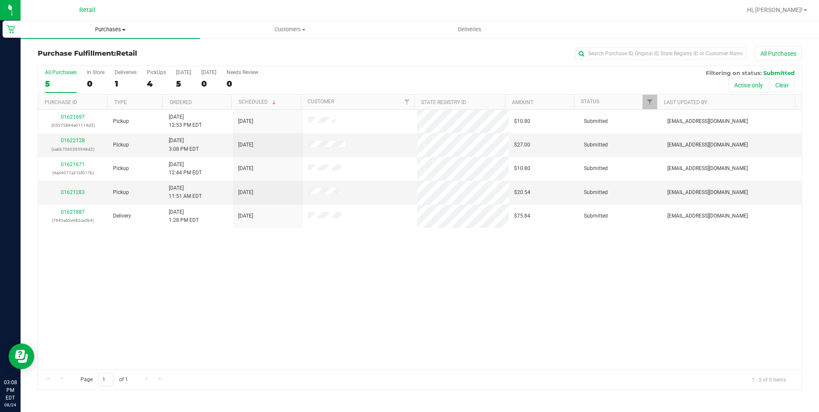
click at [128, 29] on span "Purchases" at bounding box center [110, 30] width 179 height 8
click at [115, 29] on span "Purchases" at bounding box center [110, 30] width 179 height 8
click at [89, 52] on span "Summary of purchases" at bounding box center [65, 51] width 88 height 7
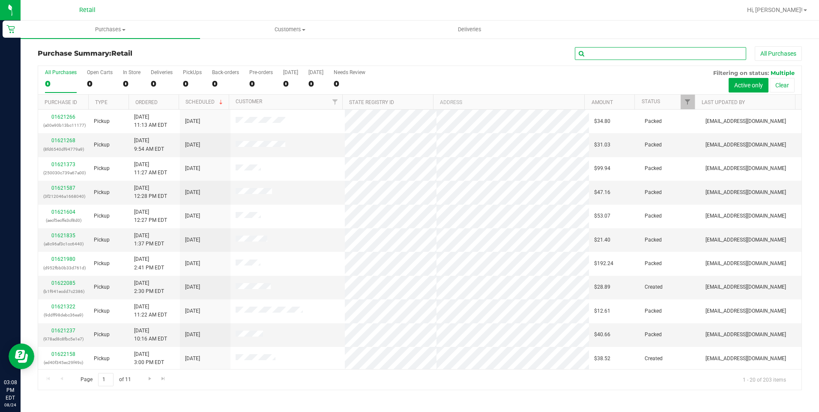
click at [631, 57] on input "text" at bounding box center [660, 53] width 171 height 13
click at [637, 54] on input "text" at bounding box center [660, 53] width 171 height 13
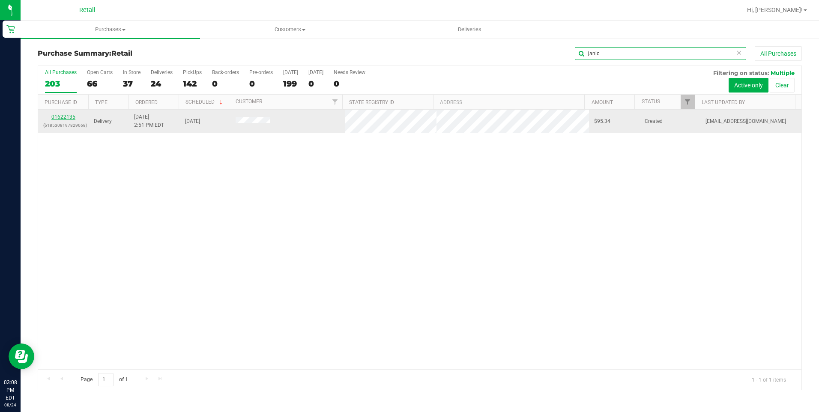
type input "janic"
click at [57, 118] on link "01622135" at bounding box center [63, 117] width 24 height 6
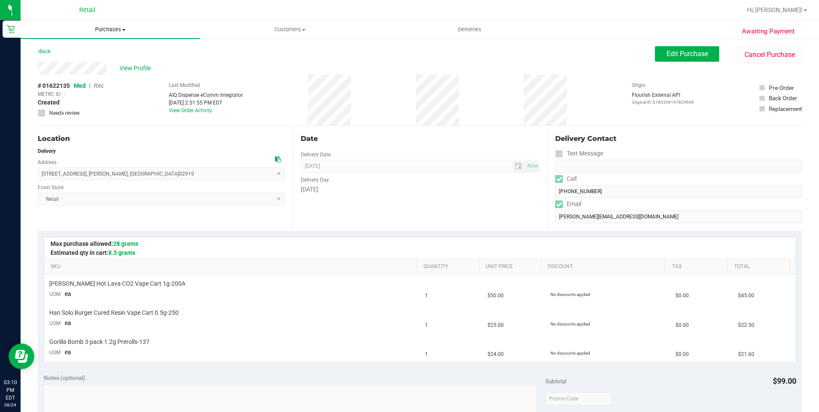
click at [120, 27] on span "Purchases" at bounding box center [110, 30] width 179 height 8
click at [77, 49] on span "Summary of purchases" at bounding box center [65, 51] width 88 height 7
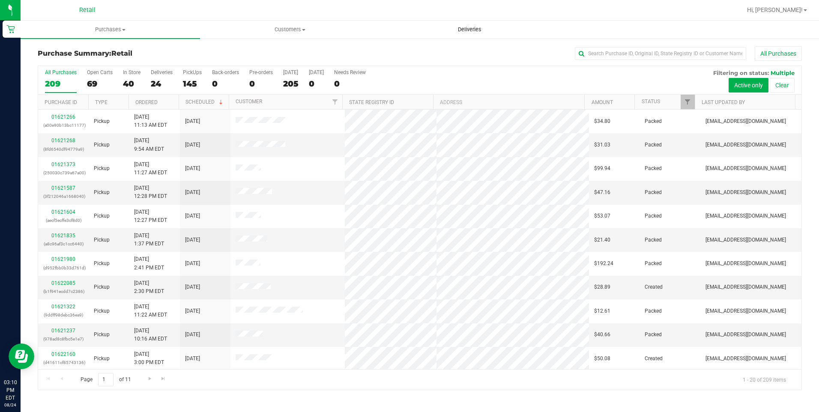
click at [459, 28] on span "Deliveries" at bounding box center [469, 30] width 47 height 8
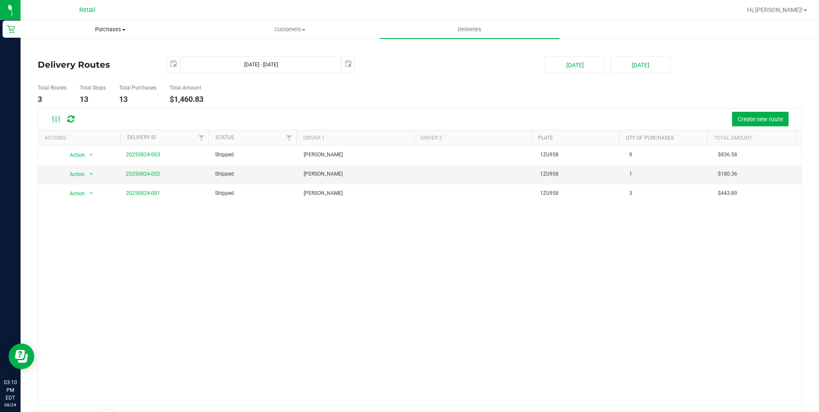
click at [105, 33] on span "Purchases" at bounding box center [110, 30] width 179 height 8
click at [70, 49] on span "Summary of purchases" at bounding box center [65, 51] width 88 height 7
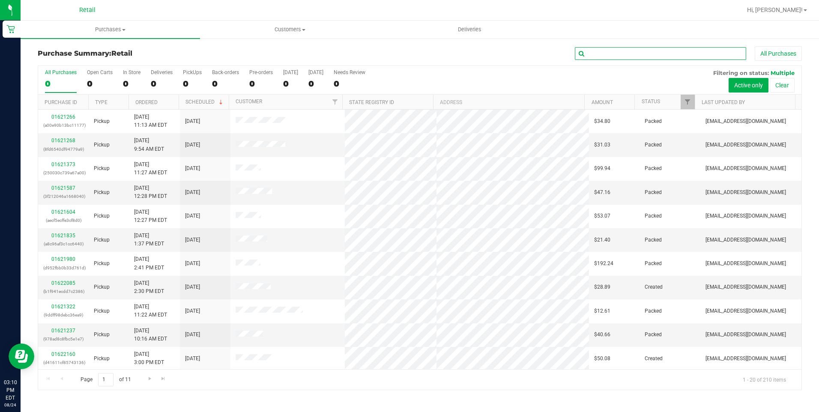
click at [616, 54] on input "text" at bounding box center [660, 53] width 171 height 13
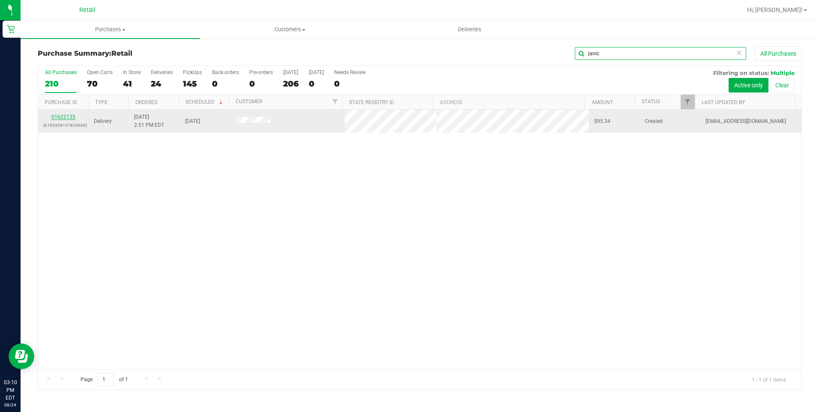
type input "janic"
click at [62, 118] on link "01622135" at bounding box center [63, 117] width 24 height 6
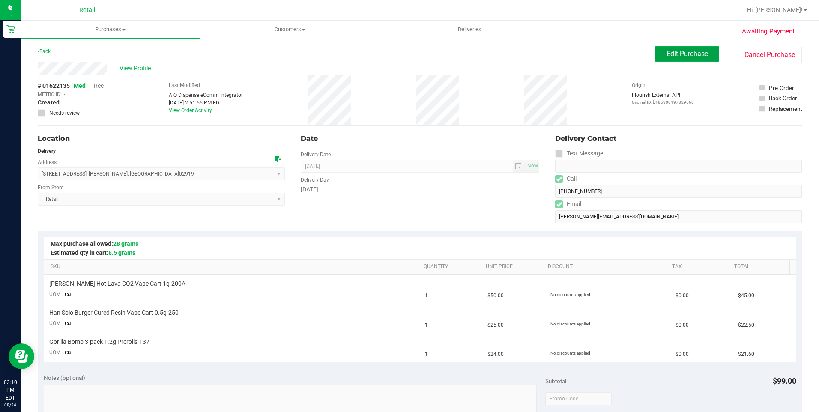
click at [682, 52] on span "Edit Purchase" at bounding box center [687, 54] width 42 height 8
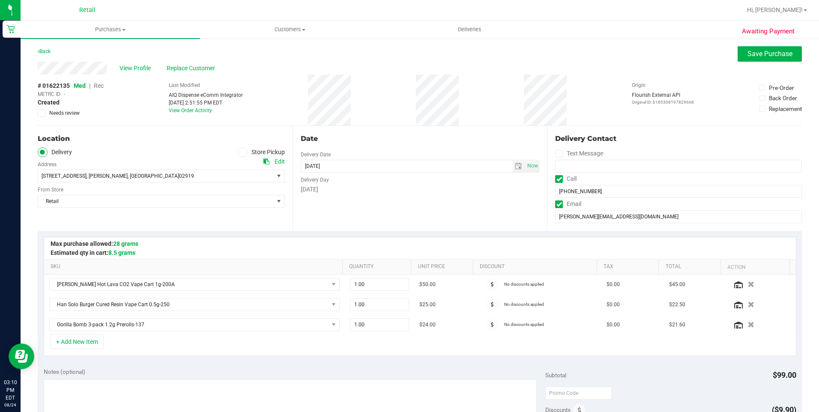
click at [102, 87] on span "Rec" at bounding box center [99, 85] width 10 height 7
click at [96, 86] on span "Rec" at bounding box center [98, 85] width 10 height 7
click at [747, 54] on span "Save Purchase" at bounding box center [769, 54] width 45 height 8
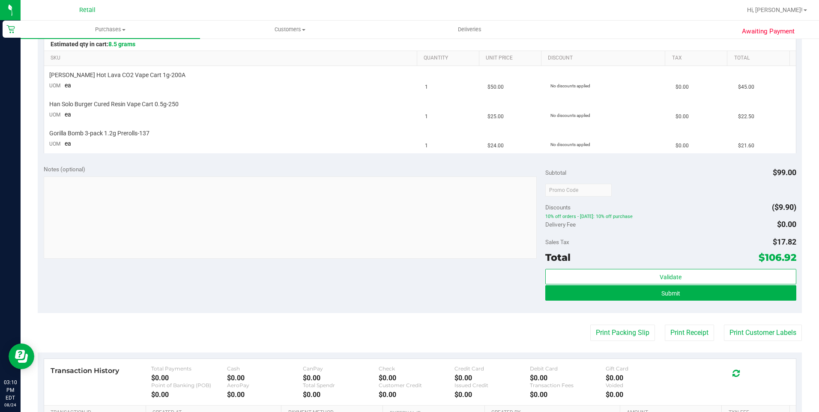
scroll to position [214, 0]
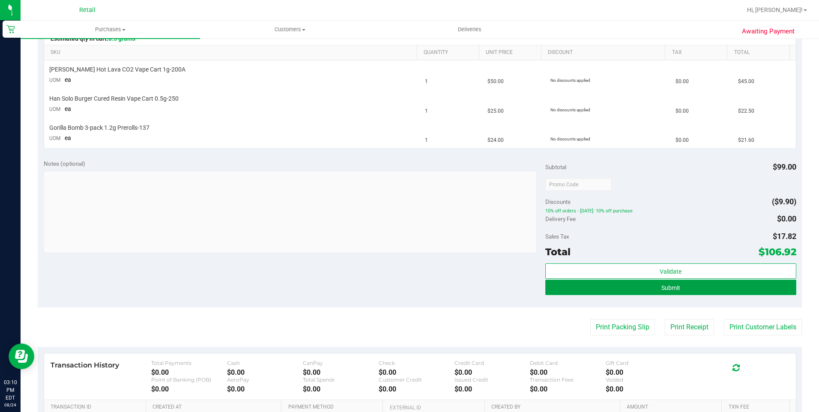
click at [664, 288] on span "Submit" at bounding box center [670, 287] width 19 height 7
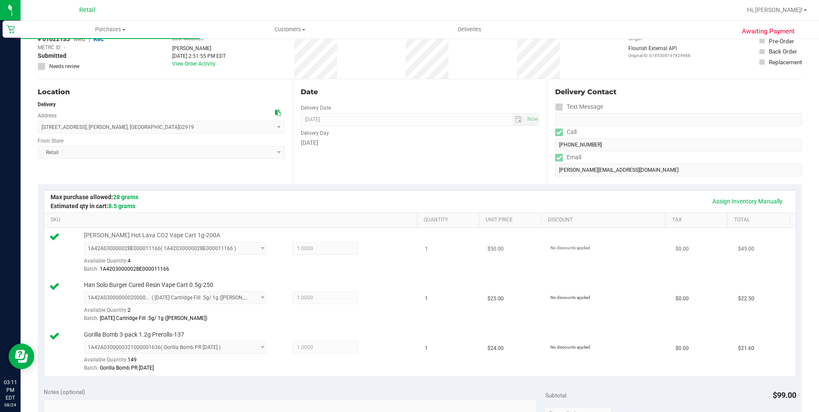
scroll to position [0, 0]
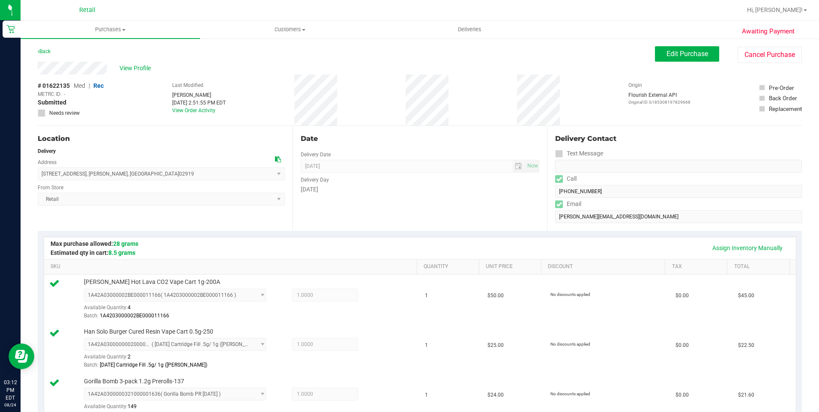
drag, startPoint x: 111, startPoint y: 68, endPoint x: 34, endPoint y: 70, distance: 77.1
click at [34, 70] on div "Awaiting Payment Back Edit Purchase Cancel Purchase View Profile # 01622135 Med…" at bounding box center [420, 419] width 798 height 762
drag, startPoint x: 42, startPoint y: 176, endPoint x: 138, endPoint y: 173, distance: 96.4
click at [137, 173] on span "[STREET_ADDRESS] , [GEOGRAPHIC_DATA] , [GEOGRAPHIC_DATA] 02919 Select address L…" at bounding box center [161, 173] width 247 height 13
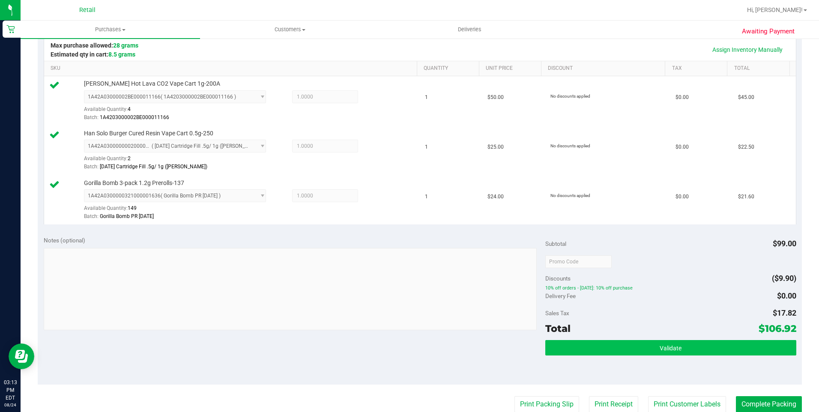
scroll to position [257, 0]
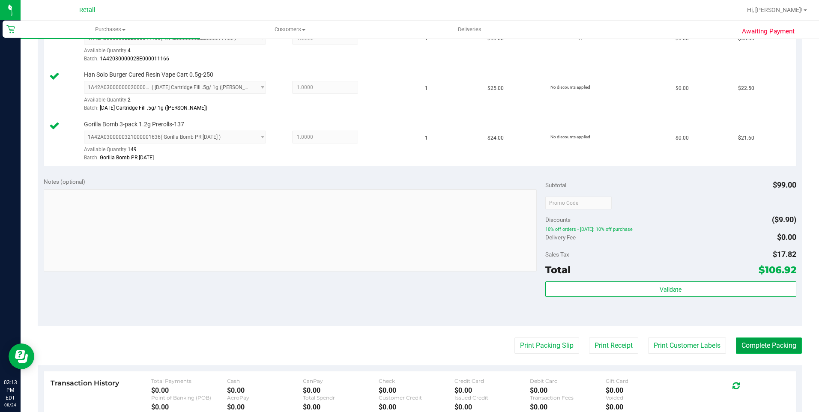
click at [757, 347] on button "Complete Packing" at bounding box center [769, 345] width 66 height 16
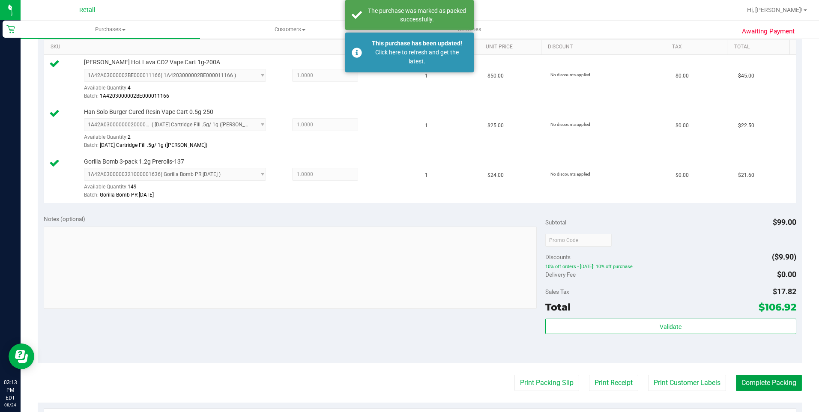
scroll to position [86, 0]
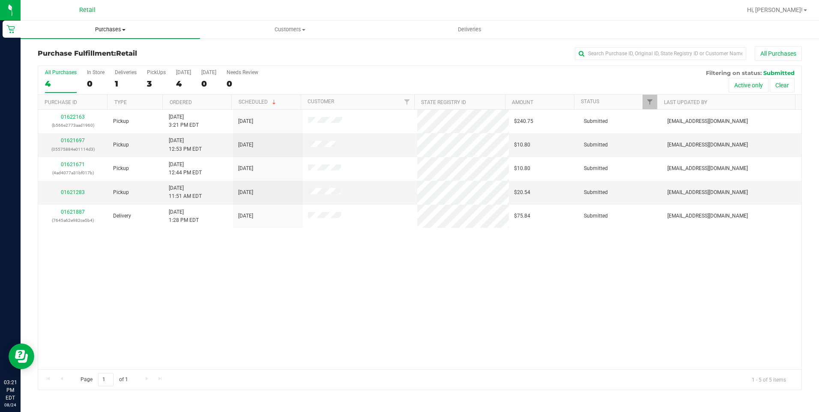
click at [112, 30] on span "Purchases" at bounding box center [110, 30] width 179 height 8
click at [86, 53] on span "Summary of purchases" at bounding box center [65, 51] width 88 height 7
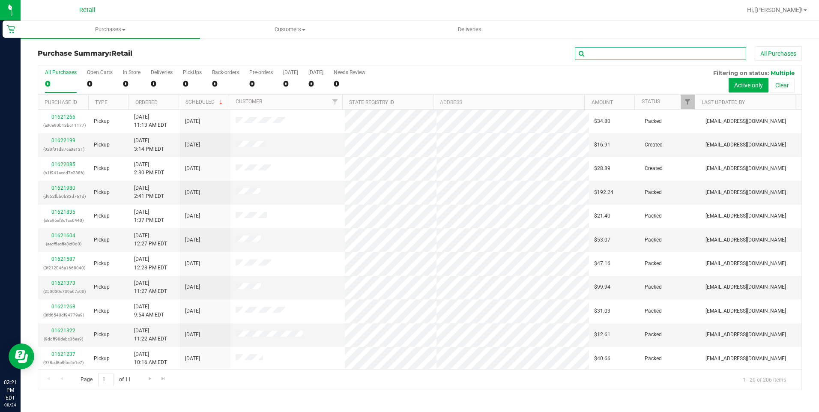
click at [631, 54] on input "text" at bounding box center [660, 53] width 171 height 13
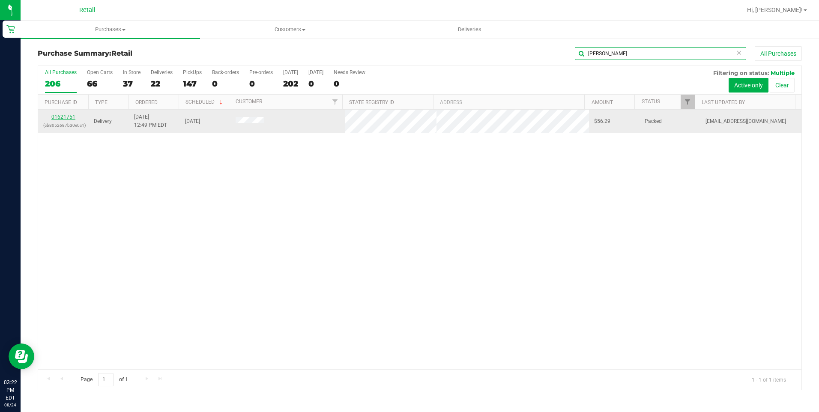
type input "[PERSON_NAME]"
click at [67, 116] on link "01621751" at bounding box center [63, 117] width 24 height 6
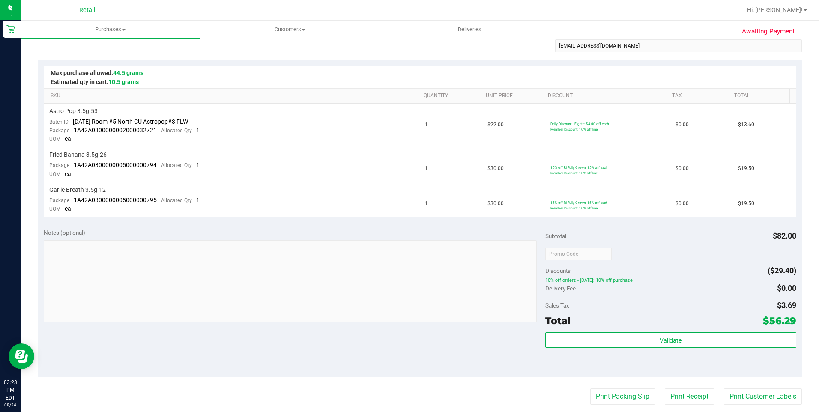
scroll to position [257, 0]
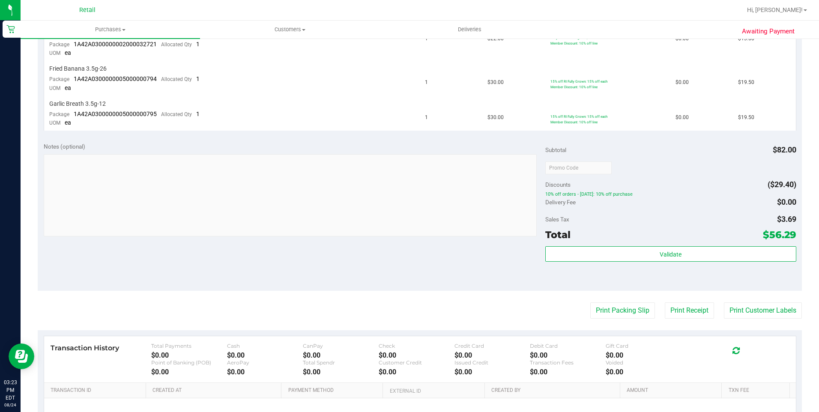
click at [686, 285] on div "Notes (optional) Subtotal $82.00 Discounts ($29.40) 10% off orders - [DATE]: 10…" at bounding box center [420, 214] width 764 height 154
click at [686, 285] on div "Validate" at bounding box center [670, 265] width 251 height 39
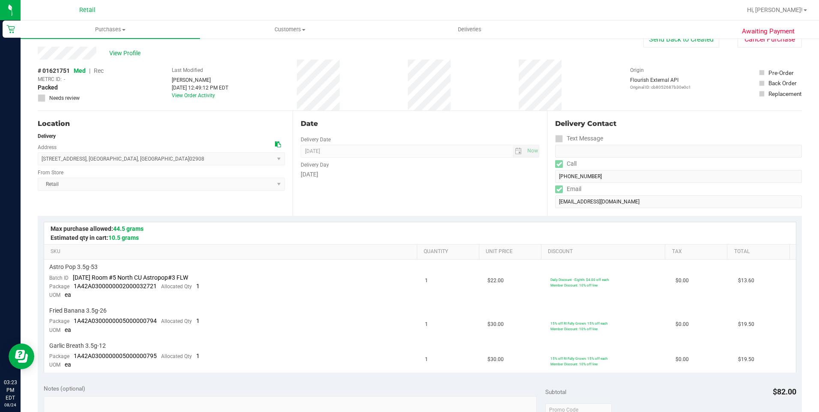
scroll to position [0, 0]
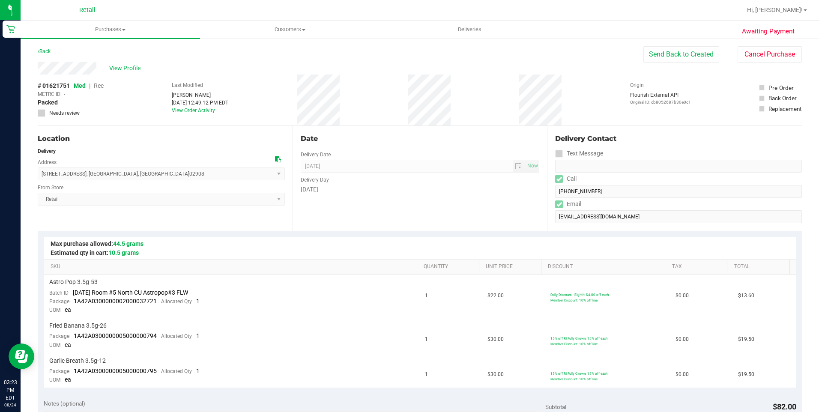
drag, startPoint x: 102, startPoint y: 71, endPoint x: 36, endPoint y: 63, distance: 67.2
click at [36, 63] on div "Awaiting Payment Back Send Back to Created Cancel Purchase View Profile # 01621…" at bounding box center [420, 401] width 798 height 727
drag, startPoint x: 140, startPoint y: 176, endPoint x: 33, endPoint y: 176, distance: 106.6
click at [33, 176] on div "Awaiting Payment Back Send Back to Created Cancel Purchase View Profile # 01621…" at bounding box center [420, 401] width 798 height 727
click at [86, 156] on div "[STREET_ADDRESS] , [GEOGRAPHIC_DATA] , [GEOGRAPHIC_DATA] 02908 Select address […" at bounding box center [161, 167] width 247 height 25
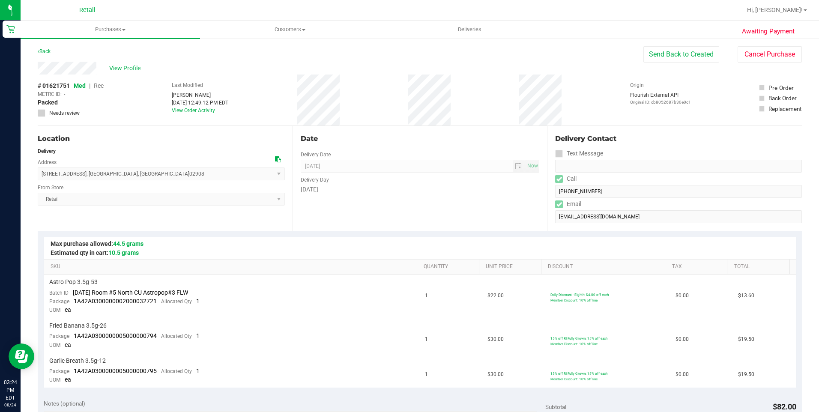
drag, startPoint x: 135, startPoint y: 176, endPoint x: 40, endPoint y: 171, distance: 95.2
click at [40, 171] on span "[STREET_ADDRESS] , [GEOGRAPHIC_DATA] , [GEOGRAPHIC_DATA] 02908 Select address […" at bounding box center [161, 173] width 247 height 13
copy span "[STREET_ADDRESS]"
click at [113, 32] on span "Purchases" at bounding box center [110, 30] width 179 height 8
click at [95, 52] on span "Summary of purchases" at bounding box center [65, 51] width 88 height 7
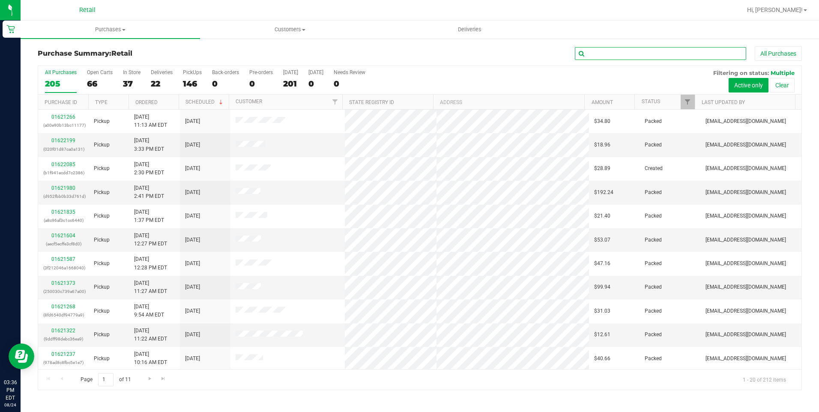
click at [655, 54] on input "text" at bounding box center [660, 53] width 171 height 13
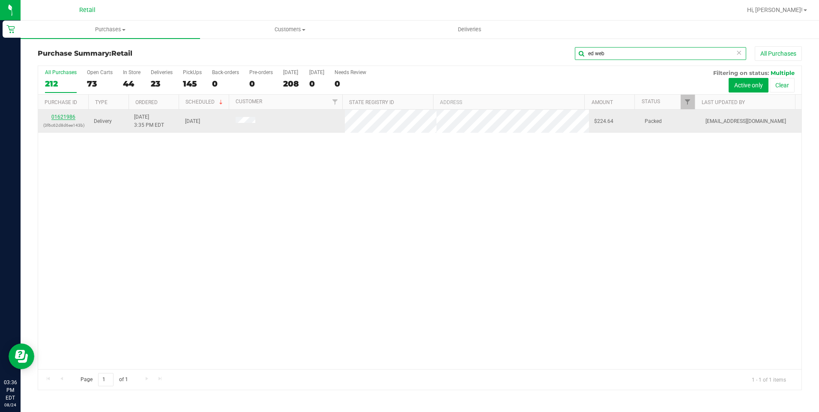
type input "ed web"
click at [66, 115] on link "01621986" at bounding box center [63, 117] width 24 height 6
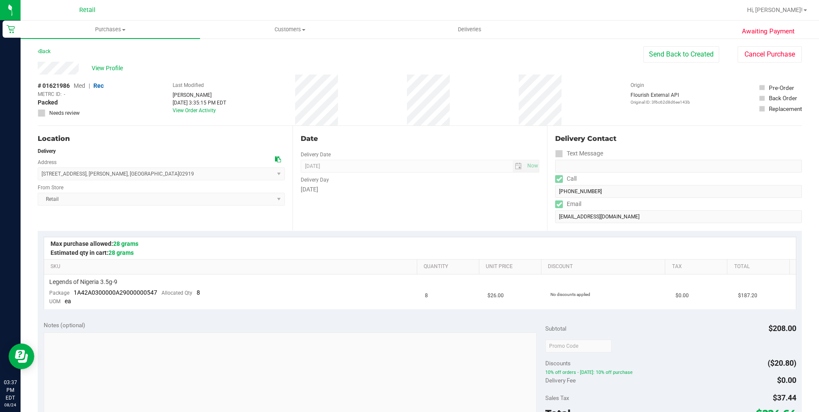
click at [549, 189] on div "Delivery Contact Text Message Call [PHONE_NUMBER] Email [EMAIL_ADDRESS][DOMAIN_…" at bounding box center [674, 178] width 255 height 105
drag, startPoint x: 85, startPoint y: 66, endPoint x: 34, endPoint y: 69, distance: 50.6
click at [34, 69] on div "Awaiting Payment Back Send Back to Created Cancel Purchase View Profile # 01621…" at bounding box center [420, 362] width 798 height 648
drag, startPoint x: 150, startPoint y: 176, endPoint x: 42, endPoint y: 176, distance: 107.5
click at [42, 176] on span "[STREET_ADDRESS] , [GEOGRAPHIC_DATA] , [GEOGRAPHIC_DATA] 02919 Select address C…" at bounding box center [161, 173] width 247 height 13
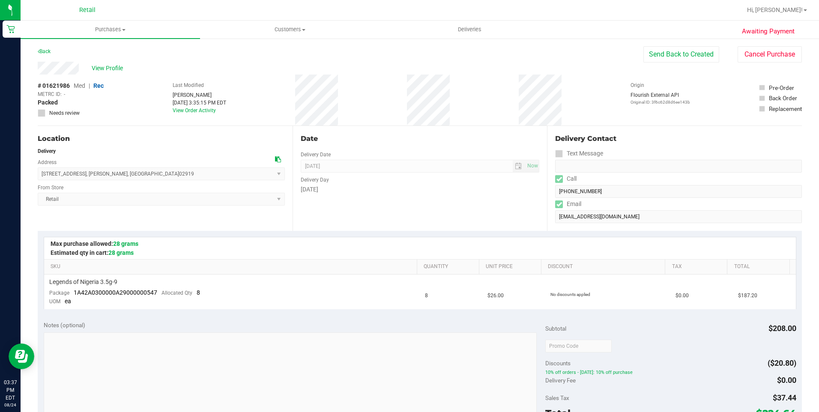
copy span "[STREET_ADDRESS][PERSON_NAME]"
click at [292, 33] on span "Customers" at bounding box center [289, 30] width 179 height 8
click at [241, 51] on span "All customers" at bounding box center [231, 51] width 62 height 7
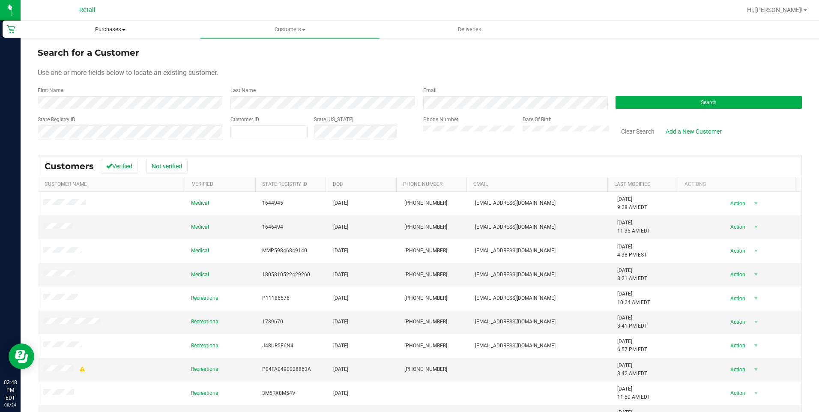
click at [119, 30] on span "Purchases" at bounding box center [110, 30] width 179 height 8
click at [113, 28] on span "Purchases" at bounding box center [110, 30] width 179 height 8
click at [81, 58] on li "Fulfillment" at bounding box center [110, 62] width 179 height 10
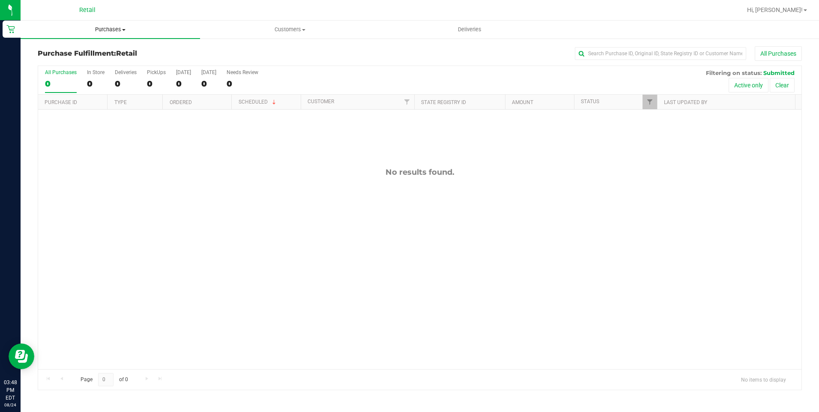
click at [113, 37] on uib-tab-heading "Purchases Summary of purchases Fulfillment All purchases" at bounding box center [110, 30] width 179 height 18
click at [114, 33] on uib-tab-heading "Purchases Summary of purchases Fulfillment All purchases" at bounding box center [110, 30] width 179 height 18
click at [80, 53] on span "Summary of purchases" at bounding box center [65, 51] width 88 height 7
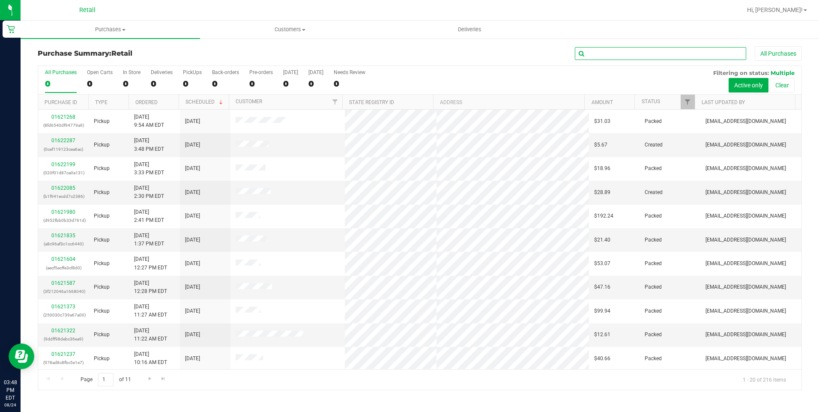
click at [658, 51] on input "text" at bounding box center [660, 53] width 171 height 13
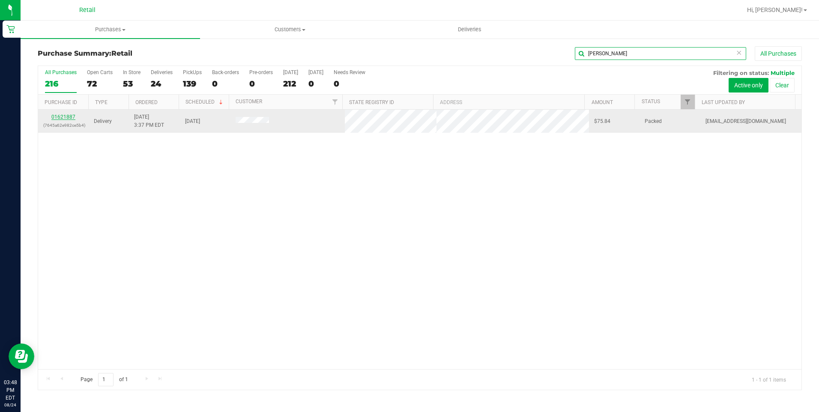
type input "[PERSON_NAME]"
click at [71, 118] on link "01621887" at bounding box center [63, 117] width 24 height 6
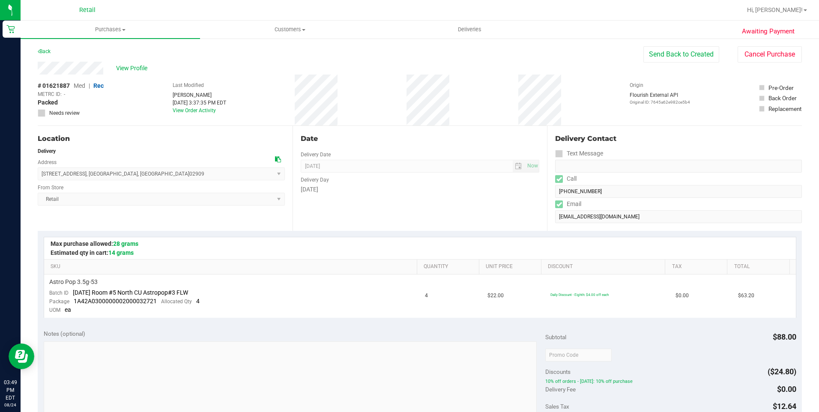
click at [37, 69] on div "Awaiting Payment Back Send Back to Created Cancel Purchase View Profile # 01621…" at bounding box center [420, 366] width 798 height 657
drag, startPoint x: 136, startPoint y: 176, endPoint x: 34, endPoint y: 173, distance: 102.4
click at [34, 173] on div "Awaiting Payment Back Send Back to Created Cancel Purchase View Profile # 01621…" at bounding box center [420, 366] width 798 height 657
copy div "Location Delivery Address [STREET_ADDRESS]"
click at [155, 161] on div "[STREET_ADDRESS] , [GEOGRAPHIC_DATA] , [GEOGRAPHIC_DATA] 02909 Select address […" at bounding box center [161, 167] width 247 height 25
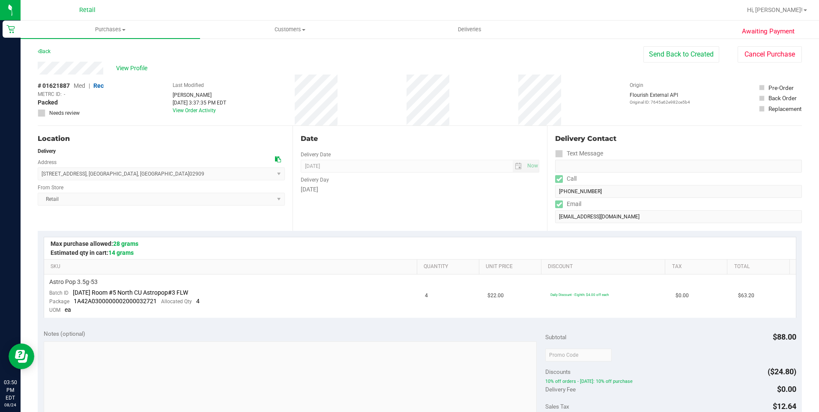
drag, startPoint x: 140, startPoint y: 176, endPoint x: 41, endPoint y: 177, distance: 98.9
click at [41, 177] on span "[STREET_ADDRESS] , [GEOGRAPHIC_DATA] , [GEOGRAPHIC_DATA] 02909 Select address […" at bounding box center [161, 173] width 247 height 13
copy span "[STREET_ADDRESS]"
click at [119, 34] on uib-tab-heading "Purchases Summary of purchases Fulfillment All purchases" at bounding box center [110, 30] width 179 height 18
click at [85, 53] on span "Summary of purchases" at bounding box center [65, 51] width 88 height 7
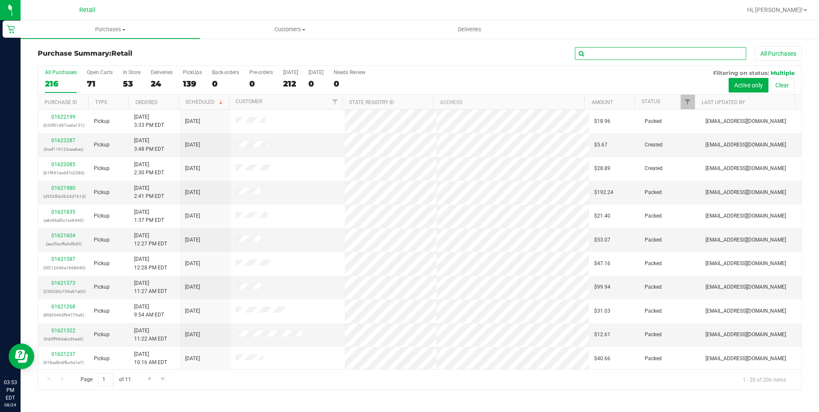
click at [600, 50] on input "text" at bounding box center [660, 53] width 171 height 13
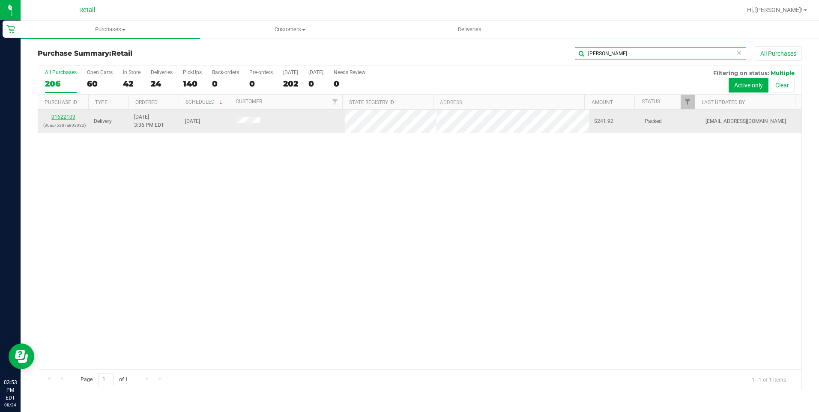
type input "[PERSON_NAME]"
click at [67, 119] on link "01622109" at bounding box center [63, 117] width 24 height 6
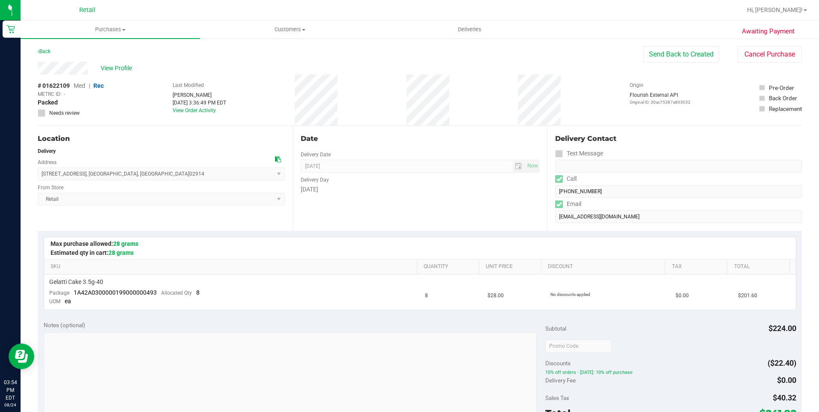
click at [550, 190] on div "Delivery Contact Text Message Call [PHONE_NUMBER] Email [EMAIL_ADDRESS][DOMAIN_…" at bounding box center [674, 178] width 255 height 105
click at [42, 53] on link "Back" at bounding box center [44, 51] width 13 height 6
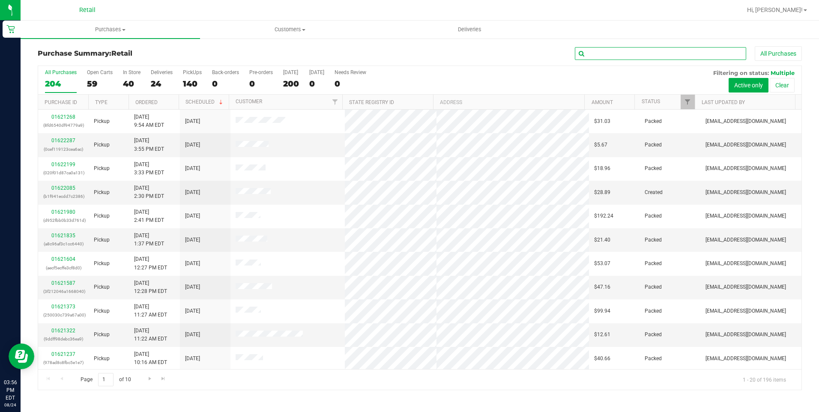
click at [601, 54] on input "text" at bounding box center [660, 53] width 171 height 13
click at [99, 32] on span "Purchases" at bounding box center [110, 30] width 179 height 8
click at [74, 48] on span "Summary of purchases" at bounding box center [65, 51] width 88 height 7
click at [593, 54] on input "text" at bounding box center [660, 53] width 171 height 13
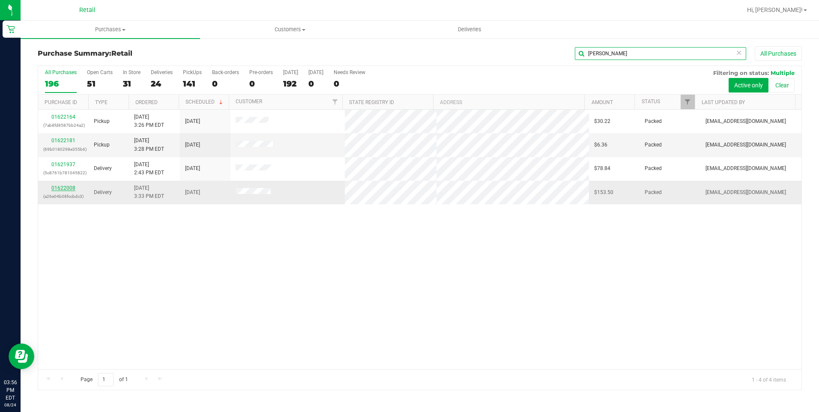
type input "[PERSON_NAME]"
click at [67, 188] on link "01622008" at bounding box center [63, 188] width 24 height 6
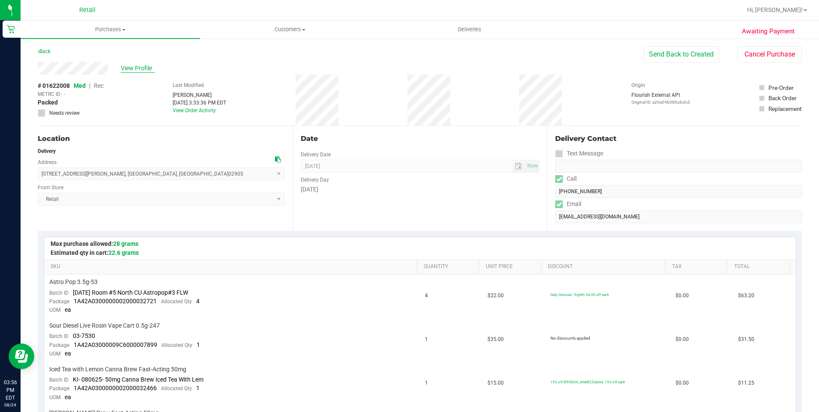
click at [130, 71] on span "View Profile" at bounding box center [138, 68] width 34 height 9
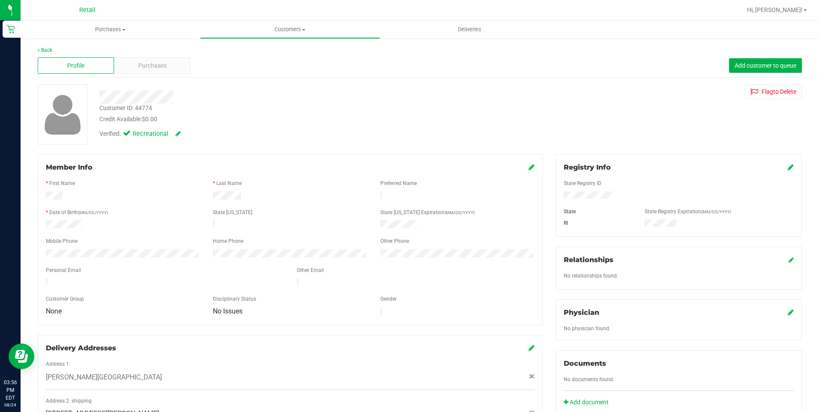
click at [161, 74] on div "Profile Purchases Add customer to queue" at bounding box center [420, 66] width 764 height 24
click at [165, 69] on span "Purchases" at bounding box center [152, 65] width 28 height 9
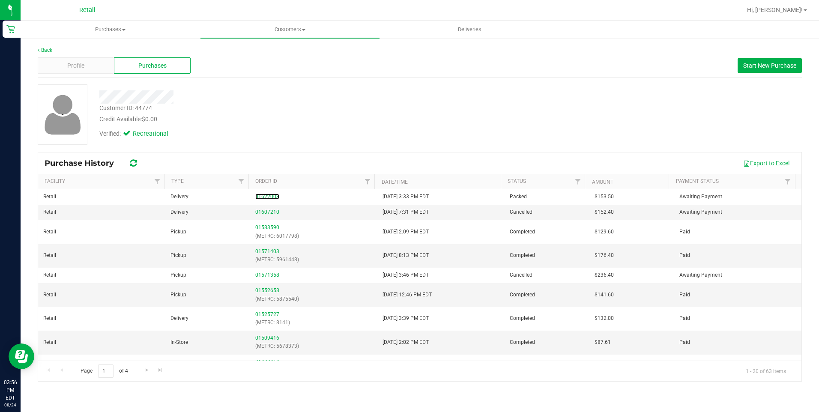
click at [267, 198] on link "01622008" at bounding box center [267, 197] width 24 height 6
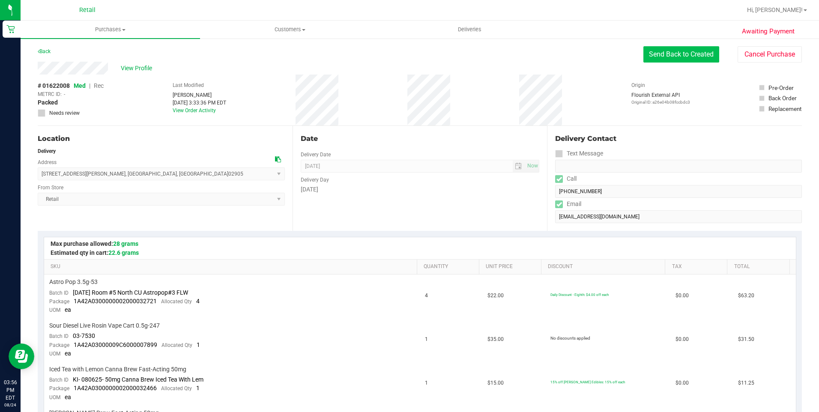
click at [687, 53] on button "Send Back to Created" at bounding box center [681, 54] width 76 height 16
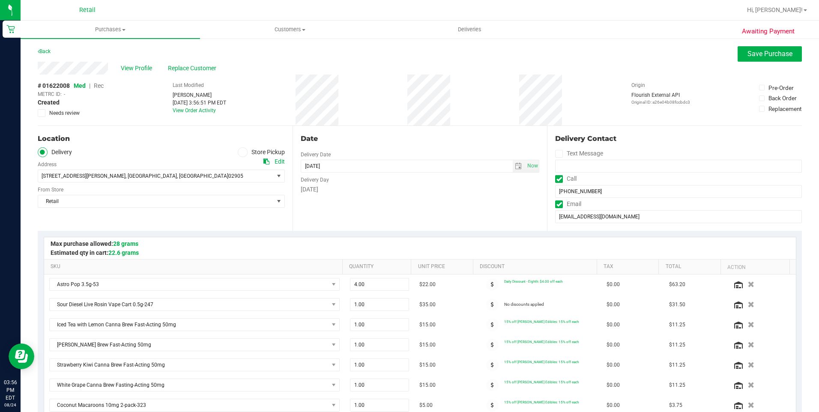
click at [90, 86] on span "|" at bounding box center [89, 85] width 1 height 7
click at [101, 84] on span "Rec" at bounding box center [99, 85] width 10 height 7
click at [100, 86] on span "Rec" at bounding box center [99, 85] width 10 height 7
click at [103, 86] on span "Rec" at bounding box center [98, 85] width 10 height 7
drag, startPoint x: 757, startPoint y: 57, endPoint x: 748, endPoint y: 65, distance: 11.6
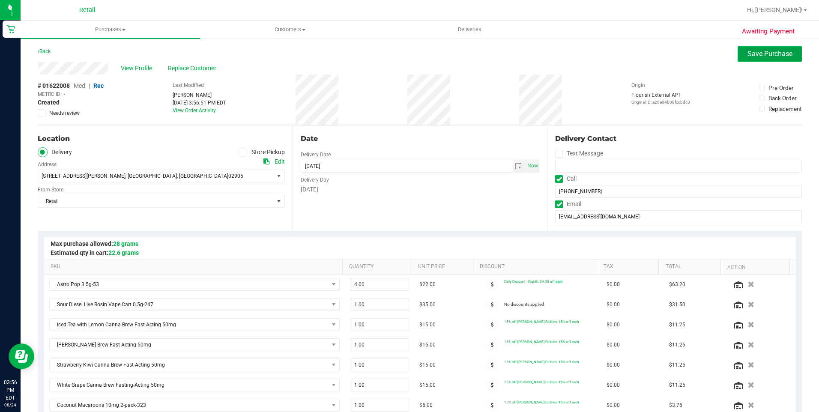
click at [757, 57] on span "Save Purchase" at bounding box center [769, 54] width 45 height 8
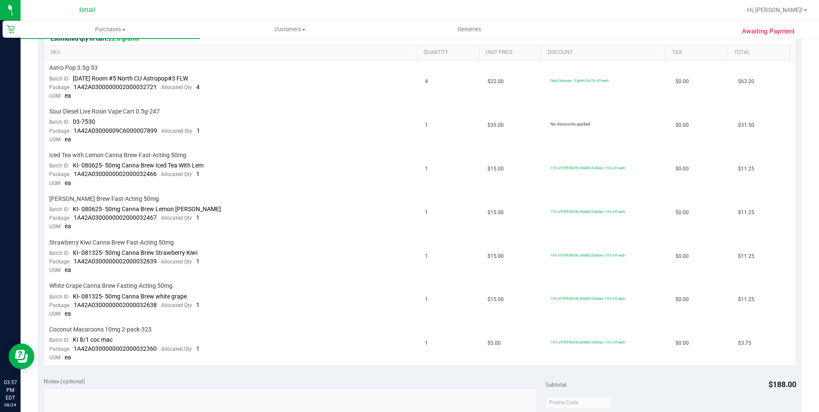
scroll to position [471, 0]
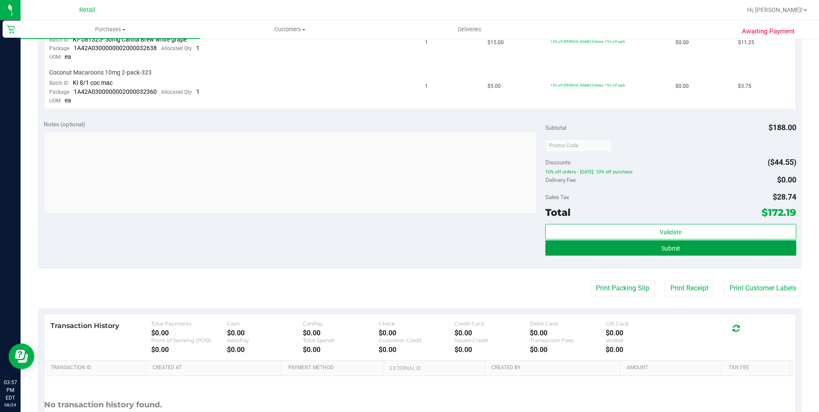
click at [693, 246] on button "Submit" at bounding box center [670, 247] width 251 height 15
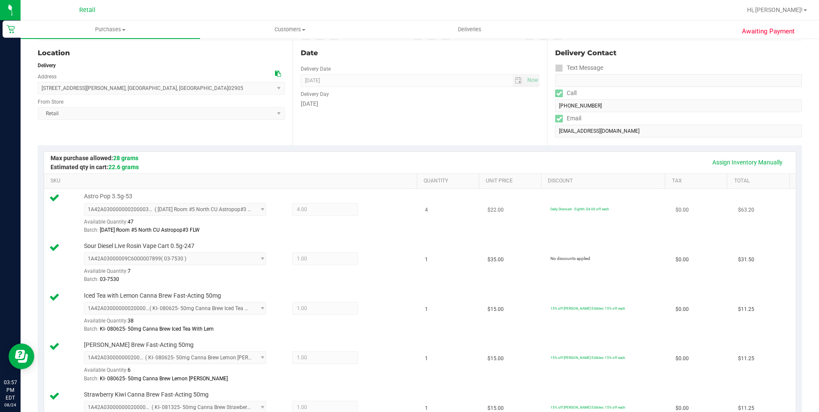
scroll to position [0, 0]
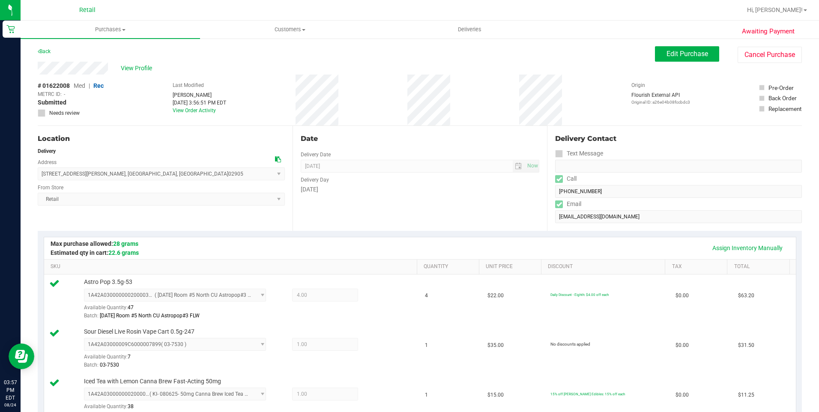
click at [39, 70] on div "View Profile" at bounding box center [346, 68] width 617 height 13
drag, startPoint x: 139, startPoint y: 179, endPoint x: 40, endPoint y: 175, distance: 98.5
click at [40, 175] on span "[STREET_ADDRESS][PERSON_NAME] , [GEOGRAPHIC_DATA] , [GEOGRAPHIC_DATA] 02905 Sel…" at bounding box center [161, 173] width 247 height 13
copy span "21 Lillian Avenue , Providence , RI 02905"
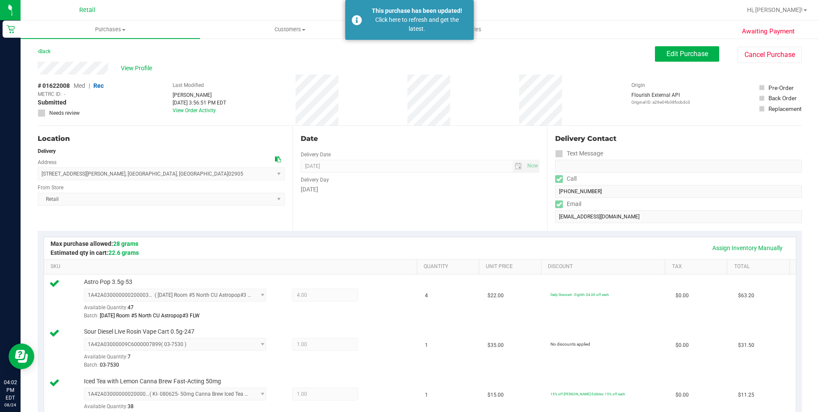
click at [515, 48] on div "Back Edit Purchase Cancel Purchase" at bounding box center [420, 53] width 764 height 15
click at [485, 30] on span "Deliveries" at bounding box center [469, 30] width 47 height 8
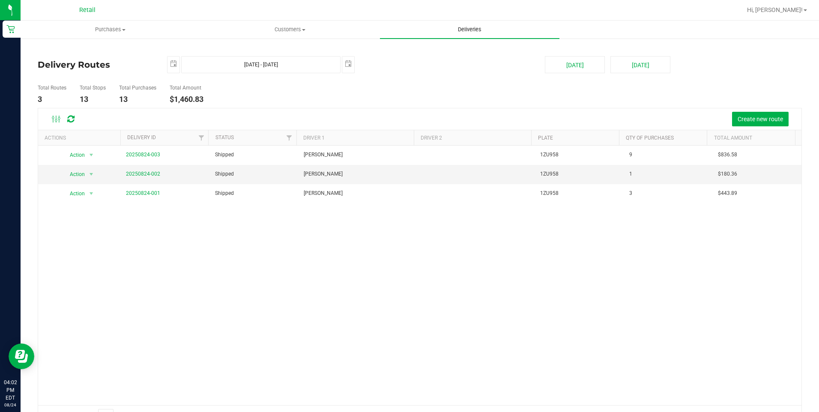
click at [467, 23] on uib-tab-heading "Deliveries" at bounding box center [469, 30] width 179 height 18
click at [467, 25] on uib-tab-heading "Deliveries" at bounding box center [469, 30] width 179 height 18
drag, startPoint x: 467, startPoint y: 71, endPoint x: 505, endPoint y: 85, distance: 40.1
click at [467, 73] on div "2025-08-24 Aug 24, 2025 - Aug 24, 2025 2025-08-24" at bounding box center [350, 64] width 378 height 17
click at [488, 31] on span "Deliveries" at bounding box center [469, 30] width 47 height 8
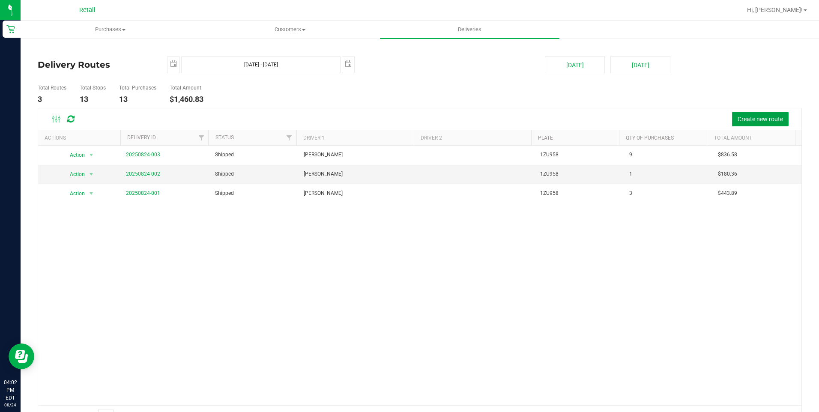
click at [749, 118] on span "Create new route" at bounding box center [759, 119] width 45 height 7
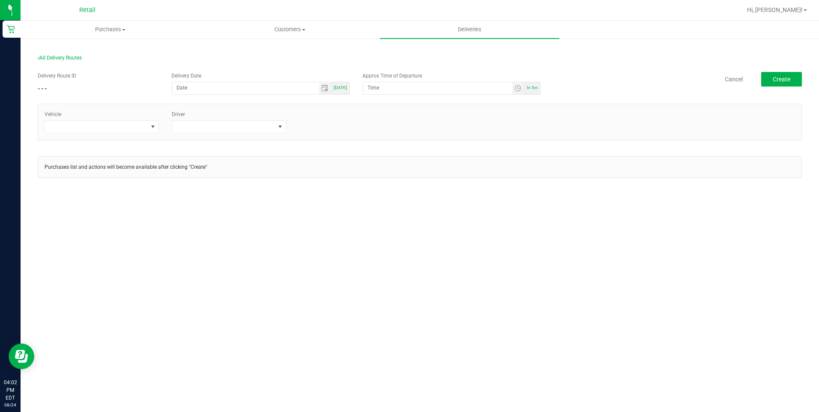
click at [339, 88] on span "[DATE]" at bounding box center [340, 87] width 13 height 5
type input "[DATE]"
click at [347, 84] on div "[DATE]" at bounding box center [340, 88] width 18 height 13
click at [378, 89] on input "4:07 PM" at bounding box center [437, 87] width 149 height 11
type input "4:15 PM"
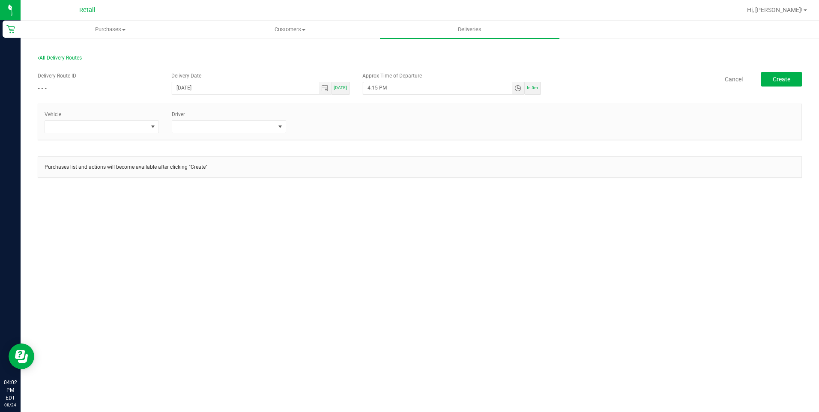
click at [677, 86] on div "Delivery Route ID - - - Delivery Date 08/24/2025 Today Approx Time of Departure…" at bounding box center [420, 84] width 764 height 24
click at [97, 131] on span at bounding box center [96, 127] width 103 height 12
click at [95, 175] on li "Tesla" at bounding box center [101, 178] width 113 height 15
drag, startPoint x: 226, startPoint y: 137, endPoint x: 229, endPoint y: 132, distance: 5.6
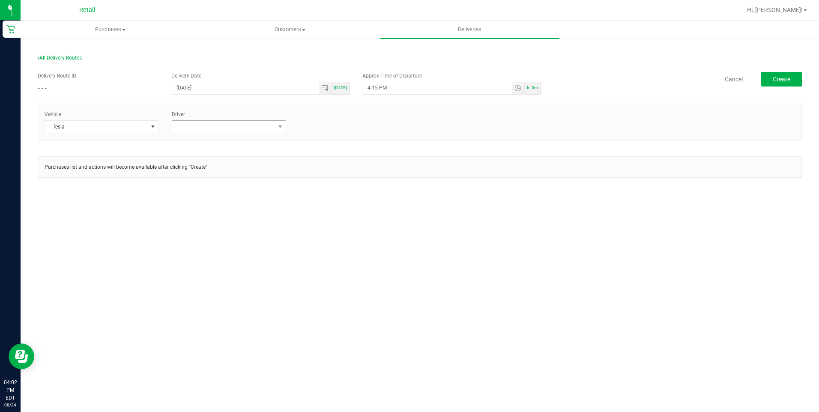
click at [227, 135] on div "Vehicle Tesla Driver" at bounding box center [419, 122] width 763 height 36
click at [229, 132] on span at bounding box center [223, 127] width 103 height 12
click at [207, 238] on li "Sergio Garcia" at bounding box center [228, 237] width 113 height 15
click at [778, 77] on span "Create" at bounding box center [781, 79] width 18 height 7
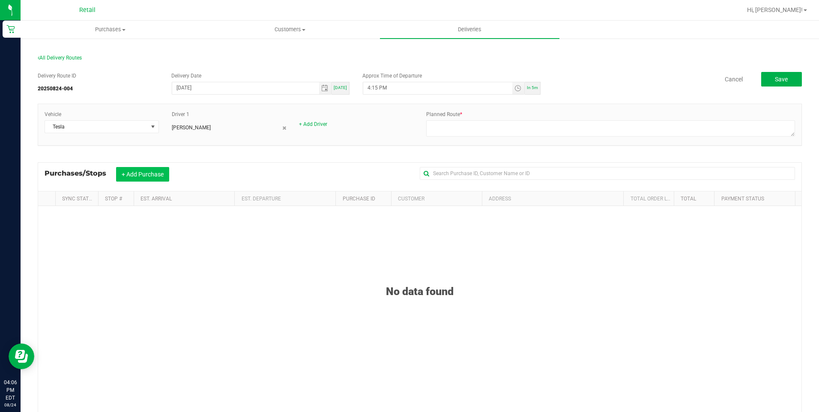
click at [147, 173] on button "+ Add Purchase" at bounding box center [142, 174] width 53 height 15
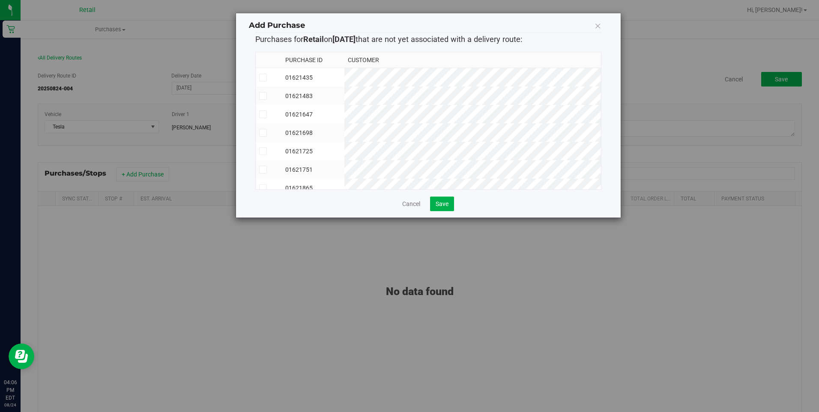
click at [262, 77] on icon at bounding box center [263, 77] width 6 height 0
click at [0, 0] on input "checkbox" at bounding box center [0, 0] width 0 height 0
click at [265, 96] on icon at bounding box center [263, 96] width 6 height 0
click at [0, 0] on input "checkbox" at bounding box center [0, 0] width 0 height 0
click at [265, 114] on span at bounding box center [263, 114] width 8 height 8
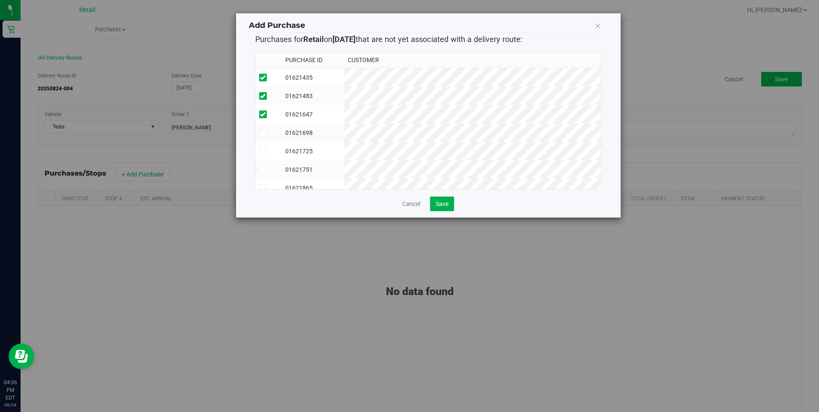
click at [0, 0] on input "checkbox" at bounding box center [0, 0] width 0 height 0
click at [265, 133] on icon at bounding box center [263, 133] width 6 height 0
click at [0, 0] on input "checkbox" at bounding box center [0, 0] width 0 height 0
click at [264, 66] on icon at bounding box center [263, 66] width 6 height 0
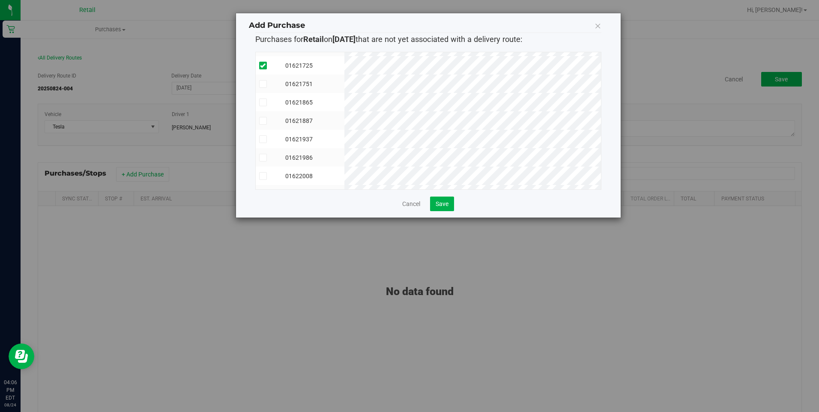
click at [0, 0] on input "checkbox" at bounding box center [0, 0] width 0 height 0
click at [261, 62] on span at bounding box center [263, 66] width 8 height 8
click at [0, 0] on input "checkbox" at bounding box center [0, 0] width 0 height 0
click at [260, 66] on icon at bounding box center [263, 66] width 6 height 0
click at [0, 0] on input "checkbox" at bounding box center [0, 0] width 0 height 0
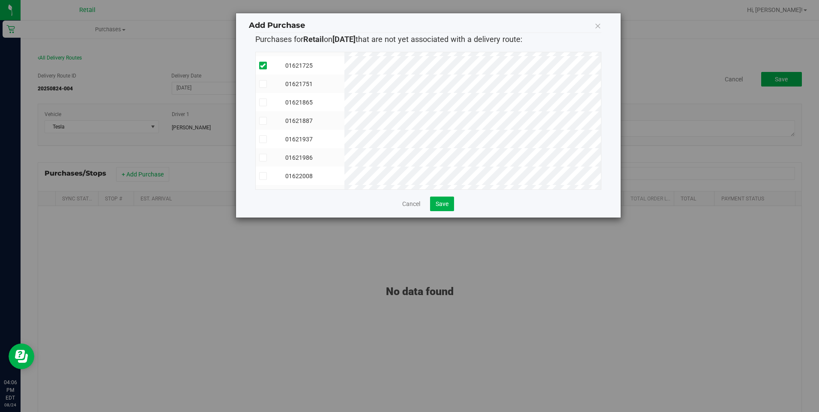
click at [264, 84] on icon at bounding box center [263, 84] width 6 height 0
click at [0, 0] on input "checkbox" at bounding box center [0, 0] width 0 height 0
click at [263, 105] on span at bounding box center [263, 102] width 8 height 8
click at [0, 0] on input "checkbox" at bounding box center [0, 0] width 0 height 0
click at [262, 116] on td at bounding box center [269, 120] width 26 height 18
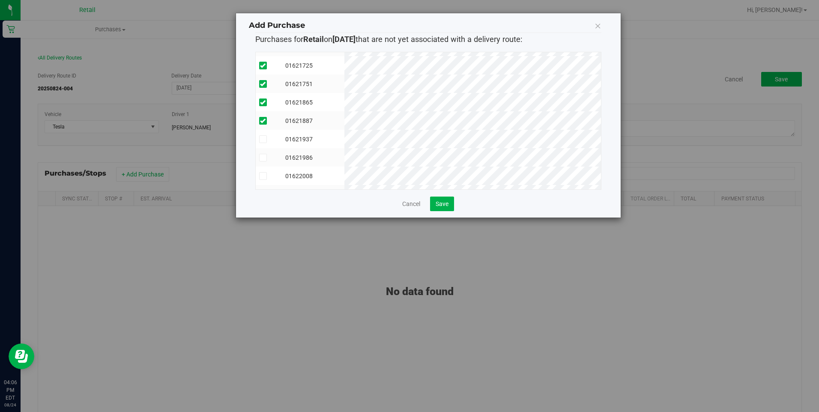
click at [263, 135] on span at bounding box center [263, 139] width 8 height 8
click at [0, 0] on input "checkbox" at bounding box center [0, 0] width 0 height 0
click at [263, 154] on span at bounding box center [263, 158] width 8 height 8
click at [0, 0] on input "checkbox" at bounding box center [0, 0] width 0 height 0
click at [261, 179] on span at bounding box center [263, 176] width 8 height 8
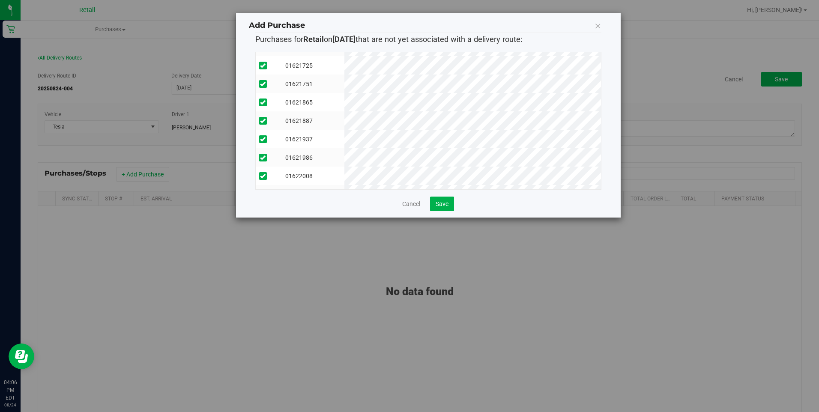
click at [0, 0] on input "checkbox" at bounding box center [0, 0] width 0 height 0
click at [265, 88] on icon at bounding box center [263, 88] width 6 height 0
click at [0, 0] on input "checkbox" at bounding box center [0, 0] width 0 height 0
click at [263, 107] on icon at bounding box center [263, 107] width 6 height 0
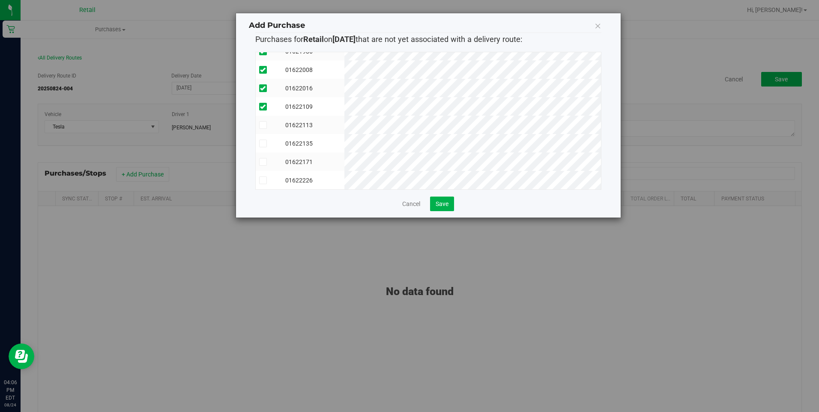
click at [0, 0] on input "checkbox" at bounding box center [0, 0] width 0 height 0
click at [266, 121] on span at bounding box center [263, 125] width 8 height 8
click at [0, 0] on input "checkbox" at bounding box center [0, 0] width 0 height 0
click at [263, 143] on icon at bounding box center [263, 143] width 6 height 0
click at [0, 0] on input "checkbox" at bounding box center [0, 0] width 0 height 0
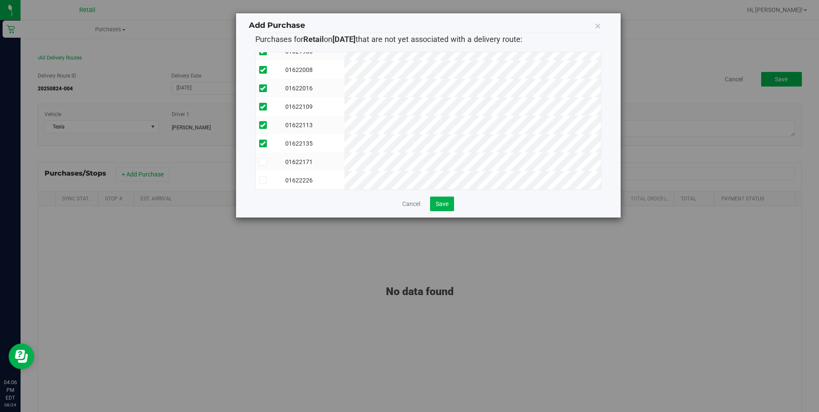
click at [265, 162] on icon at bounding box center [263, 162] width 6 height 0
click at [0, 0] on input "checkbox" at bounding box center [0, 0] width 0 height 0
click at [264, 180] on icon at bounding box center [263, 180] width 6 height 0
click at [0, 0] on input "checkbox" at bounding box center [0, 0] width 0 height 0
click at [446, 204] on span "Save" at bounding box center [441, 203] width 13 height 7
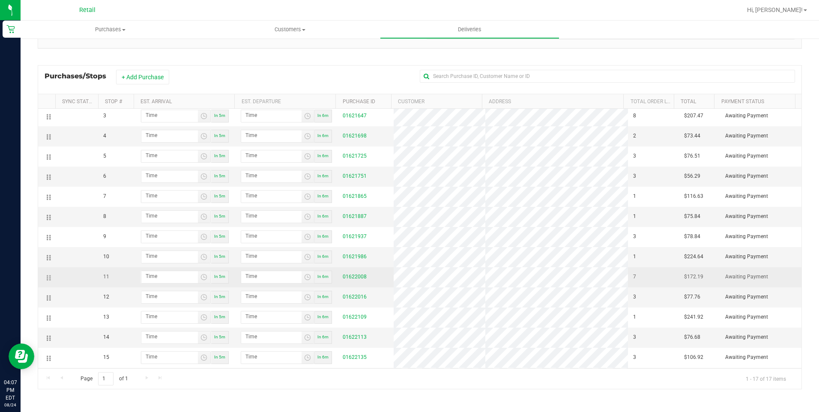
scroll to position [82, 0]
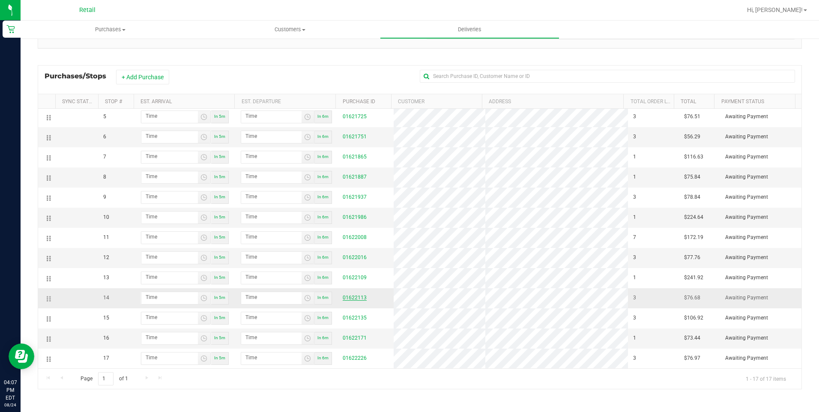
click at [346, 295] on link "01622113" at bounding box center [355, 298] width 24 height 6
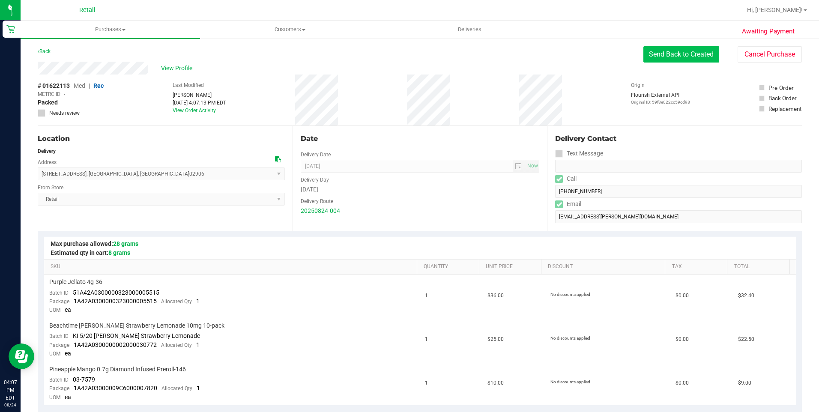
click at [677, 54] on button "Send Back to Created" at bounding box center [681, 54] width 76 height 16
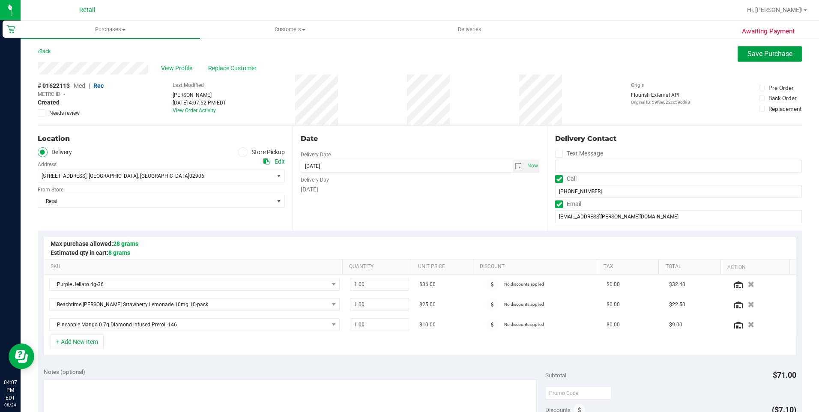
click at [756, 52] on span "Save Purchase" at bounding box center [769, 54] width 45 height 8
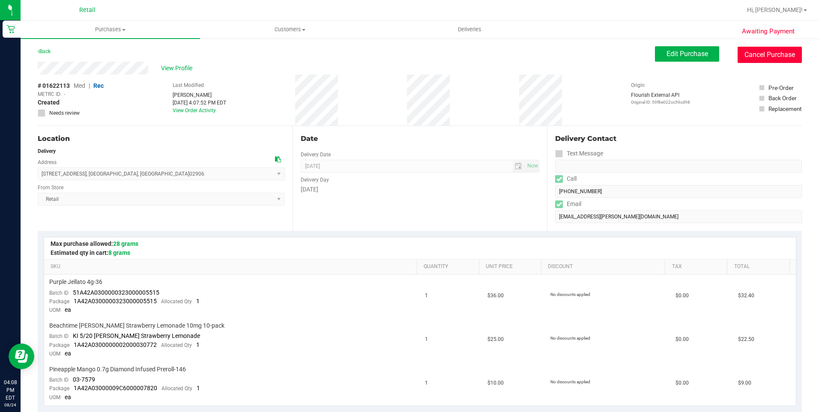
drag, startPoint x: 771, startPoint y: 50, endPoint x: 451, endPoint y: 53, distance: 319.8
click at [771, 50] on button "Cancel Purchase" at bounding box center [769, 55] width 64 height 16
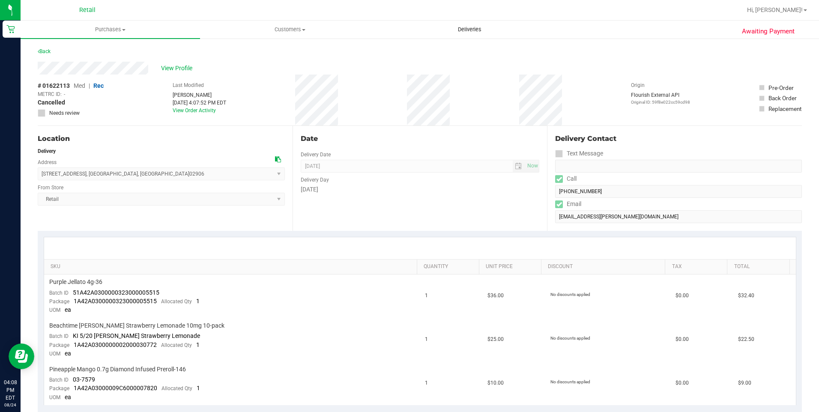
click at [455, 31] on span "Deliveries" at bounding box center [469, 30] width 47 height 8
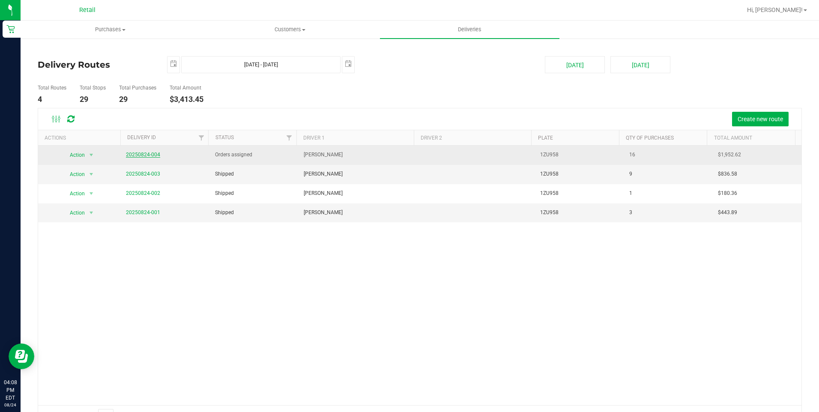
click at [144, 155] on link "20250824-004" at bounding box center [143, 155] width 34 height 6
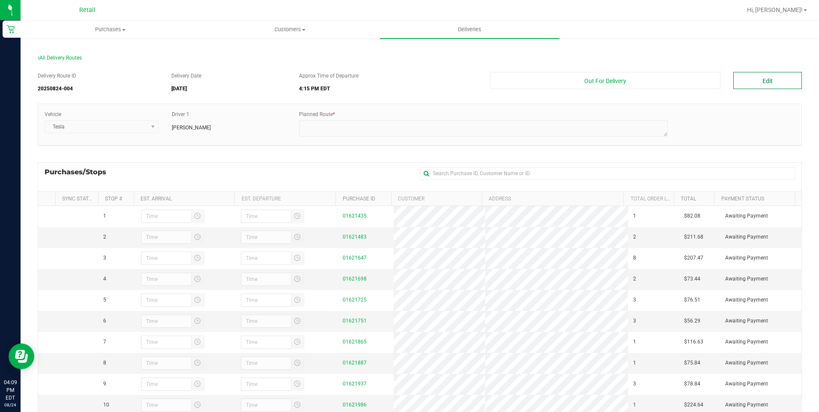
click at [764, 77] on button "Edit" at bounding box center [767, 80] width 69 height 17
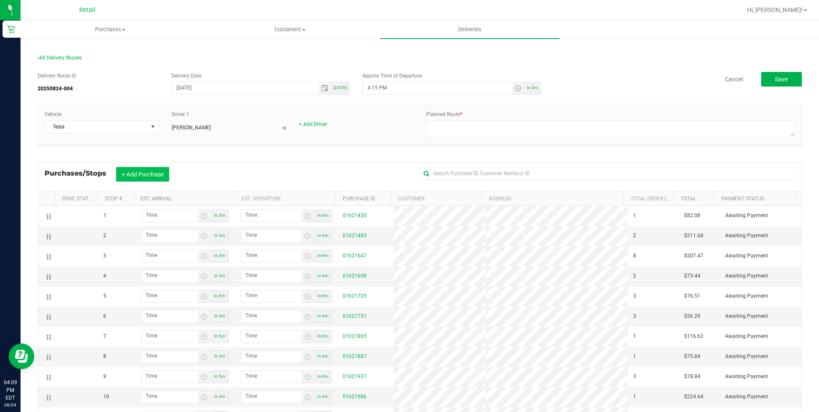
click at [156, 171] on button "+ Add Purchase" at bounding box center [142, 174] width 53 height 15
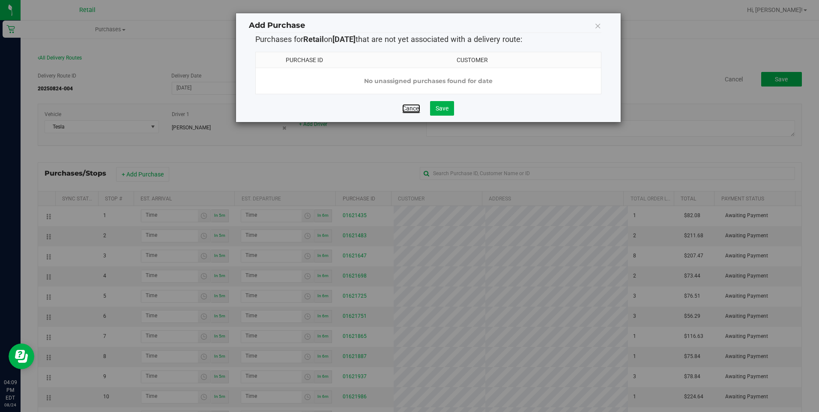
click at [408, 113] on link "Cancel" at bounding box center [411, 108] width 18 height 9
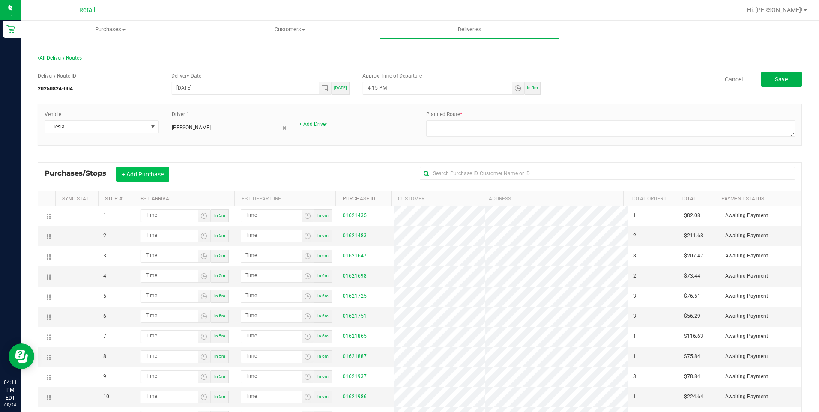
drag, startPoint x: 143, startPoint y: 179, endPoint x: 144, endPoint y: 170, distance: 9.9
click at [143, 172] on button "+ Add Purchase" at bounding box center [142, 174] width 53 height 15
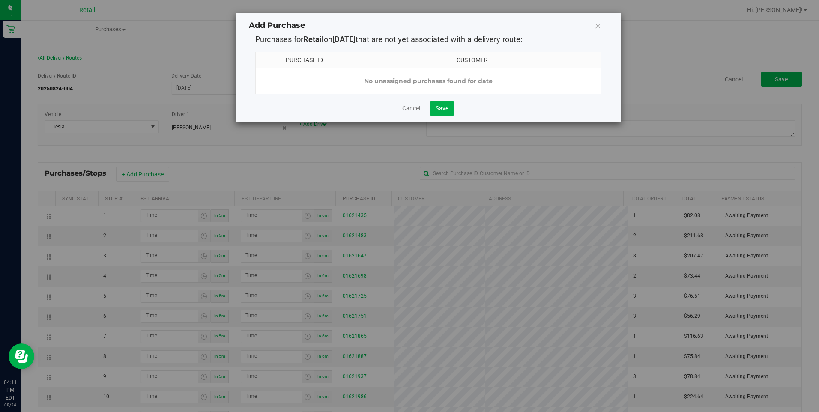
click at [400, 116] on div "Cancel Save" at bounding box center [428, 108] width 346 height 15
click at [415, 112] on link "Cancel" at bounding box center [411, 108] width 18 height 9
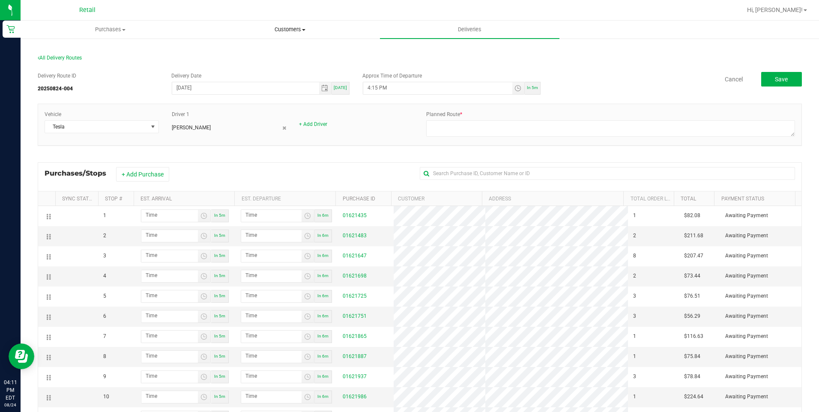
click at [271, 30] on span "Customers" at bounding box center [289, 30] width 179 height 8
click at [251, 52] on span "All customers" at bounding box center [231, 51] width 62 height 7
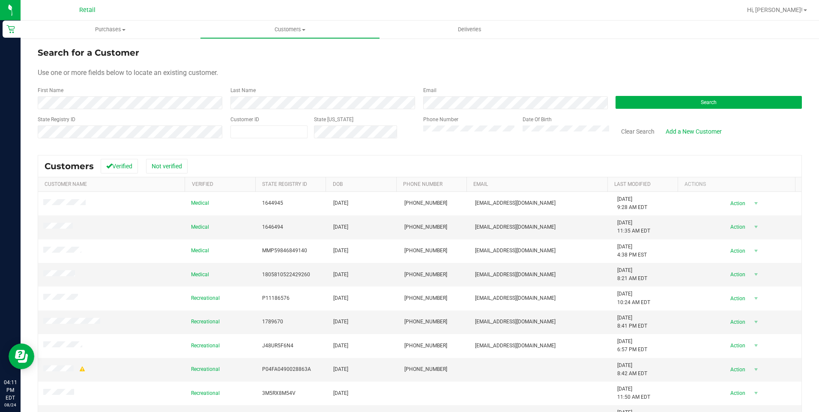
click at [323, 94] on div "Last Name" at bounding box center [320, 97] width 193 height 23
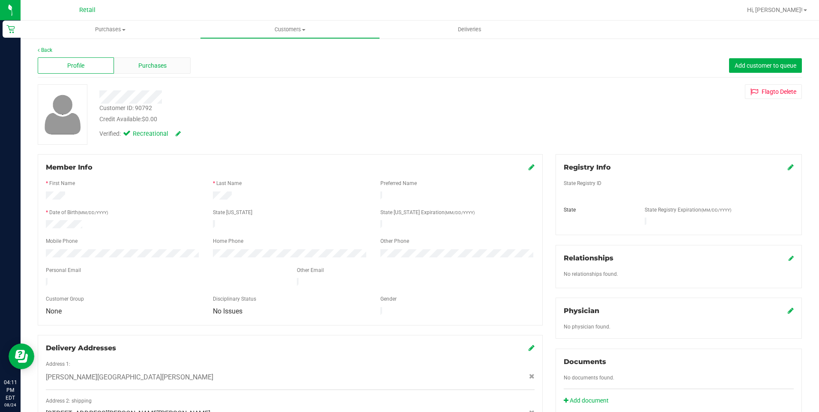
click at [151, 73] on div "Purchases" at bounding box center [152, 65] width 76 height 16
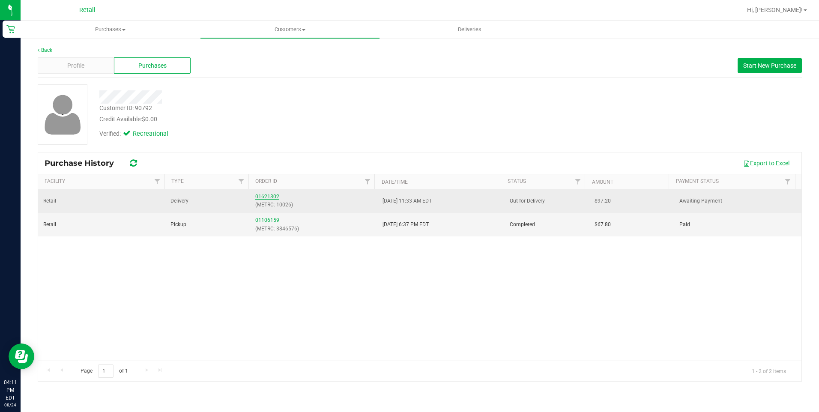
click at [263, 196] on link "01621302" at bounding box center [267, 197] width 24 height 6
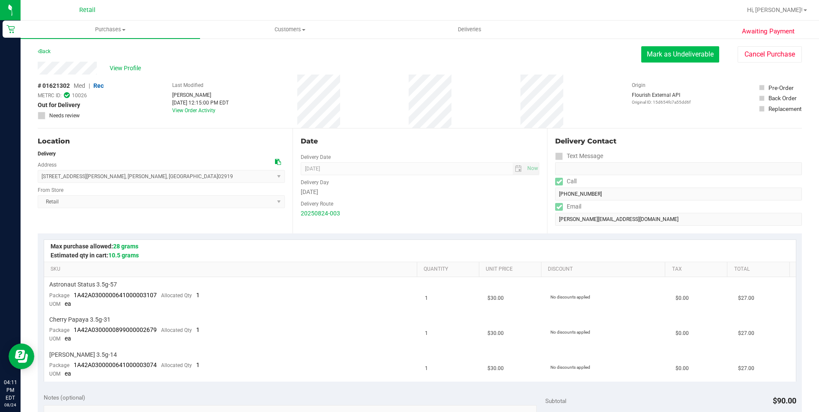
click at [693, 53] on button "Mark as Undeliverable" at bounding box center [680, 54] width 78 height 16
click at [670, 58] on button "Mark as Packed" at bounding box center [687, 54] width 64 height 16
click at [481, 33] on span "Deliveries" at bounding box center [469, 30] width 47 height 8
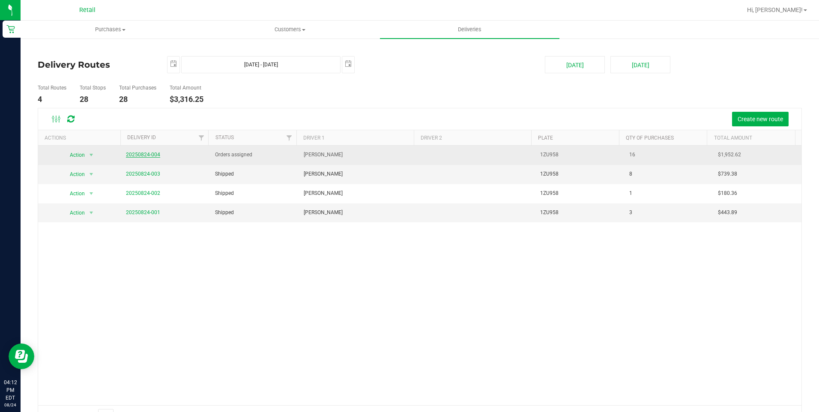
click at [146, 152] on link "20250824-004" at bounding box center [143, 155] width 34 height 6
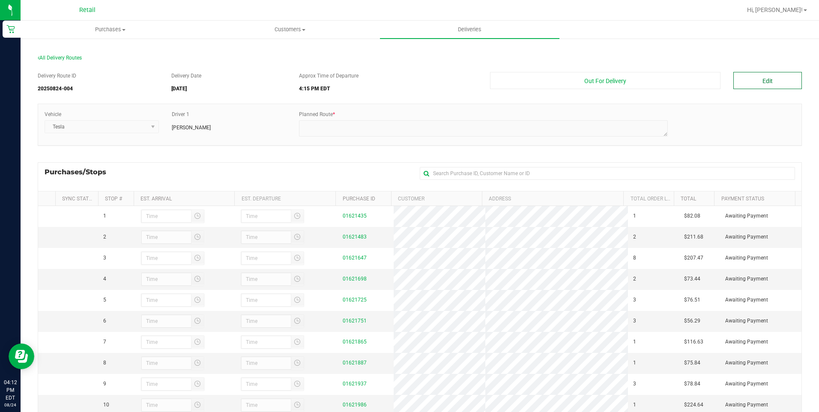
click at [757, 82] on button "Edit" at bounding box center [767, 80] width 69 height 17
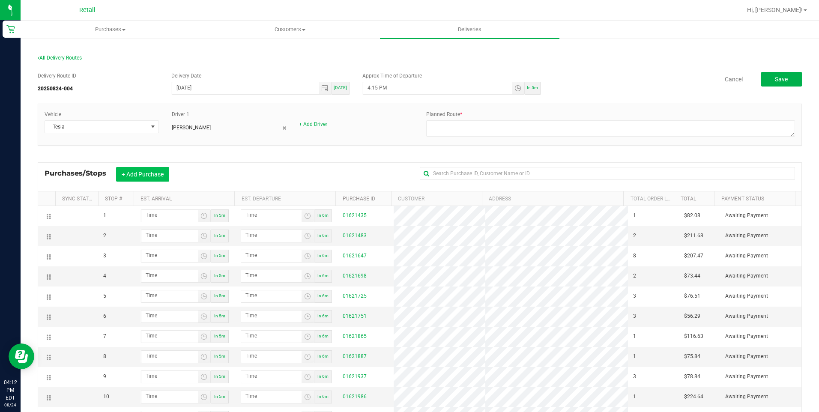
click at [151, 169] on button "+ Add Purchase" at bounding box center [142, 174] width 53 height 15
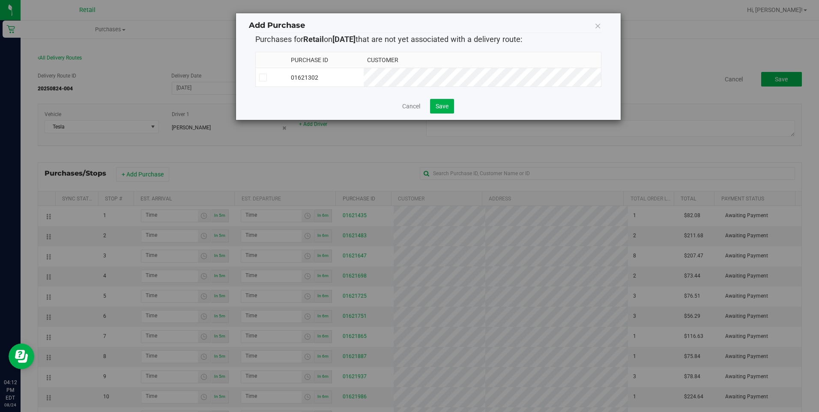
click at [150, 173] on div "Add Purchase Purchases for Retail on 8/24/2025 that are not yet associated with…" at bounding box center [412, 206] width 825 height 412
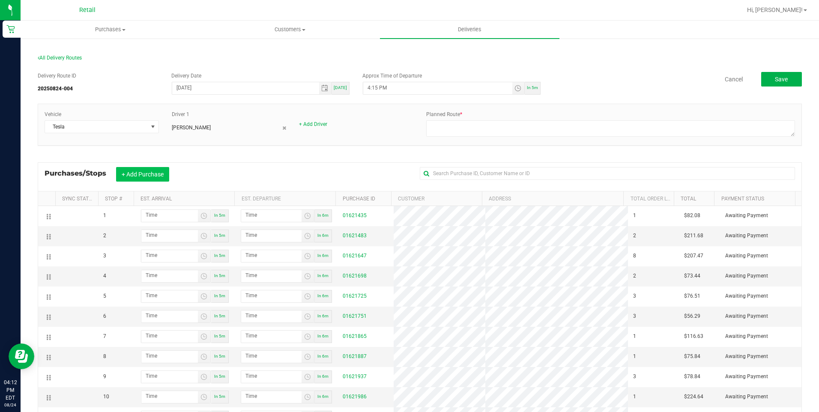
click at [144, 171] on button "+ Add Purchase" at bounding box center [142, 174] width 53 height 15
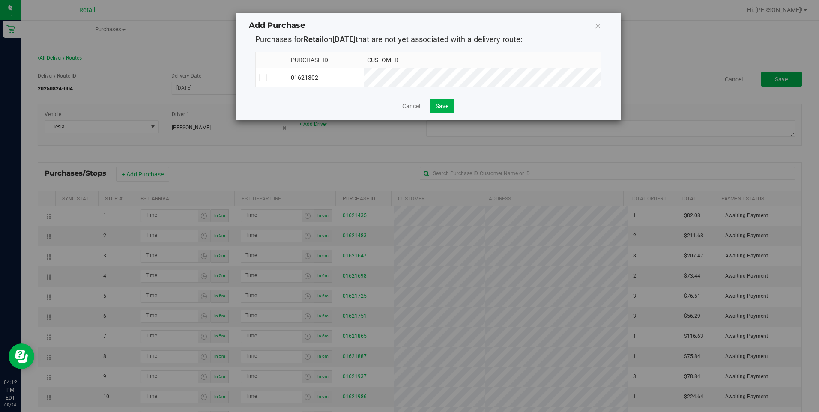
click at [363, 81] on td "01621302" at bounding box center [325, 77] width 76 height 19
click at [455, 113] on div "Cancel Save" at bounding box center [428, 106] width 346 height 15
click at [447, 110] on span "Save" at bounding box center [441, 106] width 13 height 7
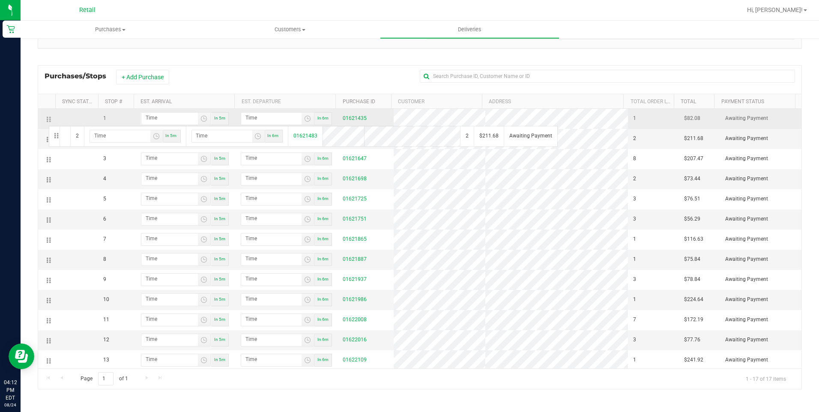
drag, startPoint x: 49, startPoint y: 139, endPoint x: 48, endPoint y: 115, distance: 24.0
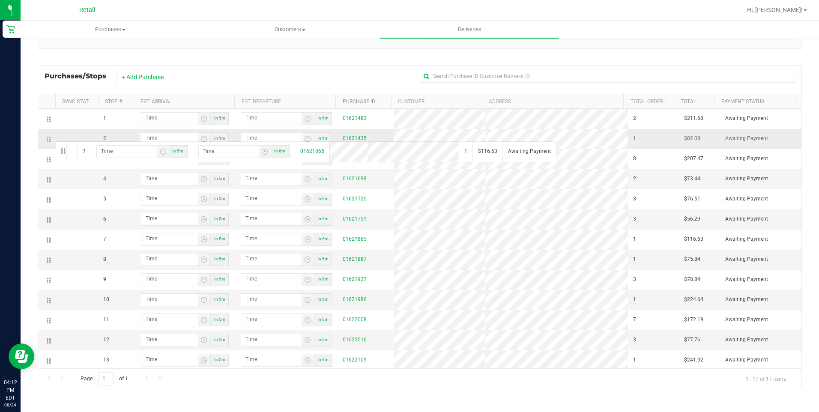
drag, startPoint x: 51, startPoint y: 237, endPoint x: 54, endPoint y: 140, distance: 96.4
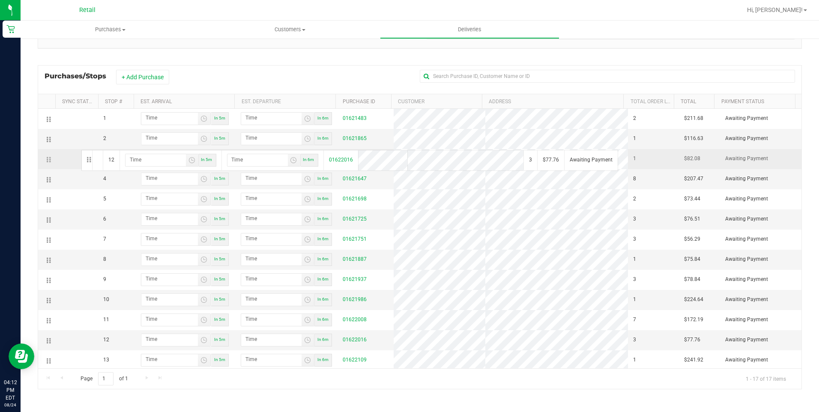
drag, startPoint x: 48, startPoint y: 340, endPoint x: 80, endPoint y: 149, distance: 194.0
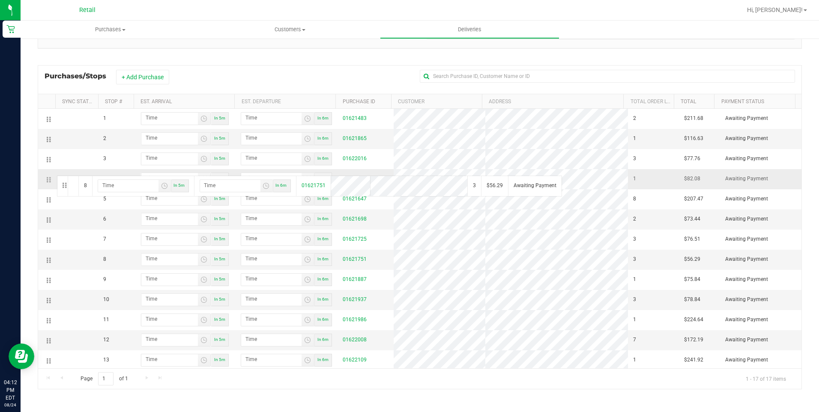
drag, startPoint x: 47, startPoint y: 258, endPoint x: 56, endPoint y: 175, distance: 84.0
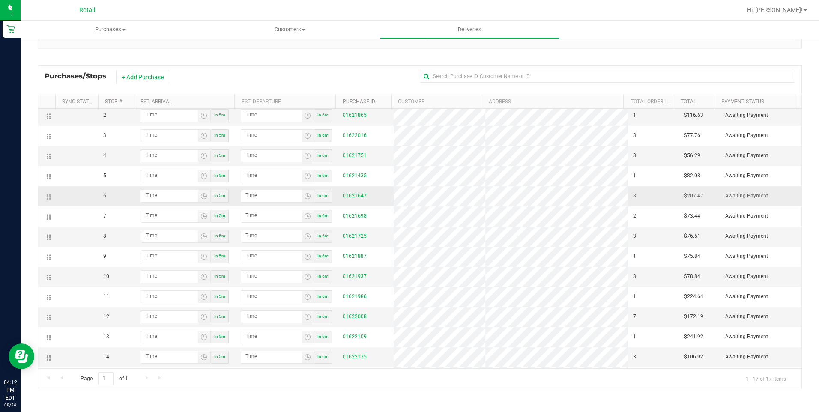
scroll to position [43, 0]
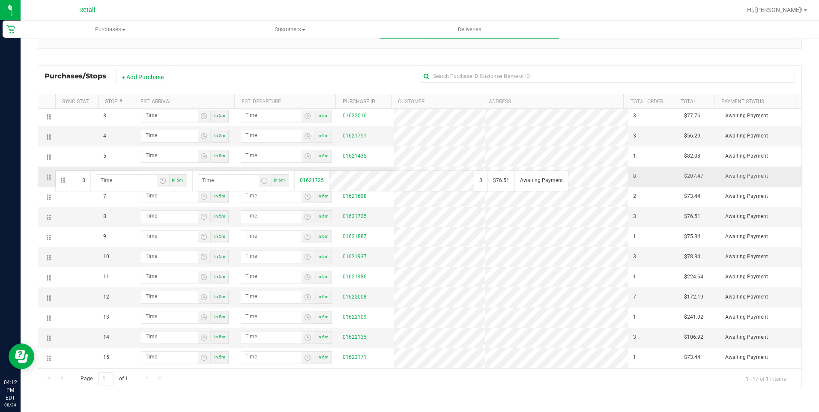
drag, startPoint x: 50, startPoint y: 218, endPoint x: 54, endPoint y: 170, distance: 48.6
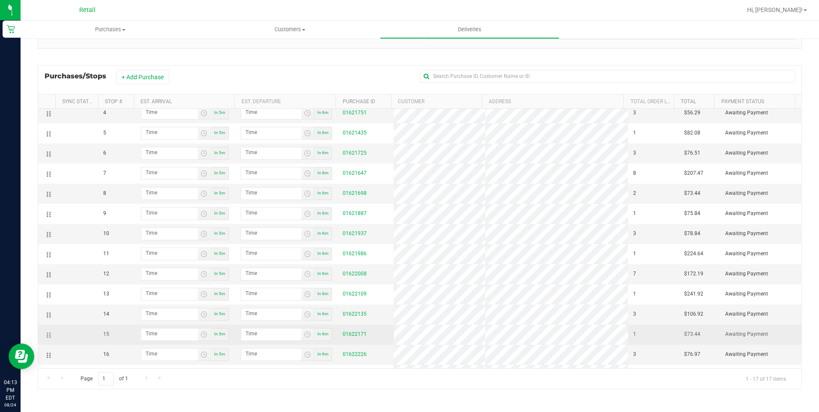
scroll to position [82, 0]
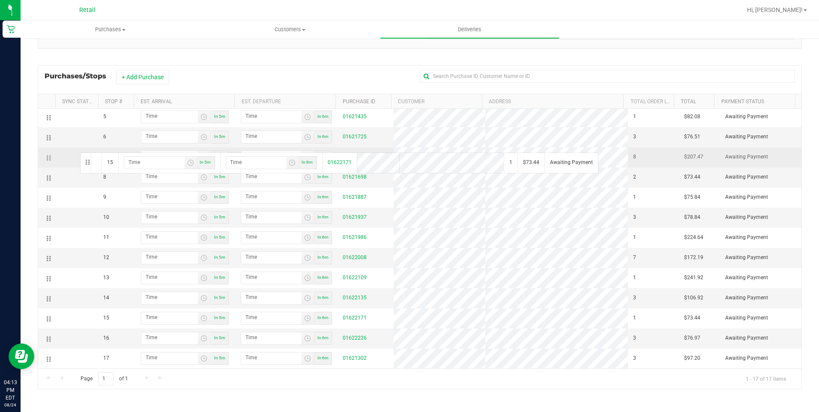
drag, startPoint x: 48, startPoint y: 319, endPoint x: 79, endPoint y: 152, distance: 170.6
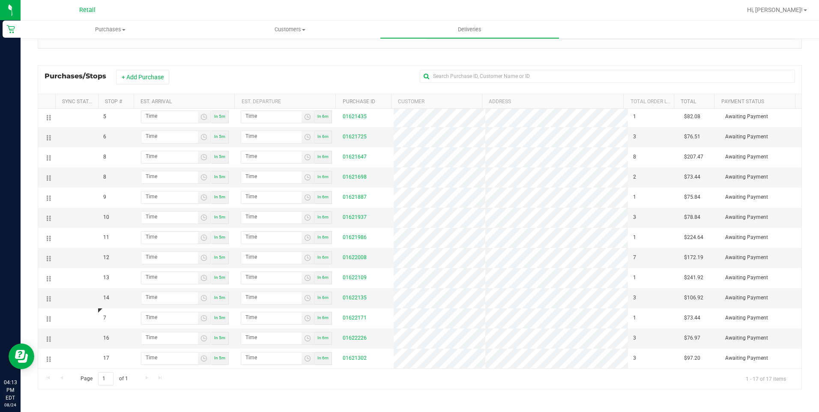
scroll to position [0, 0]
drag, startPoint x: 50, startPoint y: 280, endPoint x: 51, endPoint y: 258, distance: 21.9
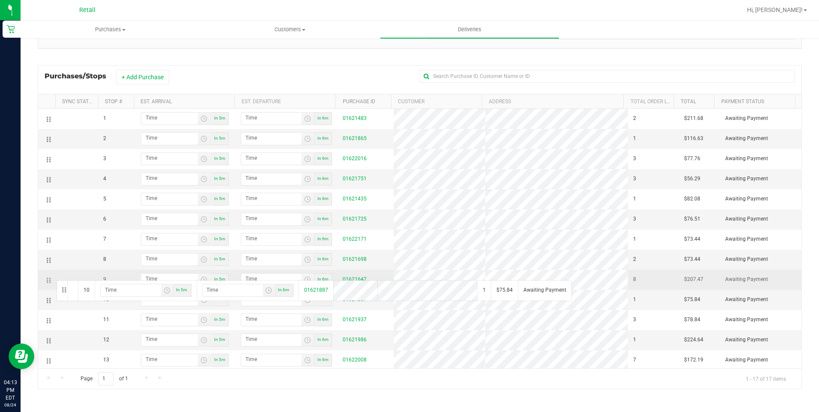
drag, startPoint x: 50, startPoint y: 300, endPoint x: 55, endPoint y: 279, distance: 21.6
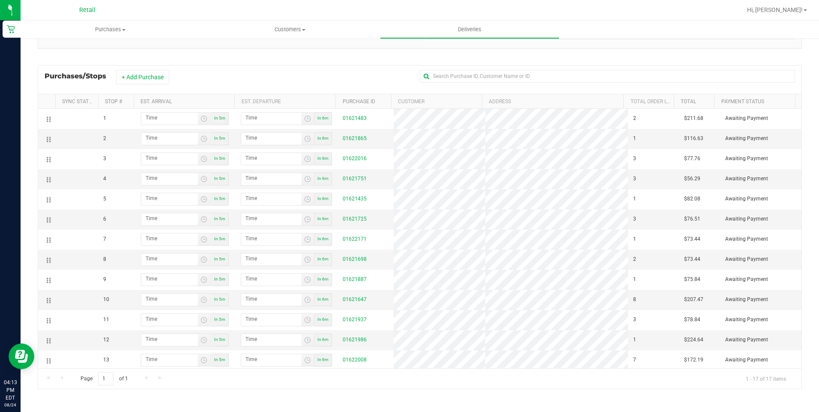
scroll to position [82, 0]
drag, startPoint x: 49, startPoint y: 320, endPoint x: 60, endPoint y: 211, distance: 109.4
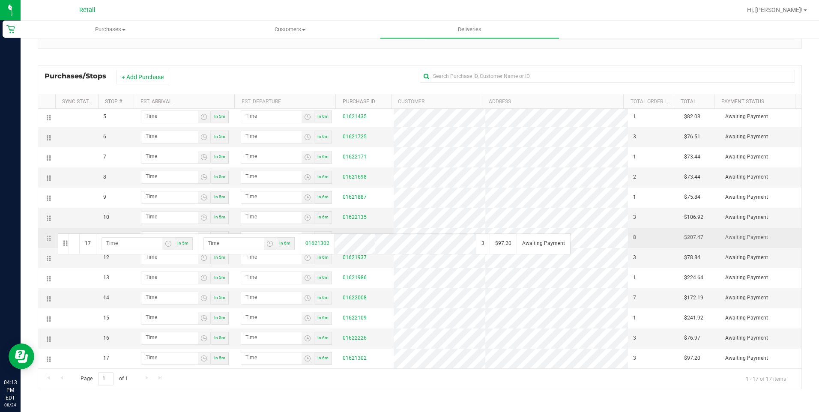
drag, startPoint x: 48, startPoint y: 357, endPoint x: 57, endPoint y: 232, distance: 124.9
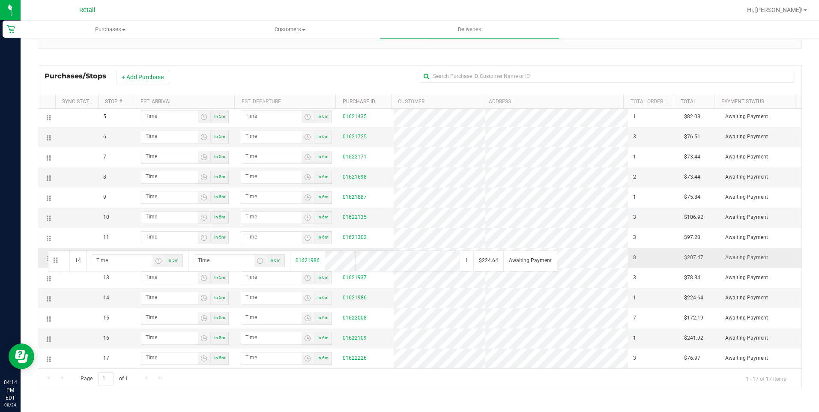
drag, startPoint x: 47, startPoint y: 296, endPoint x: 47, endPoint y: 250, distance: 46.7
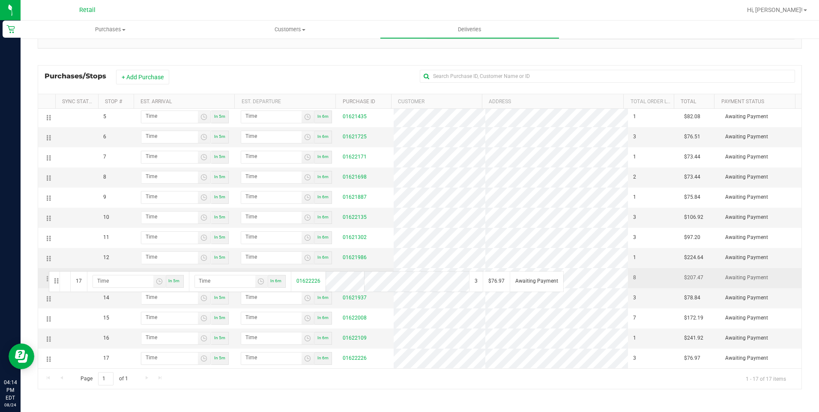
drag, startPoint x: 49, startPoint y: 361, endPoint x: 48, endPoint y: 270, distance: 90.8
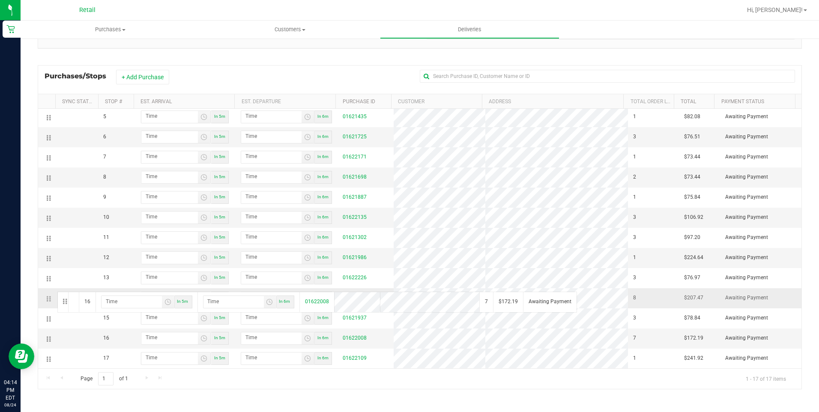
drag, startPoint x: 48, startPoint y: 338, endPoint x: 56, endPoint y: 291, distance: 48.3
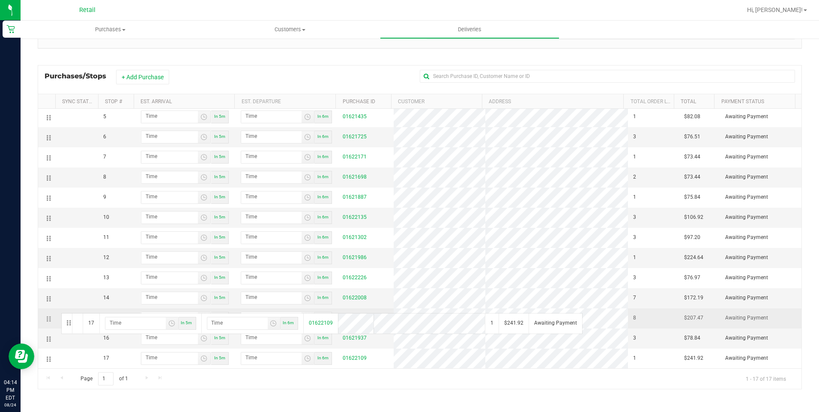
drag, startPoint x: 50, startPoint y: 358, endPoint x: 60, endPoint y: 312, distance: 47.8
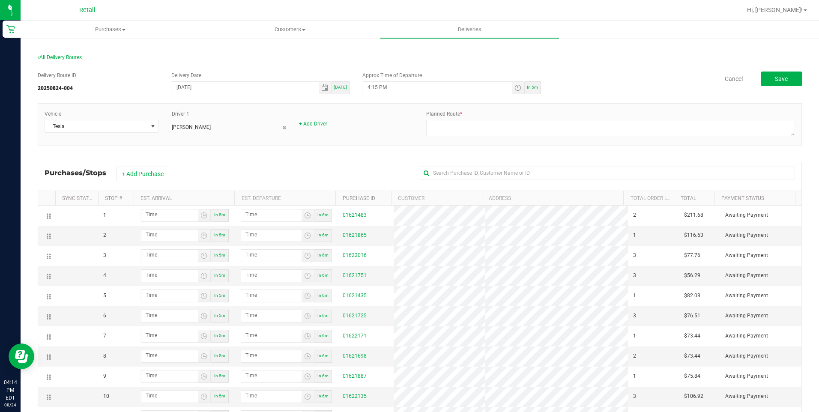
scroll to position [0, 0]
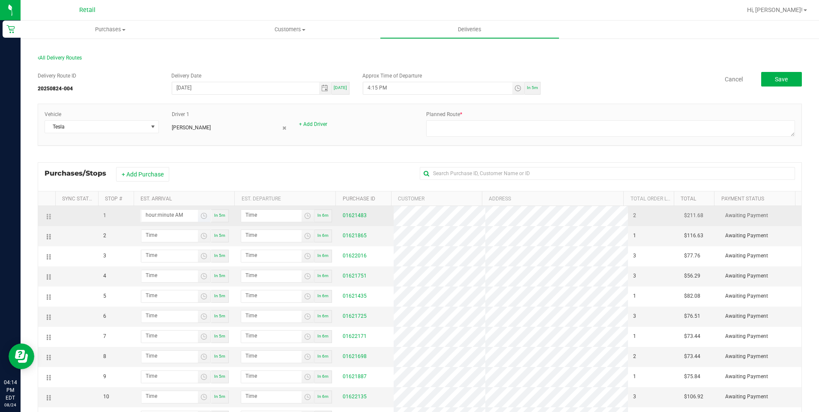
click at [168, 217] on input "hour:minute AM" at bounding box center [169, 215] width 57 height 11
click at [151, 213] on input "hour:42 PM" at bounding box center [169, 215] width 57 height 11
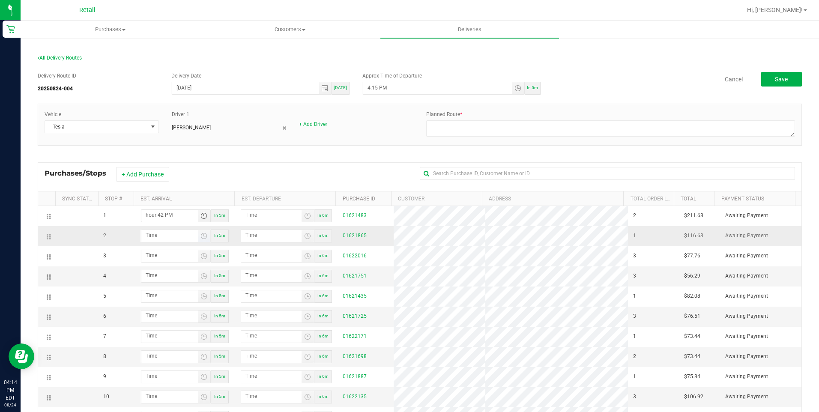
type input "4:42 PM"
type input "4:43 PM"
type input "4:22 PM"
click at [173, 236] on input "hour:minute AM" at bounding box center [169, 235] width 57 height 11
type input "4:02 AM"
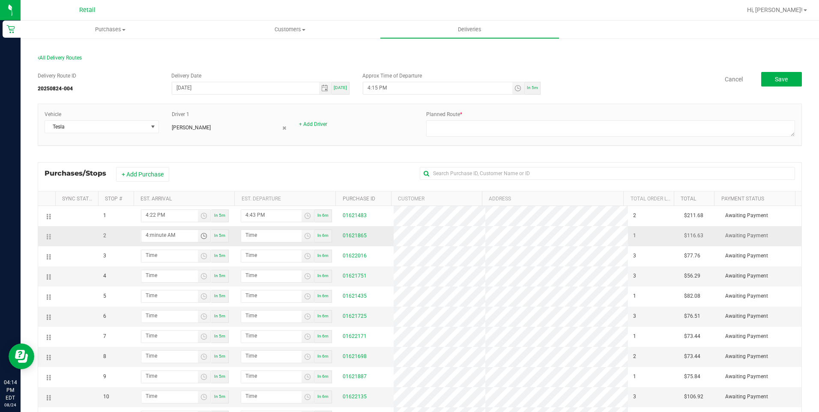
type input "4:03 AM"
type input "4:28 AM"
type input "4:29 AM"
type input "4:28 PM"
type input "4:29 PM"
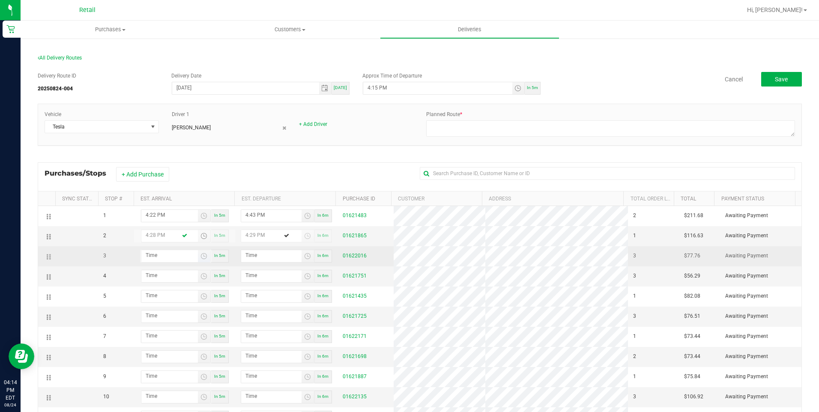
type input "4:28 PM"
click at [161, 258] on input "hour:minute AM" at bounding box center [169, 255] width 57 height 11
type input "4:03 AM"
type input "4:04 AM"
type input "4:37 AM"
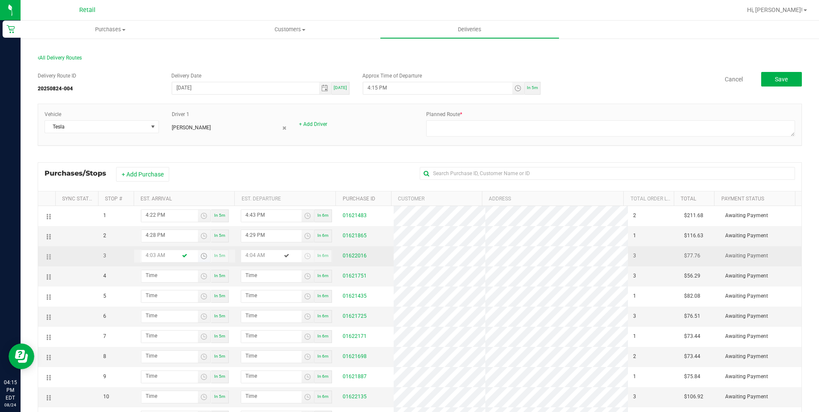
type input "4:38 AM"
type input "4:37 PM"
type input "4:38 PM"
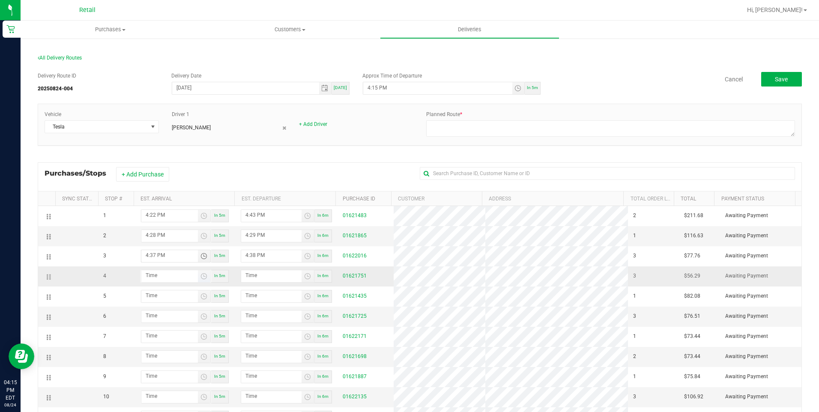
type input "4:37 PM"
click at [161, 276] on input "hour:minute AM" at bounding box center [169, 275] width 57 height 11
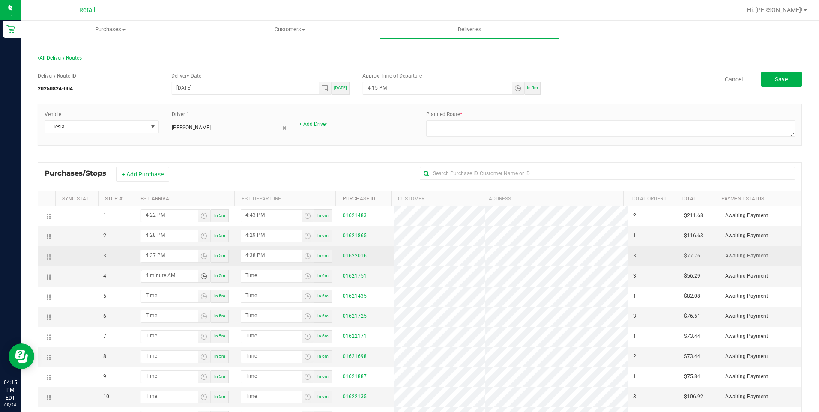
type input "4:04 AM"
type input "4:05 AM"
type input "4:48 AM"
type input "4:49 AM"
type input "4:48 PM"
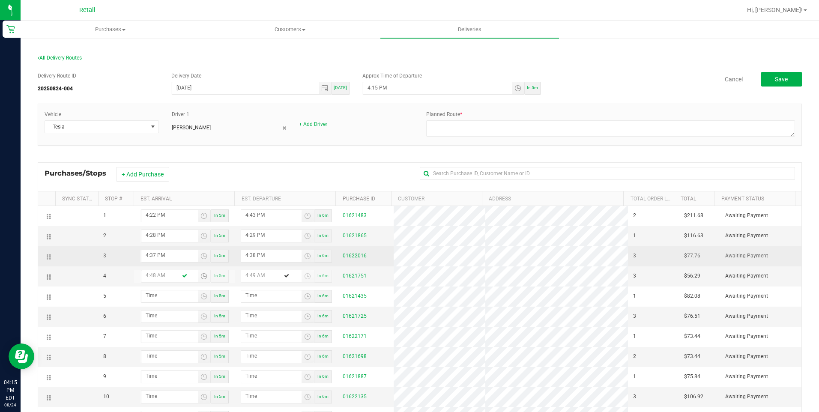
type input "4:49 PM"
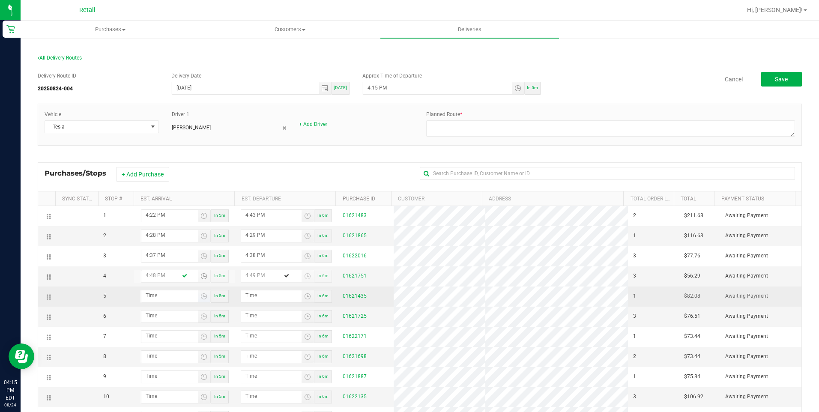
type input "4:48 PM"
click at [161, 292] on input "hour:minute AM" at bounding box center [169, 295] width 57 height 11
type input "4:05 AM"
type input "4:06 AM"
type input "4:56 AM"
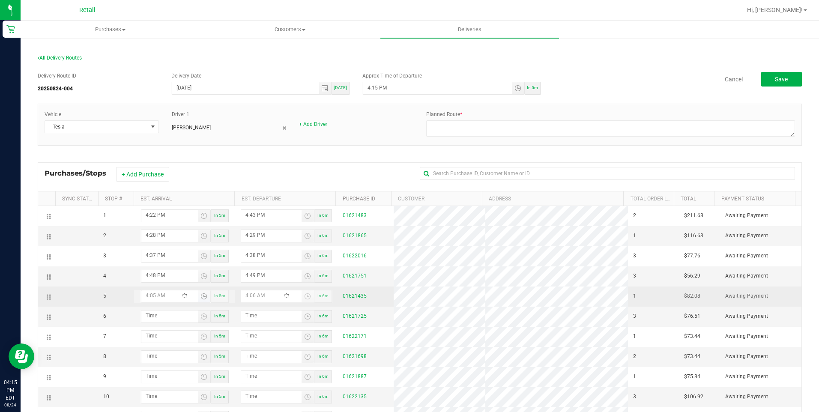
type input "4:57 AM"
type input "4:56 PM"
type input "4:57 PM"
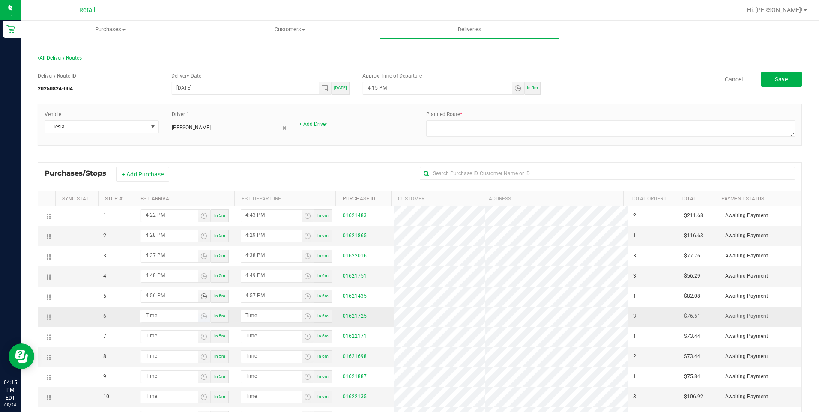
type input "4:56 PM"
click at [150, 317] on input "hour:minute AM" at bounding box center [169, 315] width 57 height 11
type input "5:00 AM"
type input "5:01 AM"
type input "10:00 AM"
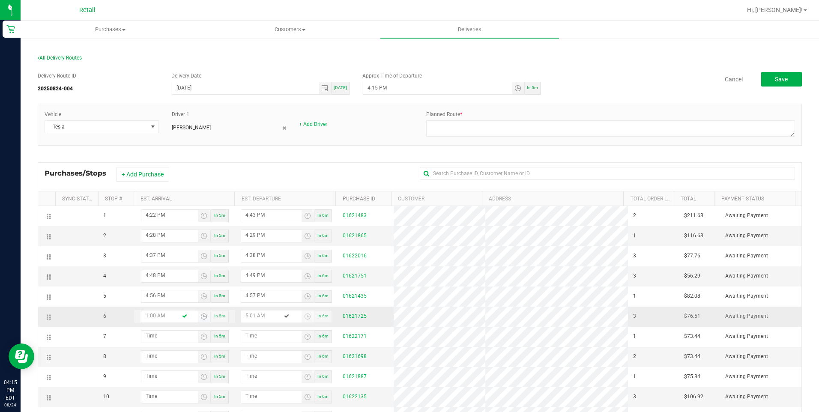
type input "10:01 AM"
type input "5:10 PM"
type input "5:11 PM"
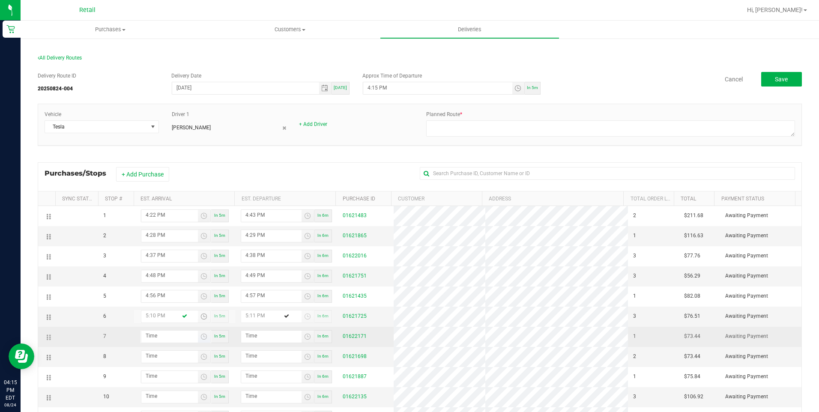
type input "5:10 PM"
click at [173, 336] on input "hour:minute AM" at bounding box center [169, 336] width 57 height 11
type input "5:01 AM"
type input "5:02 AM"
type input "5:19 AM"
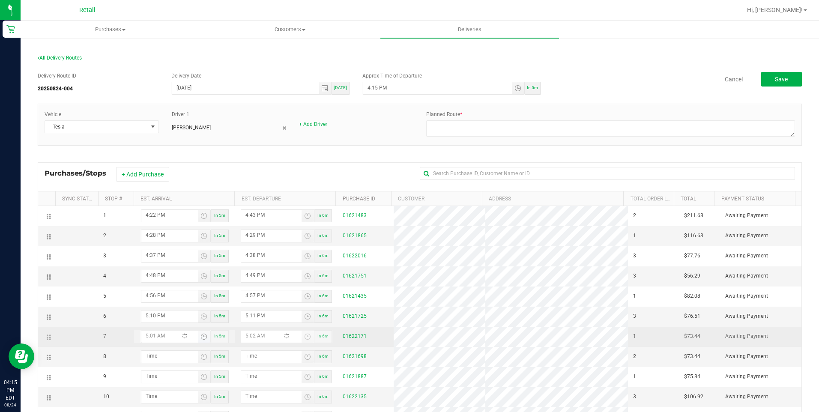
type input "5:20 AM"
type input "5:19 PM"
type input "5:20 PM"
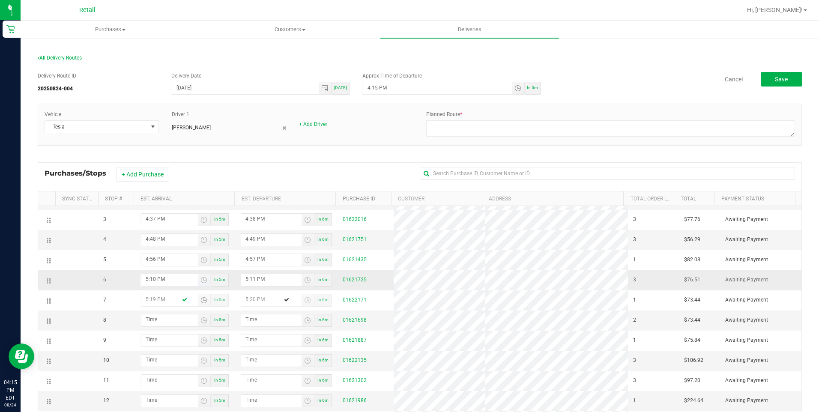
scroll to position [82, 0]
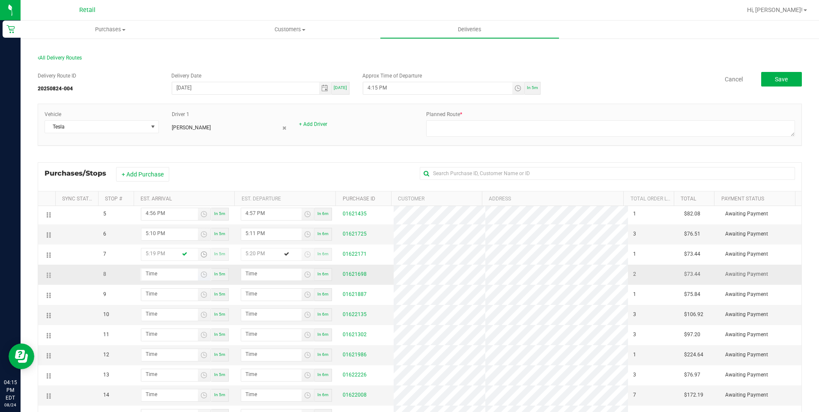
type input "5:19 PM"
click at [168, 272] on input "hour:minute AM" at bounding box center [169, 273] width 57 height 11
type input "5:02 AM"
type input "5:03 AM"
type input "5:29 AM"
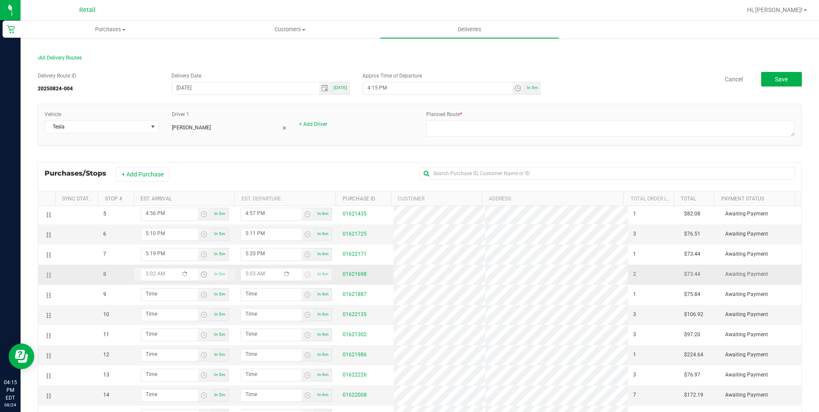
type input "5:30 AM"
type input "5:29 PM"
type input "5:30 PM"
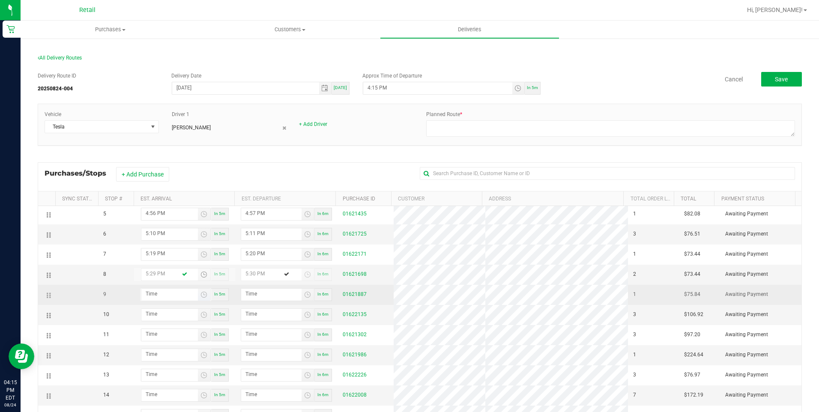
type input "5:29 PM"
type input "hour:minute AM"
click at [168, 290] on input "hour:minute AM" at bounding box center [169, 294] width 57 height 11
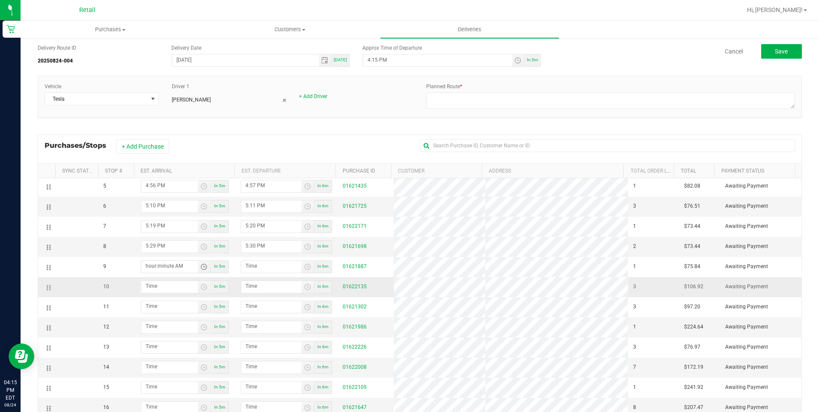
scroll to position [43, 0]
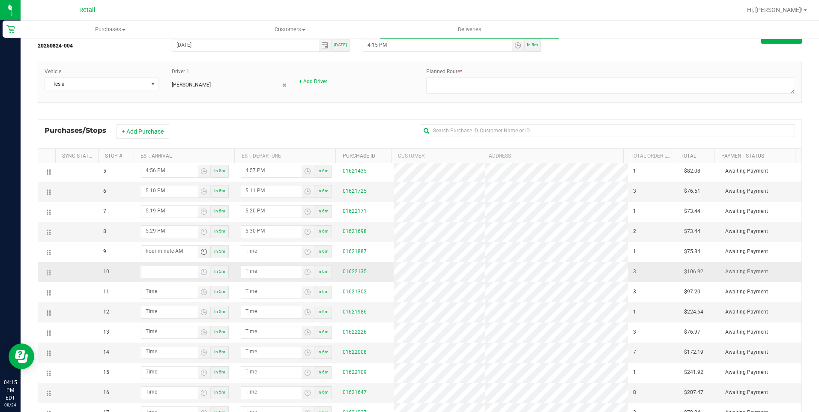
type input "hour:minute AM"
click at [158, 267] on input "hour:minute AM" at bounding box center [169, 271] width 57 height 11
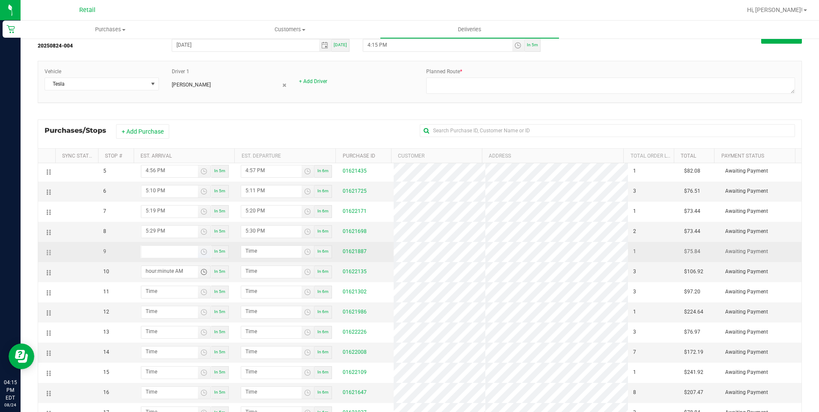
type input "hour:minute AM"
click at [149, 248] on input "hour:minute AM" at bounding box center [169, 251] width 57 height 11
type input "5:04 AM"
type input "5:05 AM"
type input "5:43 AM"
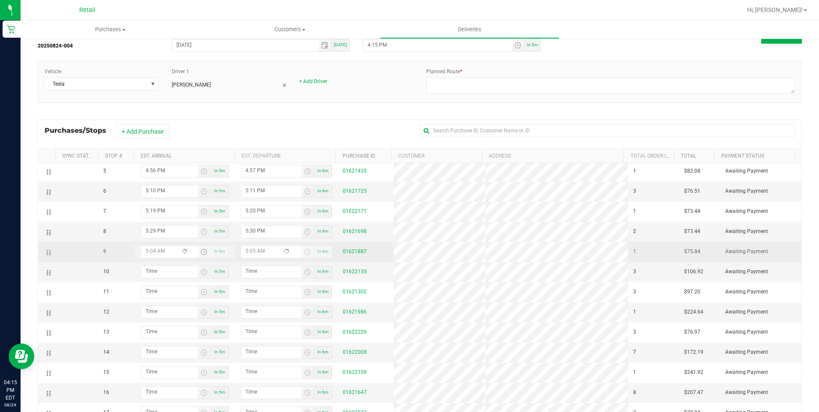
type input "5:44 AM"
type input "5:43 PM"
type input "5:44 PM"
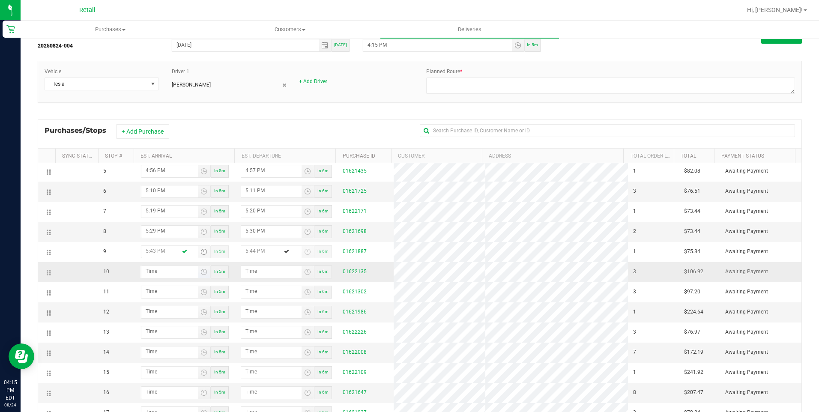
type input "5:43 PM"
click at [167, 269] on input "hour:minute AM" at bounding box center [169, 271] width 57 height 11
type input "5:05 AM"
type input "5:06 AM"
type input "5:52 AM"
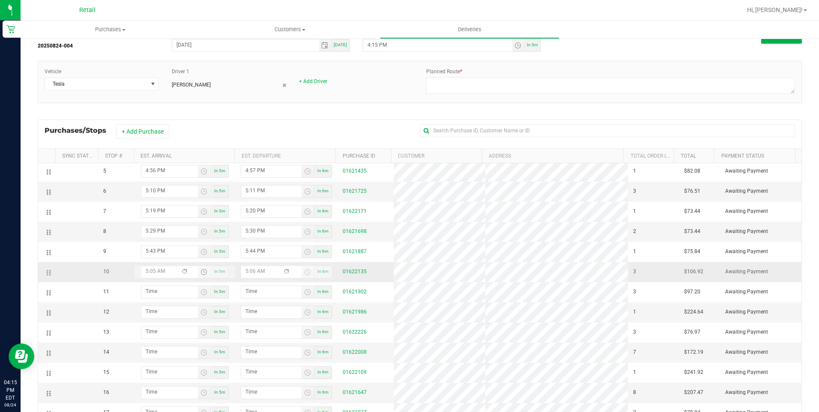
type input "5:53 AM"
type input "5:52 PM"
type input "5:53 PM"
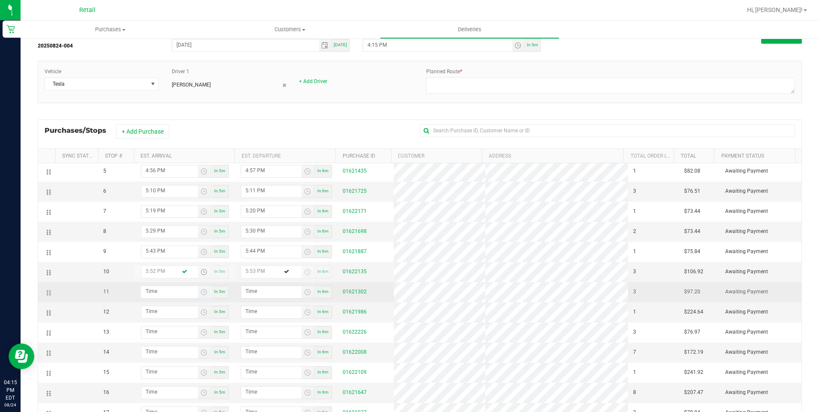
type input "5:52 PM"
click at [160, 286] on input "hour:minute AM" at bounding box center [169, 291] width 57 height 11
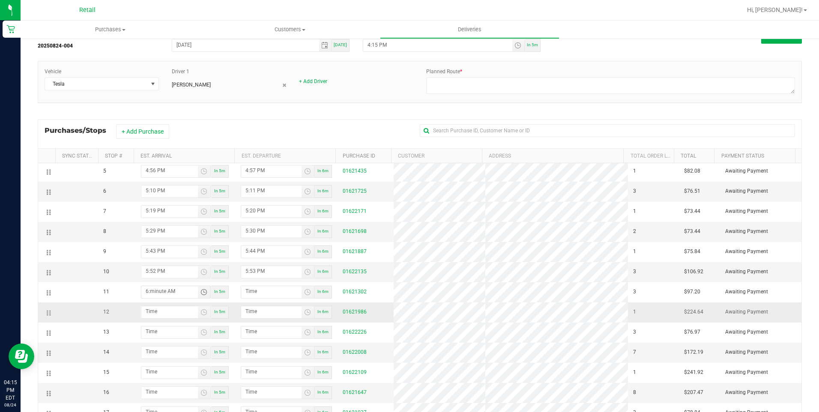
type input "6:00 AM"
type input "6:01 AM"
type input "6:09 AM"
type input "6:10 AM"
type input "6:09 PM"
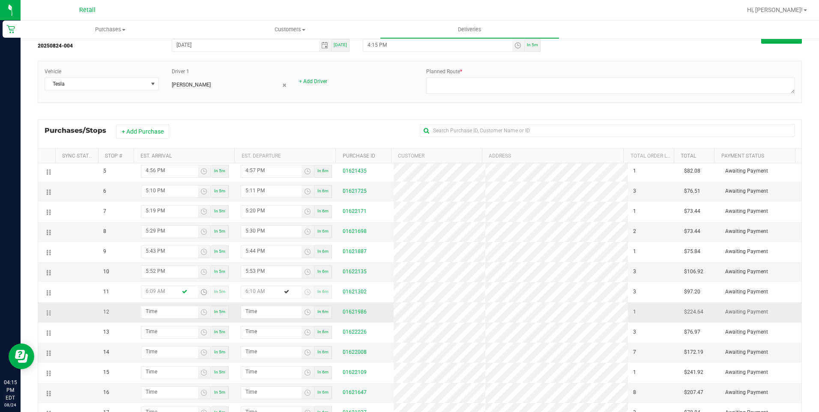
type input "6:10 PM"
type input "6:09 PM"
click at [158, 308] on input "hour:minute AM" at bounding box center [169, 311] width 57 height 11
type input "6:01 AM"
type input "6:02 AM"
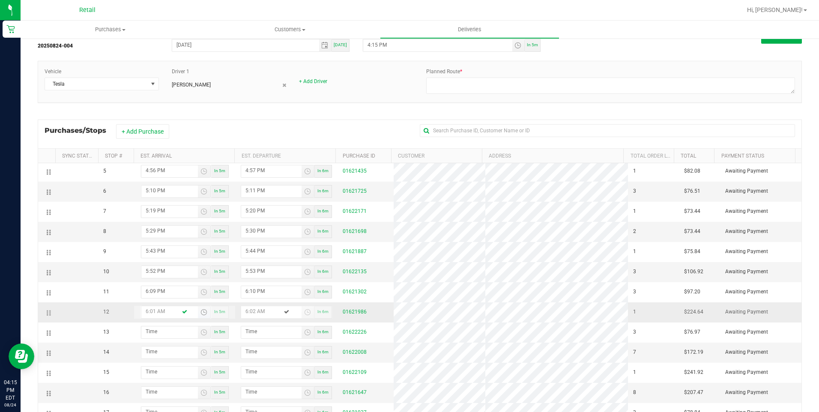
type input "6:19 AM"
type input "6:20 AM"
type input "6:19 PM"
type input "6:20 PM"
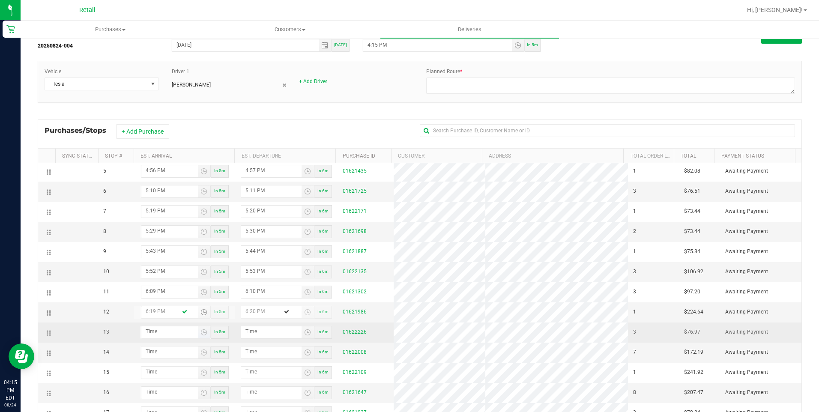
type input "6:19 PM"
click at [155, 332] on input "hour:minute AM" at bounding box center [169, 331] width 57 height 11
type input "6:04 AM"
type input "6:05 AM"
type input "6:40 AM"
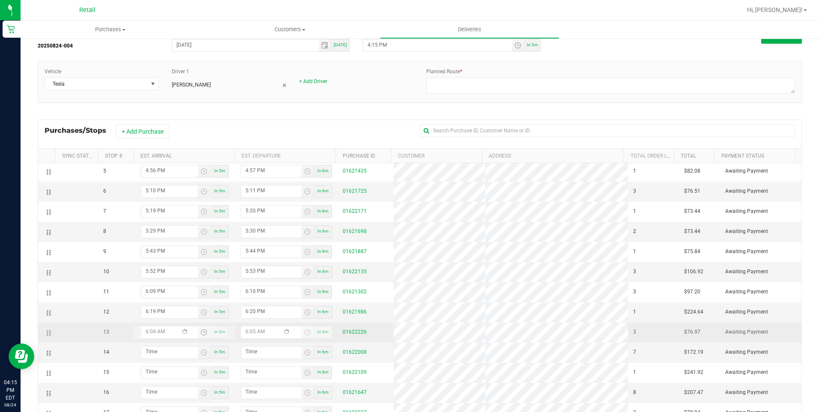
type input "6:41 AM"
type input "6:40 PM"
type input "6:41 PM"
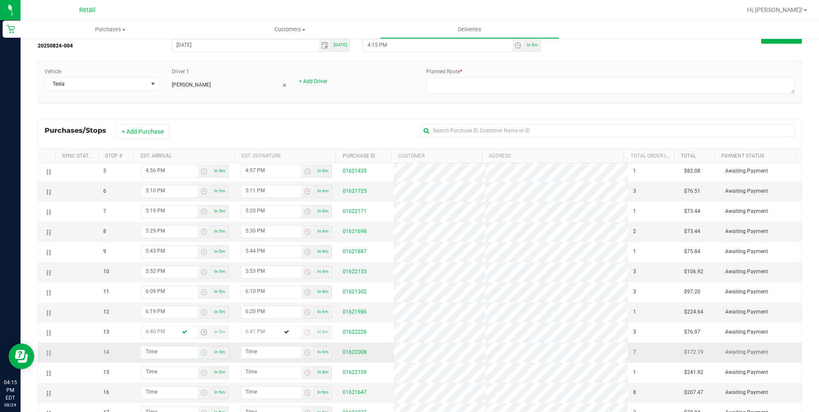
type input "6:40 PM"
click at [148, 351] on input "hour:minute AM" at bounding box center [169, 351] width 57 height 11
type input "6:05 AM"
type input "6:06 AM"
type input "6:53 AM"
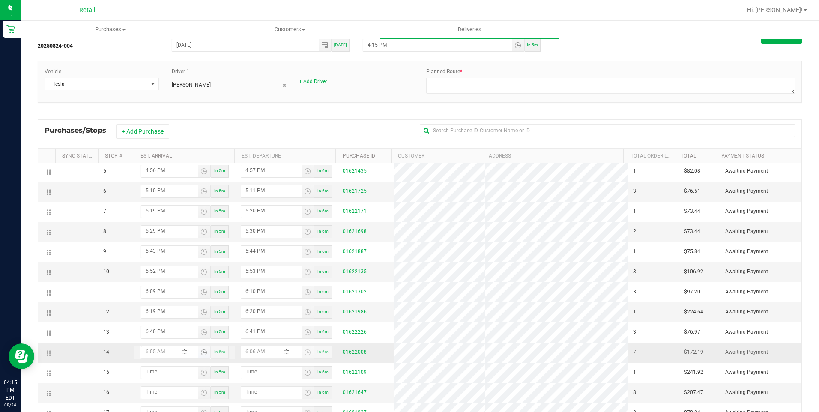
type input "6:54 AM"
type input "6:53 PM"
type input "6:54 PM"
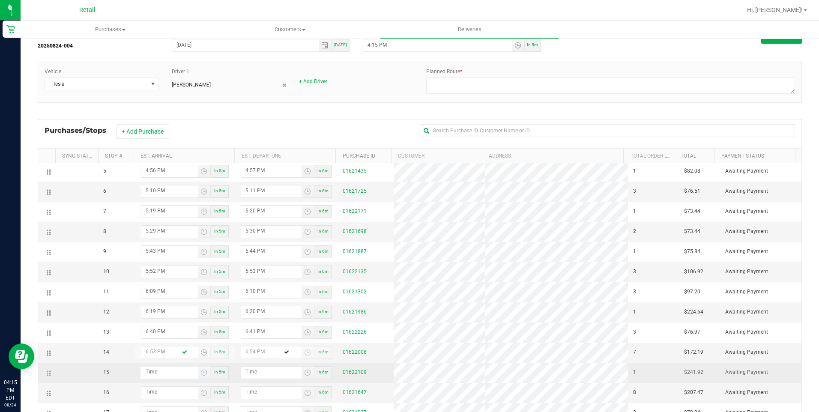
type input "6:53 PM"
click at [154, 373] on input "hour:minute AM" at bounding box center [169, 371] width 57 height 11
type input "7:00 AM"
type input "7:01 AM"
type input "7:06 AM"
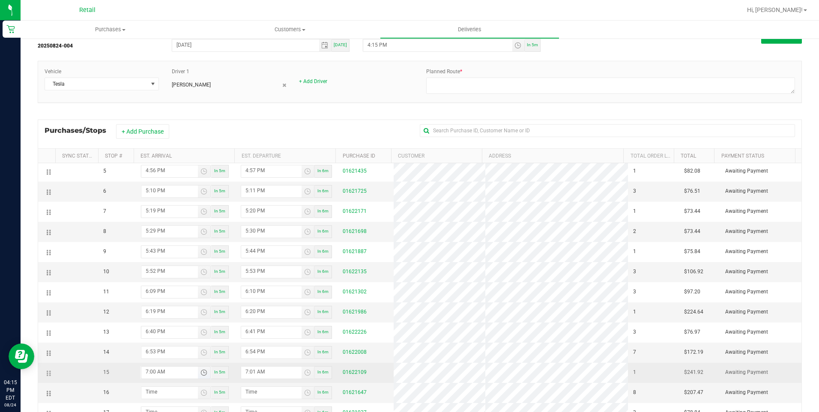
type input "7:07 AM"
type input "7:06 PM"
type input "7:07 PM"
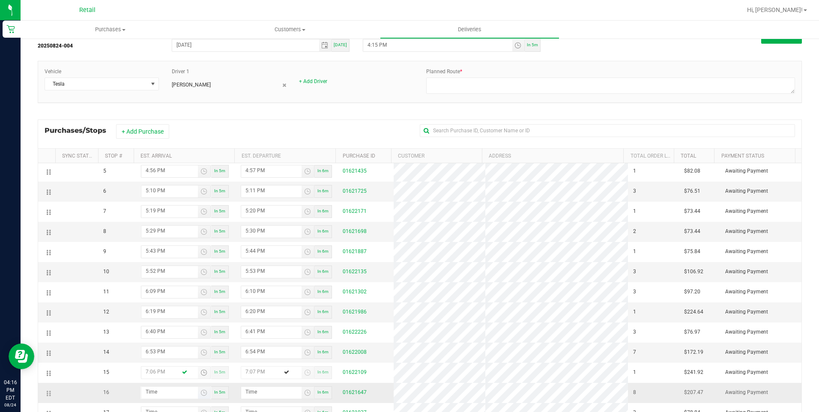
type input "7:06 PM"
click at [157, 394] on input "hour:minute AM" at bounding box center [169, 392] width 57 height 11
type input "7:03 AM"
type input "7:04 AM"
type input "7:35 AM"
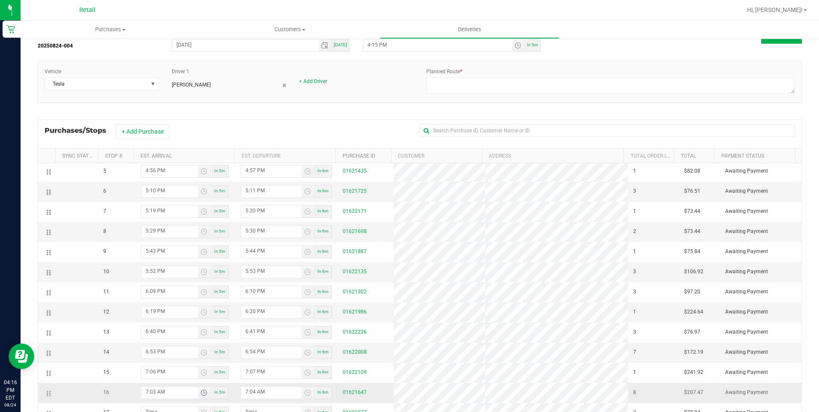
type input "7:36 AM"
type input "7:35 PM"
type input "7:36 PM"
type input "7:35 PM"
click at [377, 105] on div "Vehicle Tesla Driver 1 Sergio Garcia + Add Driver Planned Route *" at bounding box center [420, 86] width 764 height 51
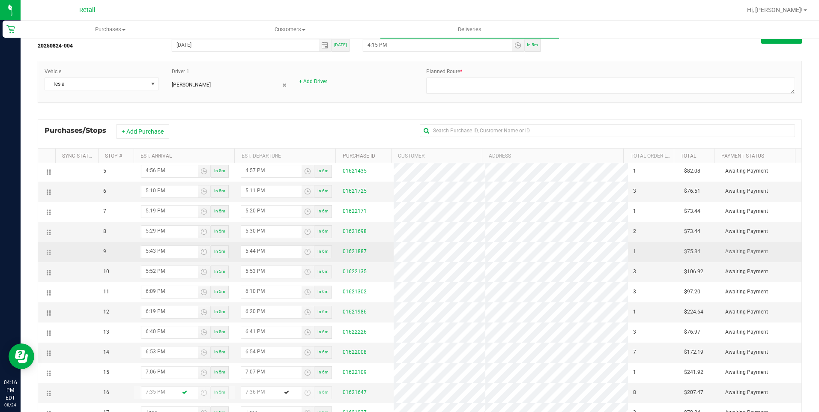
scroll to position [97, 0]
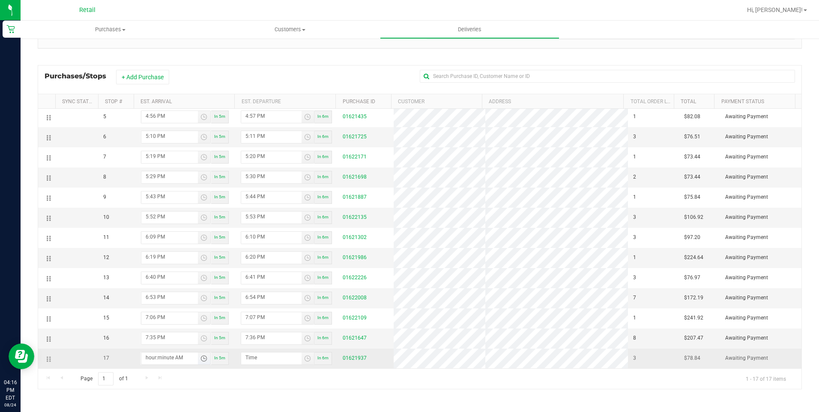
click at [168, 358] on input "hour:minute AM" at bounding box center [169, 357] width 57 height 11
type input "8:01 AM"
type input "8:02 AM"
type input "8:12 AM"
type input "8:13 AM"
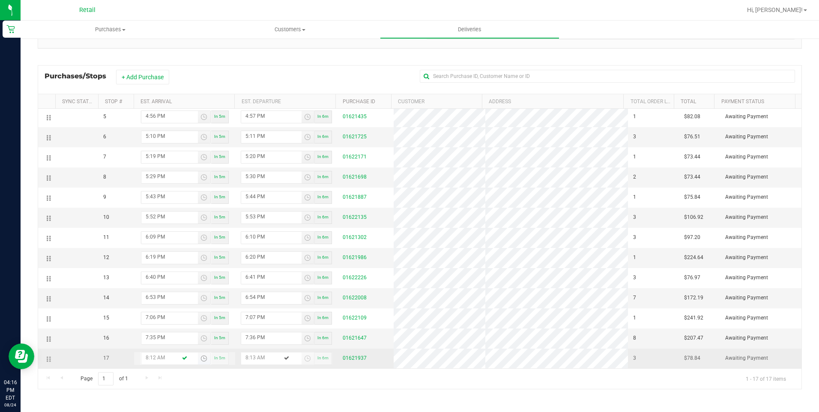
type input "8:12 PM"
type input "8:13 PM"
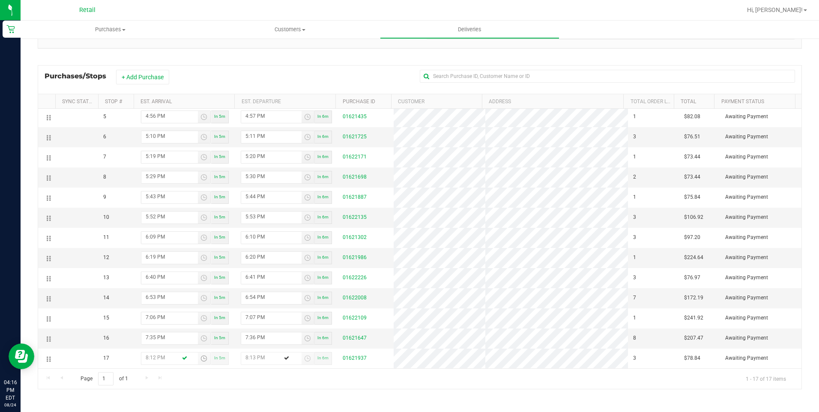
type input "8:12 PM"
click at [197, 405] on div "All Delivery Routes Delivery Route ID 20250824-004 Delivery Date 08/24/2025 Tod…" at bounding box center [420, 175] width 798 height 471
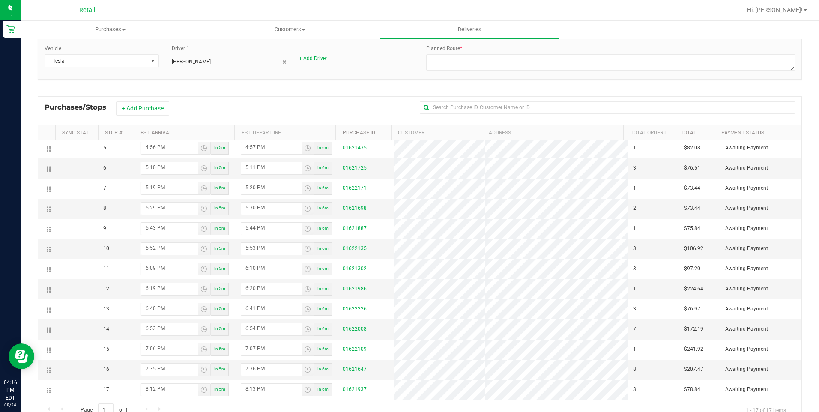
scroll to position [0, 0]
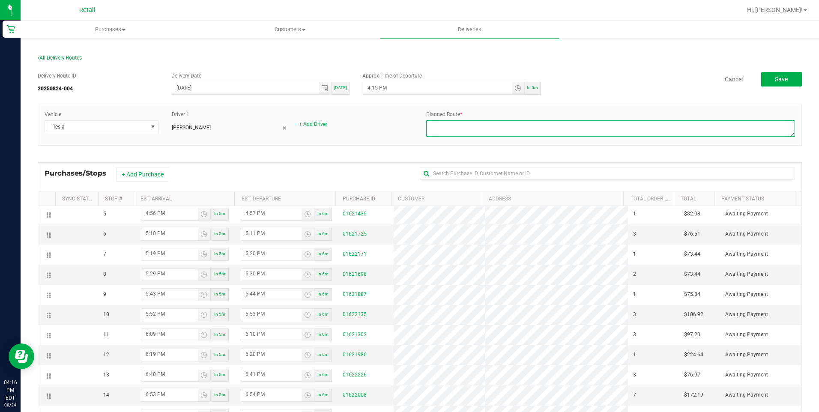
drag, startPoint x: 473, startPoint y: 131, endPoint x: 455, endPoint y: 111, distance: 27.3
click at [472, 131] on textarea at bounding box center [610, 128] width 369 height 16
type textarea "on fleet"
click at [376, 89] on input "4:15 PM" at bounding box center [437, 87] width 149 height 11
click at [375, 86] on input "4:15 PM" at bounding box center [437, 87] width 149 height 11
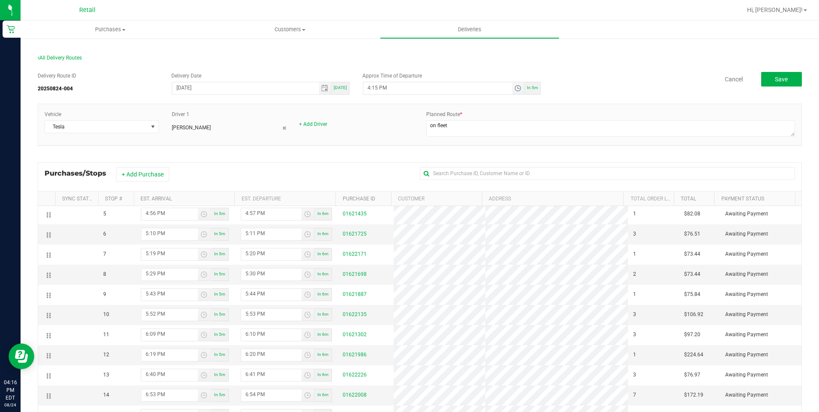
click at [372, 83] on input "4:15 PM" at bounding box center [437, 87] width 149 height 11
type input "4:17 PM"
click at [646, 81] on div "Cancel Save" at bounding box center [674, 79] width 255 height 15
click at [784, 80] on button "Save" at bounding box center [781, 79] width 41 height 15
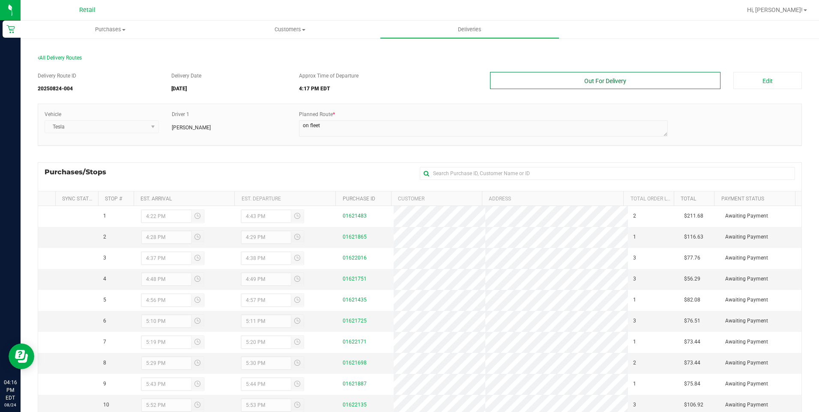
click at [670, 83] on button "Out For Delivery" at bounding box center [605, 80] width 231 height 17
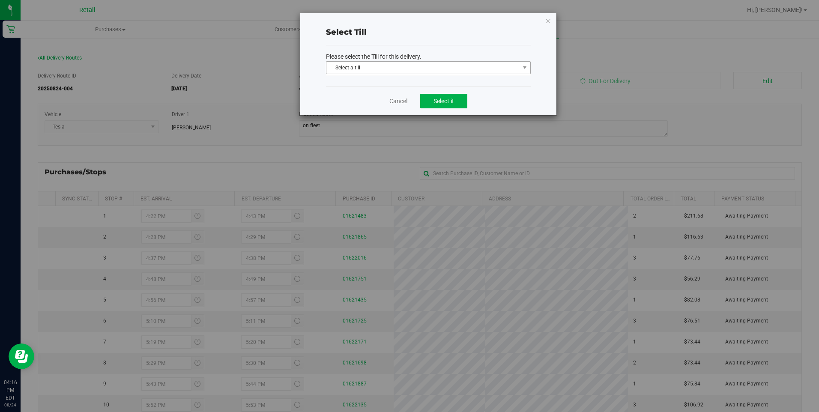
click at [465, 62] on span "Select a till" at bounding box center [422, 68] width 193 height 12
click at [465, 64] on span "Select a till" at bounding box center [422, 68] width 193 height 12
click at [474, 70] on span "Select a till" at bounding box center [422, 68] width 193 height 12
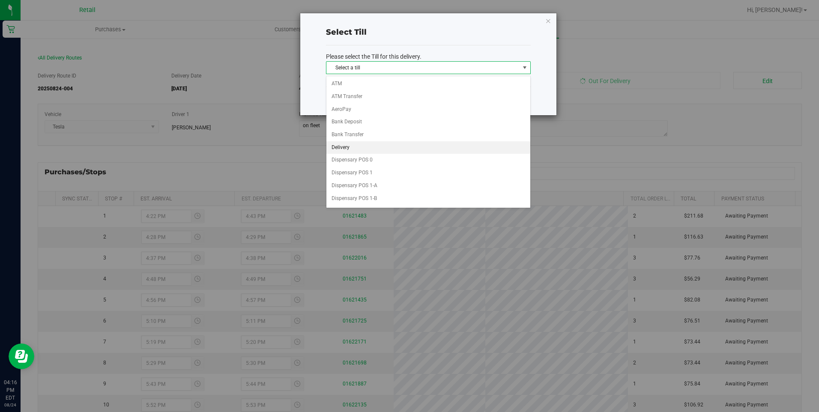
click at [353, 150] on li "Delivery" at bounding box center [428, 147] width 204 height 13
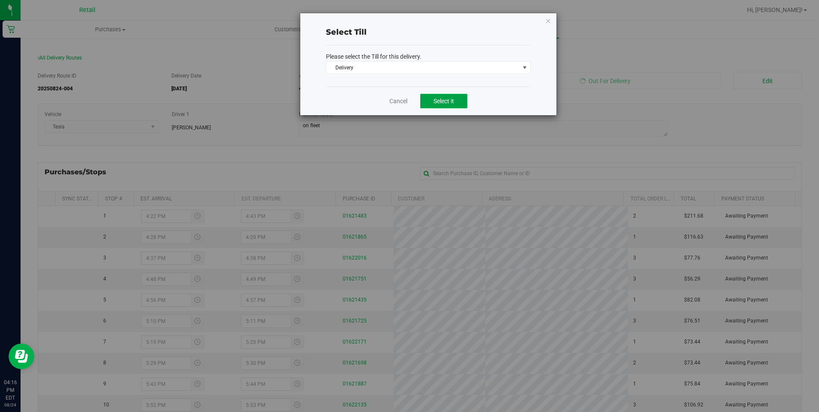
click at [452, 98] on span "Select it" at bounding box center [443, 101] width 21 height 7
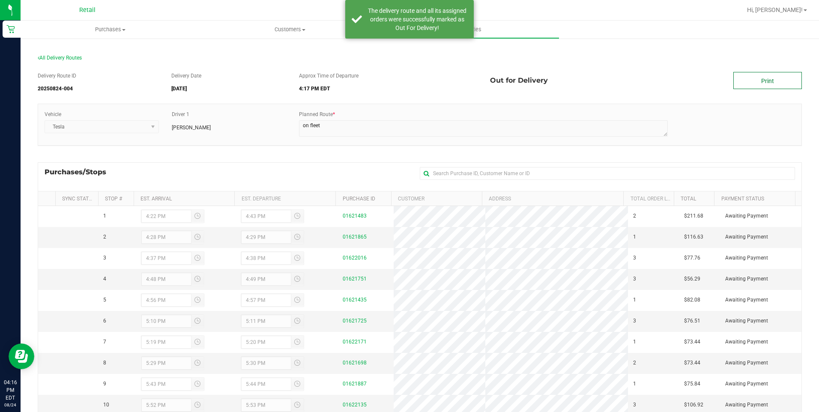
click at [752, 83] on link "Print" at bounding box center [767, 80] width 69 height 17
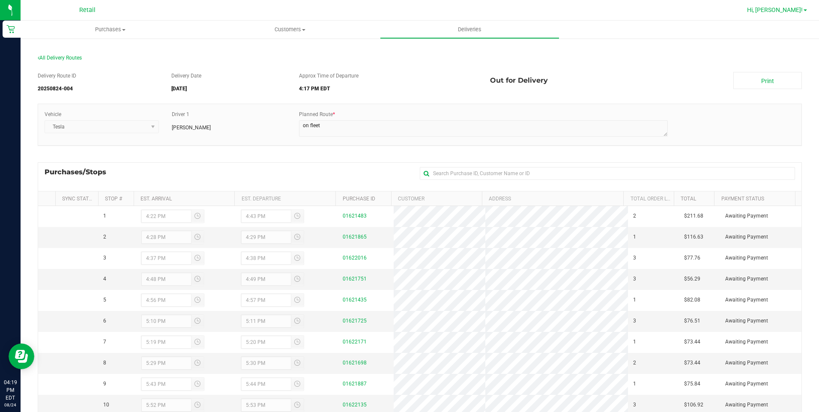
click at [780, 10] on span "Hi, [PERSON_NAME]!" at bounding box center [775, 9] width 56 height 7
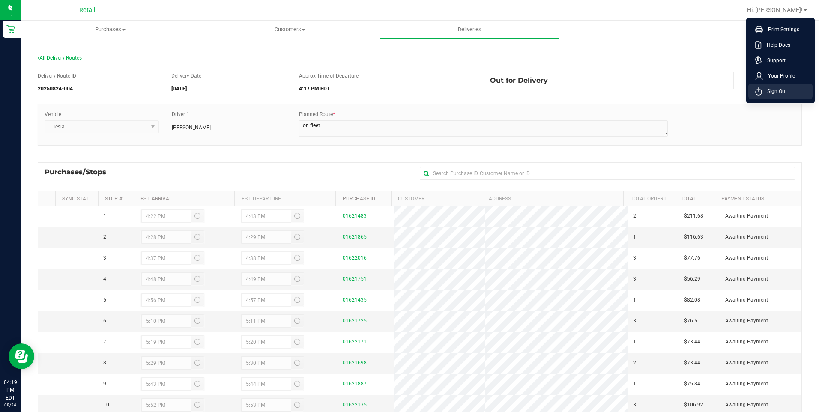
click at [774, 84] on li "Sign Out" at bounding box center [780, 90] width 64 height 15
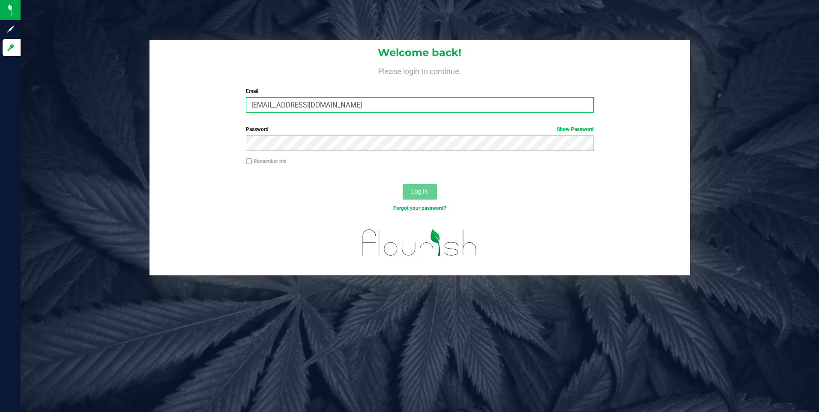
click at [331, 109] on input "[EMAIL_ADDRESS][DOMAIN_NAME]" at bounding box center [420, 104] width 348 height 15
drag, startPoint x: 376, startPoint y: 107, endPoint x: 80, endPoint y: 62, distance: 298.7
click at [80, 62] on div "Welcome back! Please login to continue. Email mbaker@slatercenter.com Required …" at bounding box center [419, 157] width 811 height 235
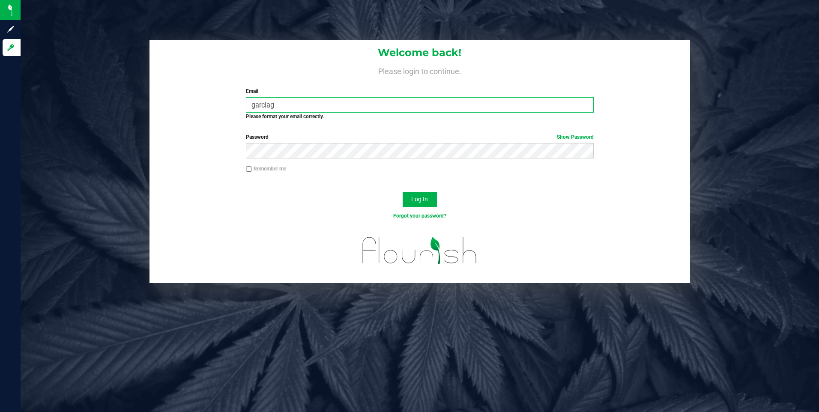
type input "garciagkevin@gmail.com"
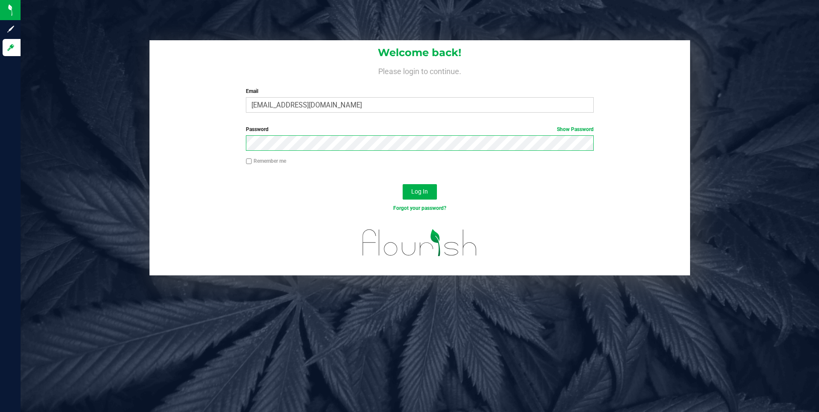
click at [402, 184] on button "Log In" at bounding box center [419, 191] width 34 height 15
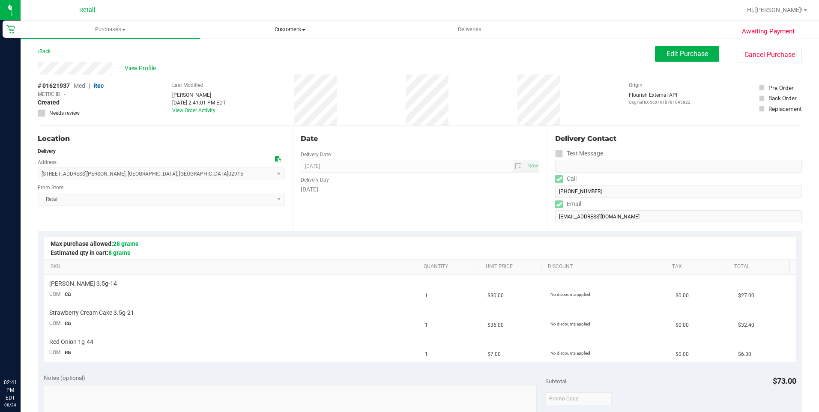
click at [300, 36] on uib-tab-heading "Customers All customers Add a new customer All physicians" at bounding box center [289, 29] width 179 height 17
click at [301, 31] on span "Customers" at bounding box center [289, 30] width 179 height 8
click at [251, 53] on span "All customers" at bounding box center [231, 51] width 62 height 7
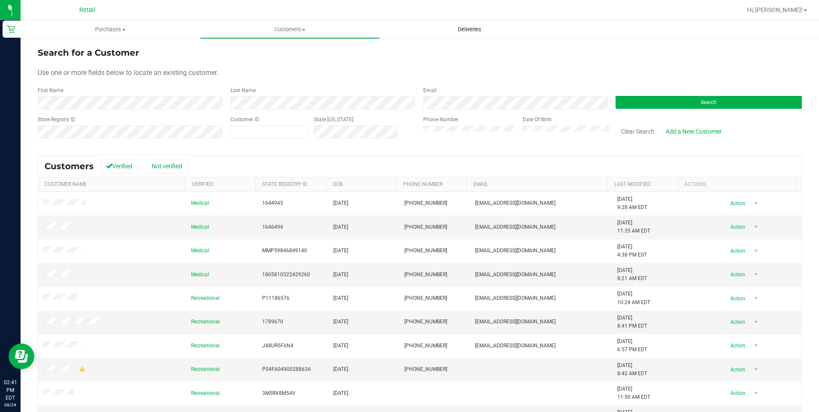
click at [464, 27] on span "Deliveries" at bounding box center [469, 30] width 47 height 8
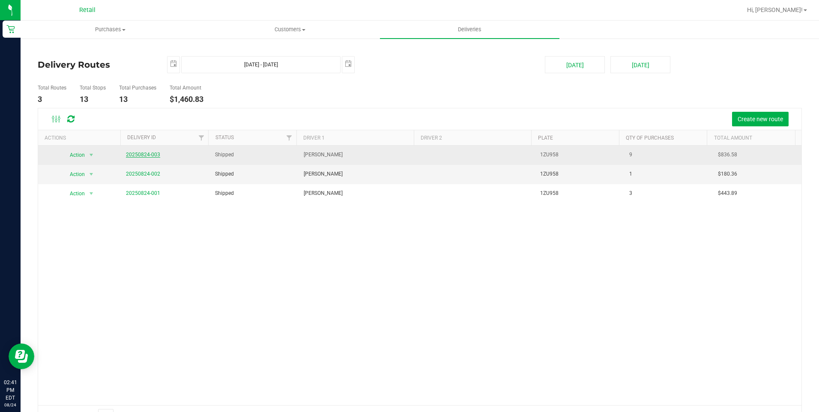
click at [156, 155] on link "20250824-003" at bounding box center [143, 155] width 34 height 6
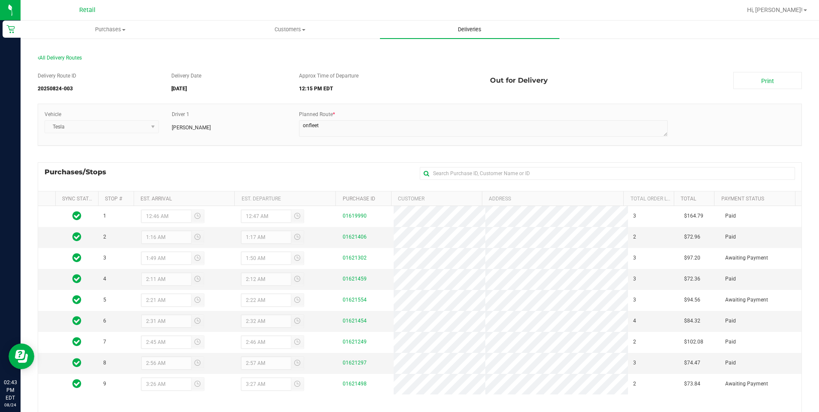
drag, startPoint x: 461, startPoint y: 25, endPoint x: 465, endPoint y: 29, distance: 6.1
click at [461, 25] on uib-tab-heading "Deliveries" at bounding box center [469, 30] width 179 height 18
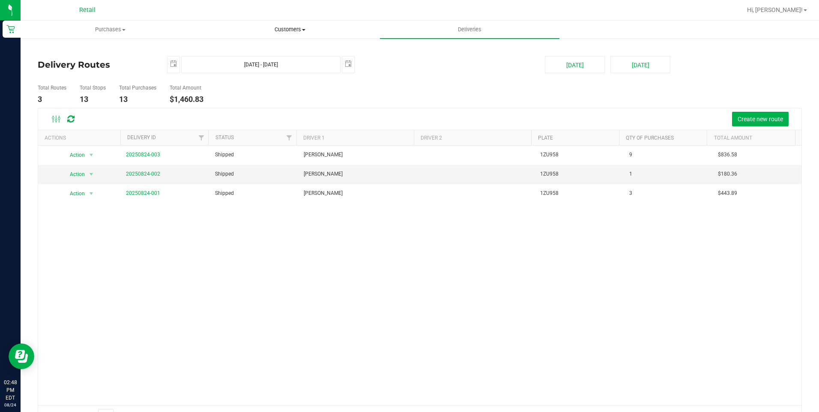
click at [295, 31] on span "Customers" at bounding box center [289, 30] width 179 height 8
click at [263, 50] on li "All customers" at bounding box center [289, 52] width 179 height 10
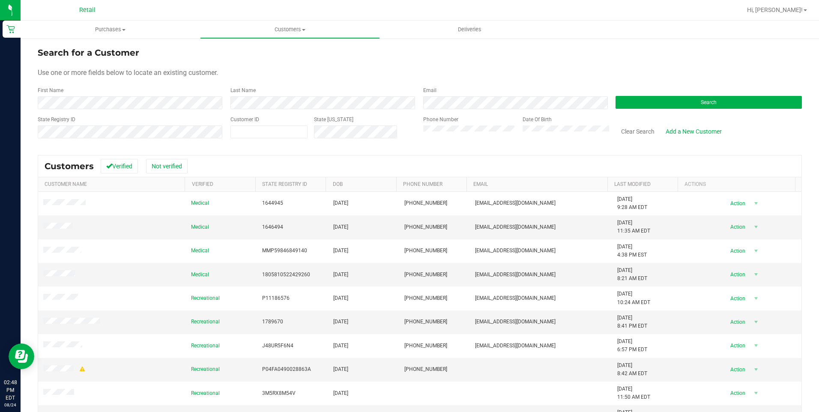
click at [628, 93] on div "Search" at bounding box center [705, 97] width 193 height 23
click at [632, 101] on button "Search" at bounding box center [708, 102] width 186 height 13
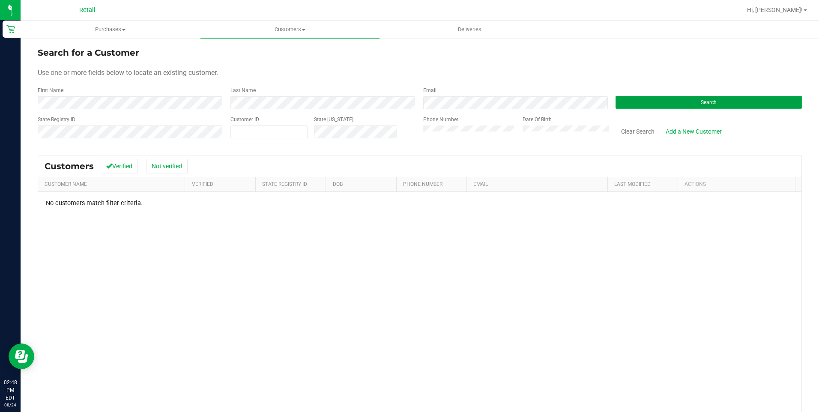
click at [693, 104] on button "Search" at bounding box center [708, 102] width 186 height 13
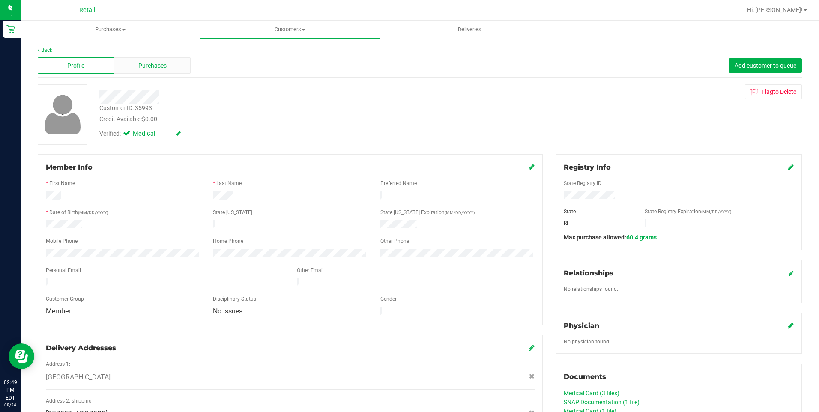
click at [165, 63] on span "Purchases" at bounding box center [152, 65] width 28 height 9
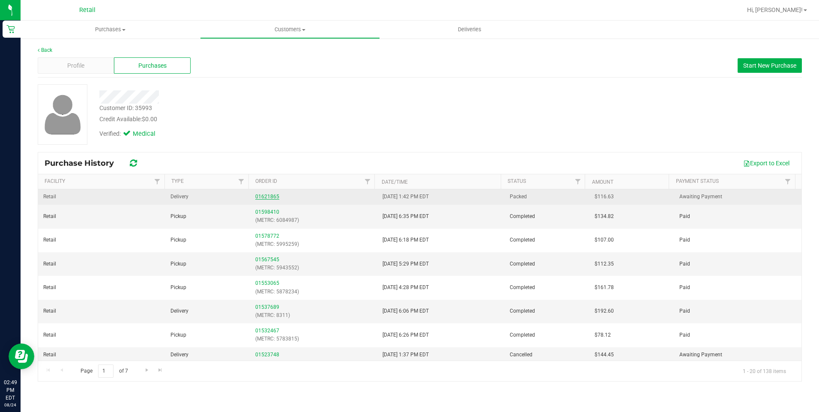
click at [268, 196] on link "01621865" at bounding box center [267, 197] width 24 height 6
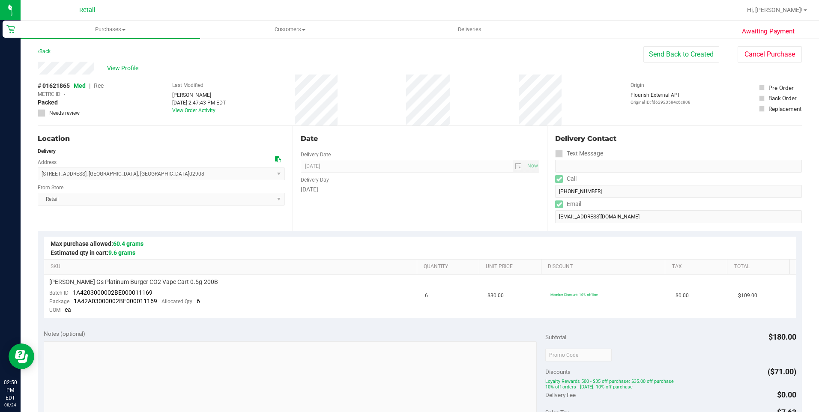
drag, startPoint x: 95, startPoint y: 66, endPoint x: 36, endPoint y: 74, distance: 58.8
click at [36, 74] on div "Awaiting Payment Back Send Back to Created Cancel Purchase View Profile # 01621…" at bounding box center [420, 369] width 798 height 662
drag, startPoint x: 138, startPoint y: 174, endPoint x: 42, endPoint y: 179, distance: 96.9
click at [42, 179] on span "[STREET_ADDRESS] , [GEOGRAPHIC_DATA] , [GEOGRAPHIC_DATA] 02908 Select address […" at bounding box center [161, 173] width 247 height 13
click at [122, 29] on span "Purchases" at bounding box center [110, 30] width 179 height 8
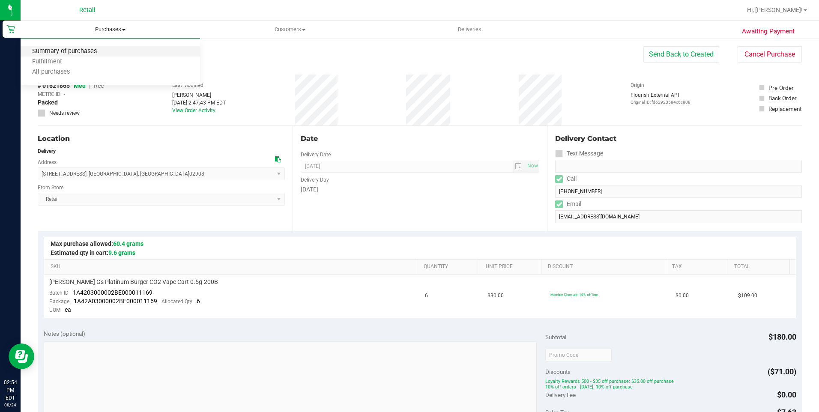
click at [65, 53] on span "Summary of purchases" at bounding box center [65, 51] width 88 height 7
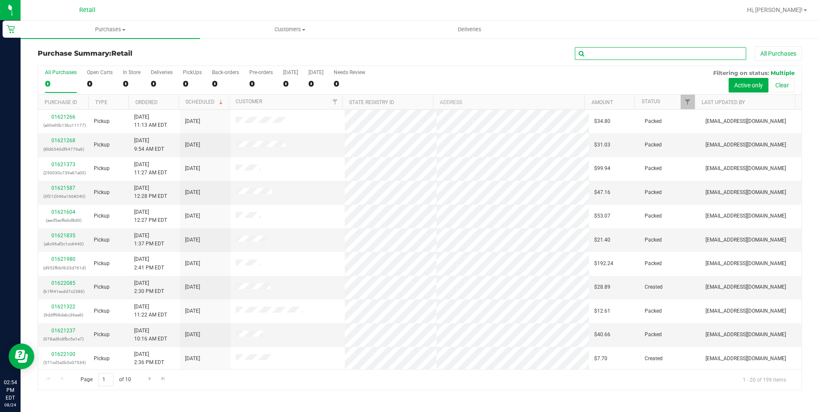
click at [634, 57] on input "text" at bounding box center [660, 53] width 171 height 13
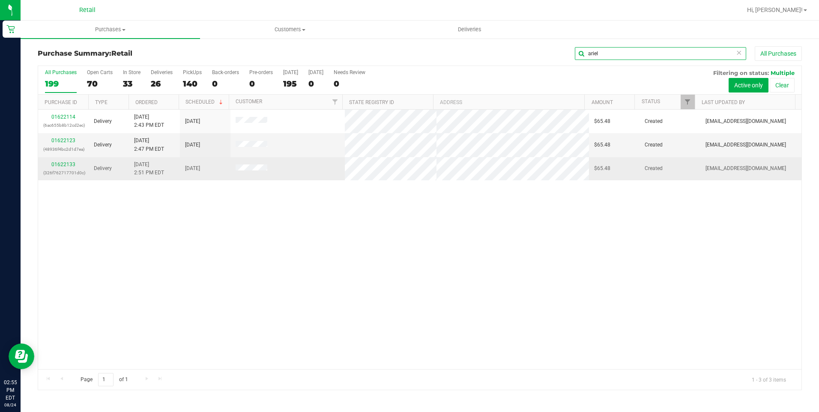
type input "ariel"
click at [65, 169] on p "(326f762717701d0c)" at bounding box center [63, 173] width 40 height 8
click at [67, 162] on link "01622133" at bounding box center [63, 164] width 24 height 6
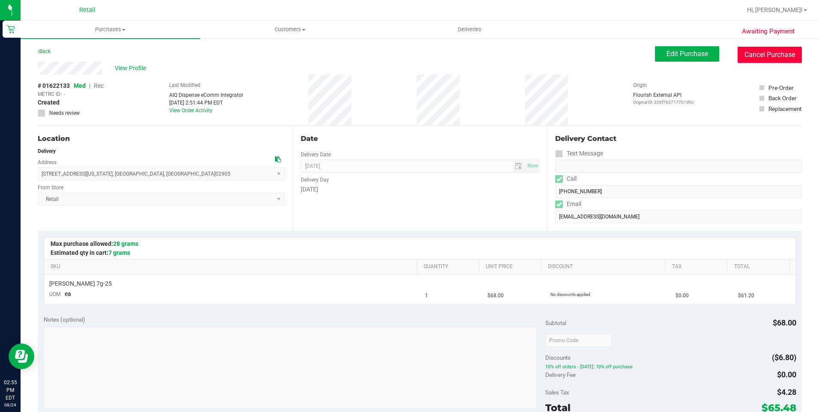
click at [746, 60] on button "Cancel Purchase" at bounding box center [769, 55] width 64 height 16
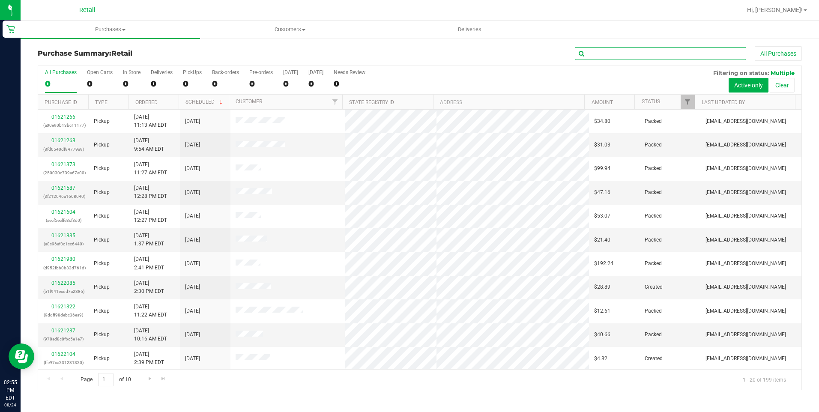
click at [666, 53] on input "text" at bounding box center [660, 53] width 171 height 13
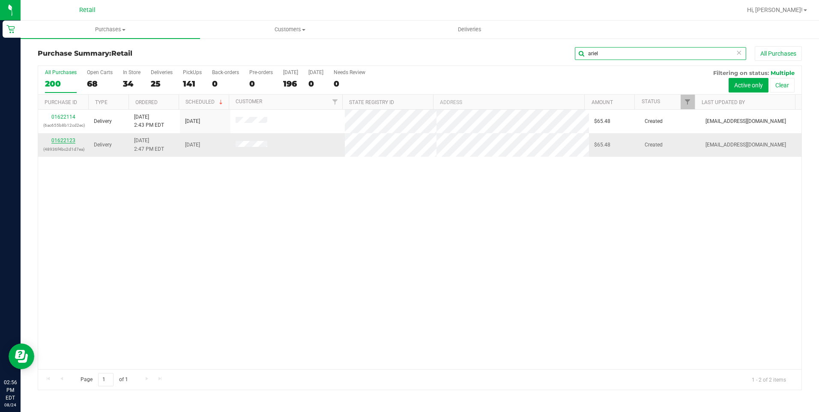
type input "ariel"
click at [56, 141] on link "01622123" at bounding box center [63, 140] width 24 height 6
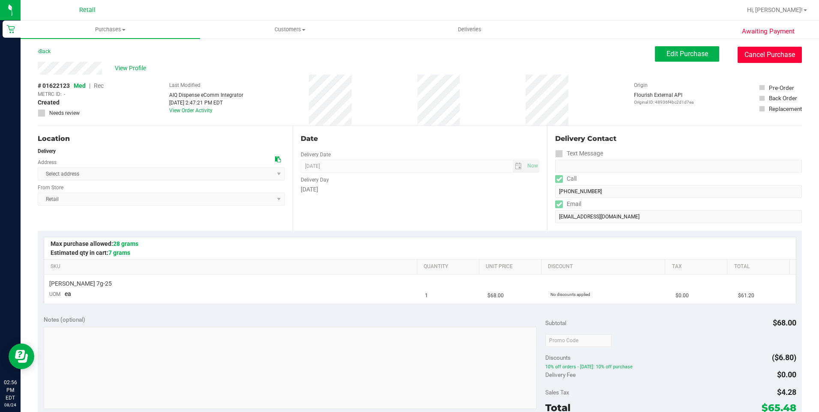
click at [786, 52] on button "Cancel Purchase" at bounding box center [769, 55] width 64 height 16
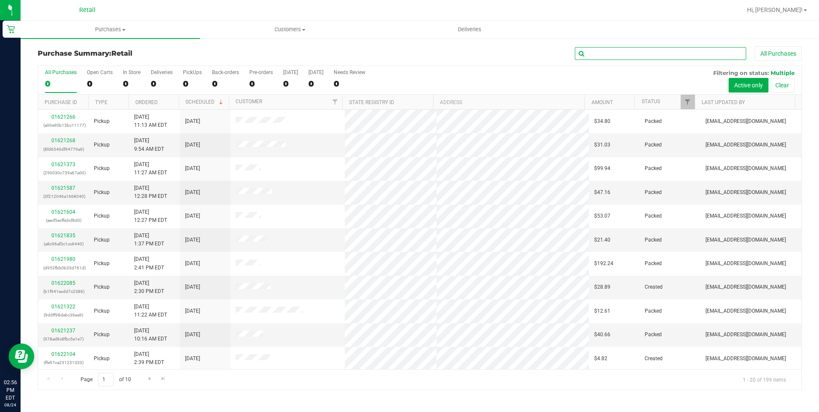
click at [638, 52] on input "text" at bounding box center [660, 53] width 171 height 13
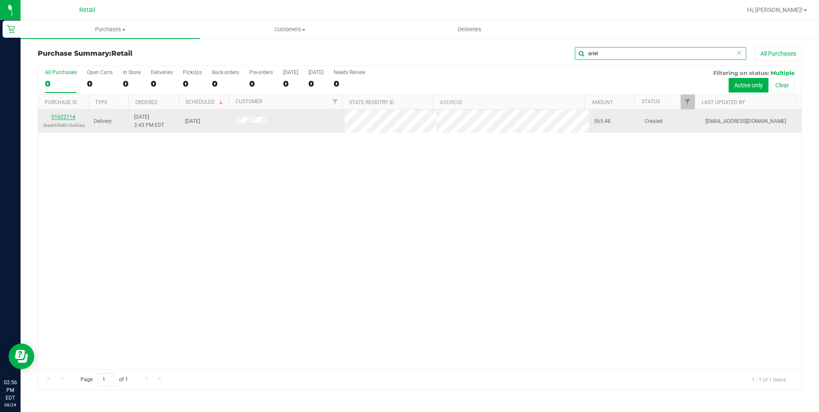
type input "ariel"
click at [59, 117] on link "01622114" at bounding box center [63, 117] width 24 height 6
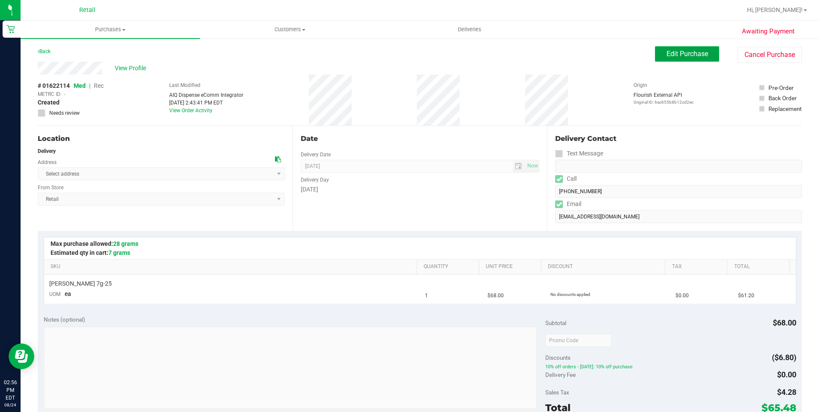
click at [674, 54] on span "Edit Purchase" at bounding box center [687, 54] width 42 height 8
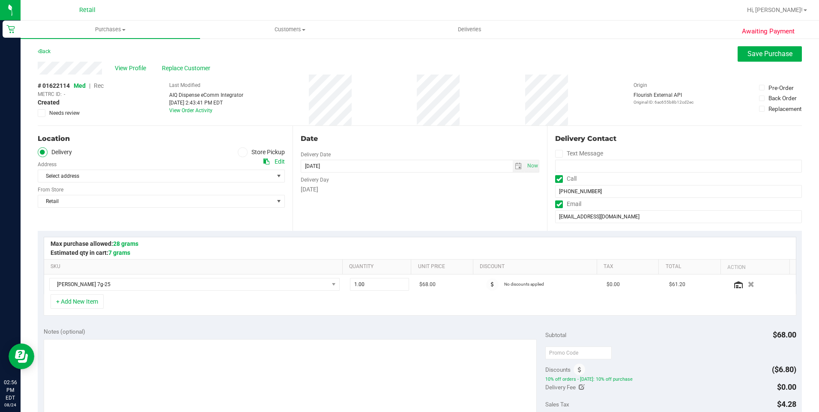
click at [98, 86] on span "Rec" at bounding box center [99, 85] width 10 height 7
click at [241, 176] on span "Select address" at bounding box center [149, 176] width 223 height 12
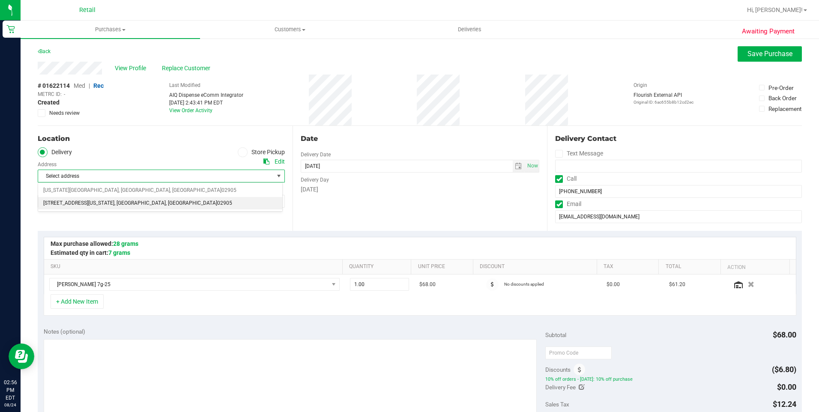
click at [83, 206] on span "[STREET_ADDRESS][US_STATE]" at bounding box center [78, 203] width 71 height 11
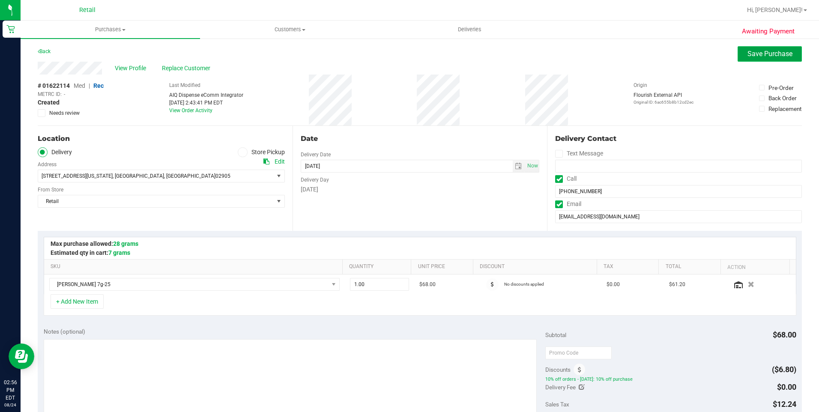
click at [761, 53] on span "Save Purchase" at bounding box center [769, 54] width 45 height 8
click at [467, 30] on span "Deliveries" at bounding box center [469, 30] width 47 height 8
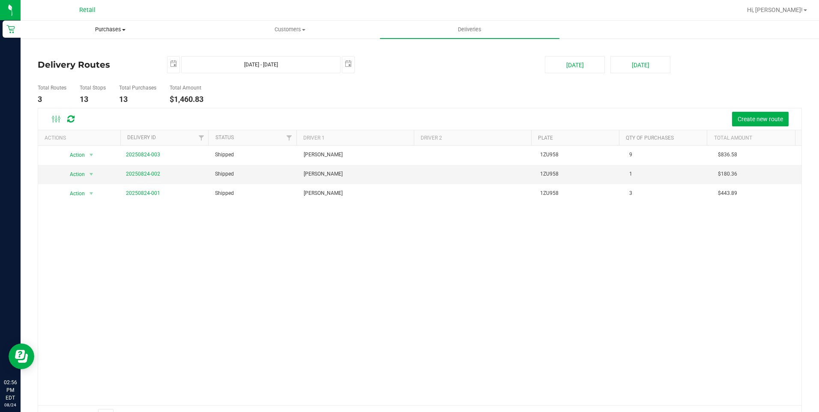
click at [119, 30] on span "Purchases" at bounding box center [110, 30] width 179 height 8
click at [102, 49] on span "Summary of purchases" at bounding box center [65, 51] width 88 height 7
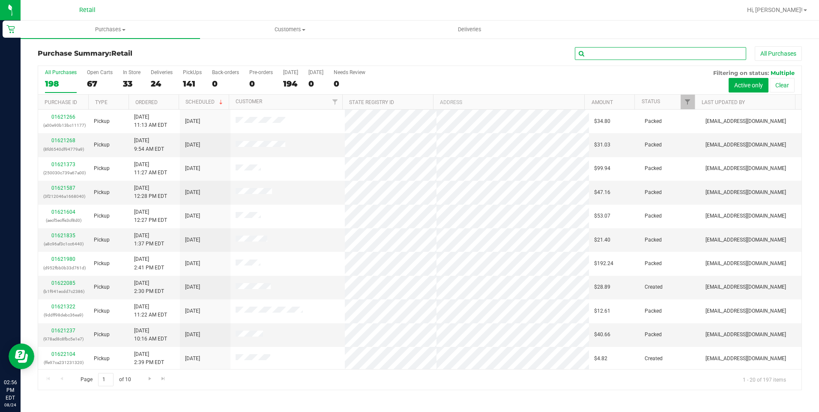
click at [650, 49] on input "text" at bounding box center [660, 53] width 171 height 13
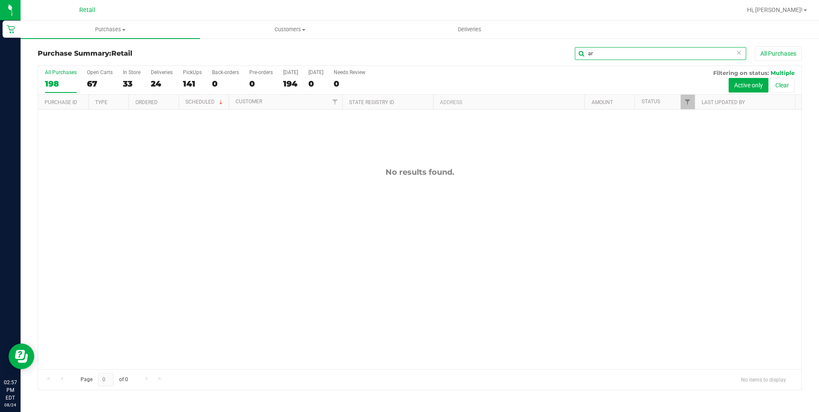
type input "a"
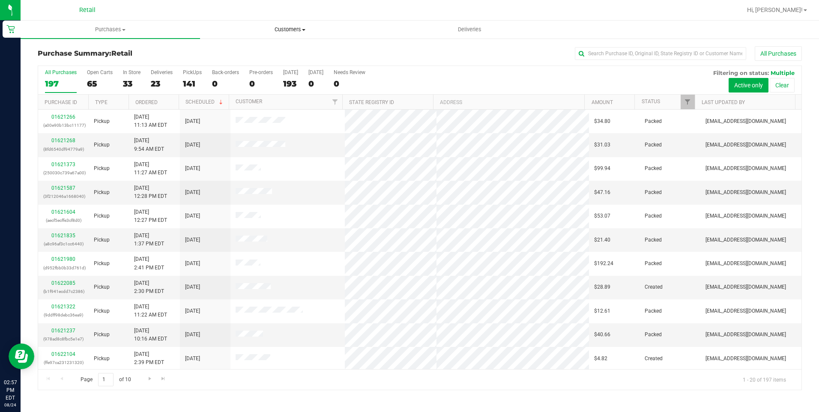
click at [286, 27] on span "Customers" at bounding box center [289, 30] width 179 height 8
click at [269, 54] on li "All customers" at bounding box center [289, 52] width 179 height 10
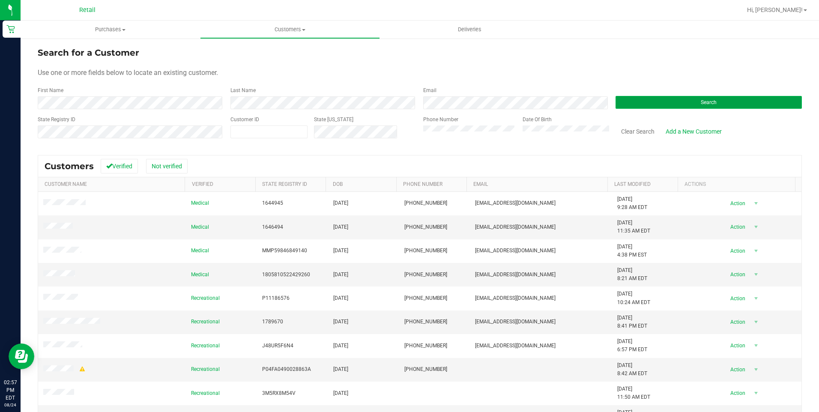
click at [679, 103] on button "Search" at bounding box center [708, 102] width 186 height 13
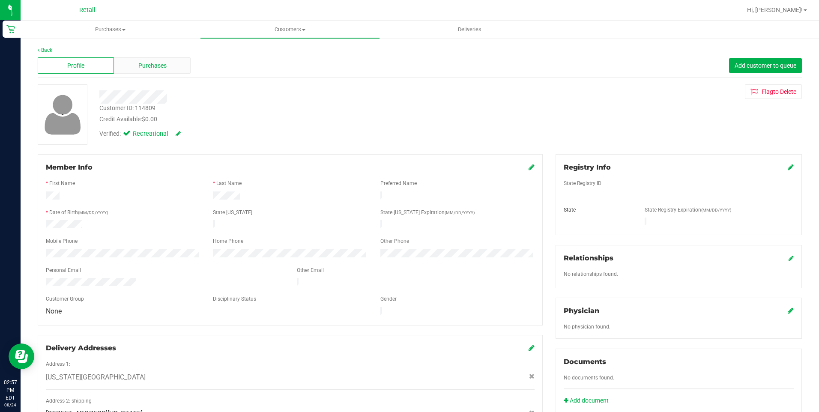
click at [165, 64] on span "Purchases" at bounding box center [152, 65] width 28 height 9
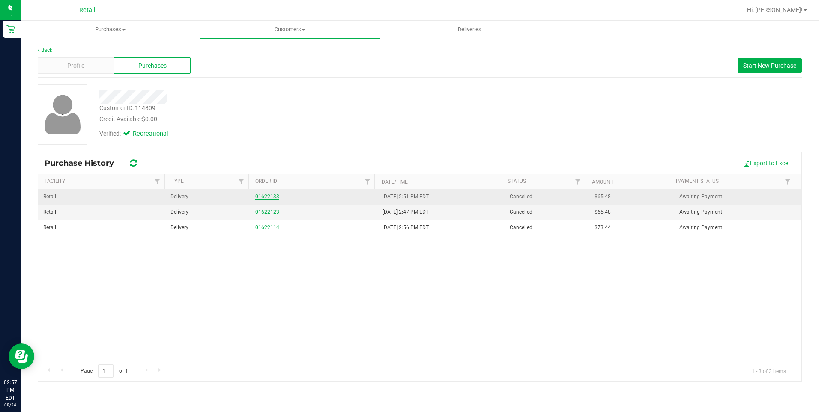
click at [262, 194] on link "01622133" at bounding box center [267, 197] width 24 height 6
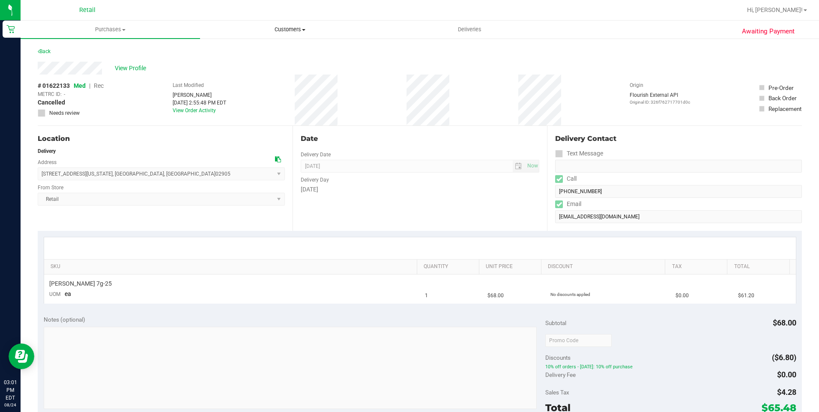
click at [294, 34] on uib-tab-heading "Customers All customers Add a new customer All physicians" at bounding box center [289, 29] width 179 height 17
click at [244, 48] on span "All customers" at bounding box center [231, 51] width 62 height 7
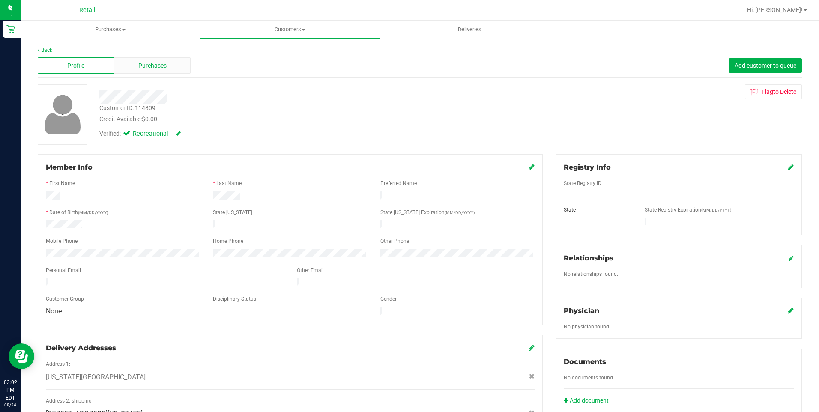
click at [169, 71] on div "Purchases" at bounding box center [152, 65] width 76 height 16
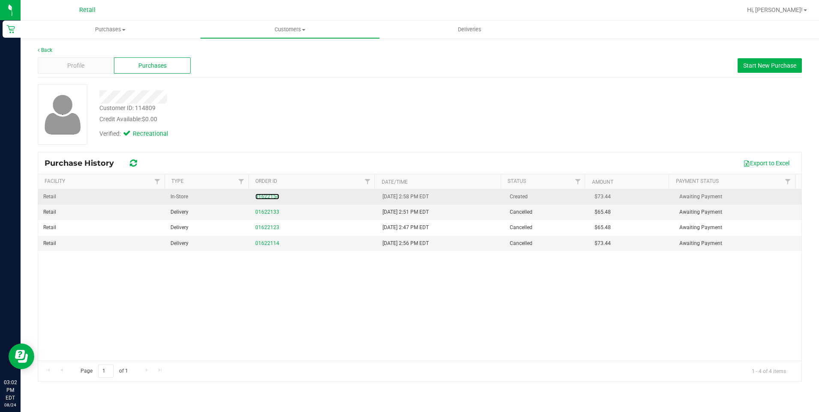
click at [268, 195] on link "01622154" at bounding box center [267, 197] width 24 height 6
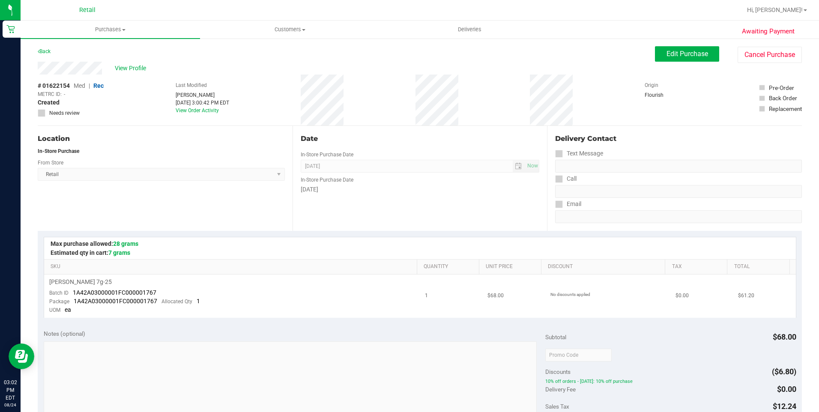
scroll to position [171, 0]
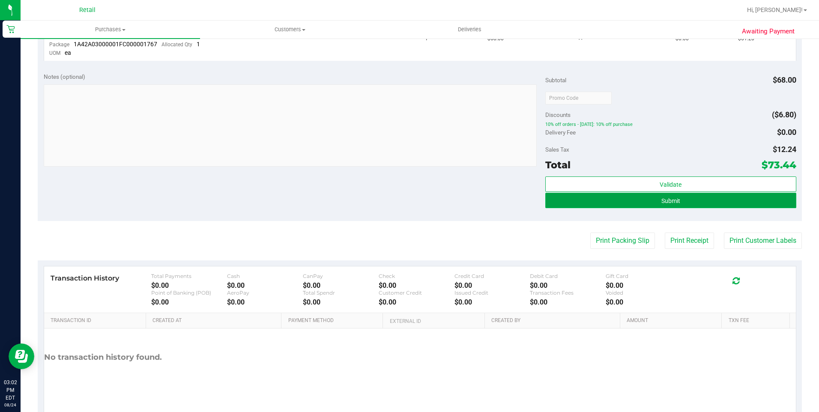
click at [689, 203] on button "Submit" at bounding box center [670, 200] width 251 height 15
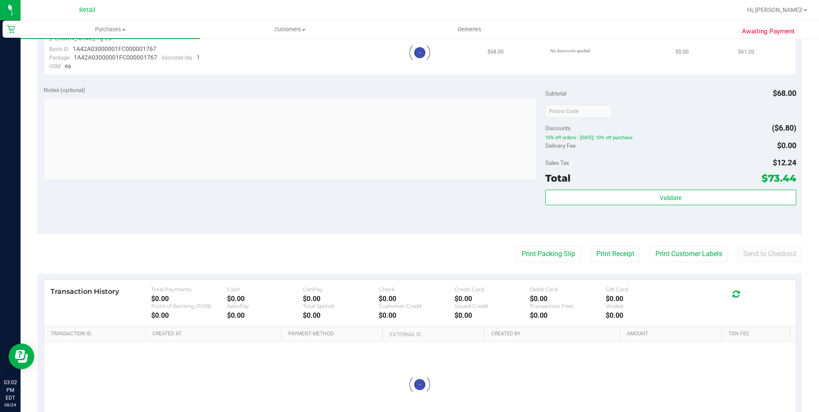
scroll to position [0, 0]
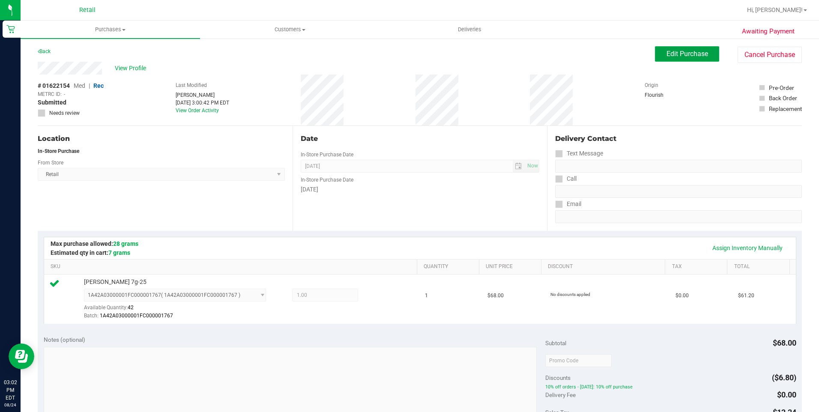
click at [669, 50] on span "Edit Purchase" at bounding box center [687, 54] width 42 height 8
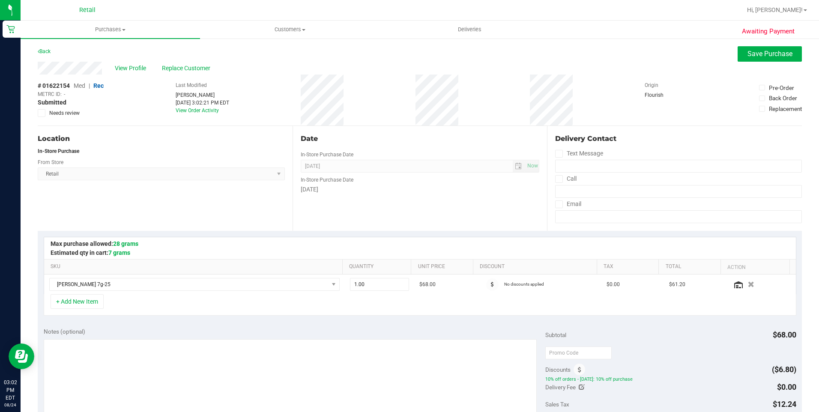
click at [556, 179] on icon at bounding box center [559, 179] width 6 height 0
click at [0, 0] on input "Call" at bounding box center [0, 0] width 0 height 0
click at [556, 179] on icon at bounding box center [559, 179] width 6 height 0
click at [0, 0] on input "Call" at bounding box center [0, 0] width 0 height 0
click at [563, 190] on input "tel" at bounding box center [678, 191] width 247 height 13
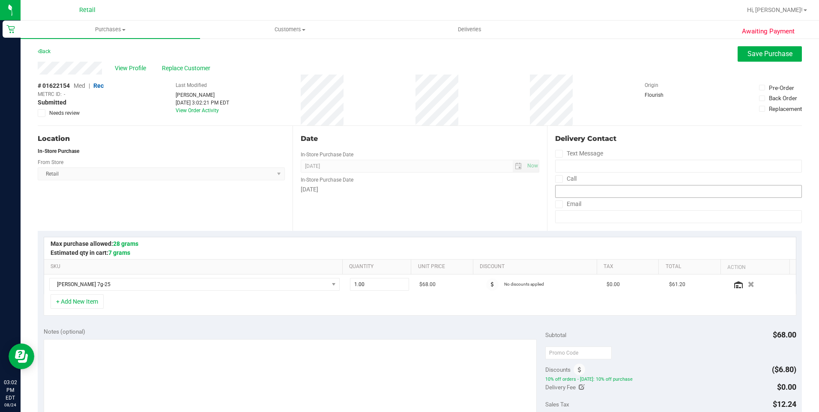
click at [556, 179] on icon at bounding box center [559, 179] width 6 height 0
click at [0, 0] on input "Call" at bounding box center [0, 0] width 0 height 0
click at [572, 191] on input "tel" at bounding box center [678, 191] width 247 height 13
type input "[PHONE_NUMBER]"
drag, startPoint x: 598, startPoint y: 192, endPoint x: 548, endPoint y: 197, distance: 50.3
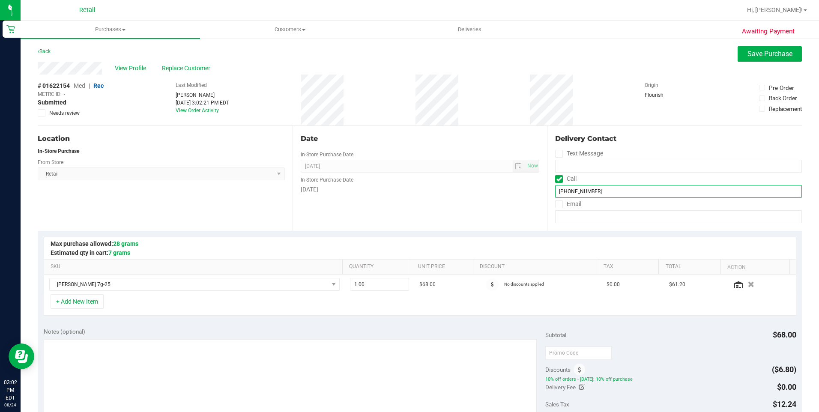
click at [548, 197] on div "Delivery Contact Text Message Call [PHONE_NUMBER] Email" at bounding box center [674, 178] width 255 height 105
click at [40, 67] on div "View Profile Replace Customer" at bounding box center [420, 68] width 764 height 13
click at [759, 60] on button "Save Purchase" at bounding box center [769, 53] width 64 height 15
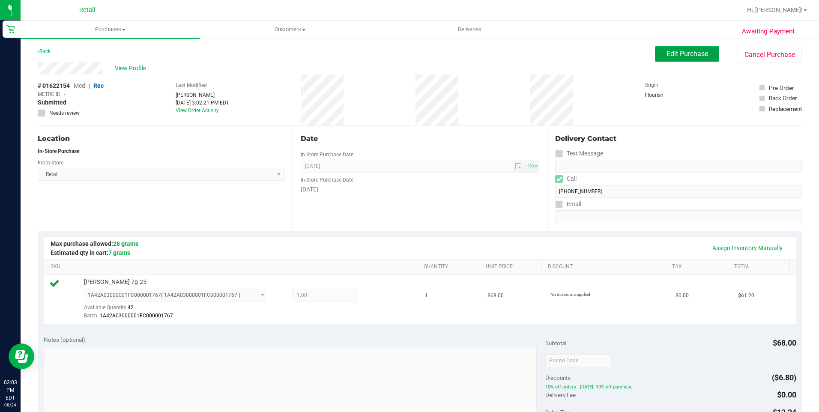
click at [682, 56] on span "Edit Purchase" at bounding box center [687, 54] width 42 height 8
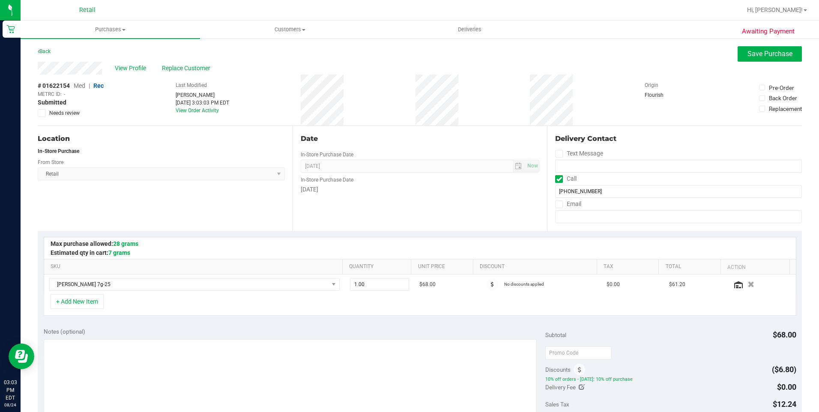
click at [60, 154] on strong "In-Store Purchase" at bounding box center [59, 151] width 42 height 6
click at [157, 162] on div "Retail Select Store Retail" at bounding box center [161, 167] width 247 height 25
click at [754, 64] on div "View Profile Replace Customer" at bounding box center [420, 68] width 764 height 13
click at [756, 58] on button "Save Purchase" at bounding box center [769, 53] width 64 height 15
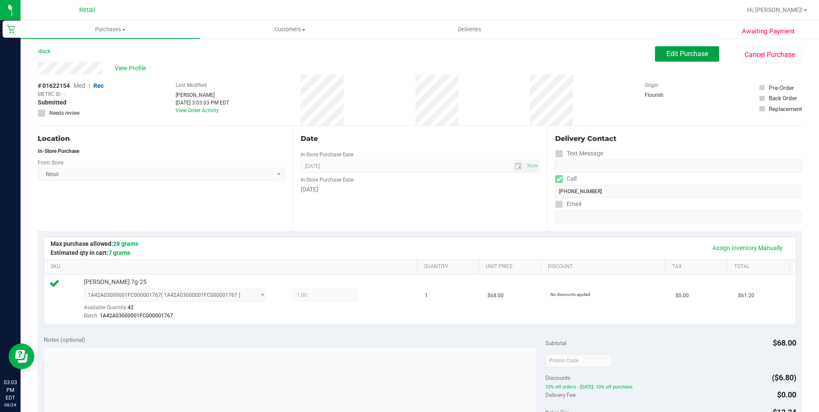
click at [682, 54] on span "Edit Purchase" at bounding box center [687, 54] width 42 height 8
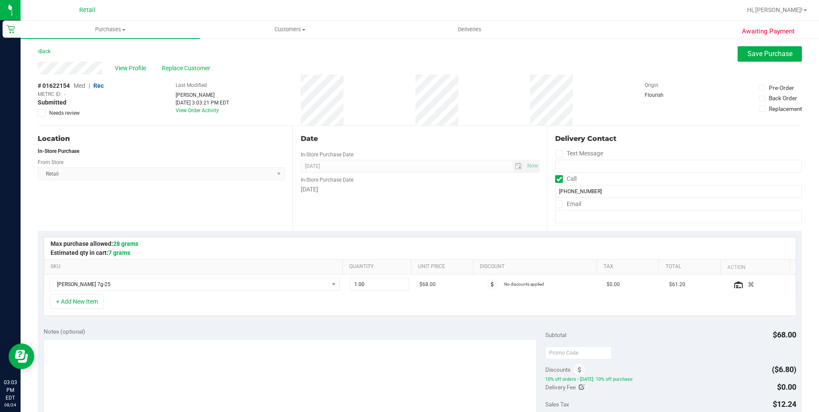
click at [79, 162] on div "Retail Select Store Retail" at bounding box center [161, 167] width 247 height 25
click at [65, 177] on span "Retail Select Store Retail" at bounding box center [161, 173] width 247 height 13
click at [265, 173] on span "Retail Select Store Retail" at bounding box center [161, 173] width 247 height 13
click at [280, 198] on div "Location In-Store Purchase From Store Retail Select Store Retail" at bounding box center [165, 178] width 255 height 105
drag, startPoint x: 555, startPoint y: 203, endPoint x: 549, endPoint y: 205, distance: 6.2
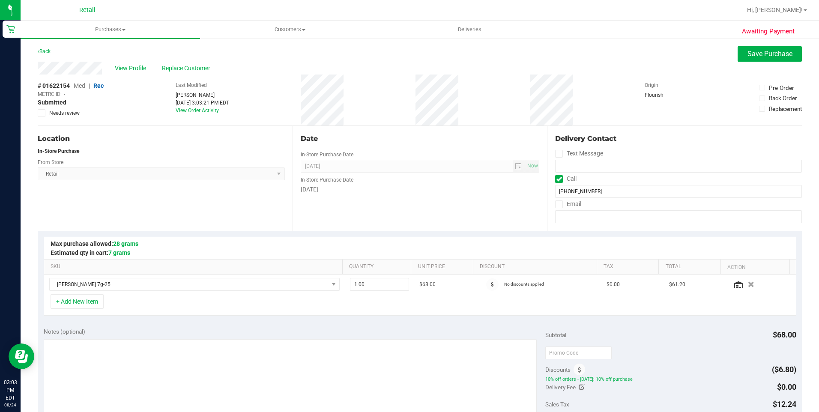
click at [556, 204] on icon at bounding box center [559, 204] width 6 height 0
click at [0, 0] on input "Email" at bounding box center [0, 0] width 0 height 0
click at [764, 60] on button "Save Purchase" at bounding box center [769, 53] width 64 height 15
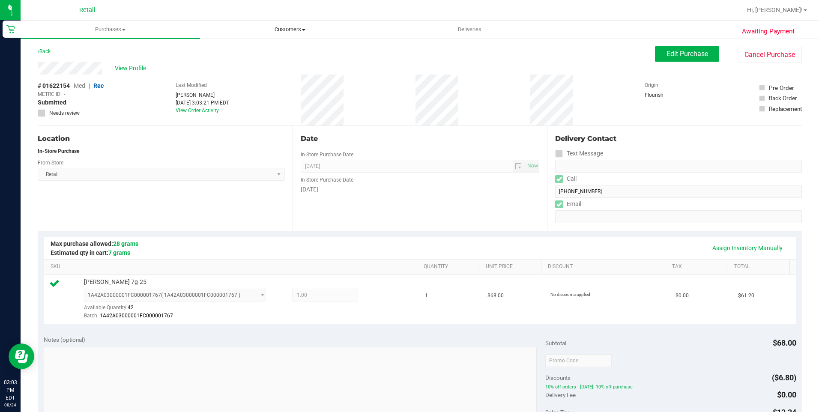
click at [296, 30] on span "Customers" at bounding box center [289, 30] width 179 height 8
click at [307, 30] on span "Customers" at bounding box center [289, 30] width 179 height 8
click at [264, 52] on li "All customers" at bounding box center [289, 52] width 179 height 10
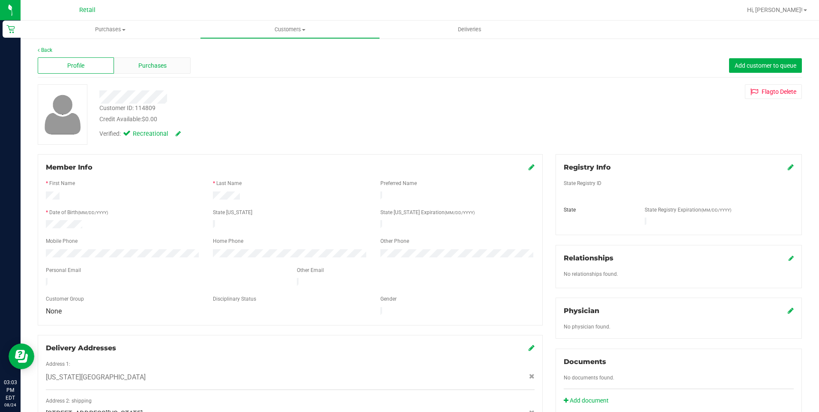
click at [143, 66] on span "Purchases" at bounding box center [152, 65] width 28 height 9
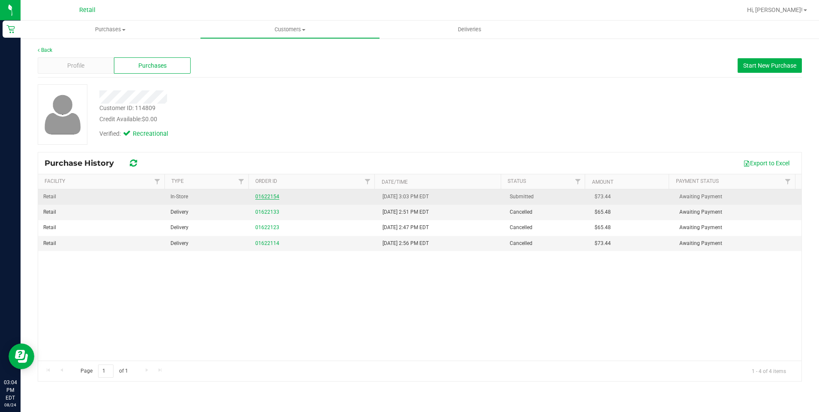
click at [264, 194] on link "01622154" at bounding box center [267, 197] width 24 height 6
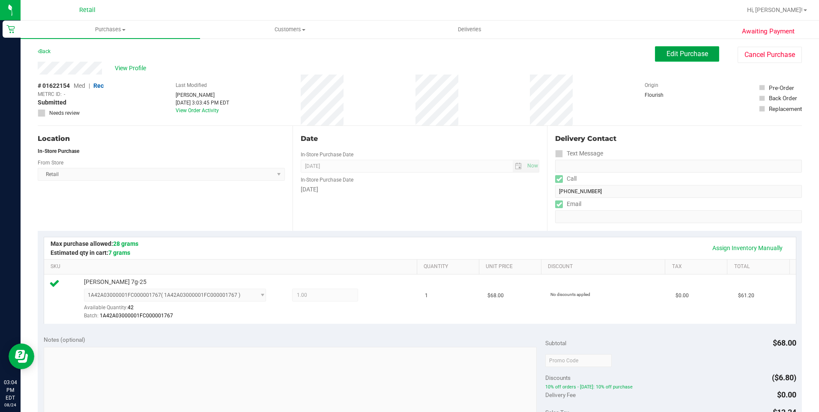
click at [666, 53] on span "Edit Purchase" at bounding box center [687, 54] width 42 height 8
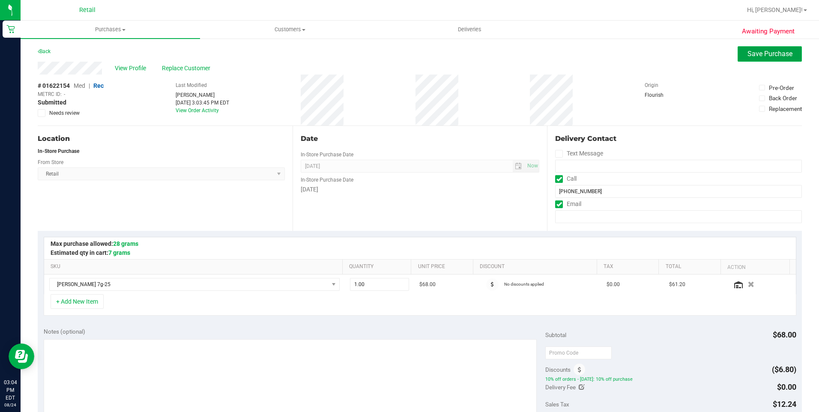
click at [777, 53] on span "Save Purchase" at bounding box center [769, 54] width 45 height 8
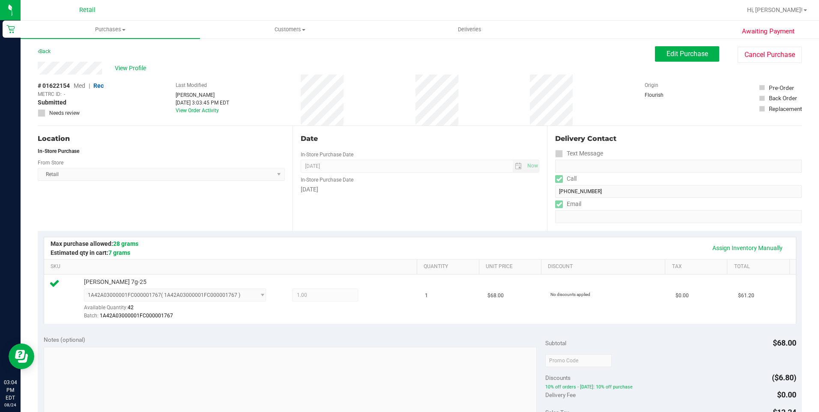
click at [794, 45] on div "Awaiting Payment Back Edit Purchase Cancel Purchase View Profile # 01622154 Med…" at bounding box center [420, 369] width 798 height 662
click at [782, 56] on button "Cancel Purchase" at bounding box center [769, 55] width 64 height 16
click at [758, 57] on button "Cancel Purchase" at bounding box center [769, 55] width 64 height 16
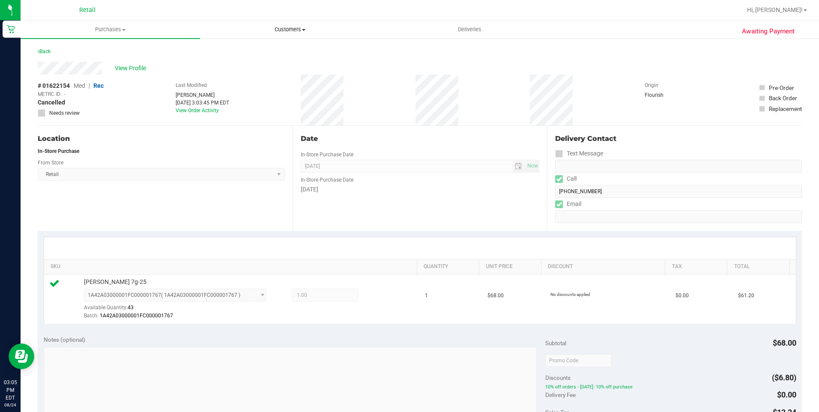
click at [290, 29] on span "Customers" at bounding box center [289, 30] width 179 height 8
click at [238, 51] on span "All customers" at bounding box center [231, 51] width 62 height 7
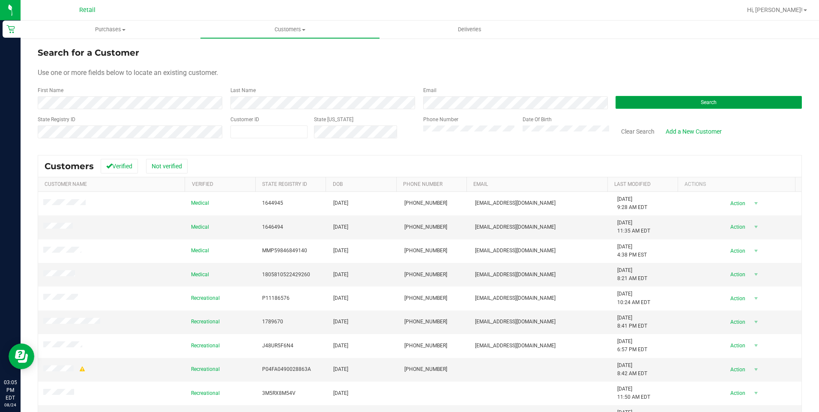
click at [672, 101] on button "Search" at bounding box center [708, 102] width 186 height 13
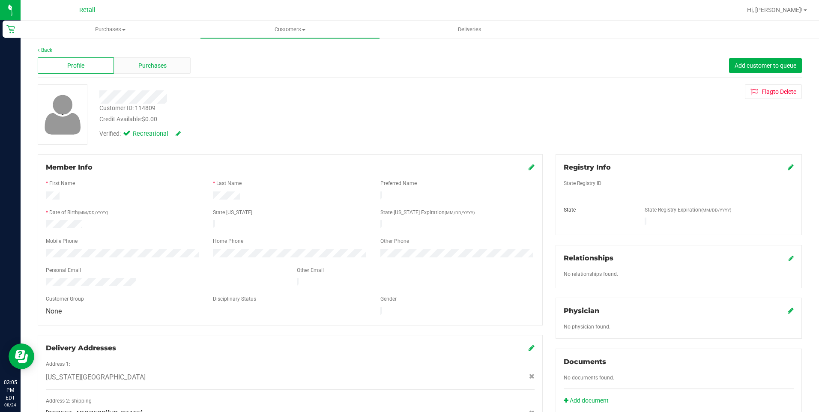
click at [152, 67] on span "Purchases" at bounding box center [152, 65] width 28 height 9
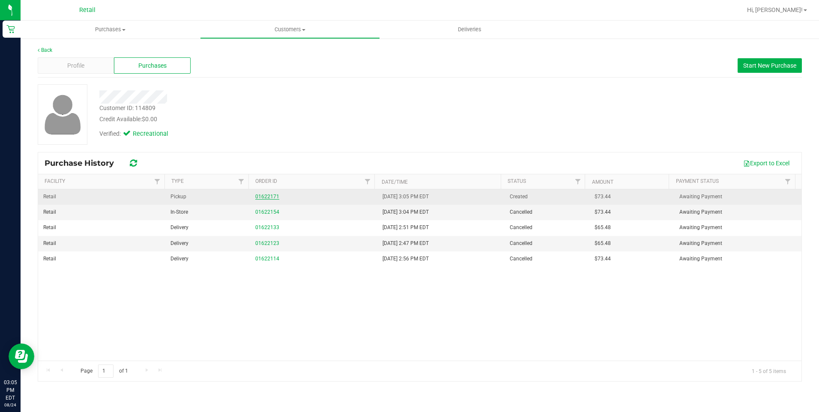
click at [274, 196] on link "01622171" at bounding box center [267, 197] width 24 height 6
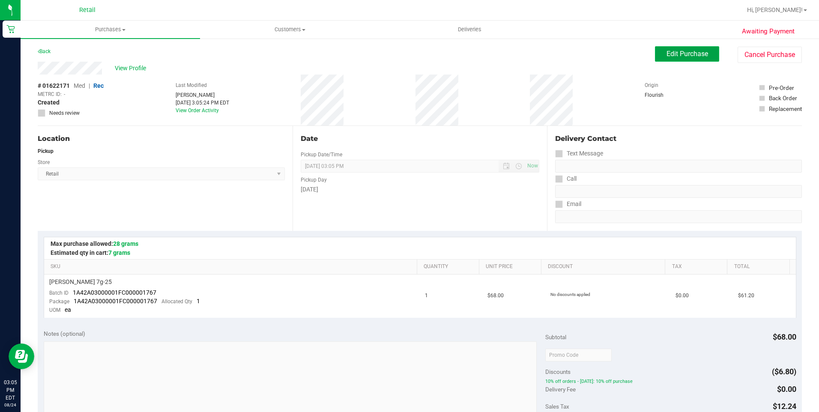
click at [666, 56] on span "Edit Purchase" at bounding box center [687, 54] width 42 height 8
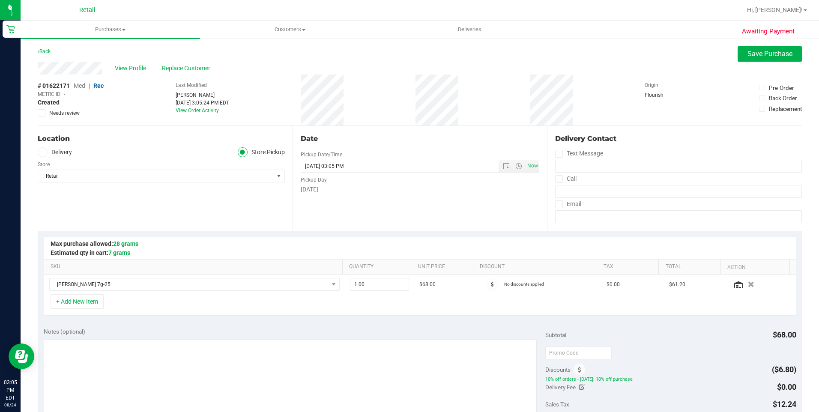
click at [43, 152] on icon at bounding box center [42, 152] width 5 height 0
click at [0, 0] on input "Delivery" at bounding box center [0, 0] width 0 height 0
click at [559, 179] on label "Call" at bounding box center [565, 179] width 21 height 12
click at [0, 0] on input "Call" at bounding box center [0, 0] width 0 height 0
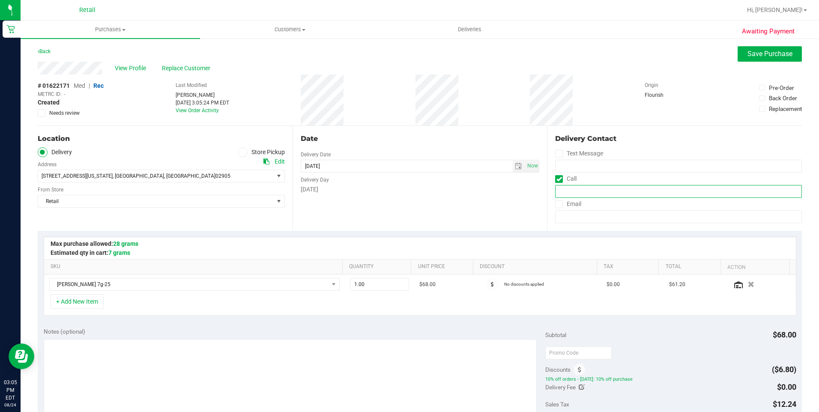
click at [595, 192] on input "tel" at bounding box center [678, 191] width 247 height 13
type input "[PHONE_NUMBER]"
click at [490, 211] on div "Date Delivery Date [DATE] Now [DATE] 03:05 PM Now Delivery Day [DATE]" at bounding box center [419, 178] width 255 height 105
click at [751, 51] on span "Save Purchase" at bounding box center [769, 54] width 45 height 8
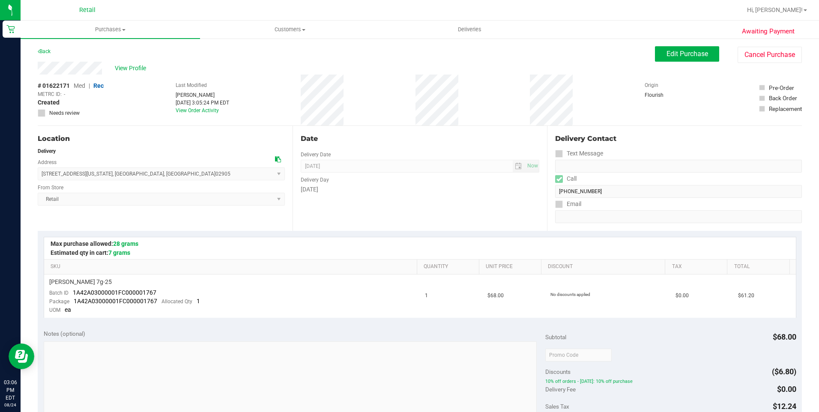
click at [62, 184] on div "Location Delivery Address [STREET_ADDRESS][US_STATE] , [GEOGRAPHIC_DATA] , [GEO…" at bounding box center [165, 178] width 255 height 105
click at [158, 184] on div "Retail Select Store Retail" at bounding box center [161, 192] width 247 height 25
drag, startPoint x: 164, startPoint y: 172, endPoint x: 30, endPoint y: 179, distance: 134.2
click at [30, 179] on div "Awaiting Payment Back Edit Purchase Cancel Purchase View Profile # 01622171 Med…" at bounding box center [420, 366] width 798 height 657
click at [159, 173] on span "[STREET_ADDRESS][US_STATE] , [GEOGRAPHIC_DATA] , [GEOGRAPHIC_DATA] 02905 Select…" at bounding box center [161, 173] width 247 height 13
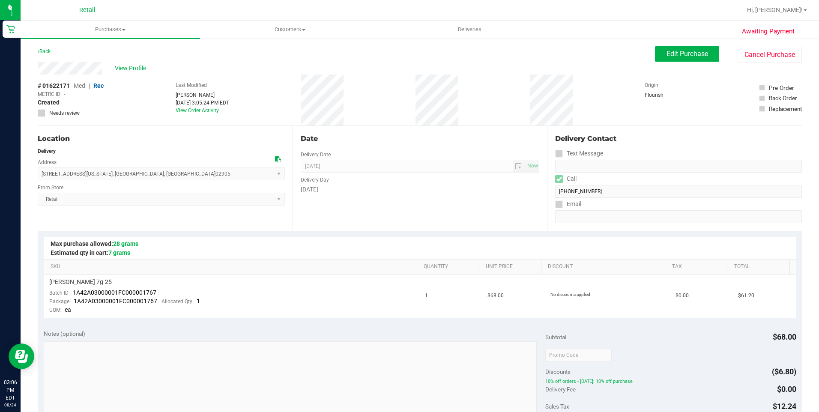
drag, startPoint x: 170, startPoint y: 176, endPoint x: 44, endPoint y: 177, distance: 126.7
click at [44, 177] on span "[STREET_ADDRESS][US_STATE] , [GEOGRAPHIC_DATA] , [GEOGRAPHIC_DATA] 02905 Select…" at bounding box center [161, 173] width 247 height 13
click at [186, 176] on span "[STREET_ADDRESS][US_STATE] , [GEOGRAPHIC_DATA] , [GEOGRAPHIC_DATA] 02905 Select…" at bounding box center [161, 173] width 247 height 13
click at [160, 173] on span "[STREET_ADDRESS][US_STATE] , [GEOGRAPHIC_DATA] , [GEOGRAPHIC_DATA] 02905 Select…" at bounding box center [161, 173] width 247 height 13
drag, startPoint x: 156, startPoint y: 176, endPoint x: 38, endPoint y: 178, distance: 118.6
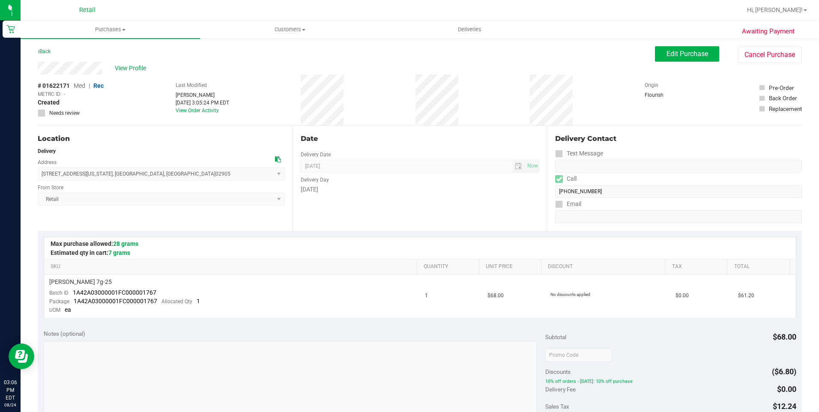
click at [38, 178] on span "[STREET_ADDRESS][US_STATE] , [GEOGRAPHIC_DATA] , [GEOGRAPHIC_DATA] 02905 Select…" at bounding box center [161, 173] width 247 height 13
copy span "[STREET_ADDRESS][US_STATE]"
click at [465, 209] on div "Date Delivery Date [DATE] Now [DATE] 08:00 AM Now Delivery Day [DATE]" at bounding box center [419, 178] width 255 height 105
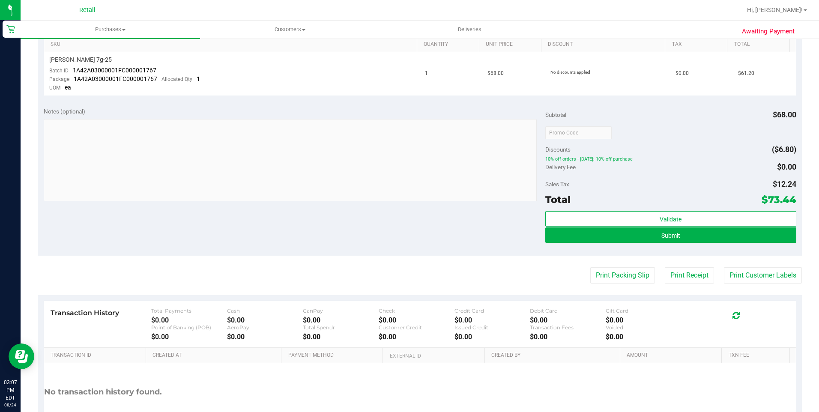
scroll to position [283, 0]
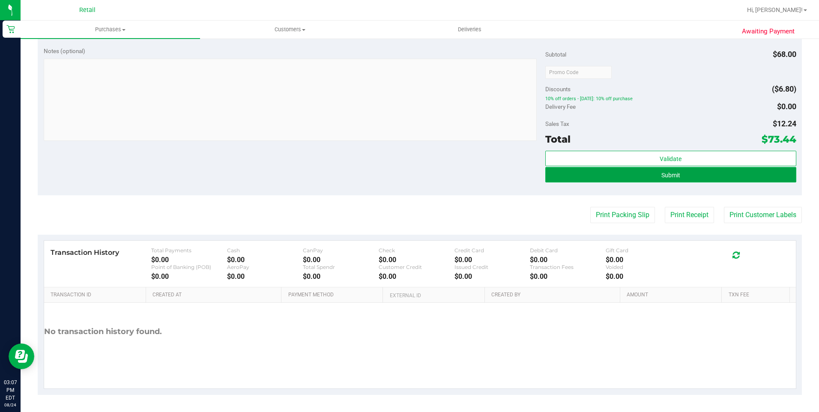
click at [665, 172] on span "Submit" at bounding box center [670, 175] width 19 height 7
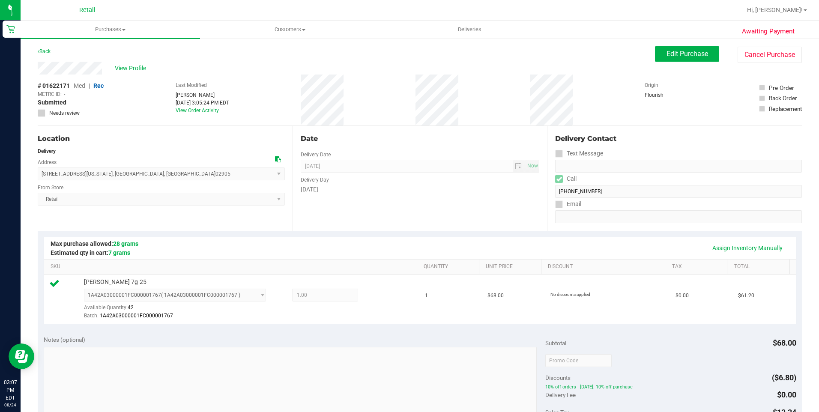
scroll to position [128, 0]
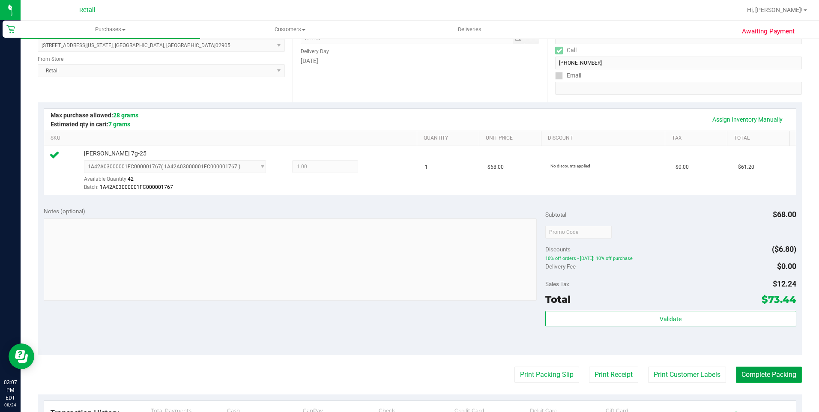
click at [765, 379] on button "Complete Packing" at bounding box center [769, 374] width 66 height 16
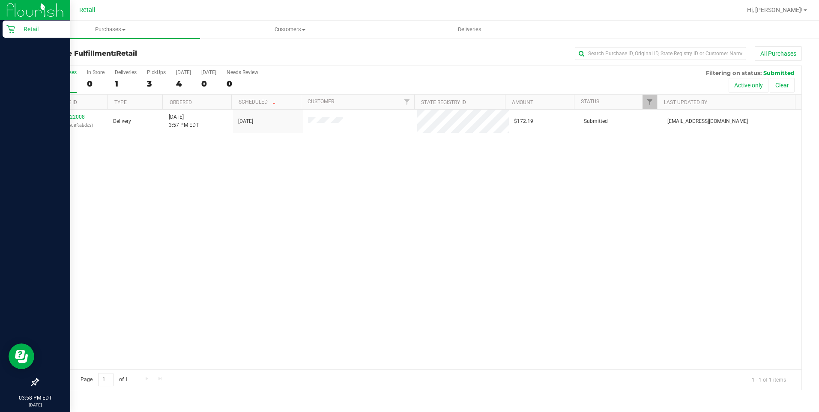
click at [6, 28] on div "Retail" at bounding box center [37, 29] width 68 height 17
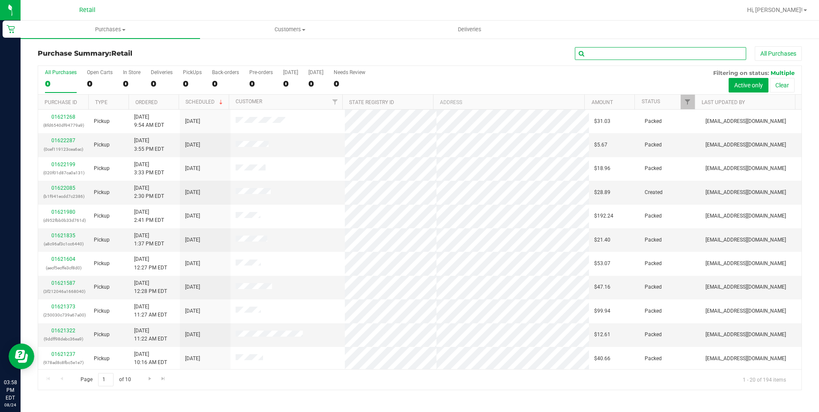
click at [594, 53] on input "text" at bounding box center [660, 53] width 171 height 13
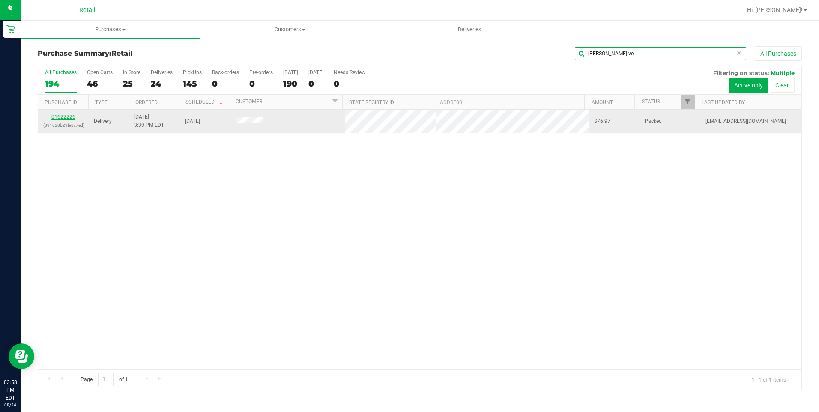
type input "[PERSON_NAME] ve"
click at [70, 116] on link "01622226" at bounding box center [63, 117] width 24 height 6
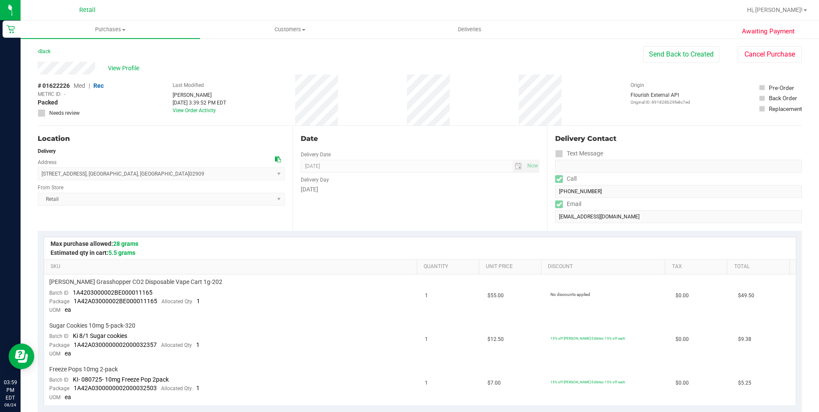
drag, startPoint x: 104, startPoint y: 65, endPoint x: 27, endPoint y: 66, distance: 77.1
click at [27, 66] on div "Awaiting Payment Back Send Back to Created Cancel Purchase View Profile # 01622…" at bounding box center [420, 410] width 798 height 744
copy div
drag, startPoint x: 142, startPoint y: 173, endPoint x: 39, endPoint y: 170, distance: 103.2
click at [39, 170] on span "[STREET_ADDRESS] , [GEOGRAPHIC_DATA] , [GEOGRAPHIC_DATA] 02909 Select address […" at bounding box center [161, 173] width 247 height 13
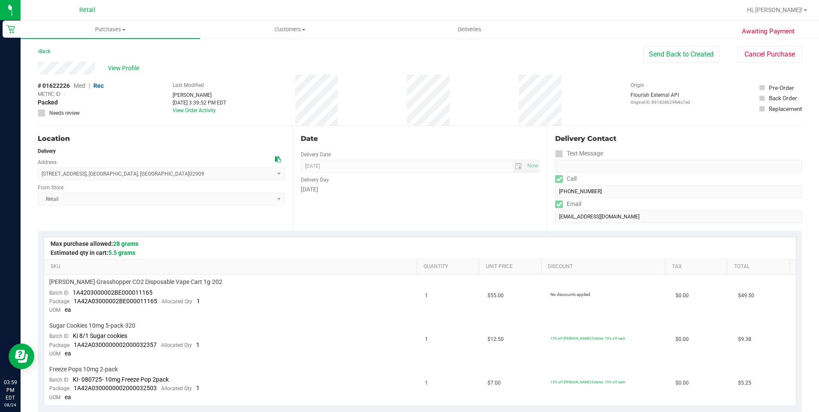
copy span "[STREET_ADDRESS]"
